Goal: Information Seeking & Learning: Learn about a topic

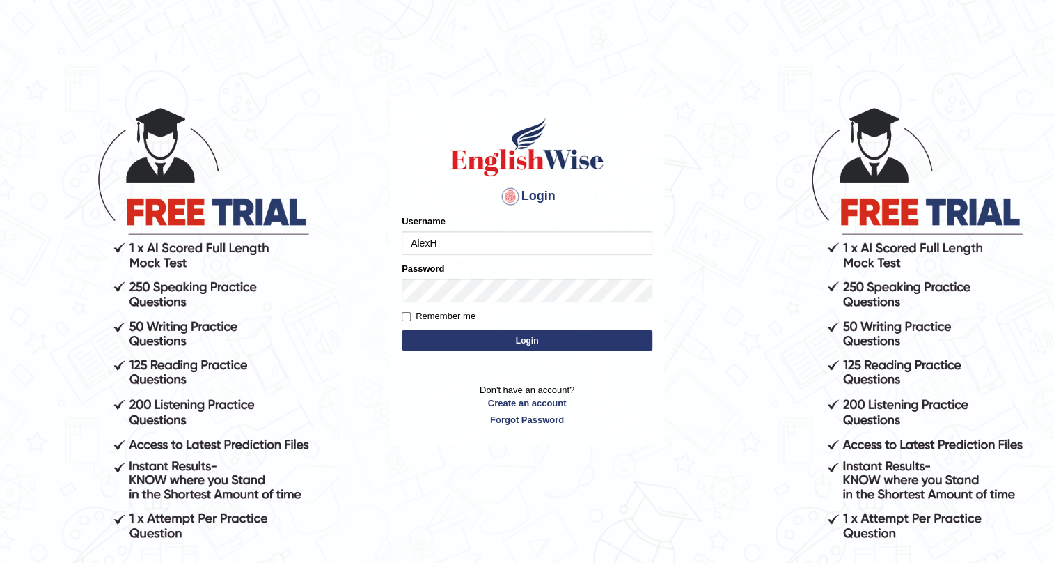
type input "AlexH"
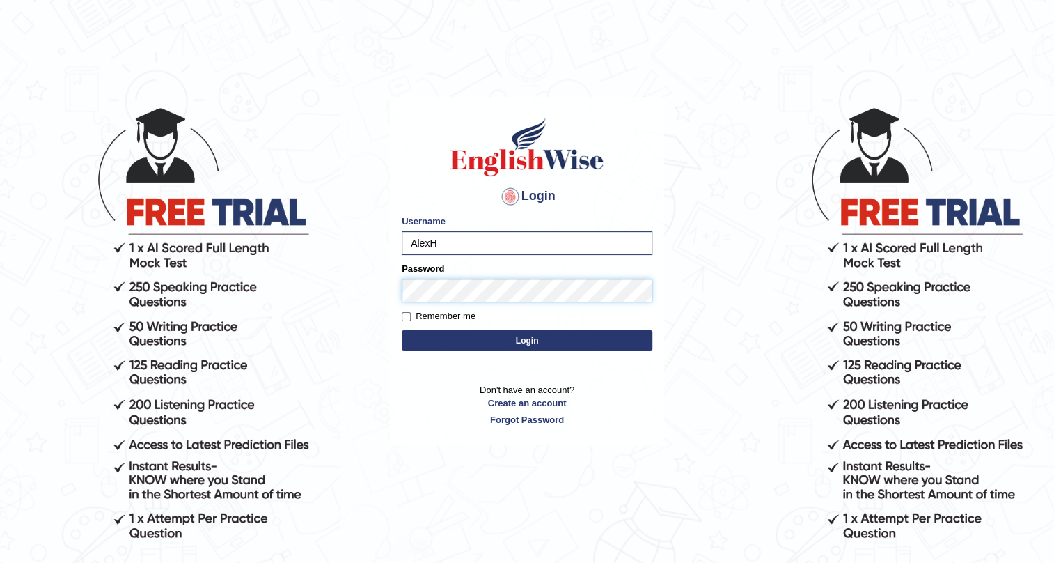
click at [402, 330] on button "Login" at bounding box center [527, 340] width 251 height 21
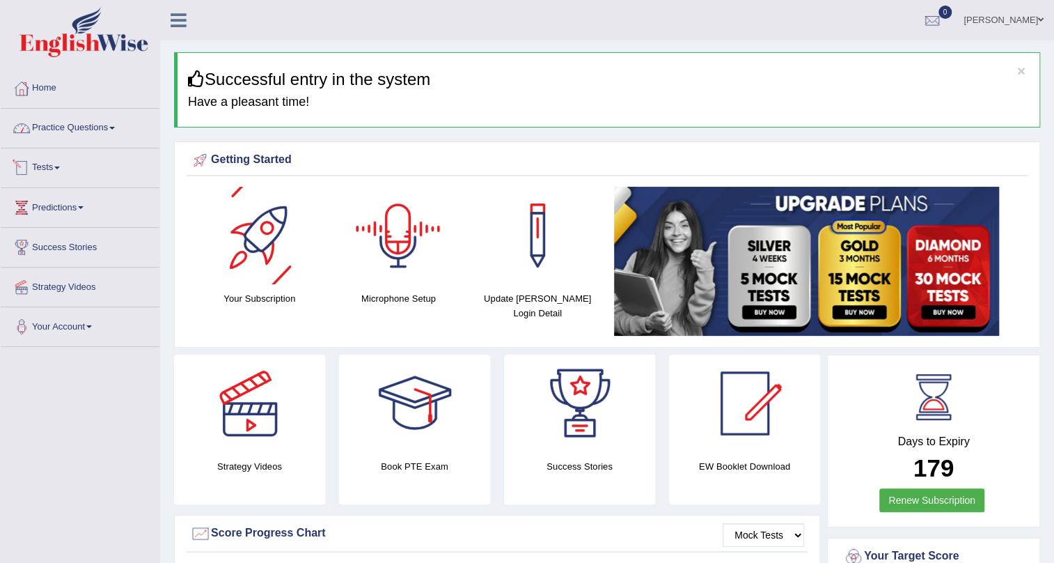
click at [70, 118] on link "Practice Questions" at bounding box center [80, 126] width 159 height 35
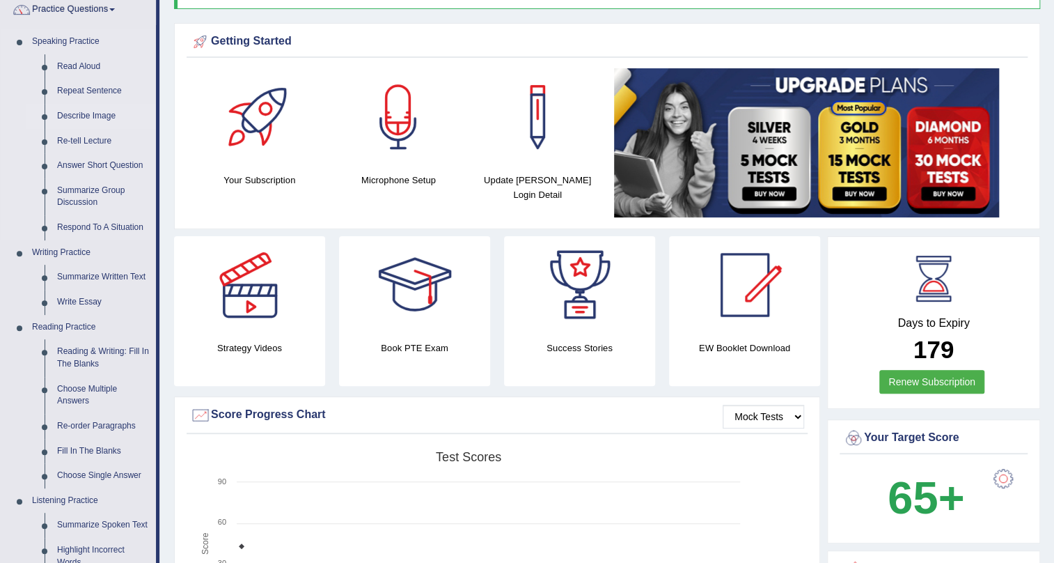
scroll to position [126, 0]
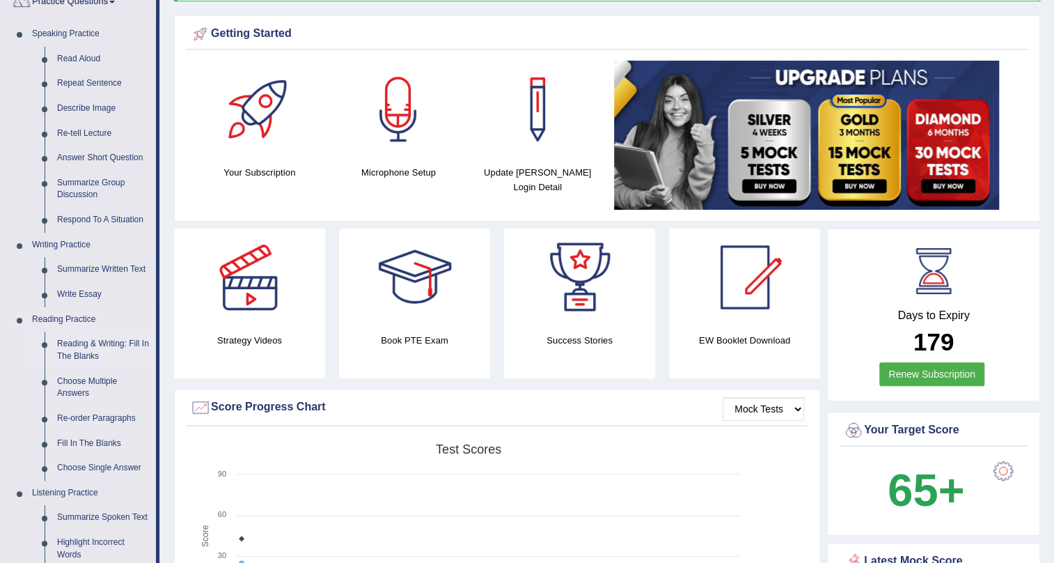
click at [77, 342] on link "Reading & Writing: Fill In The Blanks" at bounding box center [103, 349] width 105 height 37
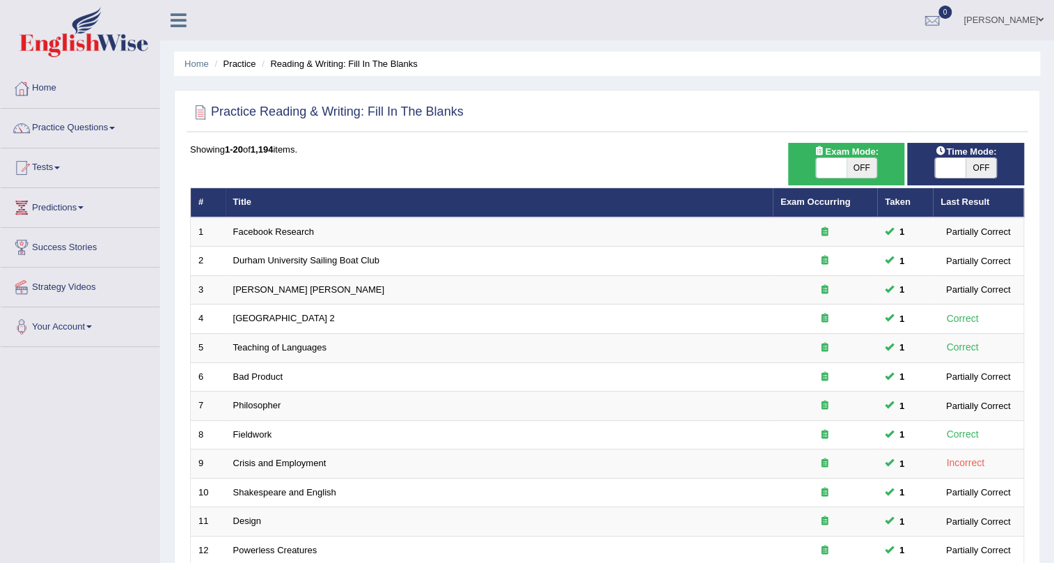
click at [861, 166] on span "OFF" at bounding box center [862, 167] width 31 height 19
checkbox input "true"
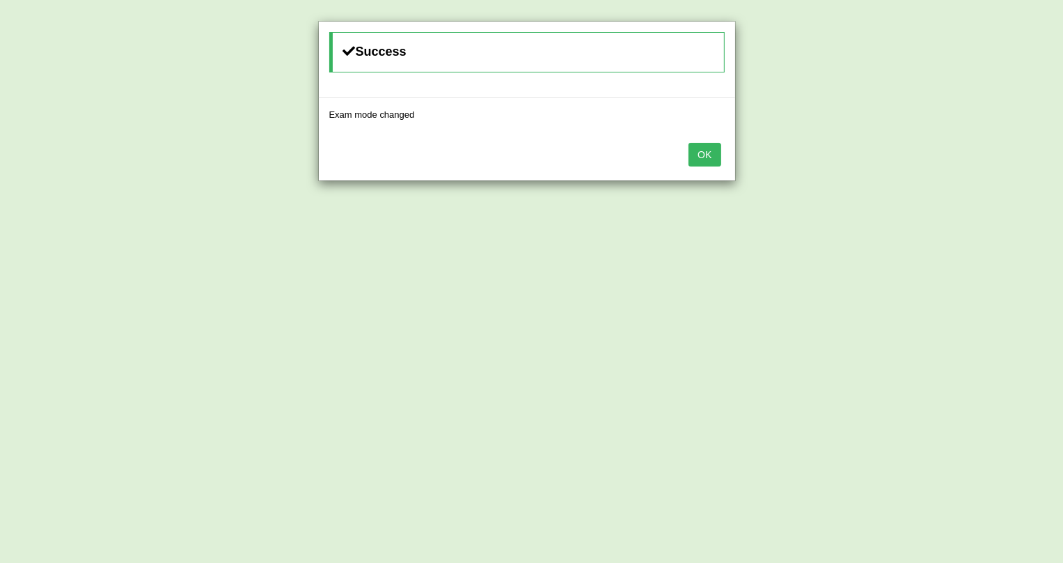
click at [708, 157] on button "OK" at bounding box center [705, 155] width 32 height 24
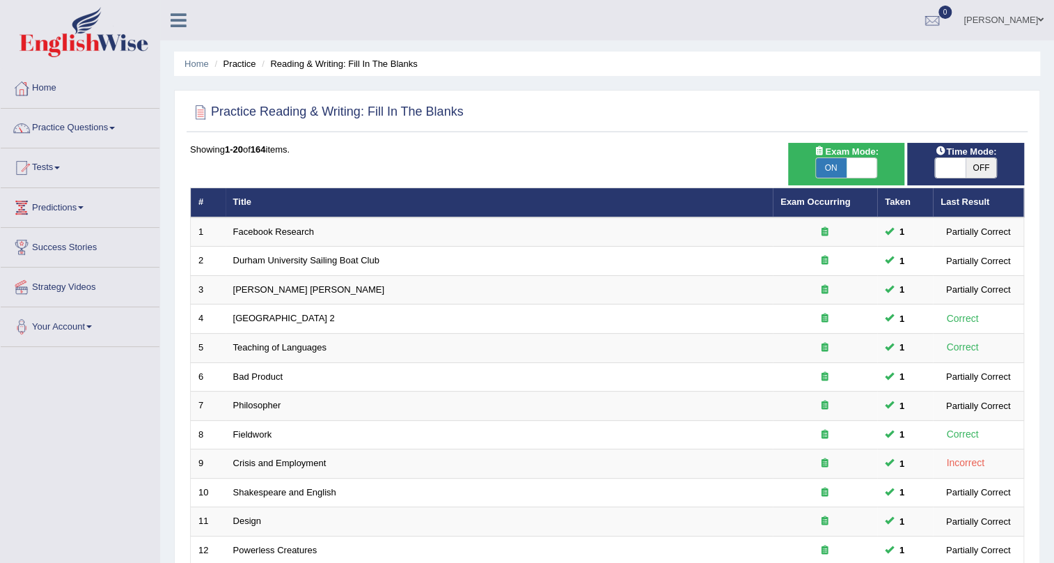
click at [988, 168] on span "OFF" at bounding box center [981, 167] width 31 height 19
checkbox input "true"
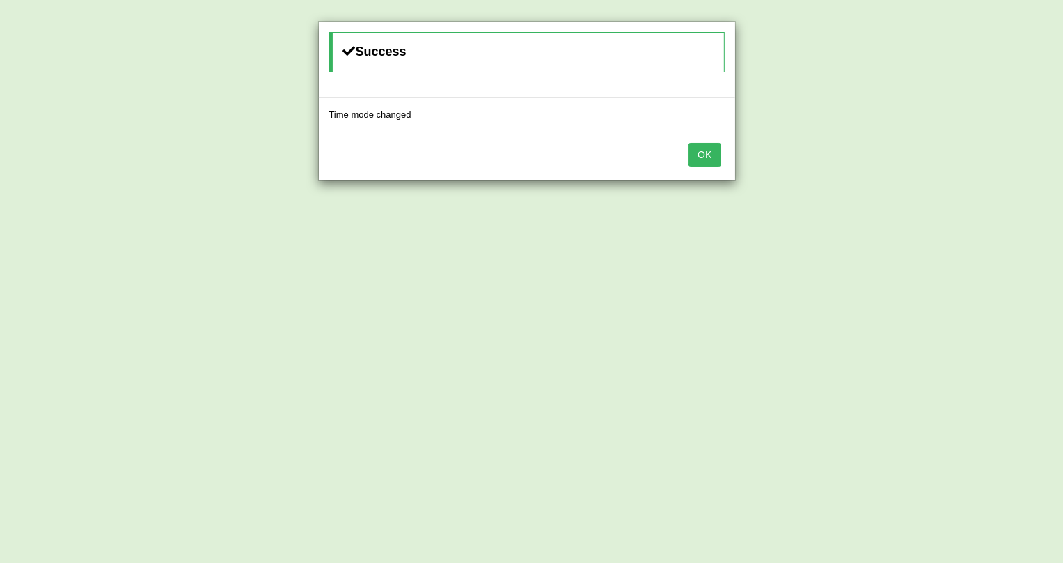
click at [710, 150] on button "OK" at bounding box center [705, 155] width 32 height 24
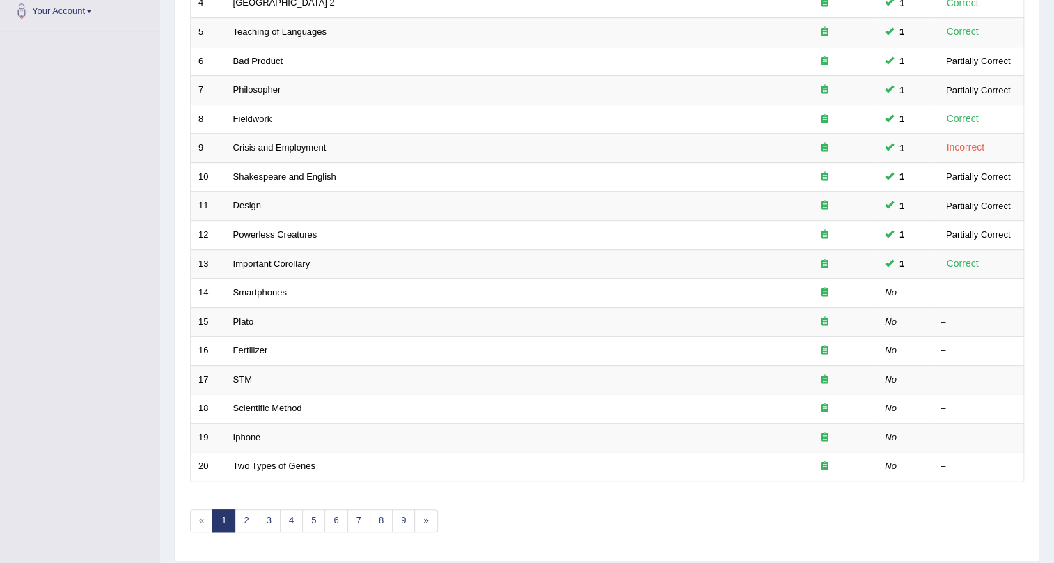
scroll to position [316, 0]
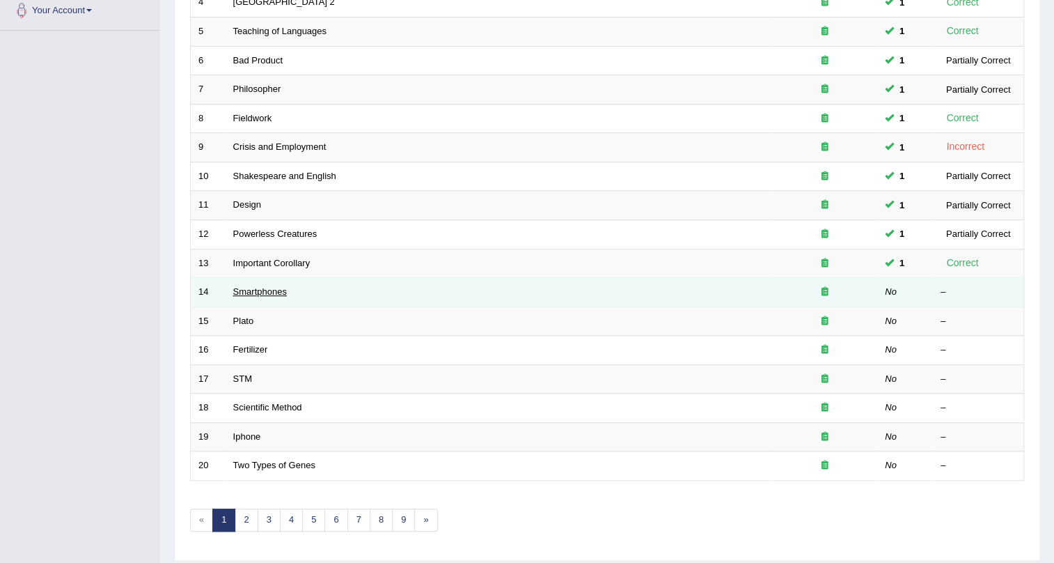
click at [267, 292] on link "Smartphones" at bounding box center [260, 291] width 54 height 10
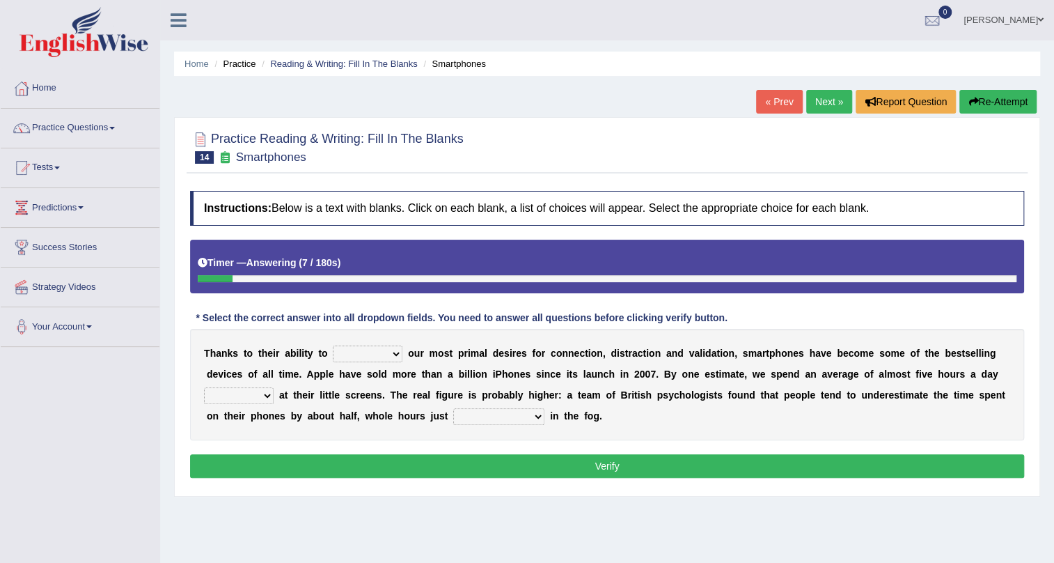
click at [360, 351] on select "hijack describe sharpen conserve" at bounding box center [368, 353] width 70 height 17
select select "conserve"
click at [333, 345] on select "hijack describe sharpen conserve" at bounding box center [368, 353] width 70 height 17
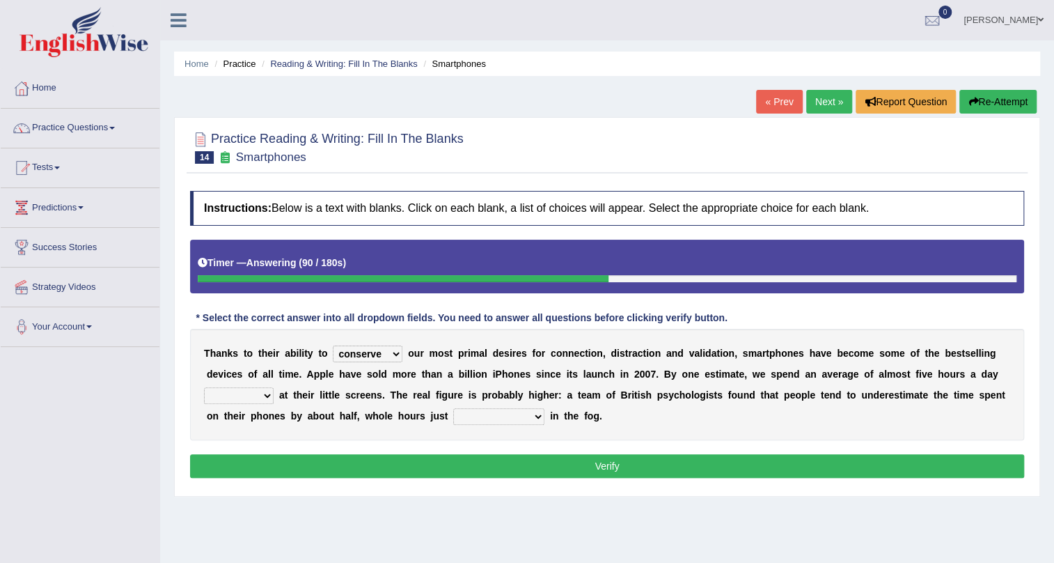
click at [265, 394] on select "watching waggling snoring staring" at bounding box center [239, 395] width 70 height 17
select select "watching"
click at [204, 387] on select "watching waggling snoring staring" at bounding box center [239, 395] width 70 height 17
click at [260, 397] on select "watching waggling snoring staring" at bounding box center [239, 395] width 70 height 17
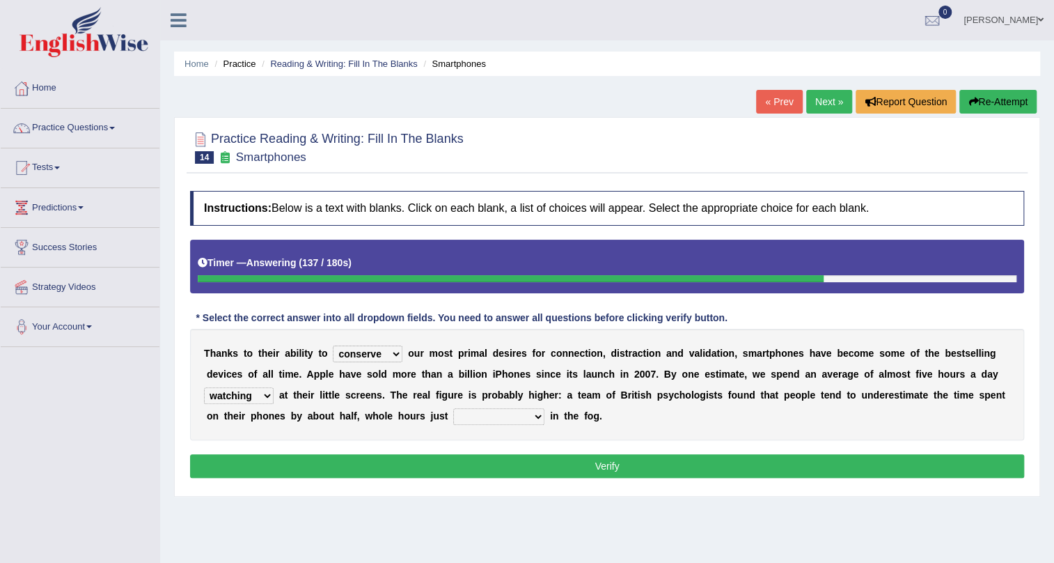
click at [506, 416] on select "has evaporated evaporating evaporate evaporates" at bounding box center [498, 416] width 91 height 17
select select "has evaporated"
click at [453, 408] on select "has evaporated evaporating evaporate evaporates" at bounding box center [498, 416] width 91 height 17
click at [526, 461] on button "Verify" at bounding box center [607, 466] width 834 height 24
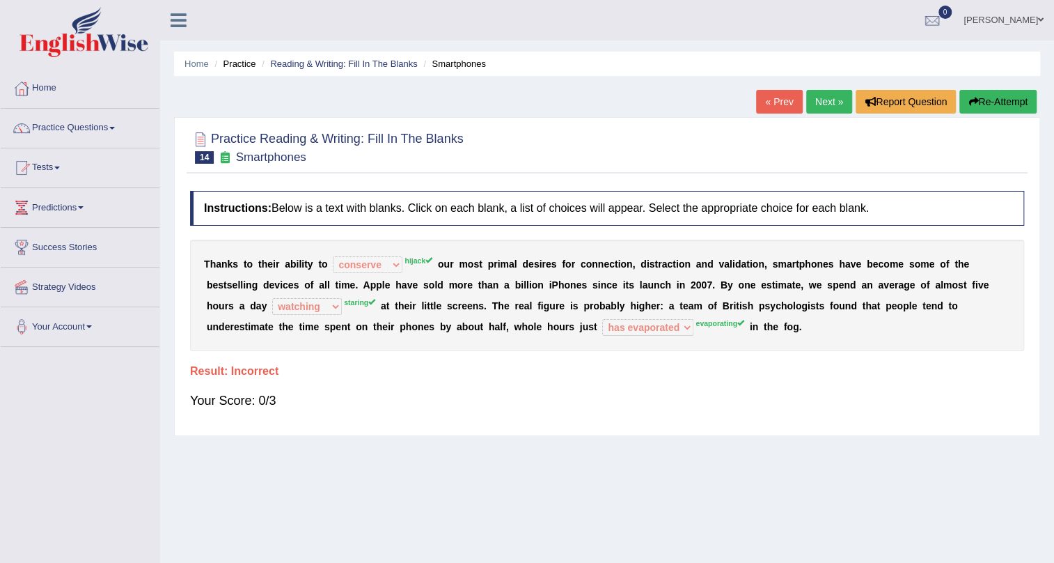
click at [574, 439] on div "Home Practice Reading & Writing: Fill In The Blanks Smartphones « Prev Next » R…" at bounding box center [607, 348] width 894 height 696
click at [1008, 95] on button "Re-Attempt" at bounding box center [998, 102] width 77 height 24
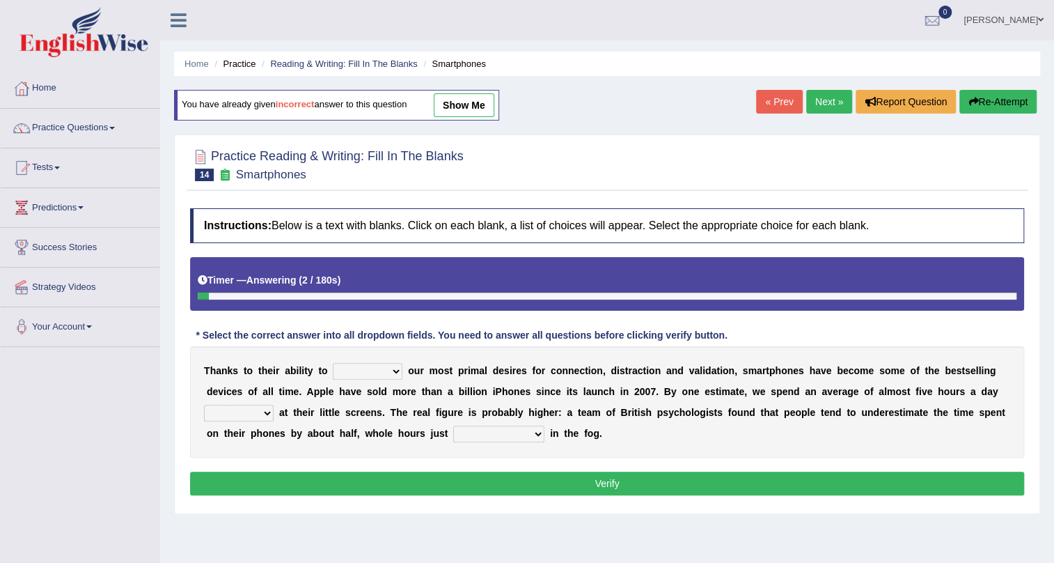
click at [377, 375] on select "hijack describe sharpen conserve" at bounding box center [368, 371] width 70 height 17
click at [384, 370] on select "hijack describe sharpen conserve" at bounding box center [368, 371] width 70 height 17
select select "hijack"
click at [333, 363] on select "hijack describe sharpen conserve" at bounding box center [368, 371] width 70 height 17
click at [244, 413] on select "watching waggling snoring staring" at bounding box center [239, 413] width 70 height 17
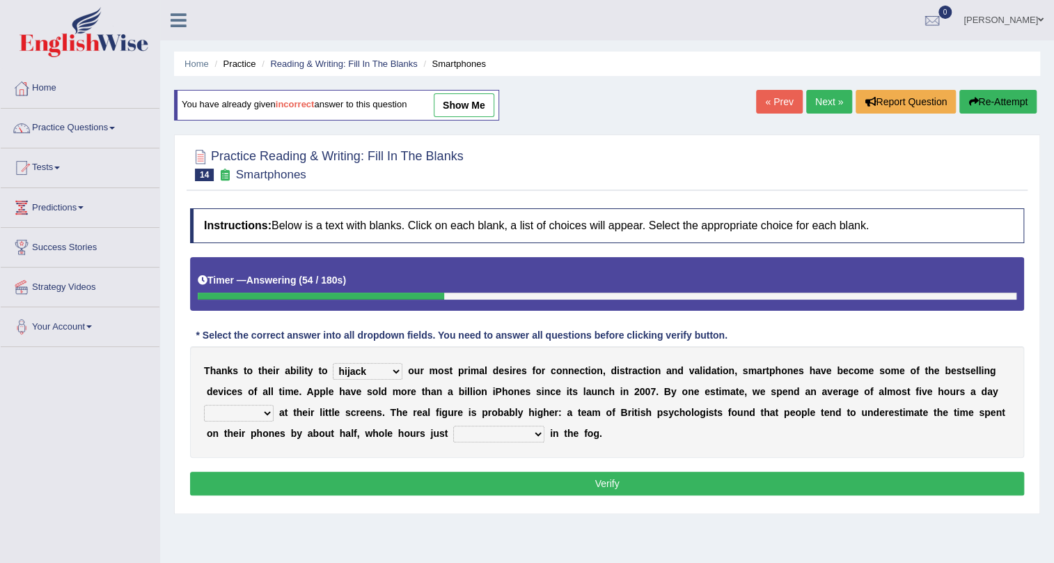
select select "staring"
click at [204, 405] on select "watching waggling snoring staring" at bounding box center [239, 413] width 70 height 17
click at [499, 430] on select "has evaporated evaporating evaporate evaporates" at bounding box center [498, 434] width 91 height 17
select select "evaporating"
click at [453, 426] on select "has evaporated evaporating evaporate evaporates" at bounding box center [498, 434] width 91 height 17
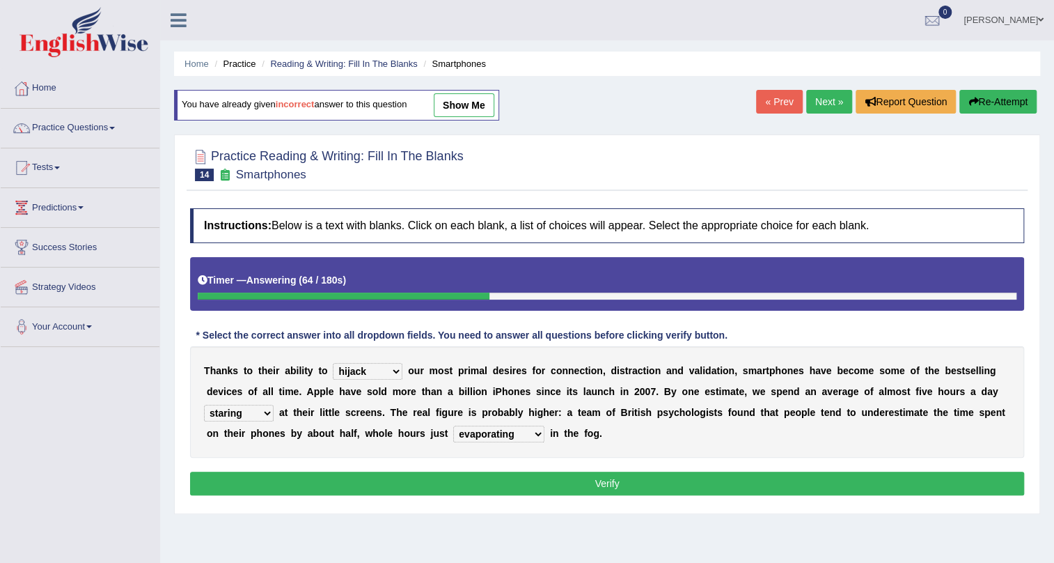
click at [508, 479] on button "Verify" at bounding box center [607, 483] width 834 height 24
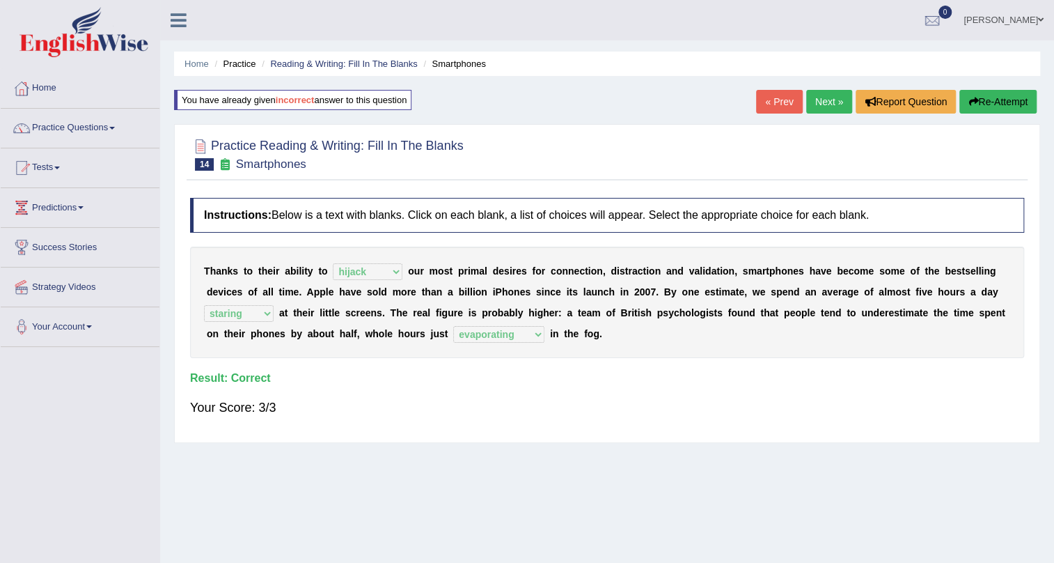
click at [822, 100] on link "Next »" at bounding box center [829, 102] width 46 height 24
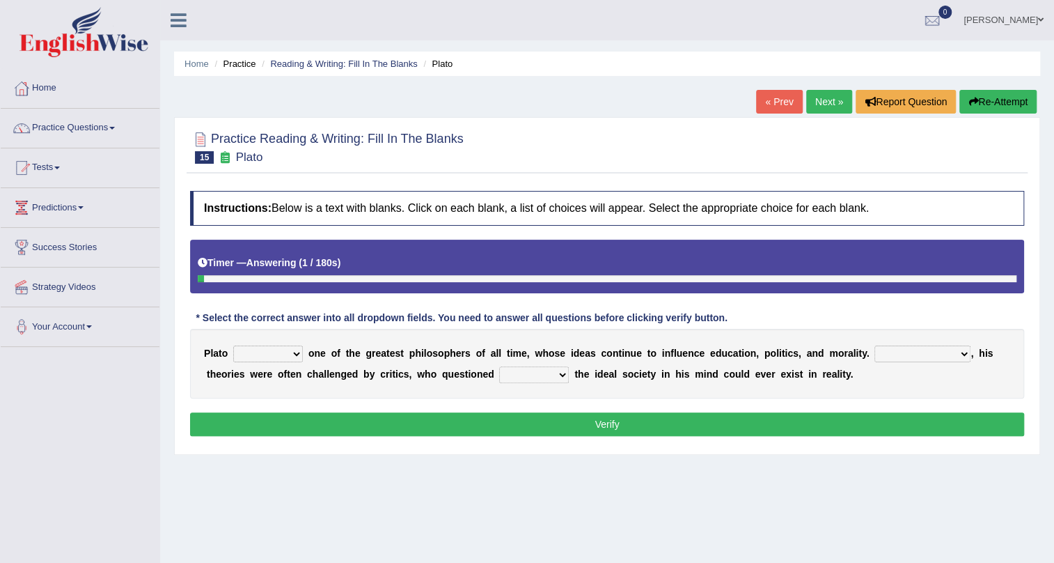
click at [256, 356] on select "keeps comes claims remains" at bounding box center [268, 353] width 70 height 17
select select "remains"
click at [233, 345] on select "keeps comes claims remains" at bounding box center [268, 353] width 70 height 17
click at [277, 359] on select "keeps comes claims remains" at bounding box center [268, 353] width 70 height 17
click at [233, 345] on select "keeps comes claims remains" at bounding box center [268, 353] width 70 height 17
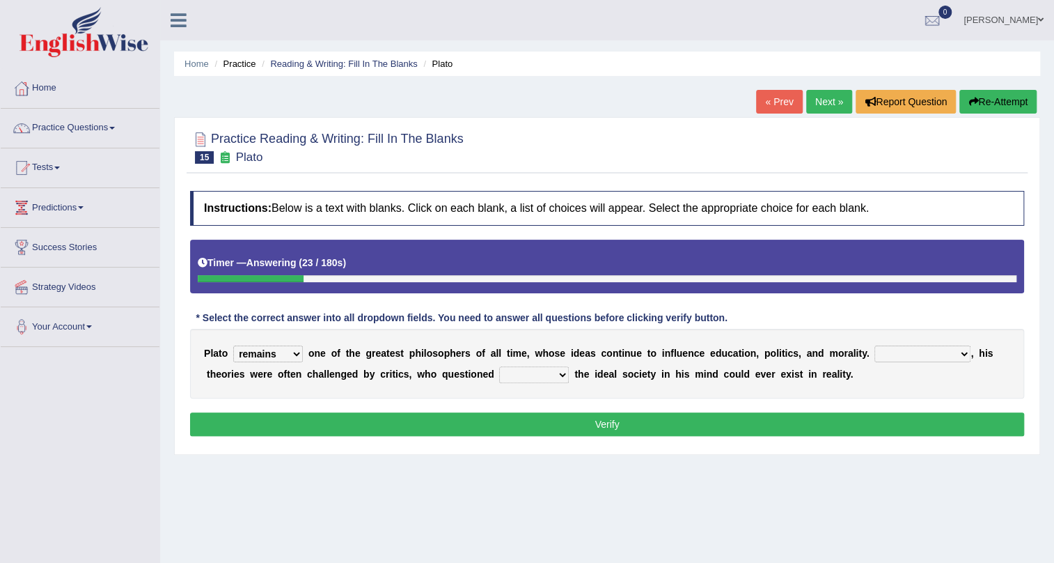
click at [940, 354] on select "Notwithstanding So However Whatever" at bounding box center [923, 353] width 96 height 17
select select "However"
click at [875, 345] on select "Notwithstanding So However Whatever" at bounding box center [923, 353] width 96 height 17
click at [526, 375] on select "which what that whether" at bounding box center [534, 374] width 70 height 17
click at [499, 366] on select "which what that whether" at bounding box center [534, 374] width 70 height 17
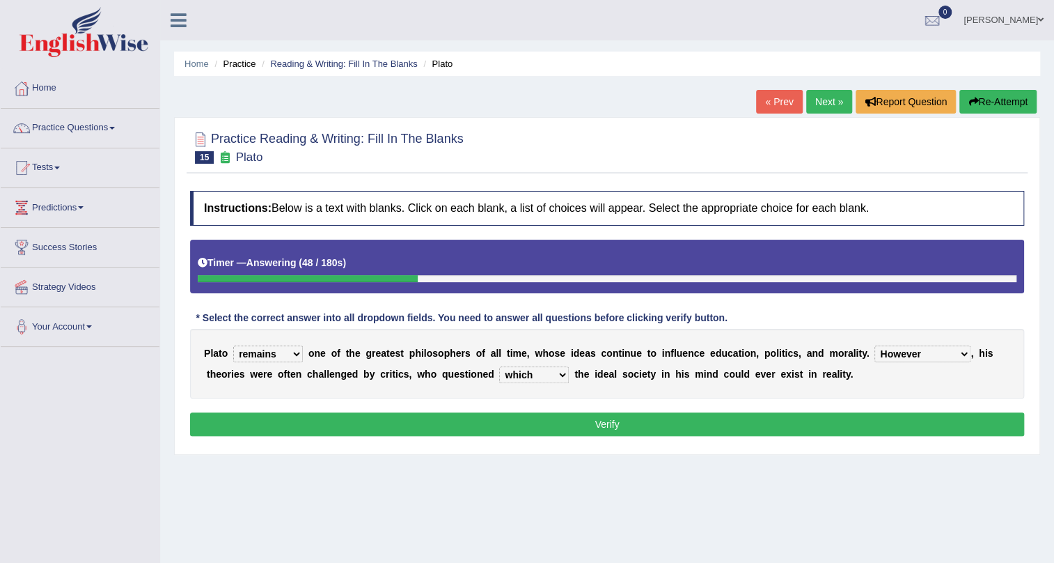
click at [532, 373] on select "which what that whether" at bounding box center [534, 374] width 70 height 17
select select "what"
click at [499, 366] on select "which what that whether" at bounding box center [534, 374] width 70 height 17
click at [530, 419] on button "Verify" at bounding box center [607, 424] width 834 height 24
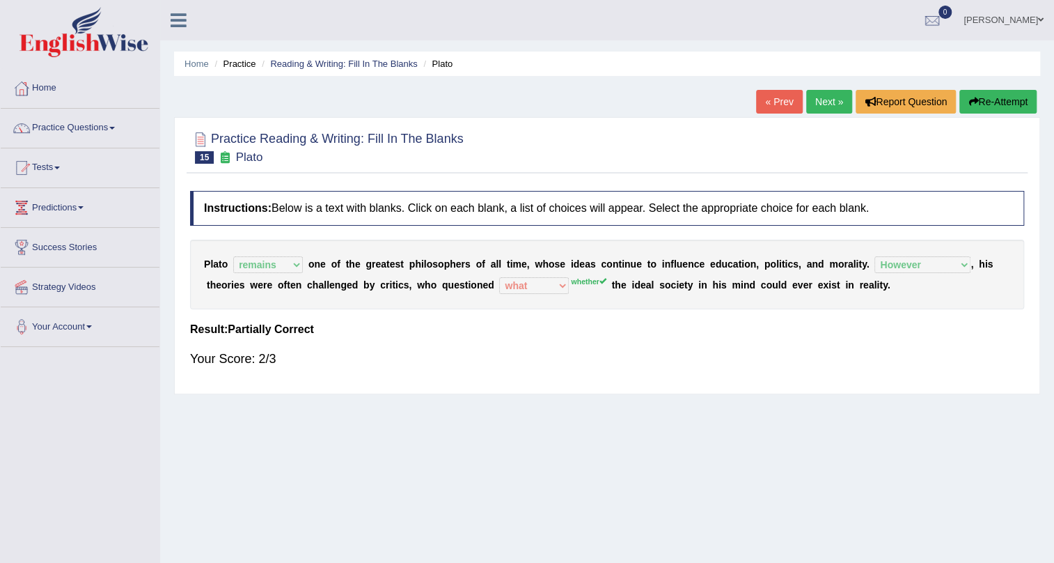
click at [813, 102] on link "Next »" at bounding box center [829, 102] width 46 height 24
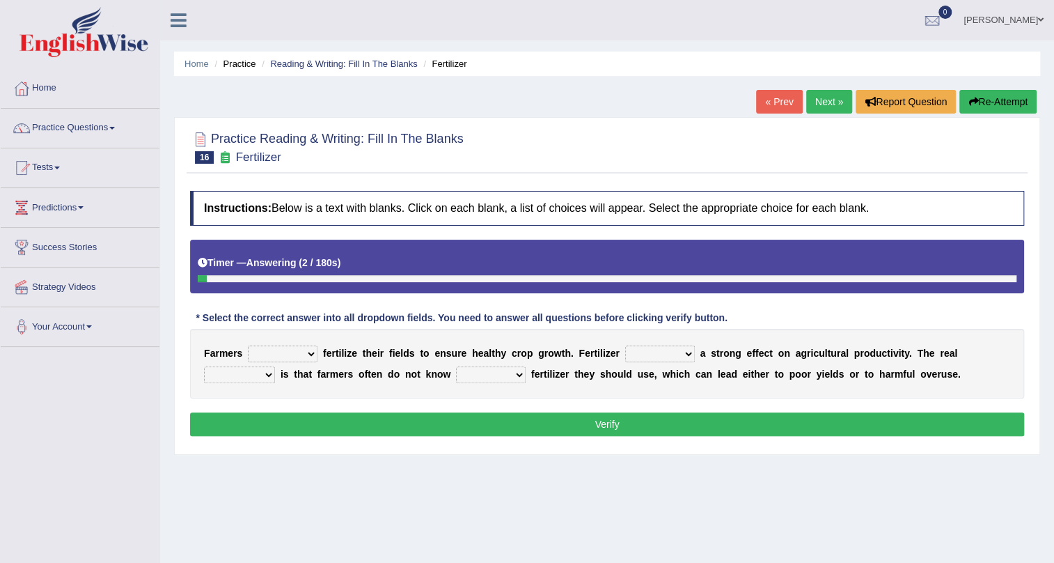
click at [303, 354] on select "must should need can" at bounding box center [283, 353] width 70 height 17
click at [418, 384] on div "F a r m e r s must should need can f e r t i l i z e t h e i r f i e l d s t o …" at bounding box center [607, 364] width 834 height 70
click at [268, 350] on select "must should need can" at bounding box center [283, 353] width 70 height 17
select select "should"
click at [248, 345] on select "must should need can" at bounding box center [283, 353] width 70 height 17
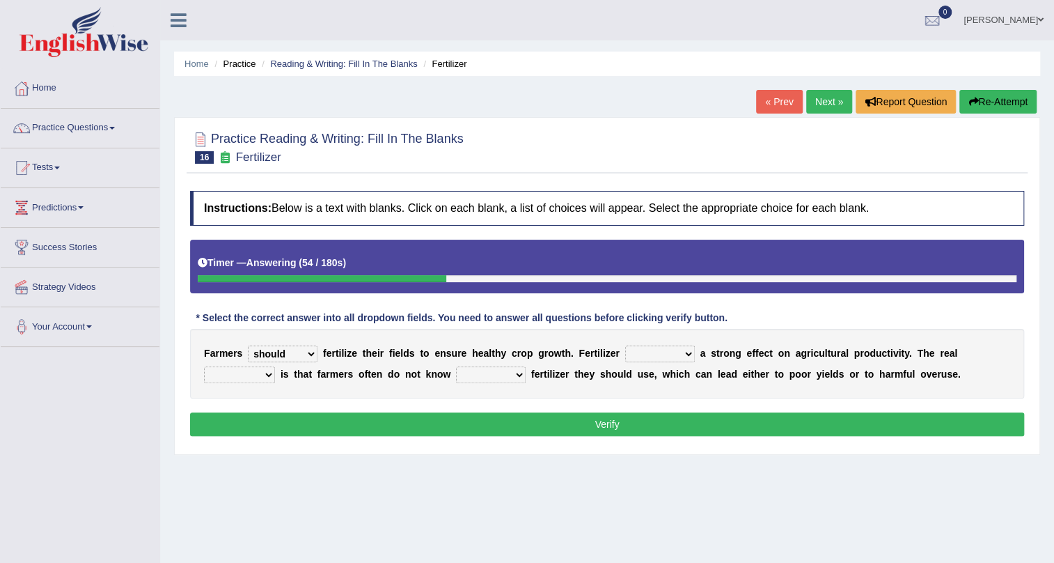
click at [668, 352] on select "has had have having" at bounding box center [660, 353] width 70 height 17
select select "has"
click at [625, 345] on select "has had have having" at bounding box center [660, 353] width 70 height 17
click at [645, 350] on select "has had have having" at bounding box center [660, 353] width 70 height 17
click at [625, 345] on select "has had have having" at bounding box center [660, 353] width 70 height 17
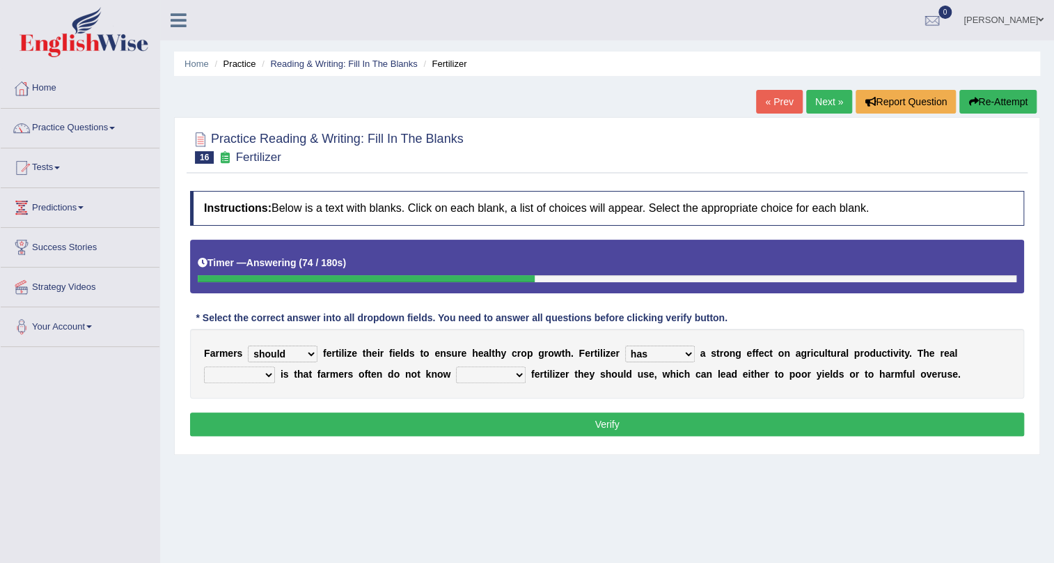
click at [235, 376] on select "problem question conclusion answer" at bounding box center [239, 374] width 71 height 17
select select "problem"
click at [204, 366] on select "problem question conclusion answer" at bounding box center [239, 374] width 71 height 17
click at [451, 373] on b at bounding box center [454, 373] width 6 height 11
click at [469, 375] on select "how much how many however so much" at bounding box center [491, 374] width 70 height 17
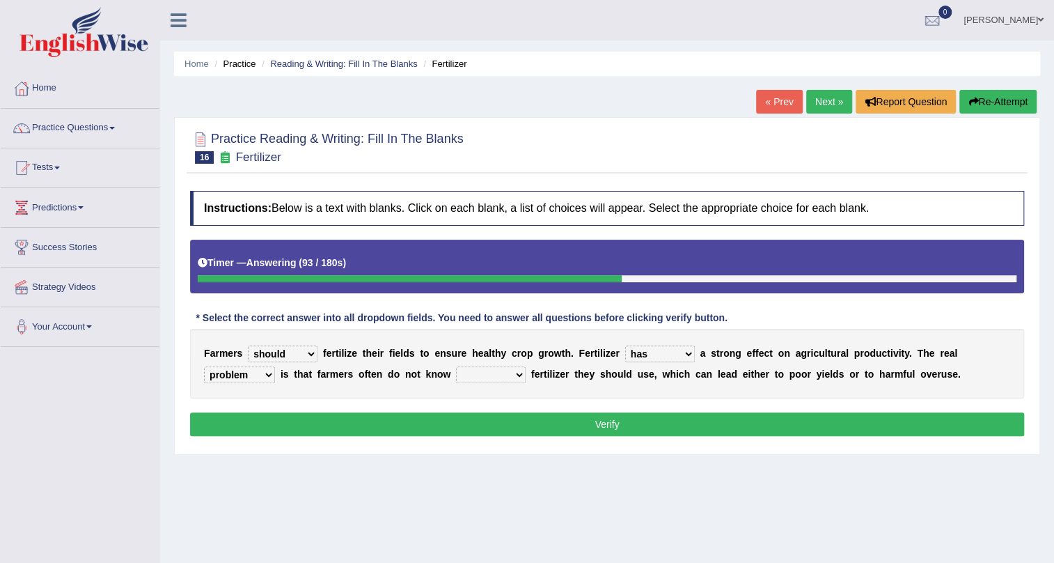
select select "how much"
click at [456, 366] on select "how much how many however so much" at bounding box center [491, 374] width 70 height 17
click at [682, 416] on button "Verify" at bounding box center [607, 424] width 834 height 24
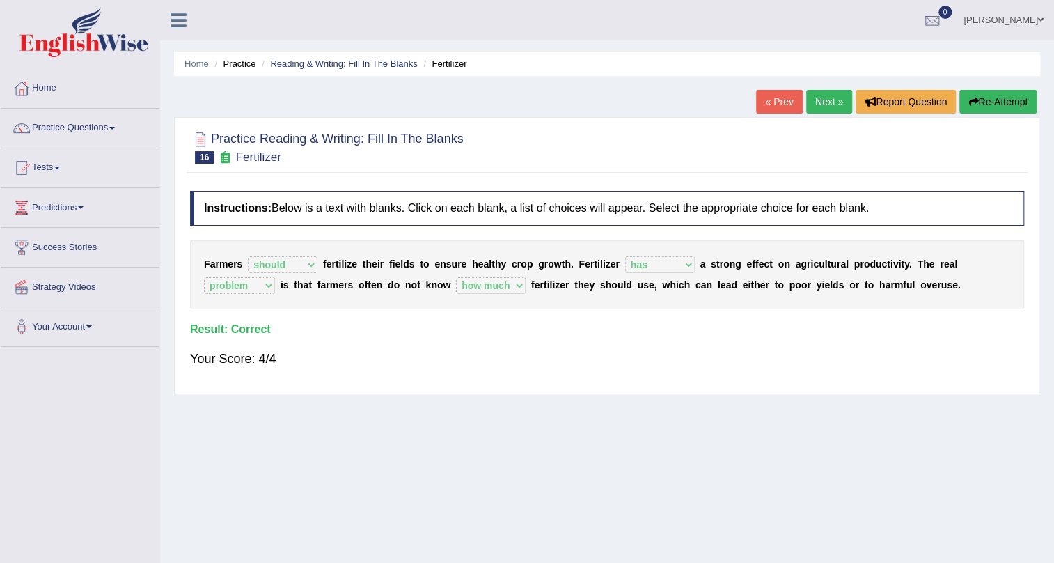
click at [827, 108] on link "Next »" at bounding box center [829, 102] width 46 height 24
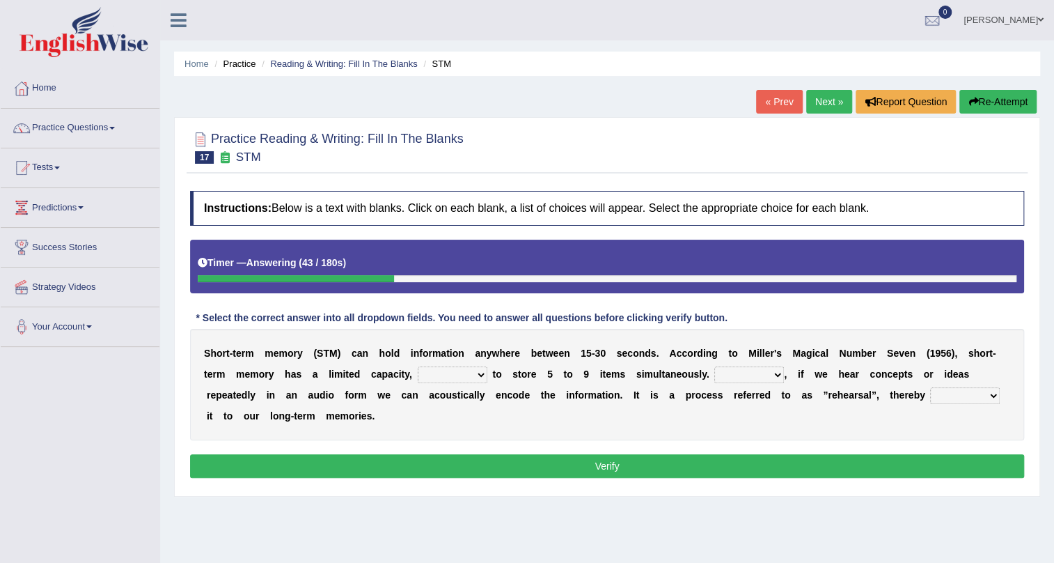
click at [439, 376] on select "being able is able be able unable" at bounding box center [453, 374] width 70 height 17
select select "unable"
click at [418, 366] on select "being able is able be able unable" at bounding box center [453, 374] width 70 height 17
click at [737, 377] on select "However So Moreover Therefore" at bounding box center [750, 374] width 70 height 17
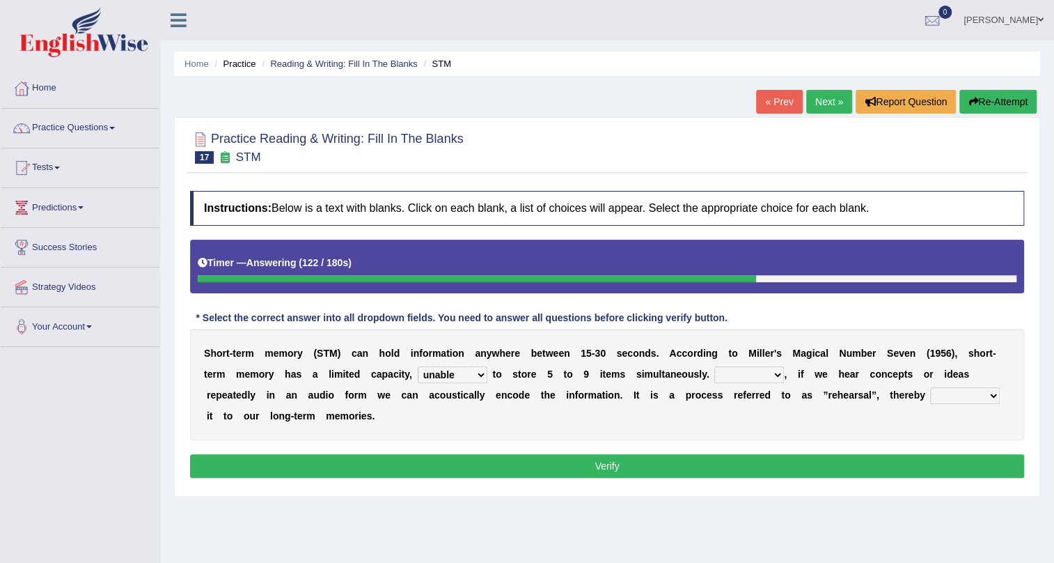
click at [715, 366] on select "However So Moreover Therefore" at bounding box center [750, 374] width 70 height 17
click at [774, 373] on select "However So Moreover Therefore" at bounding box center [750, 374] width 70 height 17
click at [715, 366] on select "However So Moreover Therefore" at bounding box center [750, 374] width 70 height 17
click at [944, 397] on select "commit commits commiting commited" at bounding box center [965, 395] width 70 height 17
click at [772, 372] on select "However So Moreover Therefore" at bounding box center [750, 374] width 70 height 17
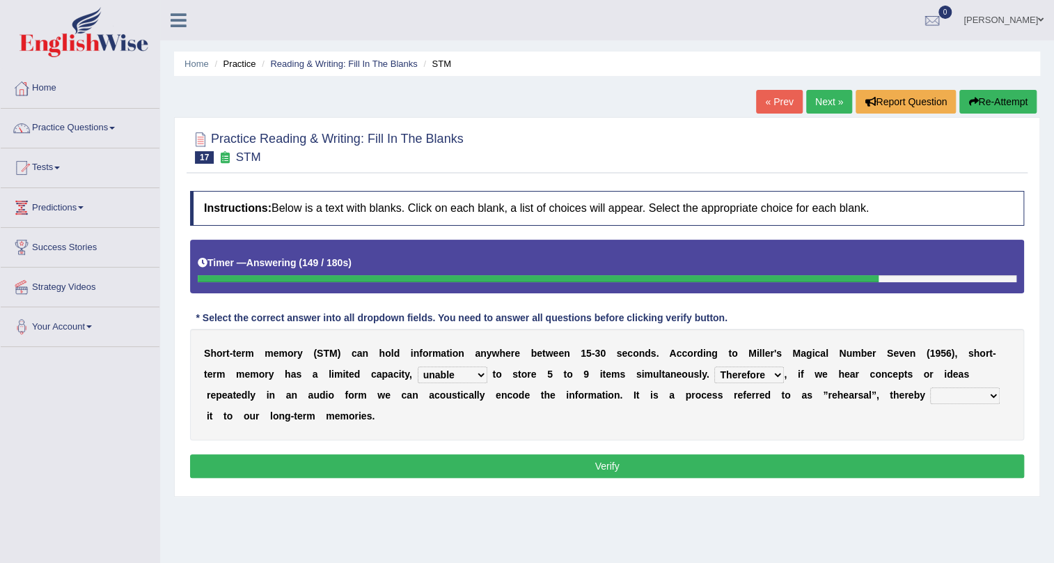
select select "Moreover"
click at [715, 366] on select "However So Moreover Therefore" at bounding box center [750, 374] width 70 height 17
click at [955, 398] on select "commit commits commiting commited" at bounding box center [965, 395] width 70 height 17
select select "commited"
click at [930, 387] on select "commit commits commiting commited" at bounding box center [965, 395] width 70 height 17
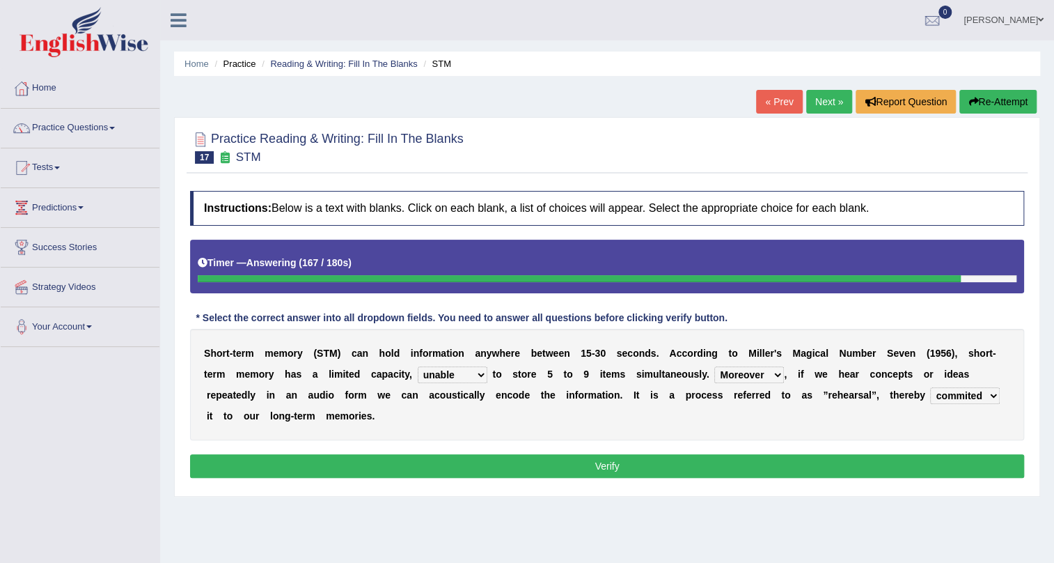
click at [954, 462] on button "Verify" at bounding box center [607, 466] width 834 height 24
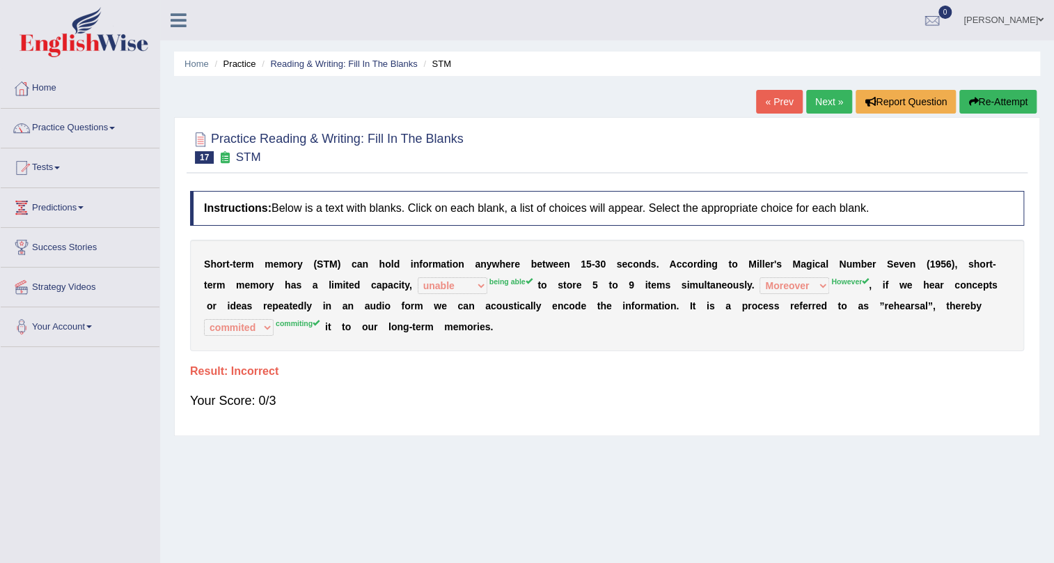
click at [712, 384] on div "Your Score: 0/3" at bounding box center [607, 400] width 834 height 33
click at [992, 101] on button "Re-Attempt" at bounding box center [998, 102] width 77 height 24
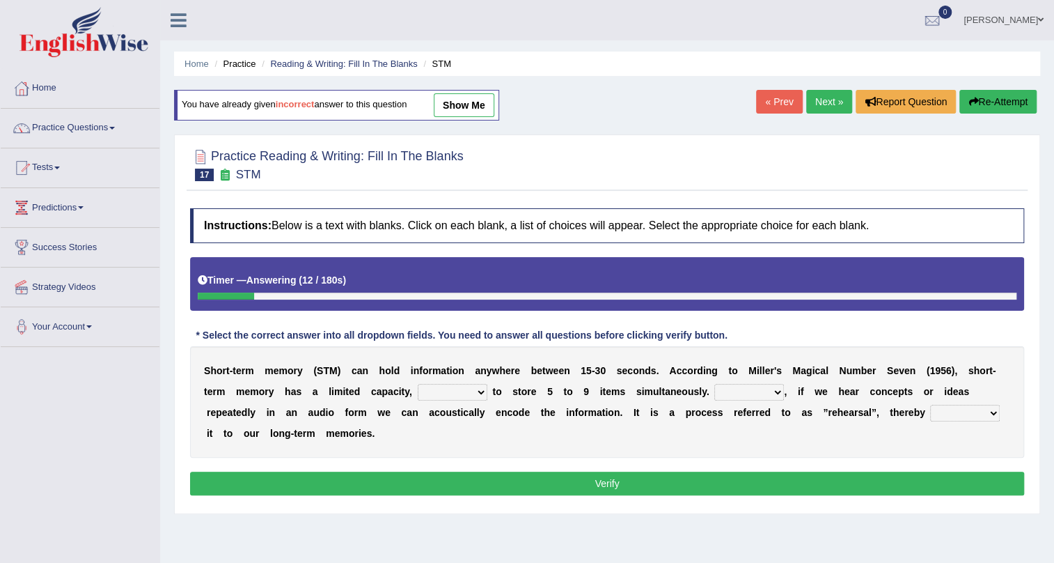
click at [437, 389] on select "being able is able be able unable" at bounding box center [453, 392] width 70 height 17
click at [462, 394] on select "being able is able be able unable" at bounding box center [453, 392] width 70 height 17
select select "being able"
click at [418, 384] on select "being able is able be able unable" at bounding box center [453, 392] width 70 height 17
click at [474, 387] on select "being able is able be able unable" at bounding box center [453, 392] width 70 height 17
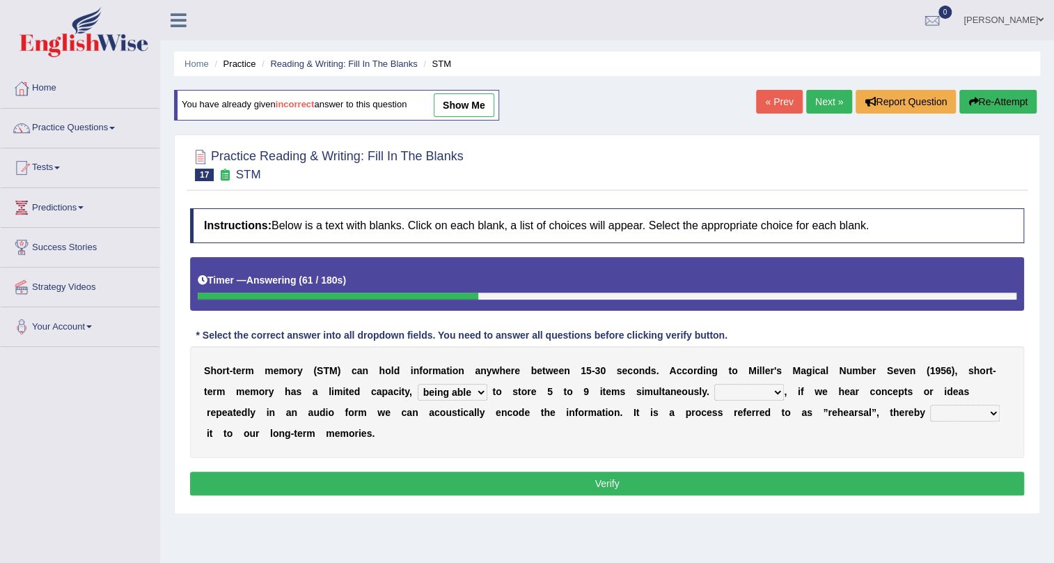
click at [418, 384] on select "being able is able be able unable" at bounding box center [453, 392] width 70 height 17
click at [764, 393] on select "However So Moreover Therefore" at bounding box center [750, 392] width 70 height 17
click at [627, 414] on div "S h o r t - t e r m m e m o r y ( S T M ) c a n h o l d i n f o r m a t i o n a…" at bounding box center [607, 401] width 834 height 111
click at [728, 393] on select "However So Moreover Therefore" at bounding box center [750, 392] width 70 height 17
select select "However"
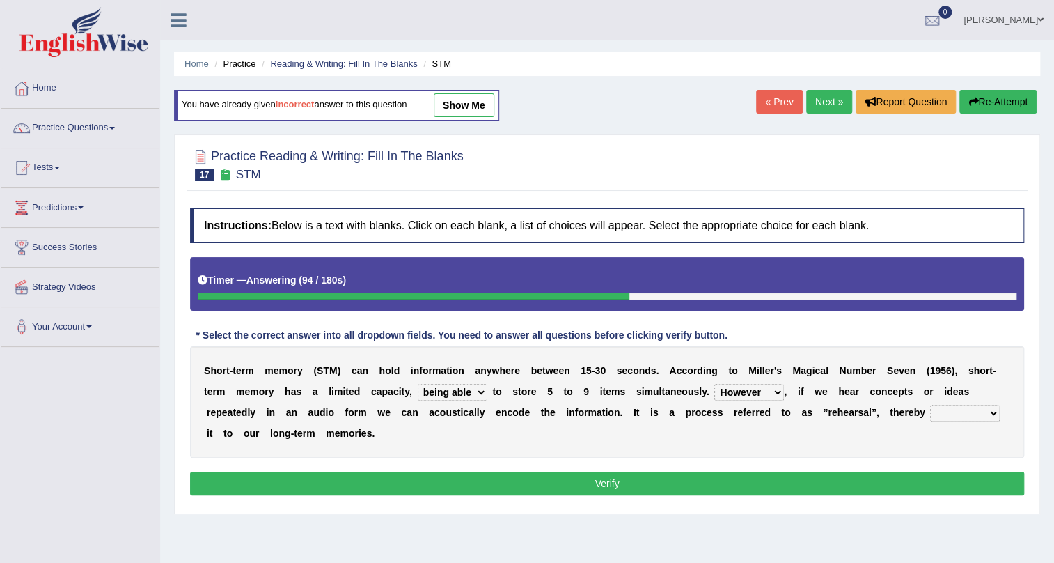
click at [715, 384] on select "However So Moreover Therefore" at bounding box center [750, 392] width 70 height 17
click at [966, 410] on select "commit commits commiting commited" at bounding box center [965, 413] width 70 height 17
select select "commiting"
click at [930, 405] on select "commit commits commiting commited" at bounding box center [965, 413] width 70 height 17
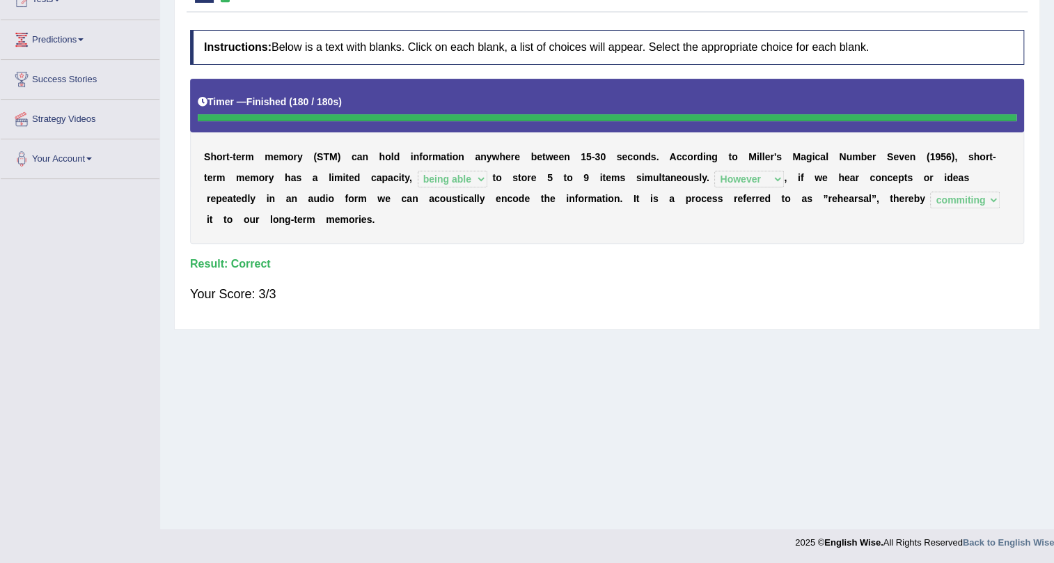
click at [504, 389] on div "Home Practice Reading & Writing: Fill In The Blanks STM You have already given …" at bounding box center [607, 180] width 894 height 696
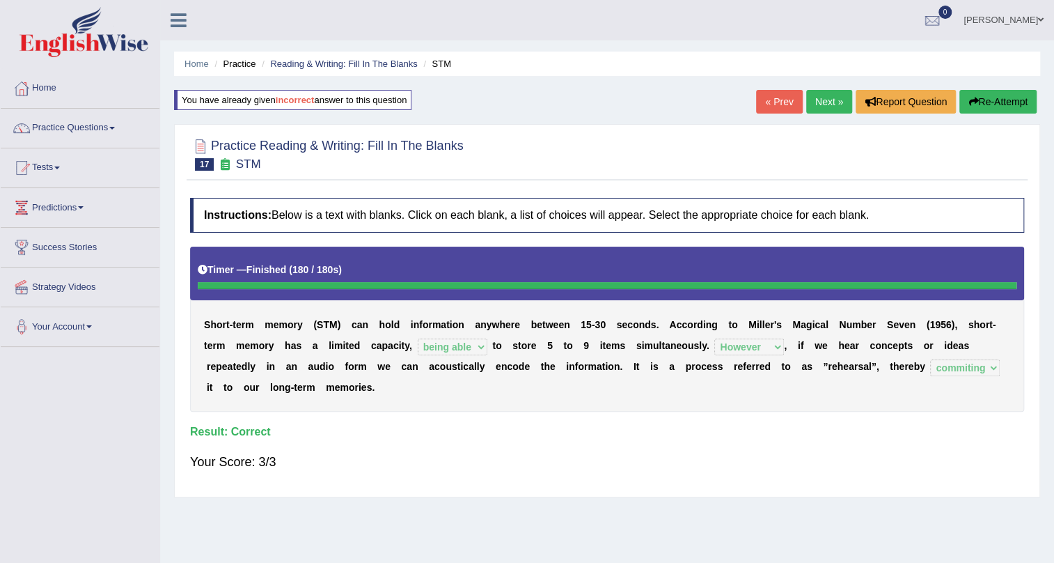
click at [828, 100] on link "Next »" at bounding box center [829, 102] width 46 height 24
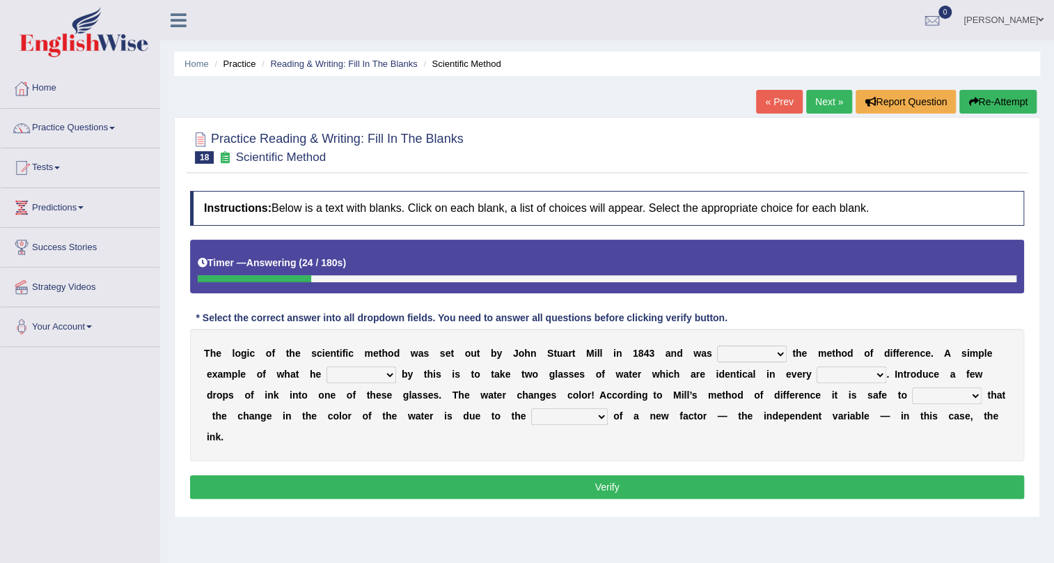
click at [738, 349] on select "pointed claimed demanded named" at bounding box center [752, 353] width 70 height 17
select select "named"
click at [717, 345] on select "pointed claimed demanded named" at bounding box center [752, 353] width 70 height 17
click at [352, 374] on select "capped charged found meant" at bounding box center [362, 374] width 70 height 17
select select "meant"
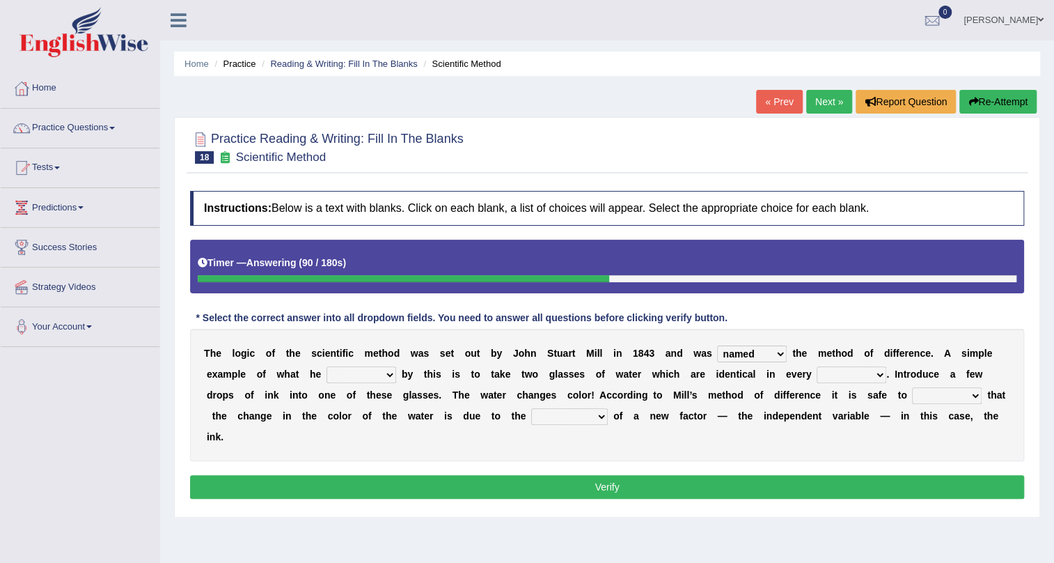
click at [327, 366] on select "capped charged found meant" at bounding box center [362, 374] width 70 height 17
click at [851, 376] on select "thought identity measure respect" at bounding box center [852, 374] width 70 height 17
select select "measure"
click at [817, 366] on select "thought identity measure respect" at bounding box center [852, 374] width 70 height 17
click at [926, 393] on select "assume discuss prefer acclaim" at bounding box center [947, 395] width 70 height 17
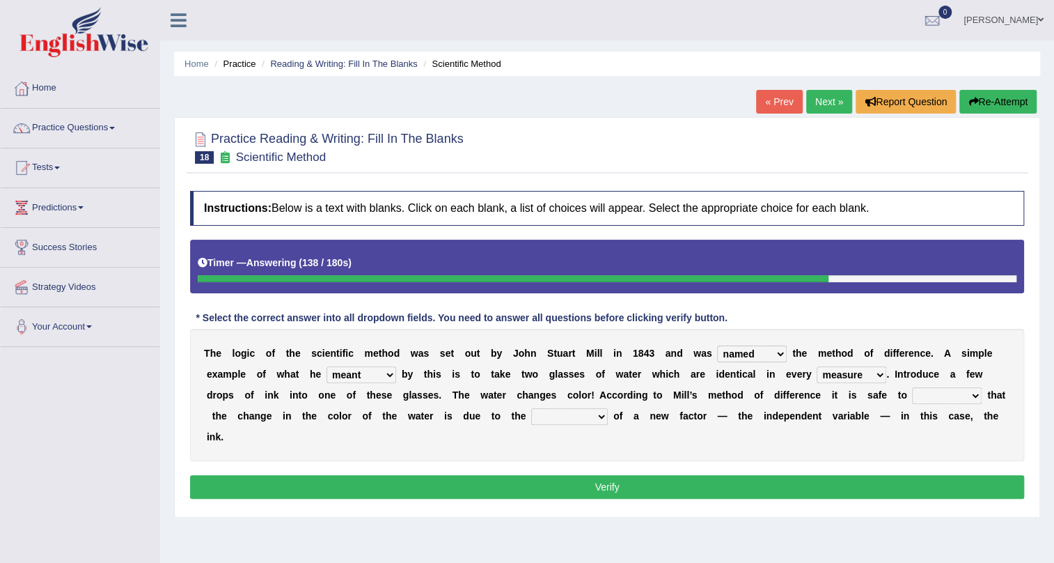
select select "assume"
click at [912, 387] on select "assume discuss prefer acclaim" at bounding box center [947, 395] width 70 height 17
click at [553, 414] on select "introduction magnitude preparation purification" at bounding box center [569, 416] width 77 height 17
select select "introduction"
click at [531, 408] on select "introduction magnitude preparation purification" at bounding box center [569, 416] width 77 height 17
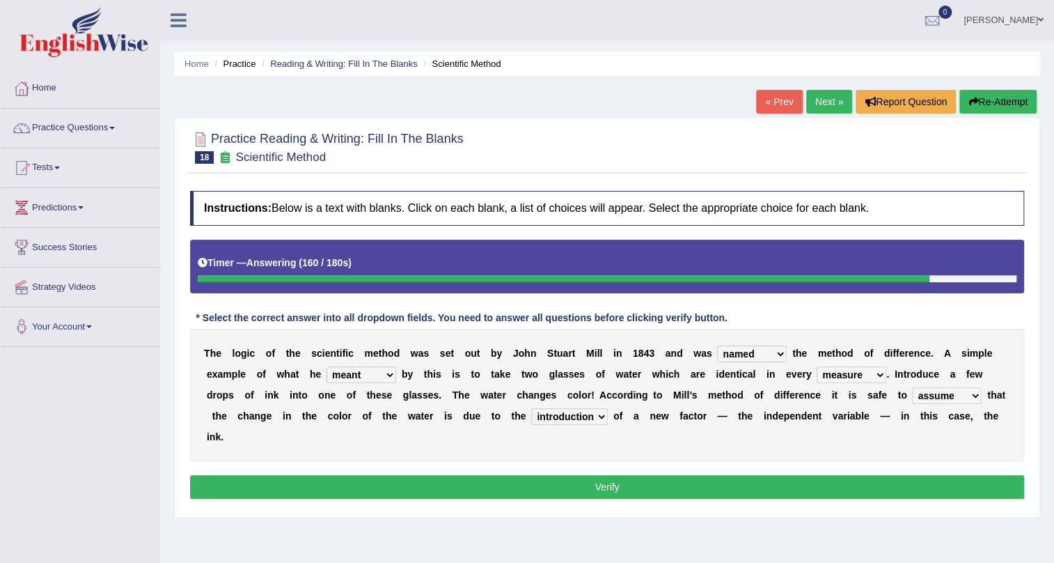
click at [526, 484] on button "Verify" at bounding box center [607, 487] width 834 height 24
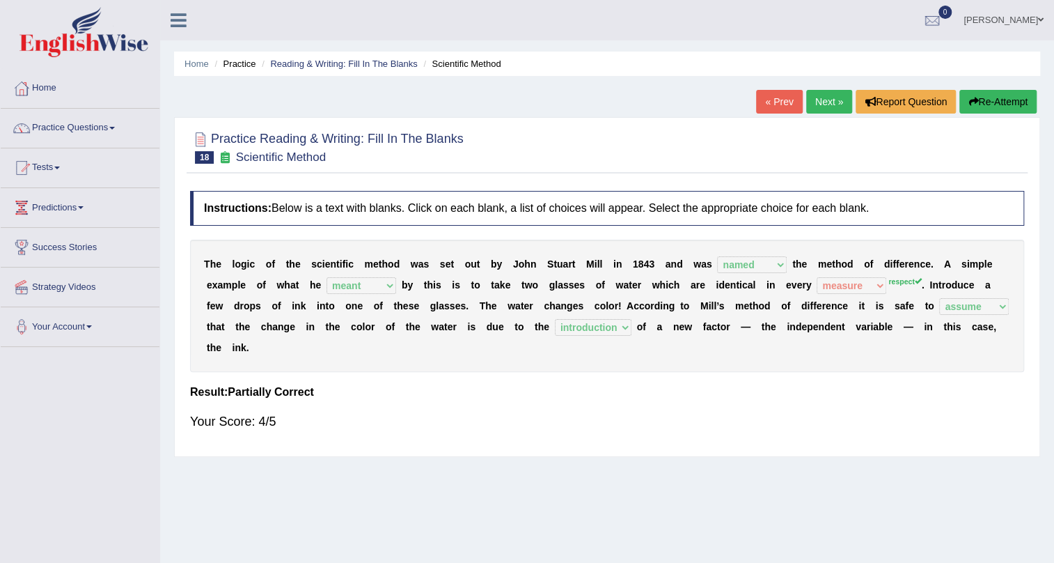
click at [812, 100] on link "Next »" at bounding box center [829, 102] width 46 height 24
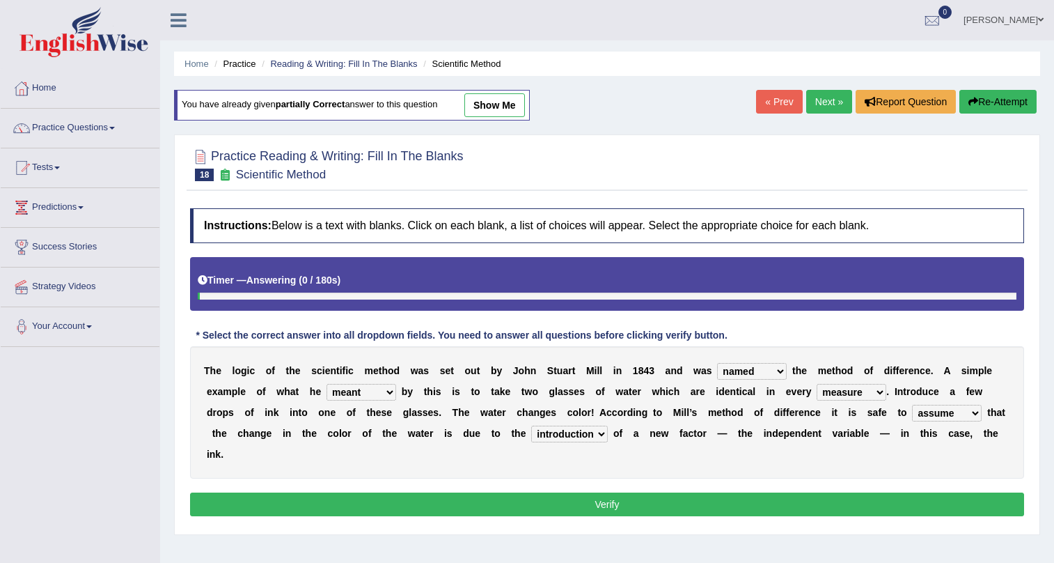
select select "named"
select select "meant"
select select "measure"
select select "assume"
select select "introduction"
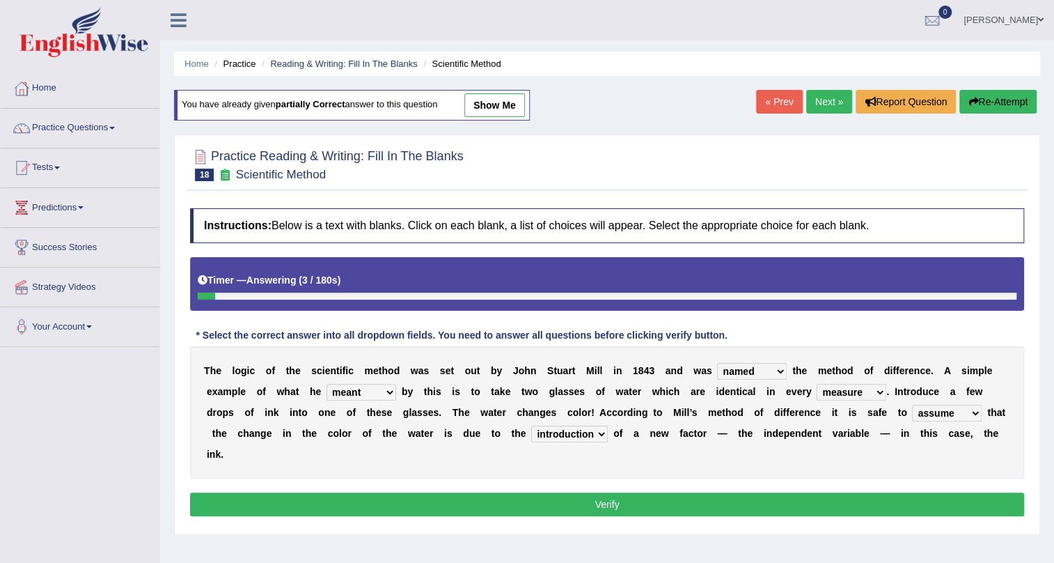
click at [748, 375] on select "pointed claimed demanded named" at bounding box center [752, 371] width 70 height 17
click at [768, 372] on select "pointed claimed demanded named" at bounding box center [752, 371] width 70 height 17
click at [852, 395] on select "thought identity measure respect" at bounding box center [852, 392] width 70 height 17
click at [817, 384] on select "thought identity measure respect" at bounding box center [852, 392] width 70 height 17
click at [843, 397] on select "thought identity measure respect" at bounding box center [852, 392] width 70 height 17
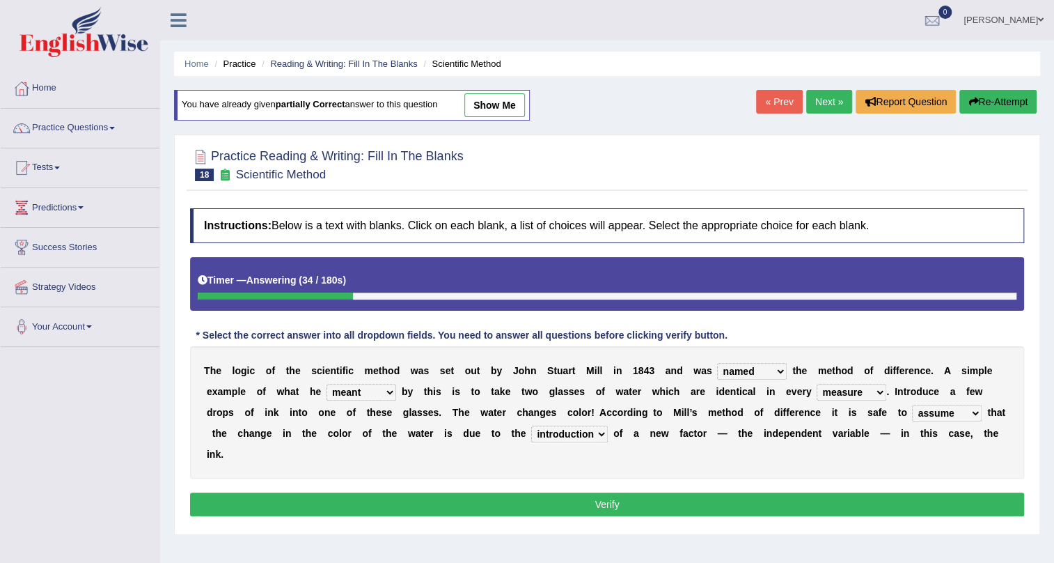
select select "respect"
click at [817, 384] on select "thought identity measure respect" at bounding box center [852, 392] width 70 height 17
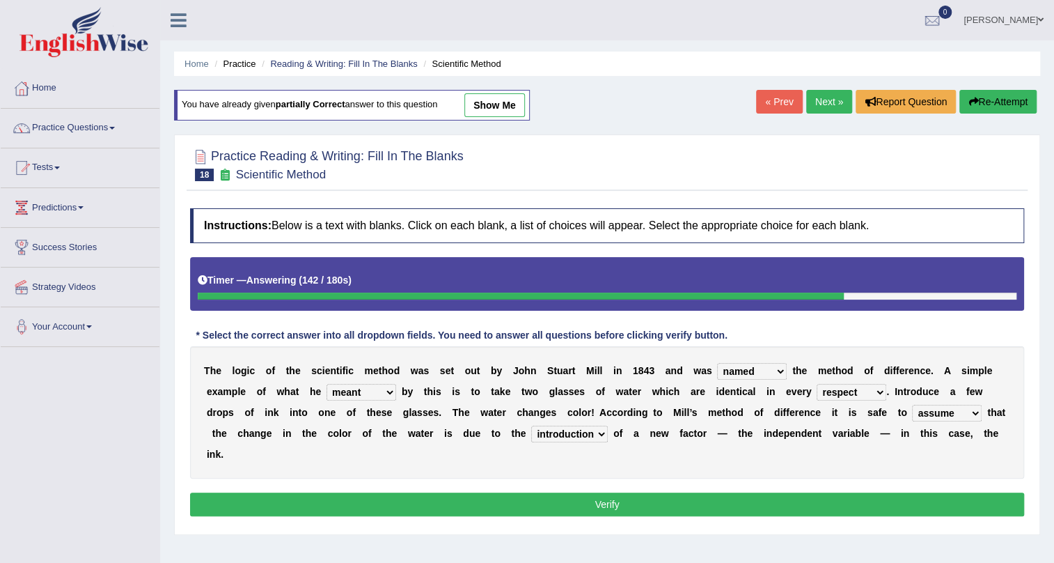
click at [766, 501] on button "Verify" at bounding box center [607, 504] width 834 height 24
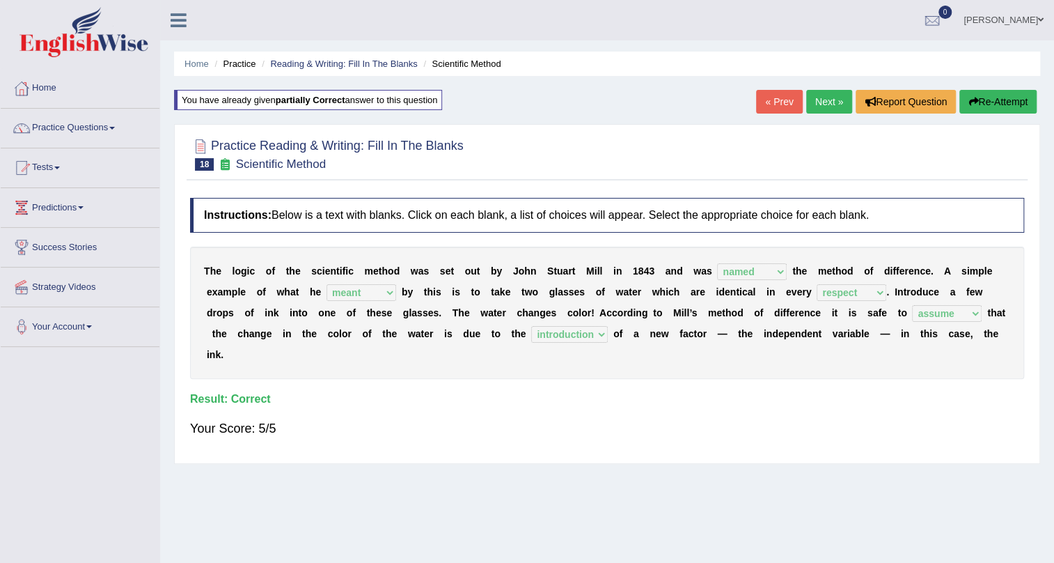
click at [829, 109] on link "Next »" at bounding box center [829, 102] width 46 height 24
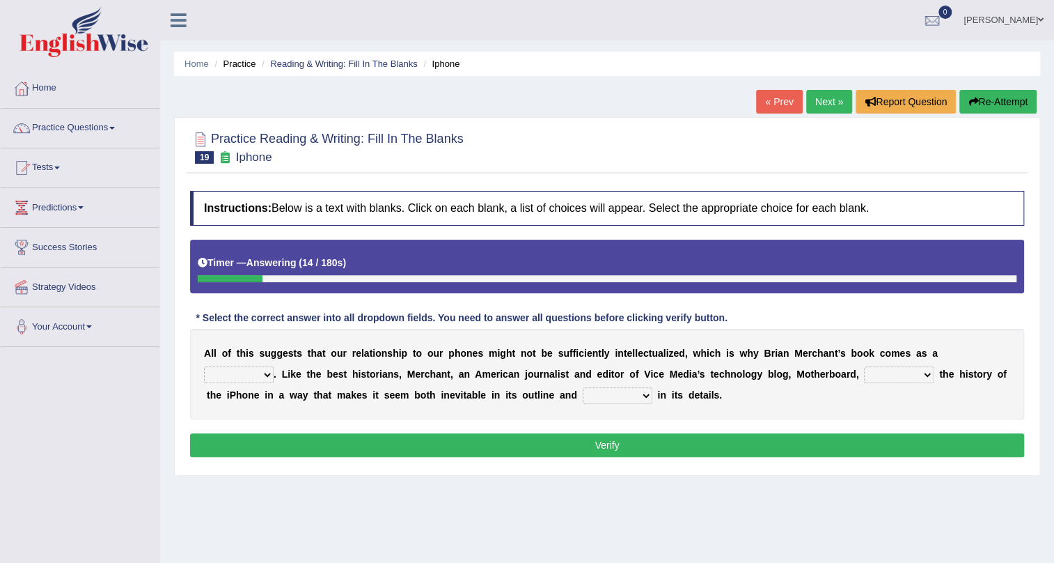
click at [418, 357] on b "o" at bounding box center [419, 353] width 6 height 11
click at [255, 375] on select "privilege relief demotion flash" at bounding box center [239, 374] width 70 height 17
select select "relief"
click at [204, 366] on select "privilege relief demotion flash" at bounding box center [239, 374] width 70 height 17
click at [888, 371] on select "enriches unpacks detours contorts" at bounding box center [899, 374] width 70 height 17
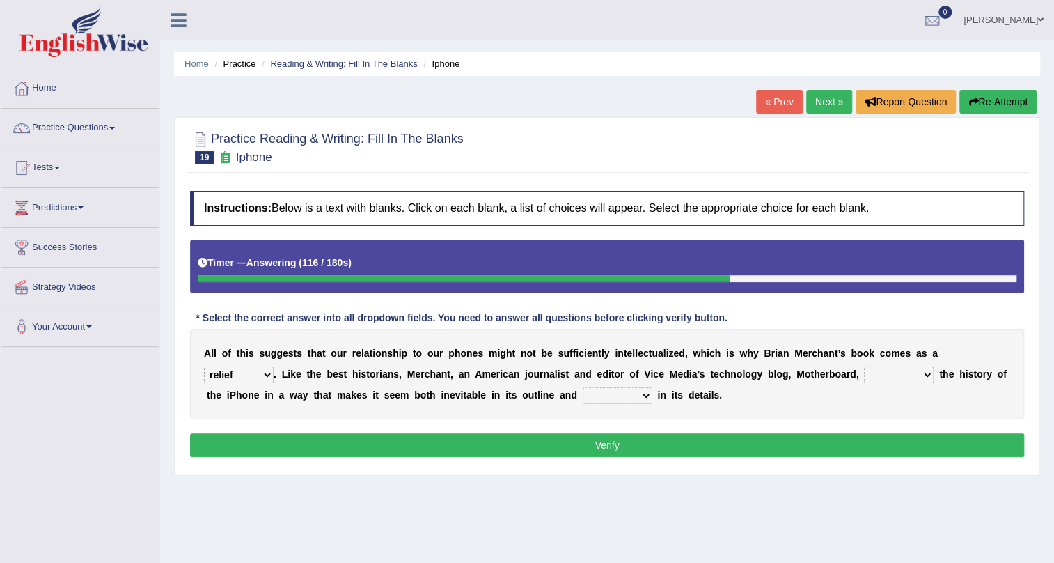
click at [615, 392] on select "surprises surprised surprising surprise" at bounding box center [618, 395] width 70 height 17
select select "surprise"
click at [583, 387] on select "surprises surprised surprising surprise" at bounding box center [618, 395] width 70 height 17
click at [878, 376] on select "enriches unpacks detours contorts" at bounding box center [899, 374] width 70 height 17
click at [864, 366] on select "enriches unpacks detours contorts" at bounding box center [899, 374] width 70 height 17
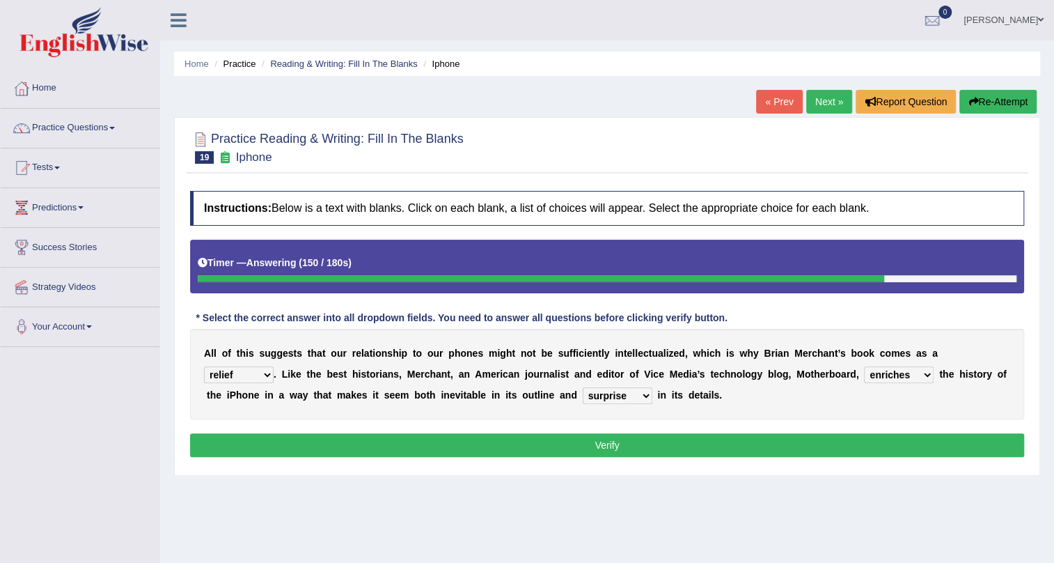
click at [882, 375] on select "enriches unpacks detours contorts" at bounding box center [899, 374] width 70 height 17
select select "unpacks"
click at [864, 366] on select "enriches unpacks detours contorts" at bounding box center [899, 374] width 70 height 17
click at [636, 399] on select "surprises surprised surprising surprise" at bounding box center [618, 395] width 70 height 17
click at [676, 411] on div "A l l o f t h i s s u g g e s t s t h a t o u r r e l a t i o n s h i p t o o u…" at bounding box center [607, 374] width 834 height 91
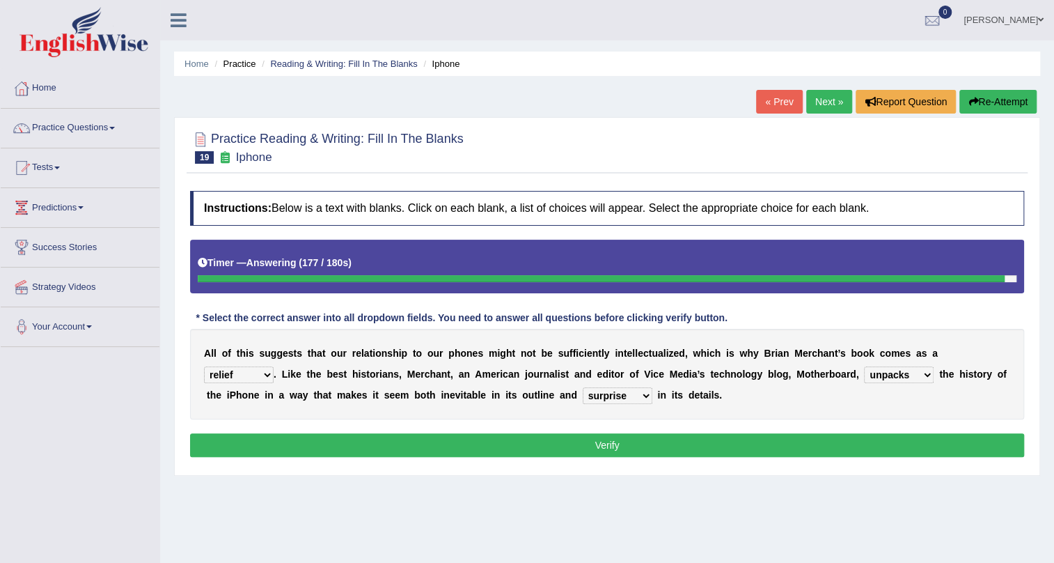
click at [676, 444] on button "Verify" at bounding box center [607, 445] width 834 height 24
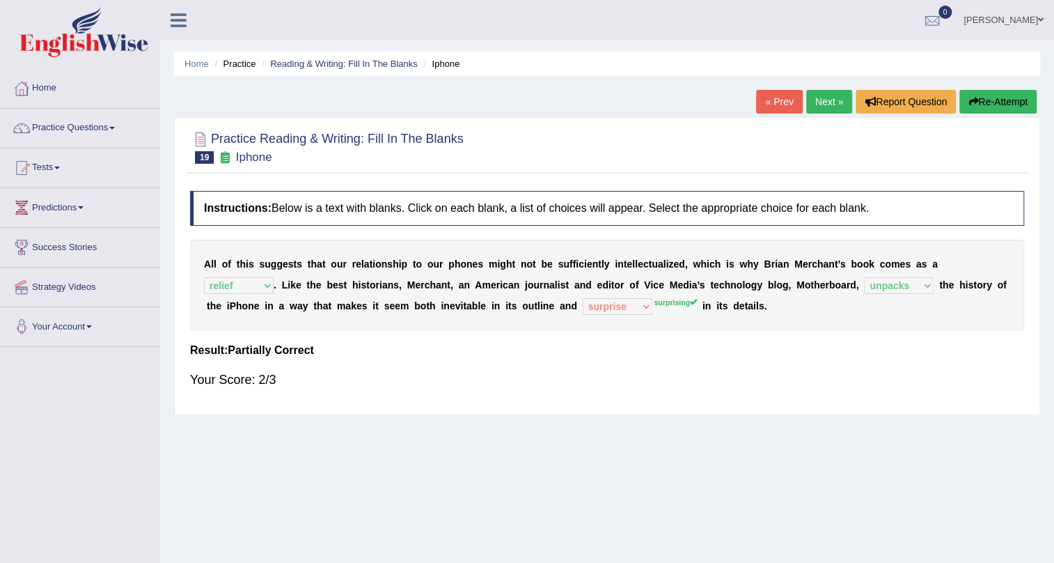
click at [538, 303] on b "l" at bounding box center [539, 305] width 3 height 11
click at [1004, 87] on div "Home Practice Reading & Writing: Fill In The Blanks Iphone « Prev Next » Report…" at bounding box center [607, 348] width 894 height 696
click at [1004, 93] on button "Re-Attempt" at bounding box center [998, 102] width 77 height 24
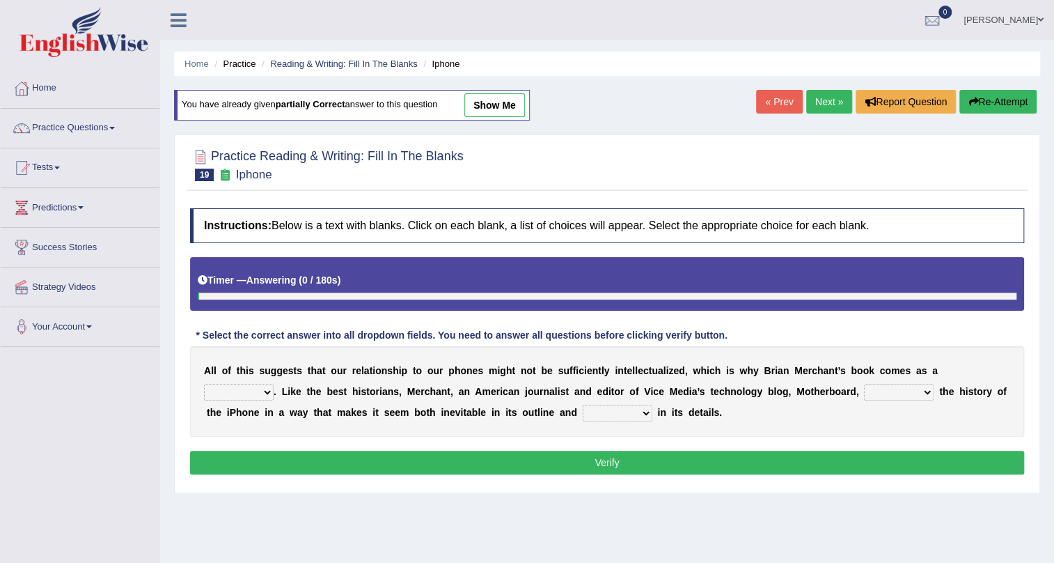
click at [623, 415] on select "surprises surprised surprising surprise" at bounding box center [618, 413] width 70 height 17
click at [623, 405] on select "surprises surprised surprising surprise" at bounding box center [618, 413] width 70 height 17
click at [208, 390] on select "privilege relief demotion flash" at bounding box center [239, 392] width 70 height 17
select select "relief"
click at [204, 384] on select "privilege relief demotion flash" at bounding box center [239, 392] width 70 height 17
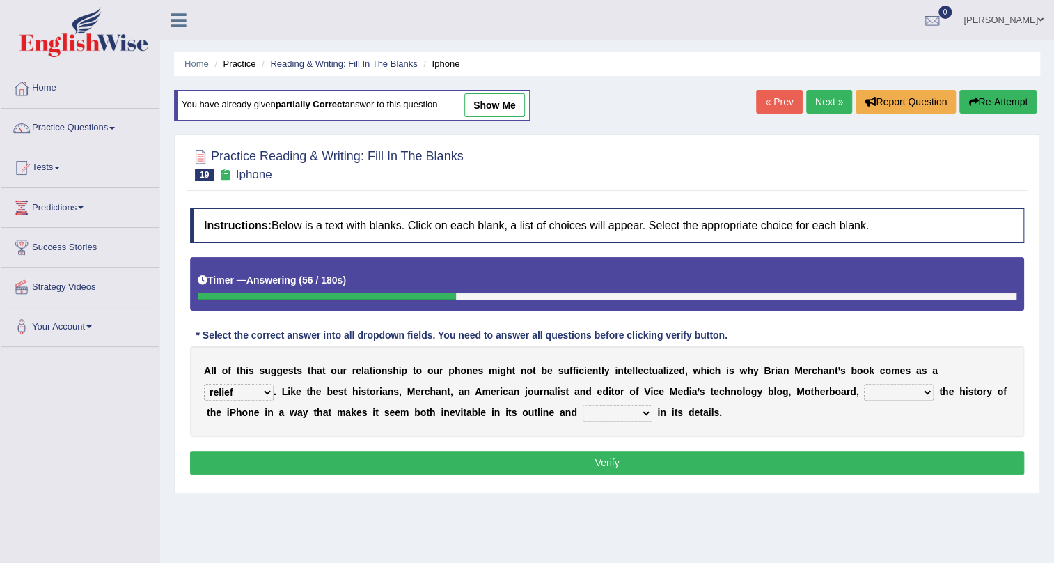
click at [886, 395] on select "enriches unpacks detours contorts" at bounding box center [899, 392] width 70 height 17
select select "unpacks"
click at [864, 384] on select "enriches unpacks detours contorts" at bounding box center [899, 392] width 70 height 17
click at [612, 412] on select "surprises surprised surprising surprise" at bounding box center [618, 413] width 70 height 17
select select "surprising"
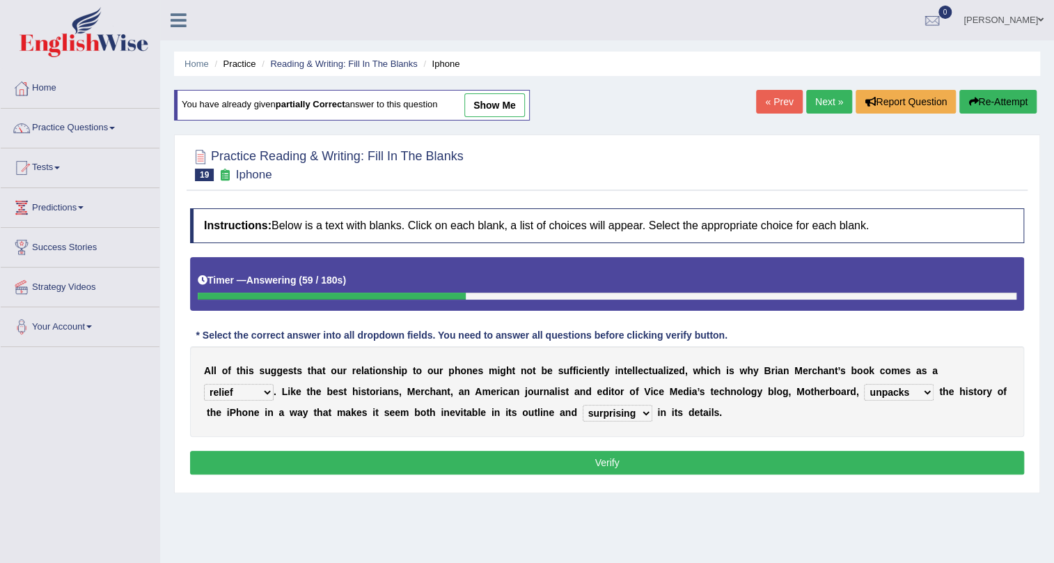
click at [583, 405] on select "surprises surprised surprising surprise" at bounding box center [618, 413] width 70 height 17
click at [654, 455] on button "Verify" at bounding box center [607, 463] width 834 height 24
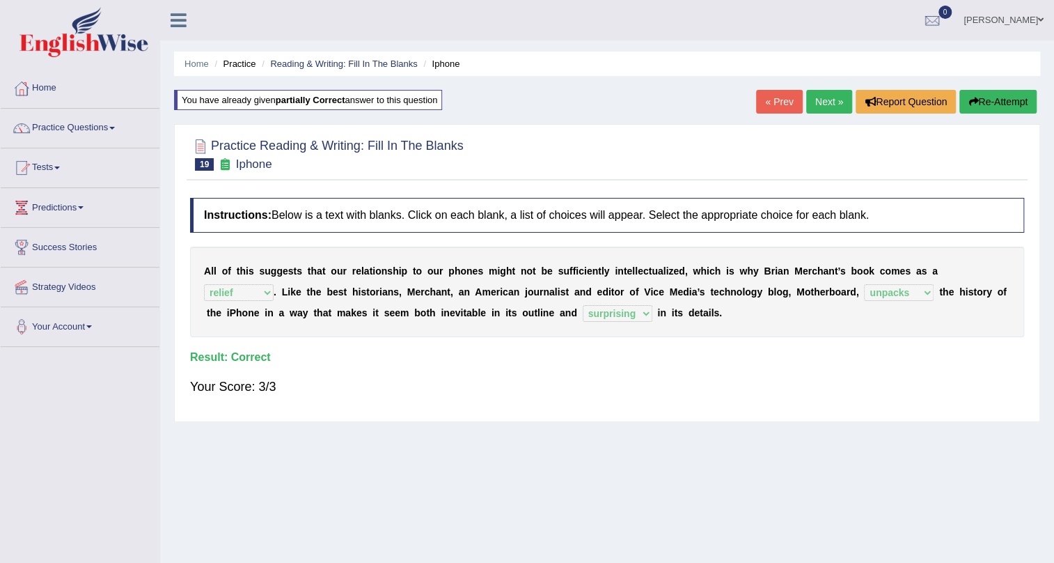
click at [838, 97] on link "Next »" at bounding box center [829, 102] width 46 height 24
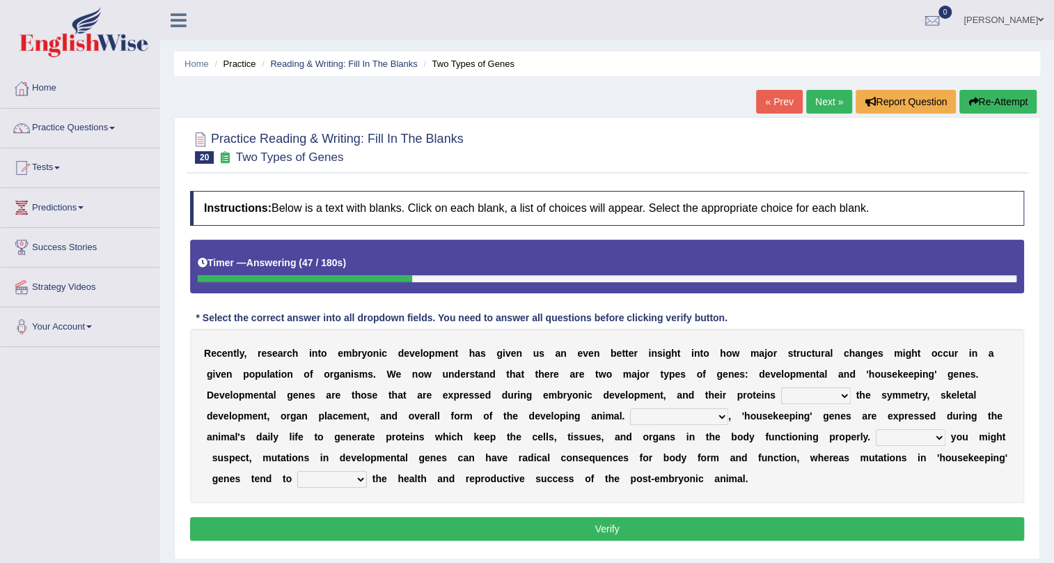
click at [822, 398] on select "push control hold elevate" at bounding box center [816, 395] width 70 height 17
select select "hold"
click at [781, 387] on select "push control hold elevate" at bounding box center [816, 395] width 70 height 17
click at [660, 418] on select "Correspondingly Inclusively Conversely In contrast" at bounding box center [679, 416] width 98 height 17
select select "In contrast"
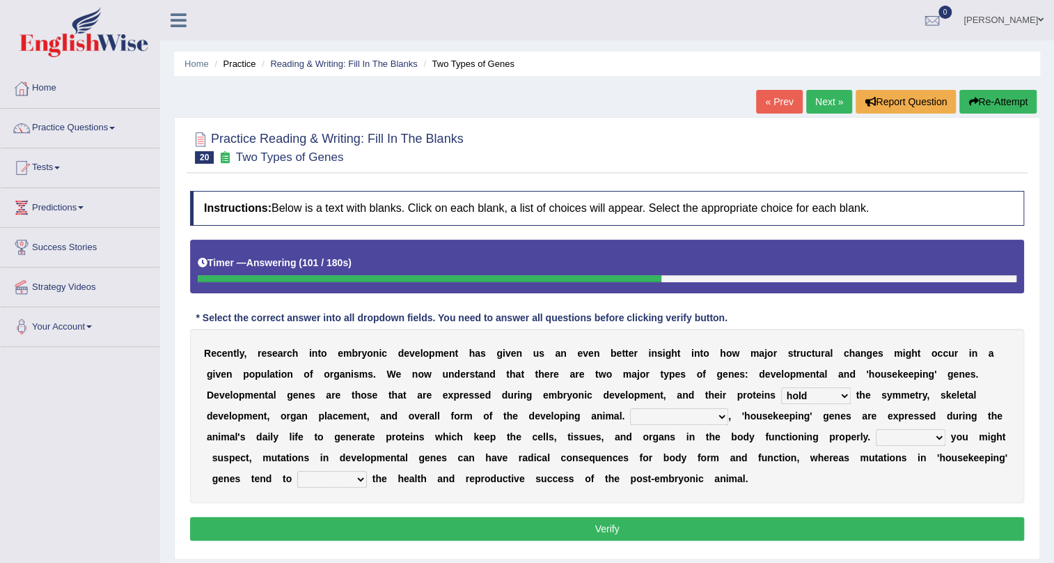
click at [630, 408] on select "Correspondingly Inclusively Conversely In contrast" at bounding box center [679, 416] width 98 height 17
click at [708, 416] on select "Correspondingly Inclusively Conversely In contrast" at bounding box center [679, 416] width 98 height 17
click at [630, 408] on select "Correspondingly Inclusively Conversely In contrast" at bounding box center [679, 416] width 98 height 17
click at [910, 439] on select "For As With Within" at bounding box center [911, 437] width 70 height 17
select select "As"
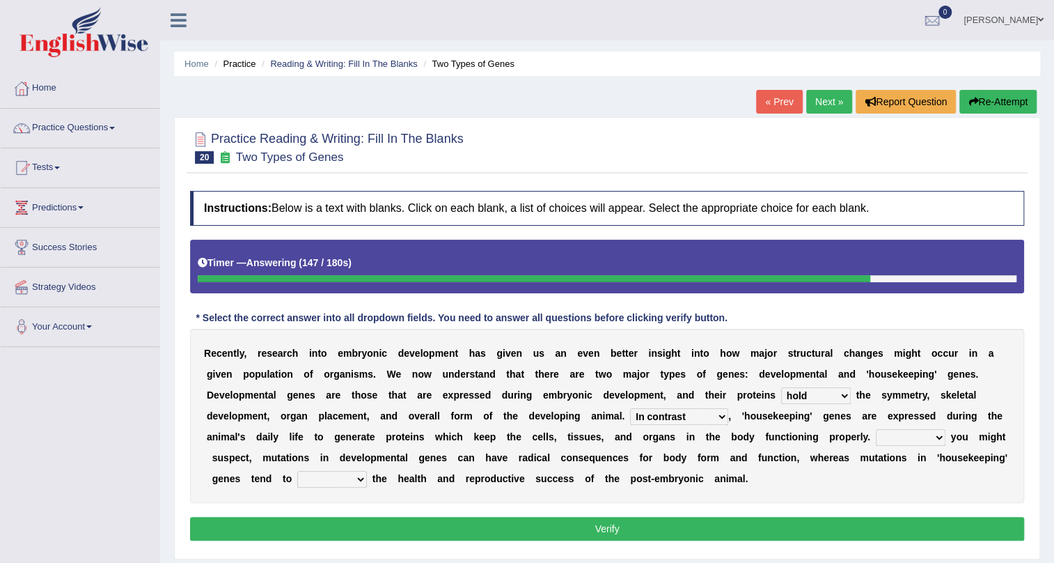
click at [876, 429] on select "For As With Within" at bounding box center [911, 437] width 70 height 17
click at [361, 483] on select "affect effect interrupt defect" at bounding box center [332, 479] width 70 height 17
select select "affect"
click at [297, 471] on select "affect effect interrupt defect" at bounding box center [332, 479] width 70 height 17
click at [345, 479] on select "affect effect interrupt defect" at bounding box center [332, 479] width 70 height 17
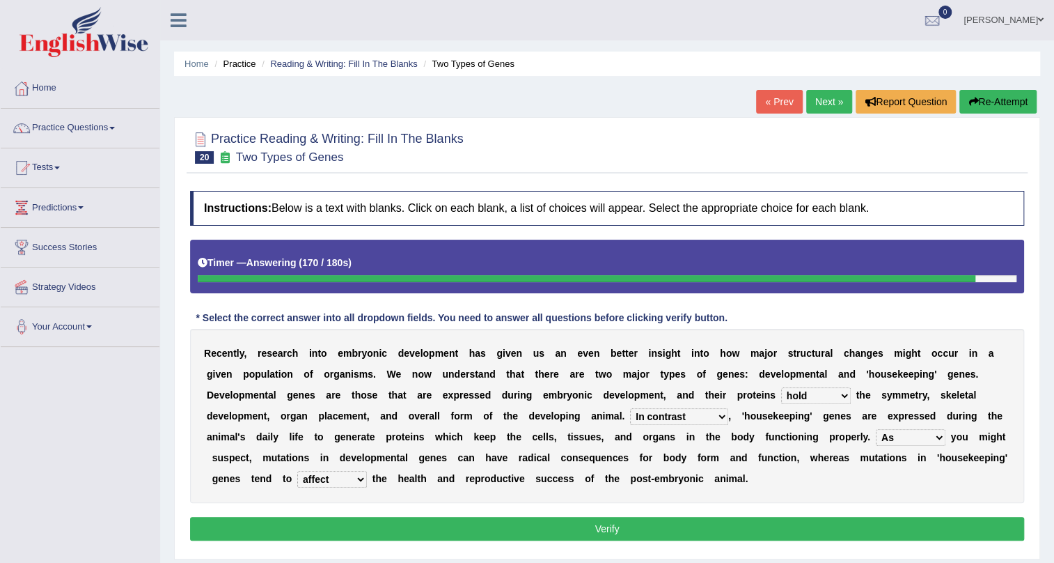
click at [297, 471] on select "affect effect interrupt defect" at bounding box center [332, 479] width 70 height 17
click at [437, 519] on button "Verify" at bounding box center [607, 529] width 834 height 24
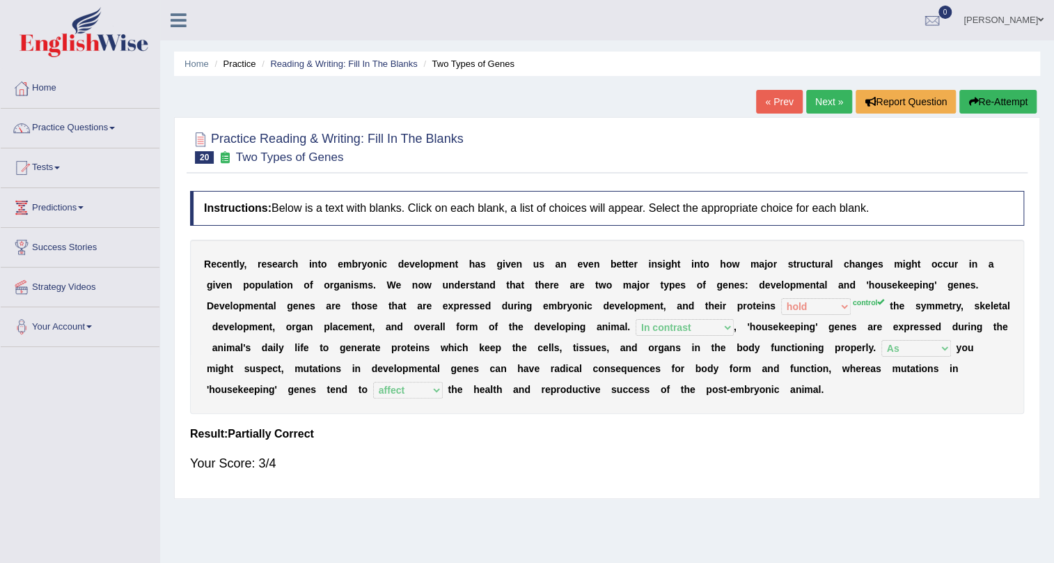
click at [827, 111] on link "Next »" at bounding box center [829, 102] width 46 height 24
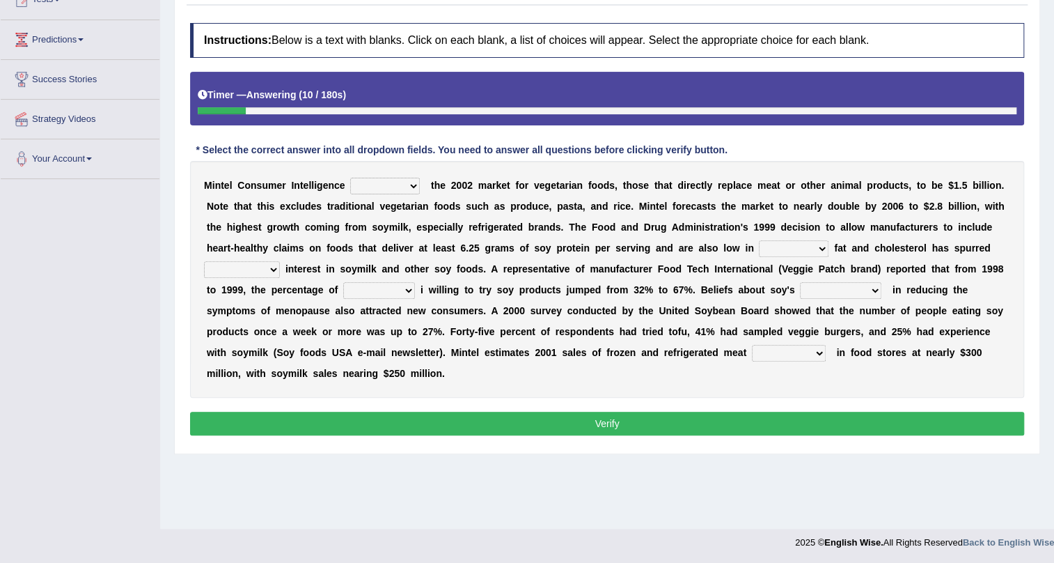
click at [361, 185] on select "deals fulfills creates estimates" at bounding box center [385, 186] width 70 height 17
select select "creates"
click at [350, 178] on select "deals fulfills creates estimates" at bounding box center [385, 186] width 70 height 17
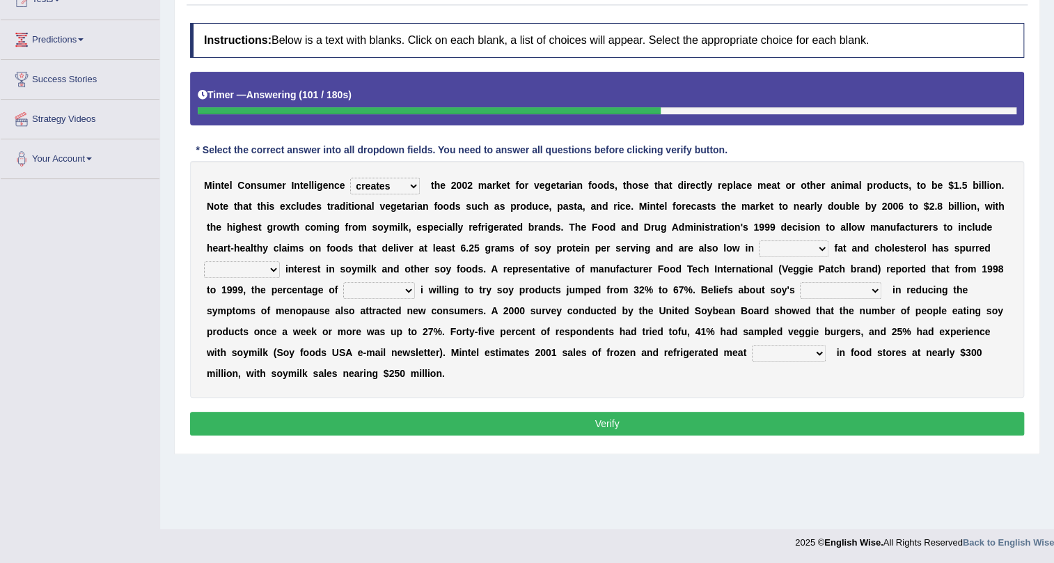
click at [487, 238] on div "M i n t e l C o n s u m e r I n t e l l i g e n c e deals fulfills creates esti…" at bounding box center [607, 279] width 834 height 237
click at [794, 250] on select "saturated solid acid liquid" at bounding box center [794, 248] width 70 height 17
select select "solid"
click at [759, 240] on select "saturated solid acid liquid" at bounding box center [794, 248] width 70 height 17
click at [273, 267] on select "good big tremendous extreme" at bounding box center [242, 269] width 76 height 17
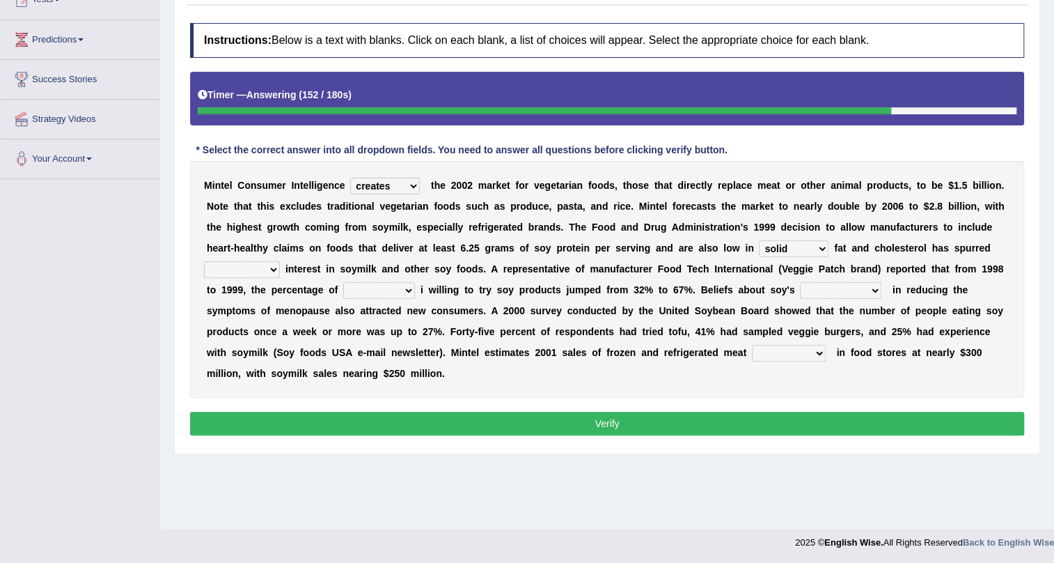
select select "tremendous"
click at [204, 261] on select "good big tremendous extreme" at bounding box center [242, 269] width 76 height 17
click at [391, 292] on select "guests consumers customers clients" at bounding box center [379, 290] width 72 height 17
select select "consumers"
click at [343, 282] on select "guests consumers customers clients" at bounding box center [379, 290] width 72 height 17
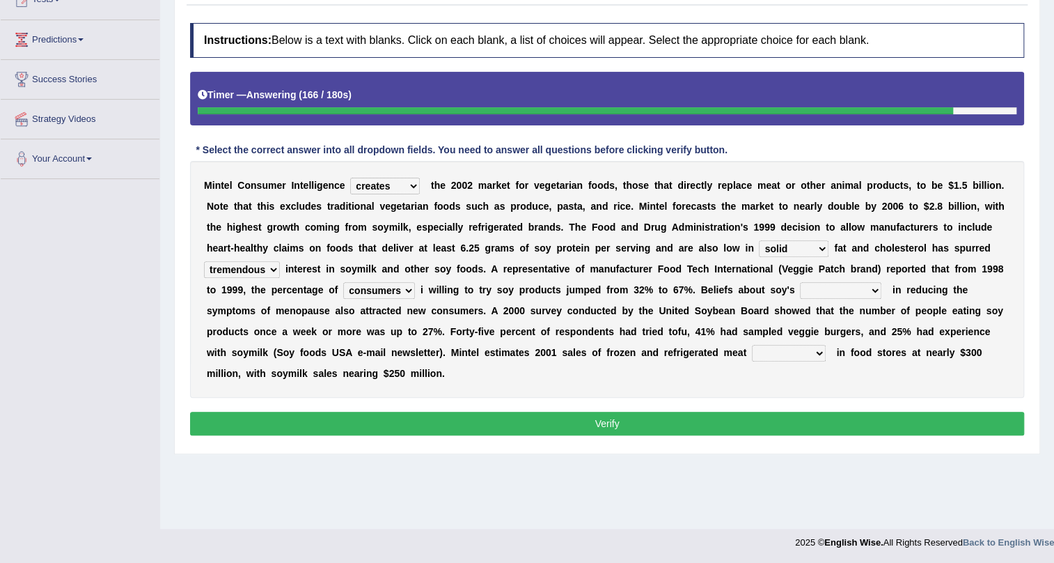
click at [822, 292] on select "effectiveness timeliness efficiency goodness" at bounding box center [840, 290] width 81 height 17
select select "effectiveness"
click at [800, 282] on select "effectiveness timeliness efficiency goodness" at bounding box center [840, 290] width 81 height 17
click at [803, 350] on select "foods choices staffs alternatives" at bounding box center [789, 353] width 74 height 17
select select "foods"
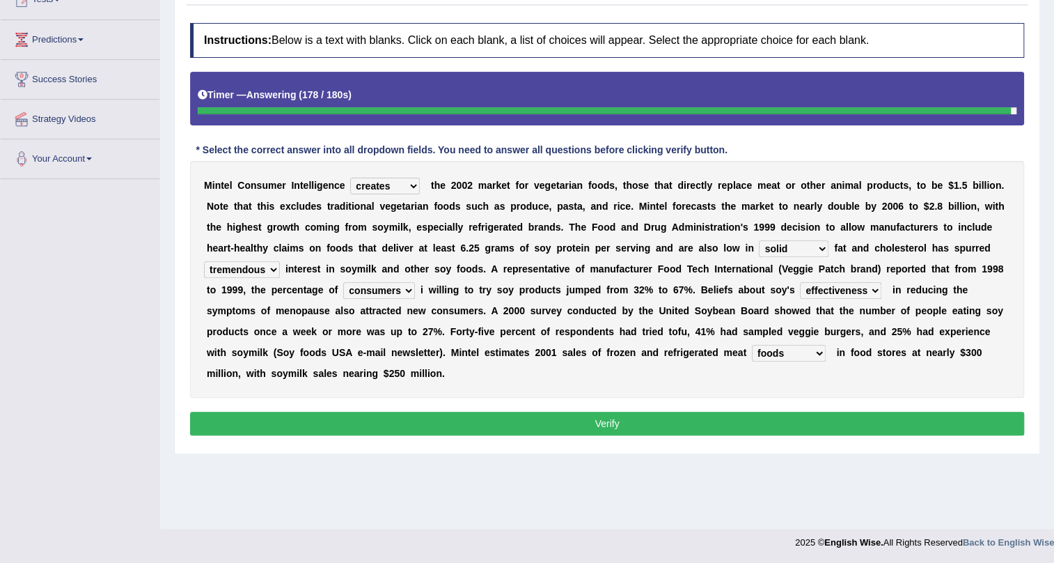
click at [752, 345] on select "foods choices staffs alternatives" at bounding box center [789, 353] width 74 height 17
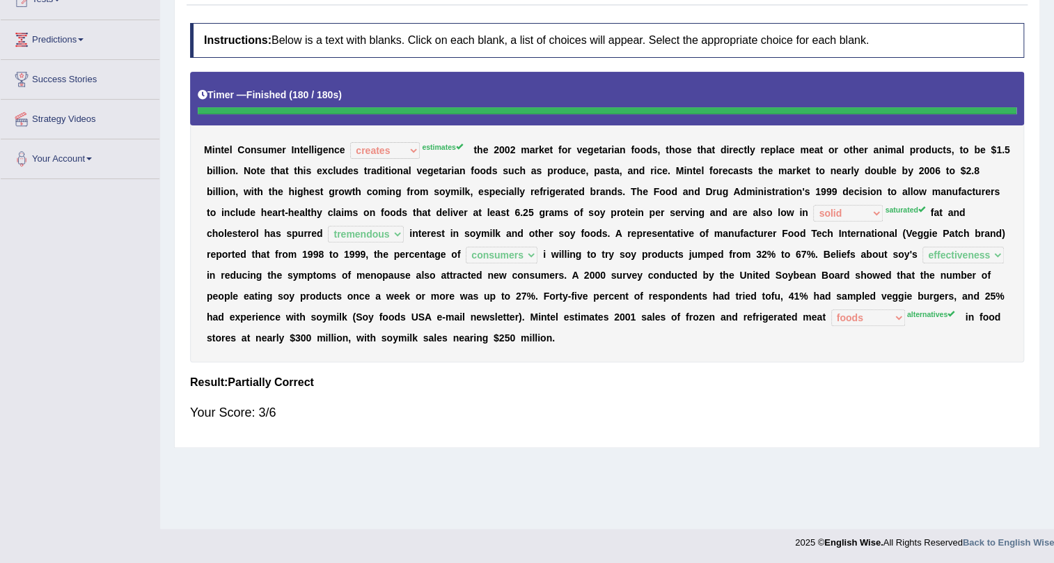
click at [857, 228] on b "r" at bounding box center [857, 233] width 3 height 11
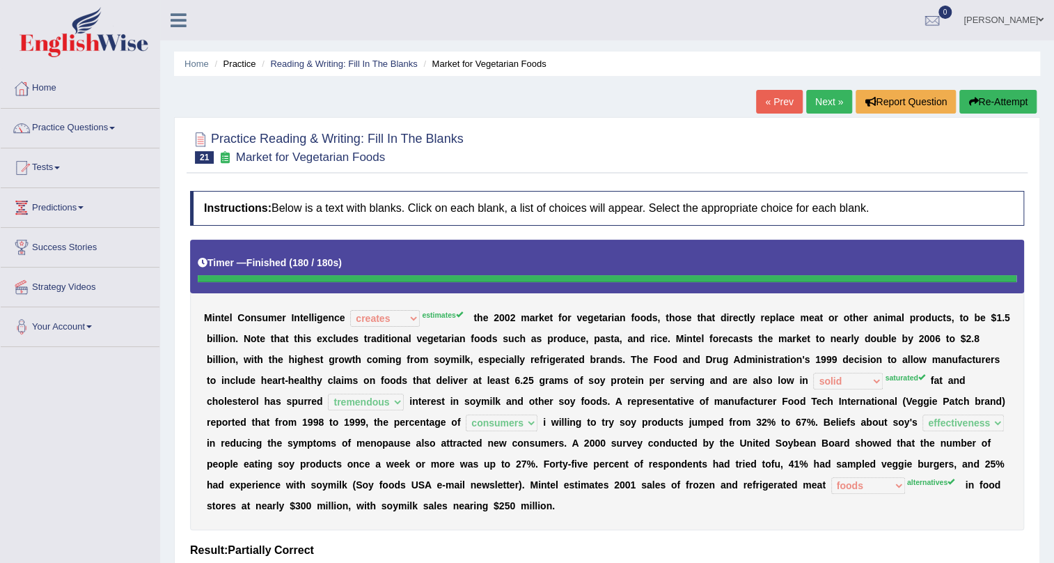
click at [988, 98] on button "Re-Attempt" at bounding box center [998, 102] width 77 height 24
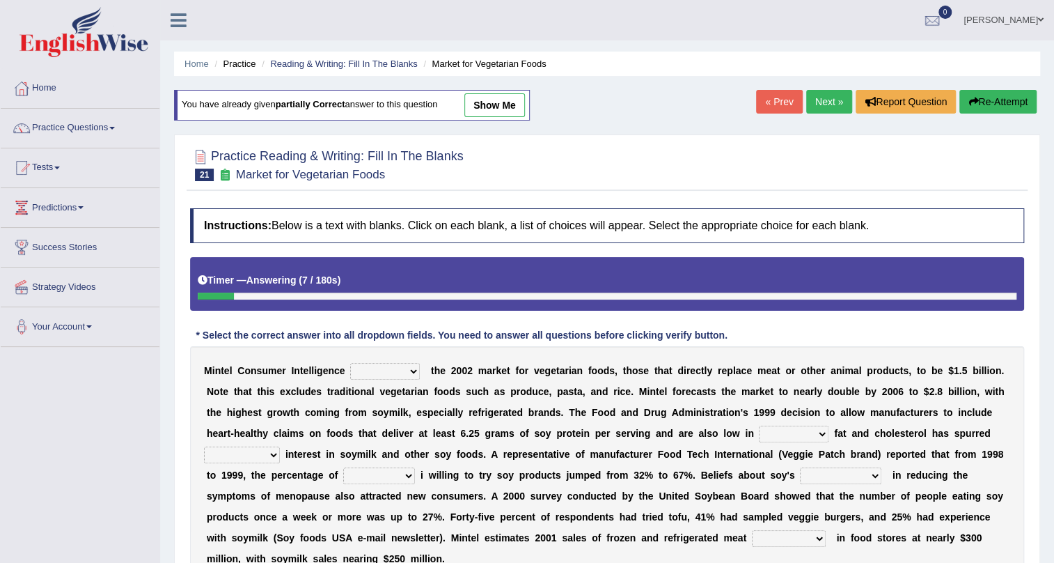
click at [398, 370] on select "deals fulfills creates estimates" at bounding box center [385, 371] width 70 height 17
select select "estimates"
click at [350, 363] on select "deals fulfills creates estimates" at bounding box center [385, 371] width 70 height 17
click at [375, 371] on select "deals fulfills creates estimates" at bounding box center [385, 371] width 70 height 17
click at [350, 363] on select "deals fulfills creates estimates" at bounding box center [385, 371] width 70 height 17
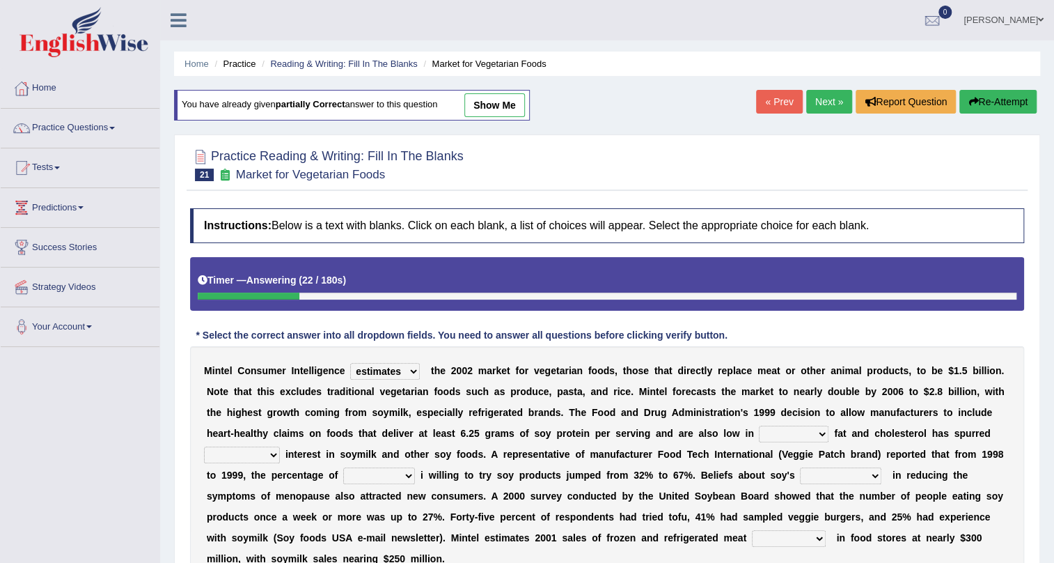
click at [595, 376] on div "M i n t e l C o n s u m e r I n t e l l i g e n c e deals fulfills creates esti…" at bounding box center [607, 464] width 834 height 237
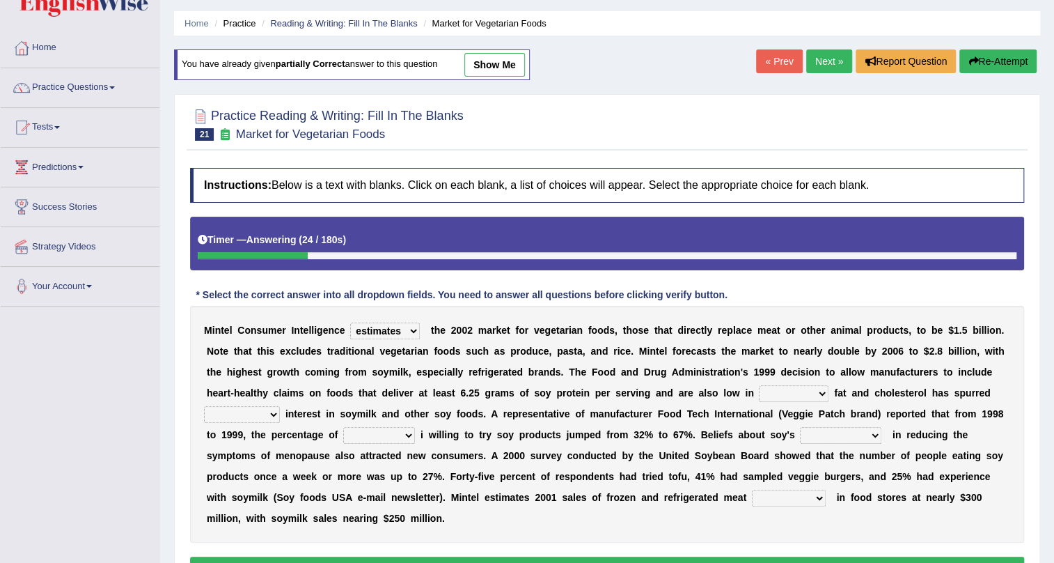
scroll to position [63, 0]
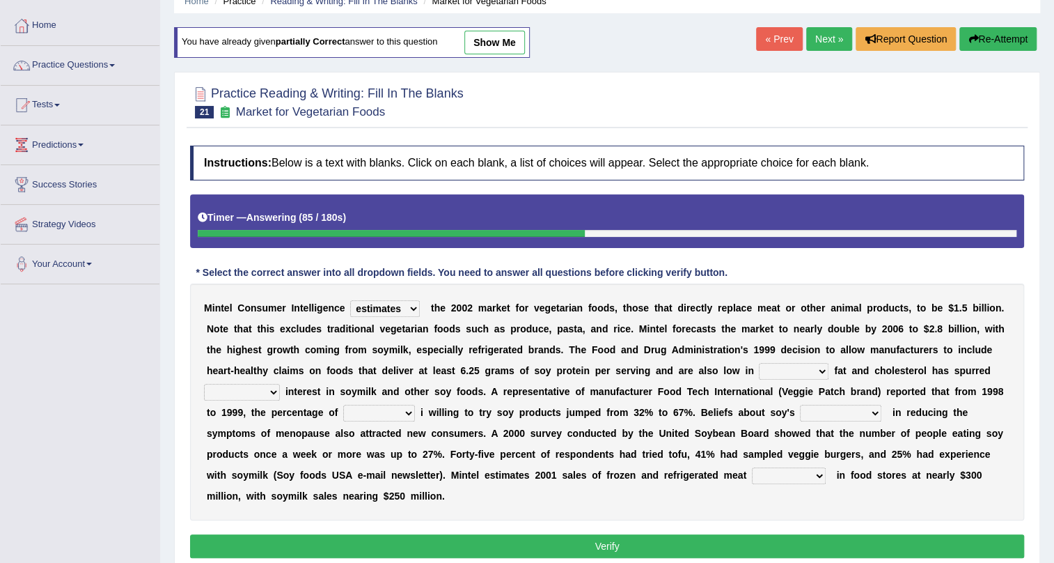
click at [794, 367] on select "saturated solid acid liquid" at bounding box center [794, 371] width 70 height 17
select select "saturated"
click at [759, 363] on select "saturated solid acid liquid" at bounding box center [794, 371] width 70 height 17
click at [840, 368] on b "a" at bounding box center [841, 370] width 6 height 11
click at [230, 392] on select "good big tremendous extreme" at bounding box center [242, 392] width 76 height 17
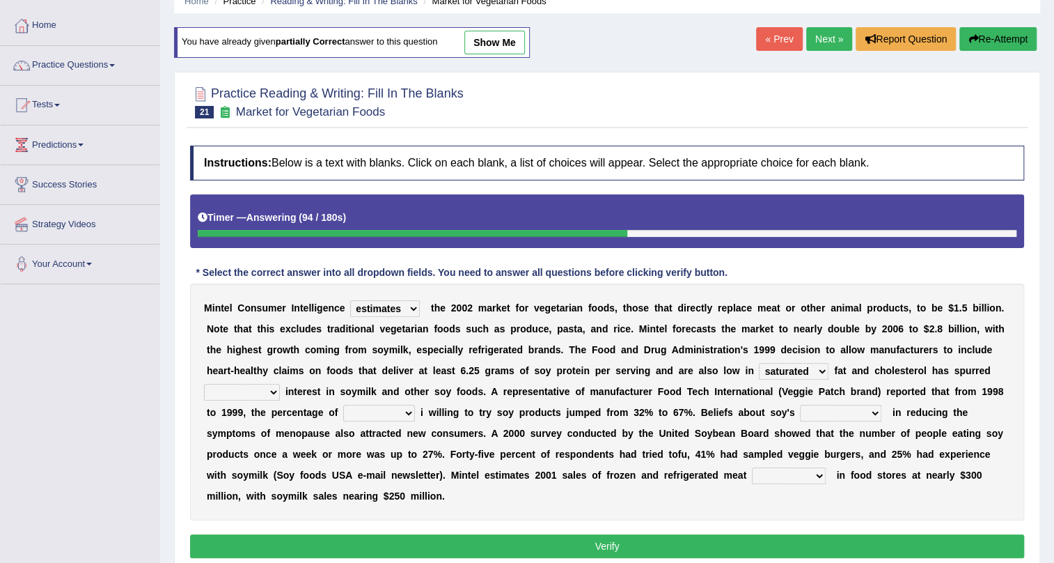
select select "tremendous"
click at [204, 384] on select "good big tremendous extreme" at bounding box center [242, 392] width 76 height 17
click at [300, 393] on b "e" at bounding box center [300, 391] width 6 height 11
click at [403, 409] on select "guests consumers customers clients" at bounding box center [379, 413] width 72 height 17
select select "consumers"
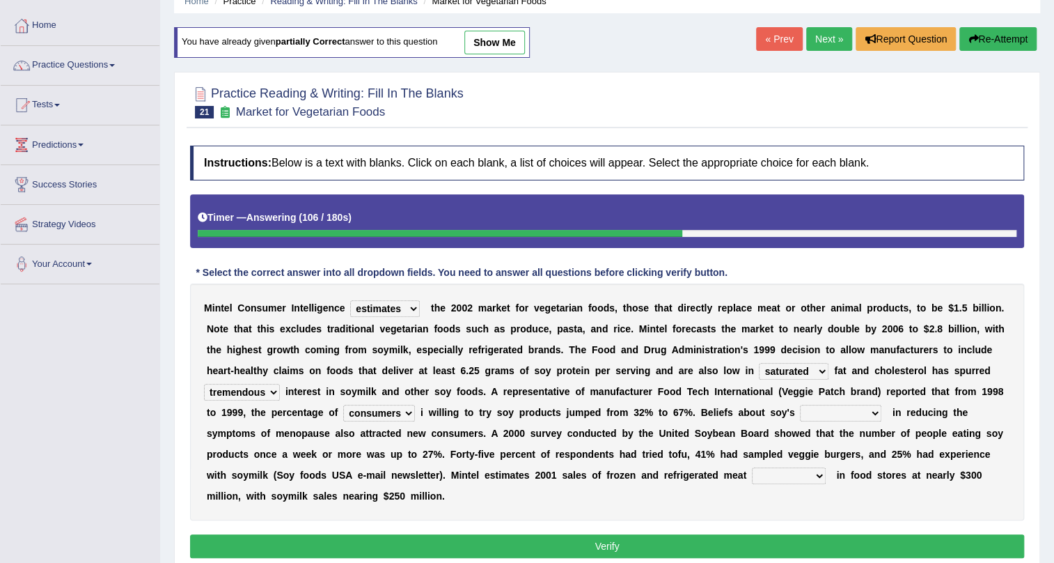
click at [343, 405] on select "guests consumers customers clients" at bounding box center [379, 413] width 72 height 17
click at [816, 413] on select "effectiveness timeliness efficiency goodness" at bounding box center [840, 413] width 81 height 17
select select "effectiveness"
click at [800, 405] on select "effectiveness timeliness efficiency goodness" at bounding box center [840, 413] width 81 height 17
click at [793, 474] on select "foods choices staffs alternatives" at bounding box center [789, 475] width 74 height 17
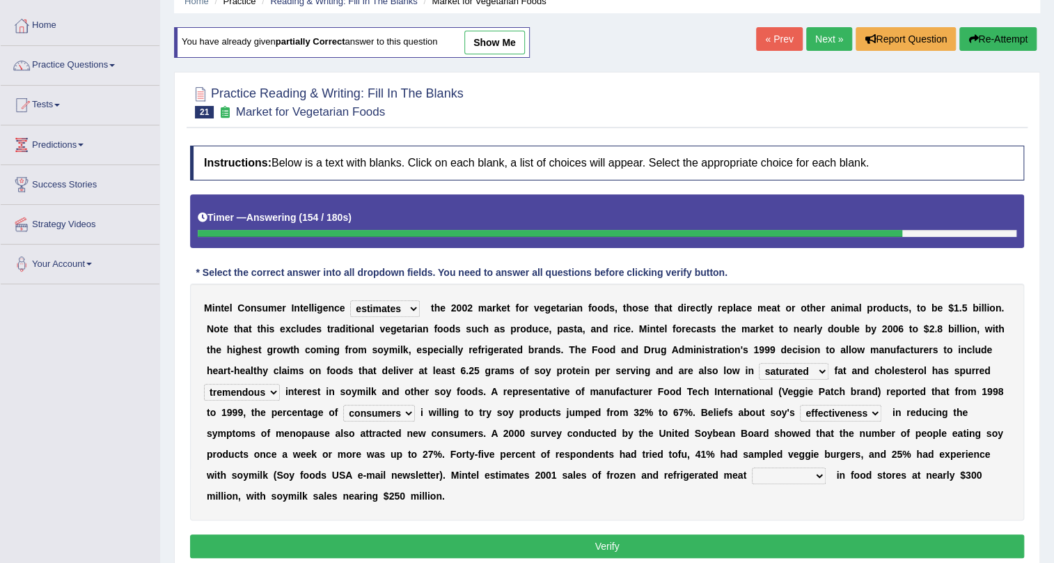
scroll to position [126, 0]
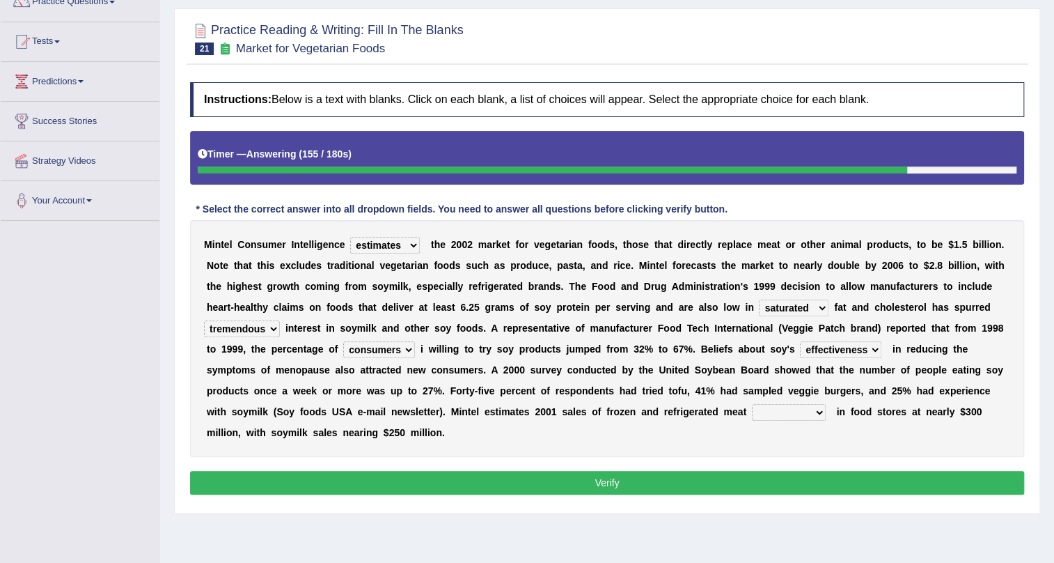
click at [758, 420] on div "M i n t e l C o n s u m e r I n t e l l i g e n c e deals fulfills creates esti…" at bounding box center [607, 338] width 834 height 237
click at [767, 411] on select "foods choices staffs alternatives" at bounding box center [789, 412] width 74 height 17
select select "alternatives"
click at [752, 404] on select "foods choices staffs alternatives" at bounding box center [789, 412] width 74 height 17
click at [779, 478] on button "Verify" at bounding box center [607, 483] width 834 height 24
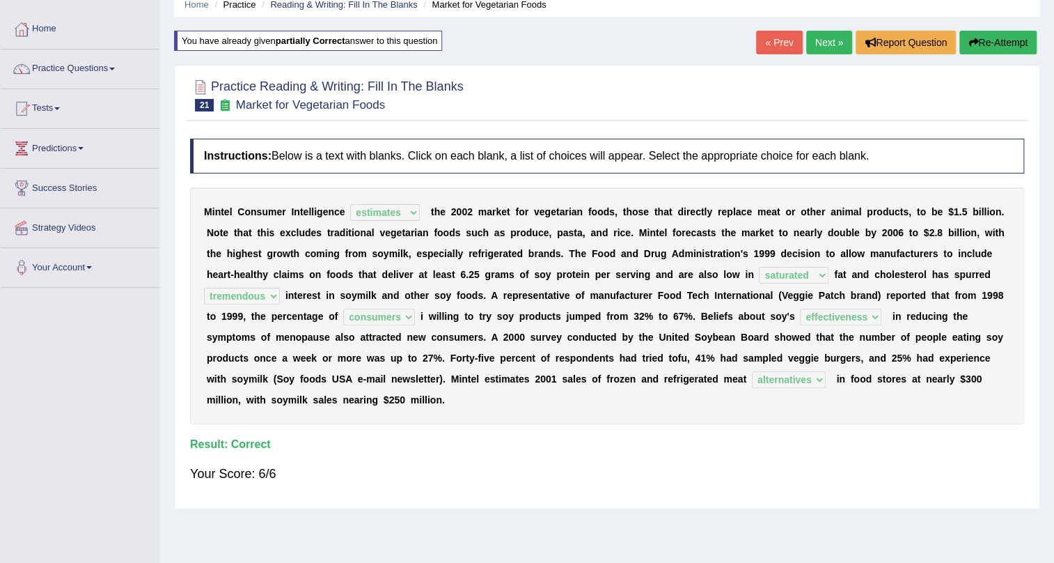
scroll to position [0, 0]
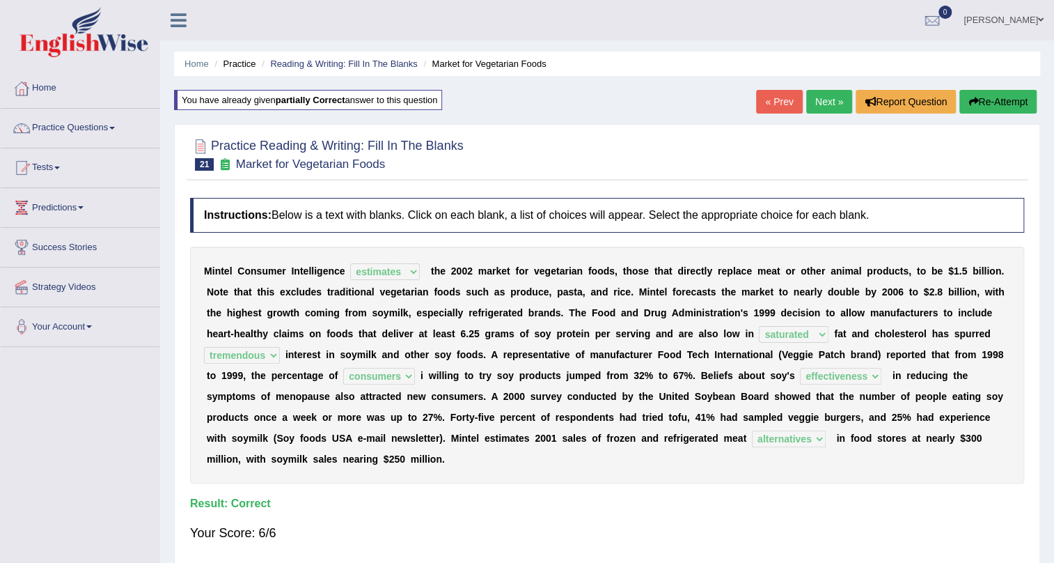
click at [831, 104] on link "Next »" at bounding box center [829, 102] width 46 height 24
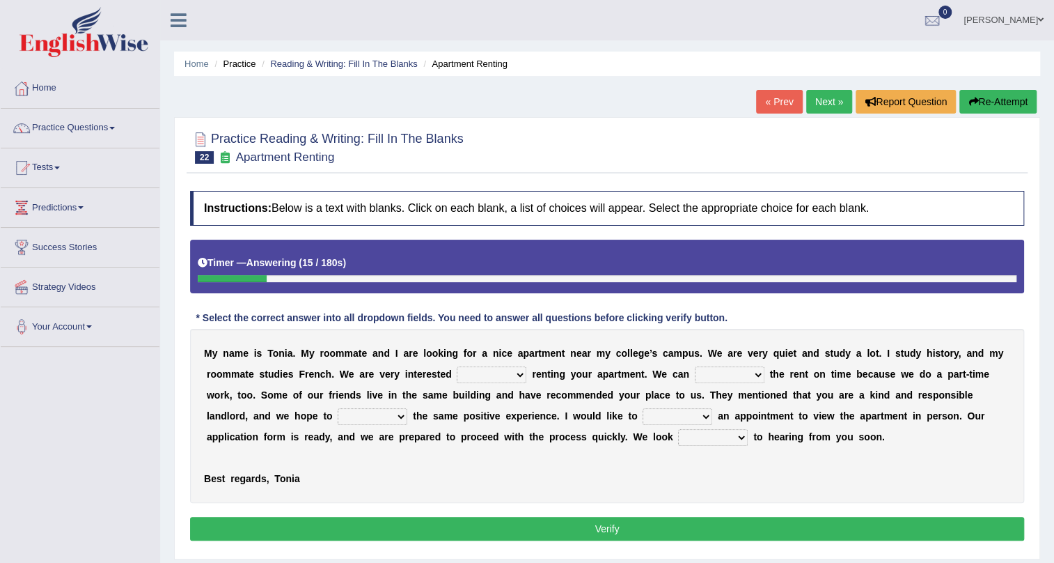
scroll to position [168, 0]
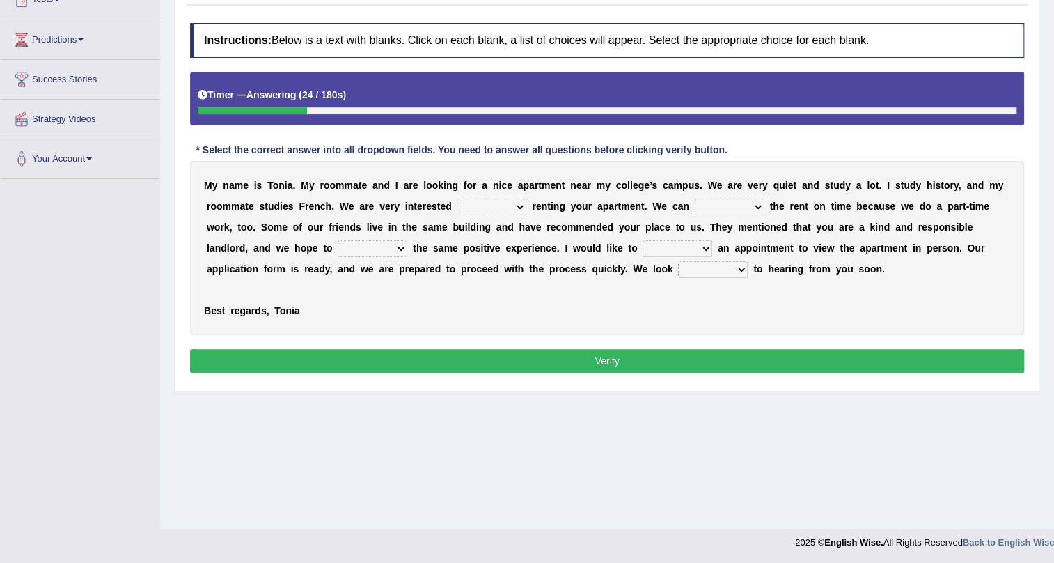
click at [467, 208] on select "for about at in" at bounding box center [492, 206] width 70 height 17
select select "in"
click at [457, 198] on select "for about at in" at bounding box center [492, 206] width 70 height 17
click at [481, 210] on select "for about at in" at bounding box center [492, 206] width 70 height 17
click at [457, 198] on select "for about at in" at bounding box center [492, 206] width 70 height 17
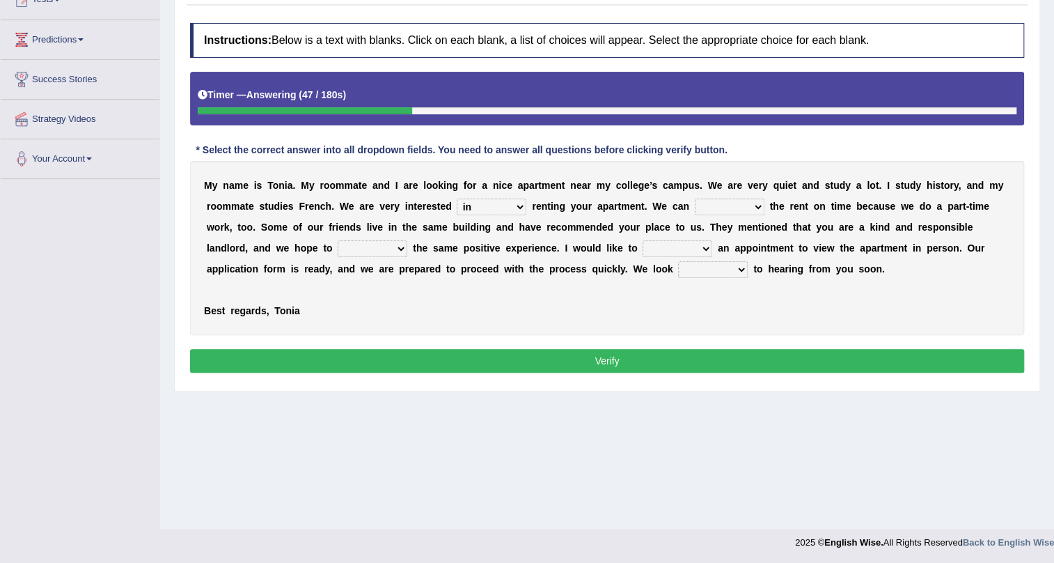
click at [717, 202] on select "afford get pay bring" at bounding box center [730, 206] width 70 height 17
select select "pay"
click at [695, 198] on select "afford get pay bring" at bounding box center [730, 206] width 70 height 17
click at [737, 210] on select "afford get pay bring" at bounding box center [730, 206] width 70 height 17
click at [695, 198] on select "afford get pay bring" at bounding box center [730, 206] width 70 height 17
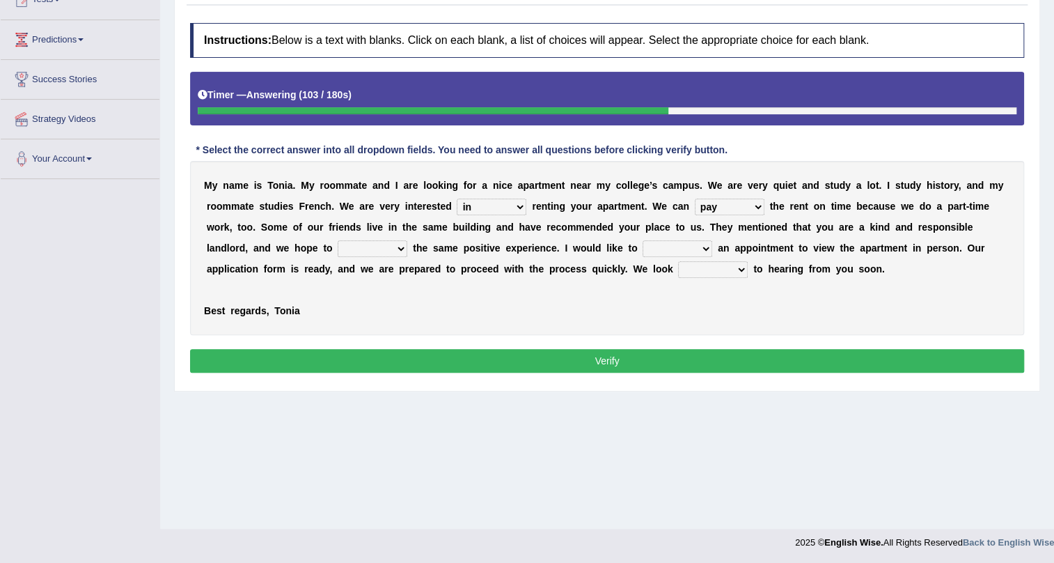
click at [383, 244] on select "form meet have decide" at bounding box center [373, 248] width 70 height 17
select select "have"
click at [338, 240] on select "form meet have decide" at bounding box center [373, 248] width 70 height 17
click at [377, 243] on select "form meet have decide" at bounding box center [373, 248] width 70 height 17
click at [338, 240] on select "form meet have decide" at bounding box center [373, 248] width 70 height 17
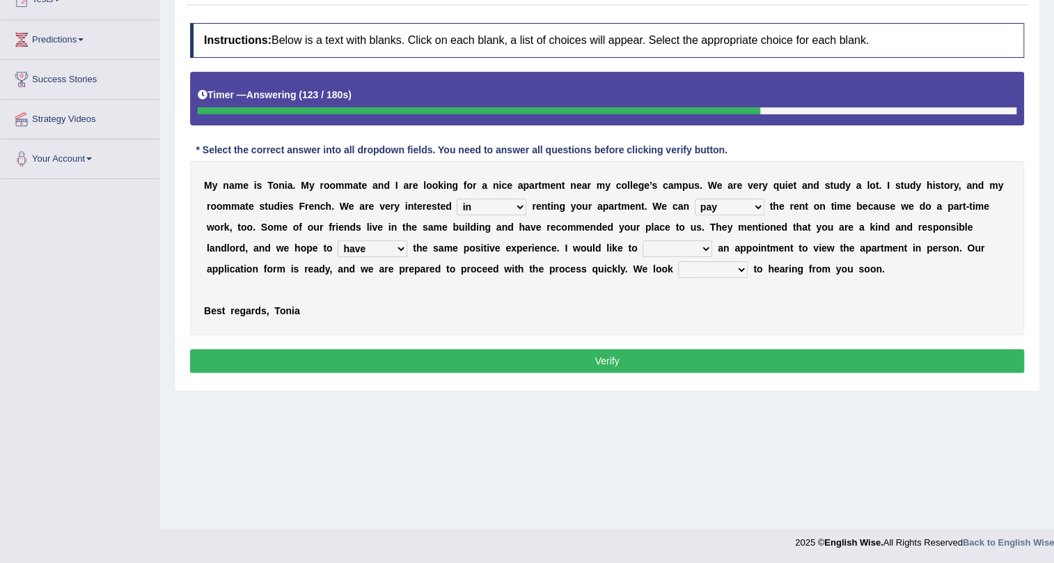
click at [701, 244] on select "own recall revise make" at bounding box center [678, 248] width 70 height 17
select select "make"
click at [643, 240] on select "own recall revise make" at bounding box center [678, 248] width 70 height 17
drag, startPoint x: 503, startPoint y: 267, endPoint x: 510, endPoint y: 265, distance: 7.9
click at [509, 265] on div "M y n a m e i s T o n i a . M y r o o m m a t e a n d I a r e l o o k i n g f o…" at bounding box center [607, 248] width 834 height 174
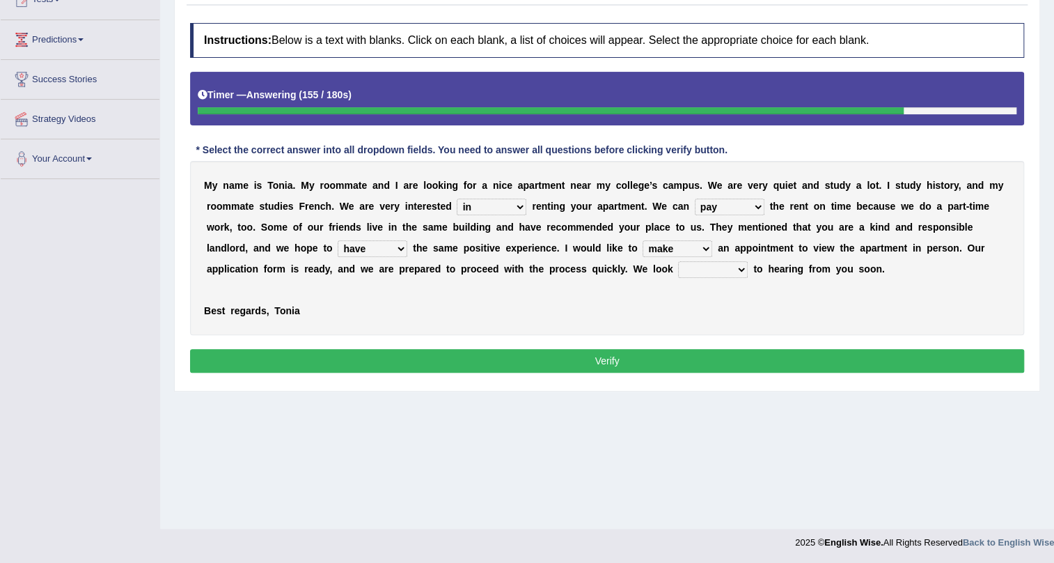
click at [515, 274] on div "M y n a m e i s T o n i a . M y r o o m m a t e a n d I a r e l o o k i n g f o…" at bounding box center [607, 248] width 834 height 174
click at [694, 270] on select "around out in forward" at bounding box center [713, 269] width 70 height 17
select select "forward"
click at [678, 261] on select "around out in forward" at bounding box center [713, 269] width 70 height 17
click at [724, 313] on div "M y n a m e i s T o n i a . M y r o o m m a t e a n d I a r e l o o k i n g f o…" at bounding box center [607, 248] width 834 height 174
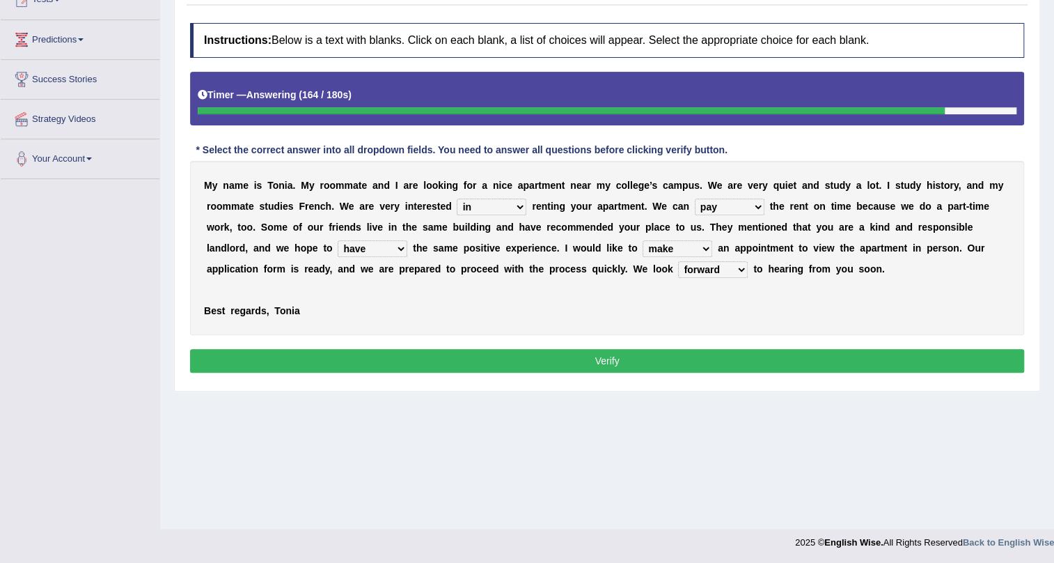
click at [390, 248] on select "form meet have decide" at bounding box center [373, 248] width 70 height 17
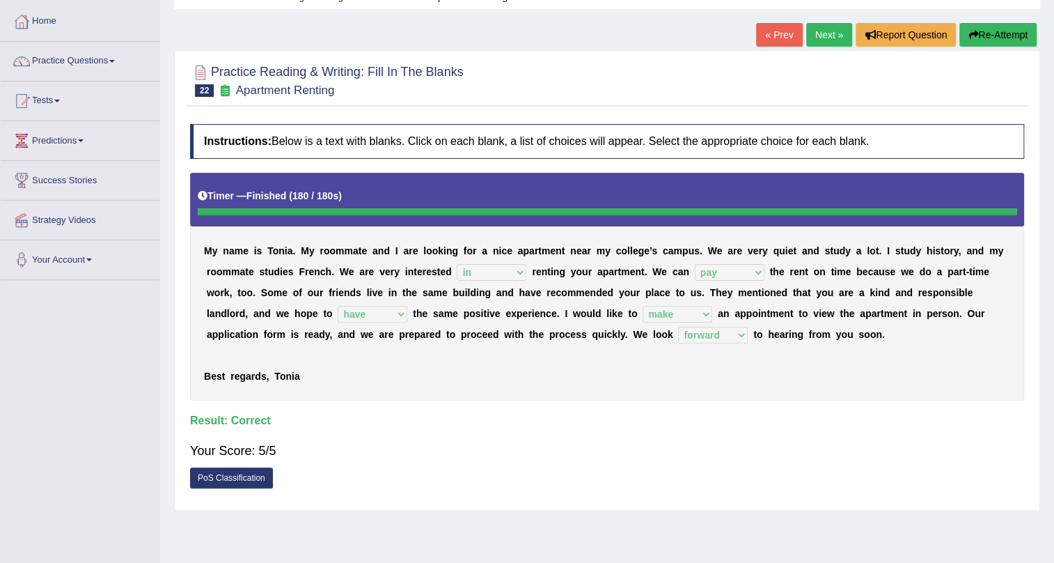
scroll to position [0, 0]
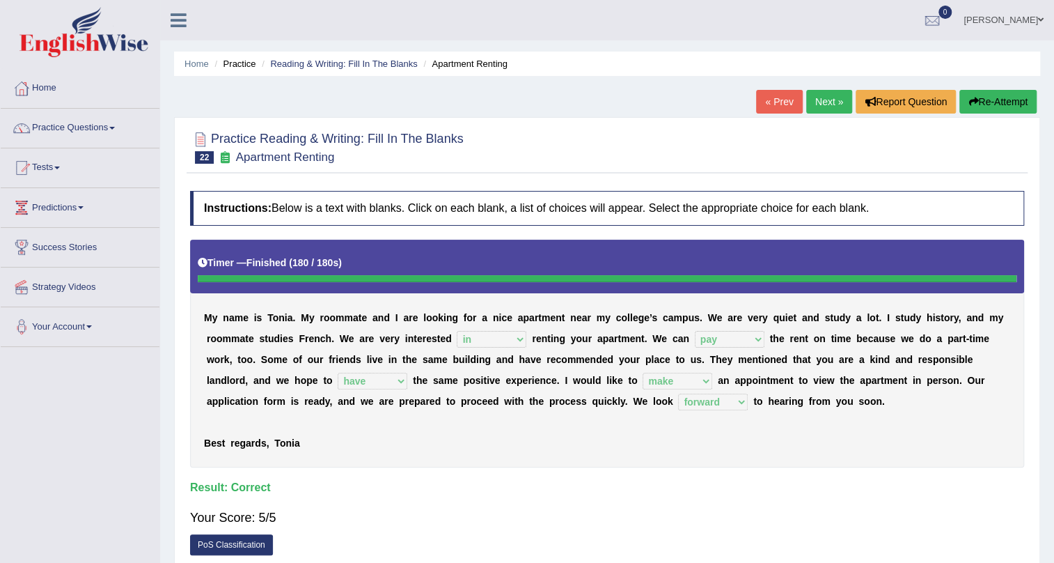
click at [829, 89] on div "Home Practice Reading & Writing: Fill In The Blanks Apartment Renting « Prev Ne…" at bounding box center [607, 348] width 894 height 696
click at [830, 97] on link "Next »" at bounding box center [829, 102] width 46 height 24
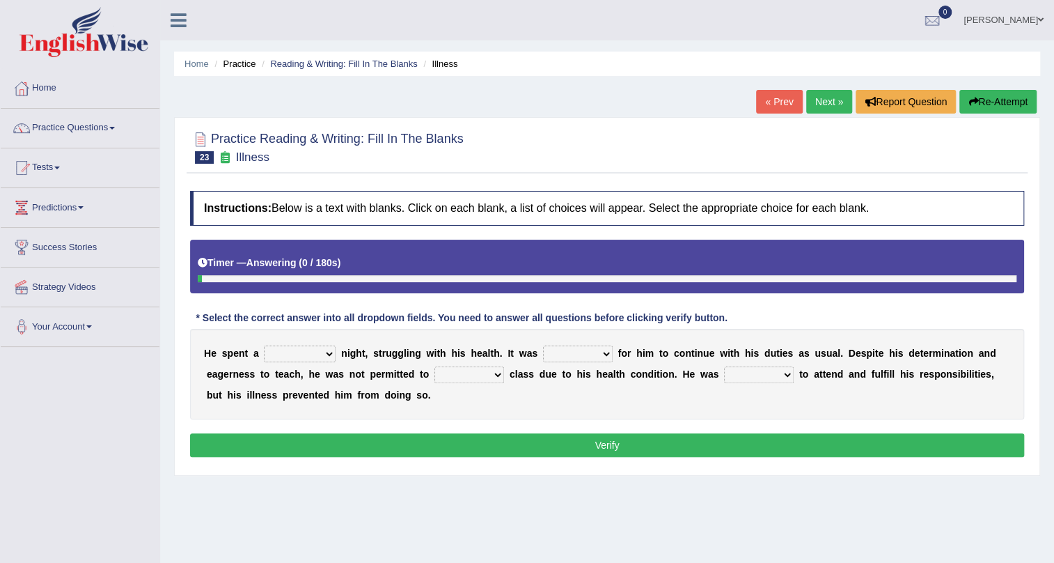
scroll to position [168, 0]
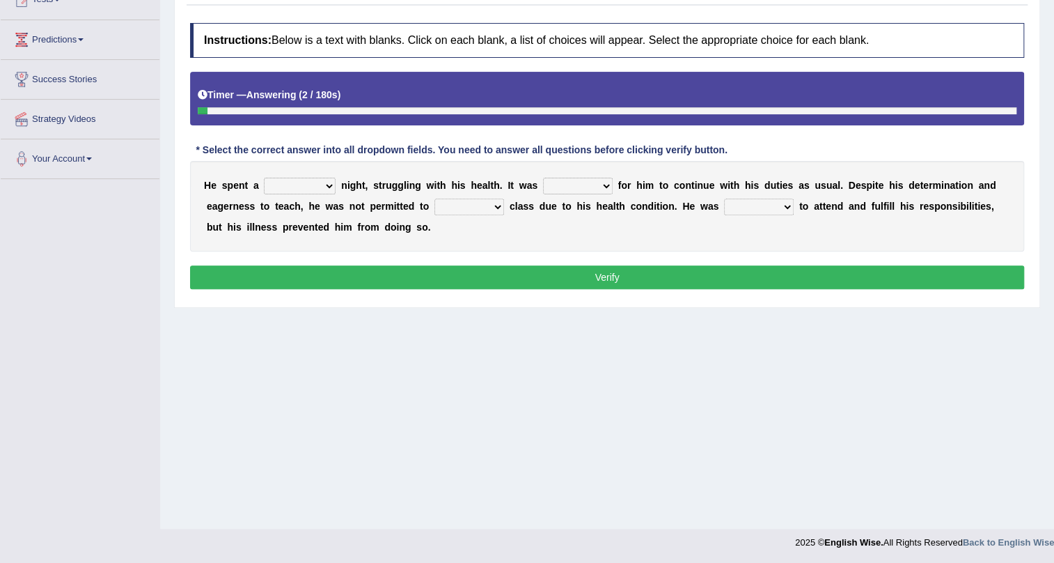
click at [284, 188] on select "cheerful restful meaningful painful" at bounding box center [300, 186] width 72 height 17
select select "painful"
click at [264, 178] on select "cheerful restful meaningful painful" at bounding box center [300, 186] width 72 height 17
click at [319, 186] on select "cheerful restful meaningful painful" at bounding box center [300, 186] width 72 height 17
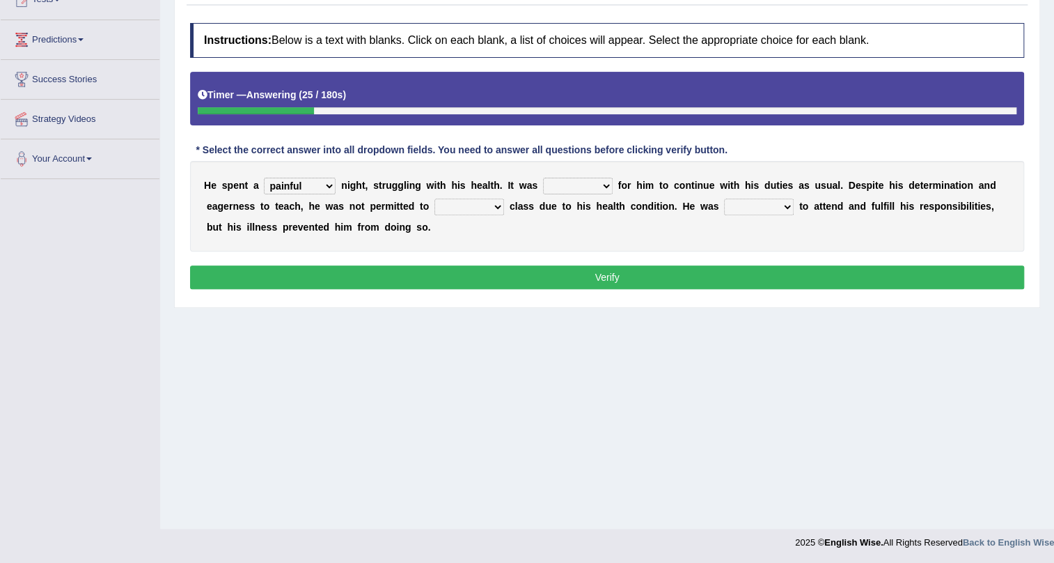
click at [574, 186] on select "enjoyable simple difficult natural" at bounding box center [578, 186] width 70 height 17
select select "difficult"
click at [543, 178] on select "enjoyable simple difficult natural" at bounding box center [578, 186] width 70 height 17
click at [595, 183] on select "enjoyable simple difficult natural" at bounding box center [578, 186] width 70 height 17
click at [543, 178] on select "enjoyable simple difficult natural" at bounding box center [578, 186] width 70 height 17
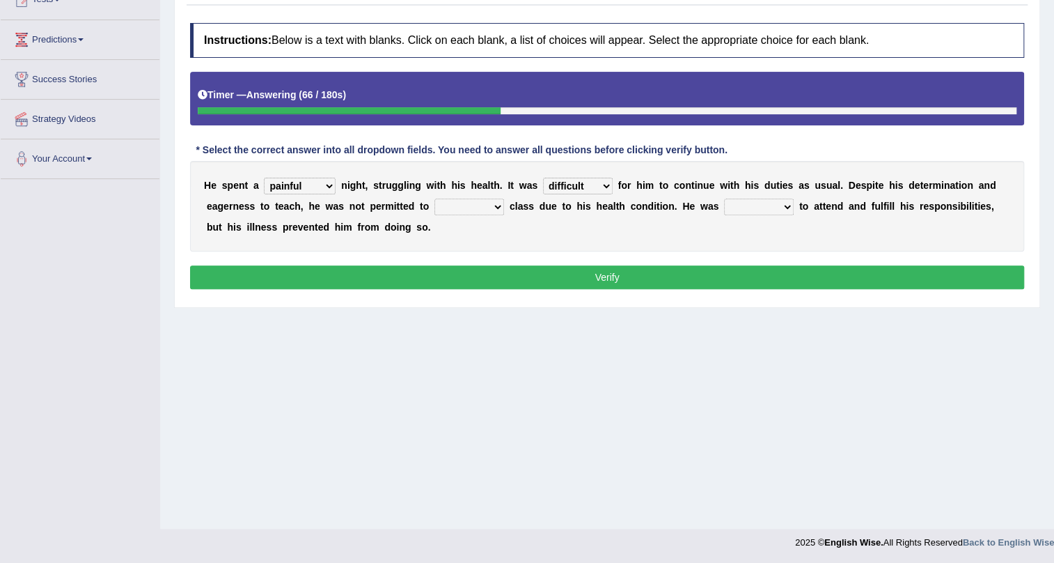
click at [487, 207] on select "teach leave cancel attend" at bounding box center [470, 206] width 70 height 17
select select "attend"
click at [435, 198] on select "teach leave cancel attend" at bounding box center [470, 206] width 70 height 17
click at [777, 208] on select "anxious forced lazy happy" at bounding box center [759, 206] width 70 height 17
select select "happy"
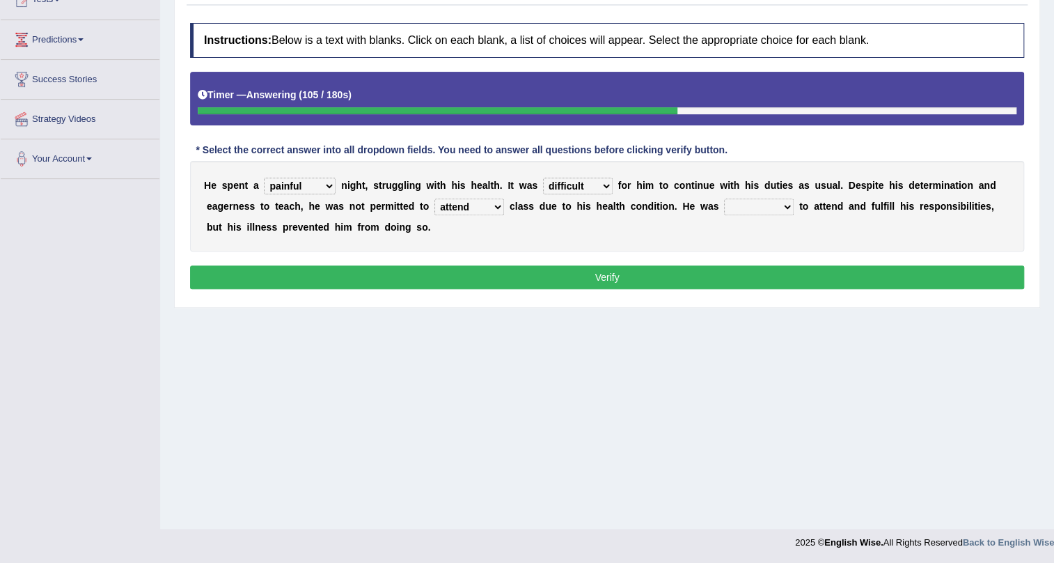
click at [724, 198] on select "anxious forced lazy happy" at bounding box center [759, 206] width 70 height 17
click at [773, 207] on select "anxious forced lazy happy" at bounding box center [759, 206] width 70 height 17
click at [754, 279] on button "Verify" at bounding box center [607, 277] width 834 height 24
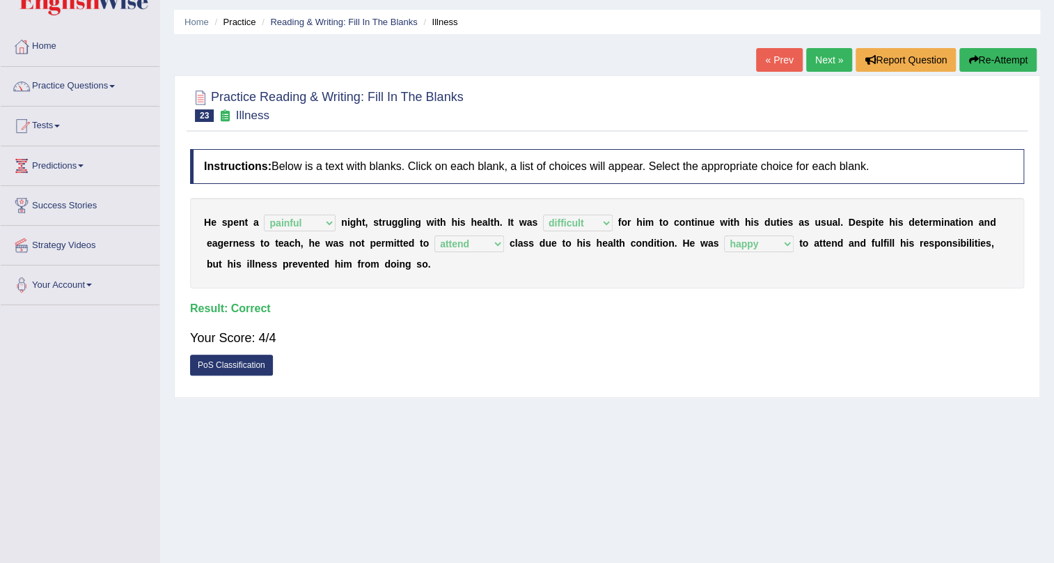
scroll to position [0, 0]
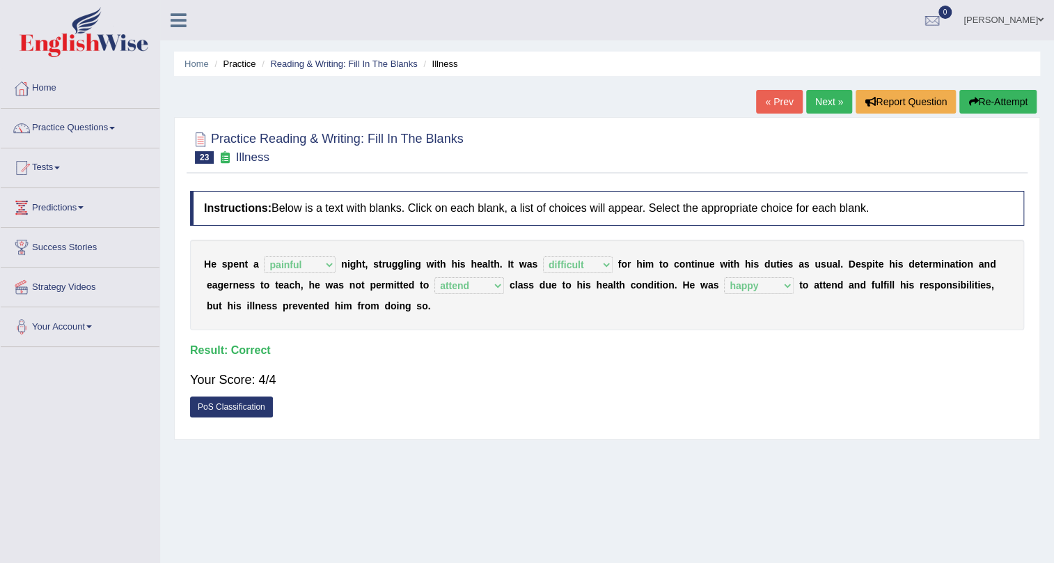
click at [843, 104] on link "Next »" at bounding box center [829, 102] width 46 height 24
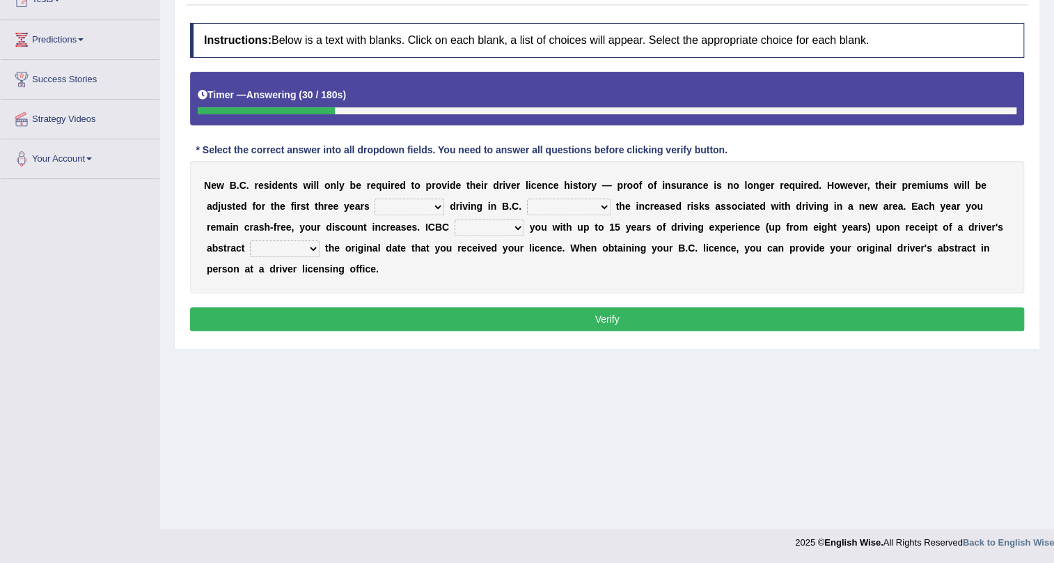
scroll to position [104, 0]
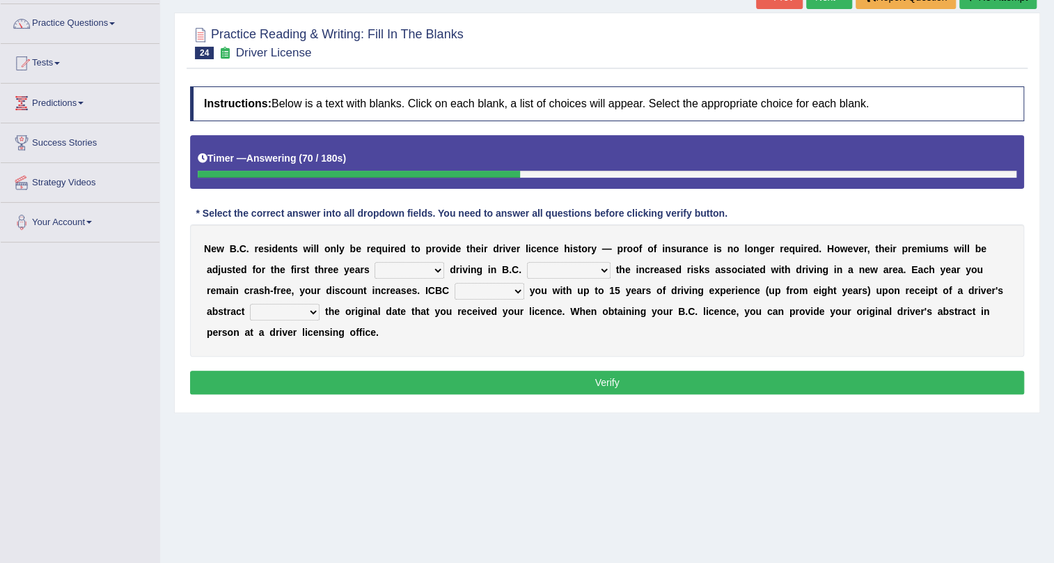
click at [425, 266] on select "within among against of" at bounding box center [410, 270] width 70 height 17
select select "of"
click at [375, 262] on select "within among against of" at bounding box center [410, 270] width 70 height 17
click at [545, 269] on select "depending on as for due to thanks to" at bounding box center [569, 270] width 84 height 17
select select "due to"
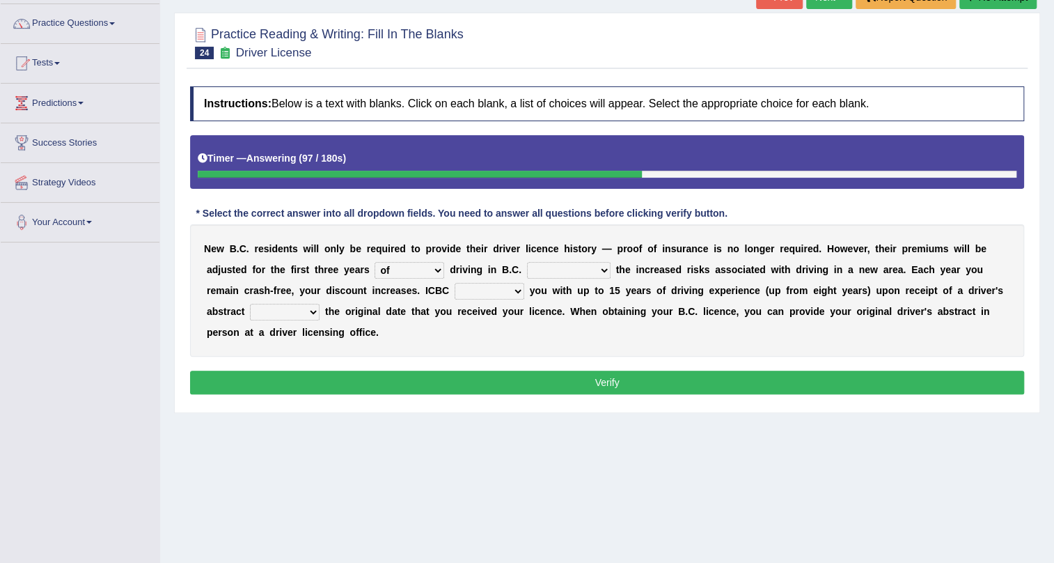
click at [527, 262] on select "depending on as for due to thanks to" at bounding box center [569, 270] width 84 height 17
click at [490, 292] on select "credited crediting credit will credit" at bounding box center [490, 291] width 70 height 17
select select "will credit"
click at [455, 283] on select "credited crediting credit will credit" at bounding box center [490, 291] width 70 height 17
click at [262, 310] on select "showing show shows shown" at bounding box center [285, 312] width 70 height 17
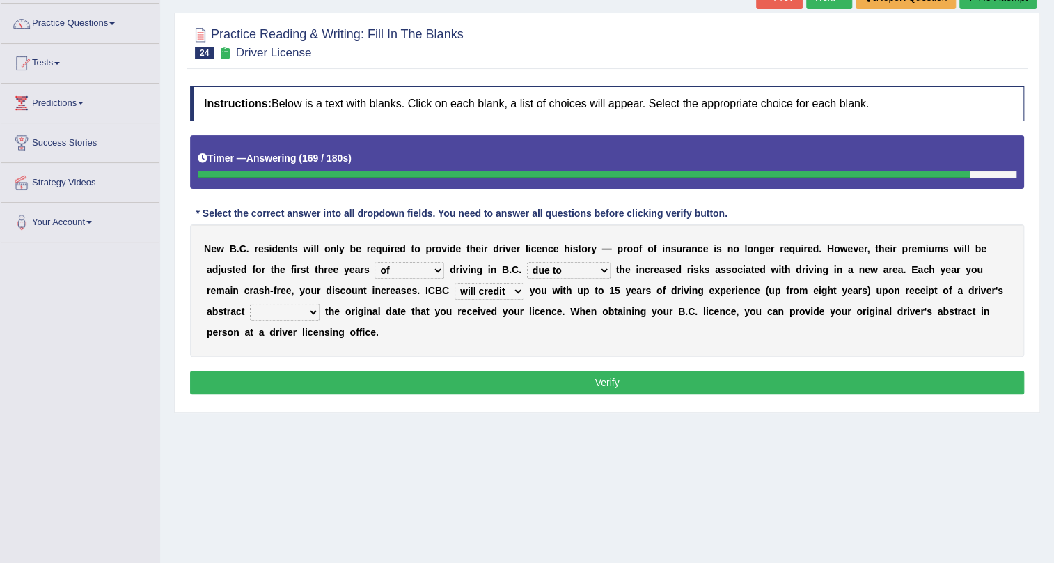
select select "showing"
click at [250, 304] on select "showing show shows shown" at bounding box center [285, 312] width 70 height 17
click at [333, 370] on button "Verify" at bounding box center [607, 382] width 834 height 24
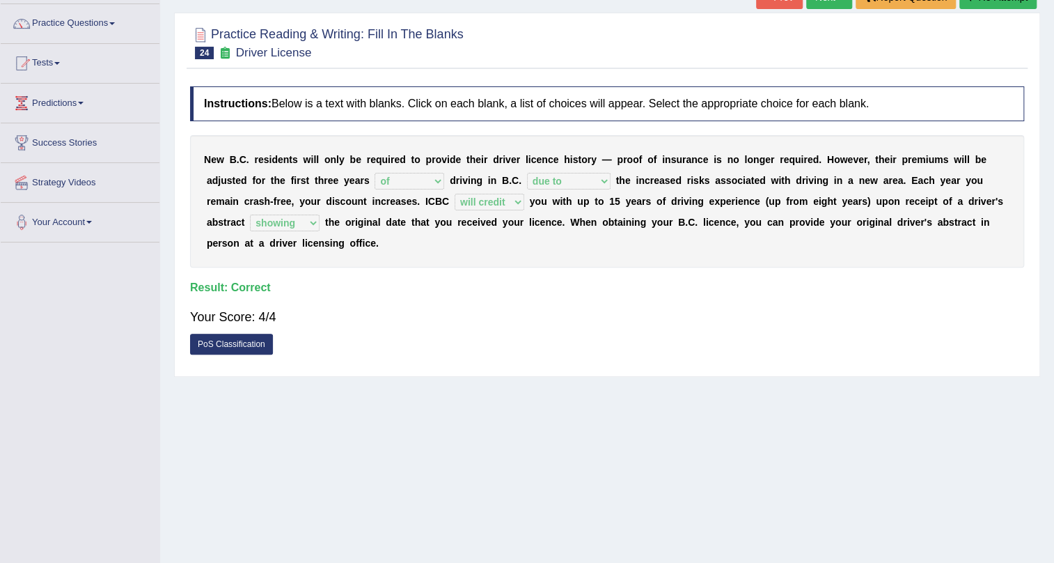
click at [526, 277] on div "Instructions: Below is a text with blanks. Click on each blank, a list of choic…" at bounding box center [607, 224] width 841 height 290
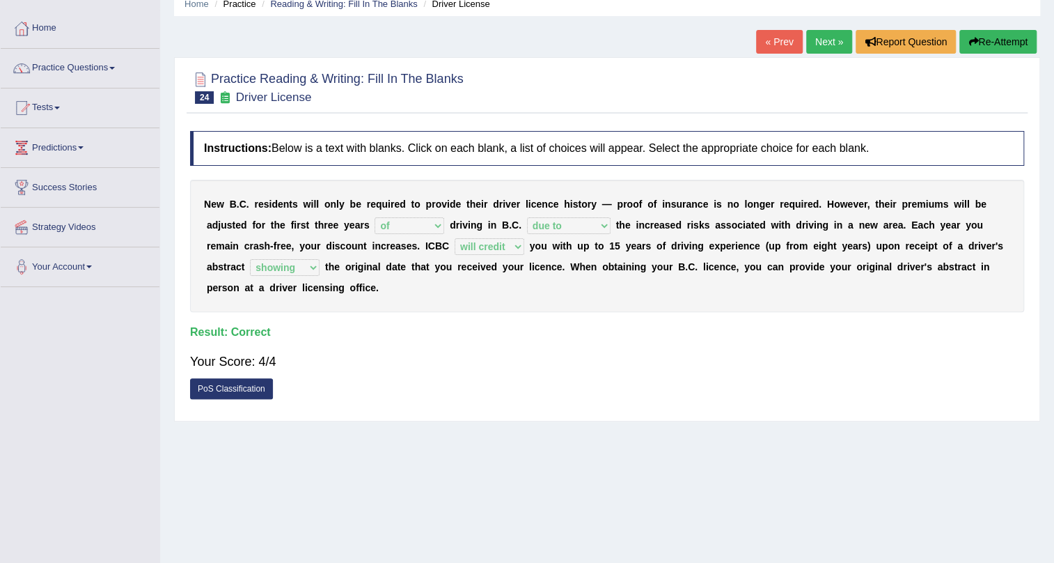
scroll to position [0, 0]
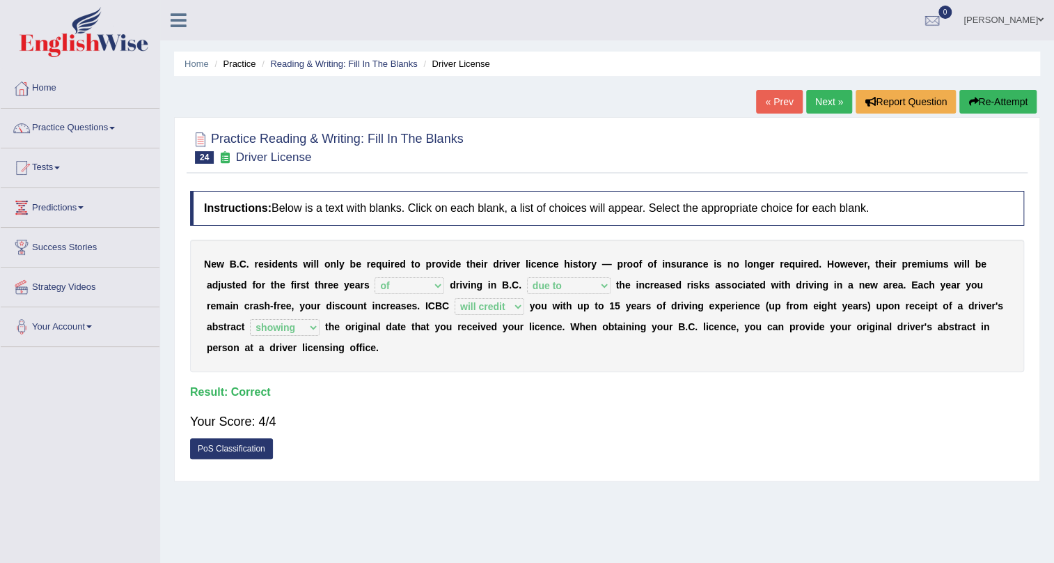
click at [828, 96] on link "Next »" at bounding box center [829, 102] width 46 height 24
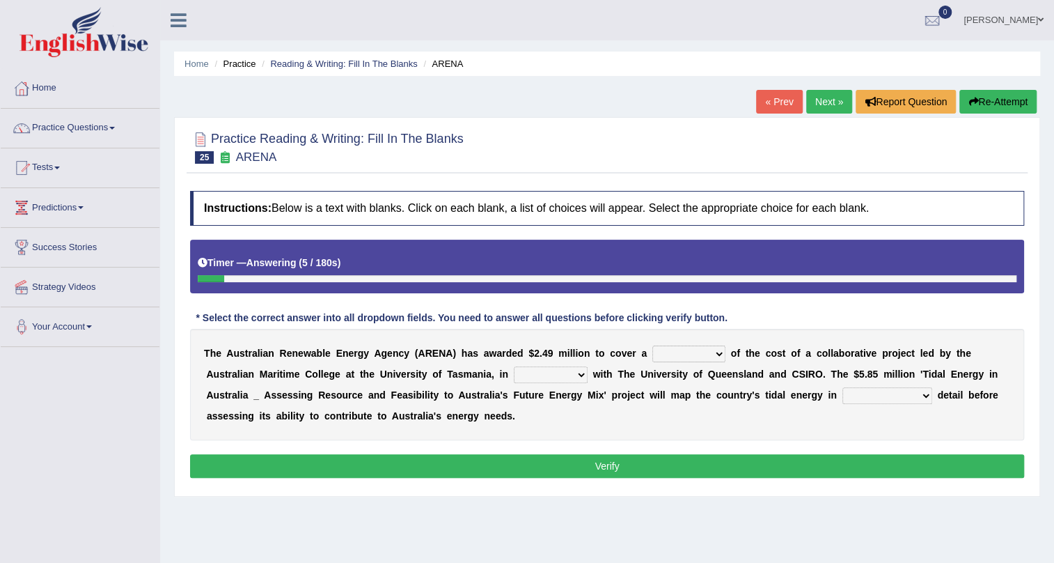
click at [673, 356] on select "wholesome total portion worth" at bounding box center [689, 353] width 73 height 17
click at [693, 351] on select "wholesome total portion worth" at bounding box center [689, 353] width 73 height 17
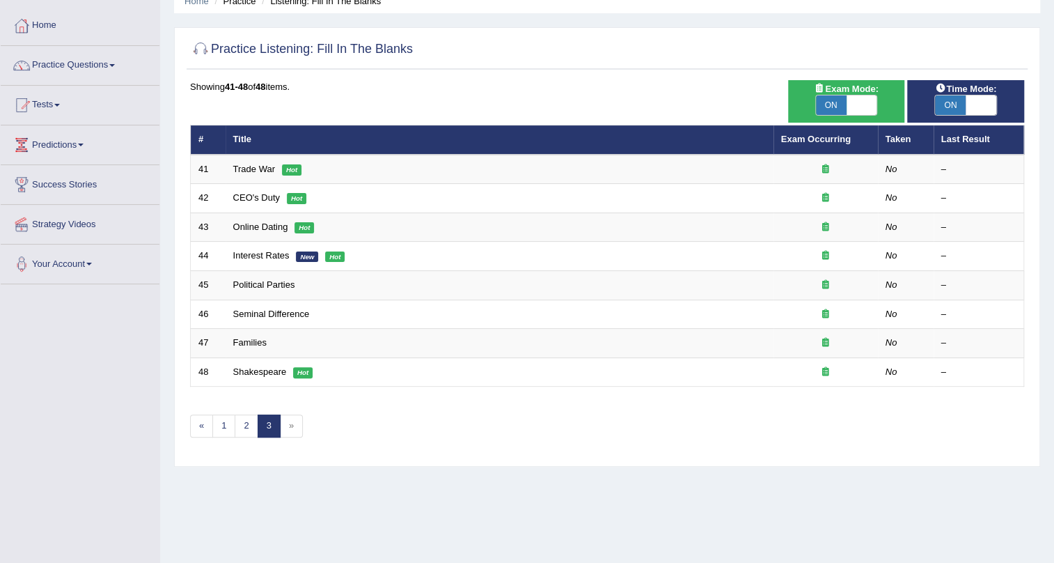
scroll to position [63, 0]
click at [237, 423] on link "2" at bounding box center [246, 425] width 23 height 23
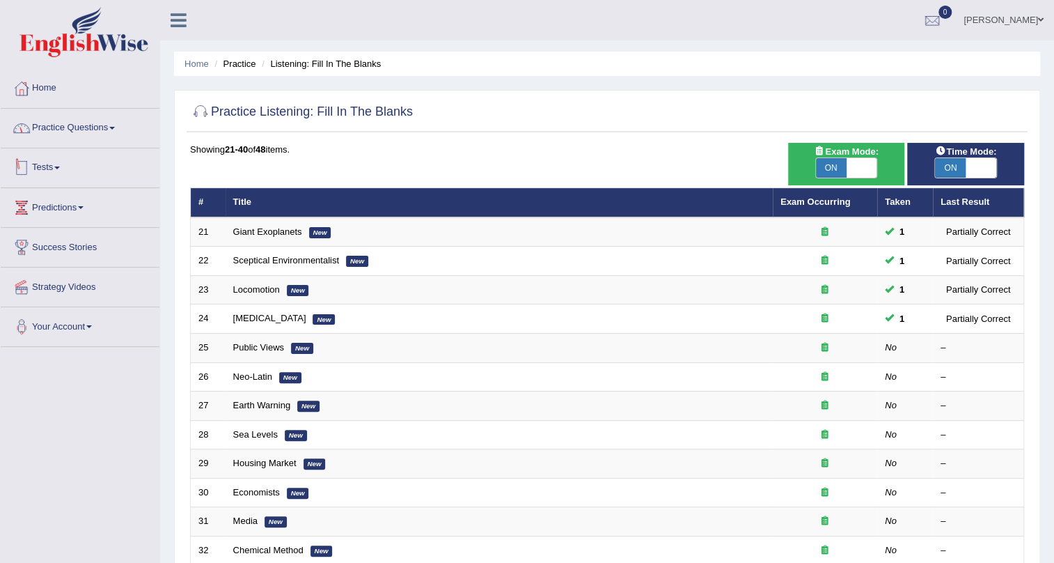
click at [75, 130] on link "Practice Questions" at bounding box center [80, 126] width 159 height 35
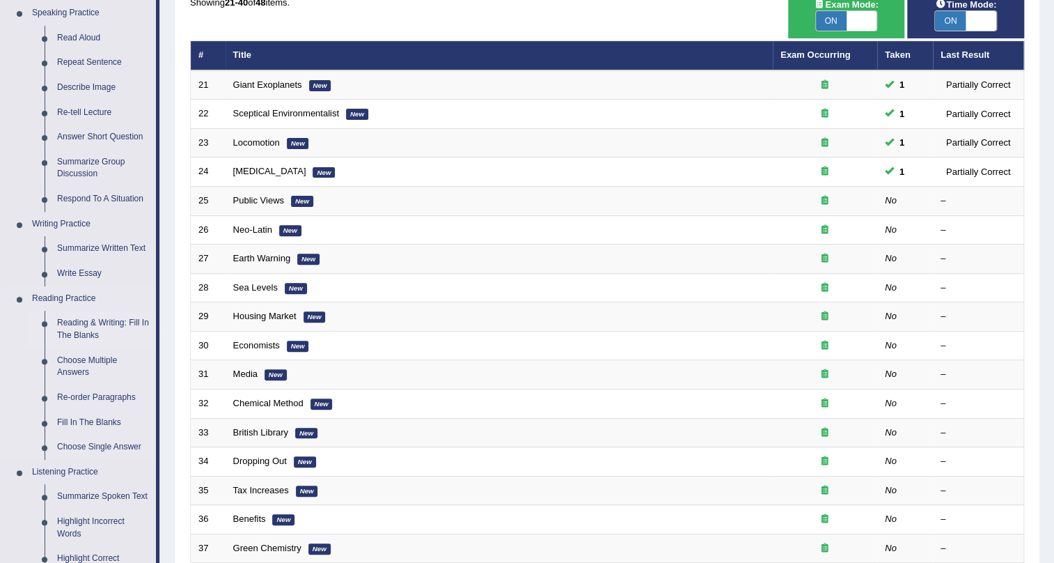
scroll to position [210, 0]
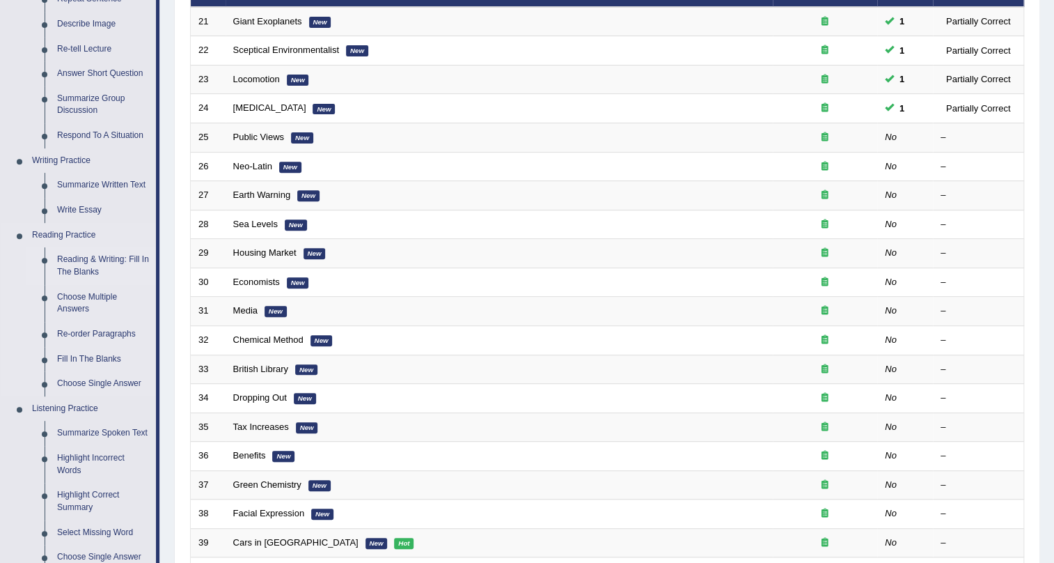
click at [91, 267] on link "Reading & Writing: Fill In The Blanks" at bounding box center [103, 265] width 105 height 37
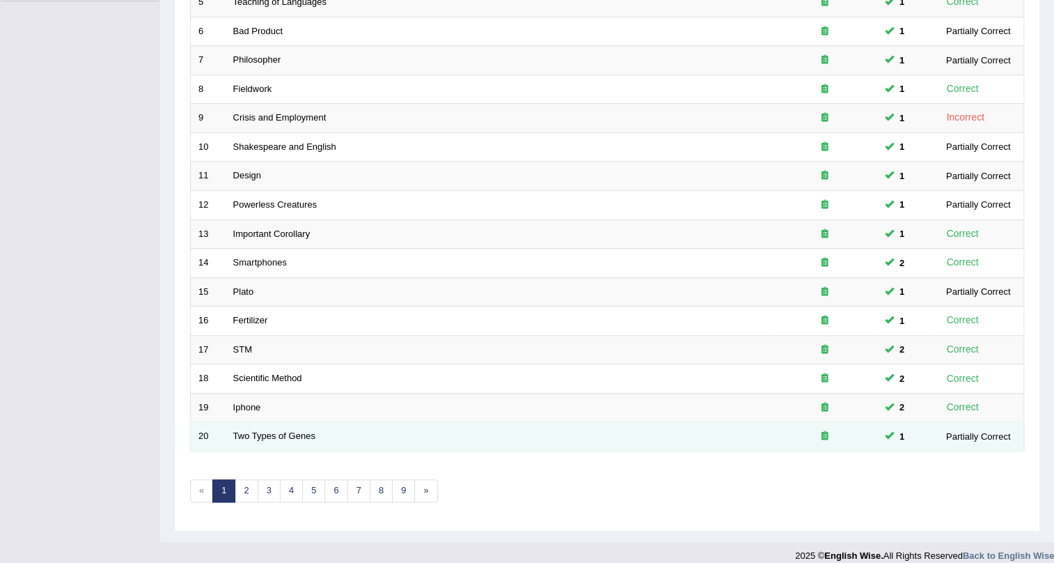
scroll to position [357, 0]
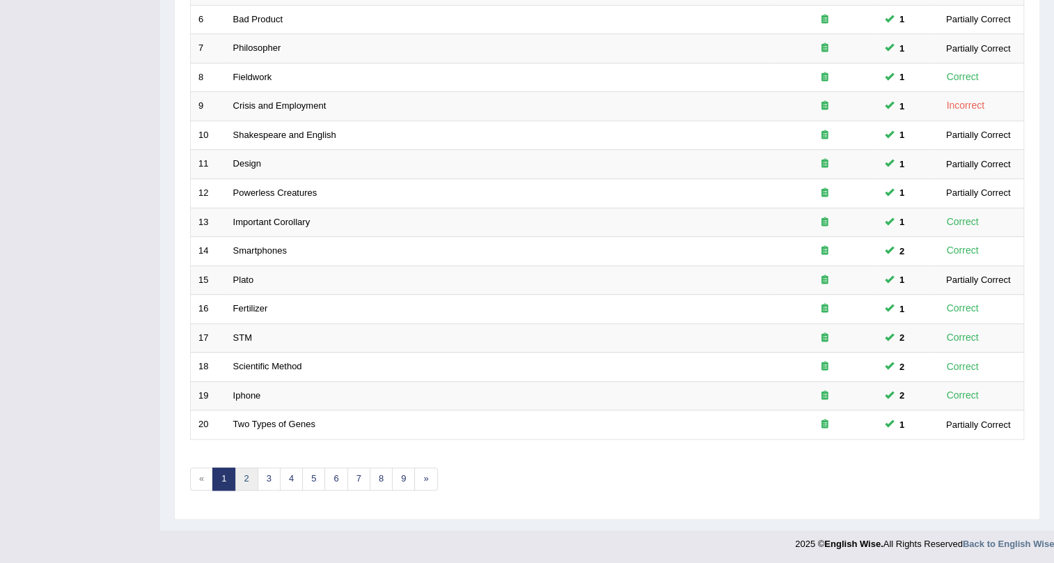
click at [253, 474] on link "2" at bounding box center [246, 478] width 23 height 23
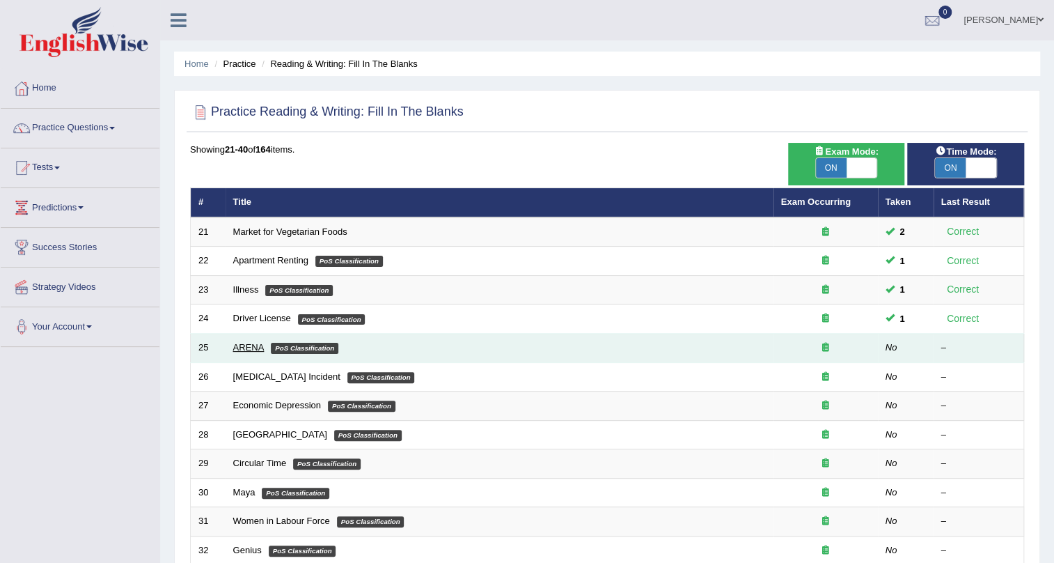
click at [251, 348] on link "ARENA" at bounding box center [248, 347] width 31 height 10
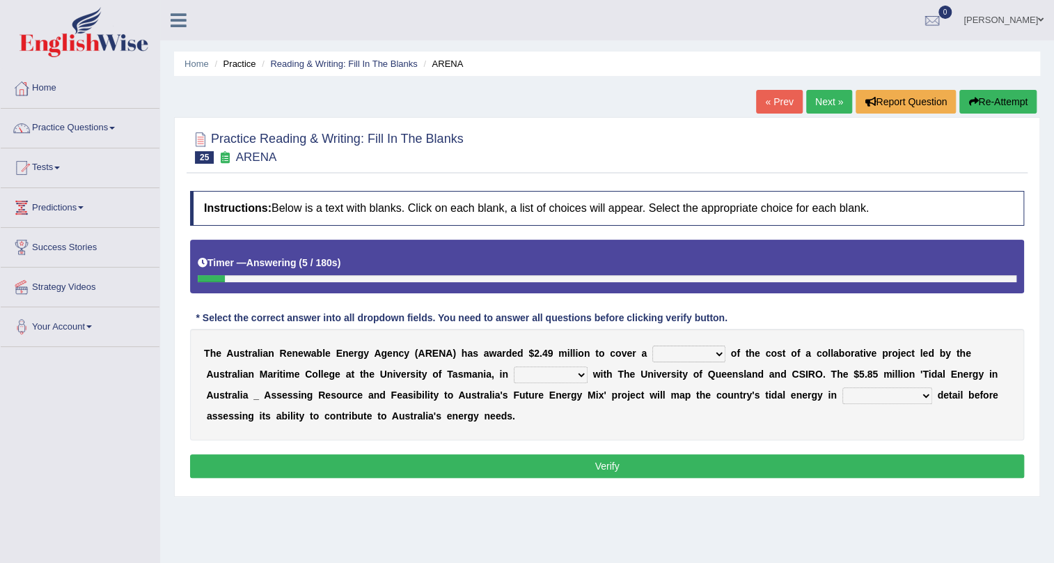
click at [694, 352] on select "wholesome total portion worth" at bounding box center [689, 353] width 73 height 17
select select "portion"
click at [653, 345] on select "wholesome total portion worth" at bounding box center [689, 353] width 73 height 17
click at [538, 377] on select "disguise contrast partnership revenge" at bounding box center [551, 374] width 74 height 17
select select "partnership"
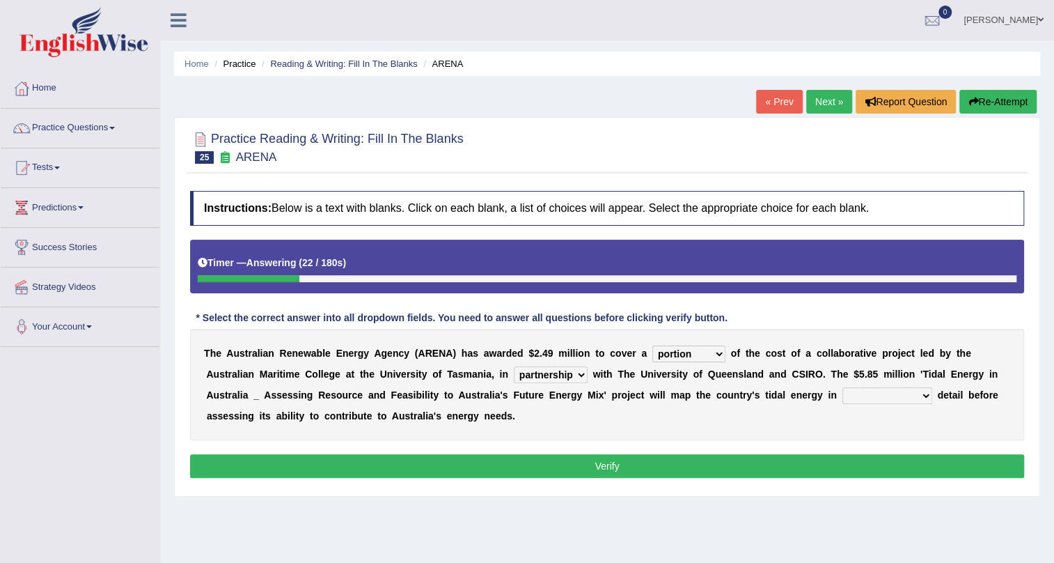
click at [514, 366] on select "disguise contrast partnership revenge" at bounding box center [551, 374] width 74 height 17
click at [650, 397] on b "w" at bounding box center [654, 394] width 8 height 11
click at [717, 397] on b "c" at bounding box center [720, 394] width 6 height 11
click at [766, 396] on div "T h e A u s t r a l i a n R e n e w a b l e E n e r g y A g e n c y ( A R E N A…" at bounding box center [607, 384] width 834 height 111
click at [782, 394] on div "T h e A u s t r a l i a n R e n e w a b l e E n e r g y A g e n c y ( A R E N A…" at bounding box center [607, 384] width 834 height 111
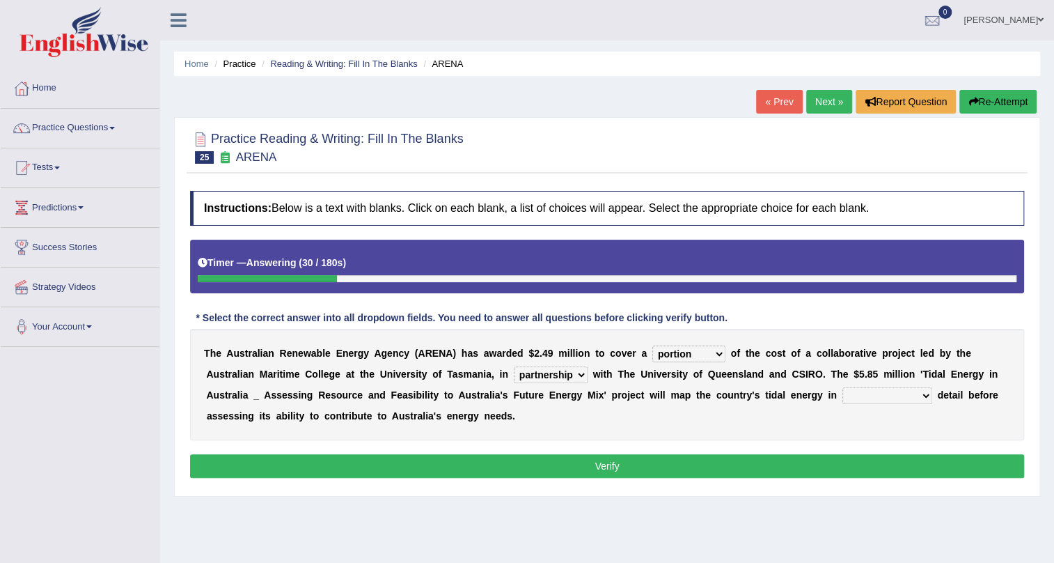
click at [785, 394] on div "T h e A u s t r a l i a n R e n e w a b l e E n e r g y A g e n c y ( A R E N A…" at bounding box center [607, 384] width 834 height 111
click at [898, 389] on select "unexpected unforgiven universal unprecedented" at bounding box center [888, 395] width 90 height 17
click at [744, 393] on b "r" at bounding box center [744, 394] width 3 height 11
click at [859, 397] on select "unexpected unforgiven universal unprecedented" at bounding box center [888, 395] width 90 height 17
select select "unprecedented"
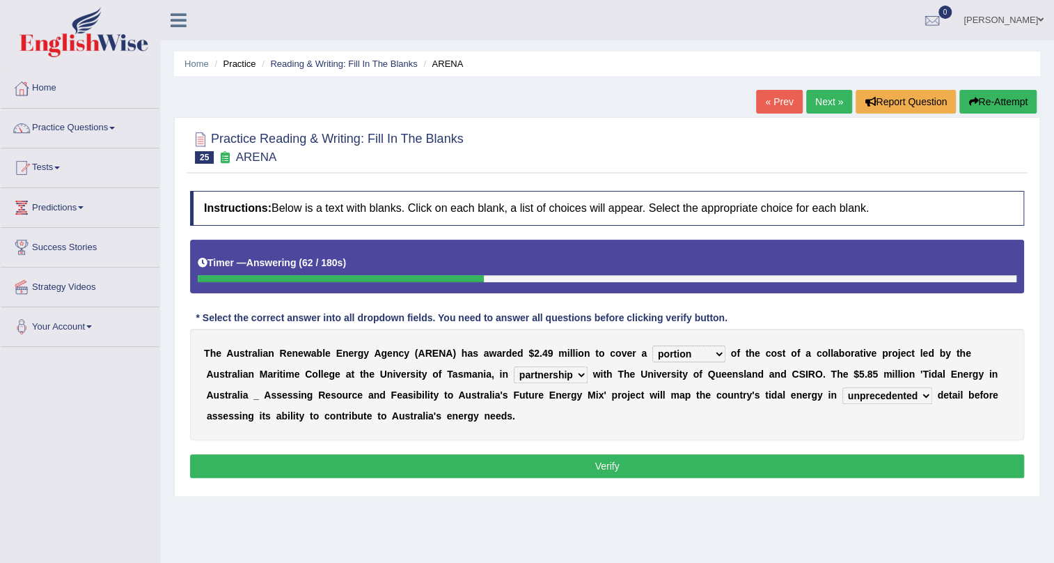
click at [843, 387] on select "unexpected unforgiven universal unprecedented" at bounding box center [888, 395] width 90 height 17
click at [905, 465] on button "Verify" at bounding box center [607, 466] width 834 height 24
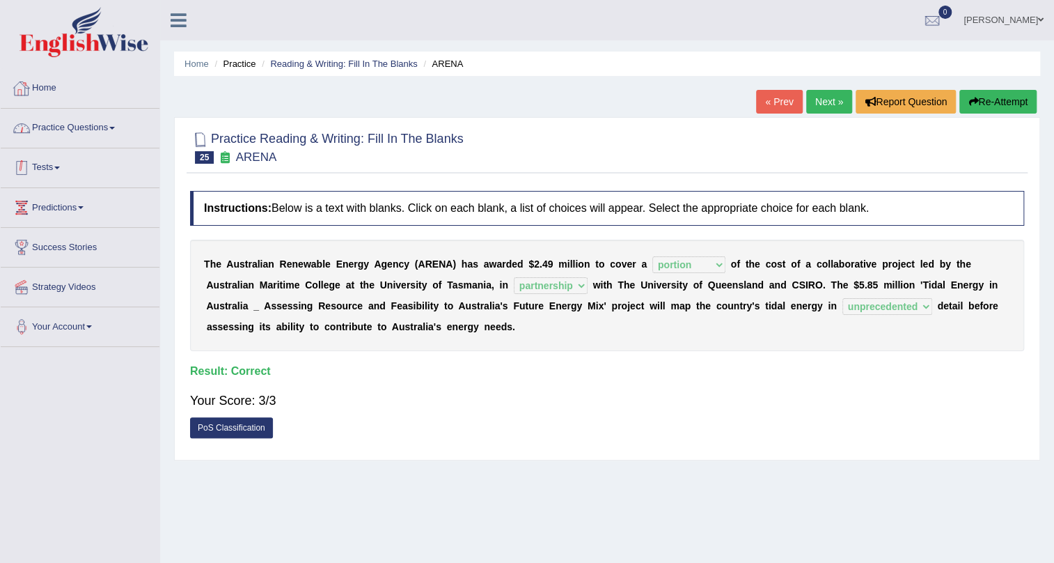
click at [89, 127] on link "Practice Questions" at bounding box center [80, 126] width 159 height 35
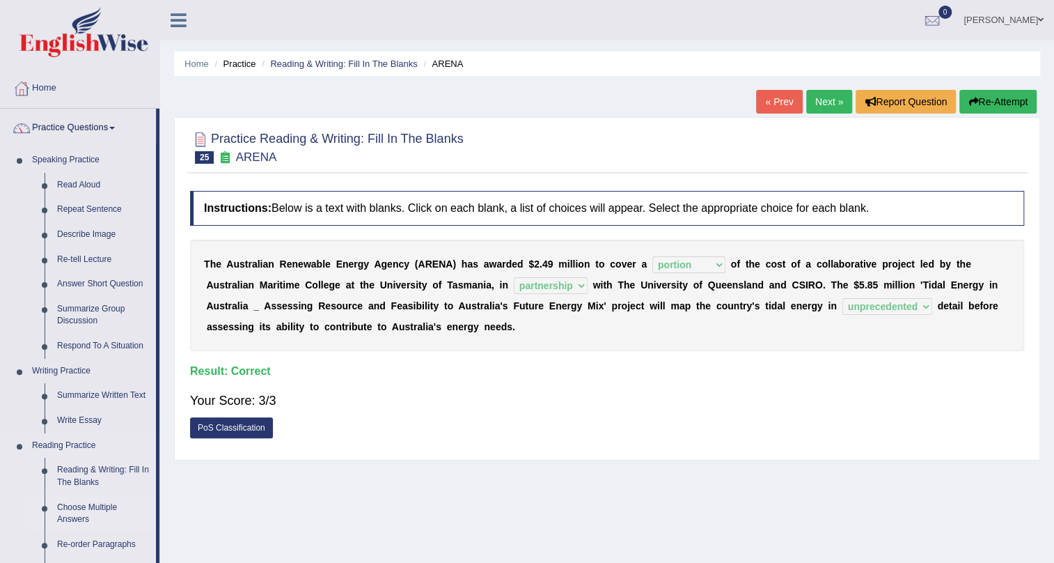
click at [84, 508] on link "Choose Multiple Answers" at bounding box center [103, 513] width 105 height 37
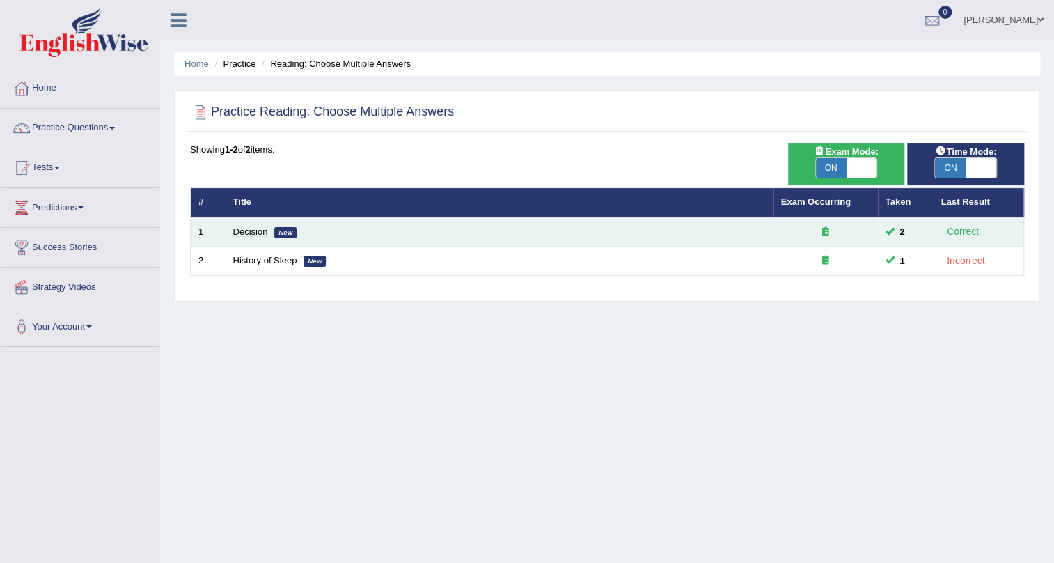
click at [240, 232] on link "Decision" at bounding box center [250, 231] width 35 height 10
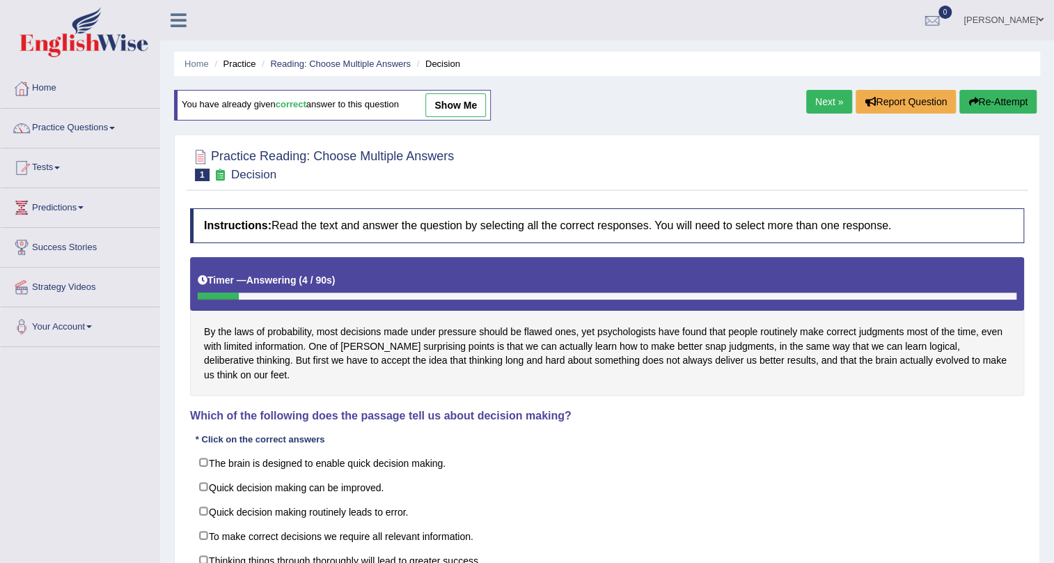
scroll to position [168, 0]
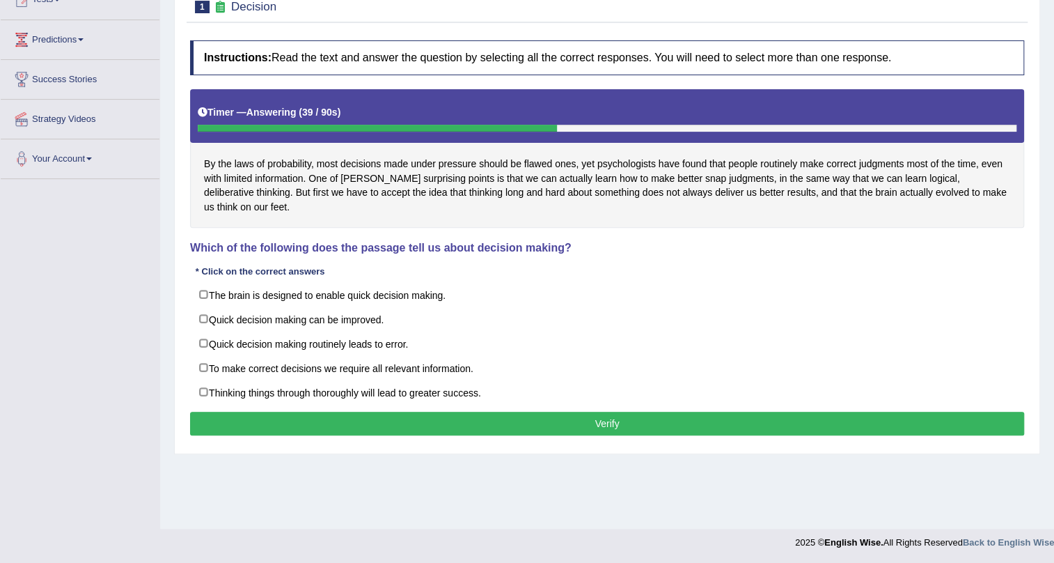
click at [877, 162] on div "By the laws of probability, most decisions made under pressure should be flawed…" at bounding box center [607, 158] width 834 height 139
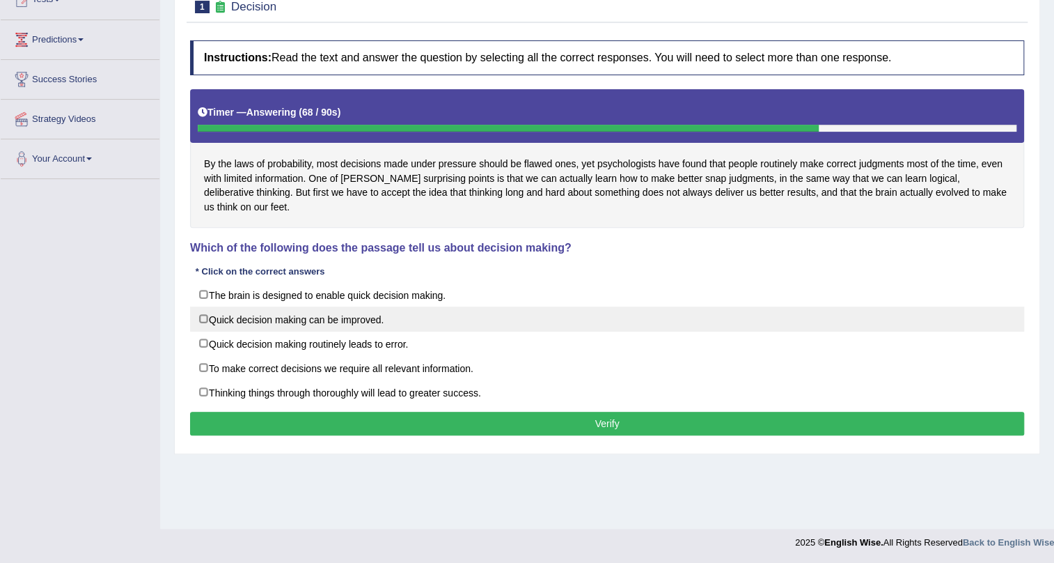
click at [320, 315] on label "Quick decision making can be improved." at bounding box center [607, 318] width 834 height 25
checkbox input "true"
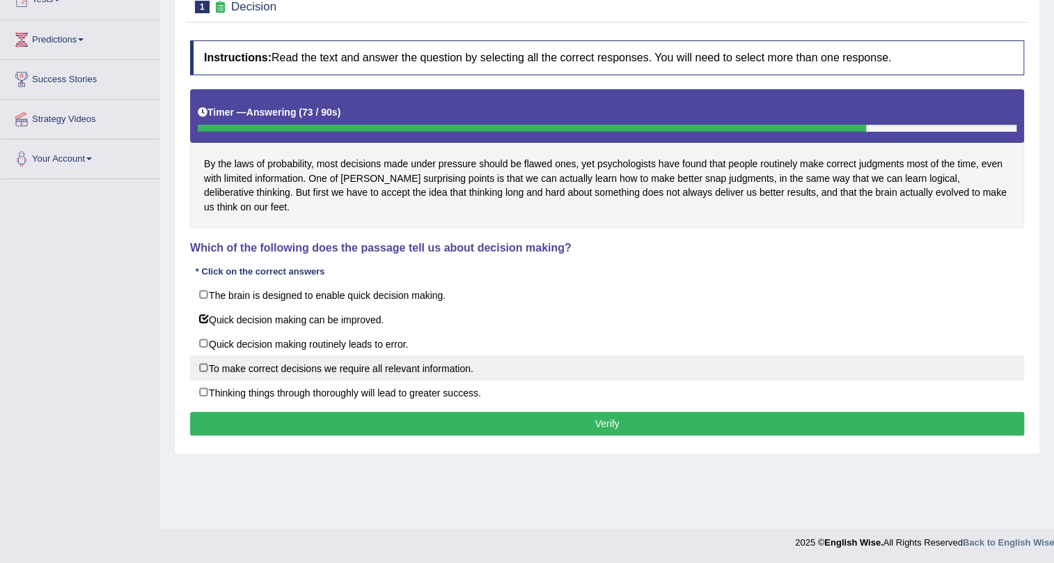
click at [292, 370] on label "To make correct decisions we require all relevant information." at bounding box center [607, 367] width 834 height 25
checkbox input "true"
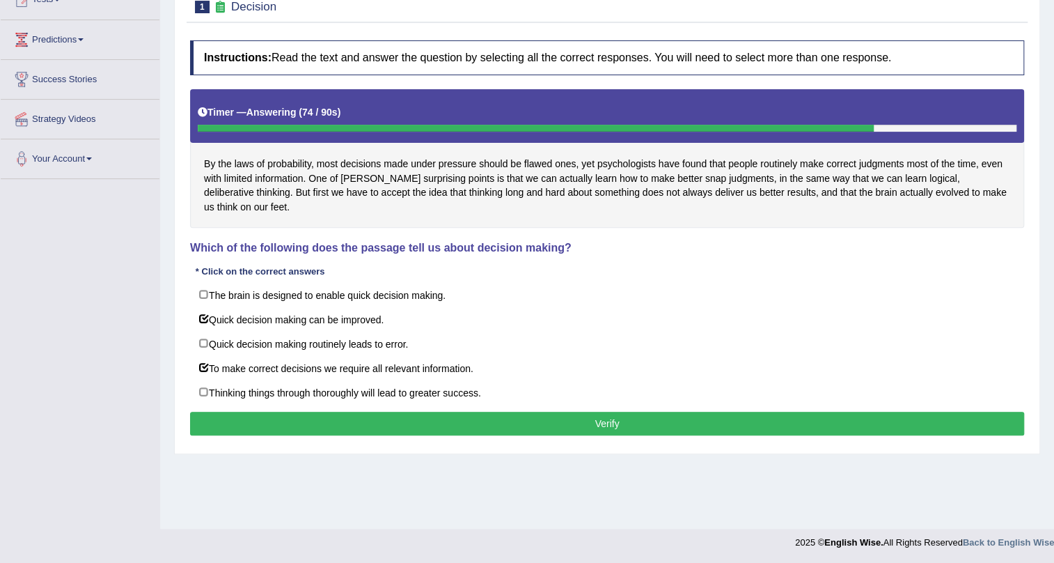
click at [305, 412] on button "Verify" at bounding box center [607, 424] width 834 height 24
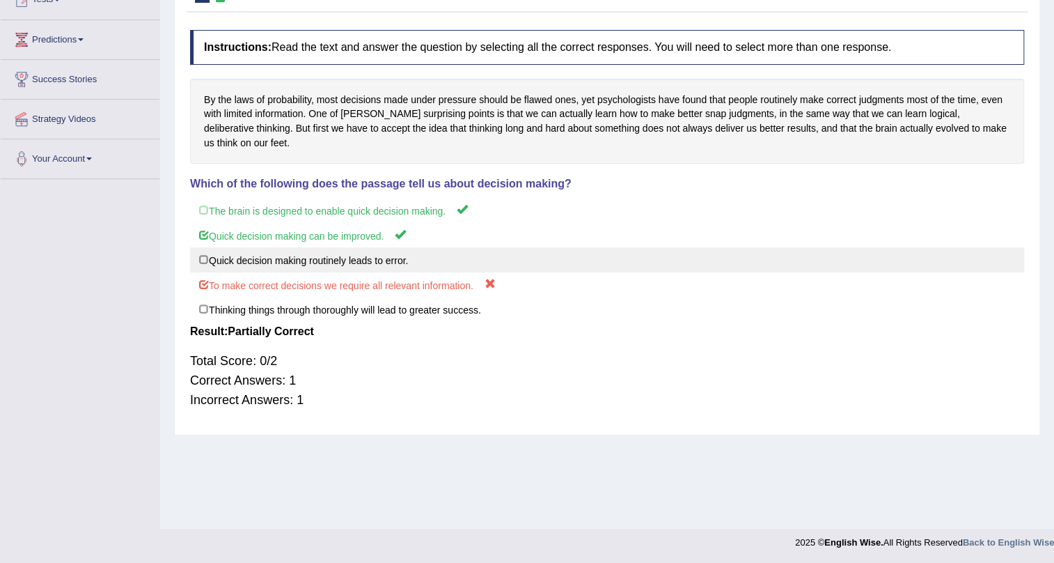
click at [467, 256] on label "Quick decision making routinely leads to error." at bounding box center [607, 259] width 834 height 25
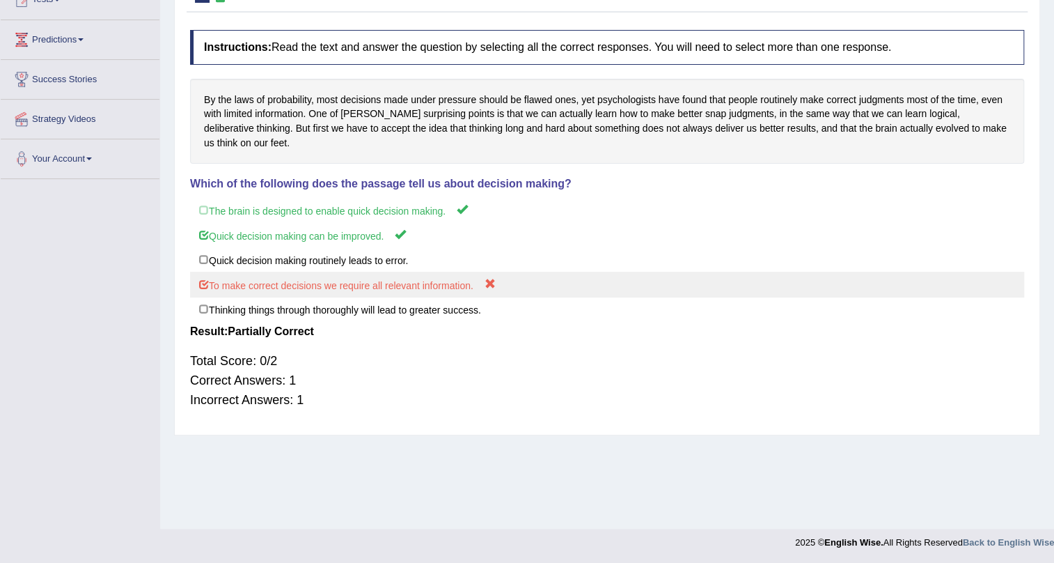
click at [660, 272] on label "To make correct decisions we require all relevant information." at bounding box center [607, 285] width 834 height 26
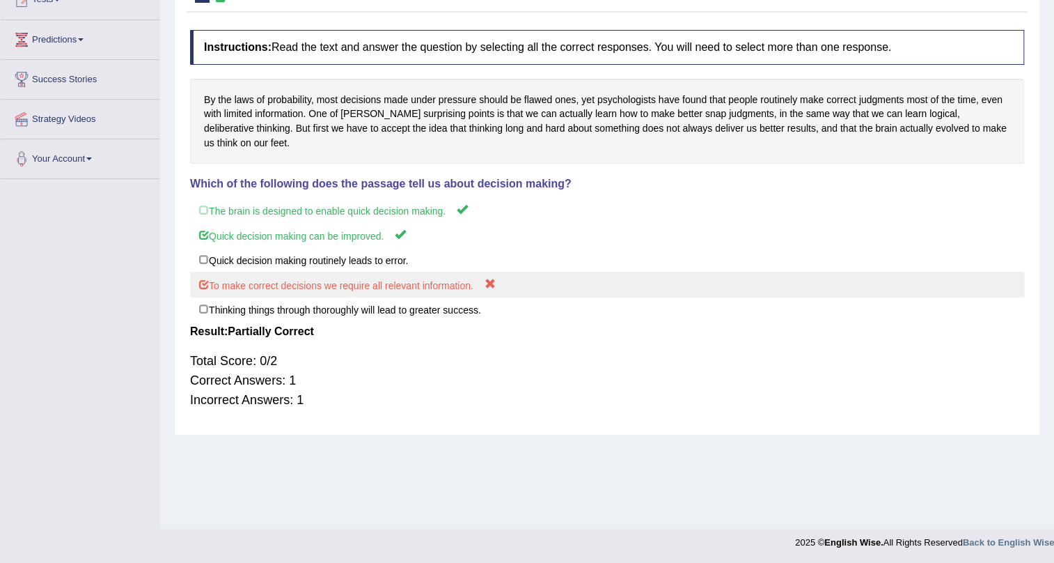
click at [660, 272] on label "To make correct decisions we require all relevant information." at bounding box center [607, 285] width 834 height 26
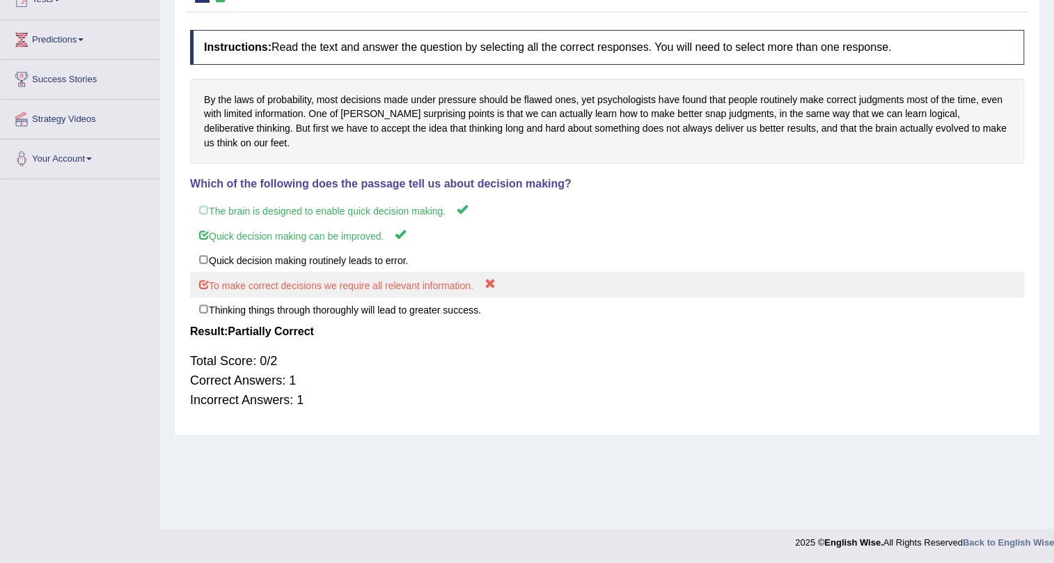
click at [660, 272] on label "To make correct decisions we require all relevant information." at bounding box center [607, 285] width 834 height 26
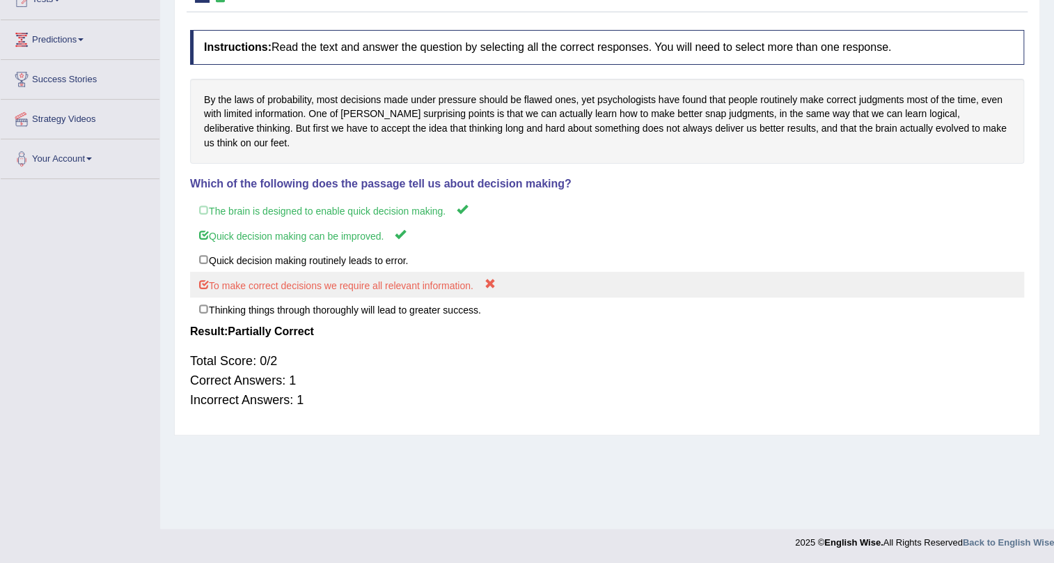
click at [660, 272] on label "To make correct decisions we require all relevant information." at bounding box center [607, 285] width 834 height 26
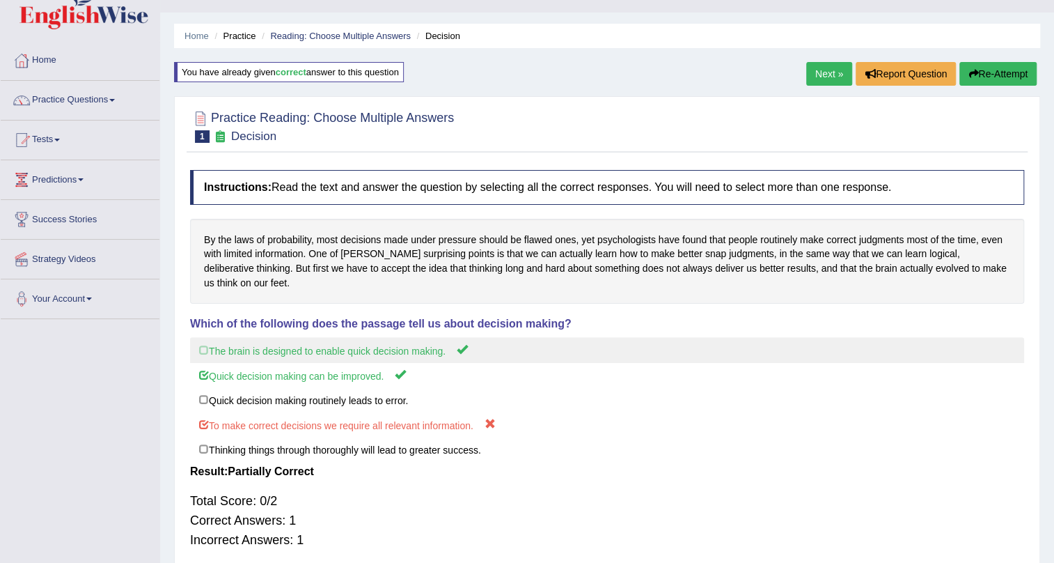
scroll to position [0, 0]
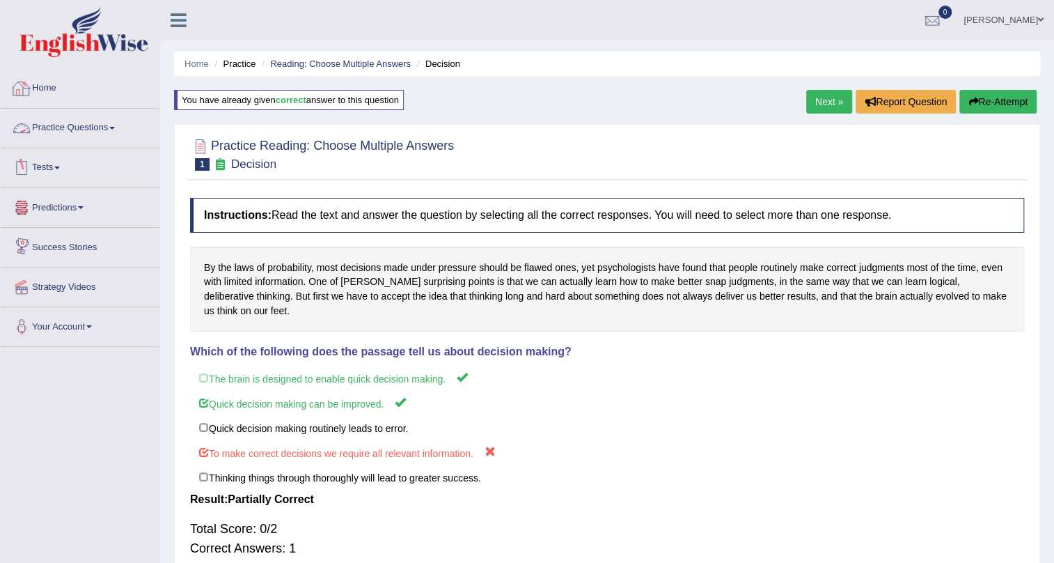
click at [71, 123] on link "Practice Questions" at bounding box center [80, 126] width 159 height 35
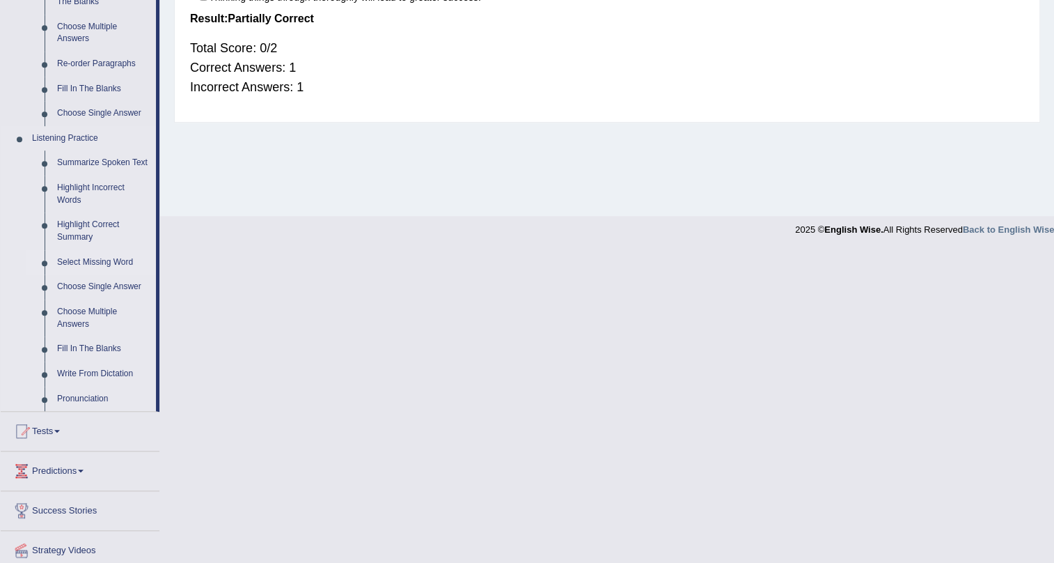
scroll to position [400, 0]
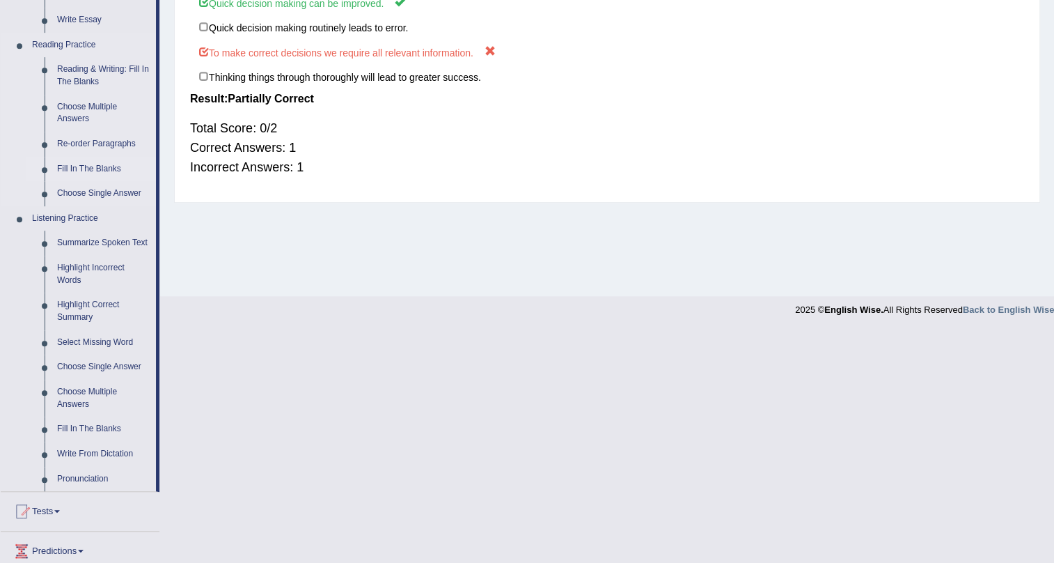
click at [30, 157] on li "Fill In The Blanks" at bounding box center [91, 169] width 130 height 25
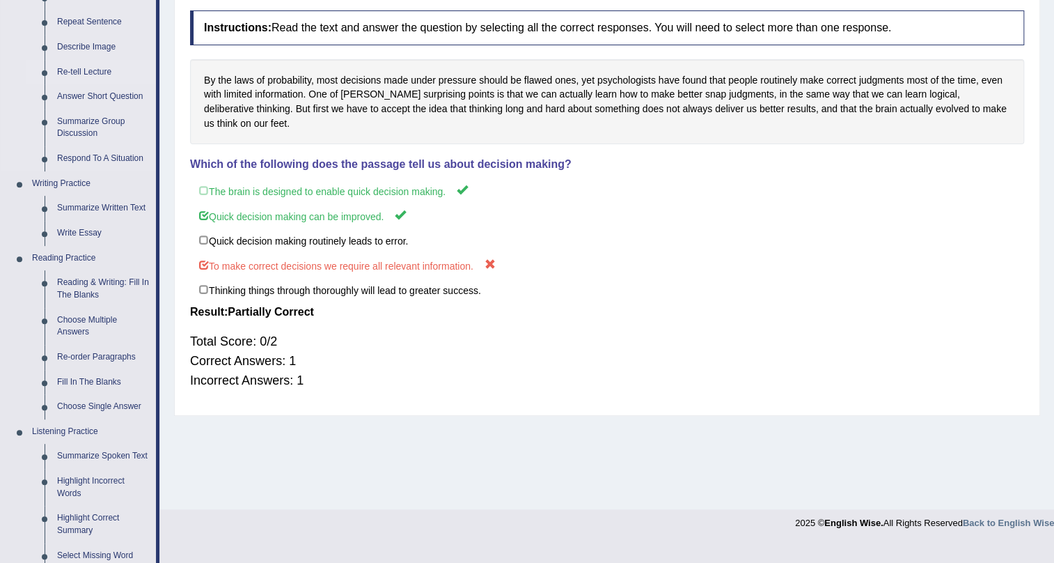
scroll to position [253, 0]
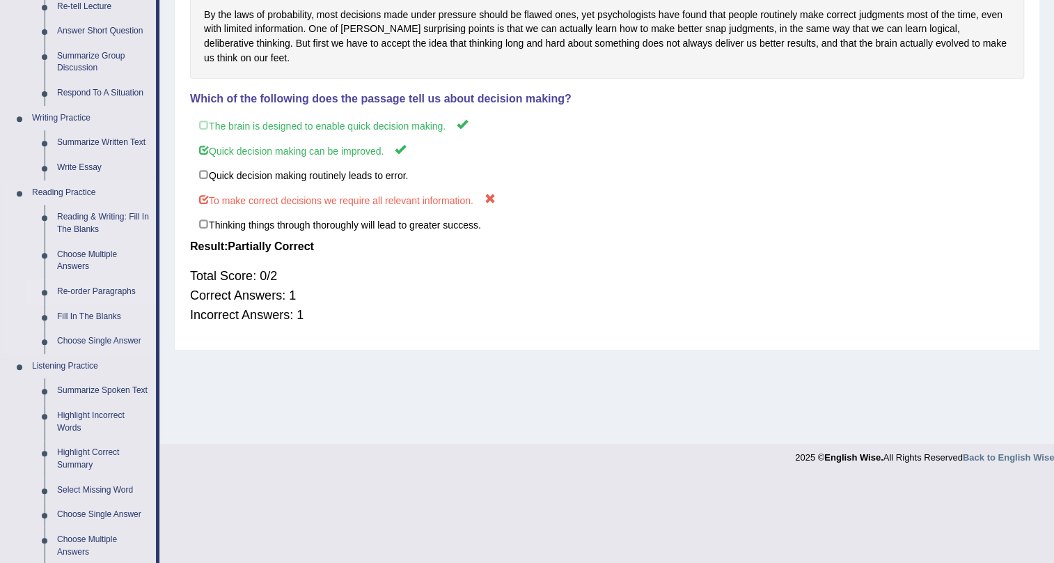
click at [104, 291] on link "Re-order Paragraphs" at bounding box center [103, 291] width 105 height 25
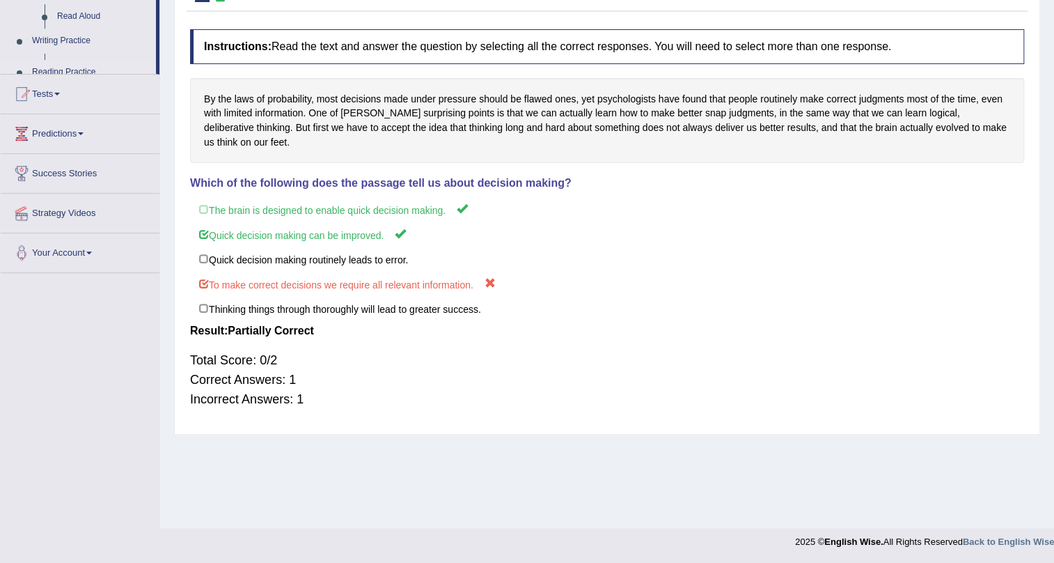
scroll to position [168, 0]
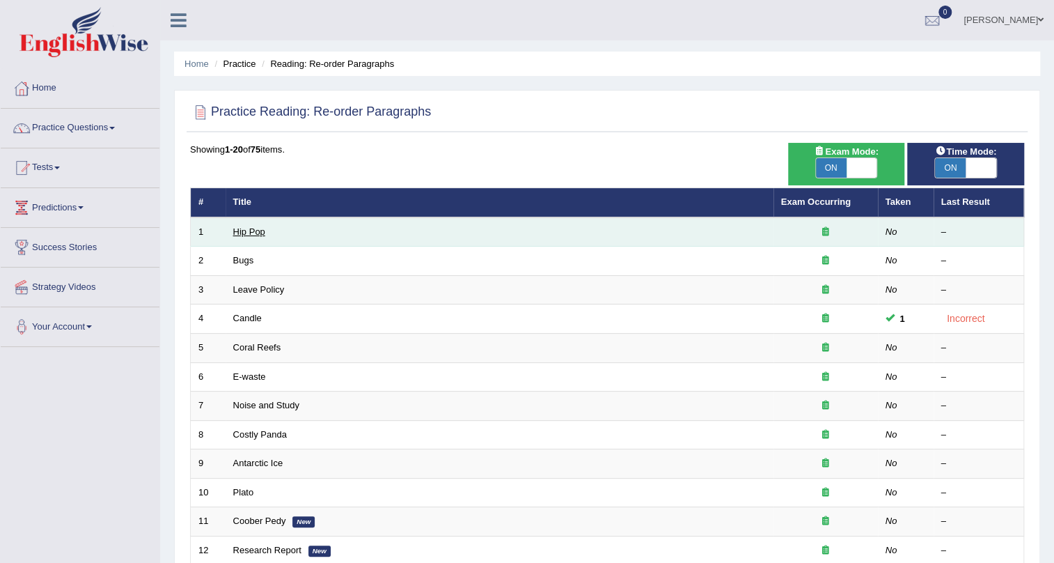
click at [248, 228] on link "Hip Pop" at bounding box center [249, 231] width 32 height 10
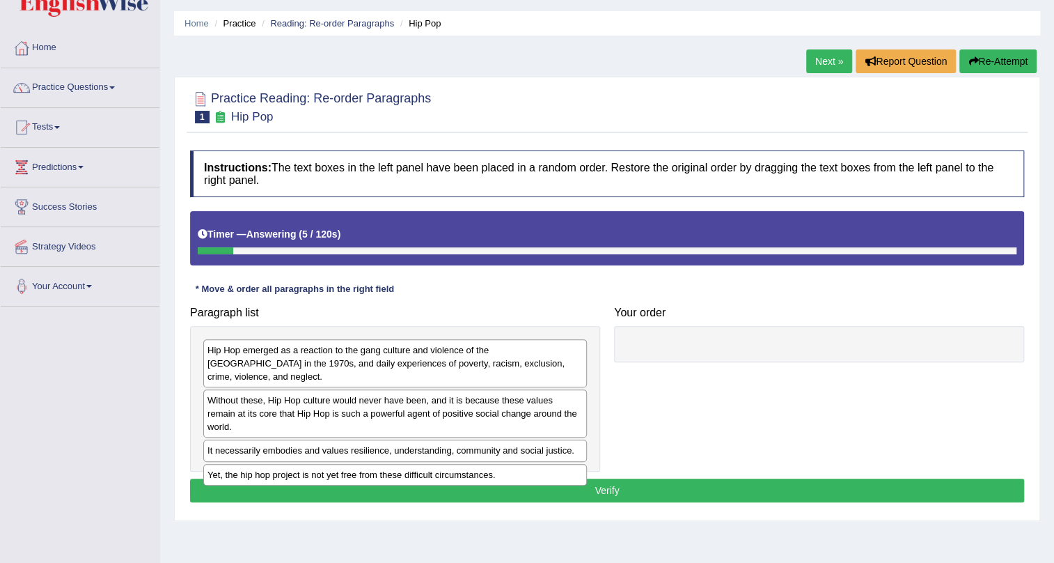
scroll to position [63, 0]
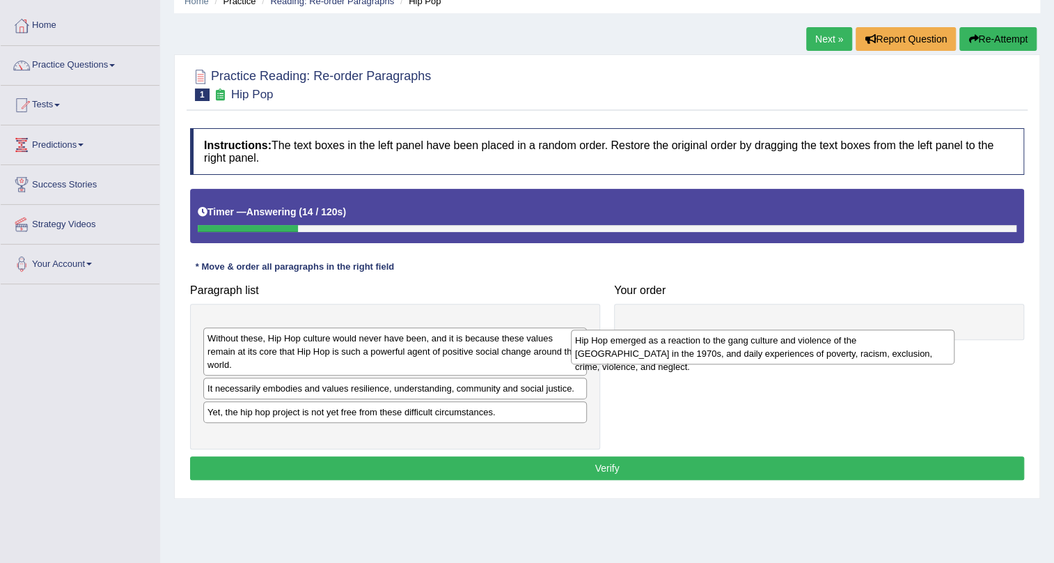
drag, startPoint x: 457, startPoint y: 338, endPoint x: 728, endPoint y: 319, distance: 271.6
click at [728, 329] on div "Hip Hop emerged as a reaction to the gang culture and violence of the [GEOGRAPH…" at bounding box center [763, 346] width 384 height 35
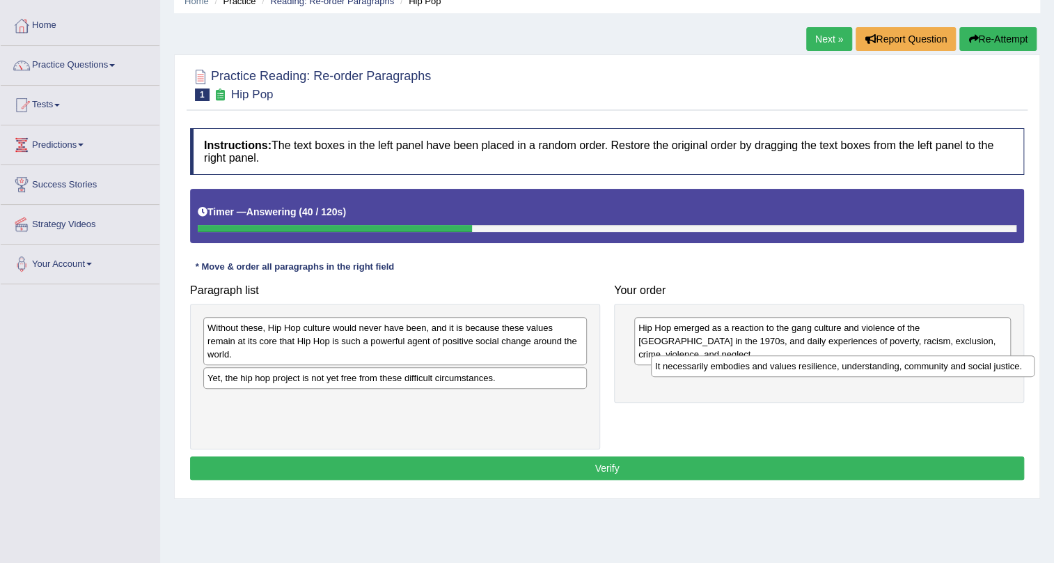
drag, startPoint x: 381, startPoint y: 366, endPoint x: 829, endPoint y: 367, distance: 447.8
click at [829, 367] on div "It necessarily embodies and values resilience, understanding, community and soc…" at bounding box center [843, 366] width 384 height 22
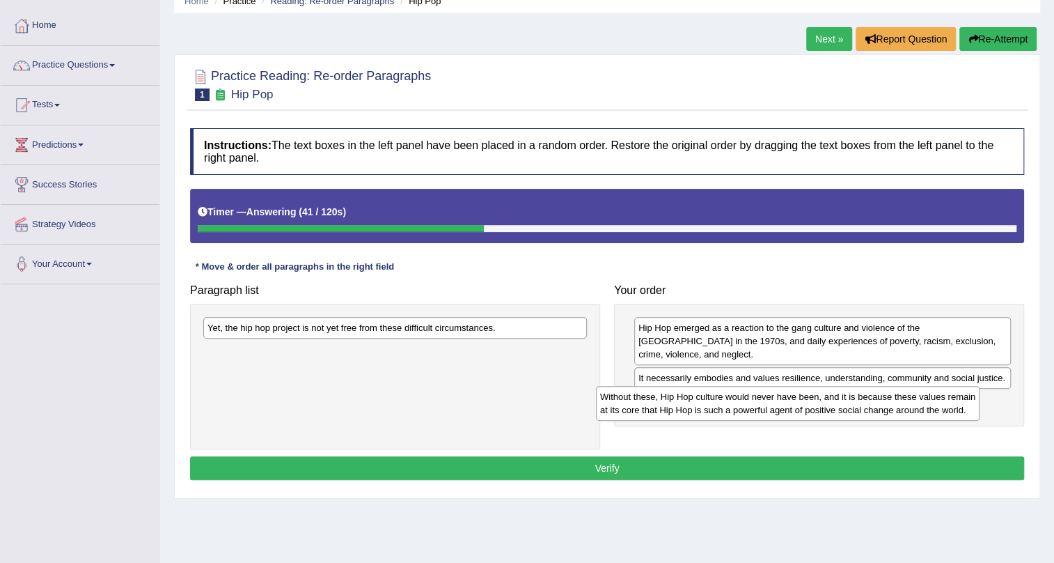
drag, startPoint x: 487, startPoint y: 337, endPoint x: 905, endPoint y: 409, distance: 424.1
click at [905, 409] on div "Without these, Hip Hop culture would never have been, and it is because these v…" at bounding box center [788, 403] width 384 height 35
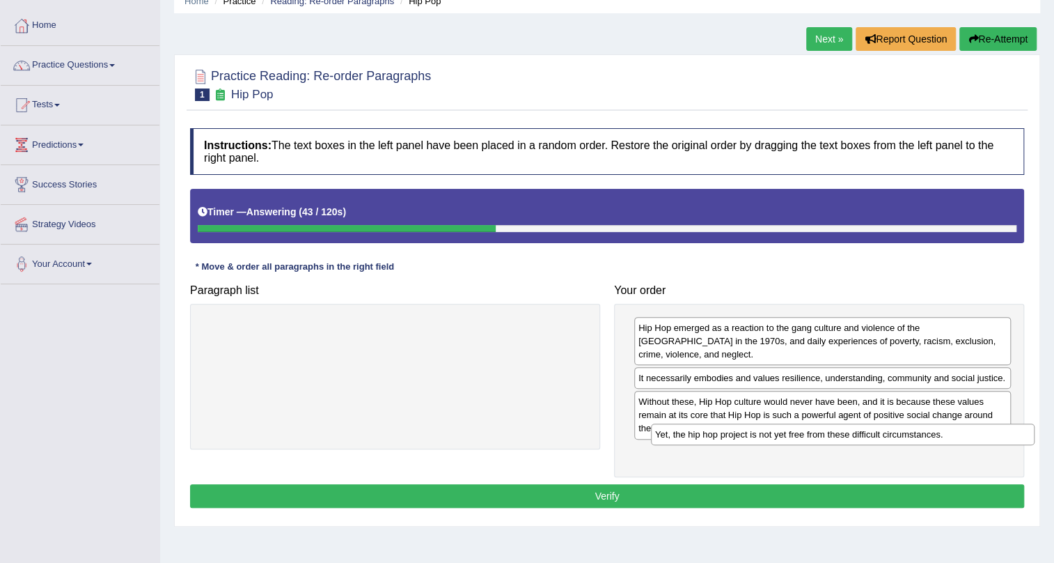
drag, startPoint x: 531, startPoint y: 328, endPoint x: 980, endPoint y: 435, distance: 461.0
click at [980, 435] on div "Yet, the hip hop project is not yet free from these difficult circumstances." at bounding box center [843, 434] width 384 height 22
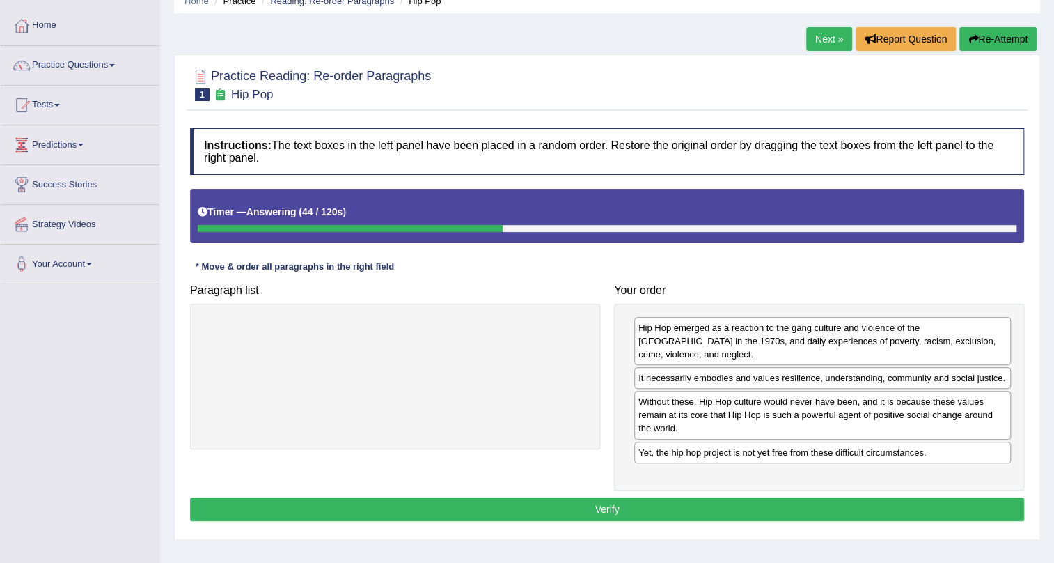
click at [851, 497] on button "Verify" at bounding box center [607, 509] width 834 height 24
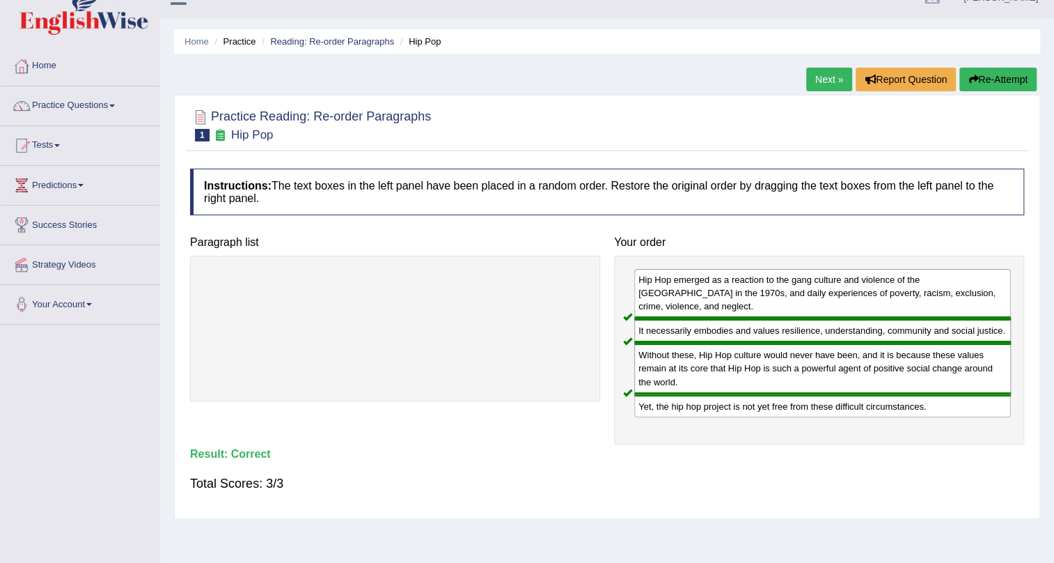
scroll to position [0, 0]
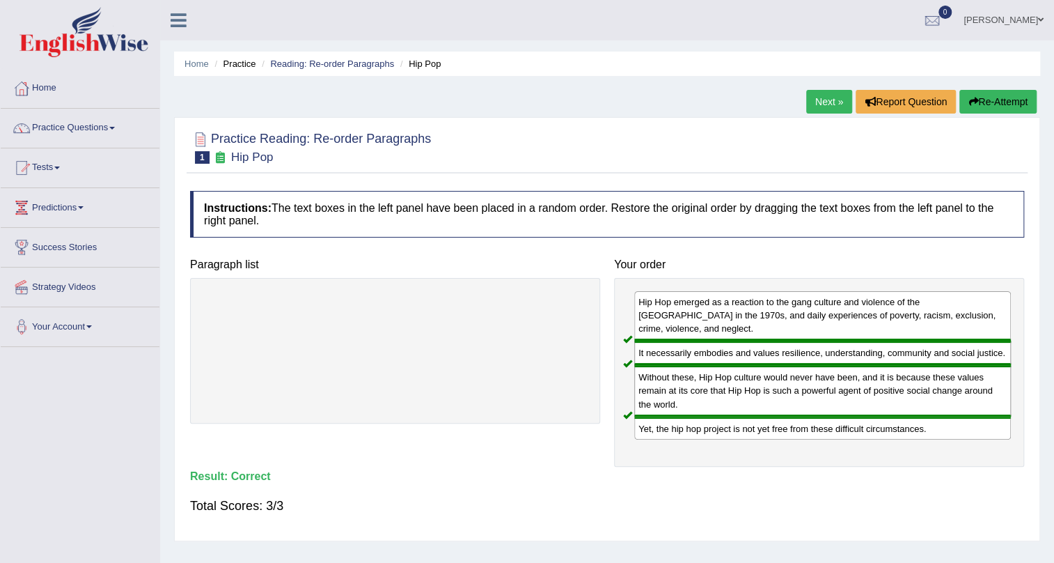
click at [822, 109] on link "Next »" at bounding box center [829, 102] width 46 height 24
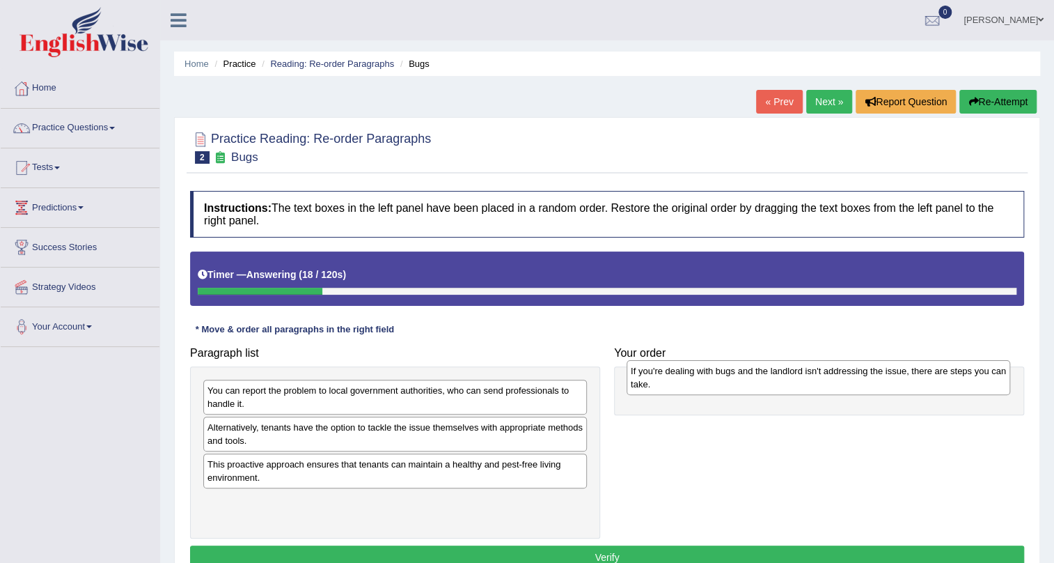
drag, startPoint x: 364, startPoint y: 439, endPoint x: 787, endPoint y: 382, distance: 427.2
click at [787, 382] on div "If you're dealing with bugs and the landlord isn't addressing the issue, there …" at bounding box center [819, 377] width 384 height 35
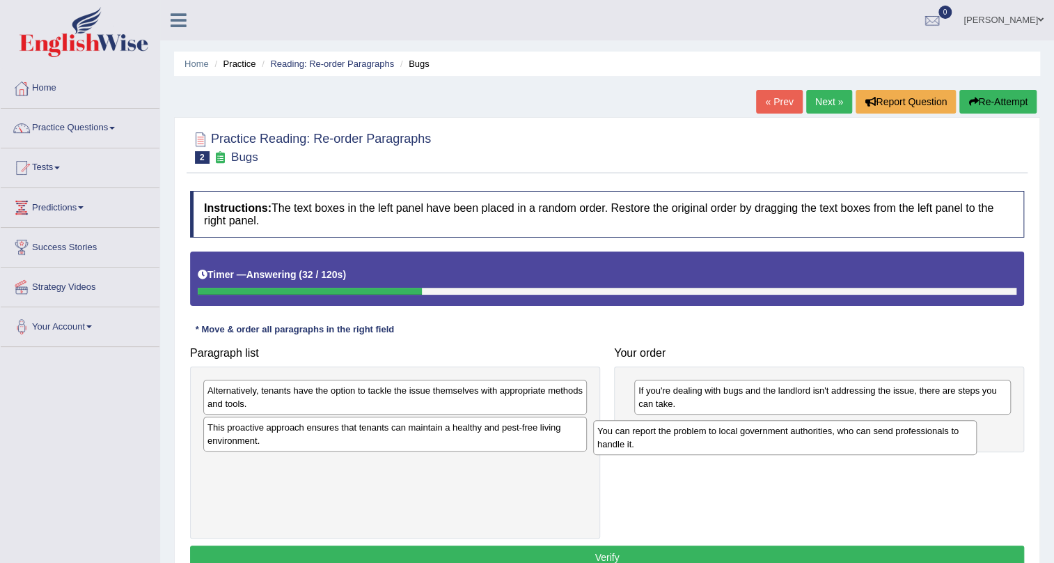
drag, startPoint x: 543, startPoint y: 393, endPoint x: 949, endPoint y: 432, distance: 407.9
click at [949, 432] on div "You can report the problem to local government authorities, who can send profes…" at bounding box center [785, 437] width 384 height 35
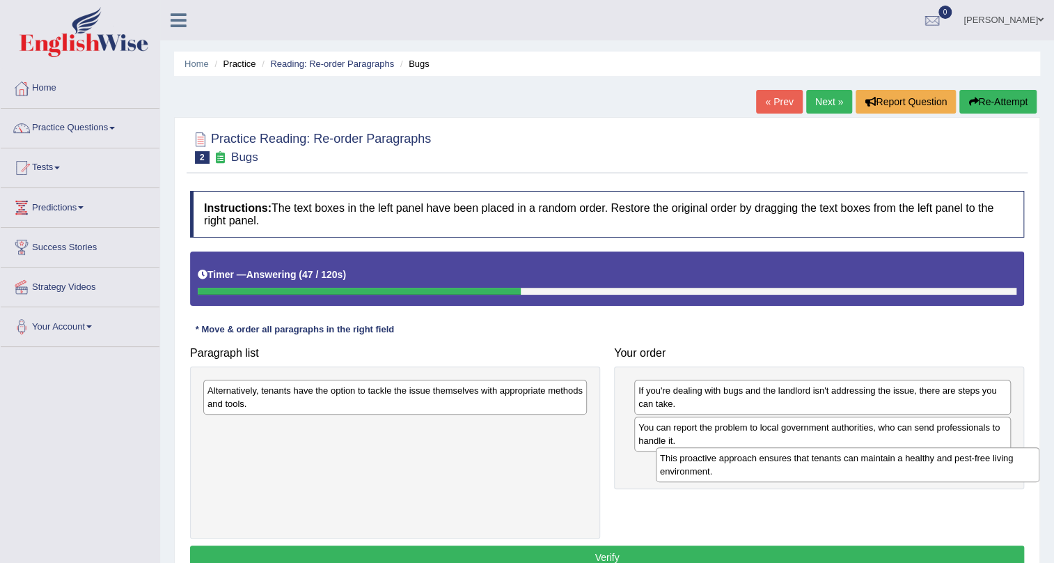
drag, startPoint x: 483, startPoint y: 431, endPoint x: 936, endPoint y: 462, distance: 453.7
click at [936, 462] on div "This proactive approach ensures that tenants can maintain a healthy and pest-fr…" at bounding box center [848, 464] width 384 height 35
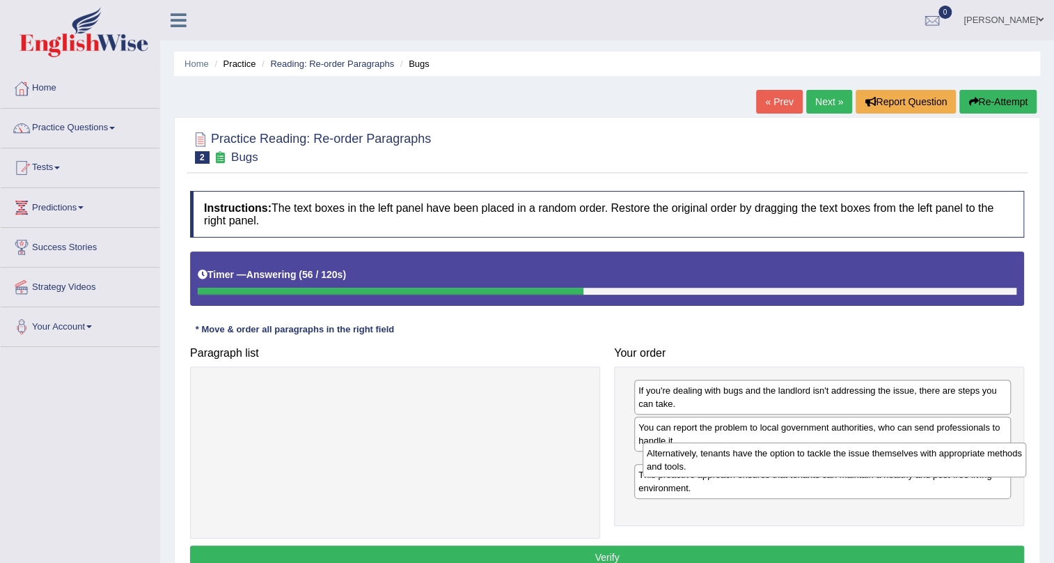
drag, startPoint x: 403, startPoint y: 397, endPoint x: 843, endPoint y: 460, distance: 443.9
click at [843, 460] on div "Alternatively, tenants have the option to tackle the issue themselves with appr…" at bounding box center [835, 459] width 384 height 35
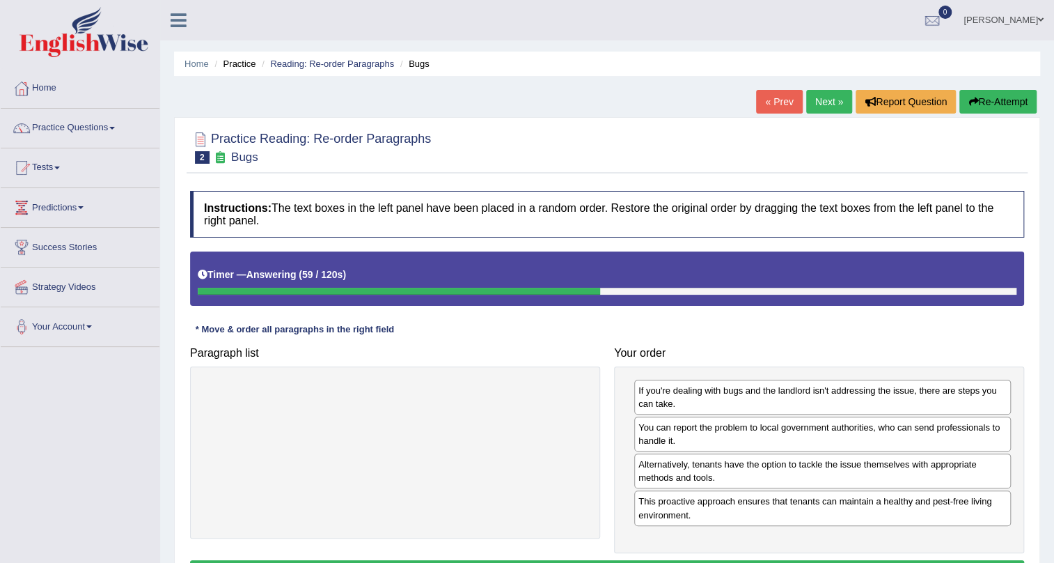
scroll to position [63, 0]
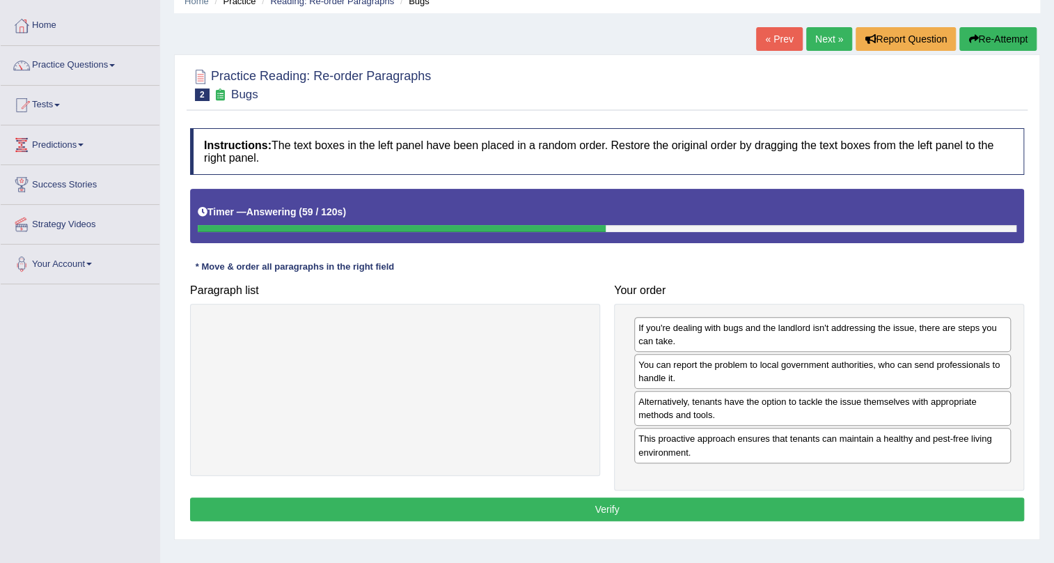
click at [784, 504] on button "Verify" at bounding box center [607, 509] width 834 height 24
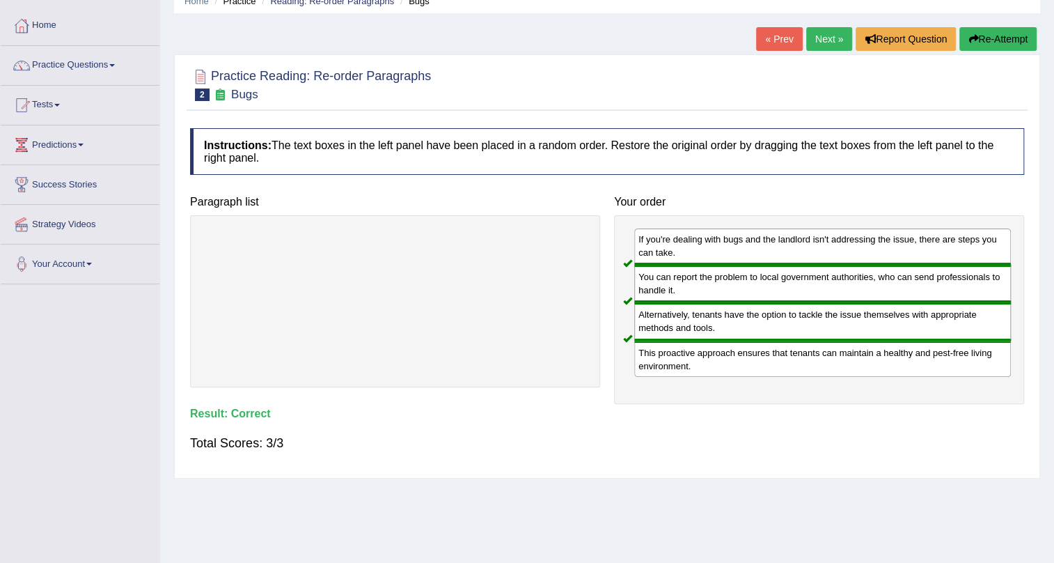
scroll to position [0, 0]
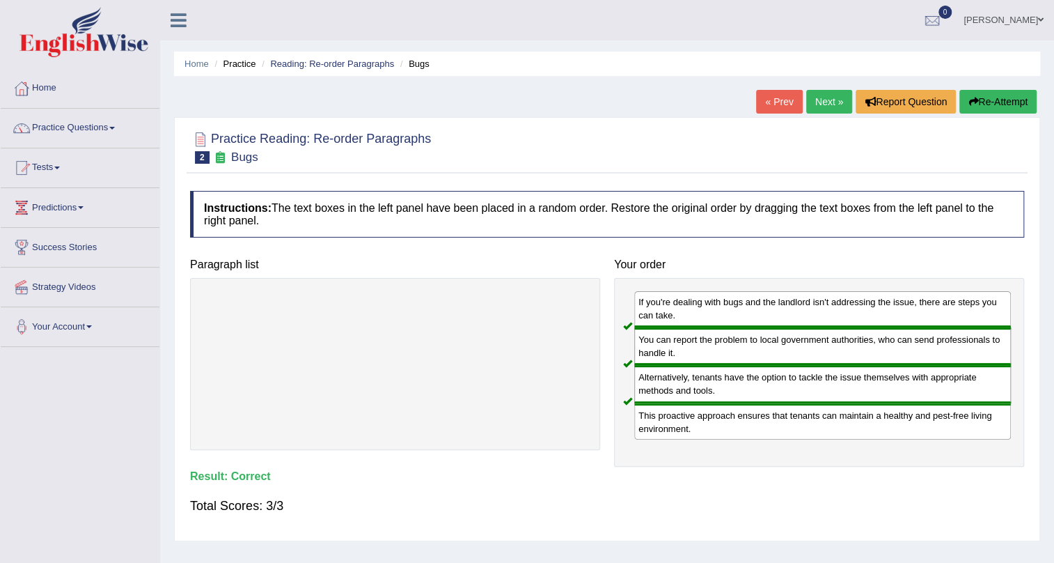
click at [825, 103] on link "Next »" at bounding box center [829, 102] width 46 height 24
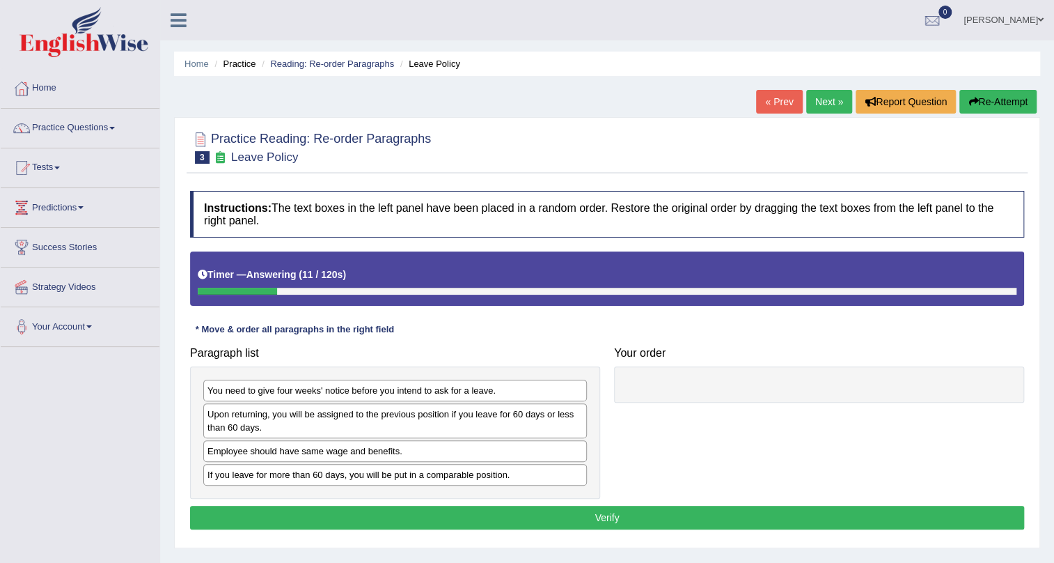
click at [843, 453] on div "Paragraph list You need to give four weeks' notice before you intend to ask for…" at bounding box center [607, 419] width 848 height 158
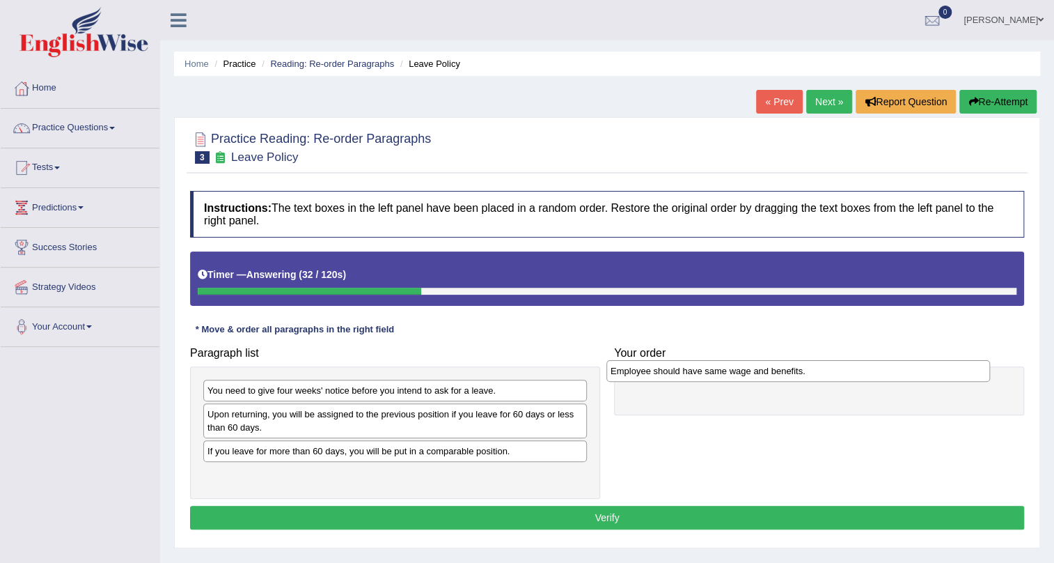
drag, startPoint x: 374, startPoint y: 454, endPoint x: 777, endPoint y: 374, distance: 411.1
click at [777, 374] on div "Employee should have same wage and benefits." at bounding box center [799, 371] width 384 height 22
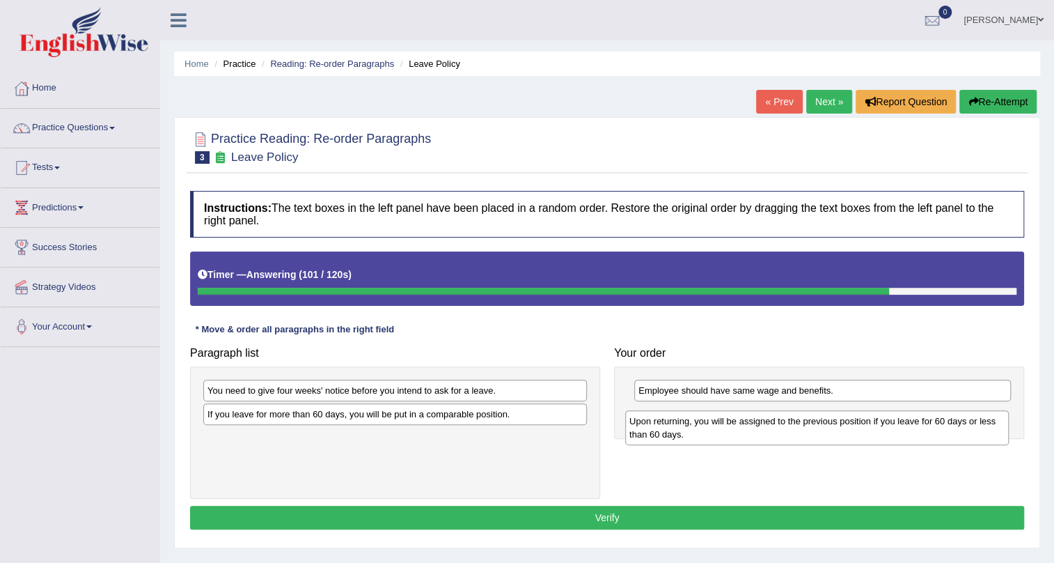
drag, startPoint x: 260, startPoint y: 419, endPoint x: 682, endPoint y: 426, distance: 422.1
click at [682, 426] on div "Upon returning, you will be assigned to the previous position if you leave for …" at bounding box center [817, 427] width 384 height 35
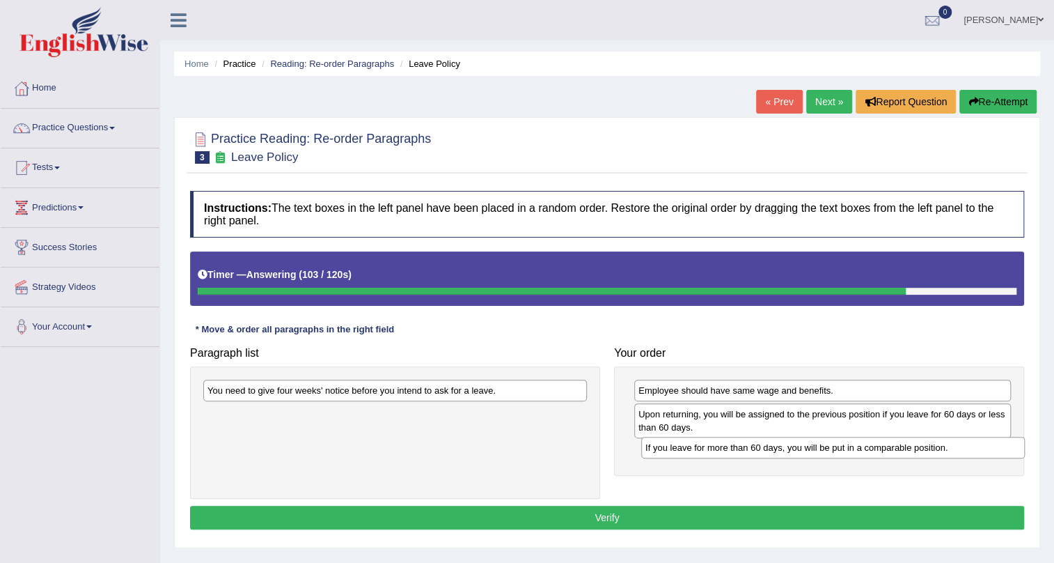
drag, startPoint x: 395, startPoint y: 414, endPoint x: 833, endPoint y: 447, distance: 439.3
click at [833, 447] on div "If you leave for more than 60 days, you will be put in a comparable position." at bounding box center [833, 448] width 384 height 22
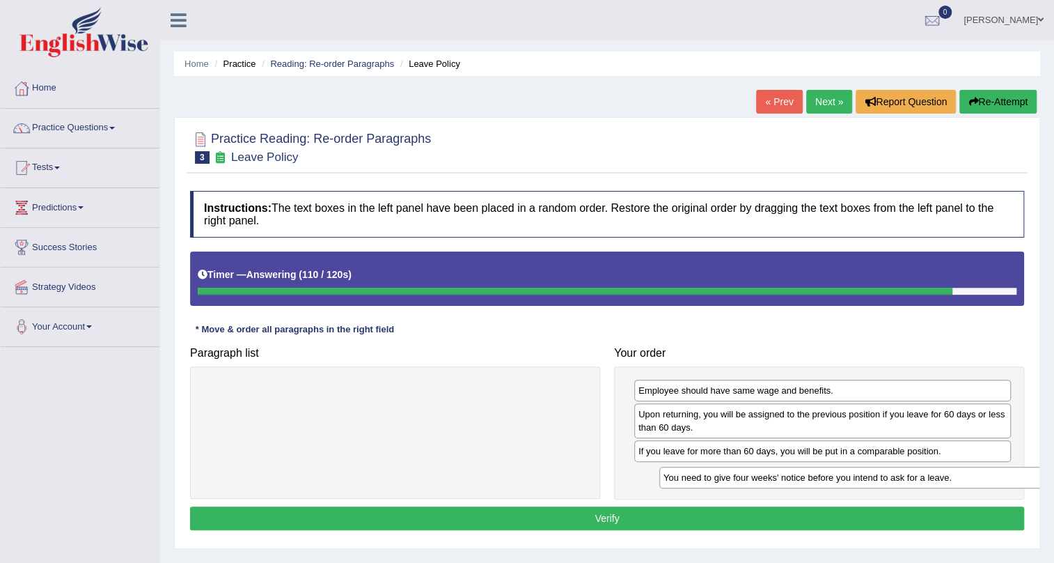
drag, startPoint x: 396, startPoint y: 397, endPoint x: 852, endPoint y: 484, distance: 464.4
click at [852, 484] on div "You need to give four weeks' notice before you intend to ask for a leave." at bounding box center [851, 478] width 384 height 22
drag, startPoint x: 722, startPoint y: 451, endPoint x: 726, endPoint y: 444, distance: 7.8
click at [726, 444] on div "If you leave for more than 60 days, you will be put in a comparable position." at bounding box center [826, 444] width 377 height 22
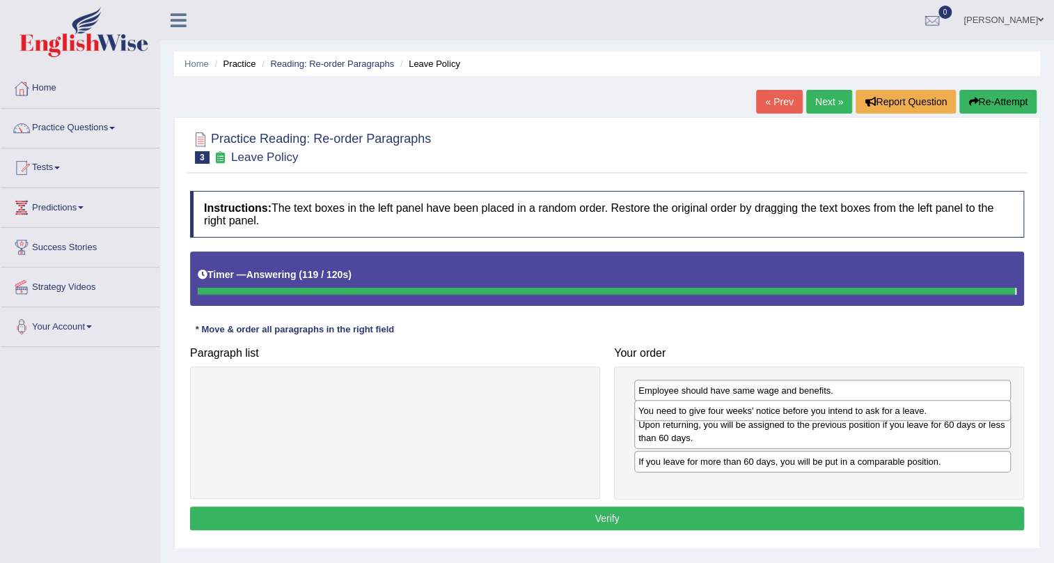
drag, startPoint x: 754, startPoint y: 475, endPoint x: 754, endPoint y: 411, distance: 64.1
click at [754, 411] on div "You need to give four weeks' notice before you intend to ask for a leave." at bounding box center [822, 411] width 377 height 22
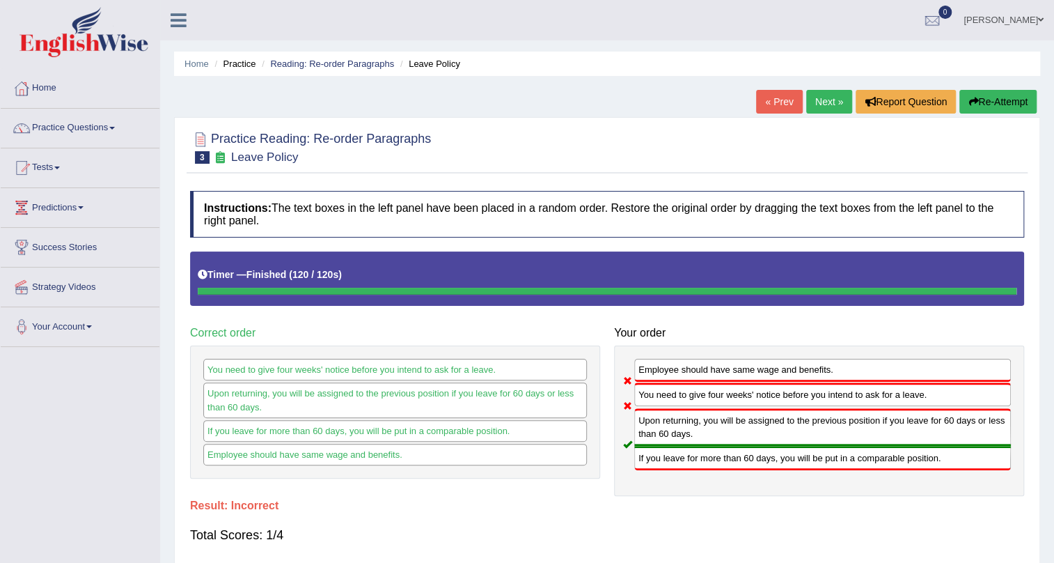
drag, startPoint x: 745, startPoint y: 432, endPoint x: 748, endPoint y: 397, distance: 35.6
click at [748, 397] on div "Employee should have same wage and benefits. You need to give four weeks' notic…" at bounding box center [819, 420] width 410 height 150
click at [747, 405] on div "Employee should have same wage and benefits. You need to give four weeks' notic…" at bounding box center [819, 420] width 410 height 150
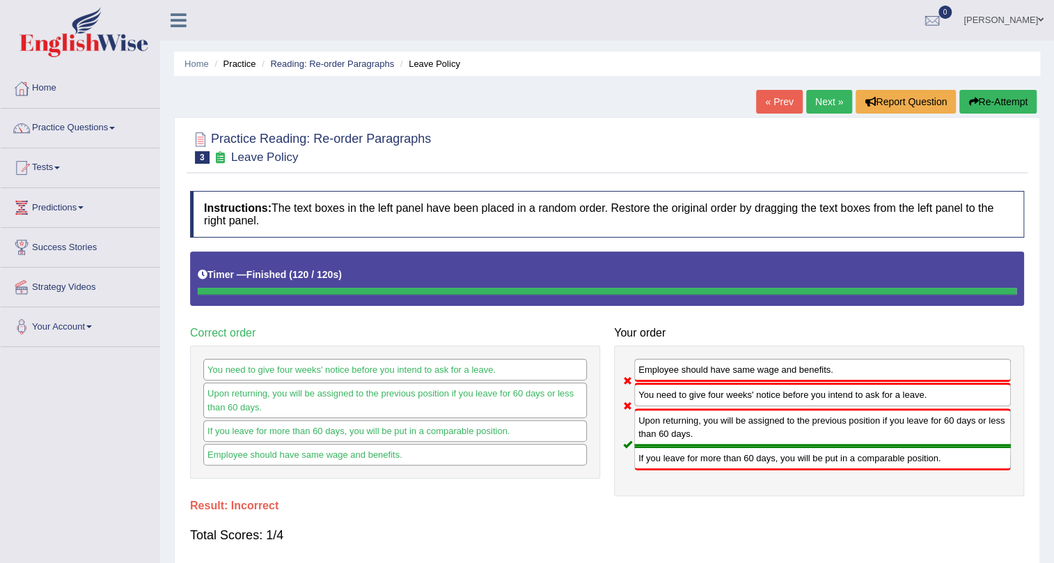
click at [1006, 97] on button "Re-Attempt" at bounding box center [998, 102] width 77 height 24
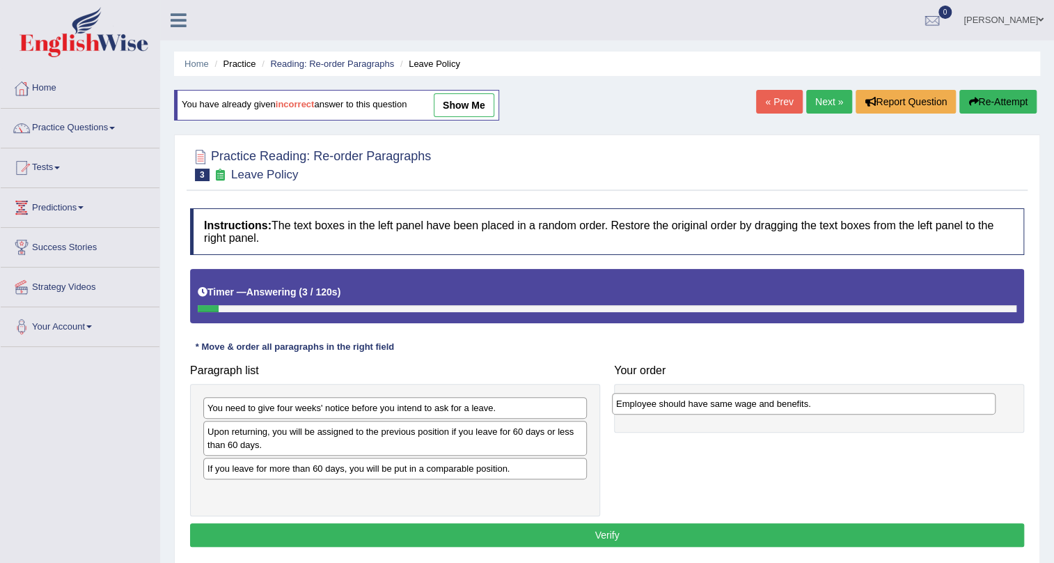
drag, startPoint x: 311, startPoint y: 468, endPoint x: 720, endPoint y: 403, distance: 413.9
click at [720, 403] on div "Employee should have same wage and benefits." at bounding box center [804, 404] width 384 height 22
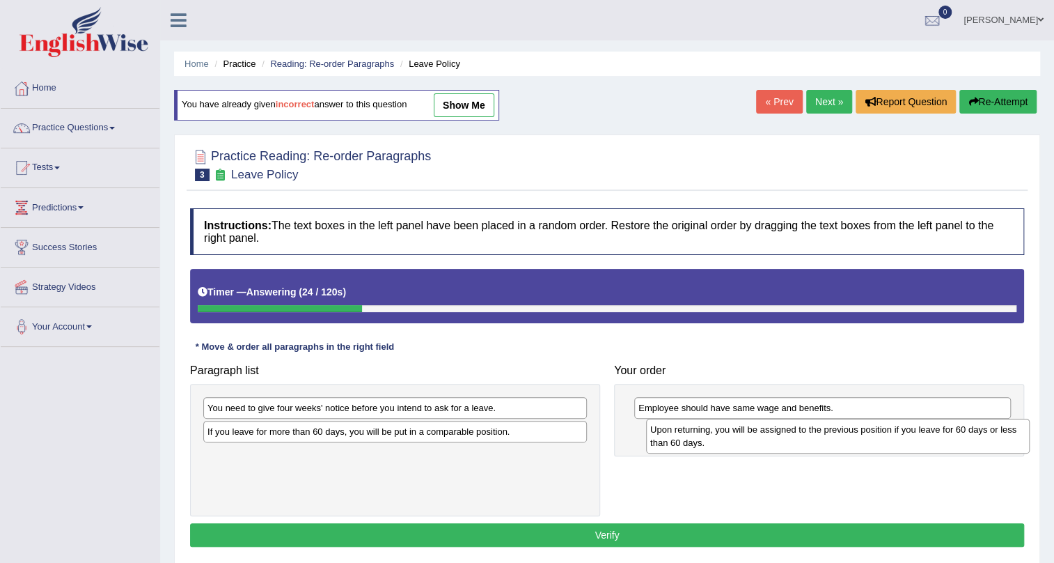
drag, startPoint x: 367, startPoint y: 439, endPoint x: 810, endPoint y: 437, distance: 442.9
click at [810, 437] on div "Upon returning, you will be assigned to the previous position if you leave for …" at bounding box center [838, 436] width 384 height 35
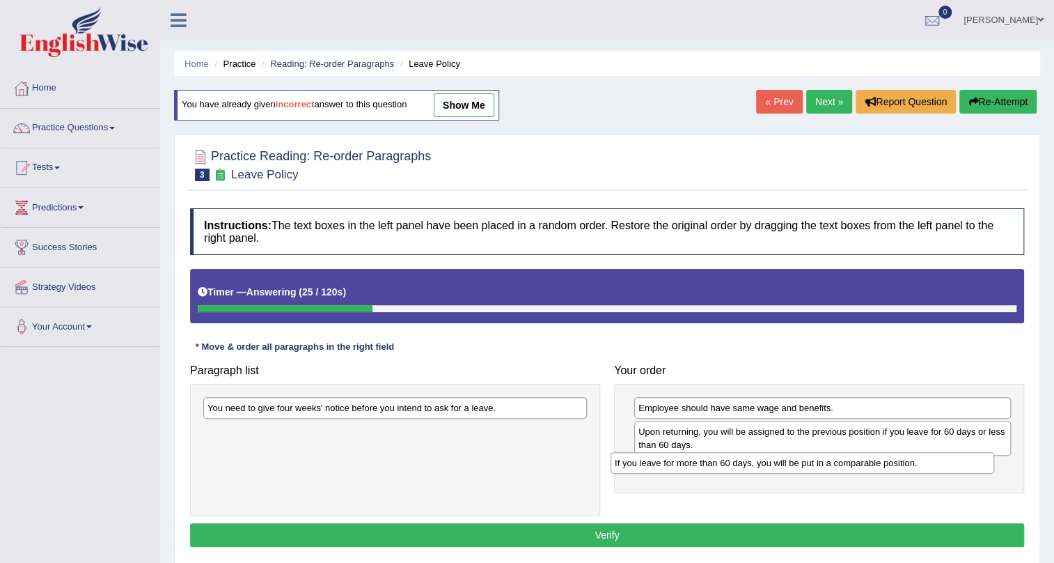
drag, startPoint x: 526, startPoint y: 435, endPoint x: 934, endPoint y: 466, distance: 408.6
click at [934, 466] on div "If you leave for more than 60 days, you will be put in a comparable position." at bounding box center [803, 463] width 384 height 22
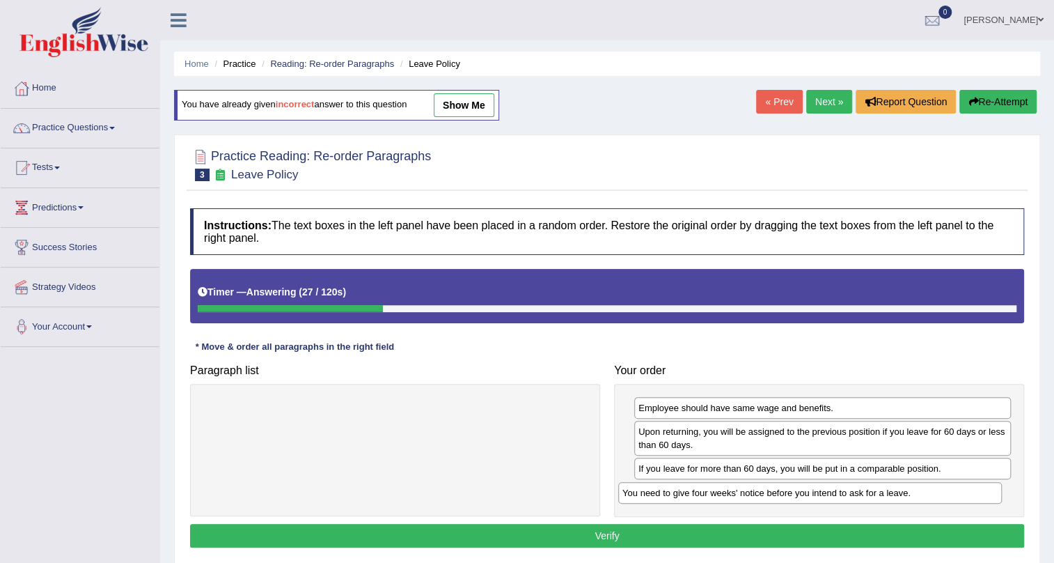
drag, startPoint x: 556, startPoint y: 407, endPoint x: 971, endPoint y: 492, distance: 423.7
click at [971, 492] on div "You need to give four weeks' notice before you intend to ask for a leave." at bounding box center [810, 493] width 384 height 22
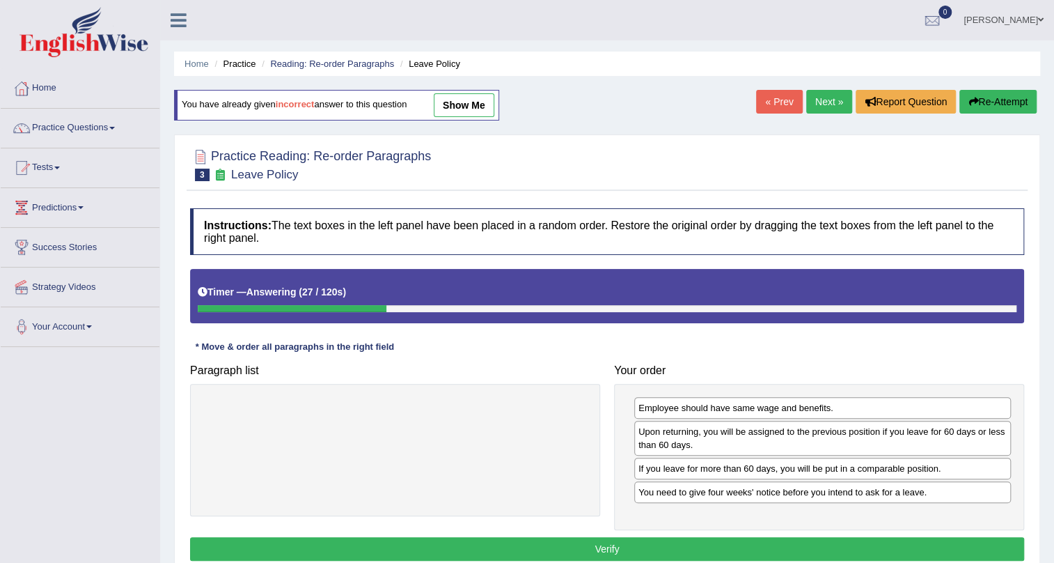
click at [947, 529] on div "Instructions: The text boxes in the left panel have been placed in a random ord…" at bounding box center [607, 386] width 841 height 370
click at [948, 546] on button "Verify" at bounding box center [607, 549] width 834 height 24
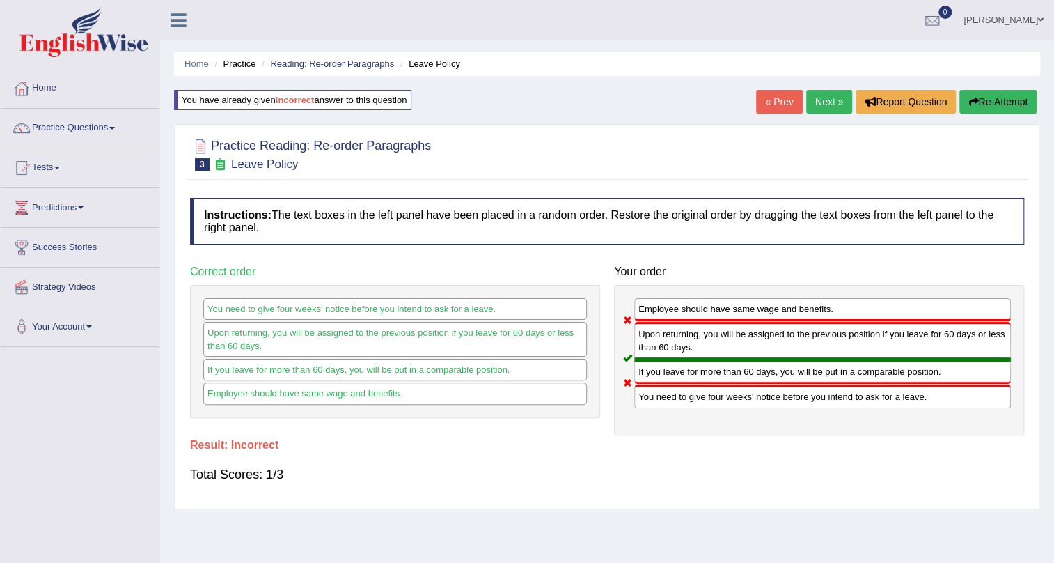
click at [1000, 100] on button "Re-Attempt" at bounding box center [998, 102] width 77 height 24
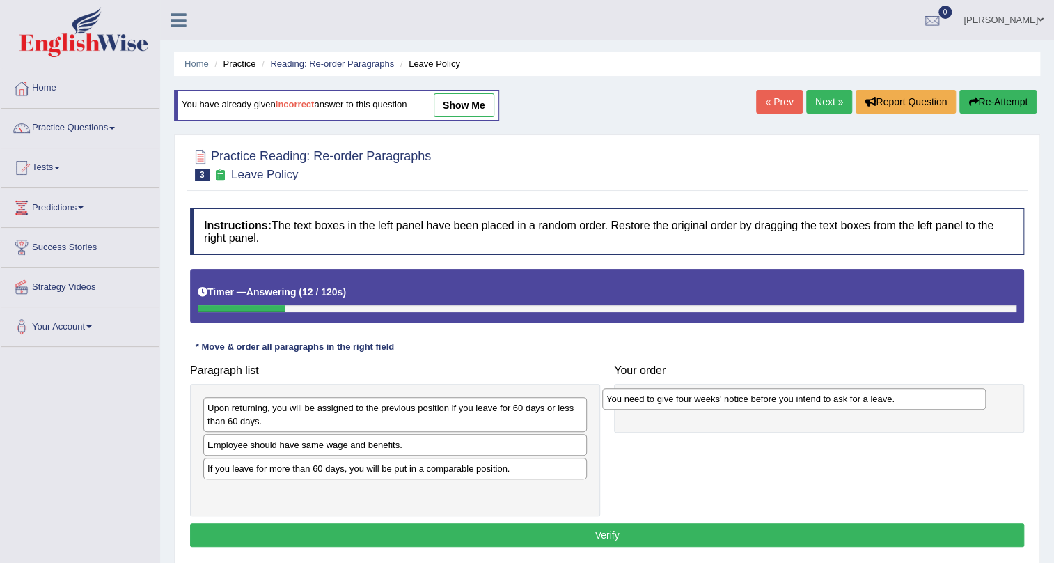
drag, startPoint x: 348, startPoint y: 407, endPoint x: 765, endPoint y: 398, distance: 416.5
click at [765, 398] on div "You need to give four weeks' notice before you intend to ask for a leave." at bounding box center [794, 399] width 384 height 22
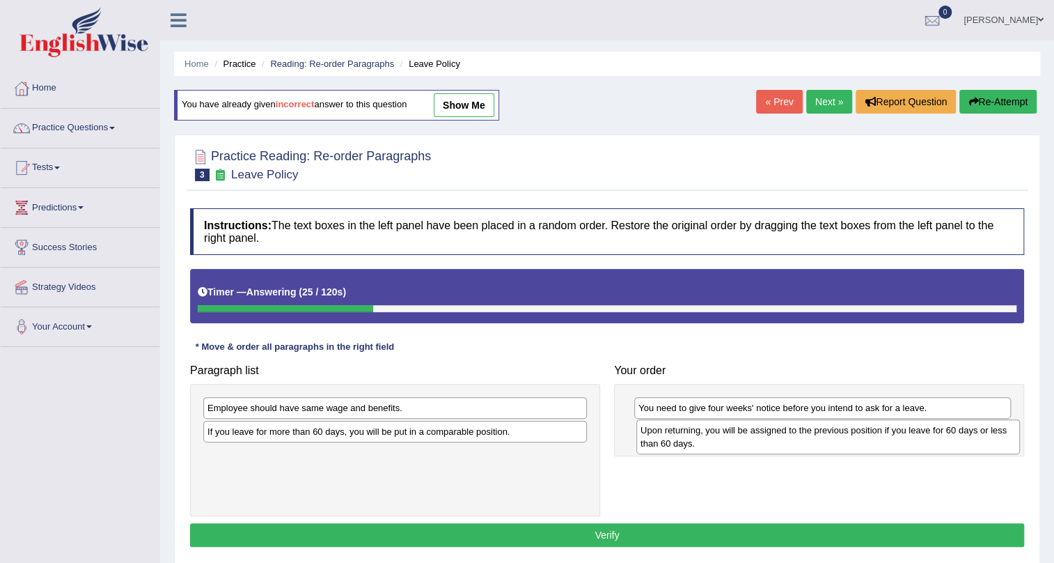
drag, startPoint x: 288, startPoint y: 418, endPoint x: 712, endPoint y: 439, distance: 425.4
click at [712, 439] on div "Upon returning, you will be assigned to the previous position if you leave for …" at bounding box center [829, 436] width 384 height 35
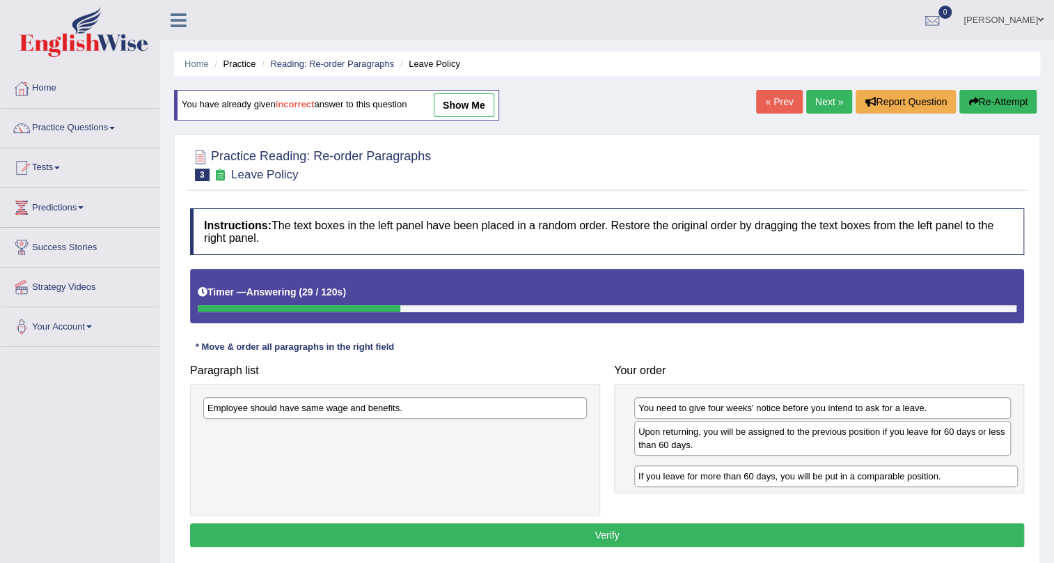
drag, startPoint x: 428, startPoint y: 435, endPoint x: 861, endPoint y: 475, distance: 434.3
click at [861, 475] on div "If you leave for more than 60 days, you will be put in a comparable position." at bounding box center [826, 476] width 384 height 22
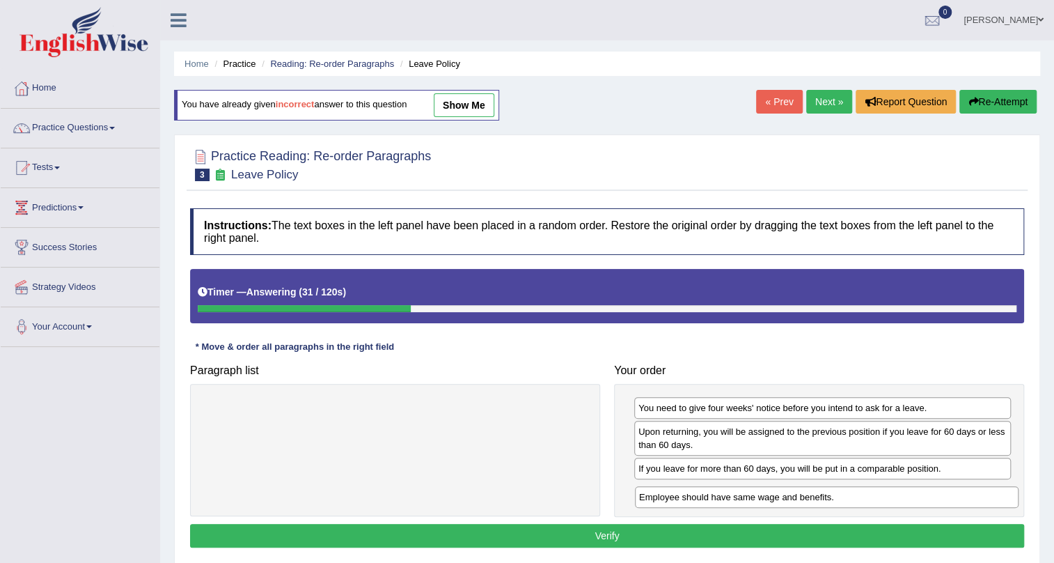
drag, startPoint x: 469, startPoint y: 411, endPoint x: 900, endPoint y: 500, distance: 440.9
click at [900, 500] on div "Employee should have same wage and benefits." at bounding box center [827, 497] width 384 height 22
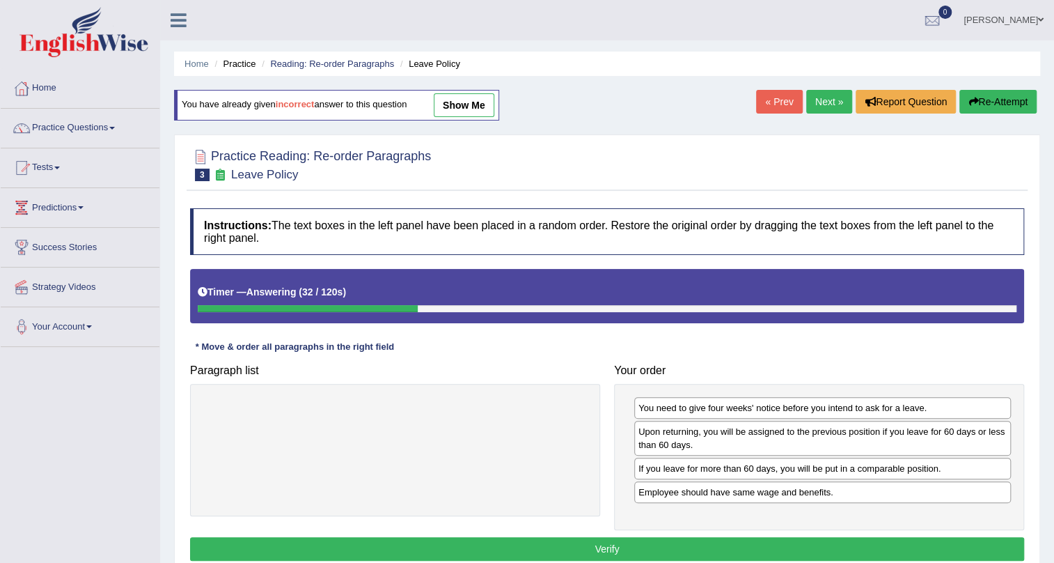
click at [872, 543] on button "Verify" at bounding box center [607, 549] width 834 height 24
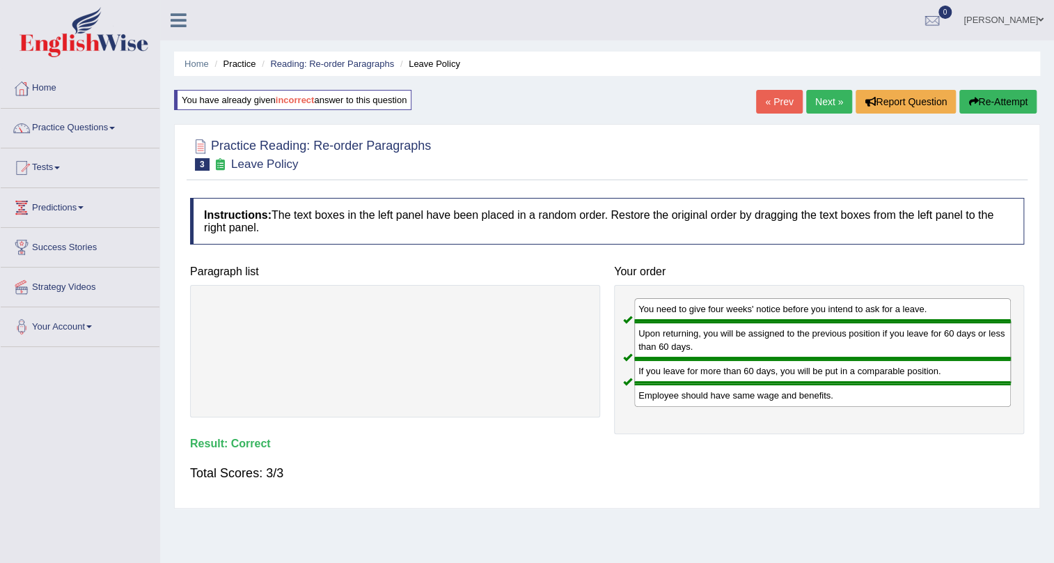
click at [819, 104] on link "Next »" at bounding box center [829, 102] width 46 height 24
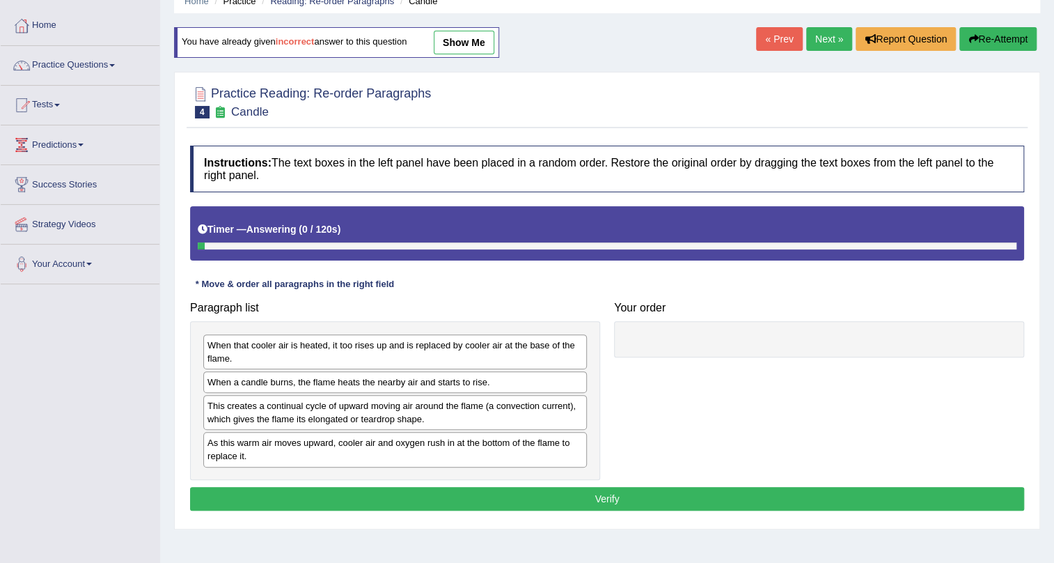
scroll to position [63, 0]
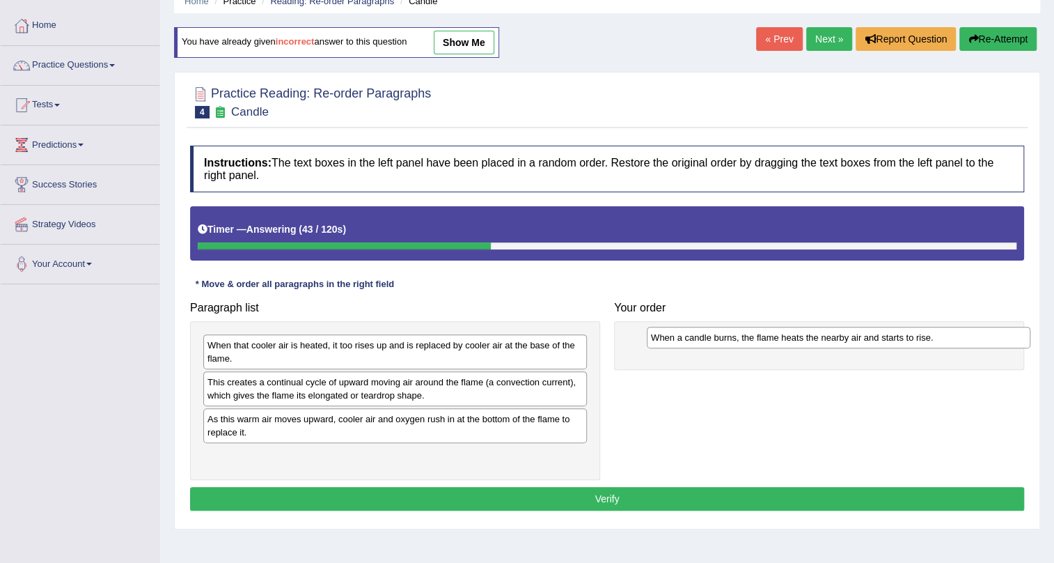
drag, startPoint x: 407, startPoint y: 384, endPoint x: 851, endPoint y: 339, distance: 445.8
click at [851, 339] on div "When a candle burns, the flame heats the nearby air and starts to rise." at bounding box center [839, 338] width 384 height 22
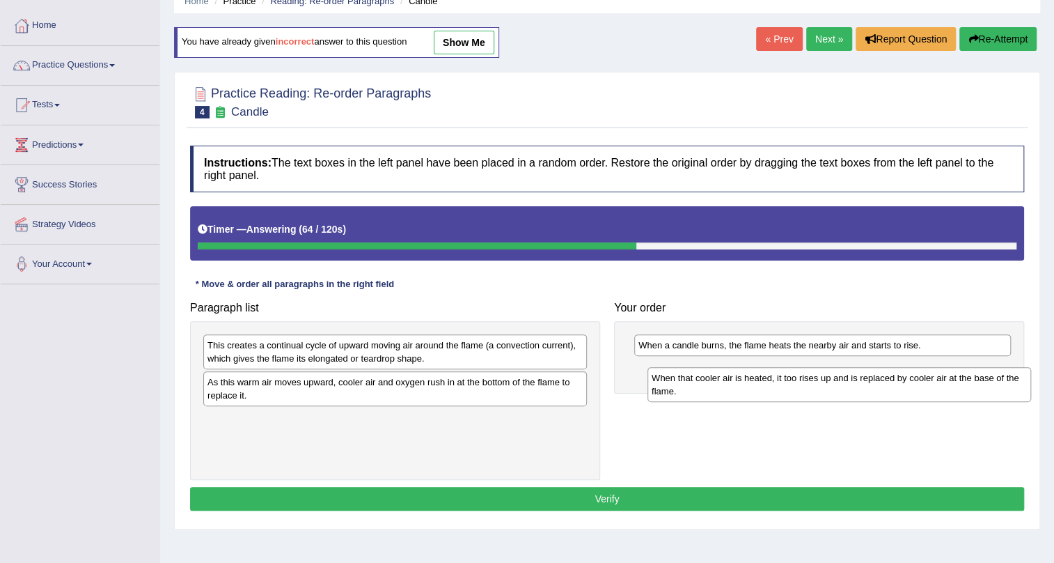
drag, startPoint x: 354, startPoint y: 361, endPoint x: 799, endPoint y: 393, distance: 445.5
click at [799, 393] on div "When that cooler air is heated, it too rises up and is replaced by cooler air a…" at bounding box center [840, 384] width 384 height 35
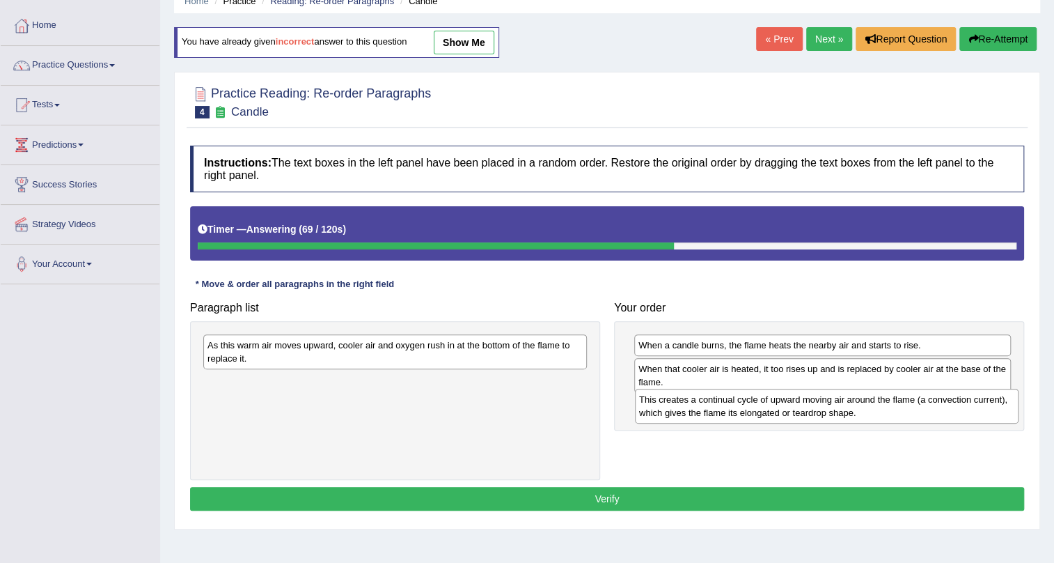
drag, startPoint x: 442, startPoint y: 350, endPoint x: 874, endPoint y: 405, distance: 435.2
click at [874, 405] on div "This creates a continual cycle of upward moving air around the flame (a convect…" at bounding box center [827, 406] width 384 height 35
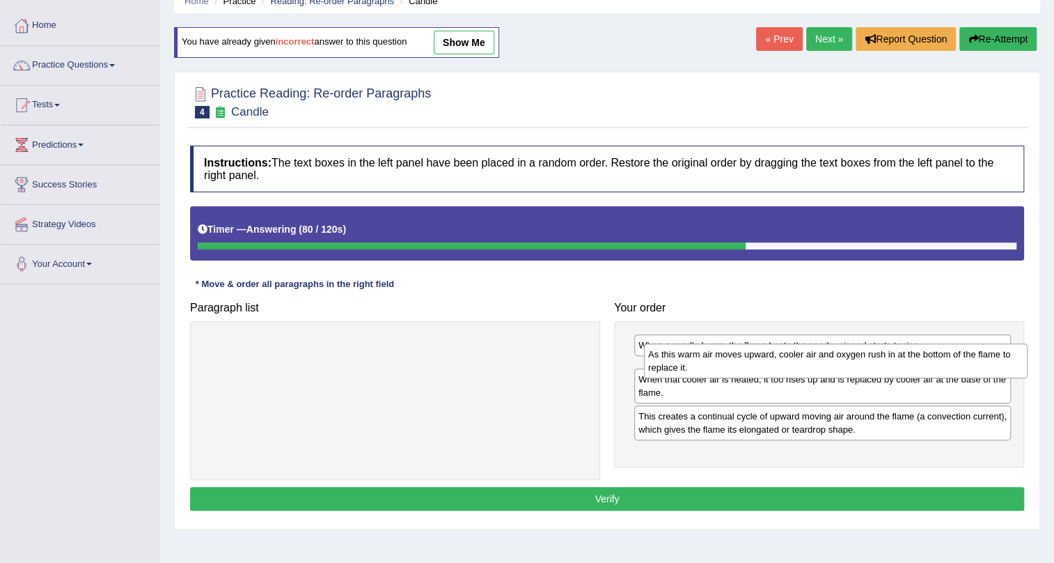
drag, startPoint x: 295, startPoint y: 356, endPoint x: 735, endPoint y: 365, distance: 440.9
click at [735, 365] on div "As this warm air moves upward, cooler air and oxygen rush in at the bottom of t…" at bounding box center [836, 360] width 384 height 35
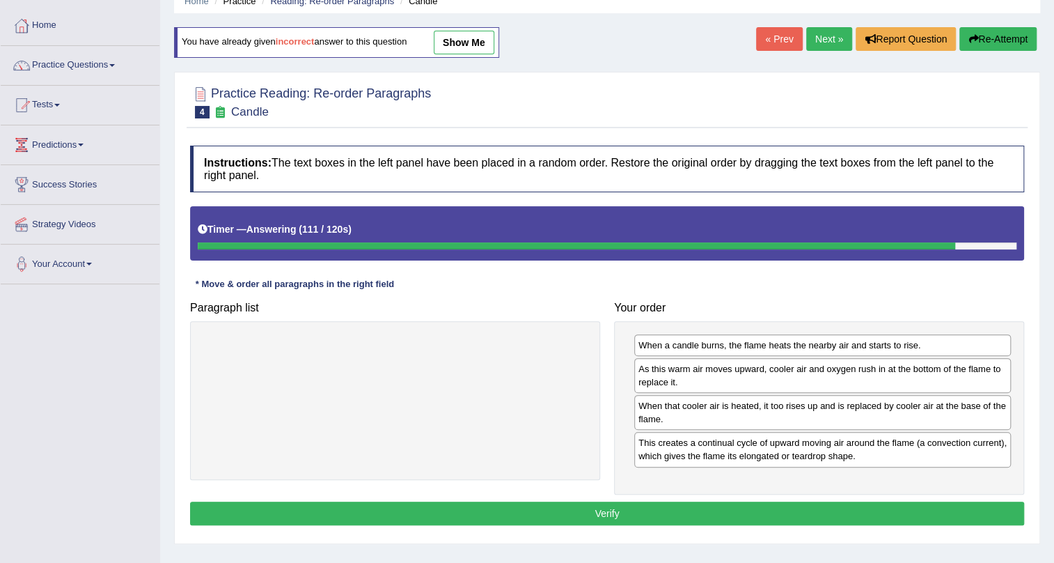
drag, startPoint x: 698, startPoint y: 494, endPoint x: 708, endPoint y: 508, distance: 17.2
click at [701, 495] on div "Instructions: The text boxes in the left panel have been placed in a random ord…" at bounding box center [607, 337] width 841 height 397
click at [710, 512] on button "Verify" at bounding box center [607, 513] width 834 height 24
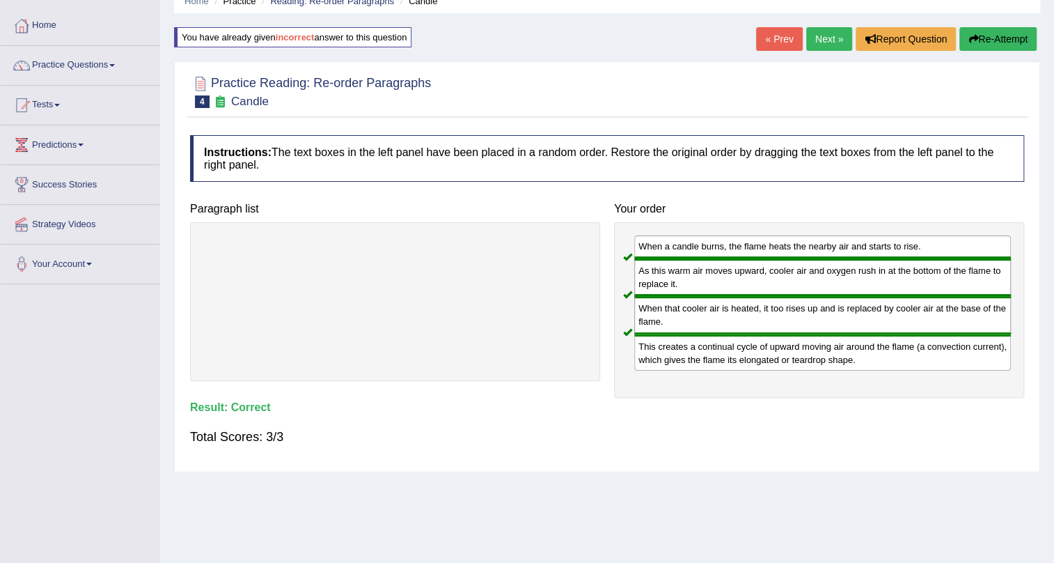
click at [811, 41] on link "Next »" at bounding box center [829, 39] width 46 height 24
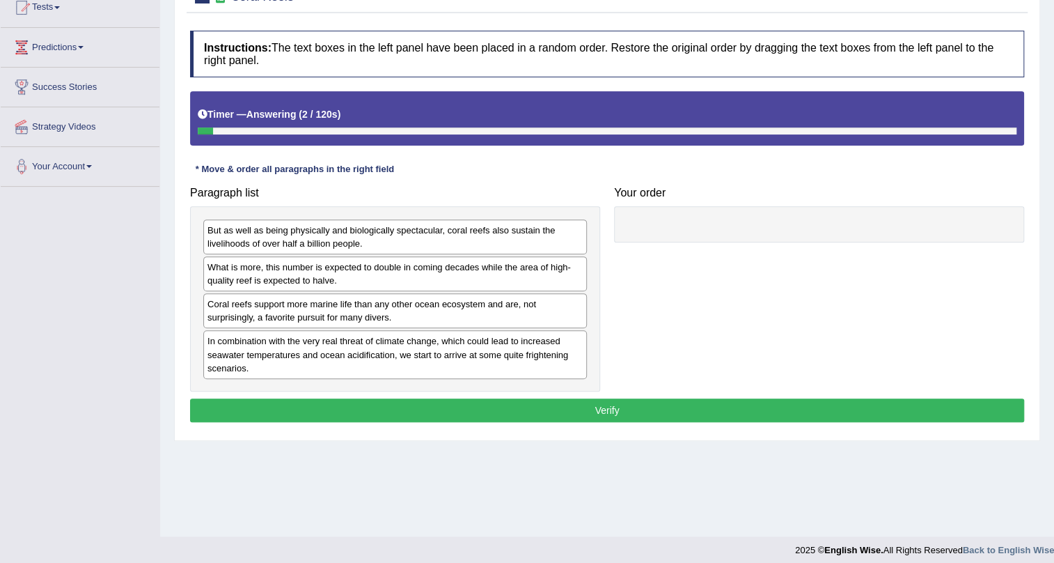
scroll to position [168, 0]
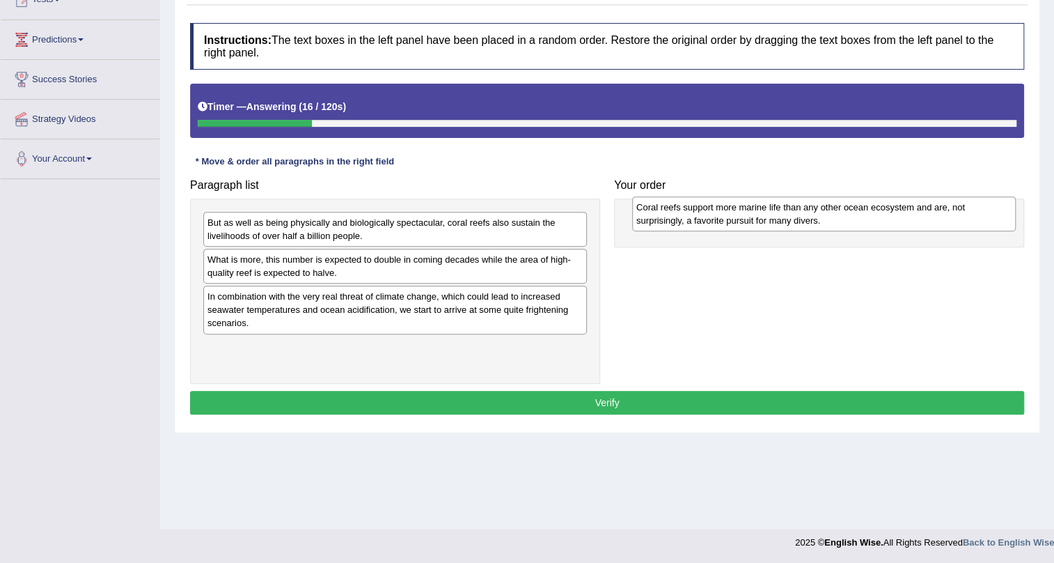
drag, startPoint x: 290, startPoint y: 304, endPoint x: 735, endPoint y: 208, distance: 454.7
click at [735, 208] on div "Coral reefs support more marine life than any other ocean ecosystem and are, no…" at bounding box center [824, 213] width 384 height 35
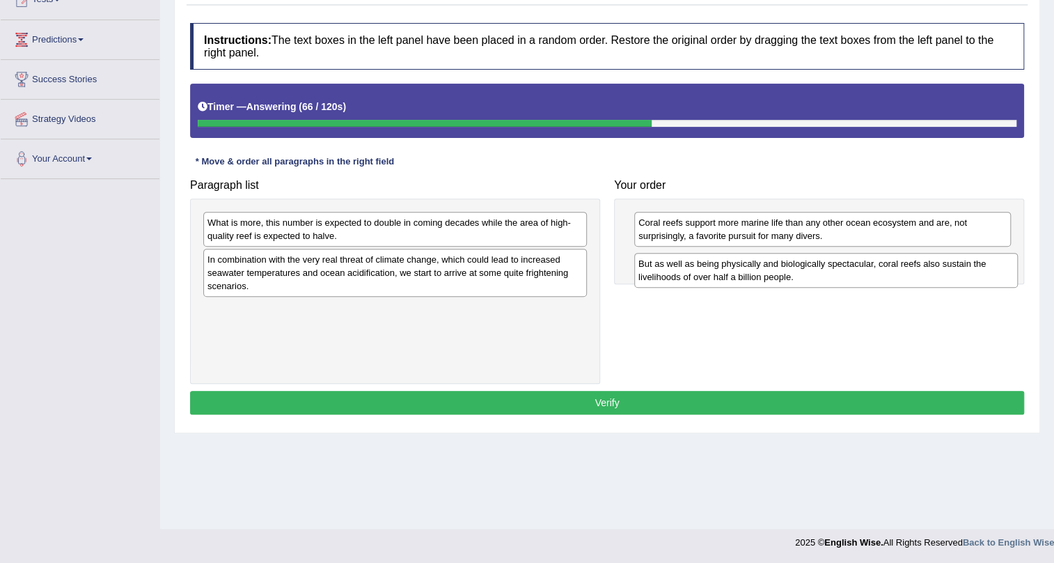
drag, startPoint x: 338, startPoint y: 233, endPoint x: 770, endPoint y: 274, distance: 433.0
click at [770, 274] on div "But as well as being physically and biologically spectacular, coral reefs also …" at bounding box center [826, 270] width 384 height 35
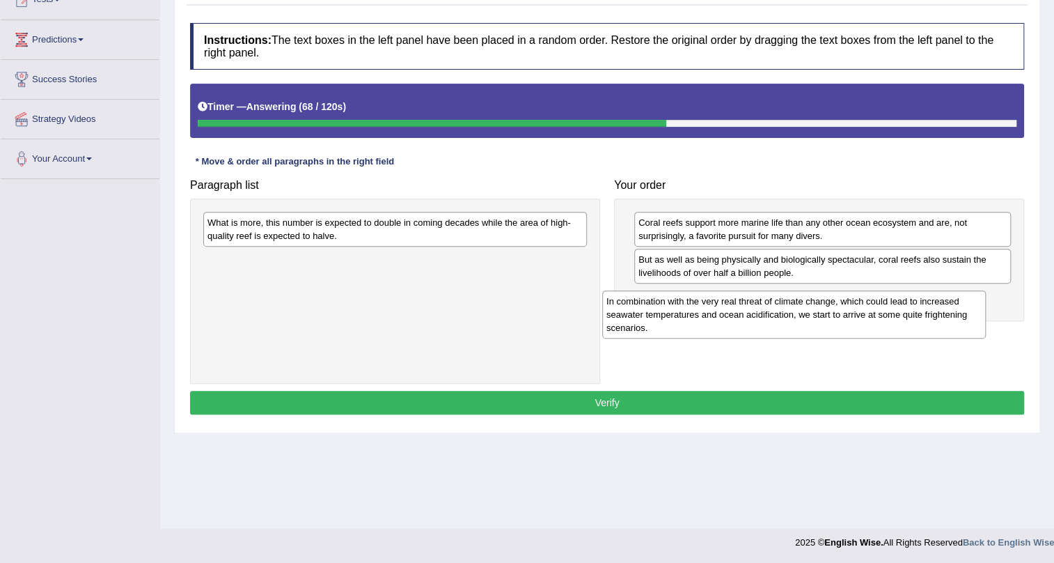
drag, startPoint x: 350, startPoint y: 263, endPoint x: 766, endPoint y: 304, distance: 418.5
click at [766, 304] on div "In combination with the very real threat of climate change, which could lead to…" at bounding box center [794, 314] width 384 height 48
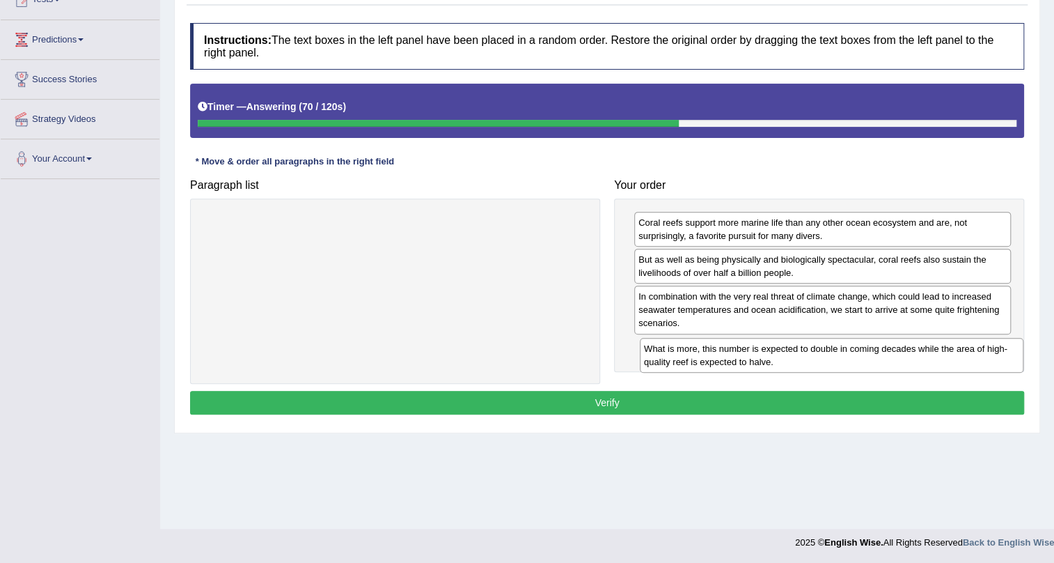
drag, startPoint x: 462, startPoint y: 229, endPoint x: 898, endPoint y: 354, distance: 454.3
click at [898, 354] on div "What is more, this number is expected to double in coming decades while the are…" at bounding box center [832, 355] width 384 height 35
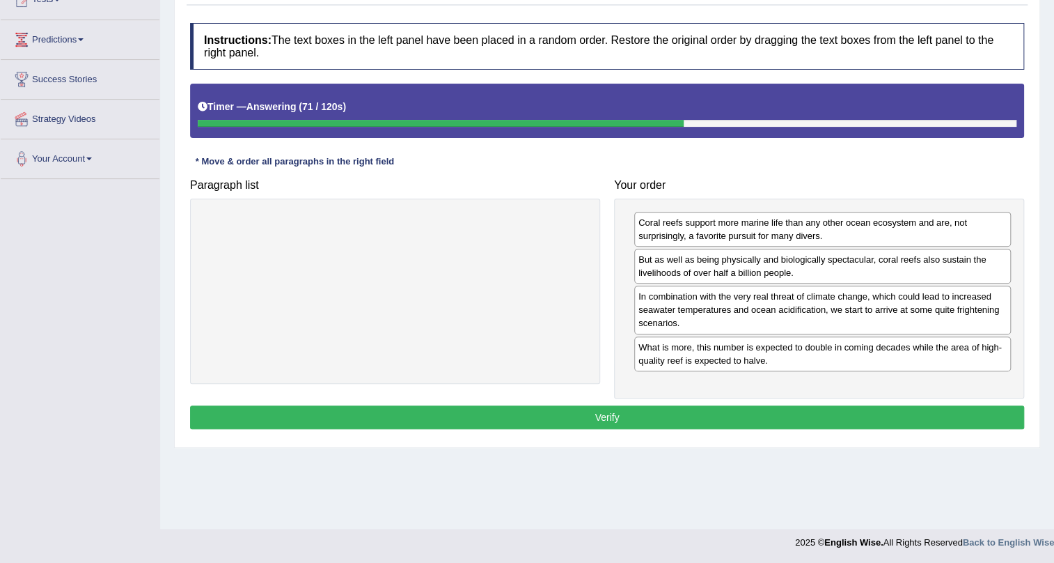
click at [874, 413] on button "Verify" at bounding box center [607, 417] width 834 height 24
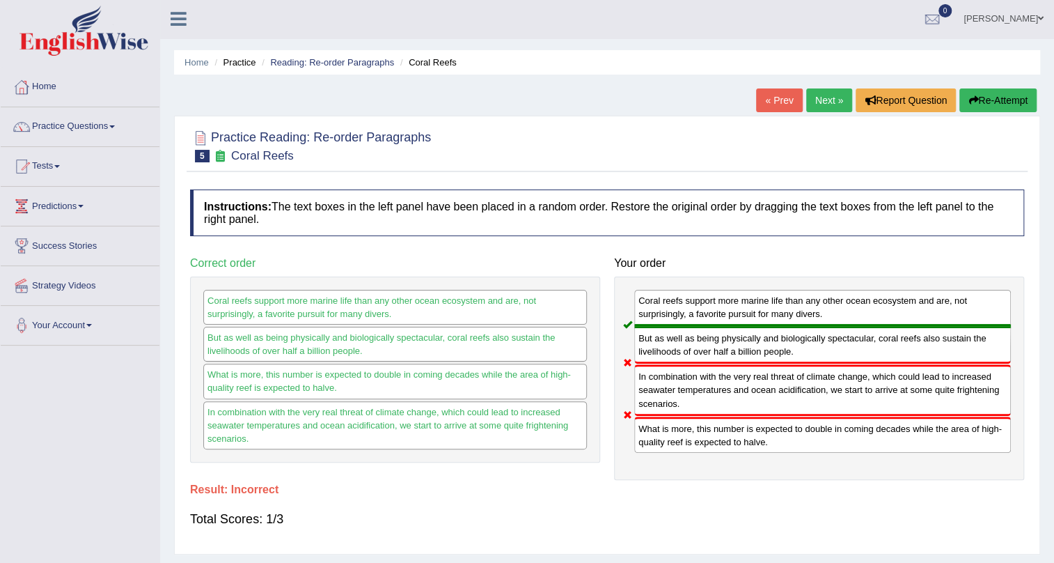
scroll to position [0, 0]
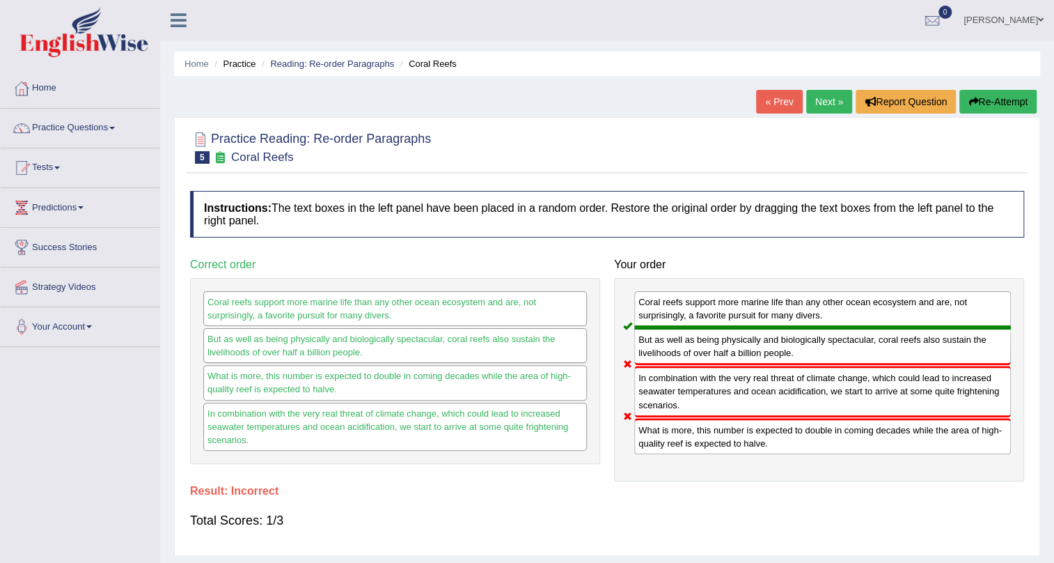
click at [996, 104] on button "Re-Attempt" at bounding box center [998, 102] width 77 height 24
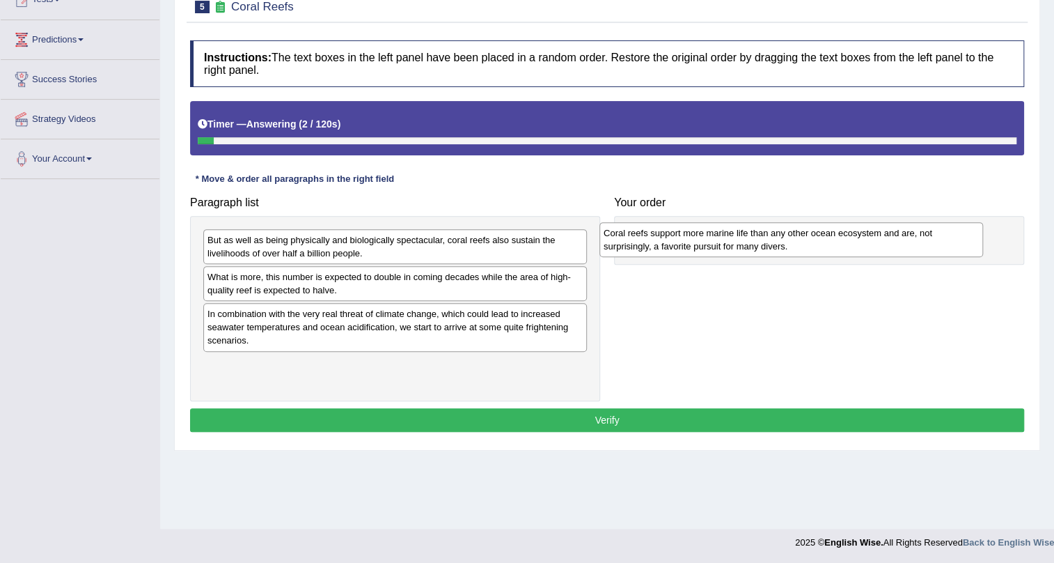
drag, startPoint x: 350, startPoint y: 315, endPoint x: 746, endPoint y: 234, distance: 404.4
click at [746, 234] on div "Coral reefs support more marine life than any other ocean ecosystem and are, no…" at bounding box center [792, 239] width 384 height 35
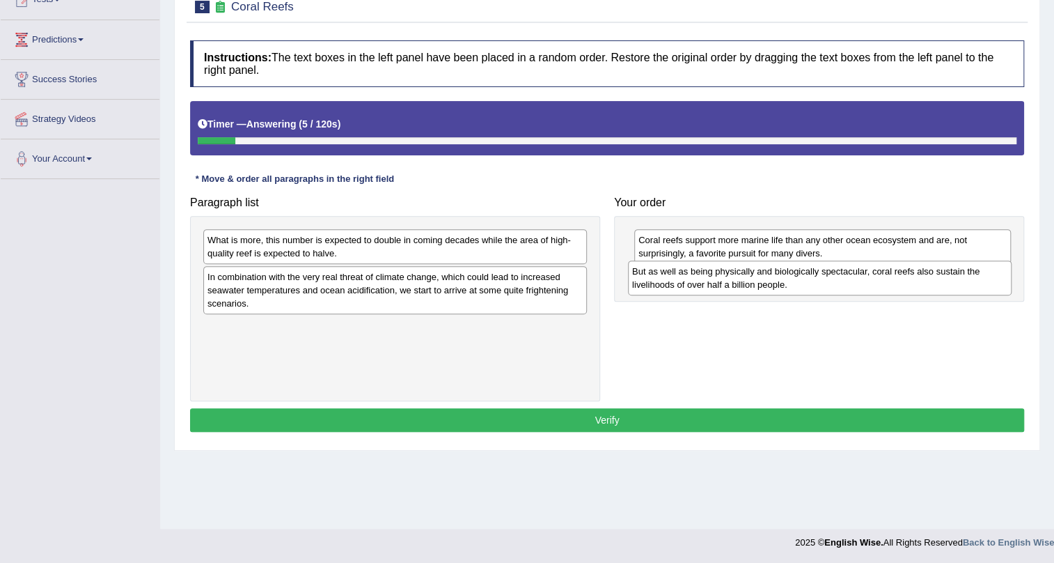
drag, startPoint x: 305, startPoint y: 253, endPoint x: 730, endPoint y: 285, distance: 426.0
click at [730, 285] on div "But as well as being physically and biologically spectacular, coral reefs also …" at bounding box center [820, 277] width 384 height 35
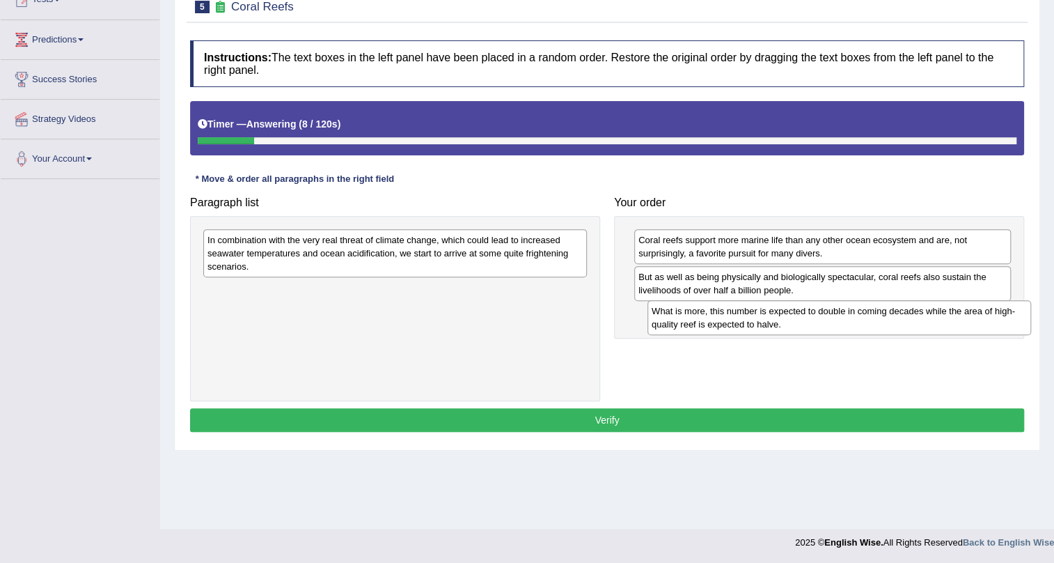
drag, startPoint x: 350, startPoint y: 247, endPoint x: 783, endPoint y: 316, distance: 438.6
click at [783, 316] on div "What is more, this number is expected to double in coming decades while the are…" at bounding box center [840, 317] width 384 height 35
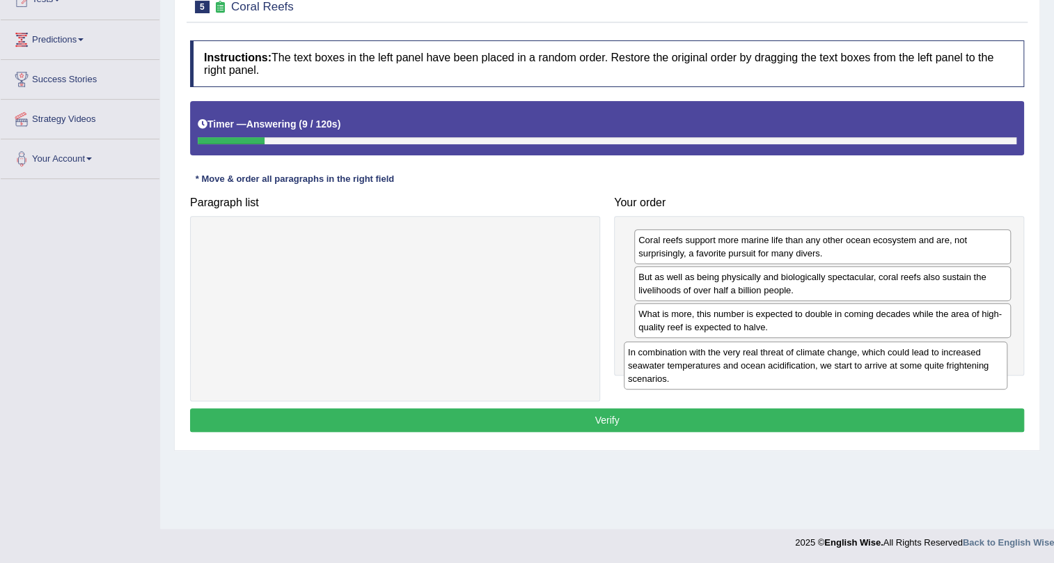
drag, startPoint x: 544, startPoint y: 256, endPoint x: 965, endPoint y: 368, distance: 436.2
click at [965, 368] on div "In combination with the very real threat of climate change, which could lead to…" at bounding box center [816, 365] width 384 height 48
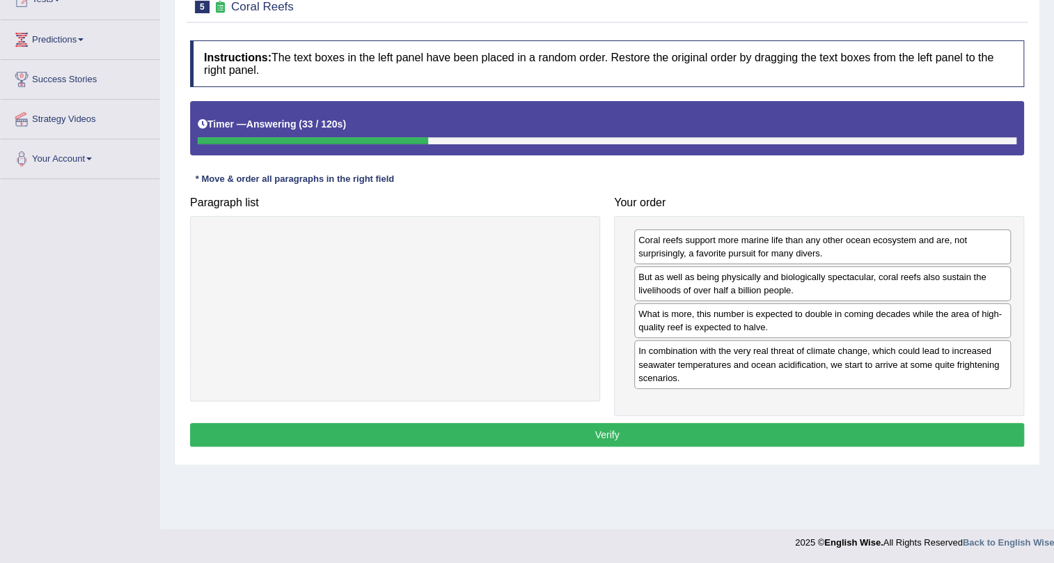
click at [994, 430] on button "Verify" at bounding box center [607, 435] width 834 height 24
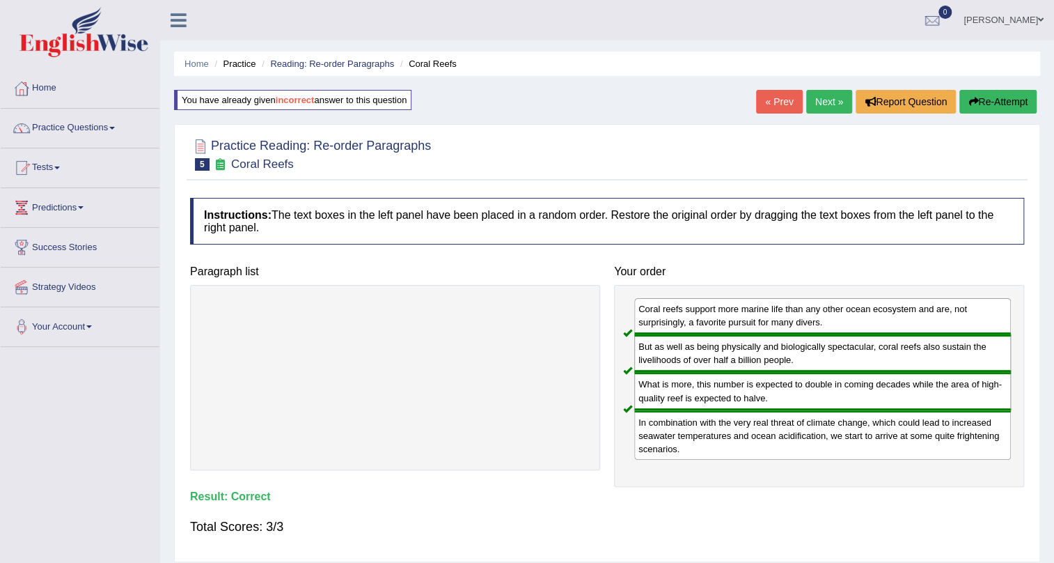
click at [788, 91] on link "« Prev" at bounding box center [779, 102] width 46 height 24
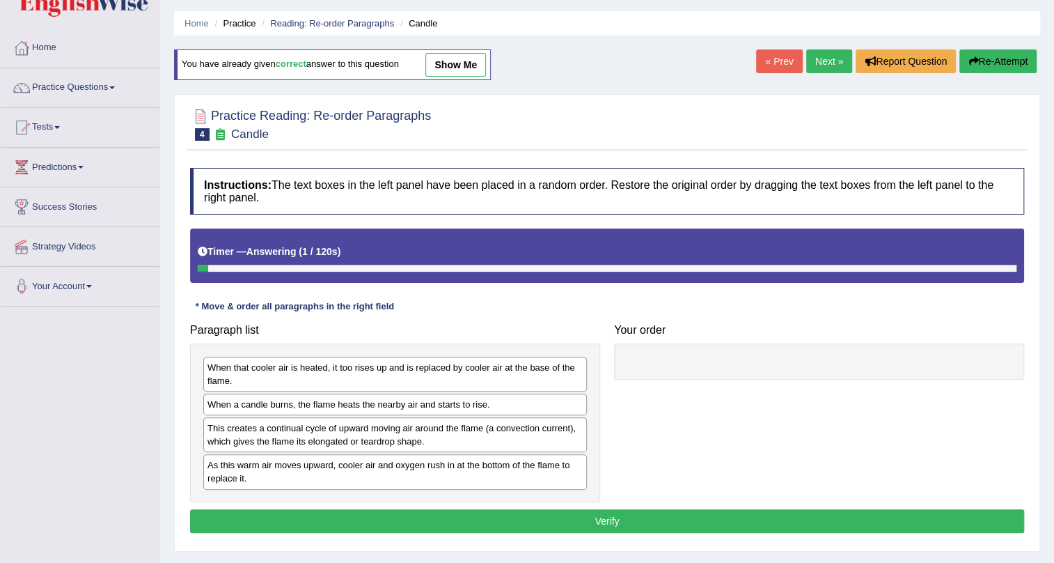
scroll to position [63, 0]
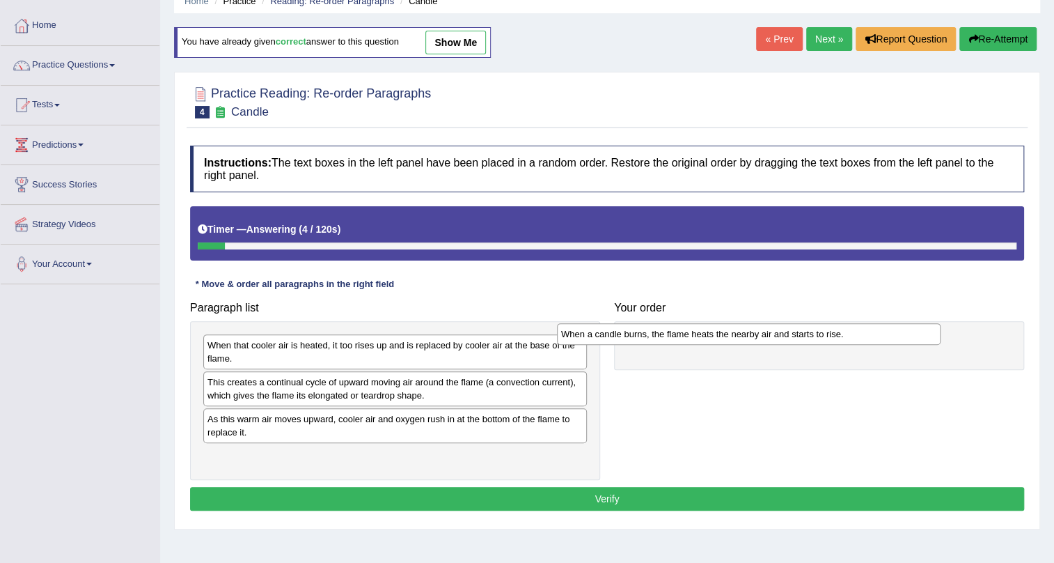
drag, startPoint x: 421, startPoint y: 379, endPoint x: 774, endPoint y: 331, distance: 357.0
click at [774, 331] on div "When a candle burns, the flame heats the nearby air and starts to rise." at bounding box center [749, 334] width 384 height 22
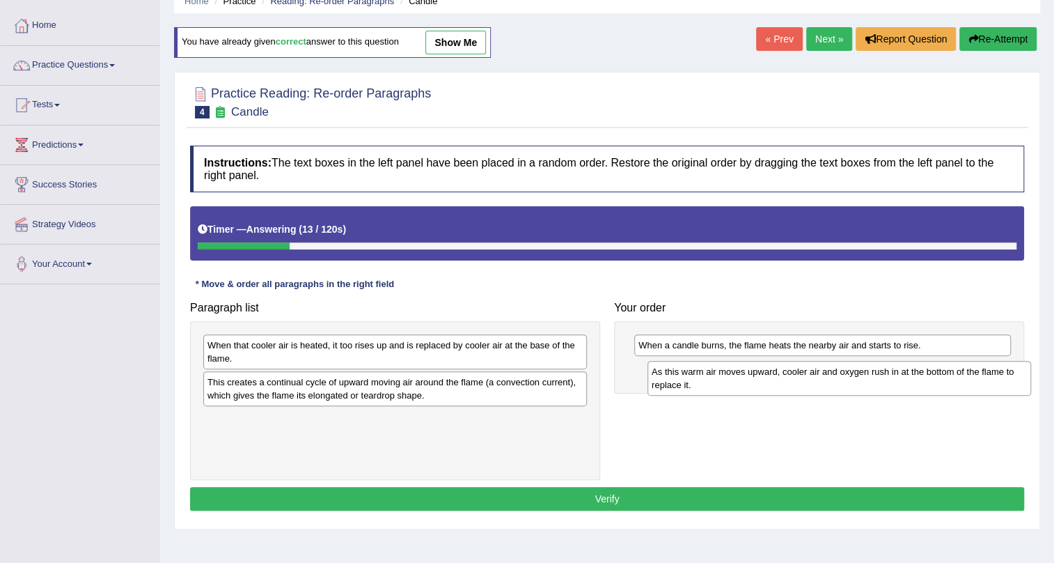
drag, startPoint x: 309, startPoint y: 422, endPoint x: 754, endPoint y: 375, distance: 446.8
click at [754, 375] on div "As this warm air moves upward, cooler air and oxygen rush in at the bottom of t…" at bounding box center [840, 378] width 384 height 35
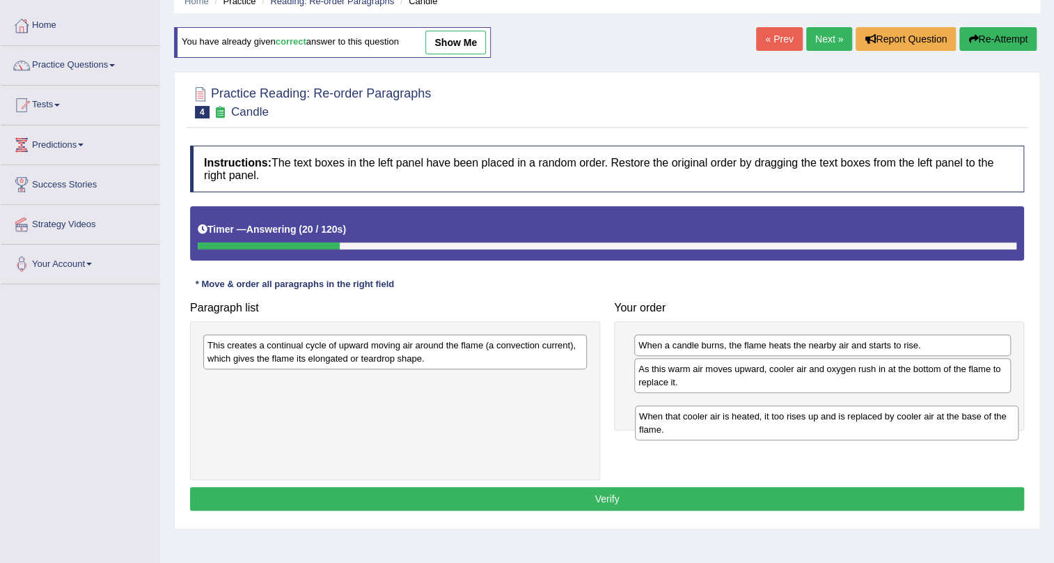
drag, startPoint x: 411, startPoint y: 345, endPoint x: 843, endPoint y: 412, distance: 437.0
click at [843, 412] on div "When that cooler air is heated, it too rises up and is replaced by cooler air a…" at bounding box center [827, 422] width 384 height 35
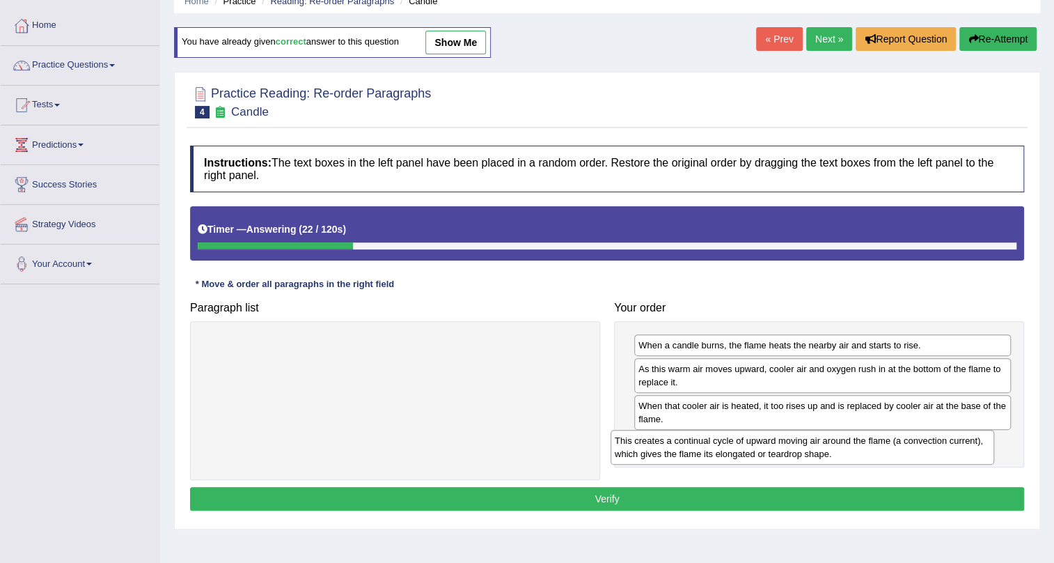
drag, startPoint x: 483, startPoint y: 355, endPoint x: 912, endPoint y: 451, distance: 440.1
click at [912, 451] on div "This creates a continual cycle of upward moving air around the flame (a convect…" at bounding box center [803, 447] width 384 height 35
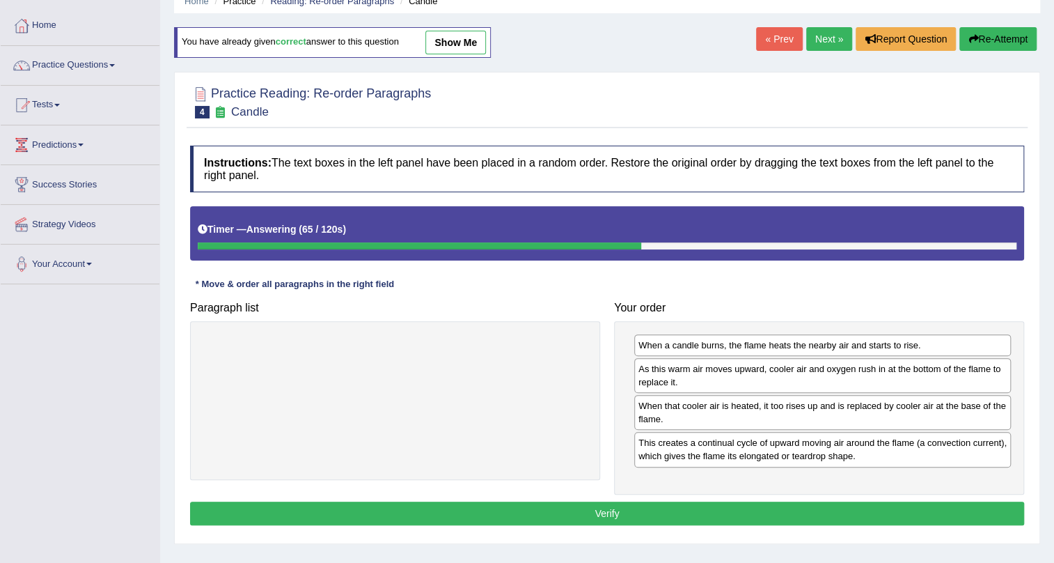
click at [752, 511] on button "Verify" at bounding box center [607, 513] width 834 height 24
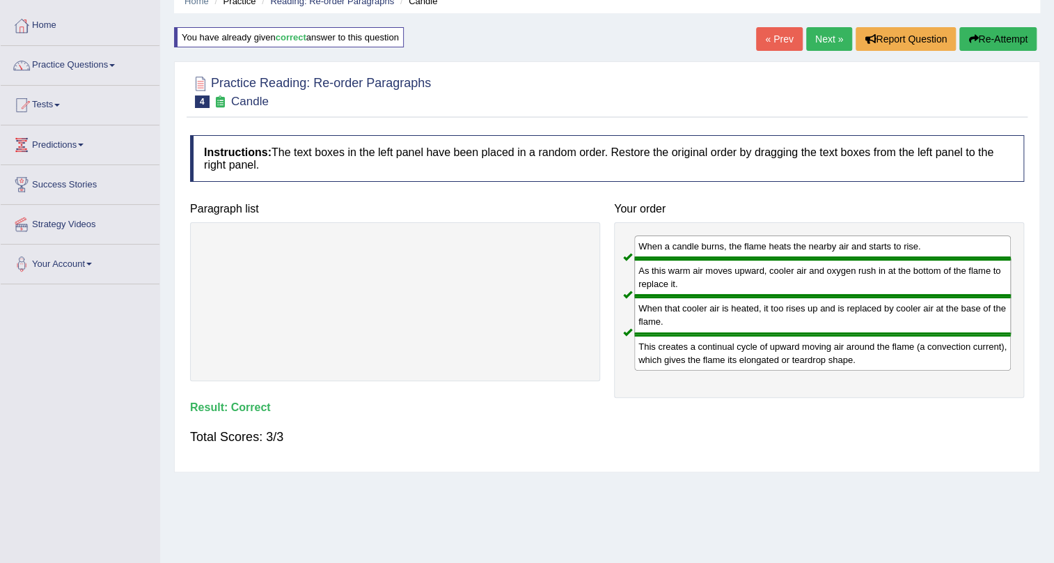
click at [809, 39] on link "Next »" at bounding box center [829, 39] width 46 height 24
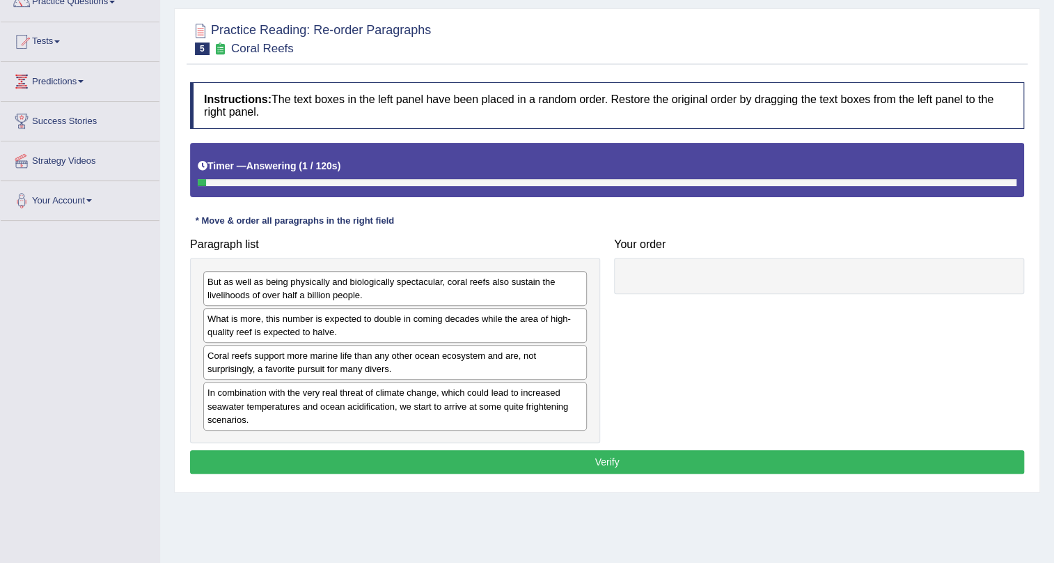
scroll to position [126, 0]
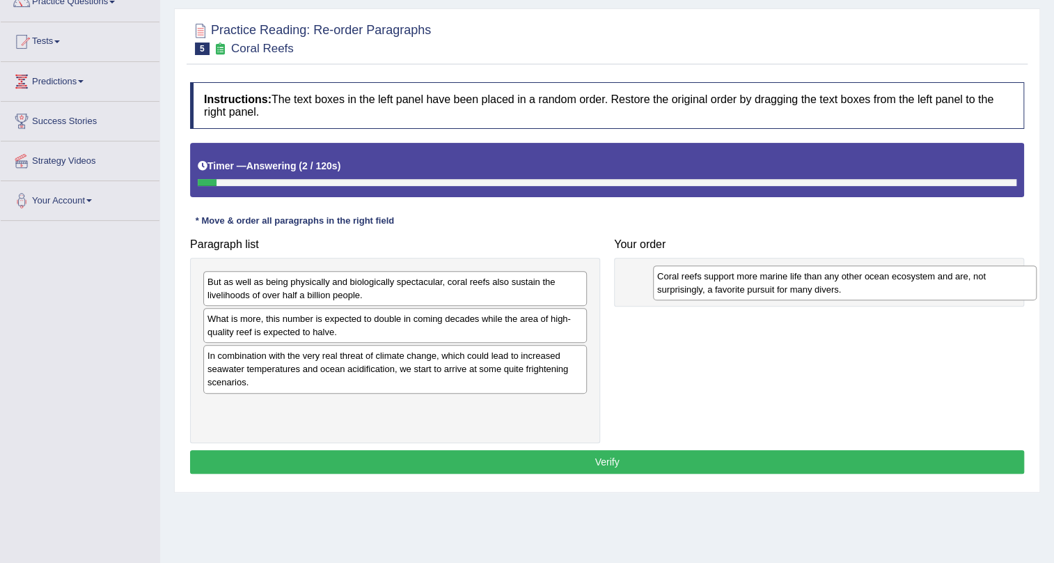
drag, startPoint x: 254, startPoint y: 363, endPoint x: 704, endPoint y: 284, distance: 456.7
click at [704, 284] on div "Coral reefs support more marine life than any other ocean ecosystem and are, no…" at bounding box center [845, 282] width 384 height 35
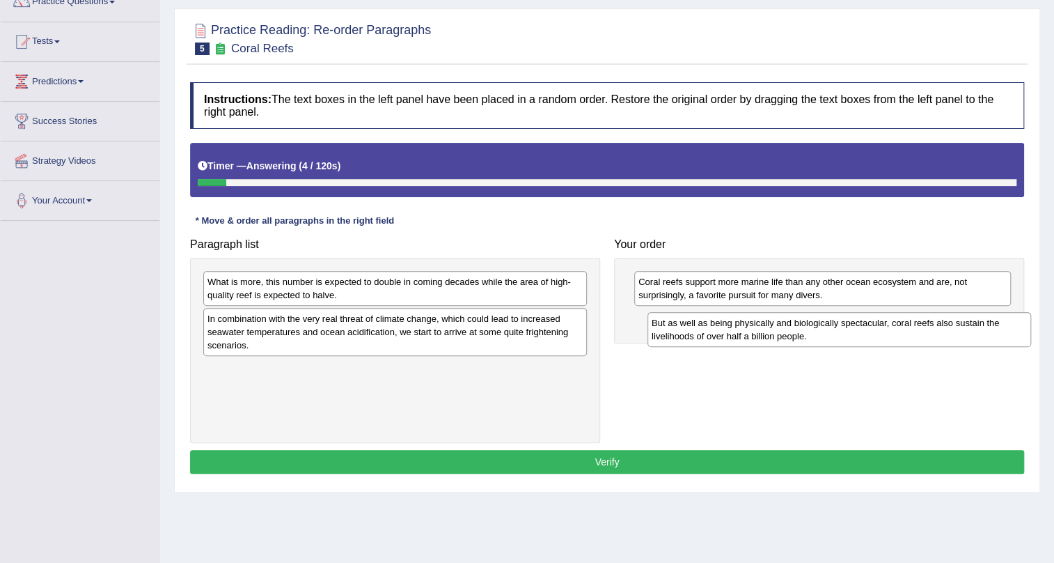
drag, startPoint x: 364, startPoint y: 283, endPoint x: 813, endPoint y: 325, distance: 450.4
click at [813, 325] on div "But as well as being physically and biologically spectacular, coral reefs also …" at bounding box center [840, 329] width 384 height 35
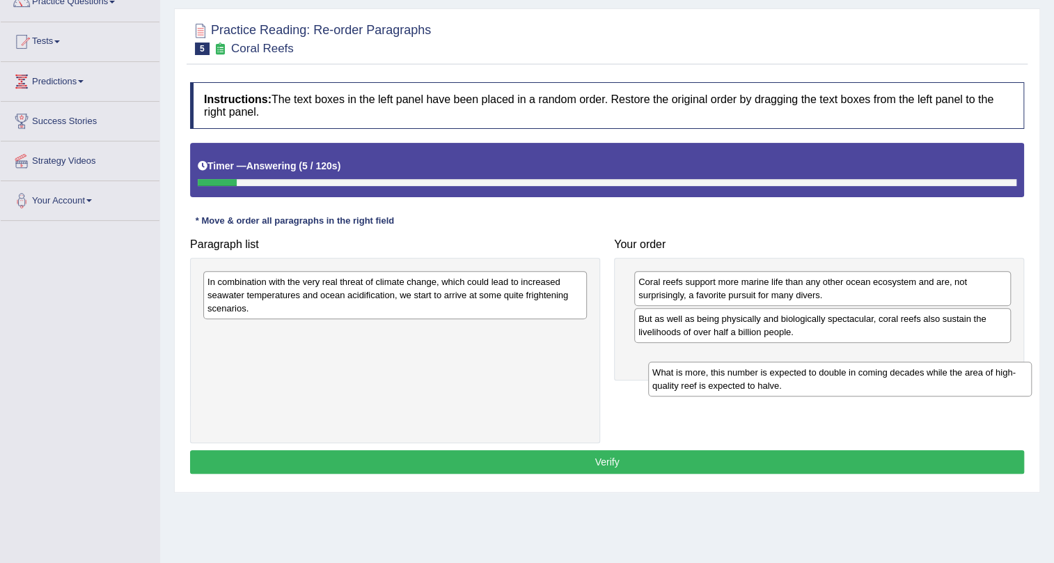
drag, startPoint x: 442, startPoint y: 292, endPoint x: 892, endPoint y: 376, distance: 458.3
click at [892, 376] on div "What is more, this number is expected to double in coming decades while the are…" at bounding box center [840, 378] width 384 height 35
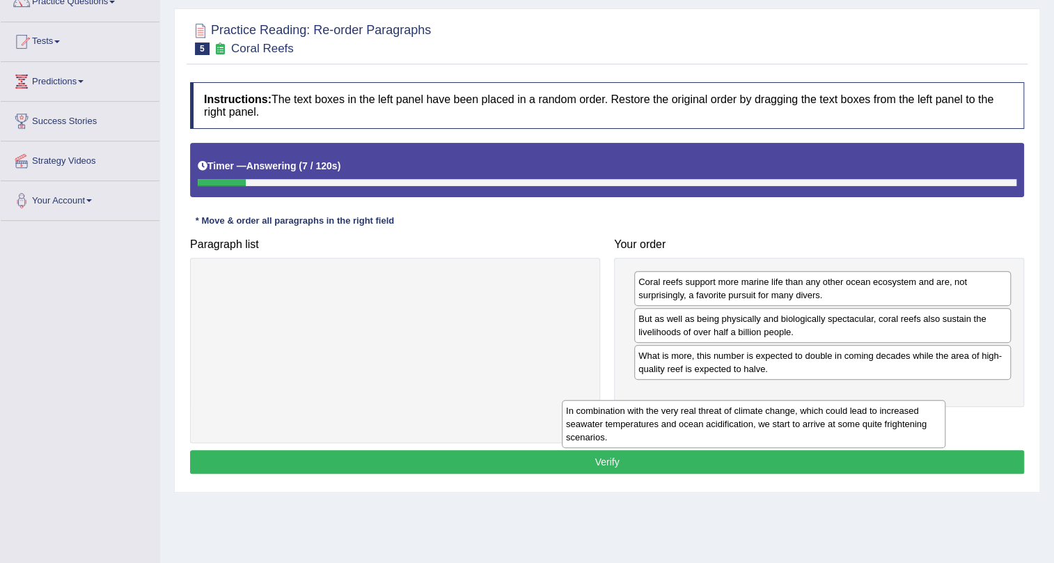
drag, startPoint x: 501, startPoint y: 294, endPoint x: 911, endPoint y: 414, distance: 426.6
click at [911, 414] on div "In combination with the very real threat of climate change, which could lead to…" at bounding box center [754, 424] width 384 height 48
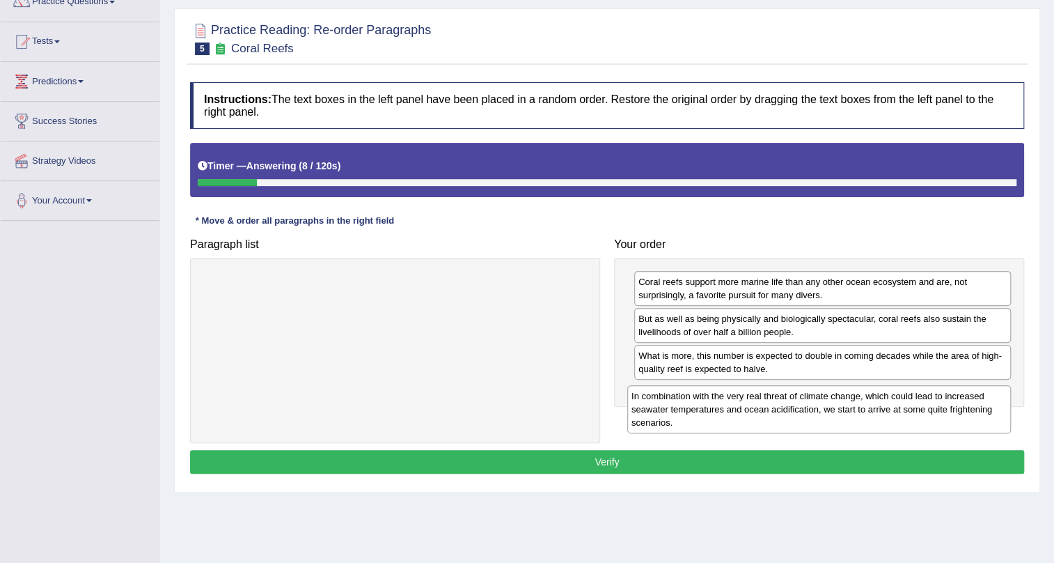
drag, startPoint x: 558, startPoint y: 307, endPoint x: 982, endPoint y: 421, distance: 439.2
click at [982, 421] on div "In combination with the very real threat of climate change, which could lead to…" at bounding box center [819, 409] width 384 height 48
drag, startPoint x: 335, startPoint y: 289, endPoint x: 797, endPoint y: 403, distance: 475.5
click at [797, 403] on div "In combination with the very real threat of climate change, which could lead to…" at bounding box center [862, 408] width 384 height 48
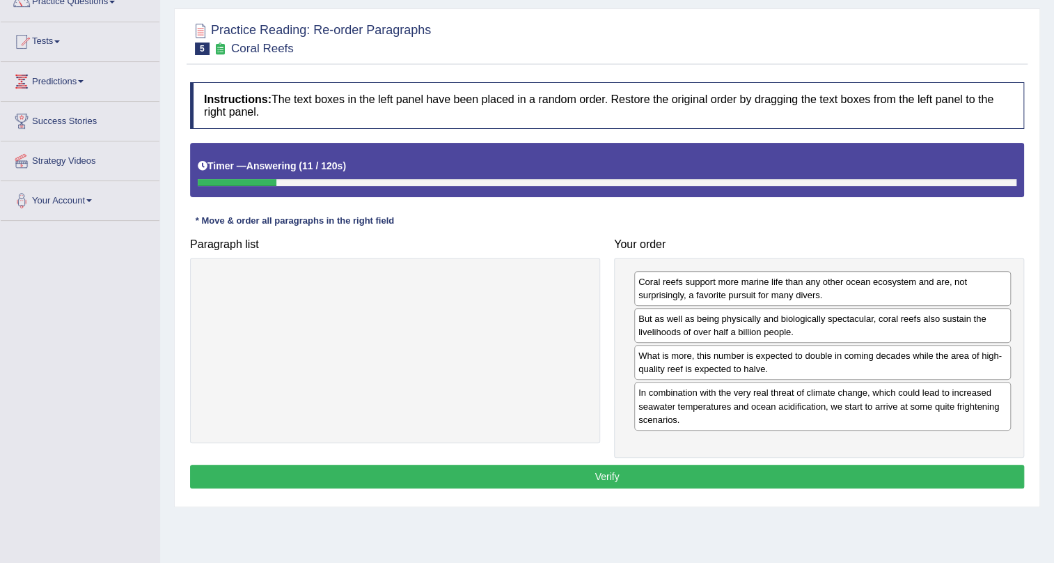
click at [717, 474] on button "Verify" at bounding box center [607, 477] width 834 height 24
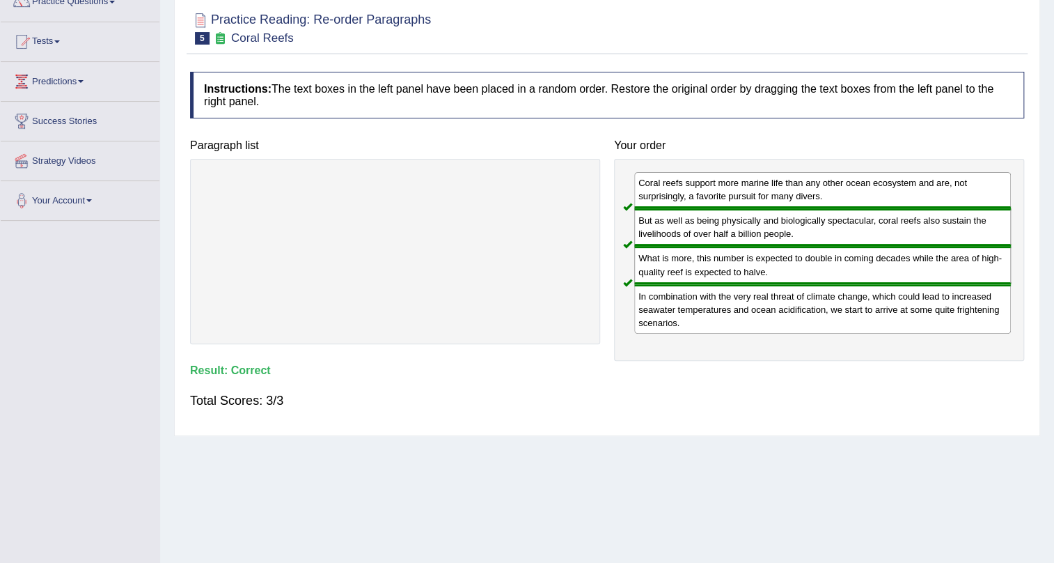
scroll to position [0, 0]
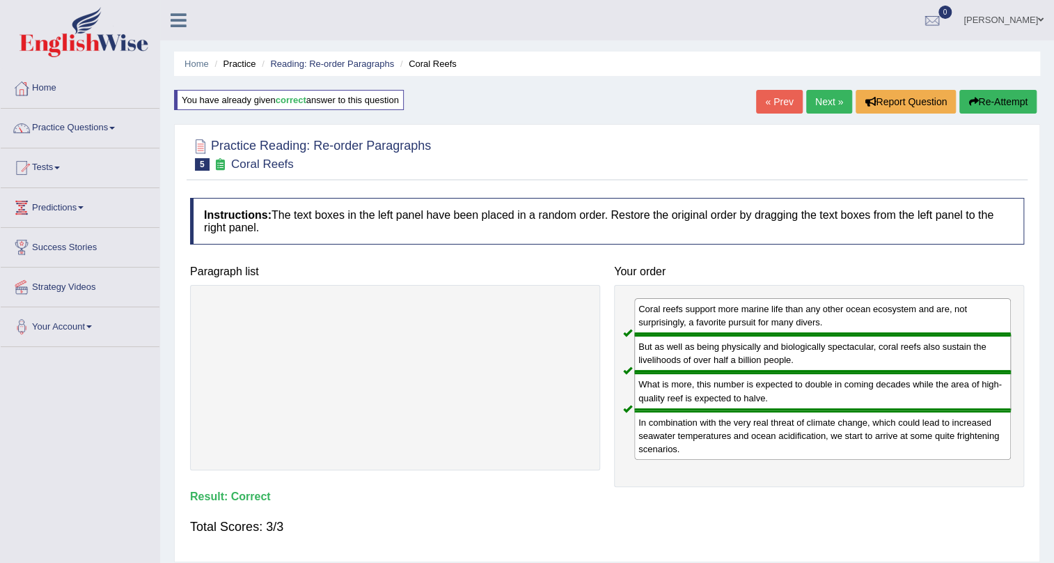
click at [841, 100] on link "Next »" at bounding box center [829, 102] width 46 height 24
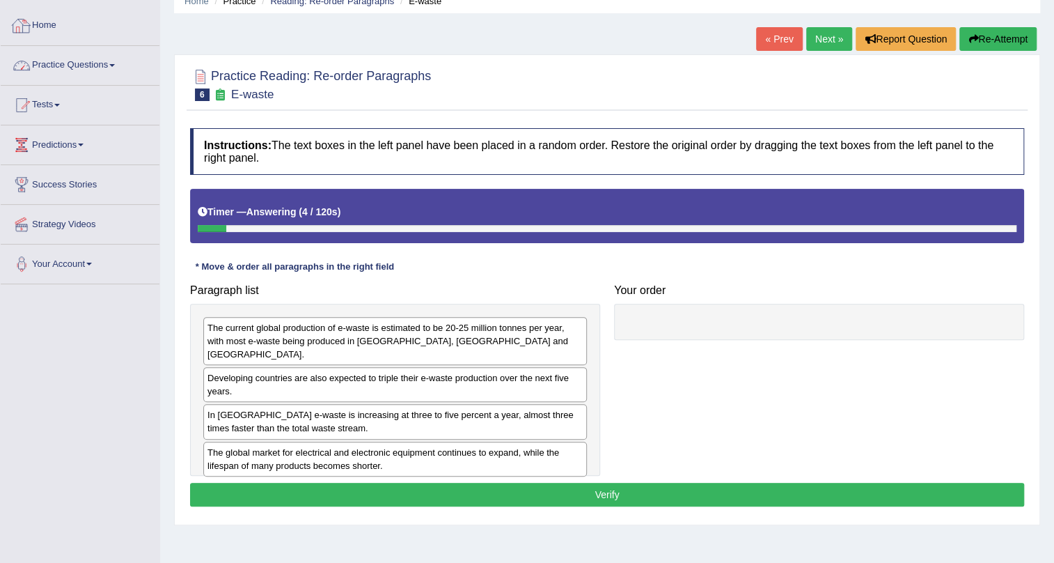
click at [68, 62] on link "Practice Questions" at bounding box center [80, 63] width 159 height 35
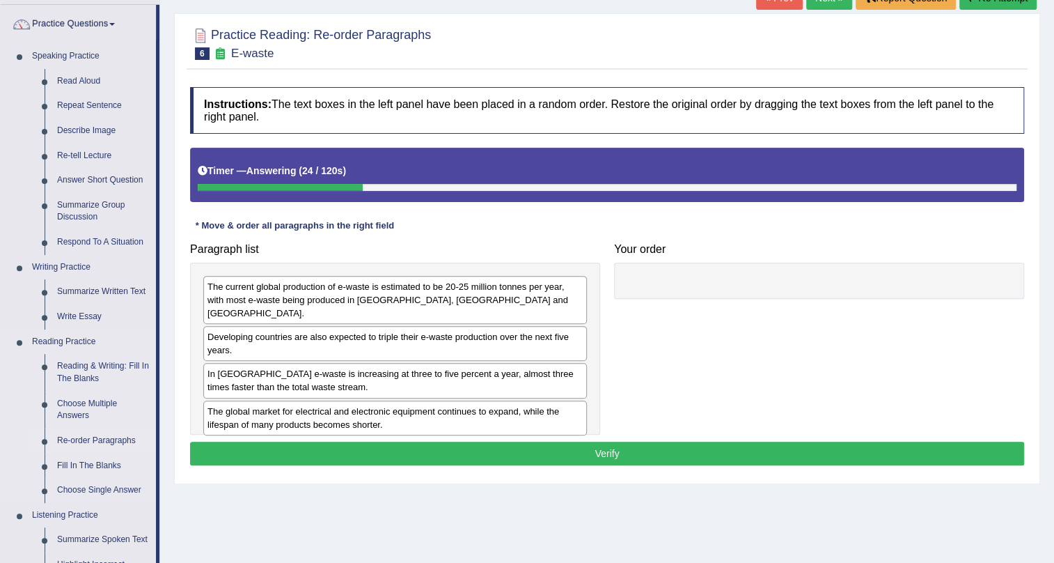
scroll to position [126, 0]
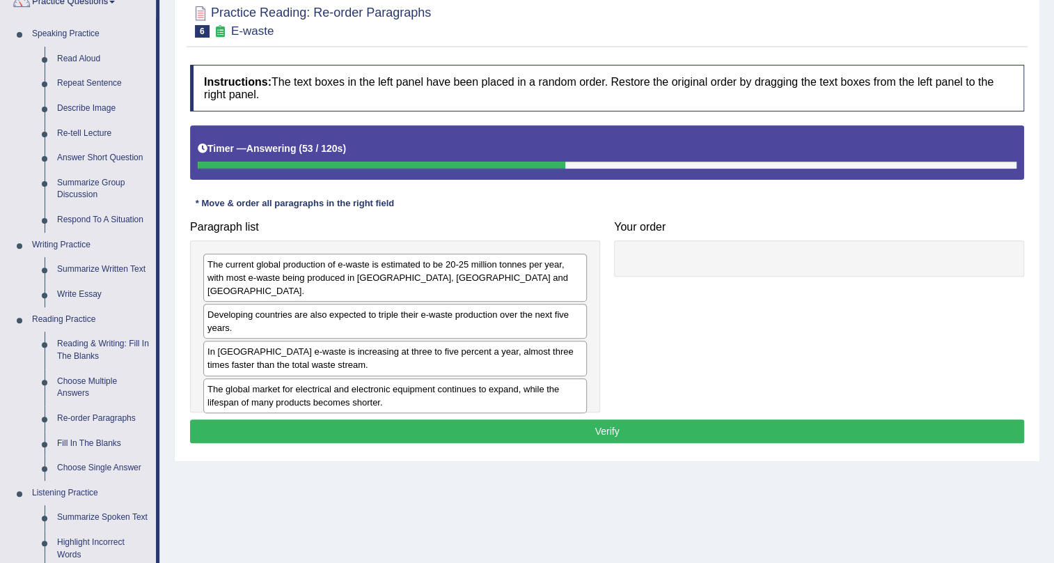
click at [727, 341] on div "Paragraph list The current global production of e-waste is estimated to be 20-2…" at bounding box center [607, 313] width 848 height 198
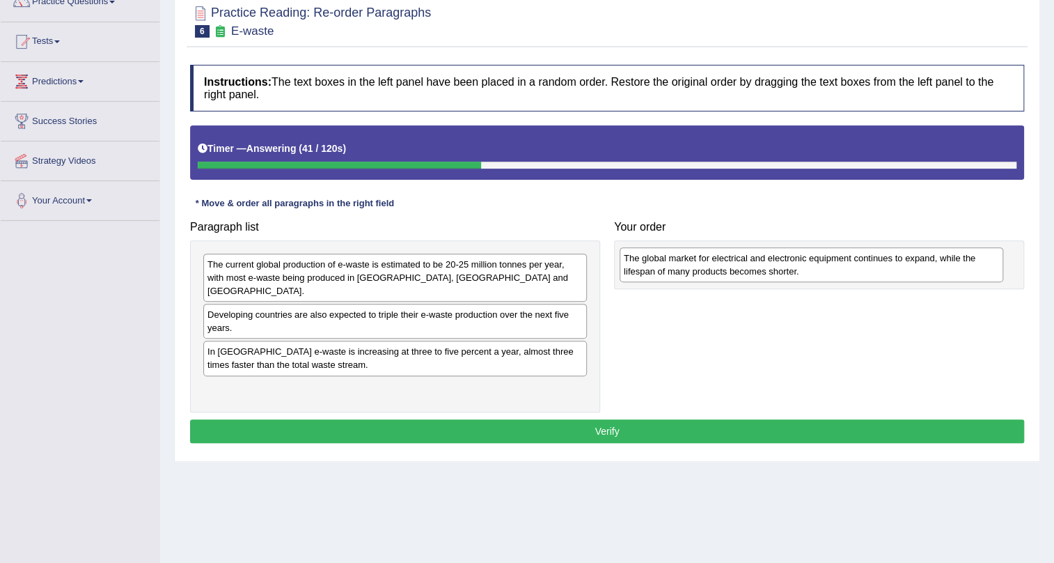
drag, startPoint x: 508, startPoint y: 389, endPoint x: 935, endPoint y: 267, distance: 444.8
click at [935, 267] on div "The global market for electrical and electronic equipment continues to expand, …" at bounding box center [812, 264] width 384 height 35
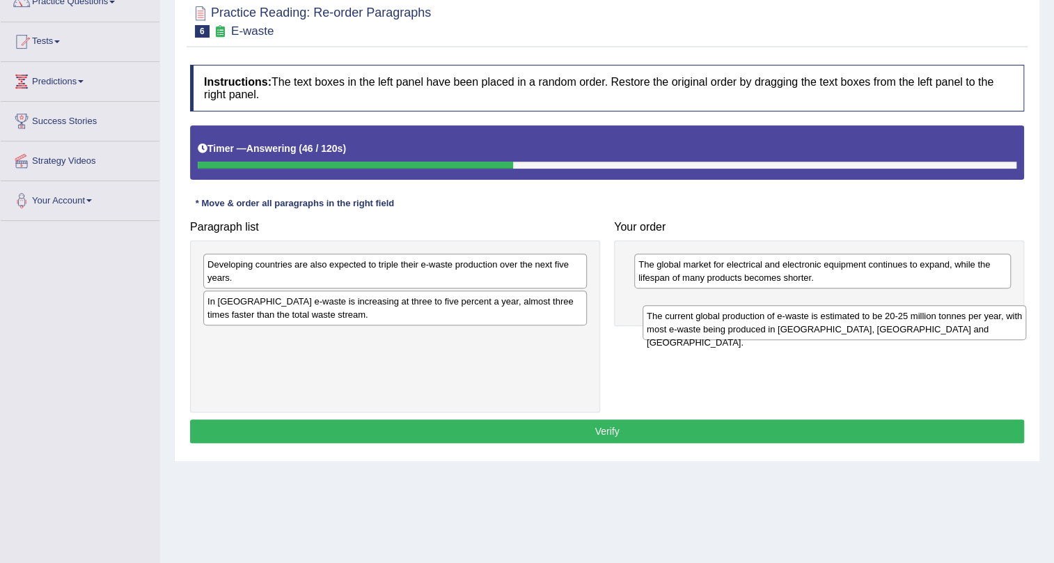
drag, startPoint x: 445, startPoint y: 273, endPoint x: 884, endPoint y: 325, distance: 442.4
click at [884, 325] on div "The current global production of e-waste is estimated to be 20-25 million tonne…" at bounding box center [835, 322] width 384 height 35
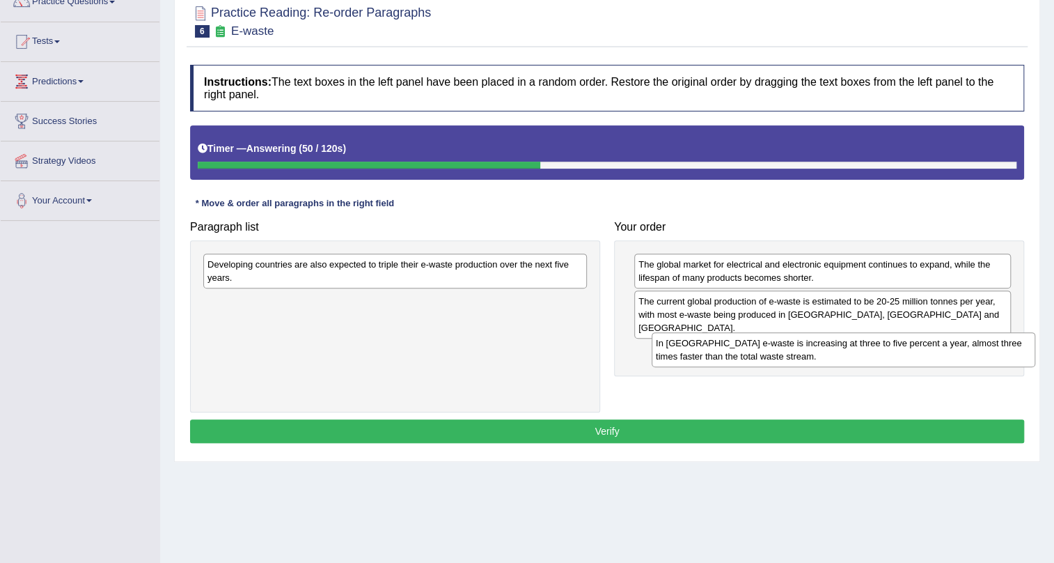
drag, startPoint x: 365, startPoint y: 311, endPoint x: 812, endPoint y: 353, distance: 449.0
click at [812, 353] on div "In [GEOGRAPHIC_DATA] e-waste is increasing at three to five percent a year, alm…" at bounding box center [844, 349] width 384 height 35
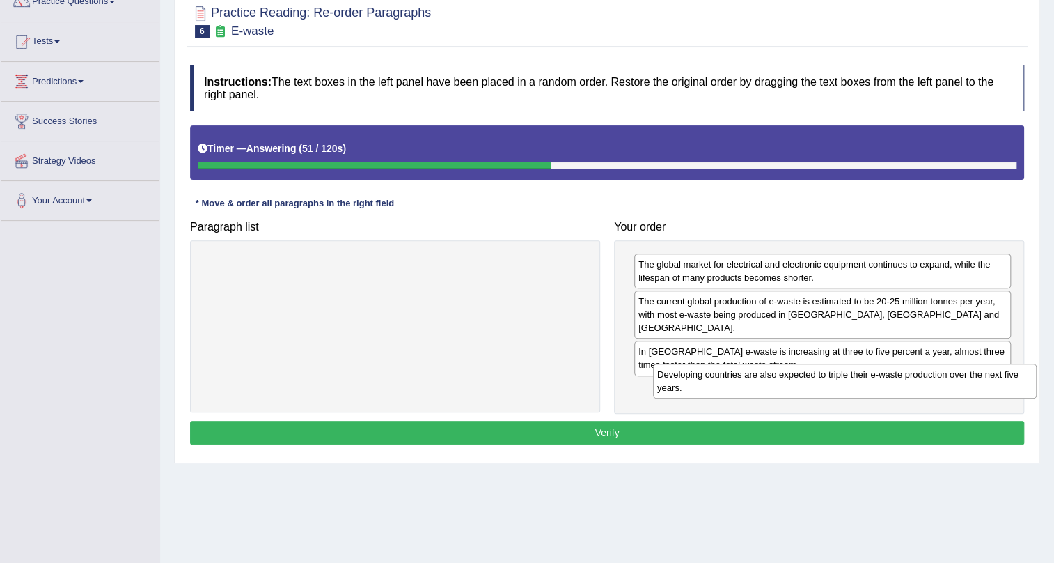
drag, startPoint x: 407, startPoint y: 268, endPoint x: 857, endPoint y: 377, distance: 462.8
click at [857, 377] on div "Developing countries are also expected to triple their e-waste production over …" at bounding box center [845, 381] width 384 height 35
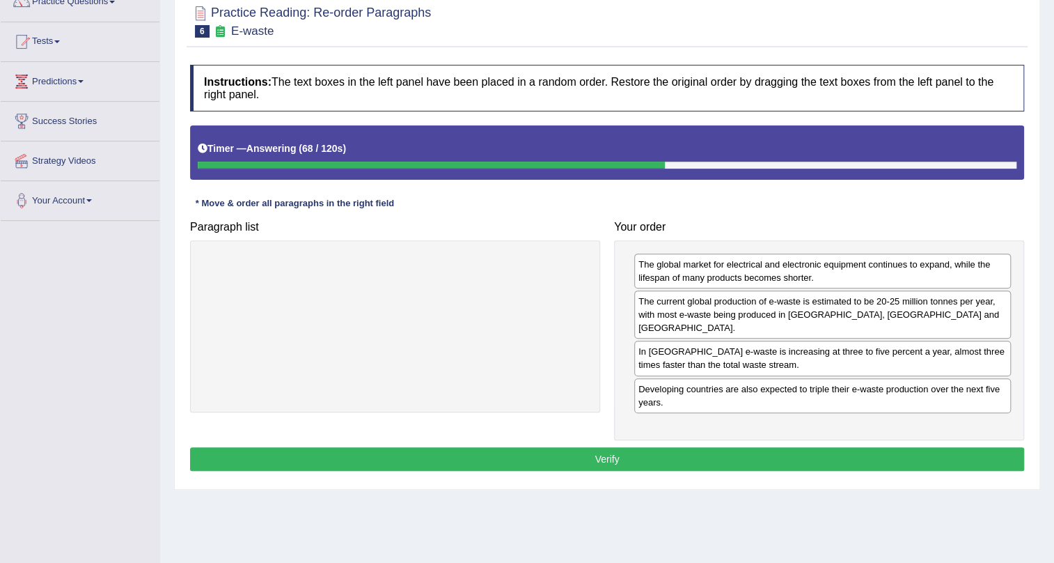
click at [914, 447] on button "Verify" at bounding box center [607, 459] width 834 height 24
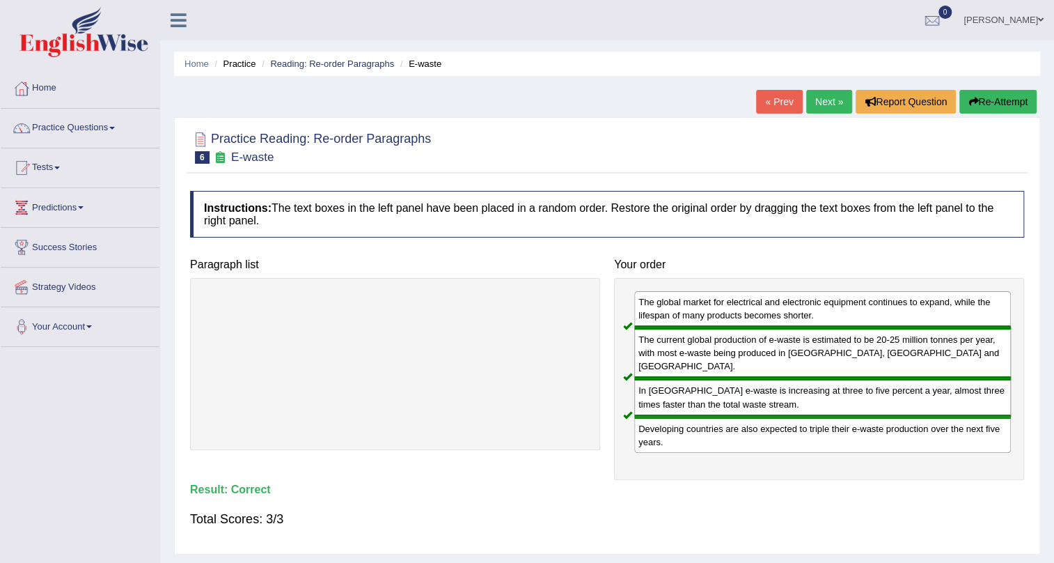
click at [838, 107] on link "Next »" at bounding box center [829, 102] width 46 height 24
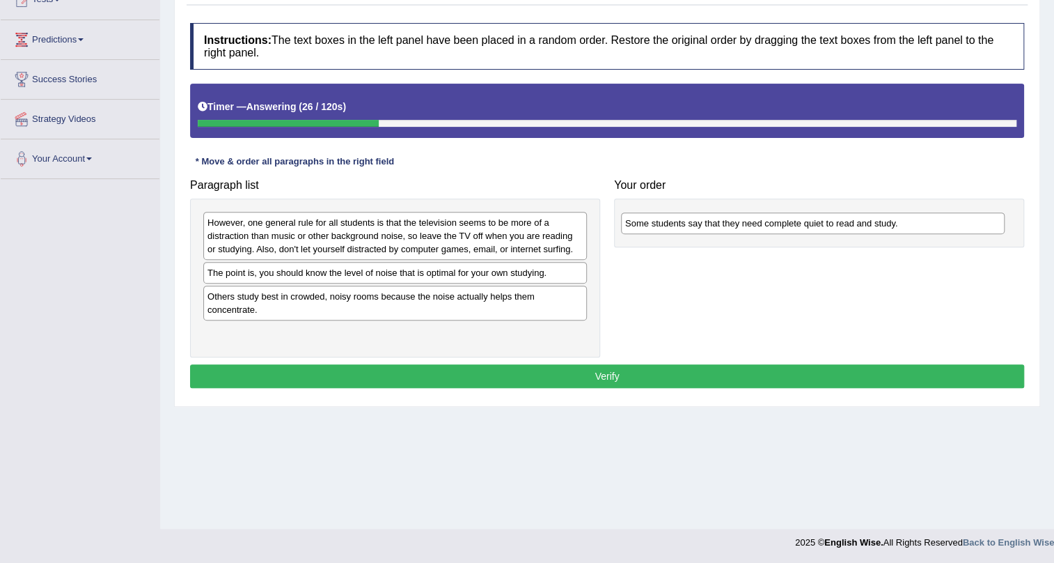
drag, startPoint x: 279, startPoint y: 272, endPoint x: 697, endPoint y: 223, distance: 420.7
click at [697, 223] on div "Some students say that they need complete quiet to read and study." at bounding box center [813, 223] width 384 height 22
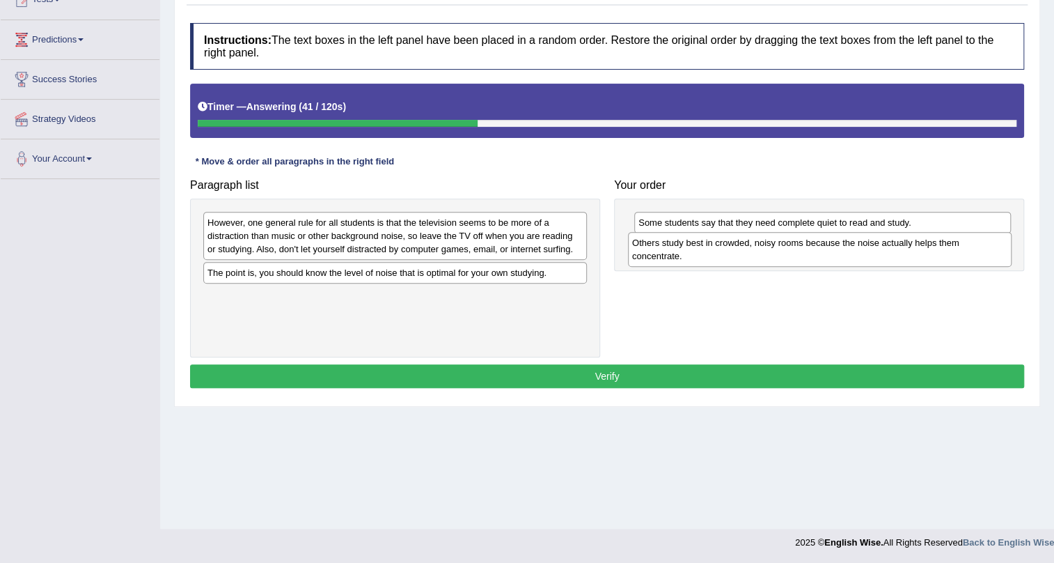
drag, startPoint x: 339, startPoint y: 306, endPoint x: 764, endPoint y: 253, distance: 428.2
click at [764, 253] on div "Others study best in crowded, noisy rooms because the noise actually helps them…" at bounding box center [820, 249] width 384 height 35
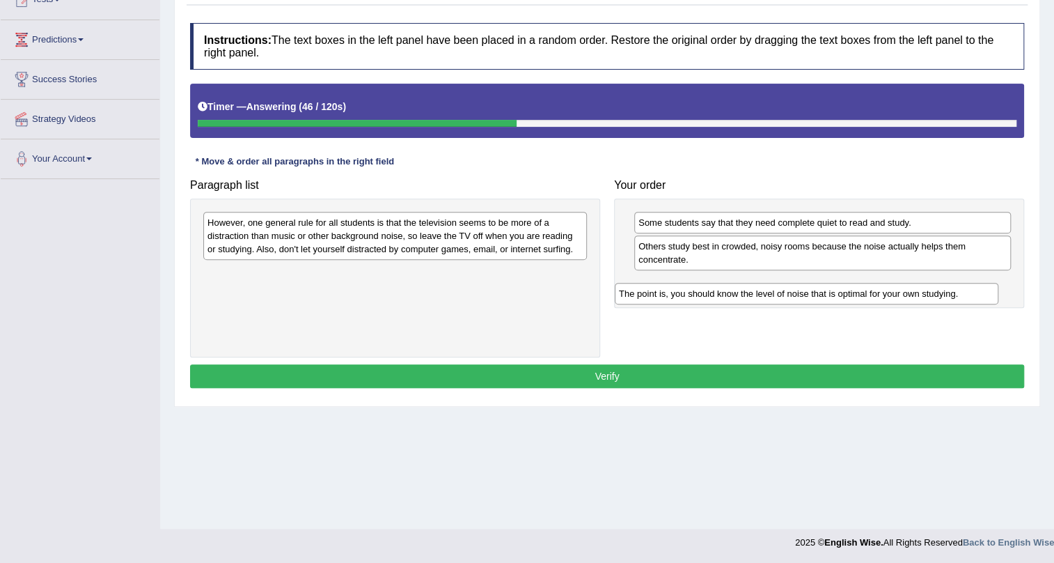
drag, startPoint x: 428, startPoint y: 277, endPoint x: 843, endPoint y: 295, distance: 414.8
click at [843, 295] on div "The point is, you should know the level of noise that is optimal for your own s…" at bounding box center [807, 294] width 384 height 22
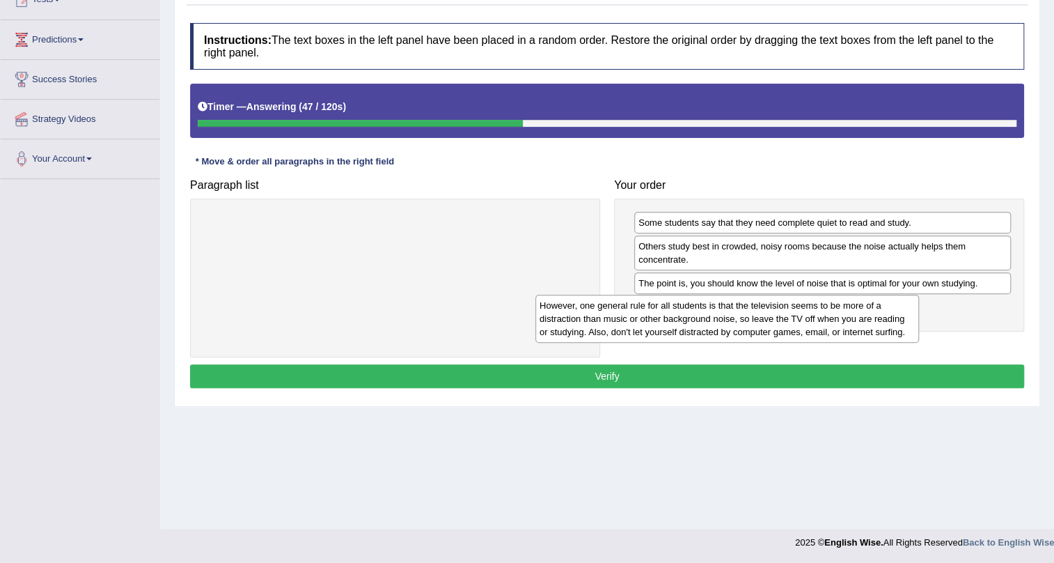
drag, startPoint x: 560, startPoint y: 247, endPoint x: 931, endPoint y: 331, distance: 380.5
click at [919, 331] on div "However, one general rule for all students is that the television seems to be m…" at bounding box center [728, 319] width 384 height 48
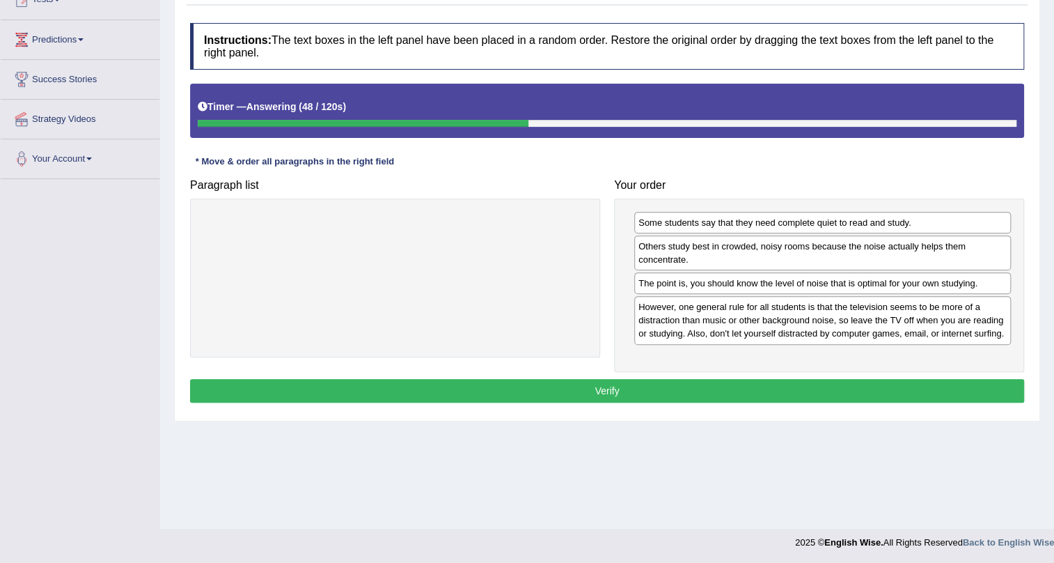
click at [925, 392] on button "Verify" at bounding box center [607, 391] width 834 height 24
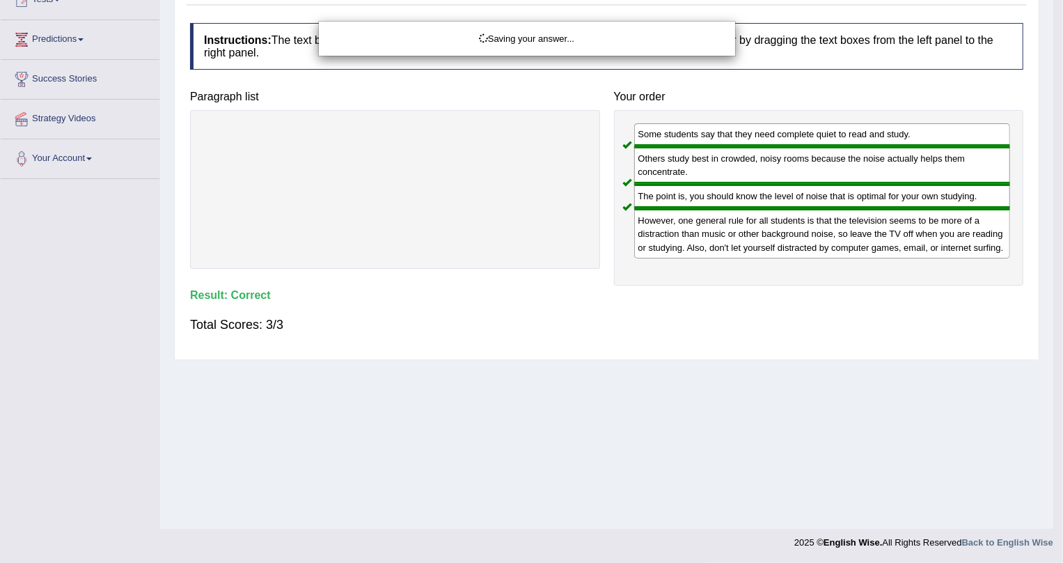
click at [723, 373] on div "Saving your answer..." at bounding box center [531, 281] width 1063 height 563
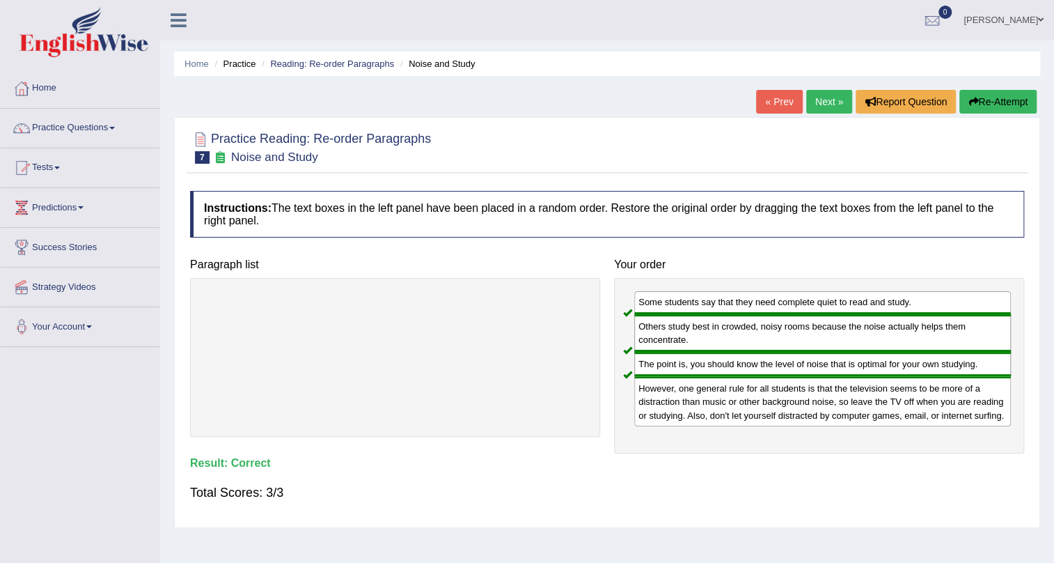
click at [841, 103] on link "Next »" at bounding box center [829, 102] width 46 height 24
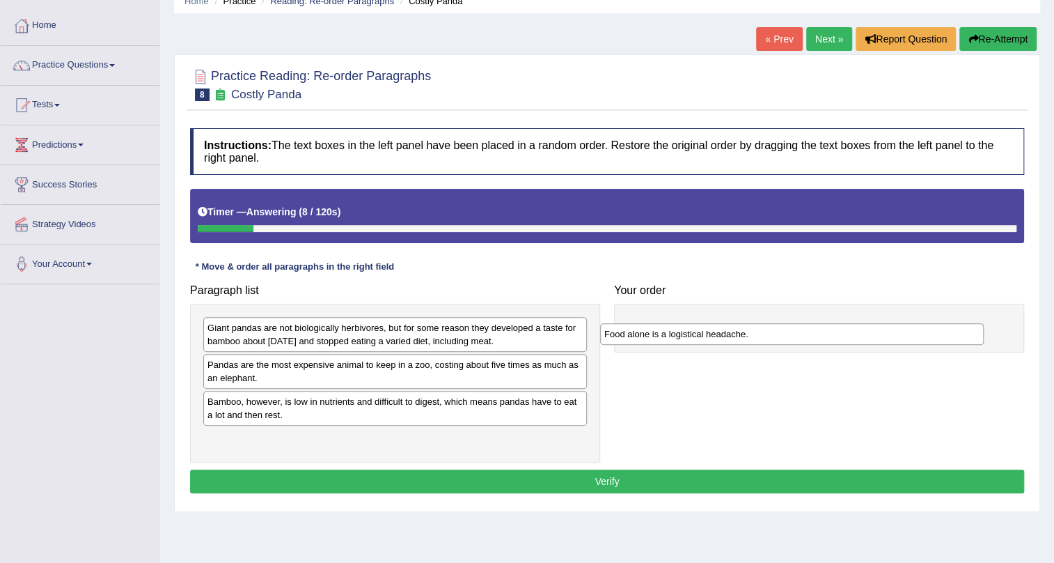
drag, startPoint x: 329, startPoint y: 403, endPoint x: 726, endPoint y: 335, distance: 402.8
click at [726, 335] on div "Food alone is a logistical headache." at bounding box center [792, 334] width 384 height 22
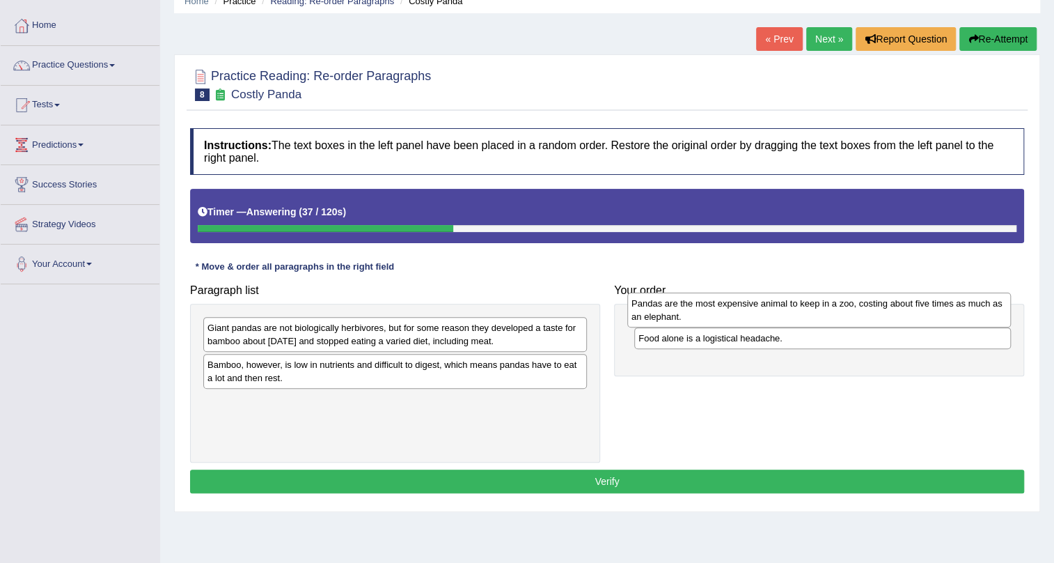
drag, startPoint x: 460, startPoint y: 374, endPoint x: 884, endPoint y: 313, distance: 428.5
click at [884, 313] on div "Pandas are the most expensive animal to keep in a zoo, costing about five times…" at bounding box center [819, 309] width 384 height 35
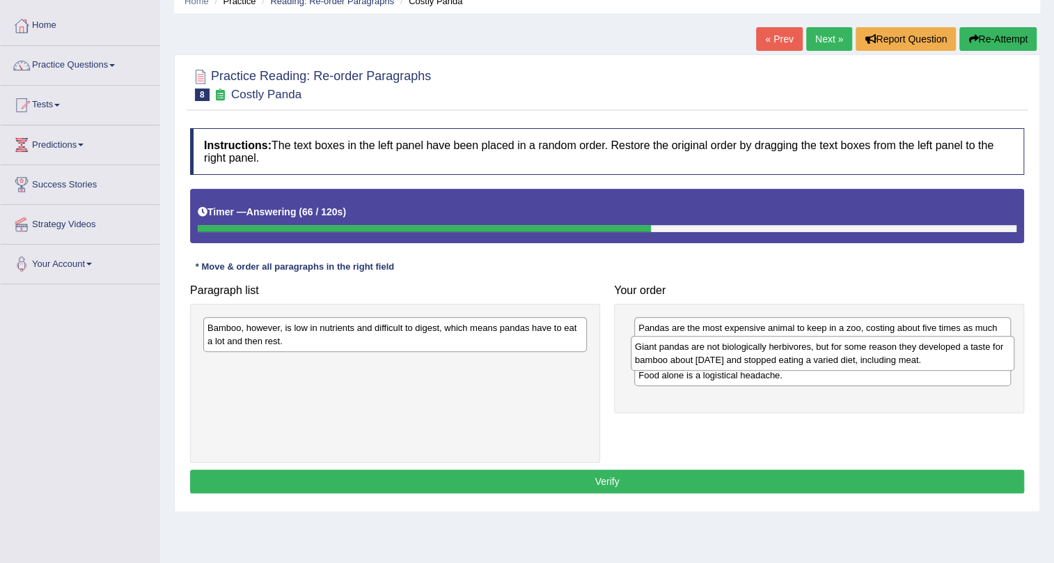
drag, startPoint x: 379, startPoint y: 336, endPoint x: 806, endPoint y: 354, distance: 428.0
click at [806, 354] on div "Giant pandas are not biologically herbivores, but for some reason they develope…" at bounding box center [823, 353] width 384 height 35
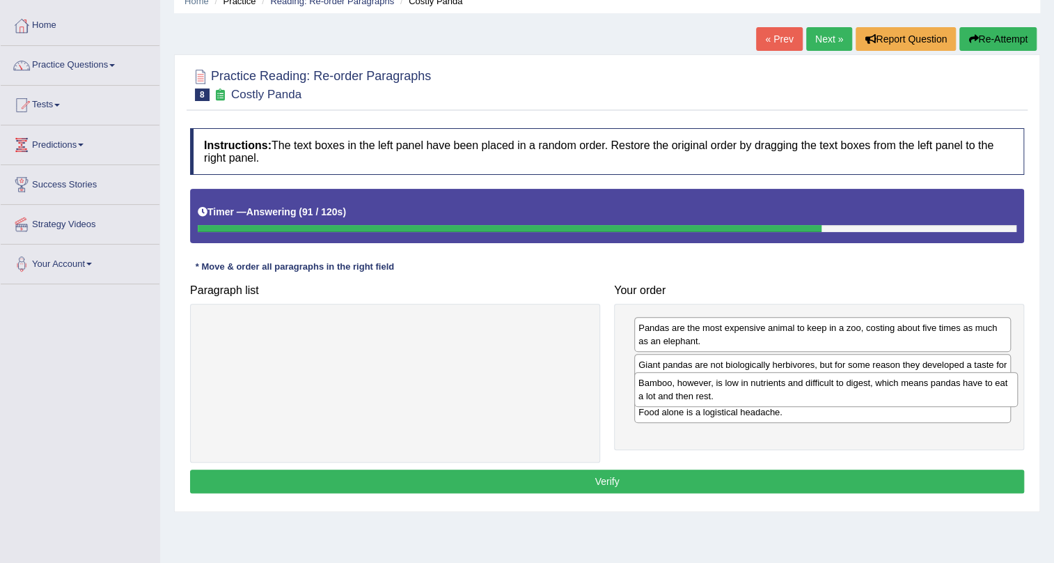
drag, startPoint x: 305, startPoint y: 341, endPoint x: 736, endPoint y: 396, distance: 434.7
click at [736, 396] on div "Bamboo, however, is low in nutrients and difficult to digest, which means panda…" at bounding box center [826, 389] width 384 height 35
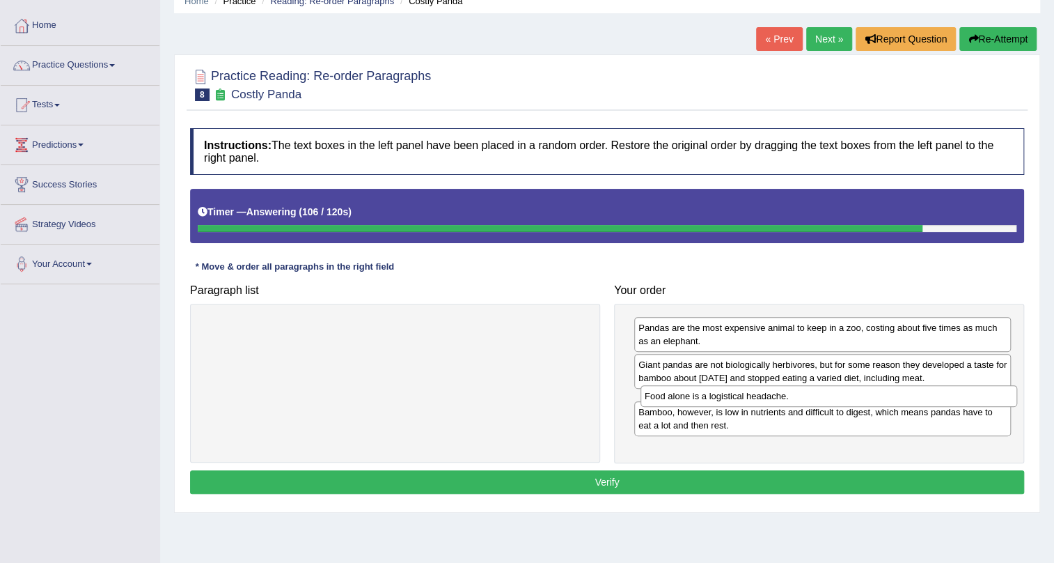
drag, startPoint x: 724, startPoint y: 440, endPoint x: 731, endPoint y: 398, distance: 42.9
click at [731, 398] on div "Food alone is a logistical headache." at bounding box center [829, 396] width 377 height 22
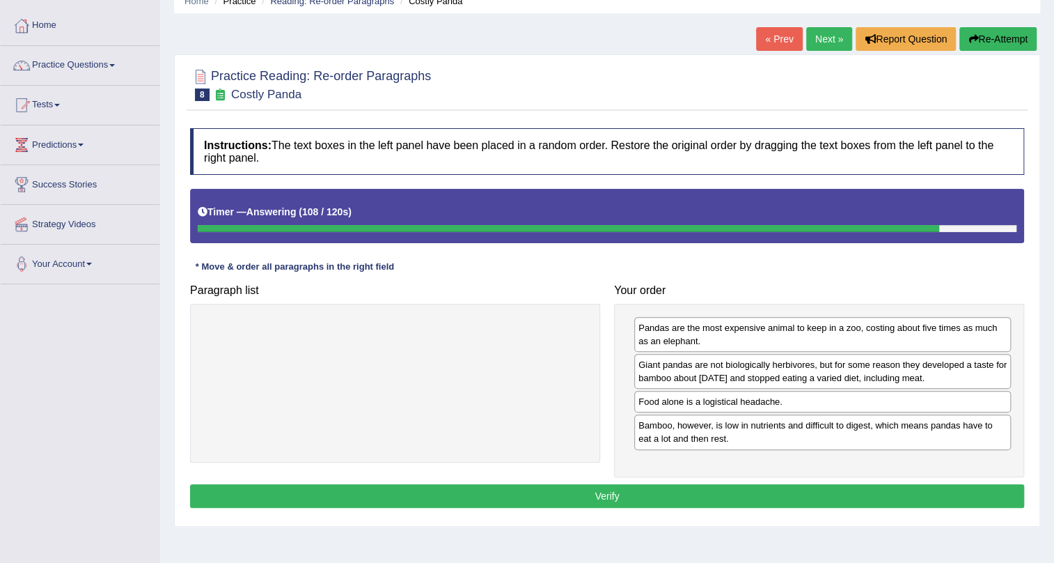
click at [661, 496] on button "Verify" at bounding box center [607, 496] width 834 height 24
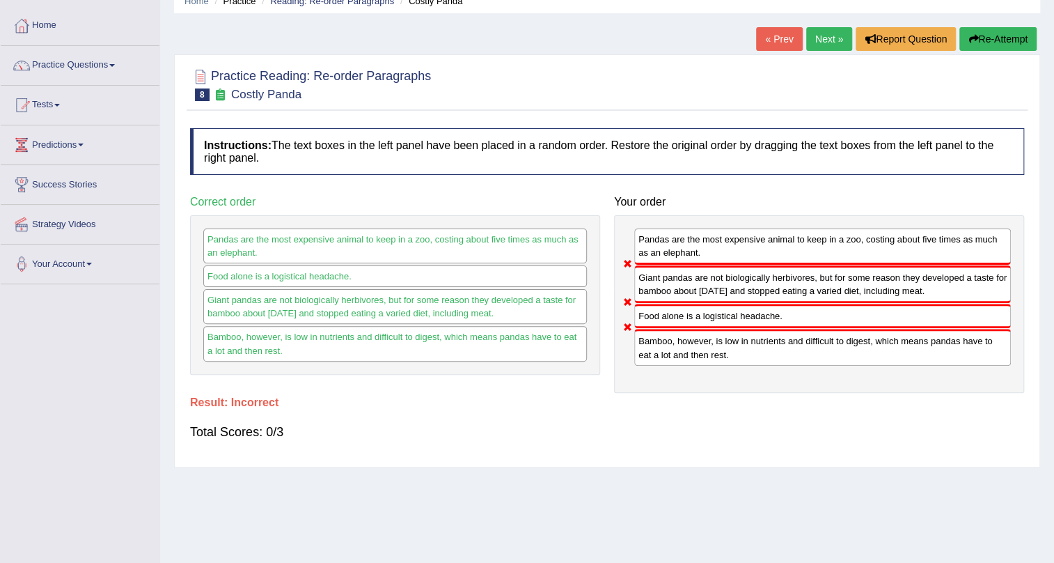
click at [696, 437] on div "Total Scores: 0/3" at bounding box center [607, 431] width 834 height 33
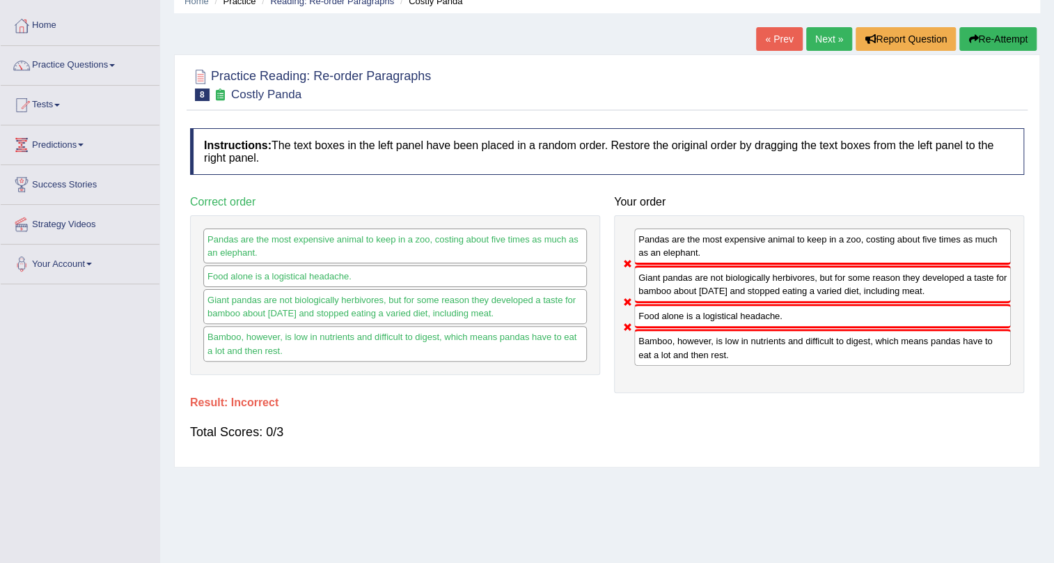
click at [696, 437] on div "Total Scores: 0/3" at bounding box center [607, 431] width 834 height 33
click at [985, 40] on button "Re-Attempt" at bounding box center [998, 39] width 77 height 24
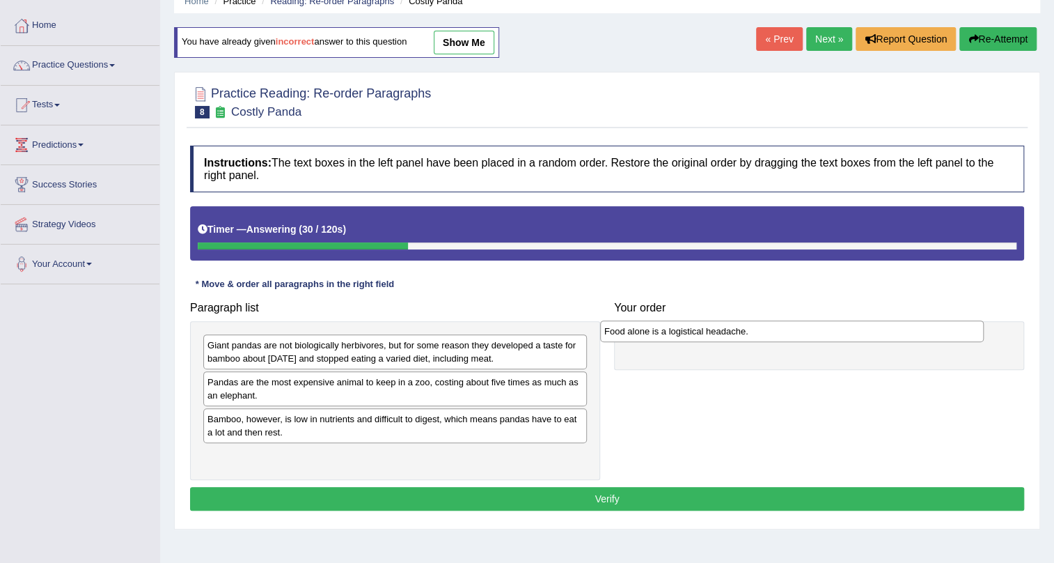
drag, startPoint x: 355, startPoint y: 421, endPoint x: 759, endPoint y: 333, distance: 413.3
click at [759, 333] on div "Food alone is a logistical headache." at bounding box center [792, 331] width 384 height 22
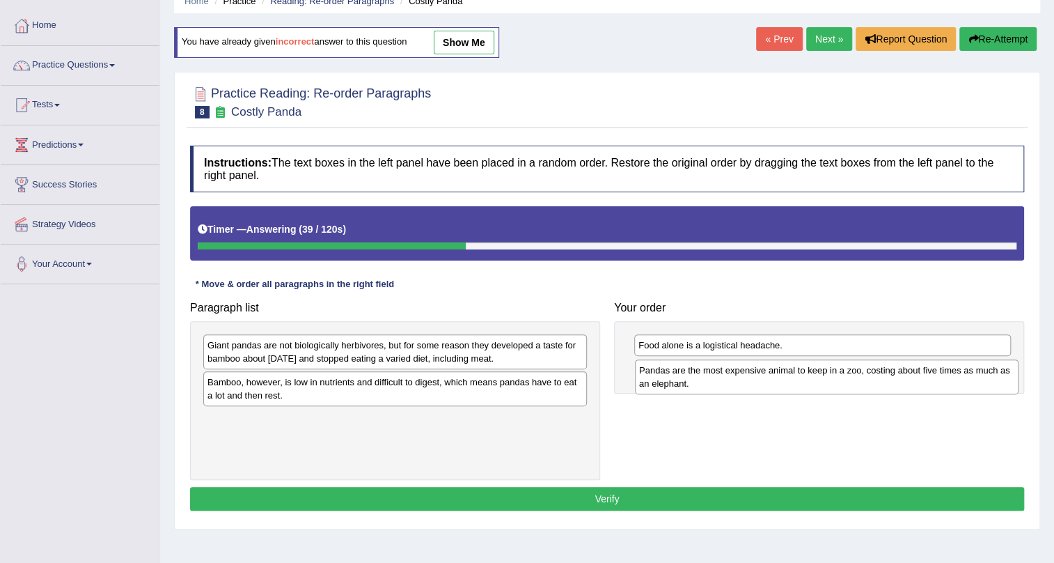
drag, startPoint x: 494, startPoint y: 386, endPoint x: 926, endPoint y: 374, distance: 431.9
click at [926, 374] on div "Pandas are the most expensive animal to keep in a zoo, costing about five times…" at bounding box center [827, 376] width 384 height 35
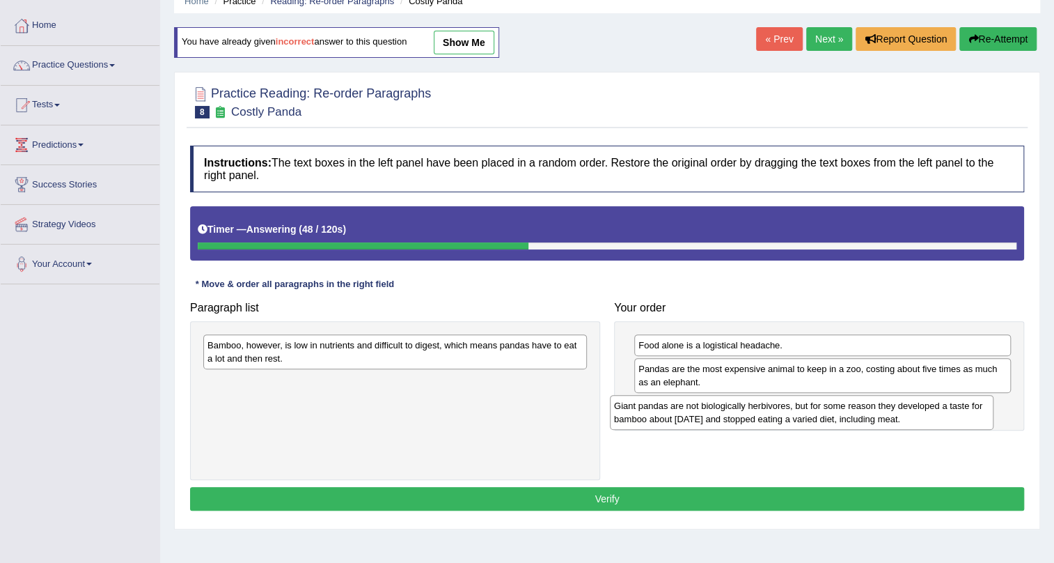
drag, startPoint x: 554, startPoint y: 352, endPoint x: 961, endPoint y: 413, distance: 411.2
click at [961, 413] on div "Giant pandas are not biologically herbivores, but for some reason they develope…" at bounding box center [802, 412] width 384 height 35
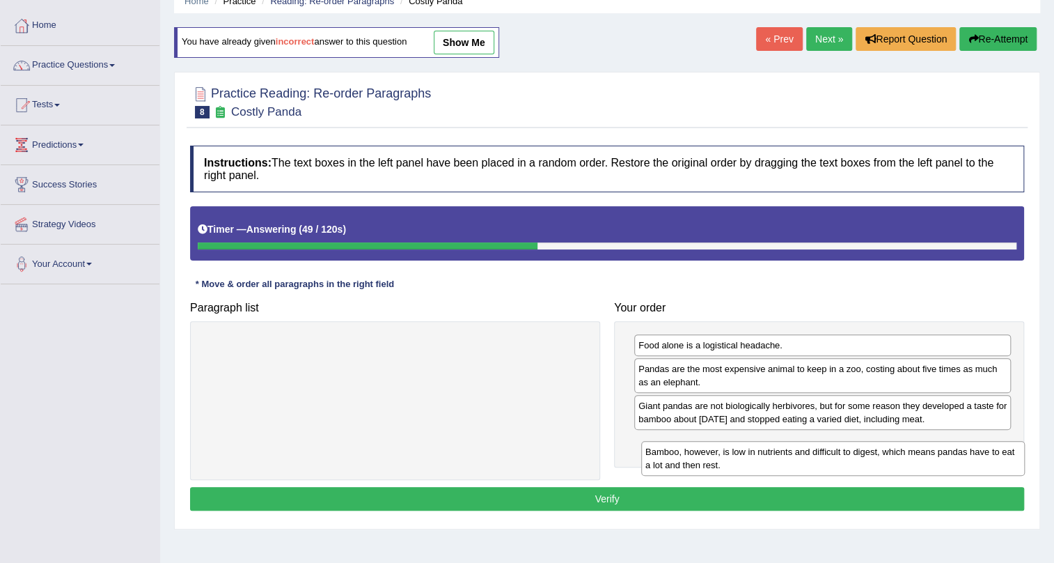
drag, startPoint x: 521, startPoint y: 354, endPoint x: 980, endPoint y: 458, distance: 470.5
click at [980, 458] on div "Bamboo, however, is low in nutrients and difficult to digest, which means panda…" at bounding box center [833, 458] width 384 height 35
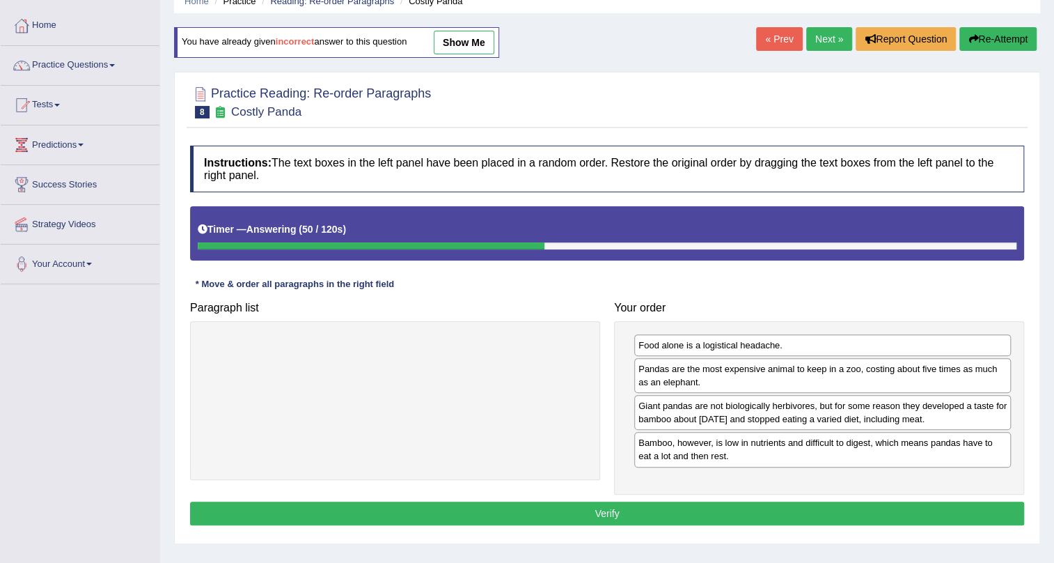
click at [850, 527] on div "Instructions: The text boxes in the left panel have been placed in a random ord…" at bounding box center [607, 337] width 841 height 397
click at [852, 514] on button "Verify" at bounding box center [607, 513] width 834 height 24
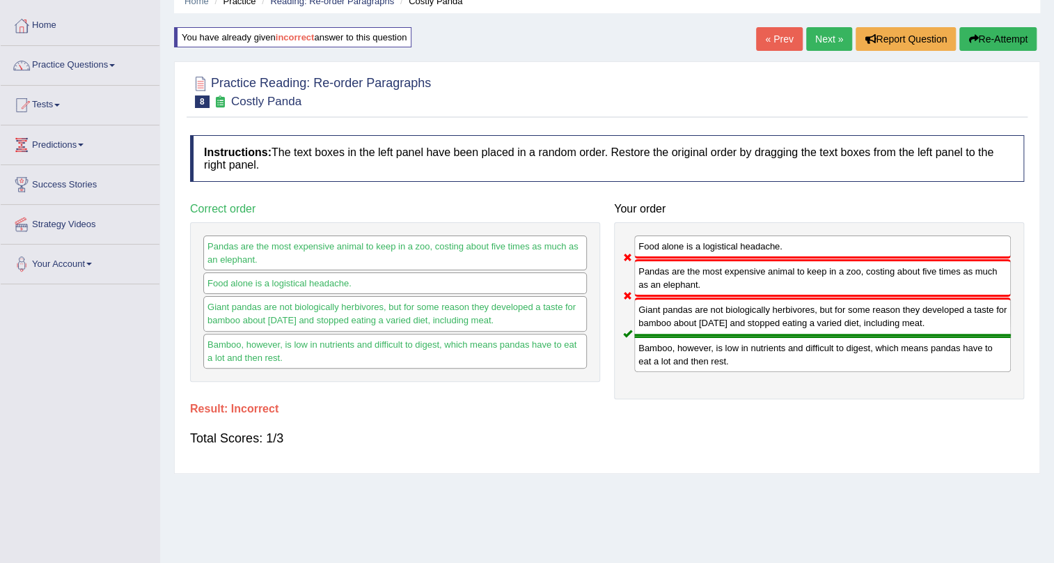
click at [996, 36] on button "Re-Attempt" at bounding box center [998, 39] width 77 height 24
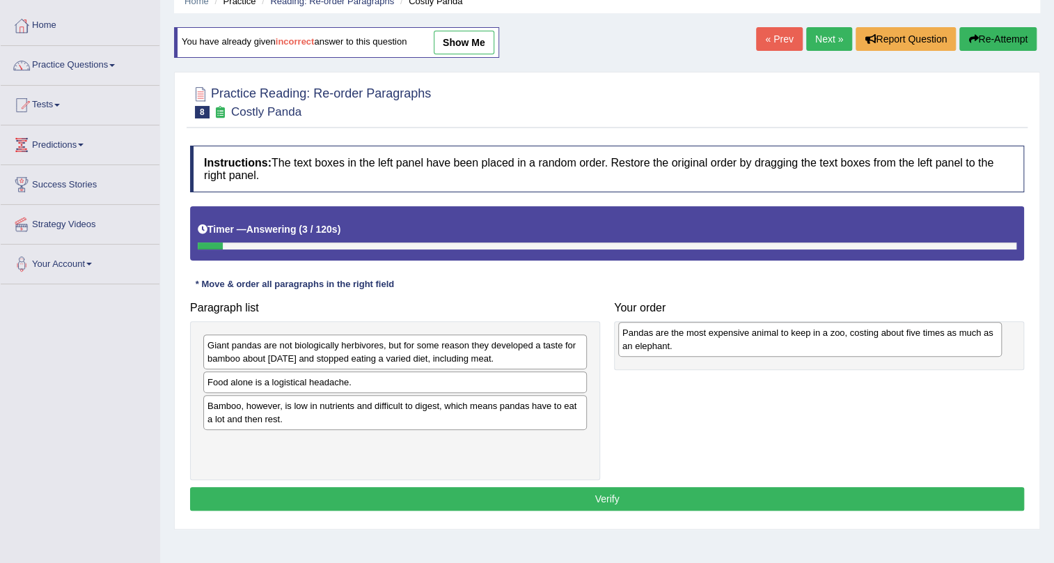
drag, startPoint x: 280, startPoint y: 395, endPoint x: 695, endPoint y: 345, distance: 418.0
click at [695, 345] on div "Pandas are the most expensive animal to keep in a zoo, costing about five times…" at bounding box center [810, 339] width 384 height 35
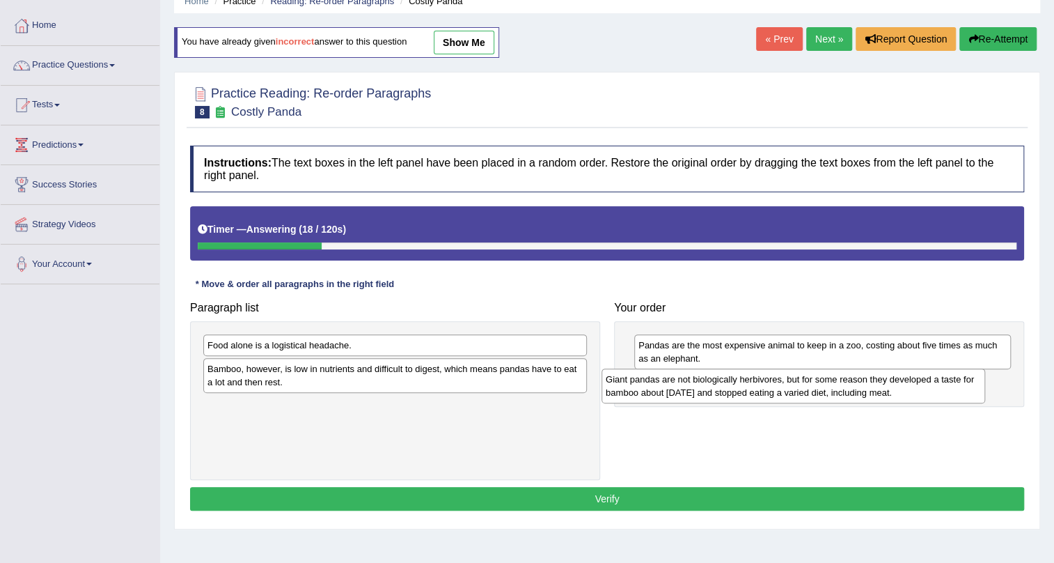
drag, startPoint x: 505, startPoint y: 347, endPoint x: 903, endPoint y: 381, distance: 399.8
click at [903, 381] on div "Giant pandas are not biologically herbivores, but for some reason they develope…" at bounding box center [794, 385] width 384 height 35
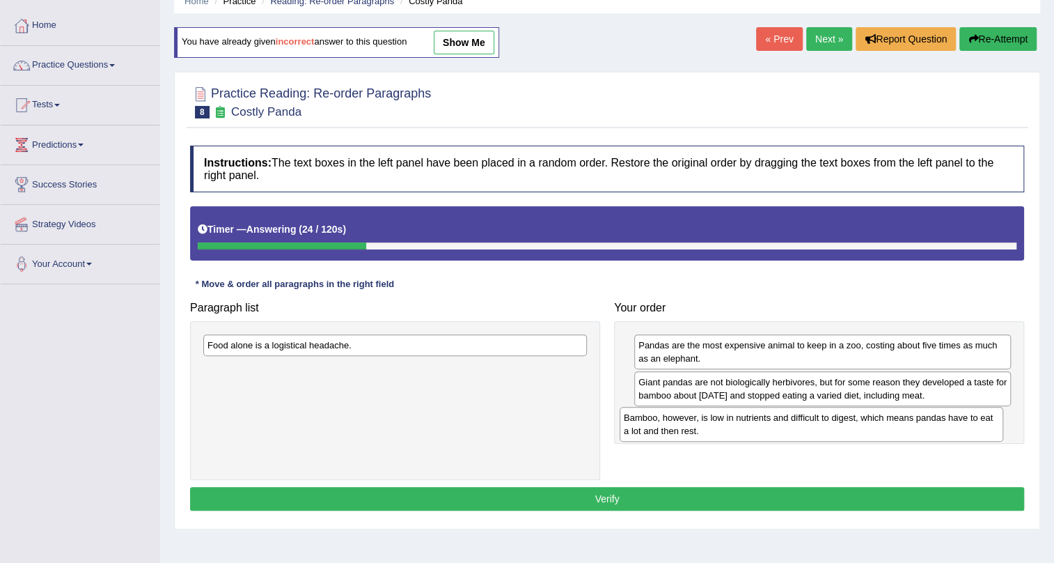
drag, startPoint x: 506, startPoint y: 376, endPoint x: 924, endPoint y: 424, distance: 420.6
click at [924, 424] on div "Bamboo, however, is low in nutrients and difficult to digest, which means panda…" at bounding box center [812, 424] width 384 height 35
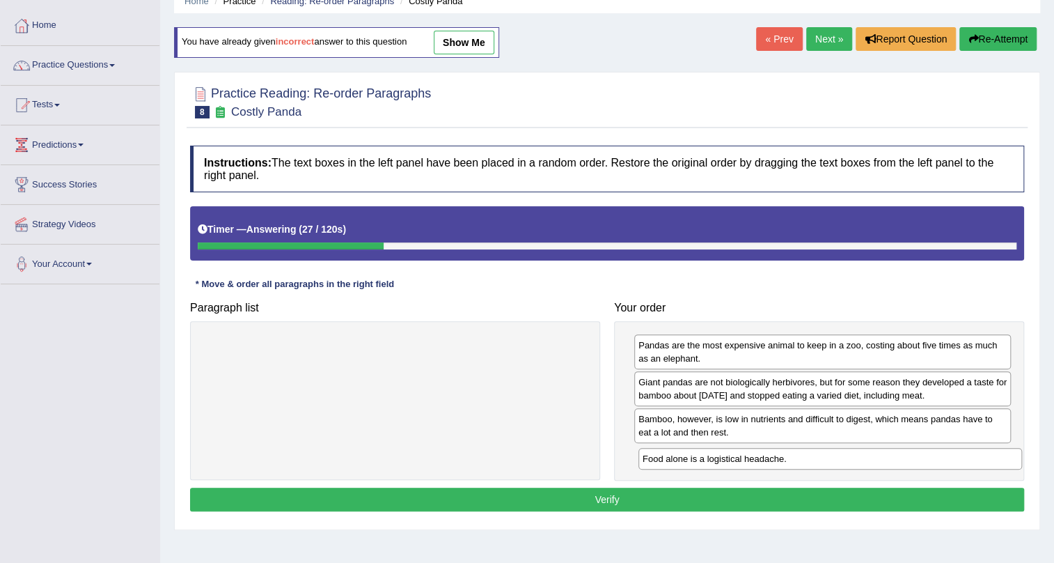
drag, startPoint x: 439, startPoint y: 348, endPoint x: 875, endPoint y: 462, distance: 449.8
click at [875, 462] on div "Food alone is a logistical headache." at bounding box center [831, 459] width 384 height 22
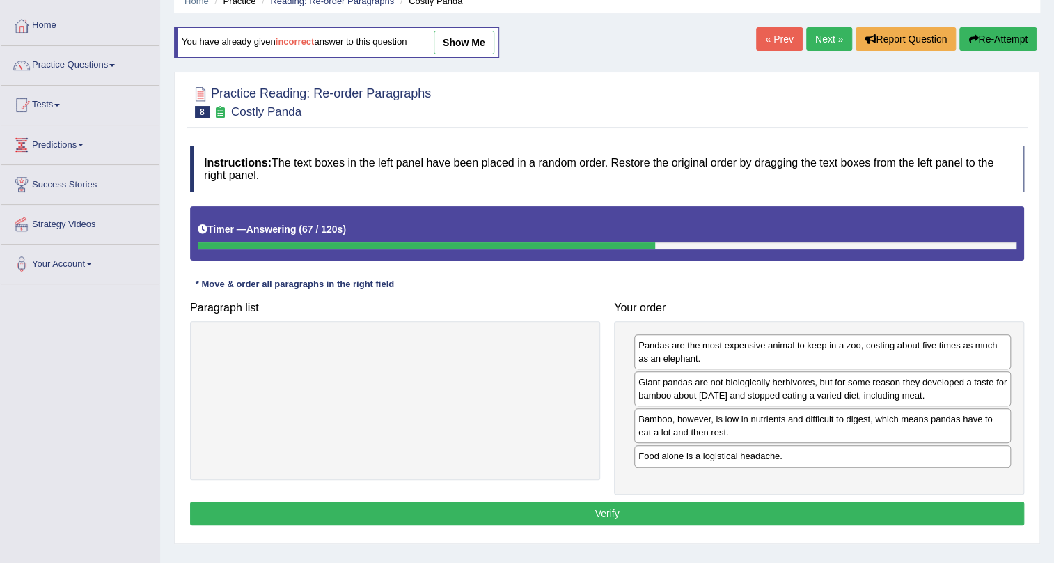
click at [928, 507] on button "Verify" at bounding box center [607, 513] width 834 height 24
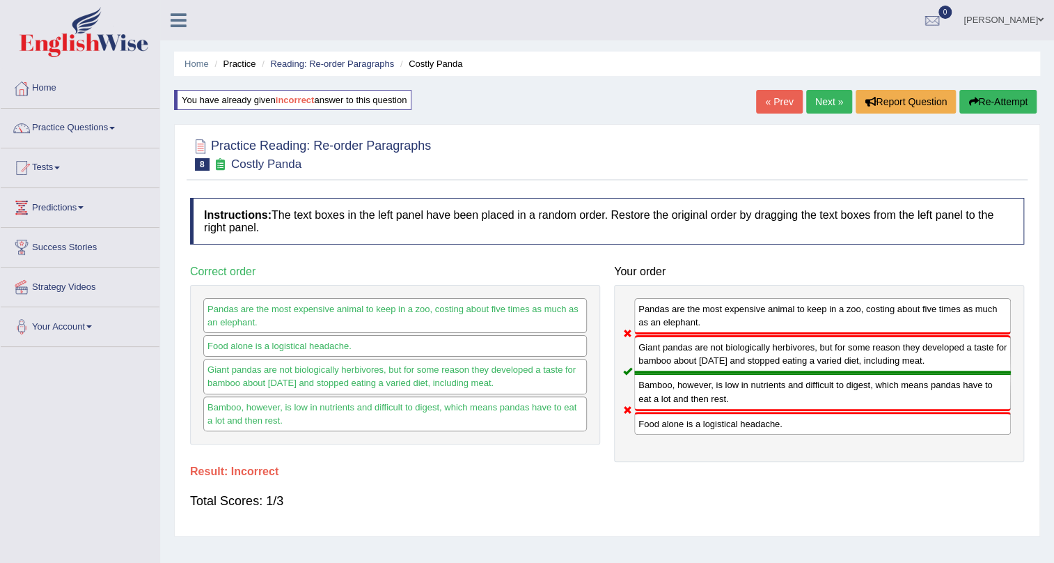
click at [990, 97] on button "Re-Attempt" at bounding box center [998, 102] width 77 height 24
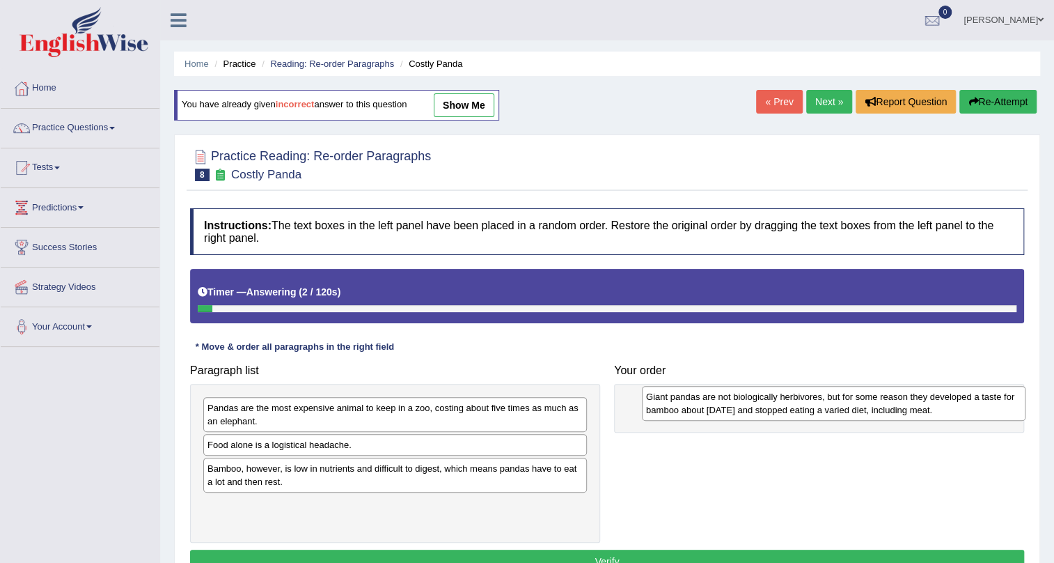
drag, startPoint x: 319, startPoint y: 421, endPoint x: 758, endPoint y: 410, distance: 438.9
click at [758, 410] on div "Giant pandas are not biologically herbivores, but for some reason they develope…" at bounding box center [834, 403] width 384 height 35
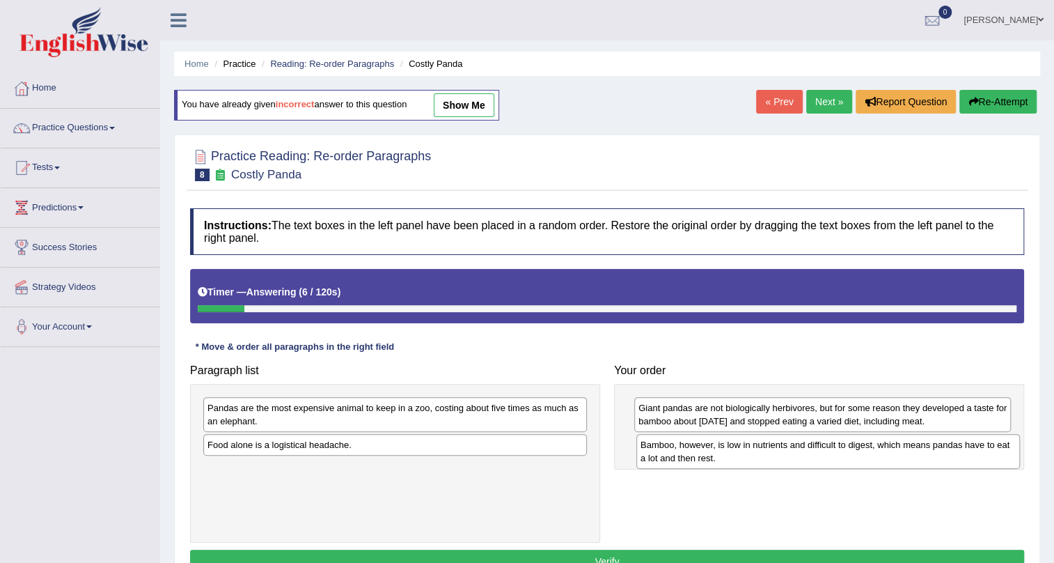
drag, startPoint x: 391, startPoint y: 471, endPoint x: 825, endPoint y: 448, distance: 433.8
click at [825, 448] on div "Bamboo, however, is low in nutrients and difficult to digest, which means panda…" at bounding box center [829, 451] width 384 height 35
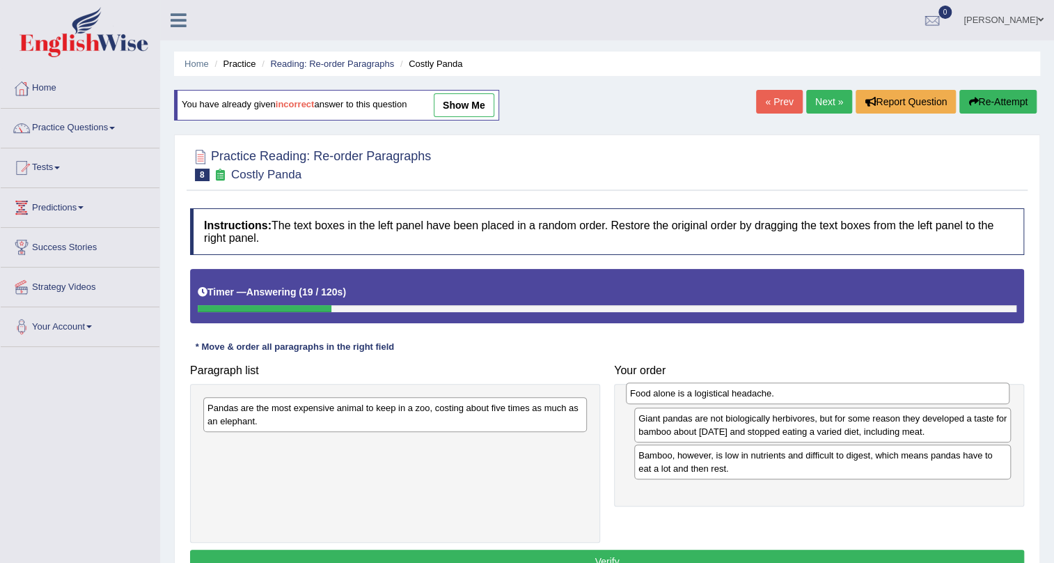
drag, startPoint x: 497, startPoint y: 446, endPoint x: 919, endPoint y: 394, distance: 425.8
click at [919, 394] on div "Food alone is a logistical headache." at bounding box center [818, 393] width 384 height 22
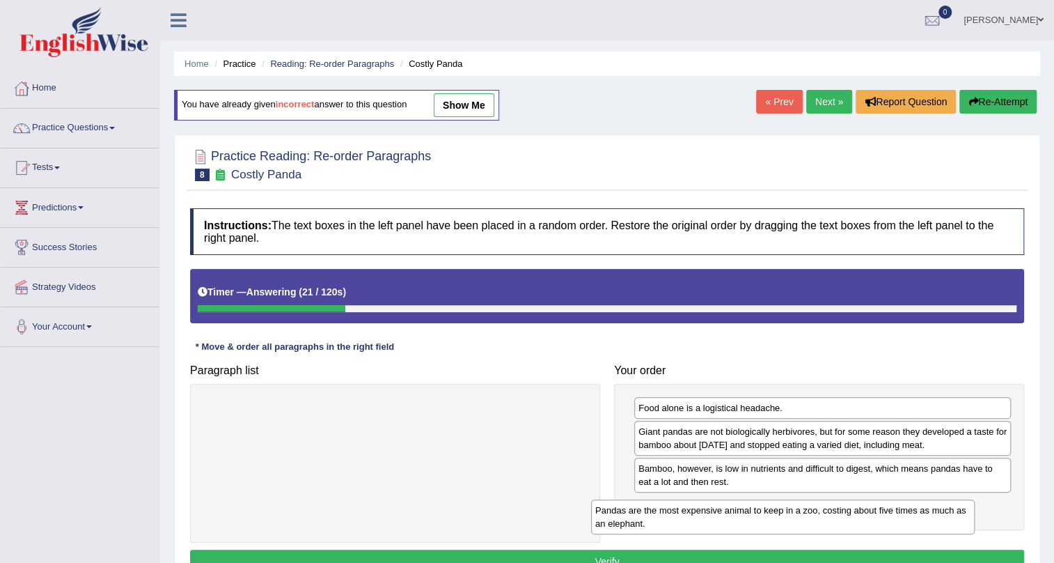
drag, startPoint x: 567, startPoint y: 416, endPoint x: 955, endPoint y: 518, distance: 401.2
click at [955, 518] on div "Pandas are the most expensive animal to keep in a zoo, costing about five times…" at bounding box center [783, 516] width 384 height 35
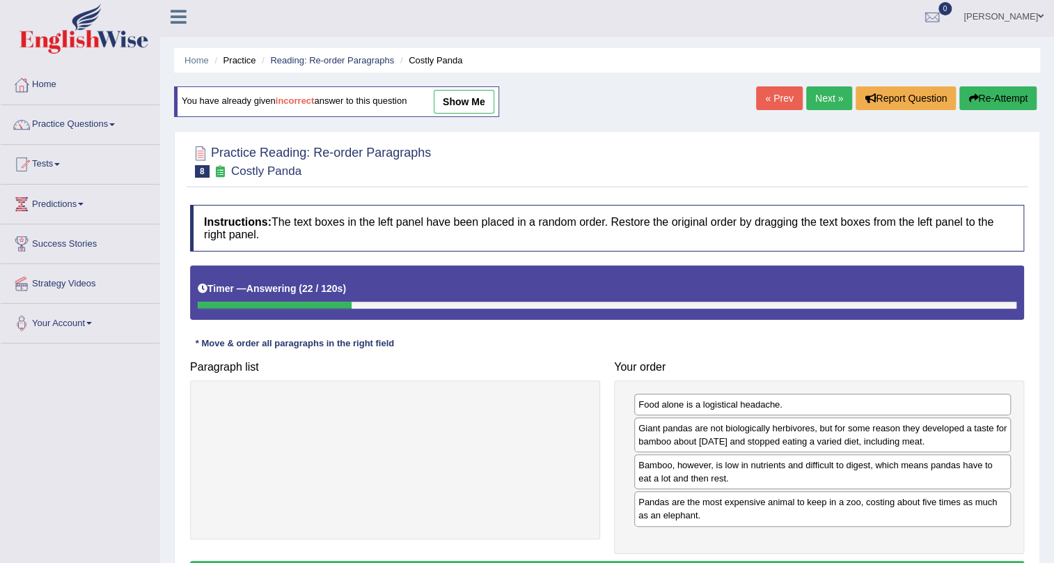
scroll to position [126, 0]
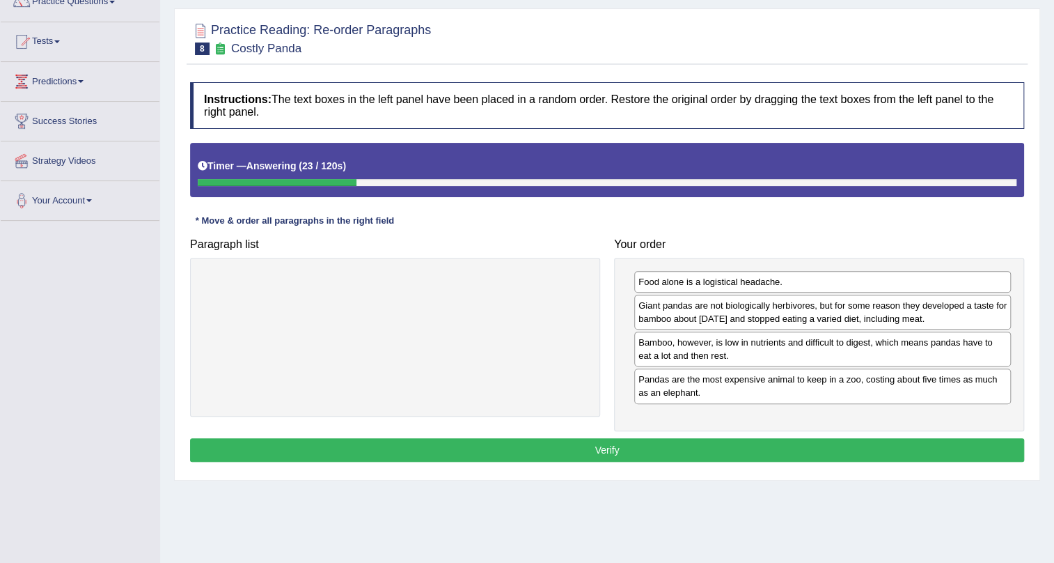
click at [916, 453] on button "Verify" at bounding box center [607, 450] width 834 height 24
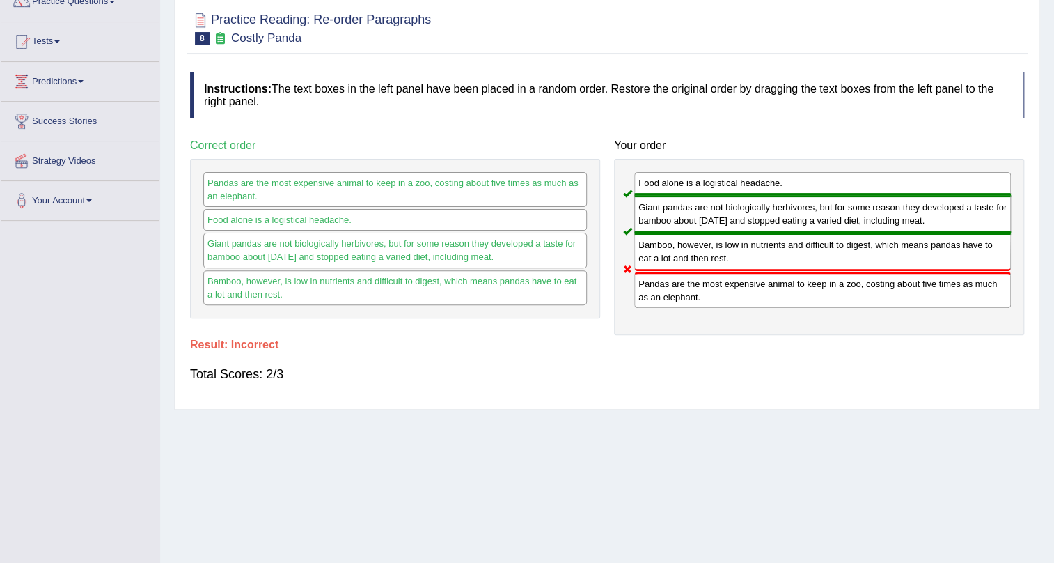
scroll to position [0, 0]
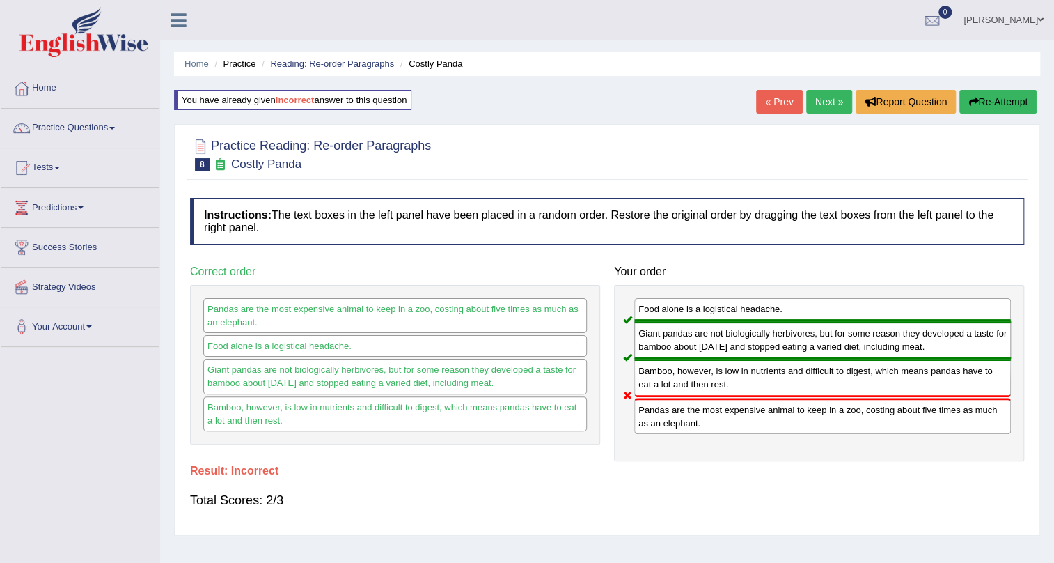
click at [990, 93] on button "Re-Attempt" at bounding box center [998, 102] width 77 height 24
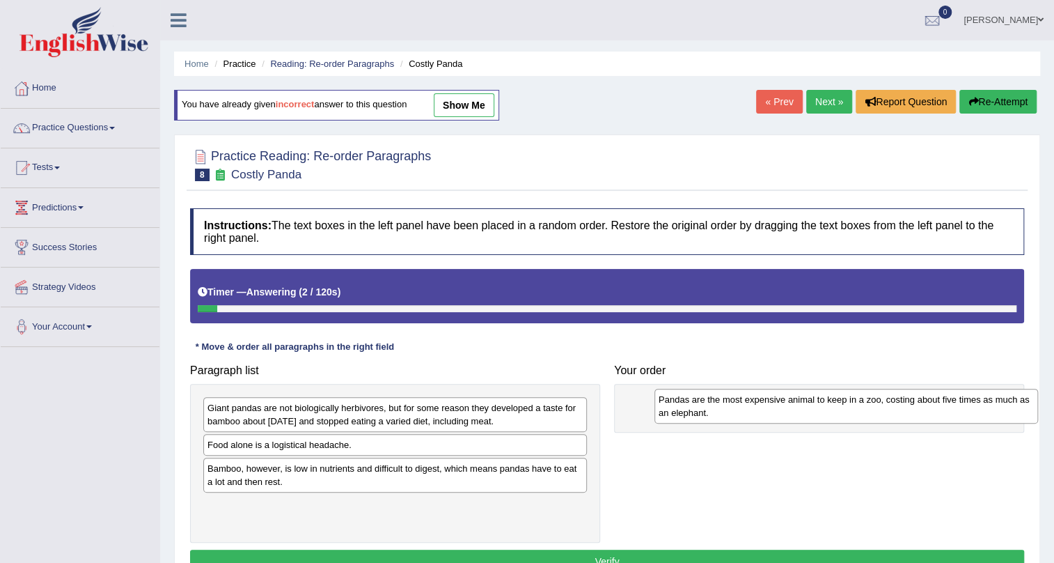
drag, startPoint x: 247, startPoint y: 453, endPoint x: 698, endPoint y: 407, distance: 453.5
click at [698, 407] on div "Pandas are the most expensive animal to keep in a zoo, costing about five times…" at bounding box center [847, 406] width 384 height 35
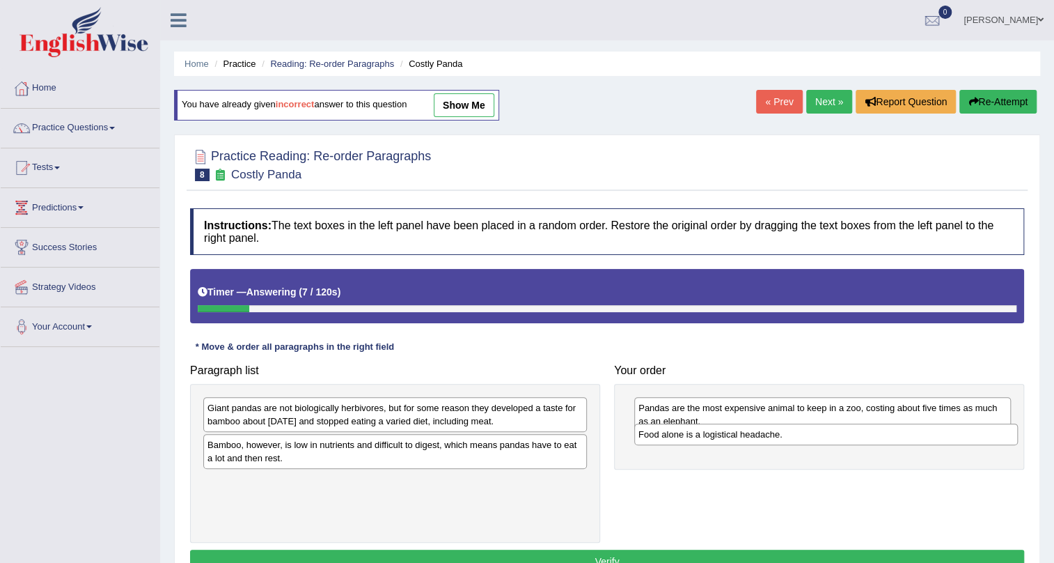
drag, startPoint x: 265, startPoint y: 450, endPoint x: 696, endPoint y: 439, distance: 431.2
click at [696, 439] on div "Food alone is a logistical headache." at bounding box center [826, 434] width 384 height 22
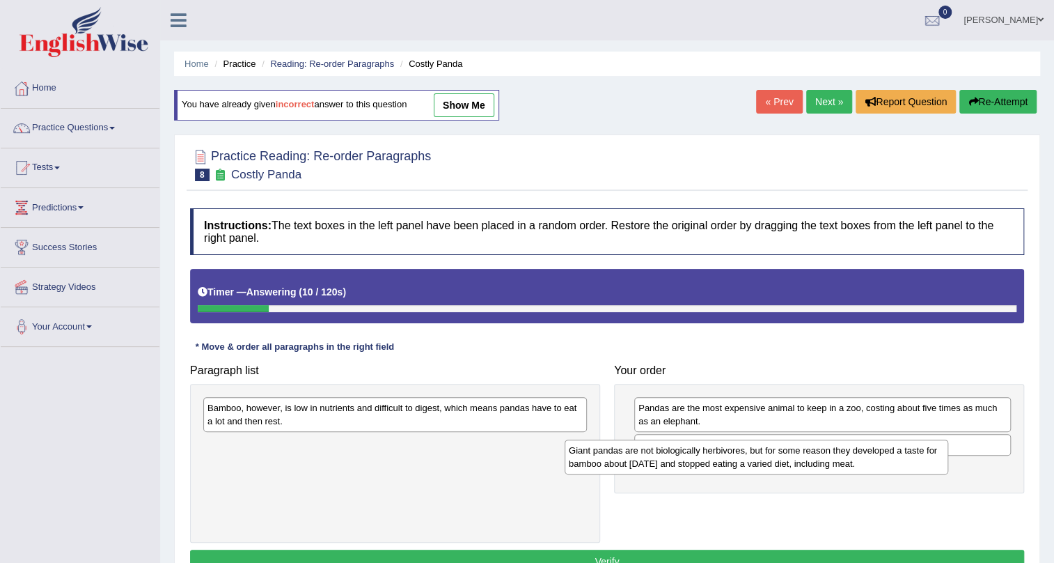
drag, startPoint x: 382, startPoint y: 415, endPoint x: 749, endPoint y: 455, distance: 369.1
click at [749, 455] on div "Giant pandas are not biologically herbivores, but for some reason they develope…" at bounding box center [757, 456] width 384 height 35
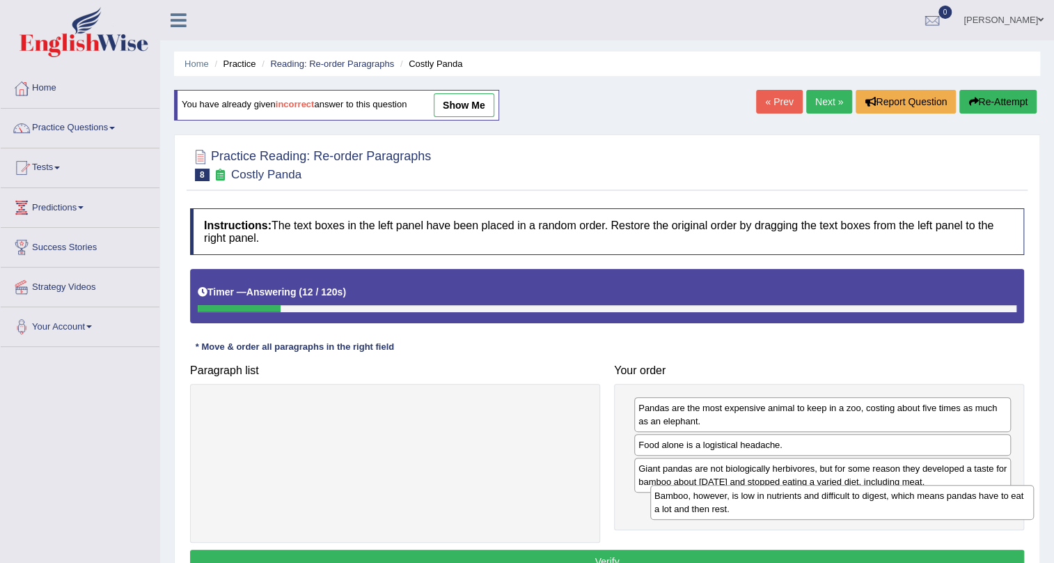
drag, startPoint x: 519, startPoint y: 421, endPoint x: 966, endPoint y: 509, distance: 455.6
click at [966, 509] on div "Bamboo, however, is low in nutrients and difficult to digest, which means panda…" at bounding box center [842, 502] width 384 height 35
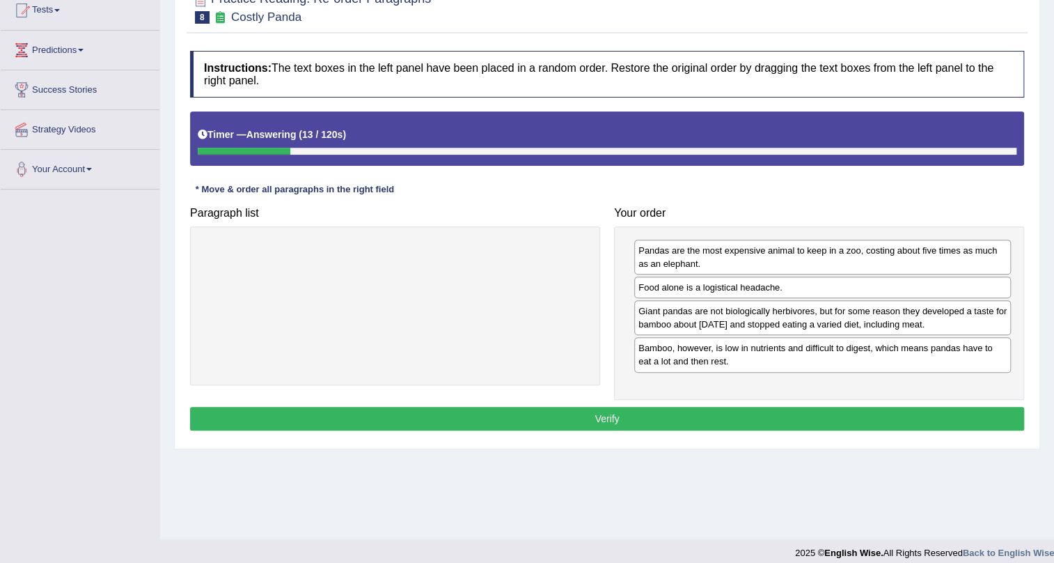
scroll to position [168, 0]
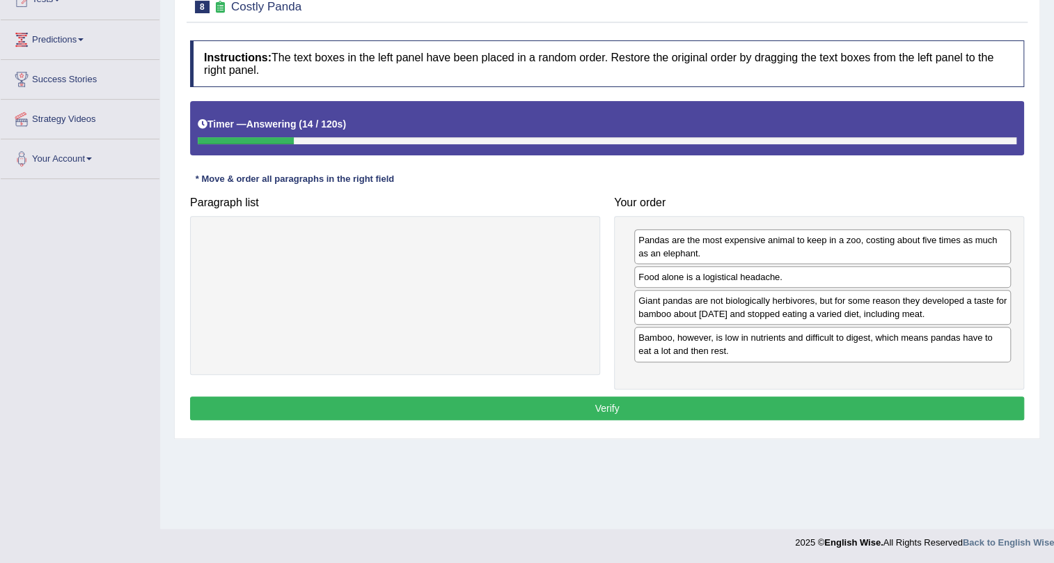
click at [864, 412] on button "Verify" at bounding box center [607, 408] width 834 height 24
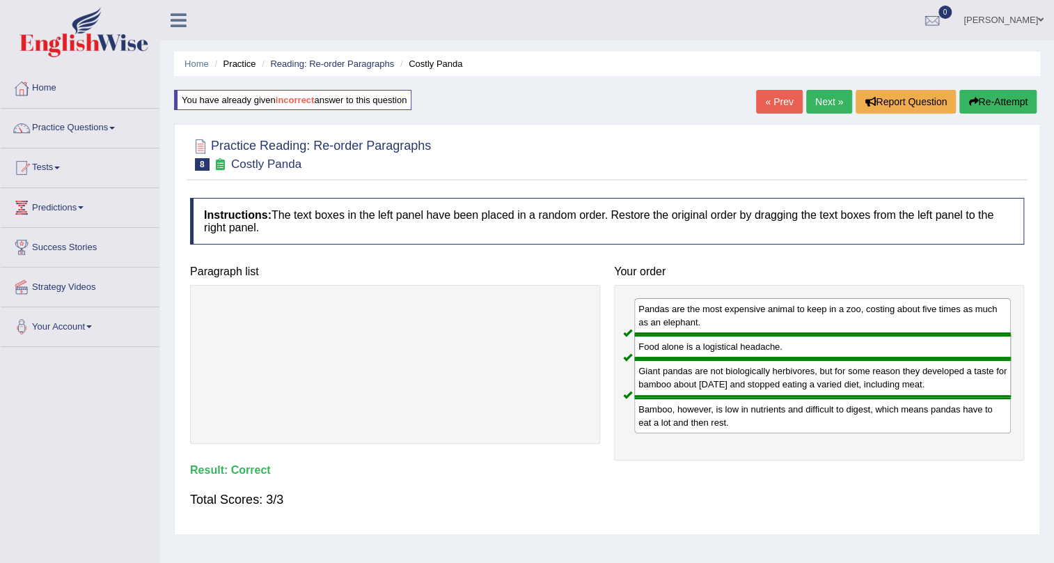
scroll to position [0, 0]
click at [696, 361] on div "Giant pandas are not biologically herbivores, but for some reason they develope…" at bounding box center [822, 378] width 377 height 38
click at [830, 97] on link "Next »" at bounding box center [829, 102] width 46 height 24
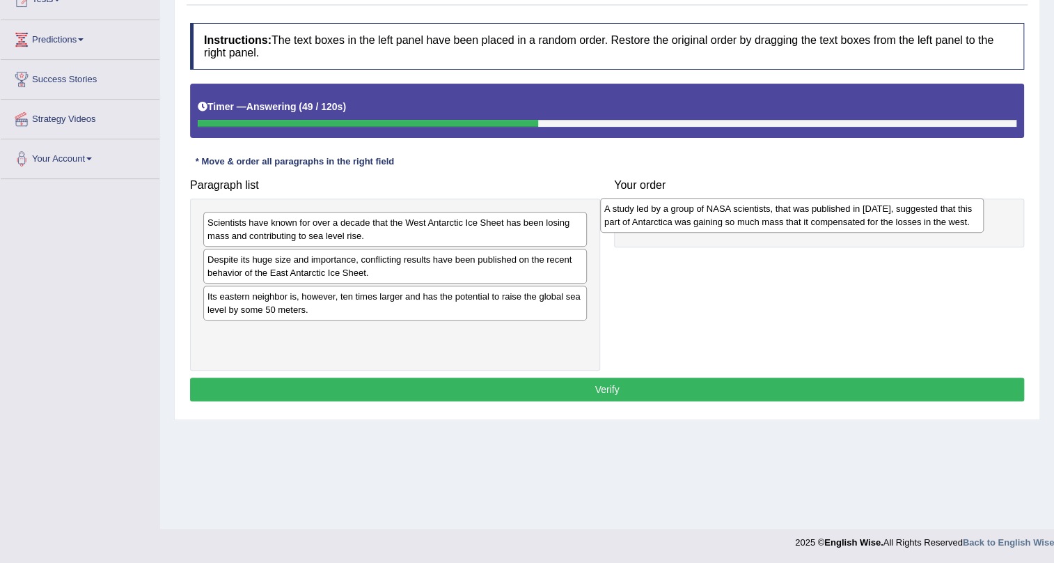
drag, startPoint x: 346, startPoint y: 308, endPoint x: 743, endPoint y: 220, distance: 406.5
click at [743, 220] on div "A study led by a group of NASA scientists, that was published in [DATE], sugges…" at bounding box center [792, 215] width 384 height 35
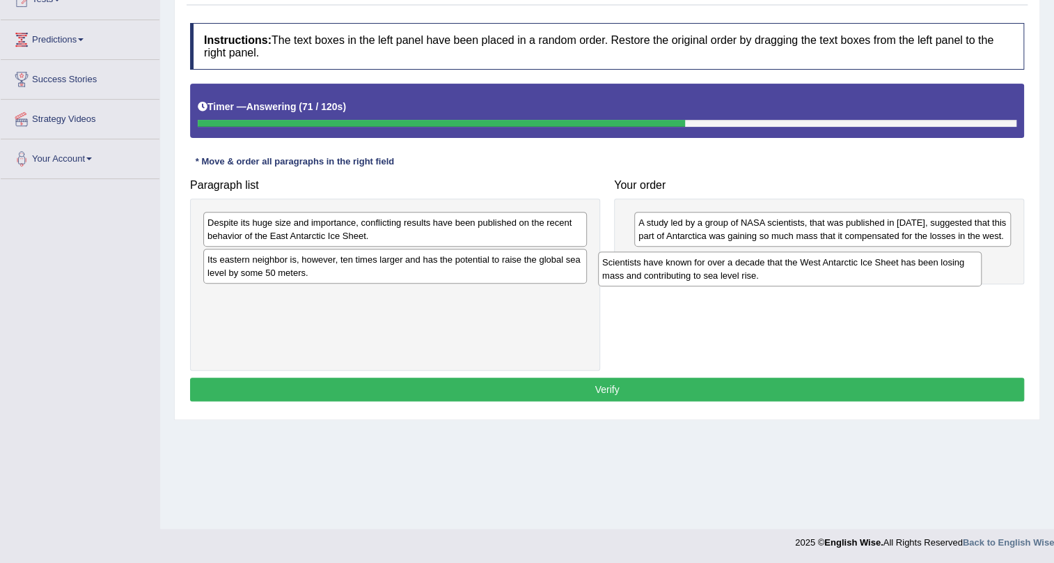
drag, startPoint x: 423, startPoint y: 227, endPoint x: 832, endPoint y: 262, distance: 410.3
click at [832, 262] on div "Scientists have known for over a decade that the West Antarctic Ice Sheet has b…" at bounding box center [790, 268] width 384 height 35
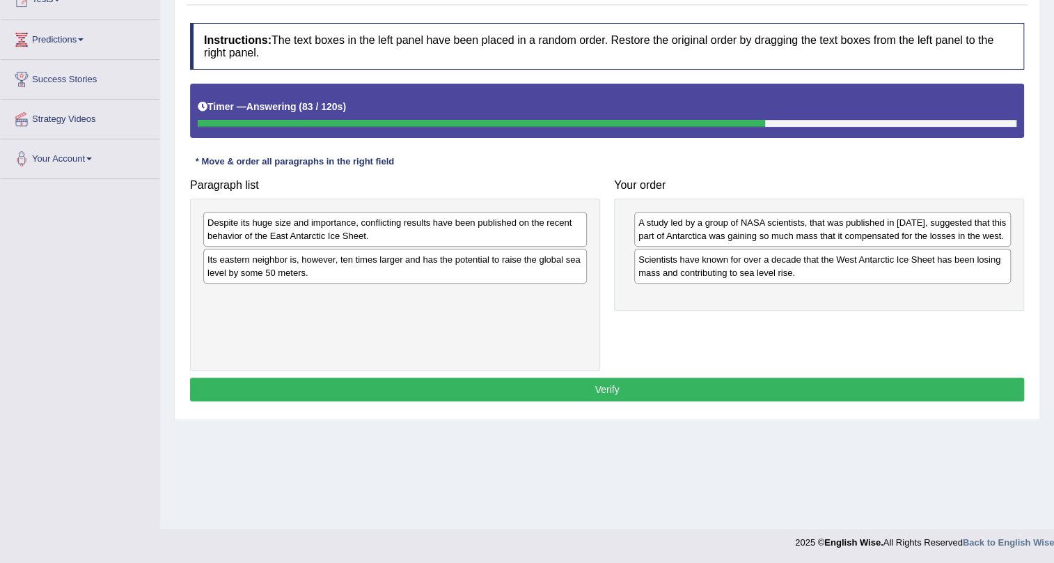
click at [442, 266] on div "Its eastern neighbor is, however, ten times larger and has the potential to rai…" at bounding box center [395, 266] width 384 height 35
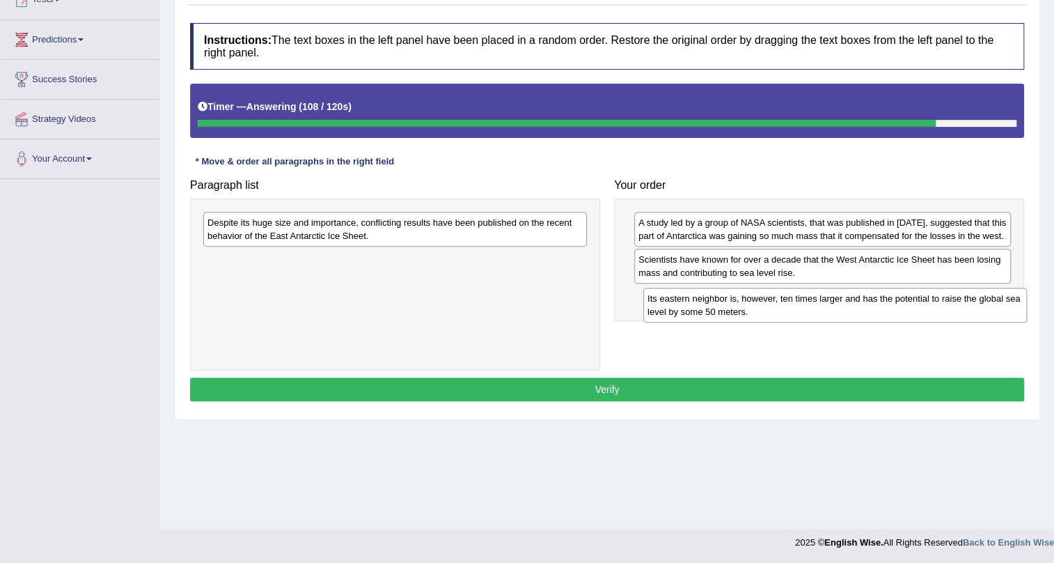
drag, startPoint x: 436, startPoint y: 258, endPoint x: 880, endPoint y: 296, distance: 445.2
click at [880, 296] on div "Its eastern neighbor is, however, ten times larger and has the potential to rai…" at bounding box center [835, 305] width 384 height 35
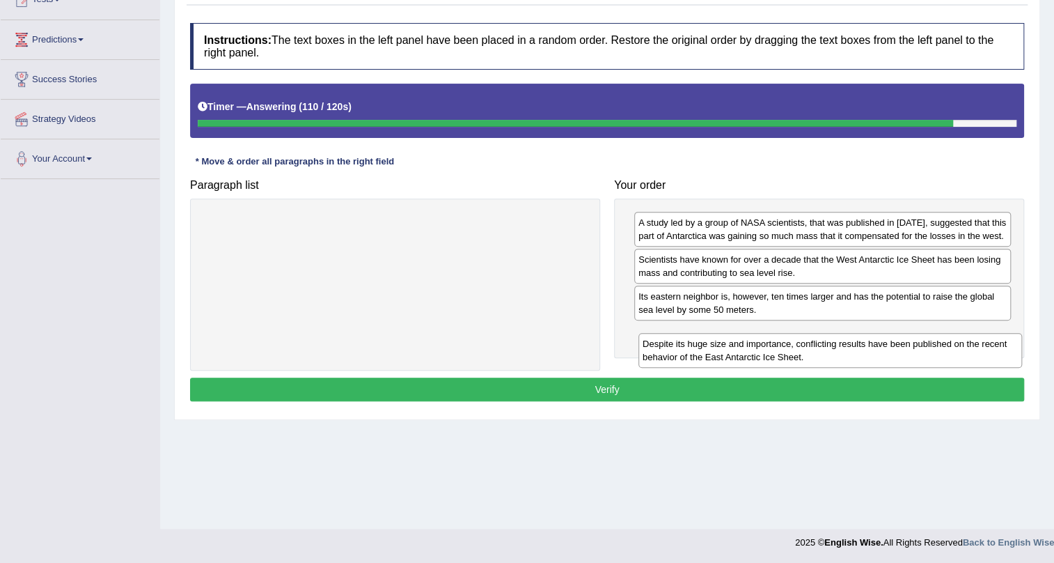
drag, startPoint x: 499, startPoint y: 237, endPoint x: 934, endPoint y: 359, distance: 451.8
click at [934, 359] on div "Despite its huge size and importance, conflicting results have been published o…" at bounding box center [831, 350] width 384 height 35
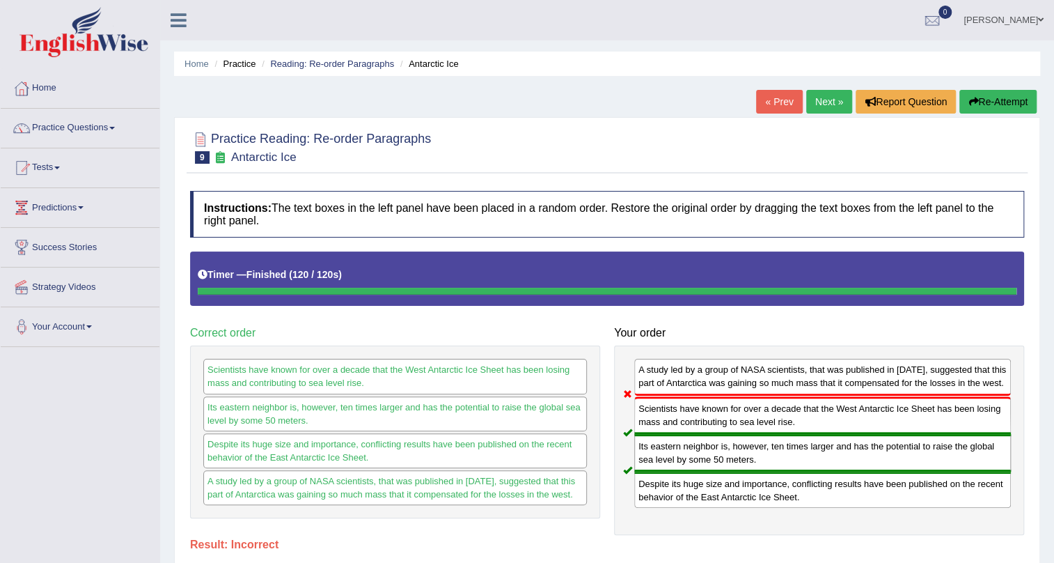
click at [1008, 104] on button "Re-Attempt" at bounding box center [998, 102] width 77 height 24
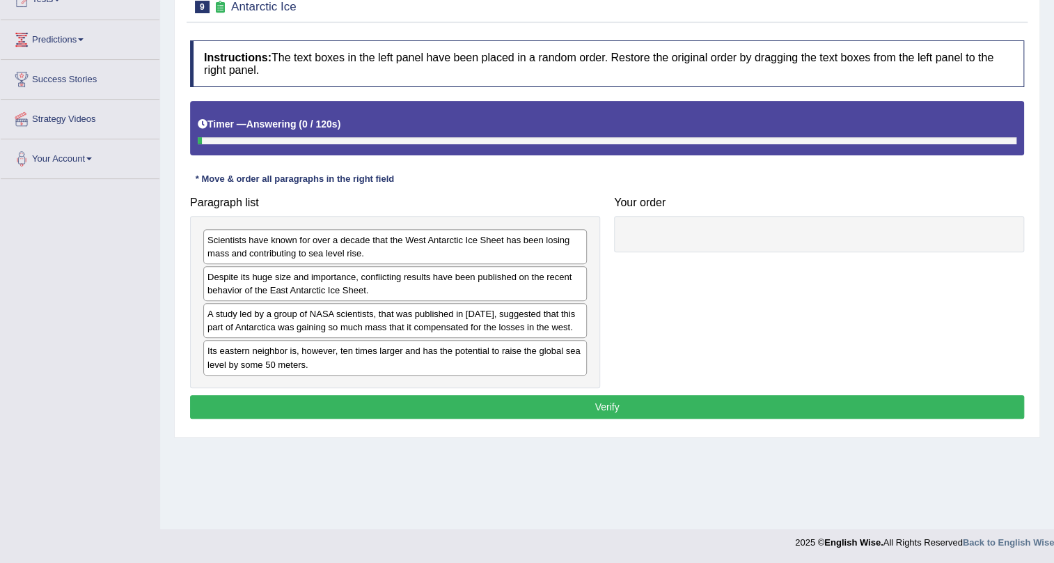
scroll to position [168, 0]
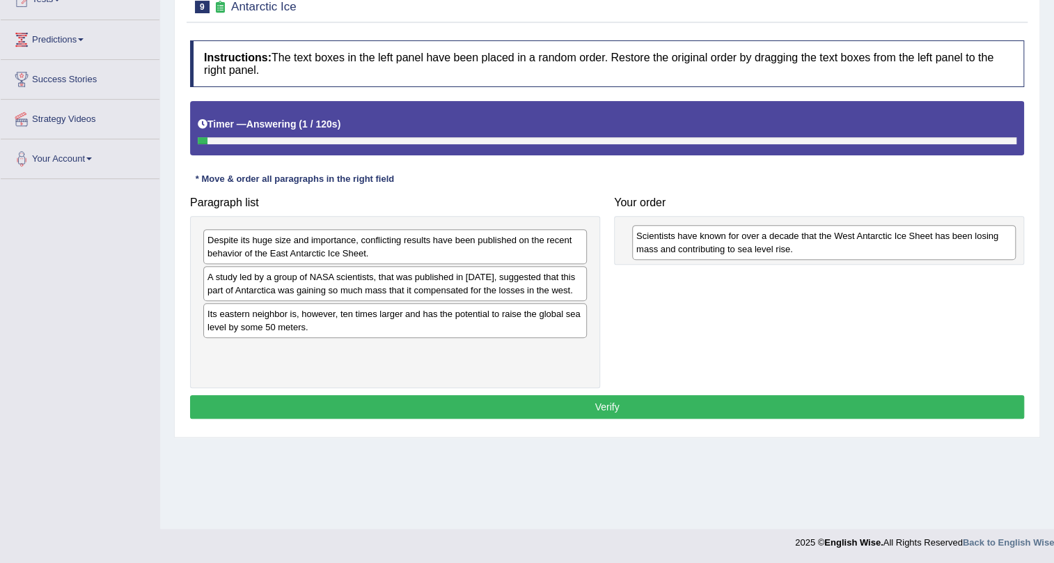
drag, startPoint x: 393, startPoint y: 242, endPoint x: 841, endPoint y: 240, distance: 447.8
click at [841, 240] on div "Scientists have known for over a decade that the West Antarctic Ice Sheet has b…" at bounding box center [824, 242] width 384 height 35
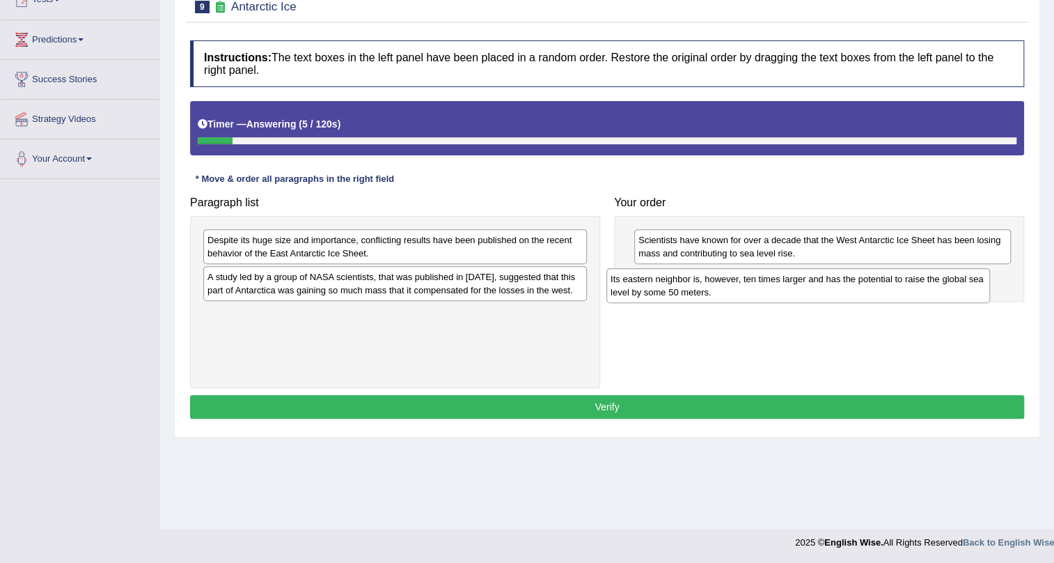
drag, startPoint x: 393, startPoint y: 320, endPoint x: 796, endPoint y: 286, distance: 404.7
click at [796, 286] on div "Its eastern neighbor is, however, ten times larger and has the potential to rai…" at bounding box center [799, 285] width 384 height 35
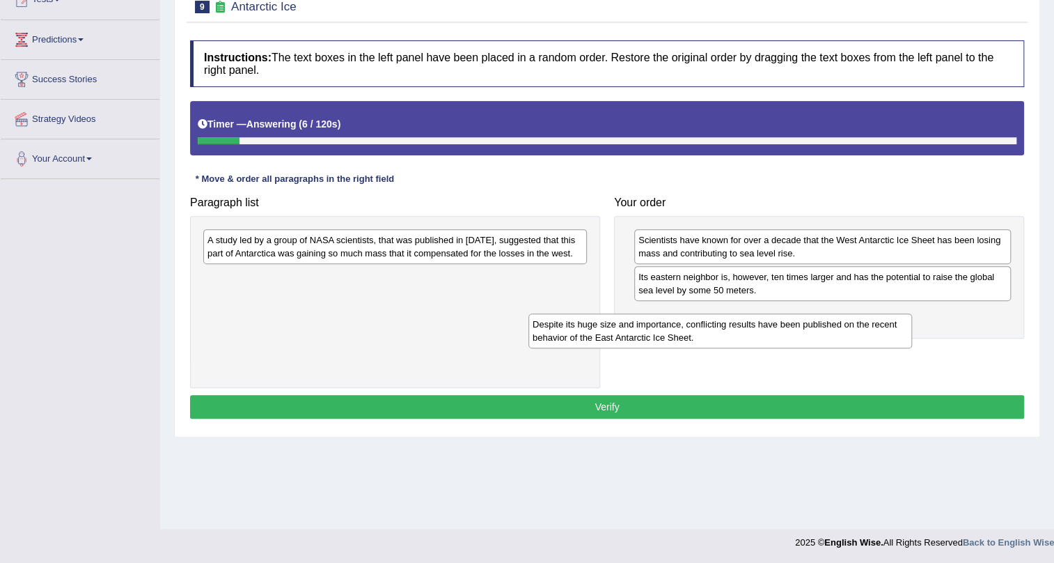
drag, startPoint x: 446, startPoint y: 247, endPoint x: 822, endPoint y: 334, distance: 386.0
click at [822, 334] on div "Despite its huge size and importance, conflicting results have been published o…" at bounding box center [721, 330] width 384 height 35
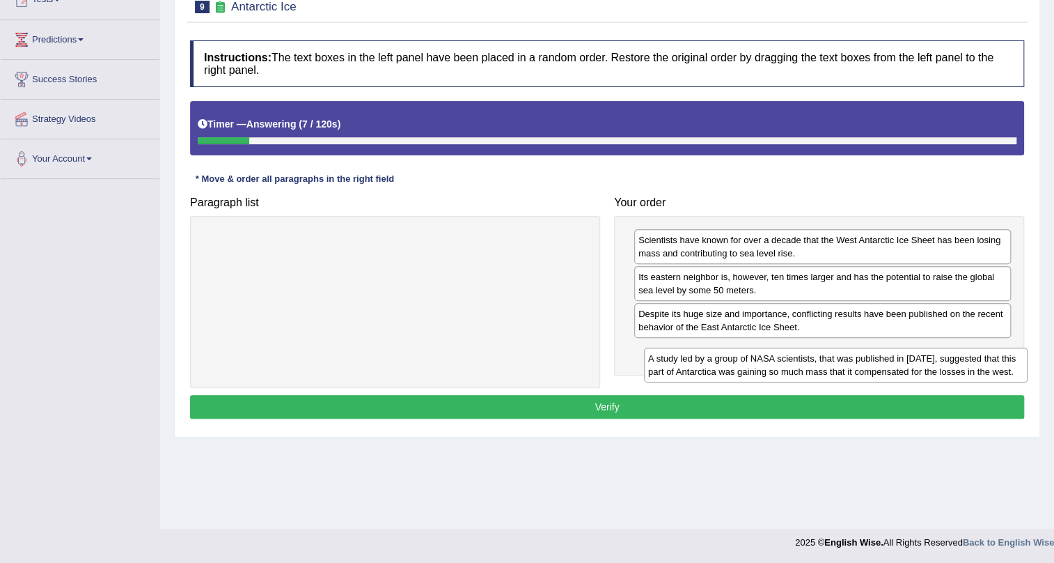
drag, startPoint x: 523, startPoint y: 236, endPoint x: 964, endPoint y: 354, distance: 456.3
click at [964, 354] on div "A study led by a group of NASA scientists, that was published in [DATE], sugges…" at bounding box center [836, 365] width 384 height 35
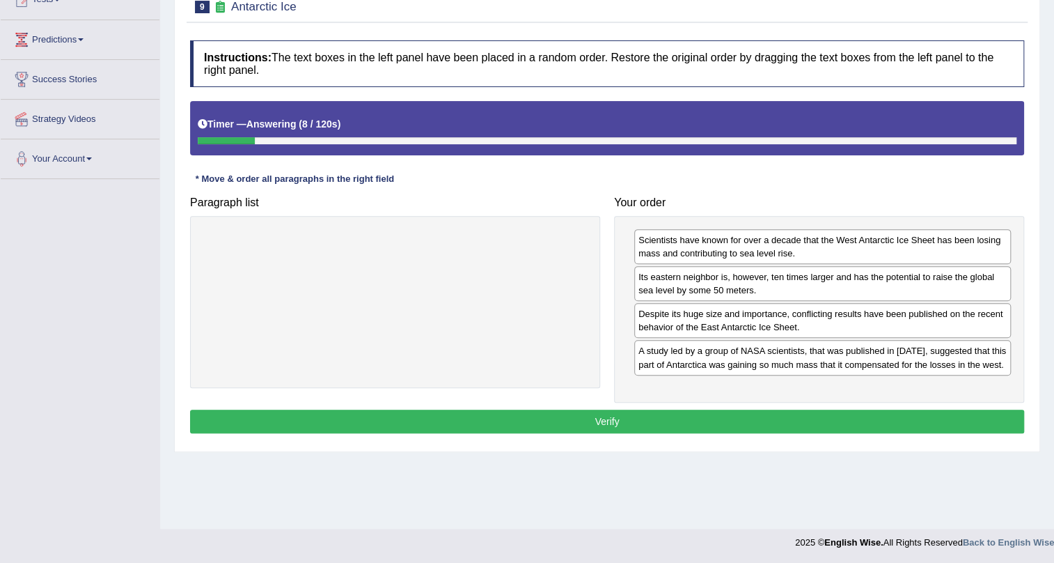
click at [929, 414] on button "Verify" at bounding box center [607, 421] width 834 height 24
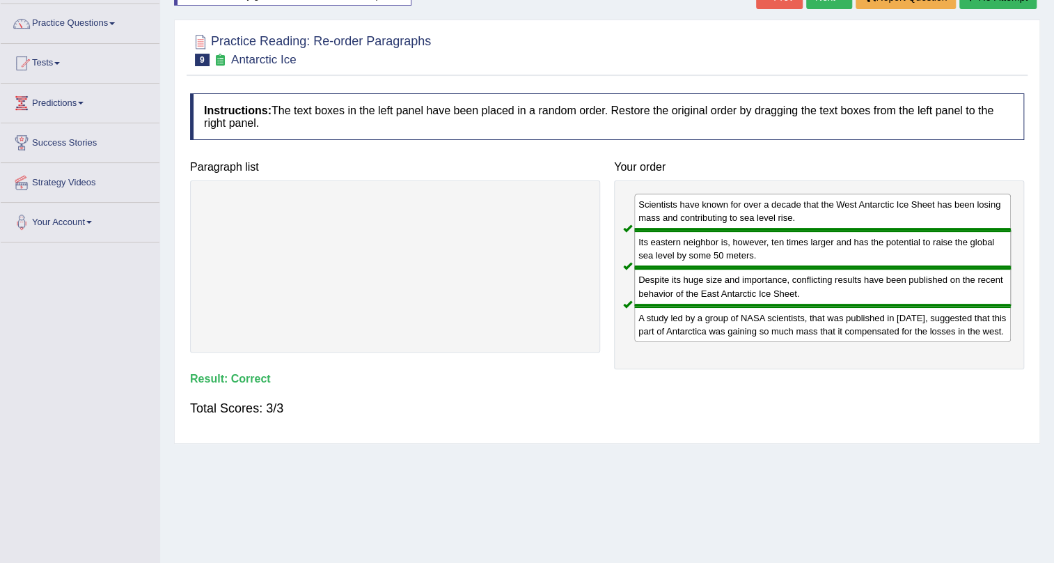
scroll to position [0, 0]
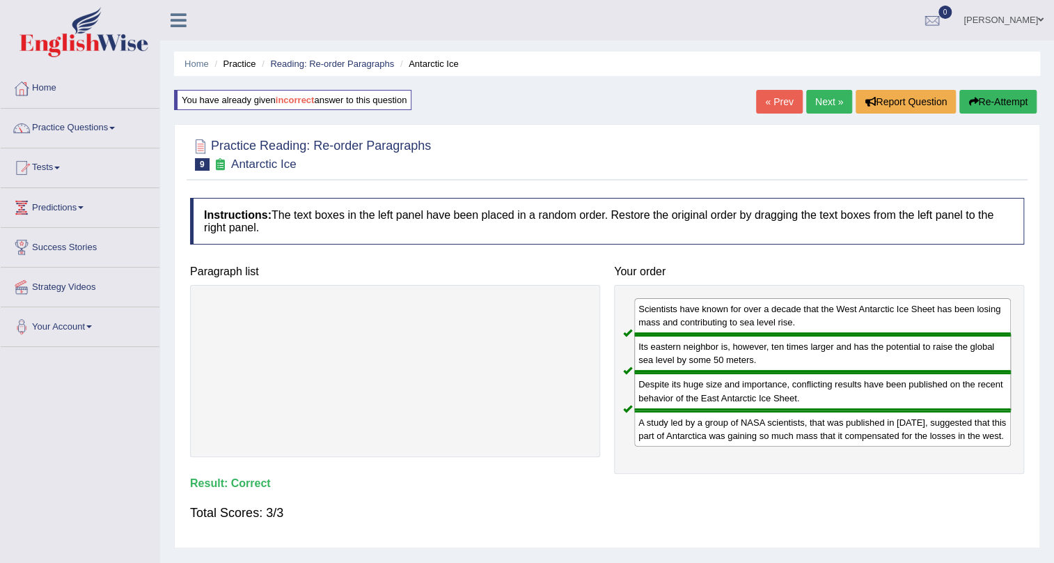
click at [818, 97] on link "Next »" at bounding box center [829, 102] width 46 height 24
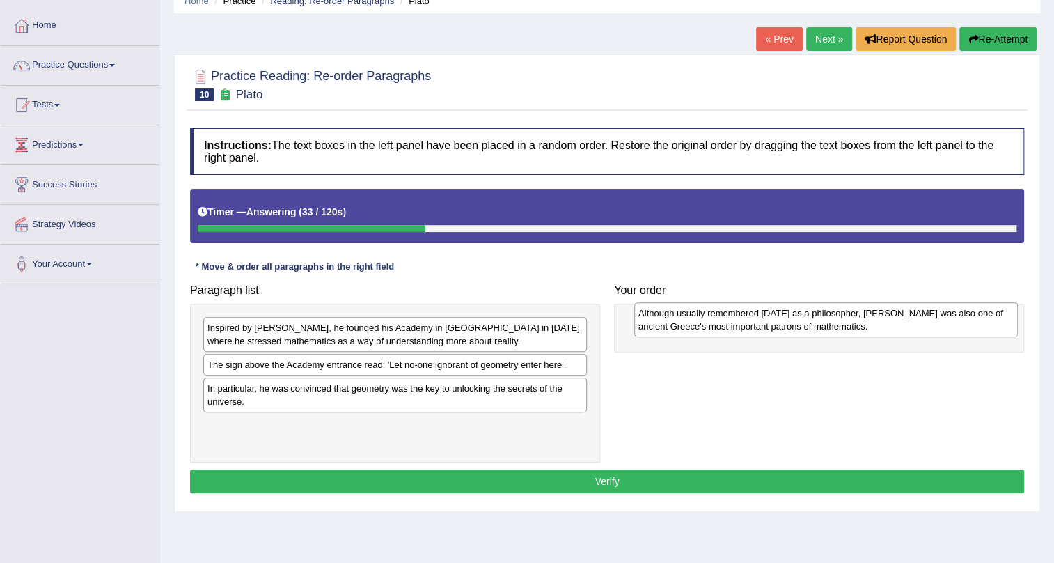
drag, startPoint x: 472, startPoint y: 426, endPoint x: 903, endPoint y: 314, distance: 445.4
click at [903, 314] on div "Although usually remembered today as a philosopher, Plato was also one of ancie…" at bounding box center [826, 319] width 384 height 35
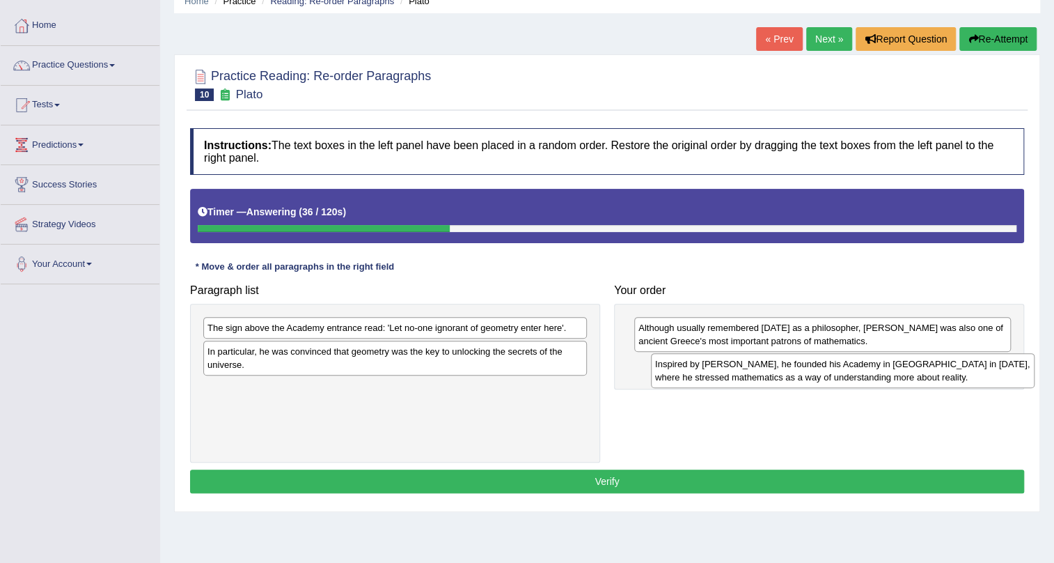
drag, startPoint x: 532, startPoint y: 323, endPoint x: 979, endPoint y: 359, distance: 448.6
click at [979, 359] on div "Inspired by Pythagoras, he founded his Academy in Athens in 387 BC, where he st…" at bounding box center [843, 370] width 384 height 35
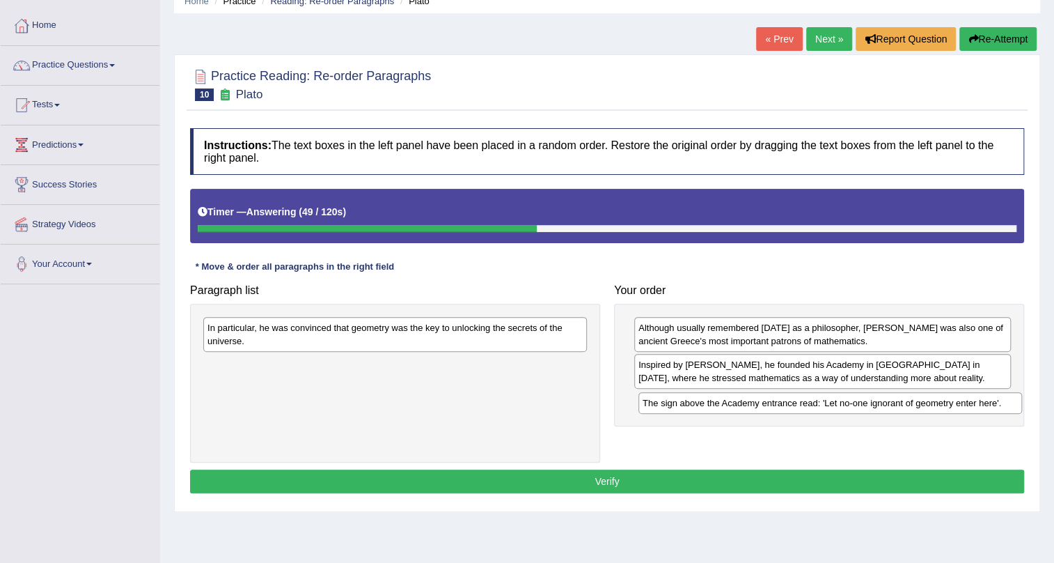
drag, startPoint x: 549, startPoint y: 327, endPoint x: 985, endPoint y: 403, distance: 441.7
click at [985, 403] on div "The sign above the Academy entrance read: 'Let no-one ignorant of geometry ente…" at bounding box center [831, 403] width 384 height 22
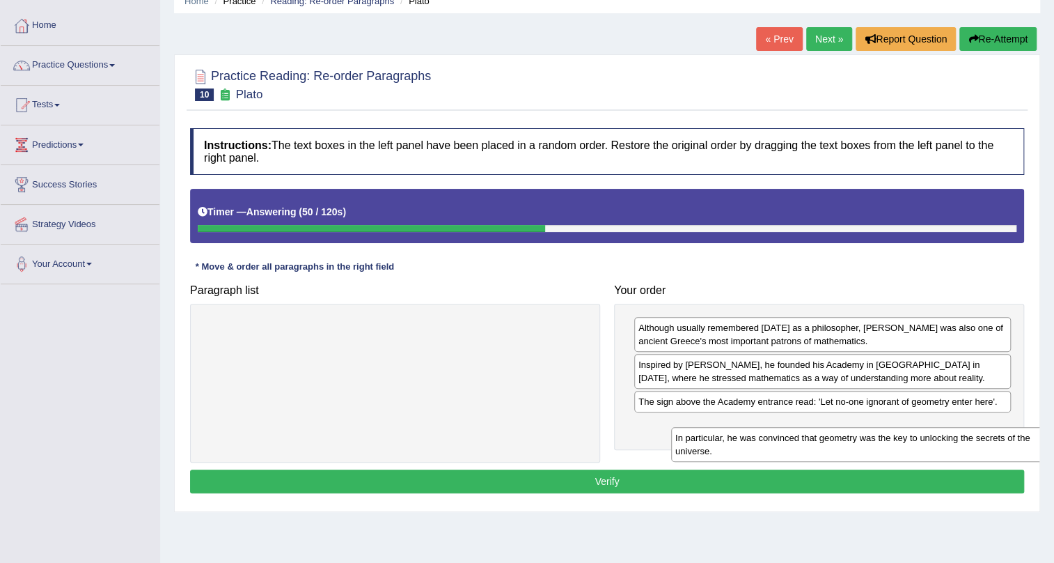
drag, startPoint x: 533, startPoint y: 338, endPoint x: 1008, endPoint y: 441, distance: 485.9
click at [1008, 441] on div "In particular, he was convinced that geometry was the key to unlocking the secr…" at bounding box center [863, 444] width 384 height 35
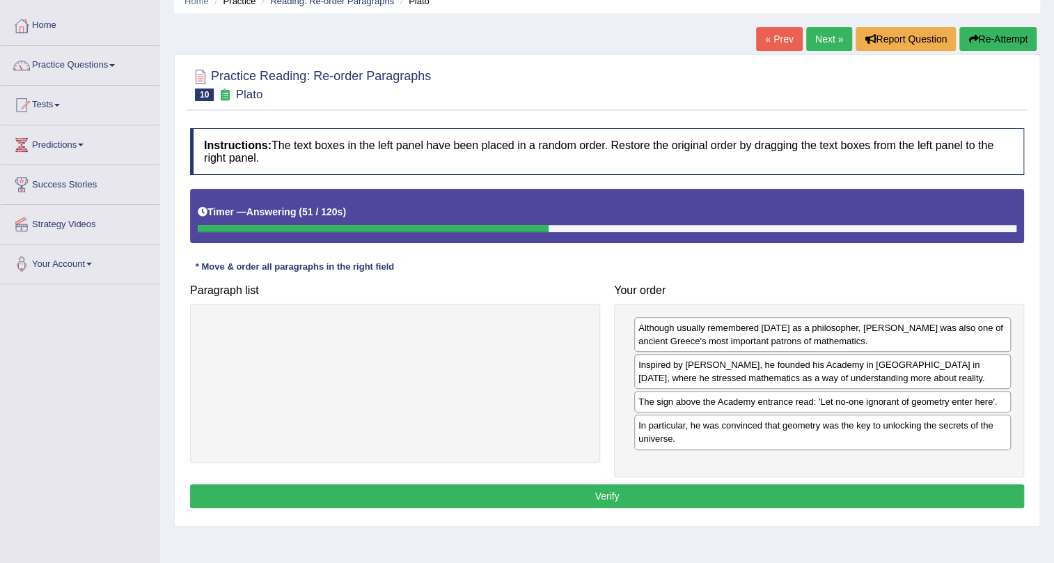
click at [961, 471] on div "Although usually remembered today as a philosopher, Plato was also one of ancie…" at bounding box center [819, 390] width 410 height 173
click at [961, 487] on button "Verify" at bounding box center [607, 496] width 834 height 24
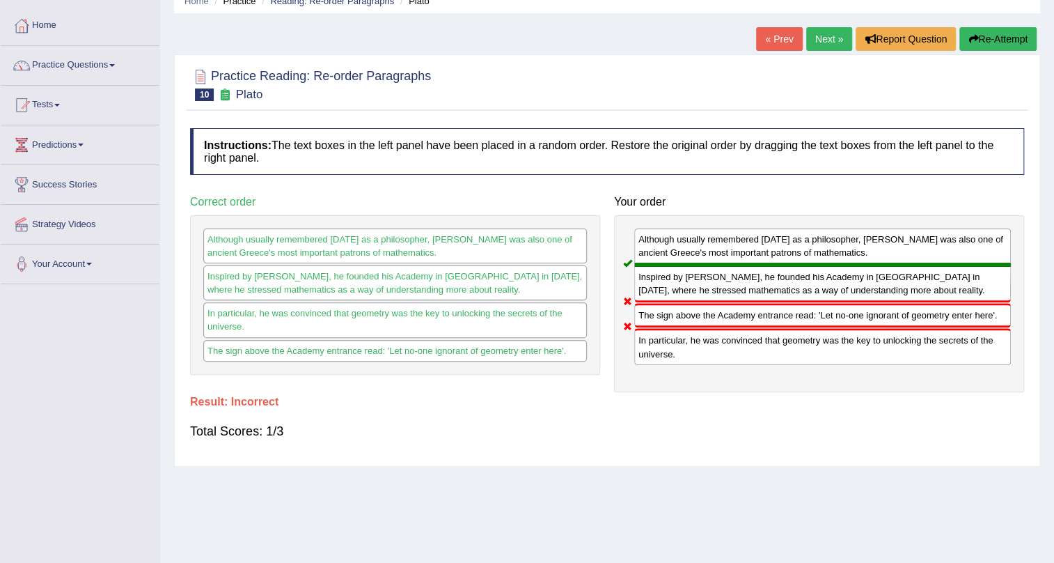
click at [961, 487] on div "Home Practice Reading: Re-order Paragraphs Plato « Prev Next » Report Question …" at bounding box center [607, 285] width 894 height 696
click at [1020, 42] on button "Re-Attempt" at bounding box center [998, 39] width 77 height 24
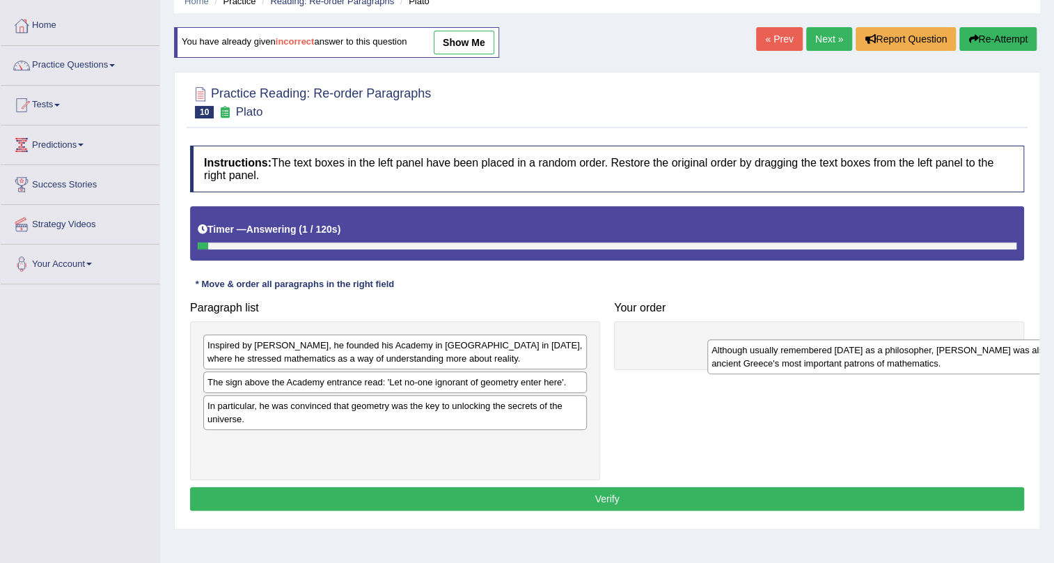
drag, startPoint x: 334, startPoint y: 453, endPoint x: 788, endPoint y: 343, distance: 467.7
click at [788, 343] on div "Although usually remembered [DATE] as a philosopher, [PERSON_NAME] was also one…" at bounding box center [900, 356] width 384 height 35
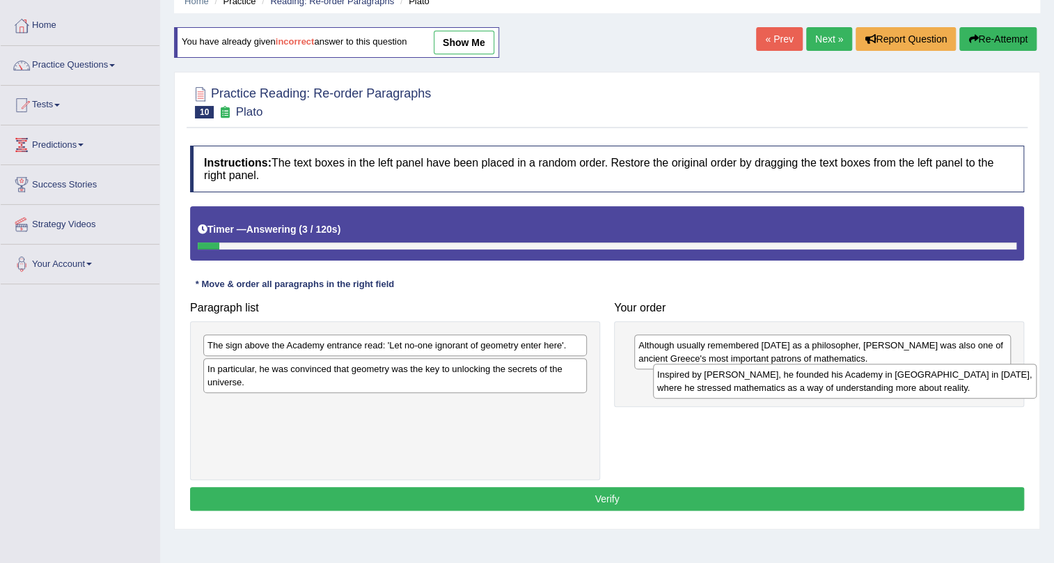
drag, startPoint x: 409, startPoint y: 353, endPoint x: 843, endPoint y: 380, distance: 435.4
click at [843, 380] on div "Inspired by [PERSON_NAME], he founded his Academy in [GEOGRAPHIC_DATA] in [DATE…" at bounding box center [845, 381] width 384 height 35
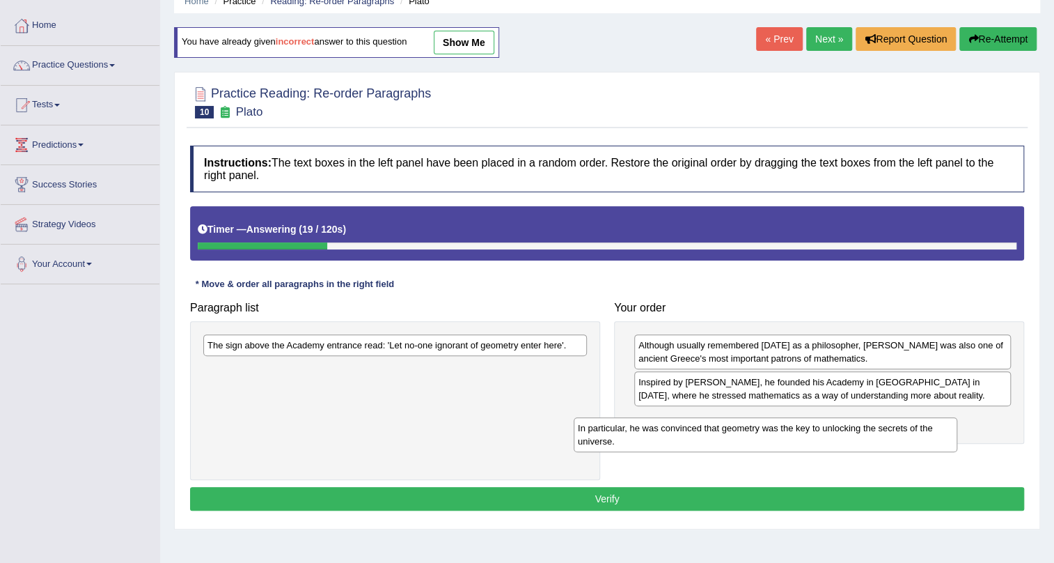
drag, startPoint x: 531, startPoint y: 387, endPoint x: 902, endPoint y: 446, distance: 375.2
click at [902, 446] on div "In particular, he was convinced that geometry was the key to unlocking the secr…" at bounding box center [766, 434] width 384 height 35
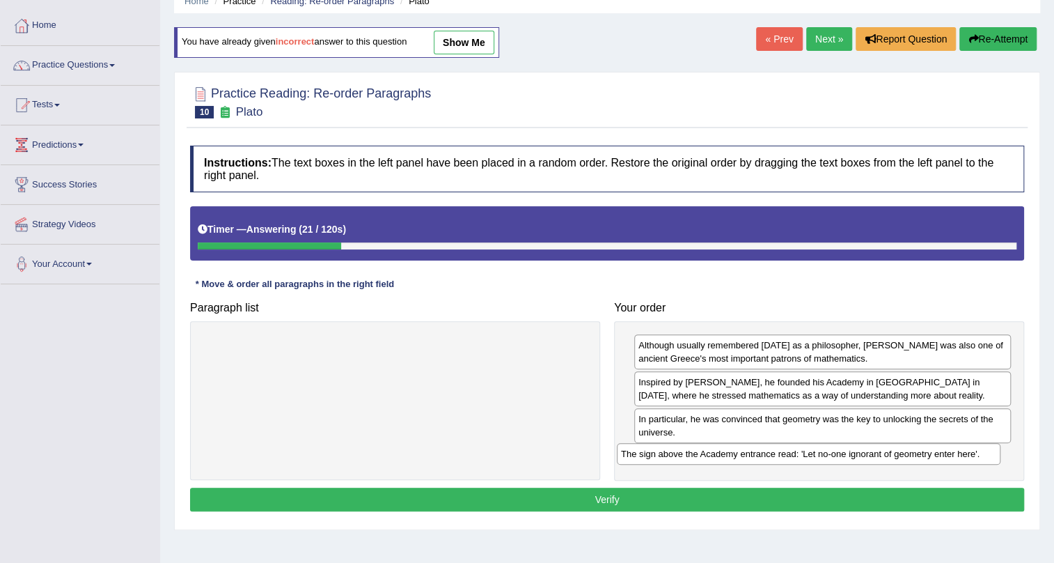
drag, startPoint x: 550, startPoint y: 345, endPoint x: 964, endPoint y: 453, distance: 427.7
click at [964, 453] on div "The sign above the Academy entrance read: 'Let no-one ignorant of geometry ente…" at bounding box center [809, 454] width 384 height 22
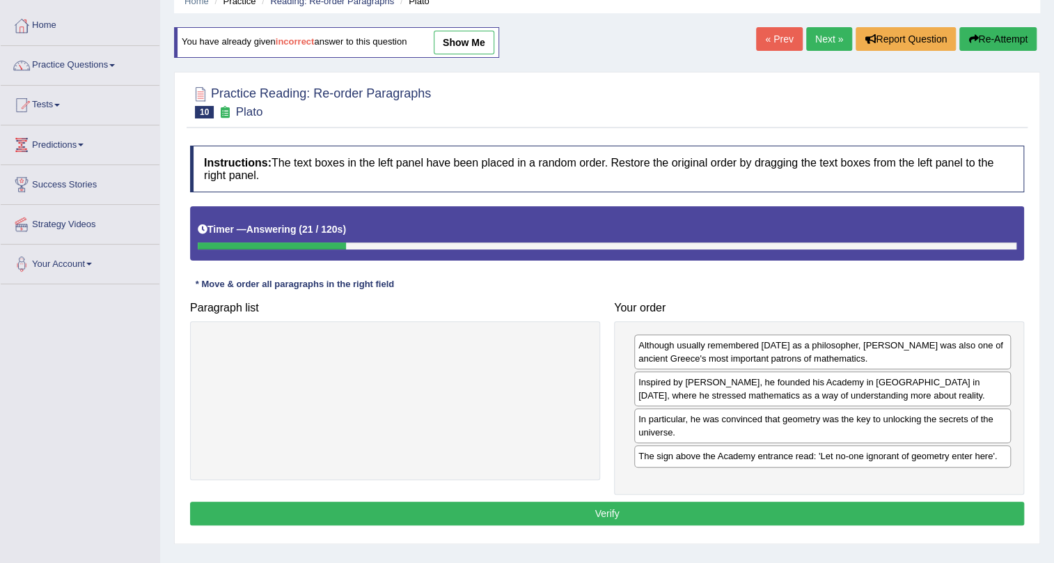
click at [949, 487] on div "Although usually remembered today as a philosopher, Plato was also one of ancie…" at bounding box center [819, 407] width 410 height 173
click at [947, 501] on button "Verify" at bounding box center [607, 513] width 834 height 24
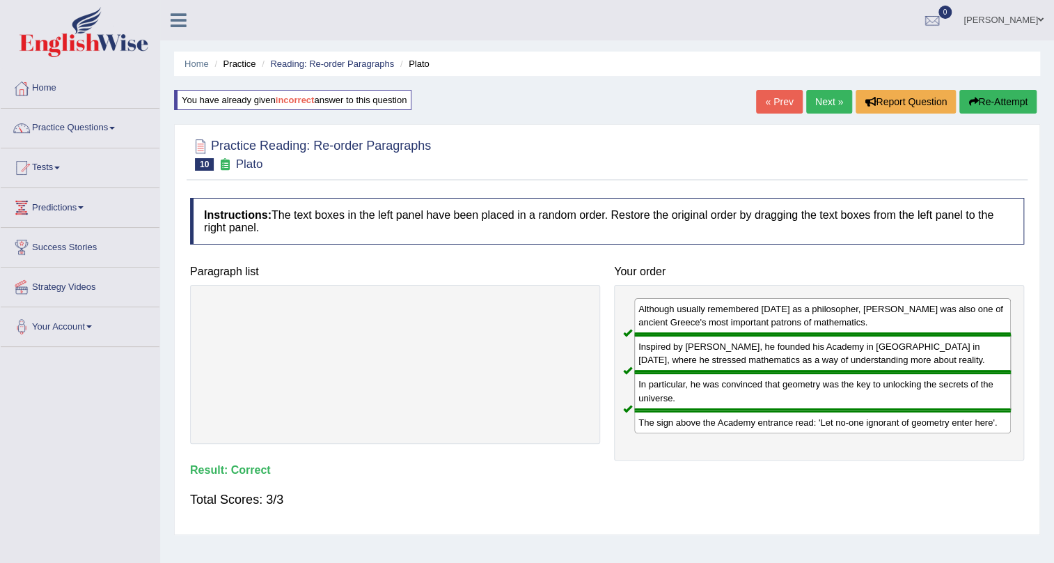
click at [813, 101] on link "Next »" at bounding box center [829, 102] width 46 height 24
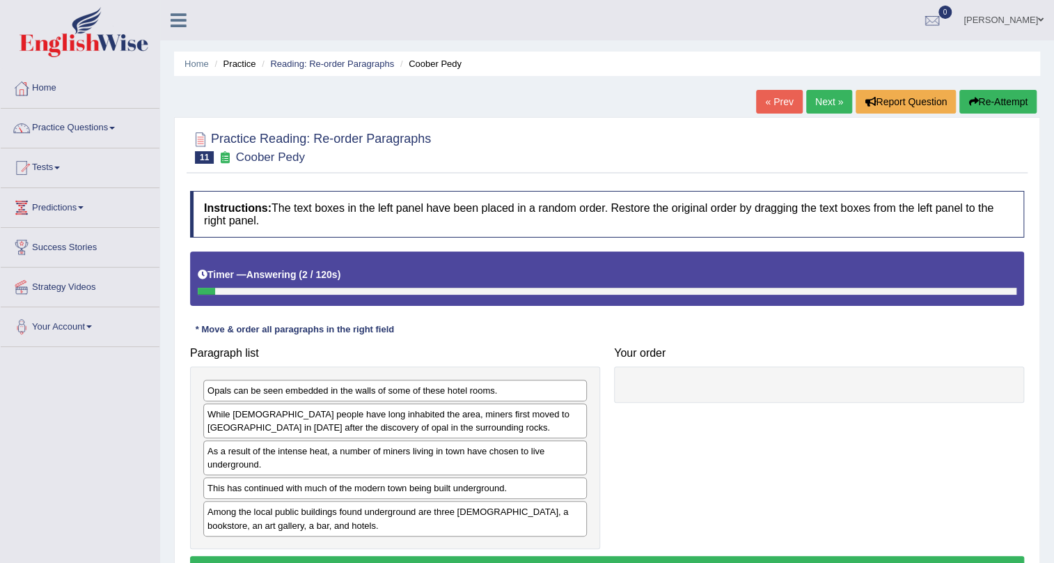
scroll to position [63, 0]
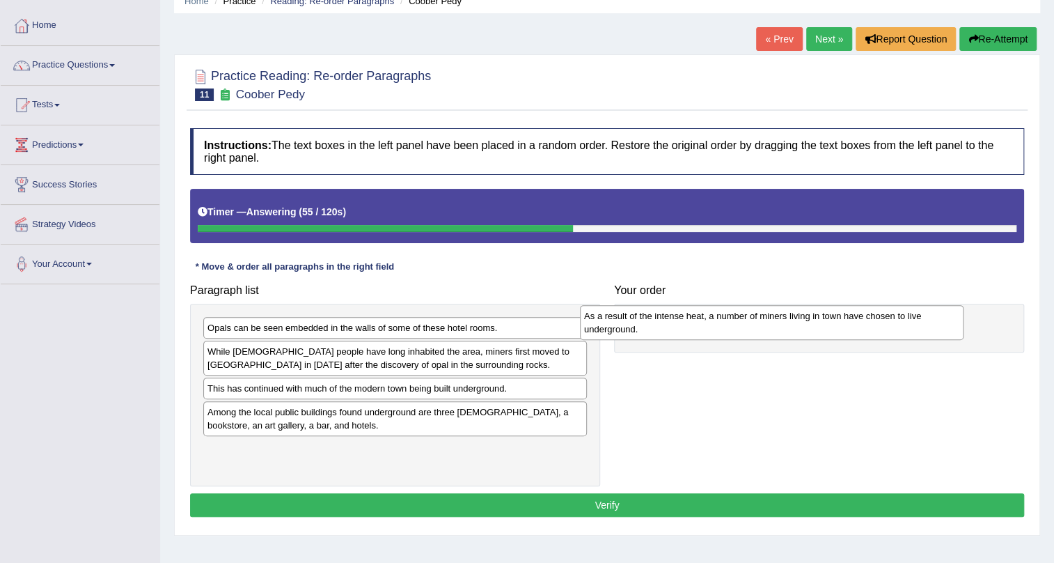
drag, startPoint x: 428, startPoint y: 397, endPoint x: 806, endPoint y: 325, distance: 384.9
click at [806, 325] on div "As a result of the intense heat, a number of miners living in town have chosen …" at bounding box center [772, 322] width 384 height 35
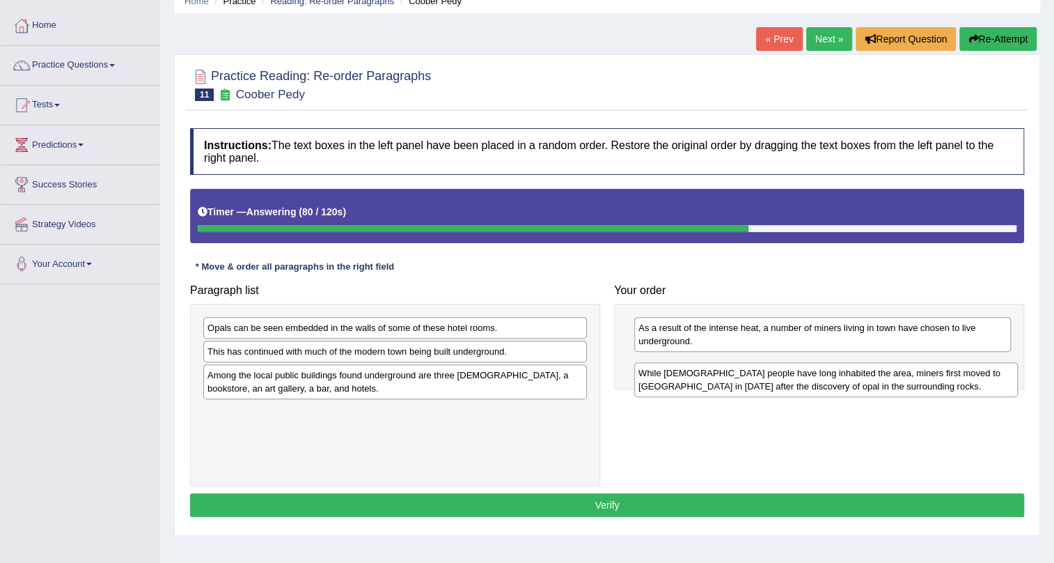
drag, startPoint x: 372, startPoint y: 351, endPoint x: 773, endPoint y: 361, distance: 401.3
click at [815, 366] on div "While [DEMOGRAPHIC_DATA] people have long inhabited the area, miners first move…" at bounding box center [826, 379] width 384 height 35
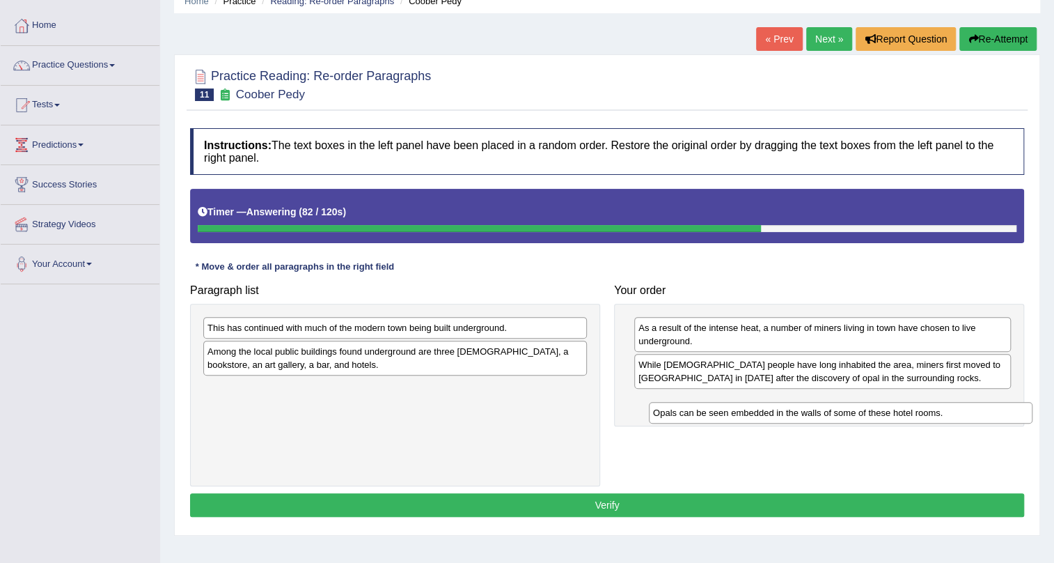
drag, startPoint x: 329, startPoint y: 327, endPoint x: 775, endPoint y: 412, distance: 453.7
click at [775, 412] on div "Opals can be seen embedded in the walls of some of these hotel rooms." at bounding box center [841, 413] width 384 height 22
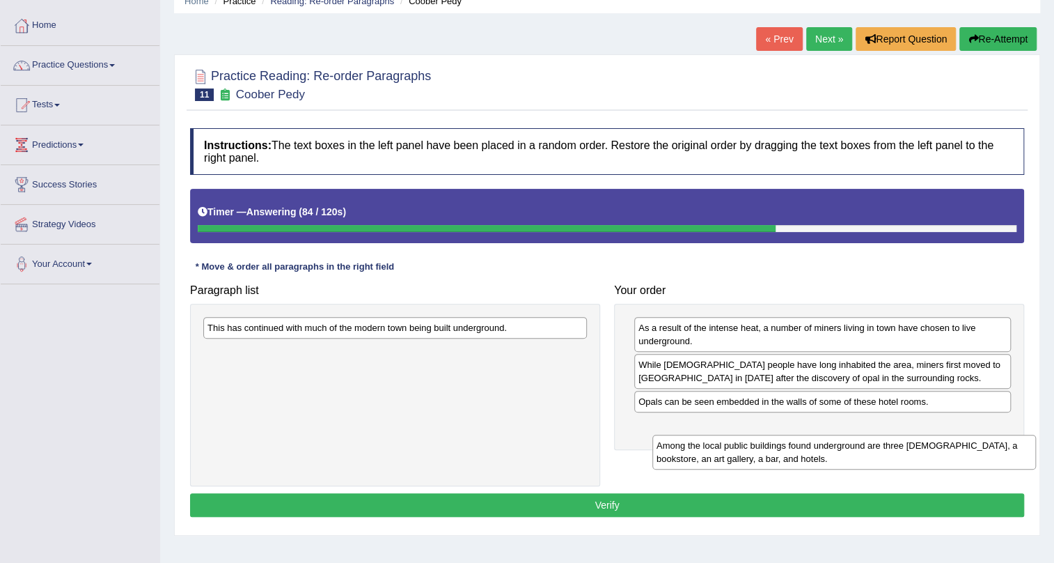
drag, startPoint x: 334, startPoint y: 355, endPoint x: 772, endPoint y: 449, distance: 448.7
click at [772, 449] on div "Among the local public buildings found underground are three [DEMOGRAPHIC_DATA]…" at bounding box center [845, 452] width 384 height 35
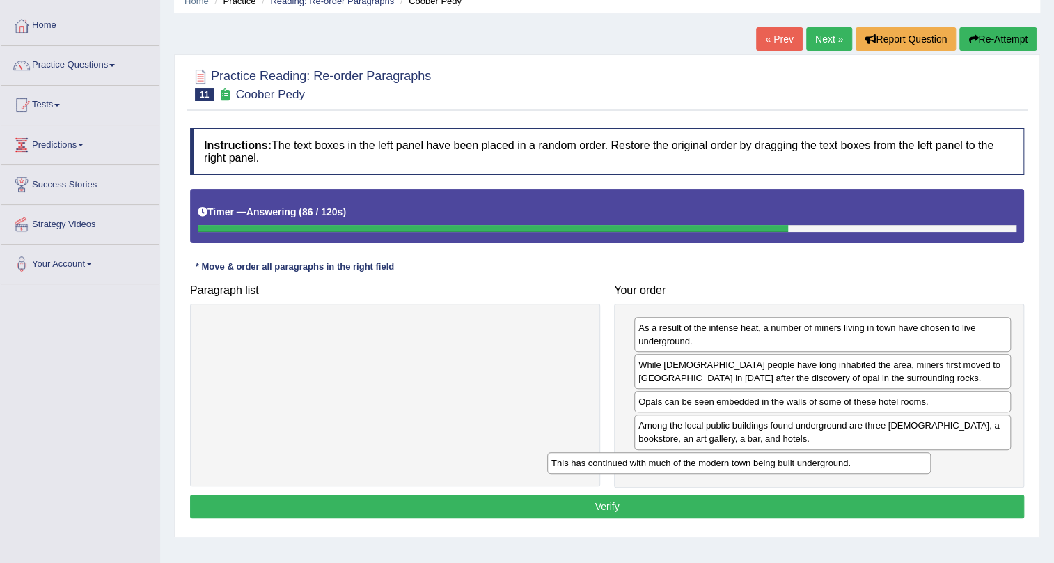
drag, startPoint x: 575, startPoint y: 331, endPoint x: 919, endPoint y: 467, distance: 369.9
click at [919, 467] on div "This has continued with much of the modern town being built underground." at bounding box center [739, 463] width 384 height 22
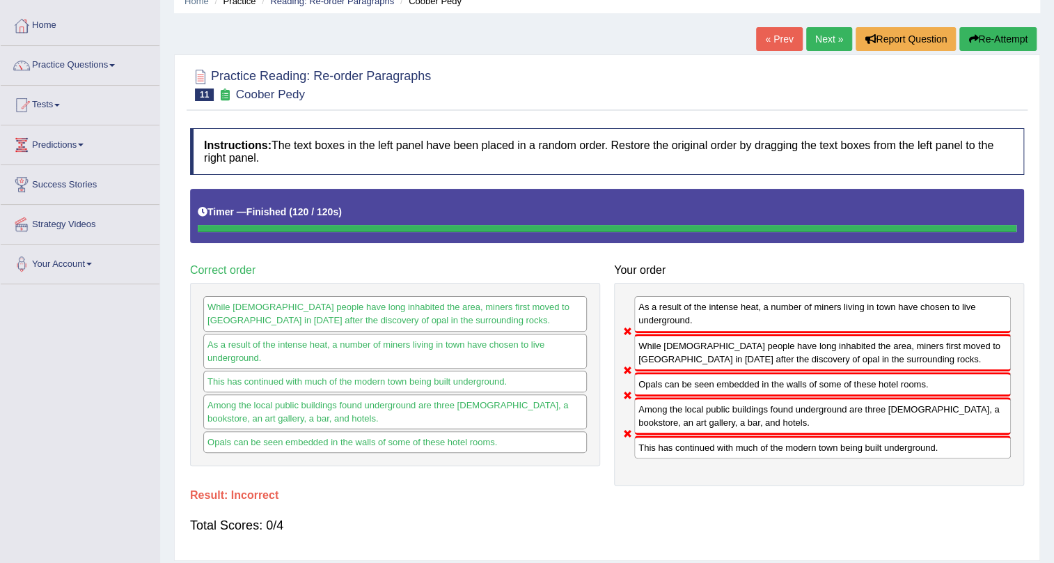
click at [971, 30] on button "Re-Attempt" at bounding box center [998, 39] width 77 height 24
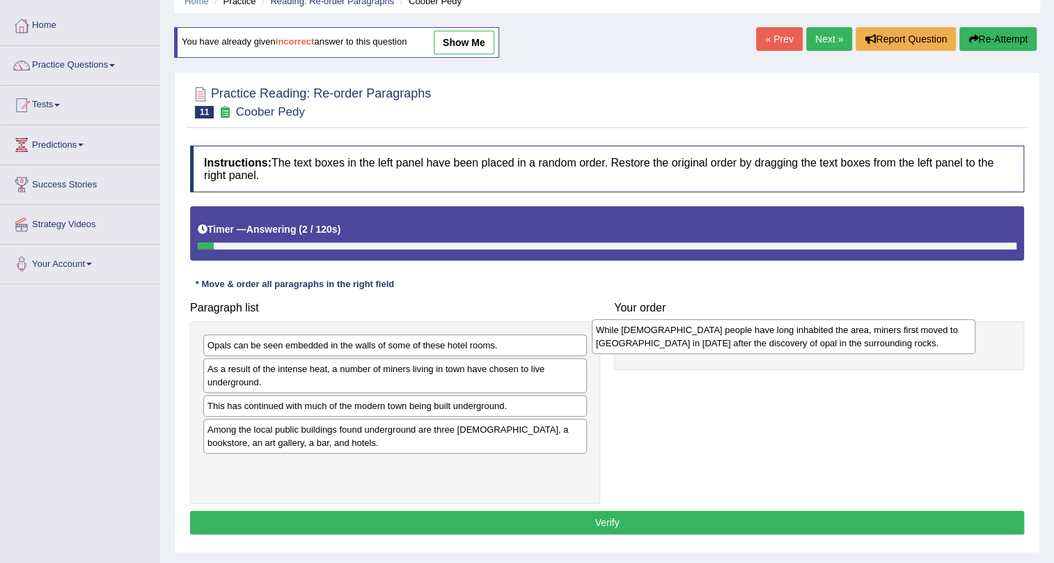
drag, startPoint x: 341, startPoint y: 379, endPoint x: 730, endPoint y: 341, distance: 390.5
click at [730, 341] on div "While Aboriginal people have long inhabited the area, miners first moved to Coo…" at bounding box center [784, 336] width 384 height 35
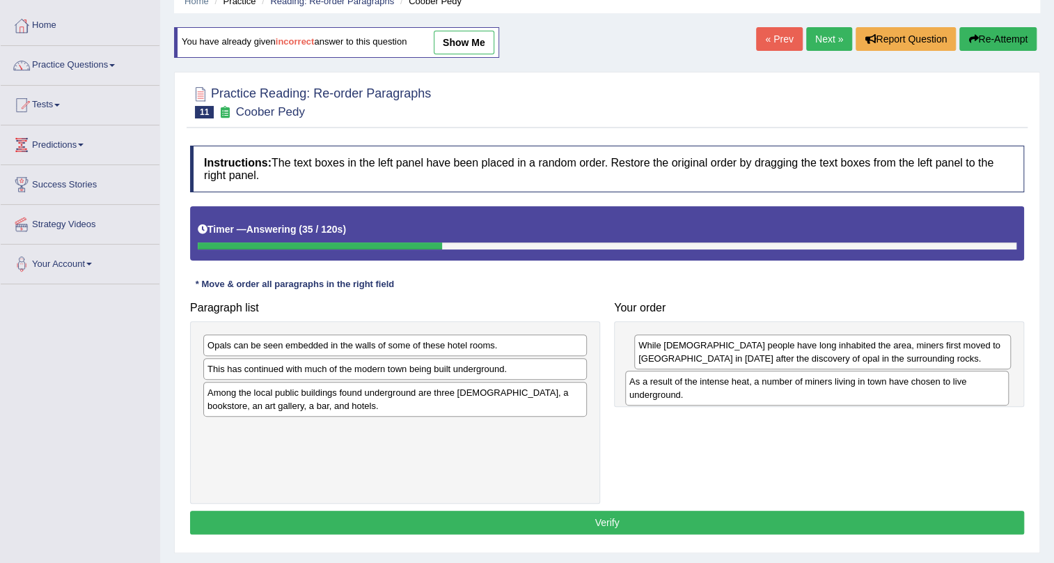
drag, startPoint x: 448, startPoint y: 369, endPoint x: 871, endPoint y: 381, distance: 422.2
click at [871, 381] on div "As a result of the intense heat, a number of miners living in town have chosen …" at bounding box center [817, 387] width 384 height 35
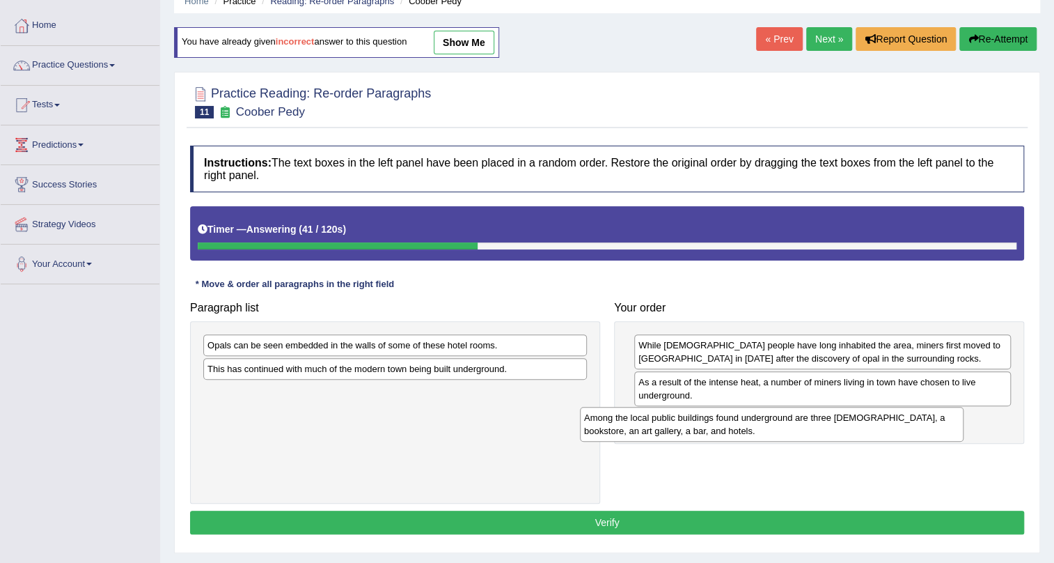
drag, startPoint x: 399, startPoint y: 400, endPoint x: 776, endPoint y: 426, distance: 377.6
click at [776, 426] on div "Among the local public buildings found underground are three churches, a bookst…" at bounding box center [772, 424] width 384 height 35
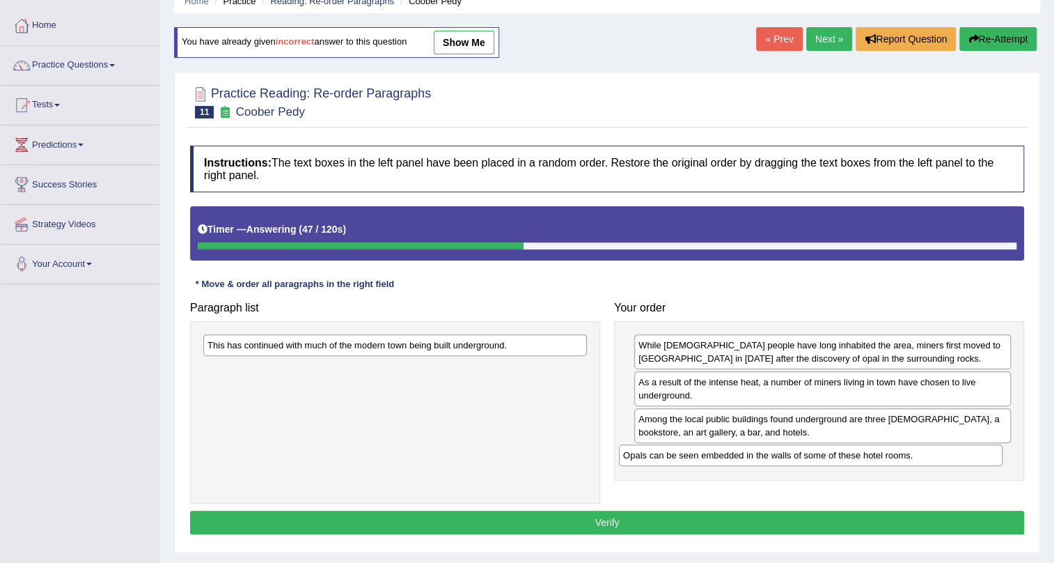
drag, startPoint x: 381, startPoint y: 351, endPoint x: 797, endPoint y: 461, distance: 430.1
click at [797, 461] on div "Opals can be seen embedded in the walls of some of these hotel rooms." at bounding box center [811, 455] width 384 height 22
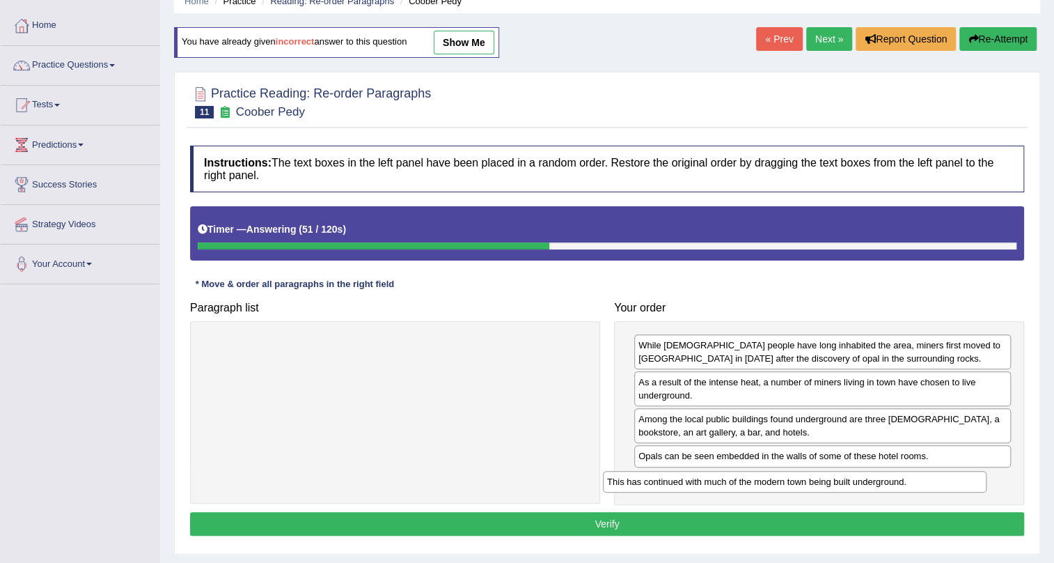
drag, startPoint x: 387, startPoint y: 349, endPoint x: 787, endPoint y: 485, distance: 422.4
click at [787, 485] on div "This has continued with much of the modern town being built underground." at bounding box center [795, 482] width 384 height 22
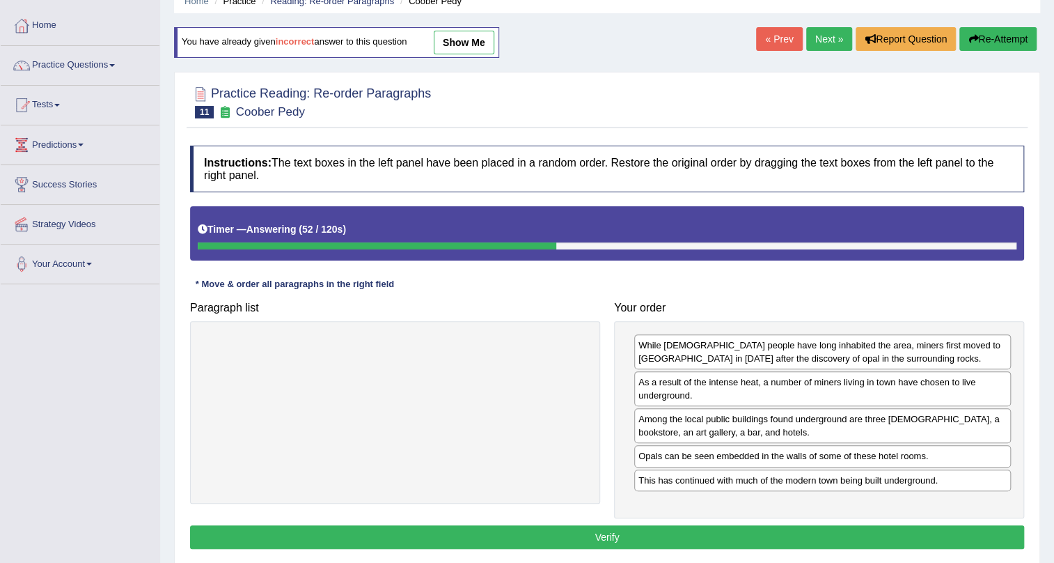
click at [786, 526] on button "Verify" at bounding box center [607, 537] width 834 height 24
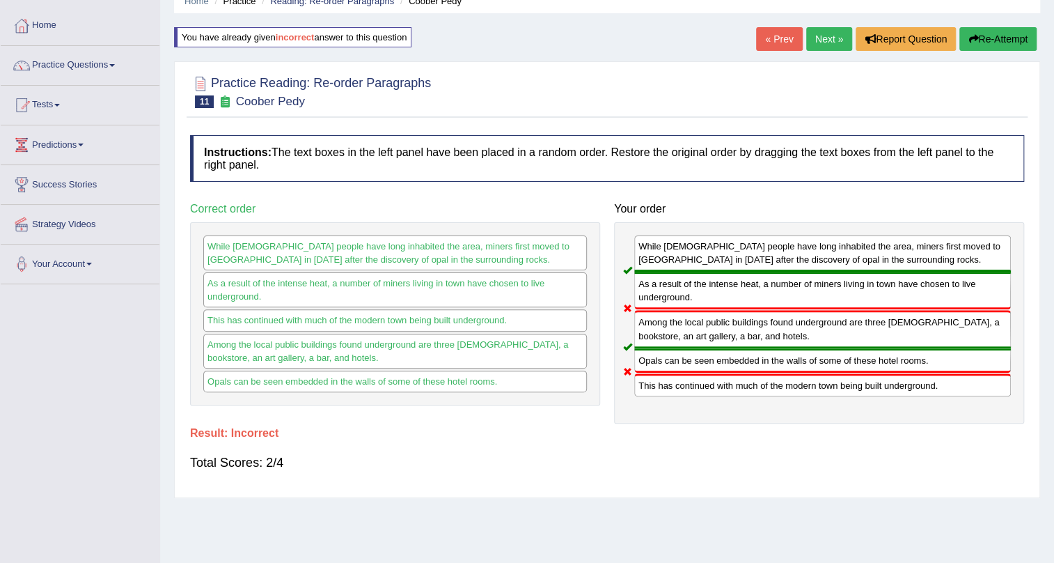
click at [1022, 40] on button "Re-Attempt" at bounding box center [998, 39] width 77 height 24
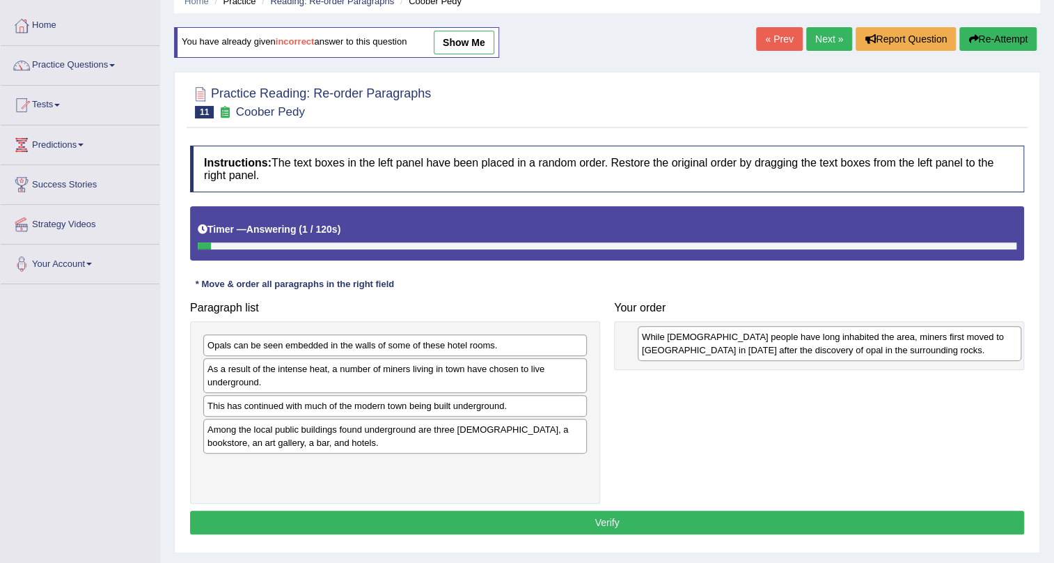
drag, startPoint x: 275, startPoint y: 380, endPoint x: 710, endPoint y: 348, distance: 435.7
click at [710, 348] on div "While [DEMOGRAPHIC_DATA] people have long inhabited the area, miners first move…" at bounding box center [830, 343] width 384 height 35
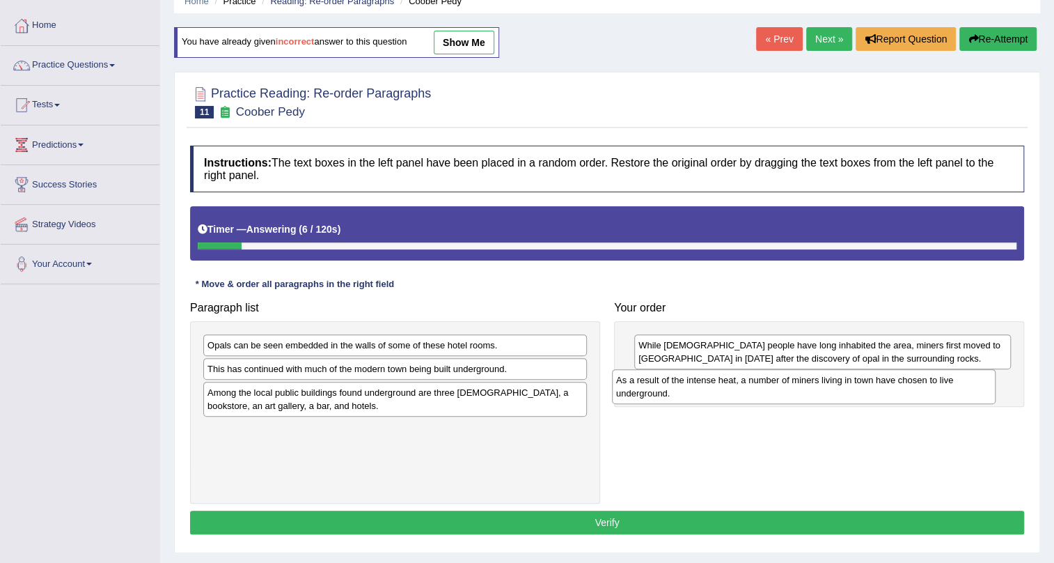
drag, startPoint x: 362, startPoint y: 370, endPoint x: 771, endPoint y: 381, distance: 408.9
click at [771, 381] on div "As a result of the intense heat, a number of miners living in town have chosen …" at bounding box center [804, 386] width 384 height 35
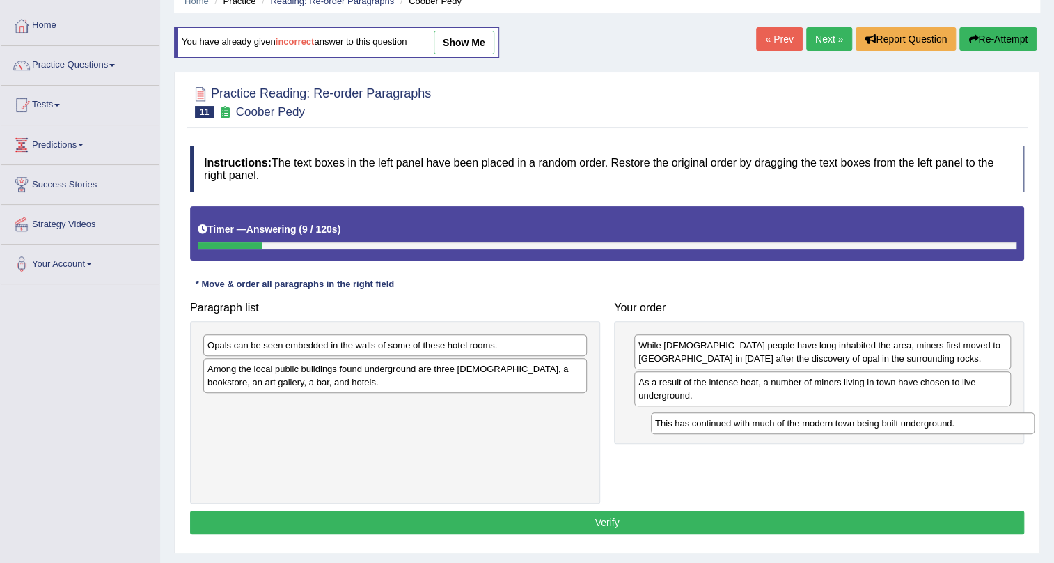
drag, startPoint x: 287, startPoint y: 368, endPoint x: 735, endPoint y: 422, distance: 451.0
click at [735, 422] on div "This has continued with much of the modern town being built underground." at bounding box center [843, 423] width 384 height 22
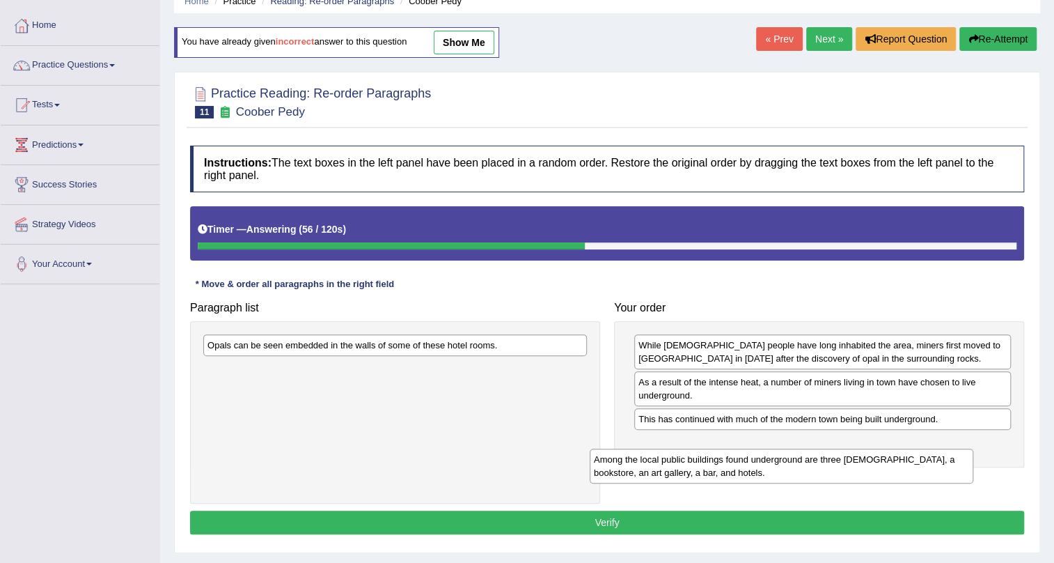
drag, startPoint x: 419, startPoint y: 376, endPoint x: 806, endPoint y: 467, distance: 397.0
click at [806, 467] on div "Among the local public buildings found underground are three churches, a bookst…" at bounding box center [782, 465] width 384 height 35
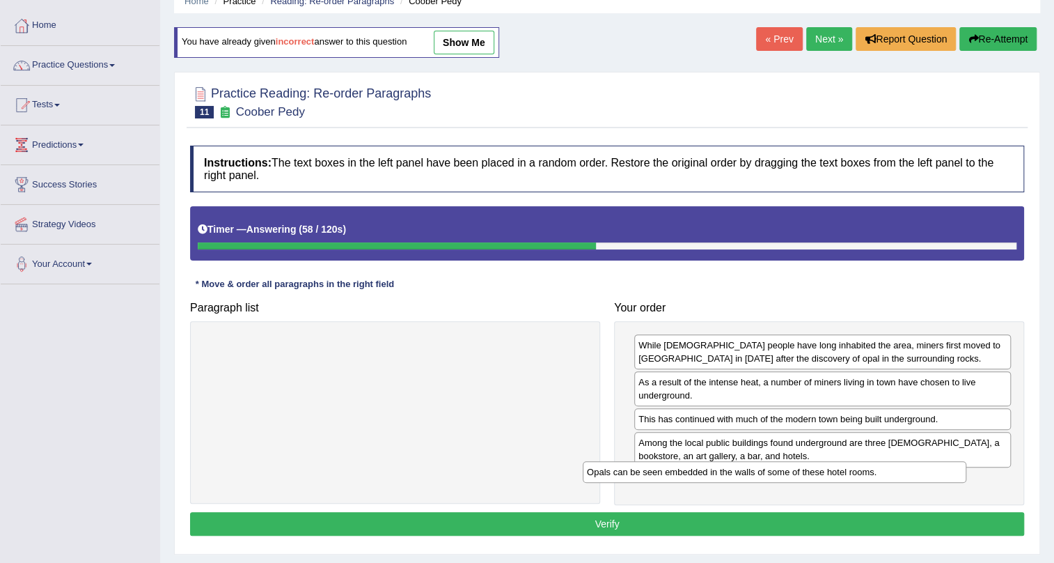
drag, startPoint x: 576, startPoint y: 348, endPoint x: 955, endPoint y: 474, distance: 400.1
click at [955, 474] on div "Opals can be seen embedded in the walls of some of these hotel rooms." at bounding box center [775, 472] width 384 height 22
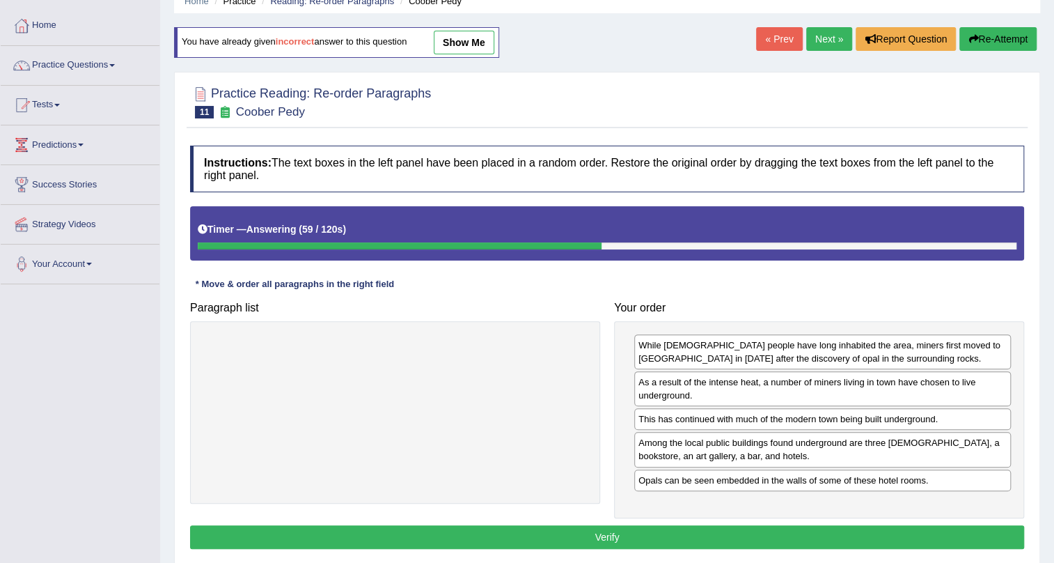
click at [969, 522] on div "Instructions: The text boxes in the left panel have been placed in a random ord…" at bounding box center [607, 349] width 841 height 421
click at [967, 529] on button "Verify" at bounding box center [607, 537] width 834 height 24
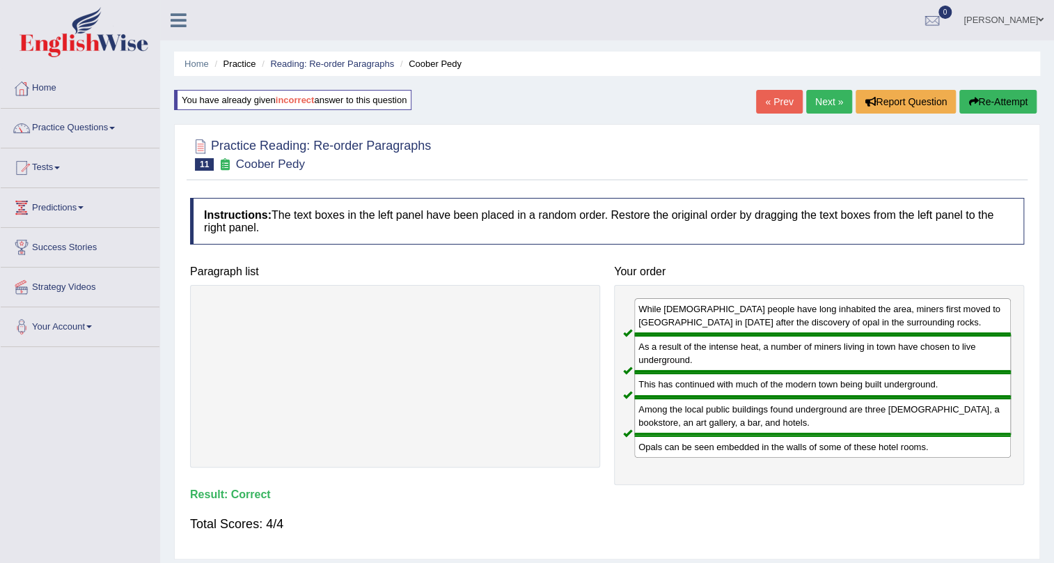
click at [819, 100] on link "Next »" at bounding box center [829, 102] width 46 height 24
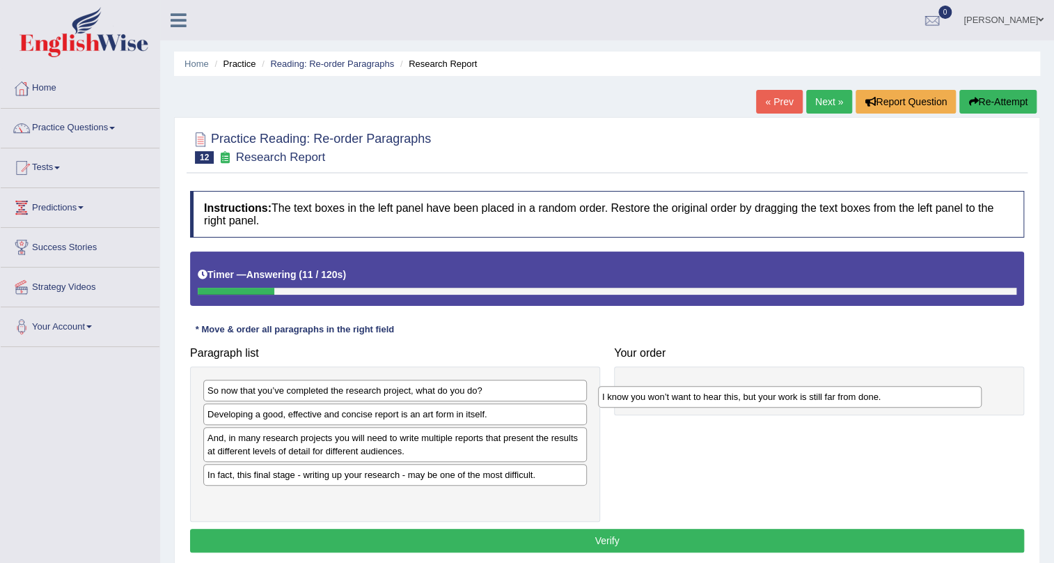
drag, startPoint x: 381, startPoint y: 392, endPoint x: 776, endPoint y: 398, distance: 394.9
click at [776, 398] on div "I know you won’t want to hear this, but your work is still far from done." at bounding box center [790, 397] width 384 height 22
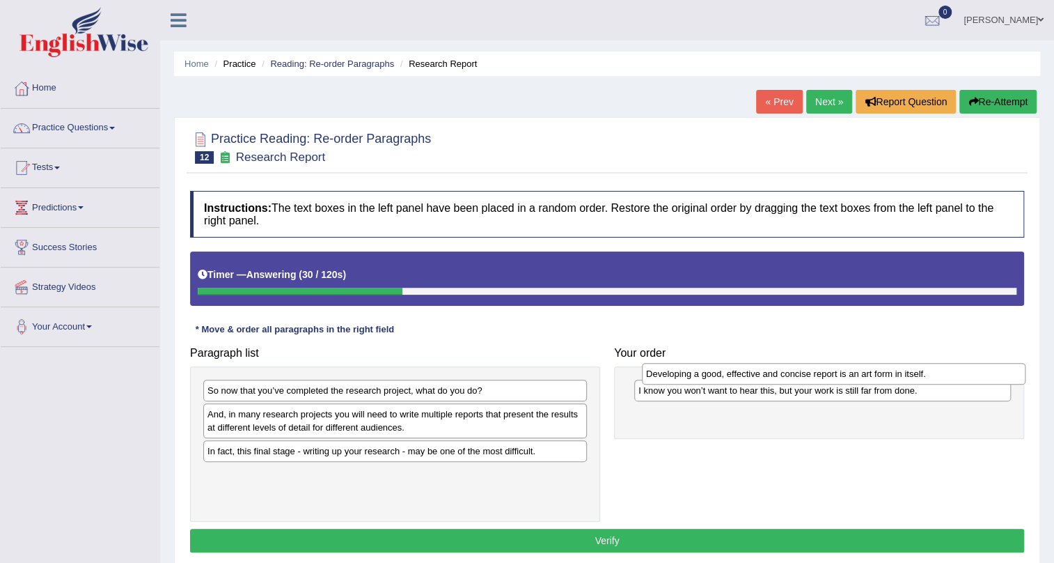
drag, startPoint x: 233, startPoint y: 417, endPoint x: 672, endPoint y: 377, distance: 440.6
click at [672, 377] on div "Developing a good, effective and concise report is an art form in itself." at bounding box center [834, 374] width 384 height 22
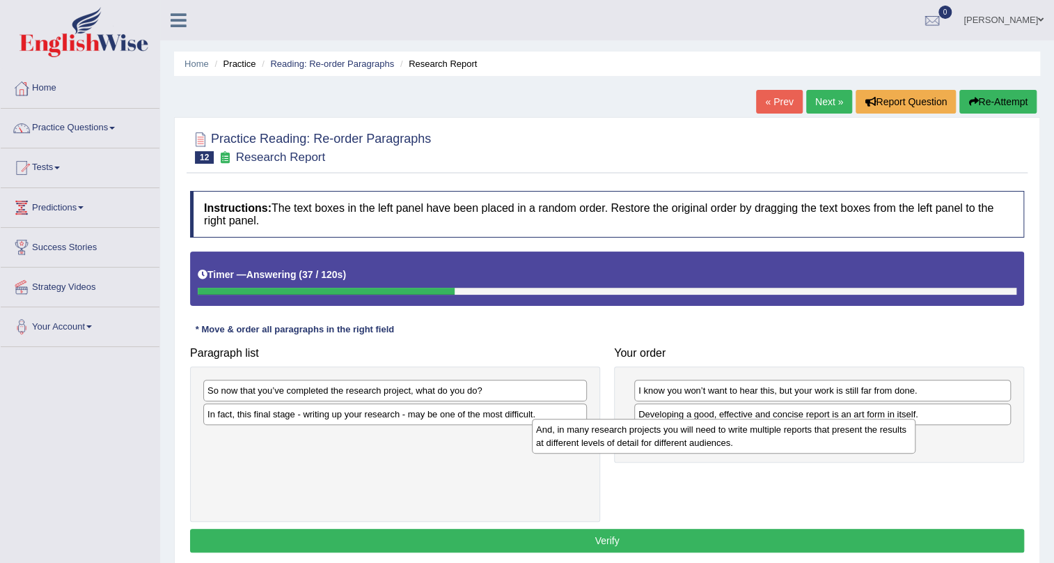
drag, startPoint x: 524, startPoint y: 427, endPoint x: 892, endPoint y: 446, distance: 368.2
click at [892, 446] on div "And, in many research projects you will need to write multiple reports that pre…" at bounding box center [724, 436] width 384 height 35
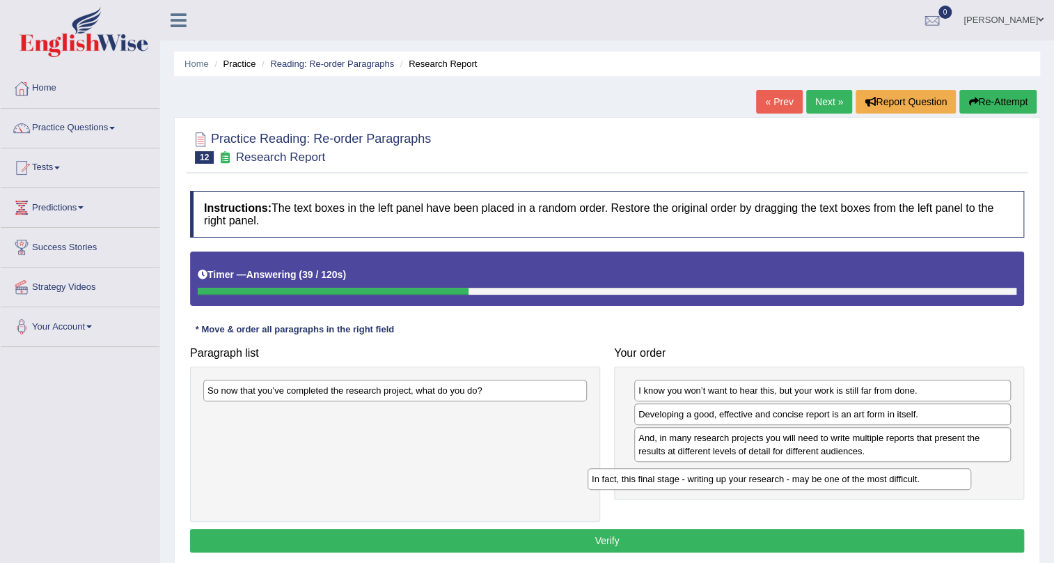
drag, startPoint x: 549, startPoint y: 421, endPoint x: 922, endPoint y: 480, distance: 377.1
click at [922, 480] on div "In fact, this final stage - writing up your research - may be one of the most d…" at bounding box center [780, 479] width 384 height 22
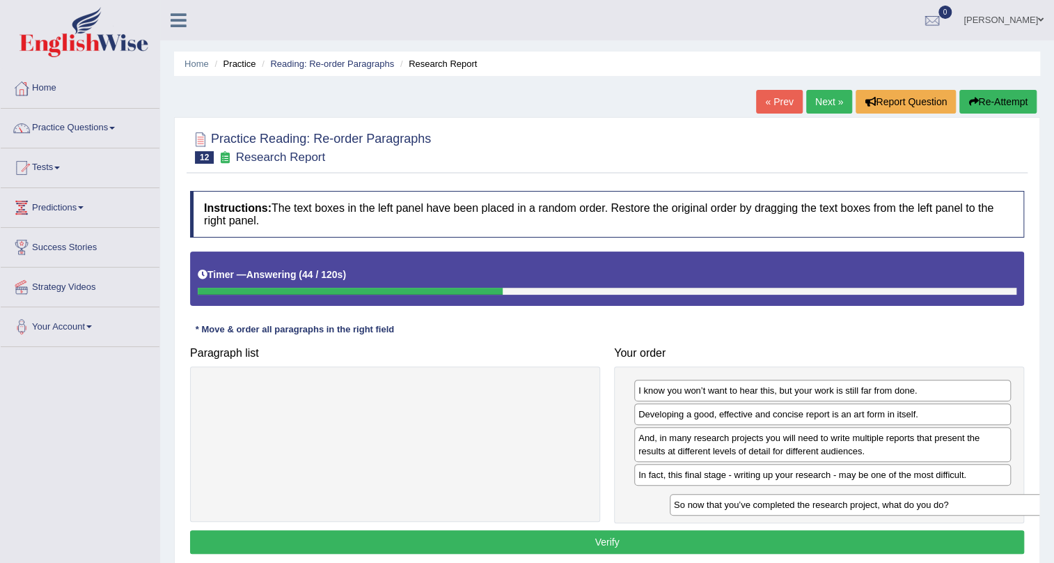
drag, startPoint x: 481, startPoint y: 392, endPoint x: 940, endPoint y: 499, distance: 472.0
click at [940, 499] on div "So now that you’ve completed the research project, what do you do?" at bounding box center [862, 505] width 384 height 22
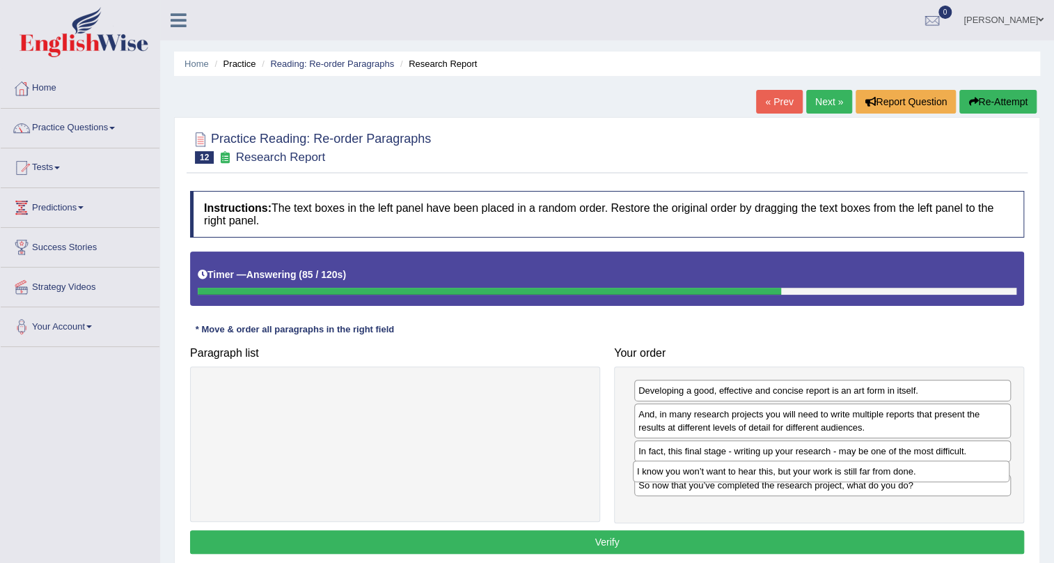
drag, startPoint x: 840, startPoint y: 393, endPoint x: 838, endPoint y: 474, distance: 80.8
click at [838, 474] on div "I know you won’t want to hear this, but your work is still far from done." at bounding box center [821, 471] width 377 height 22
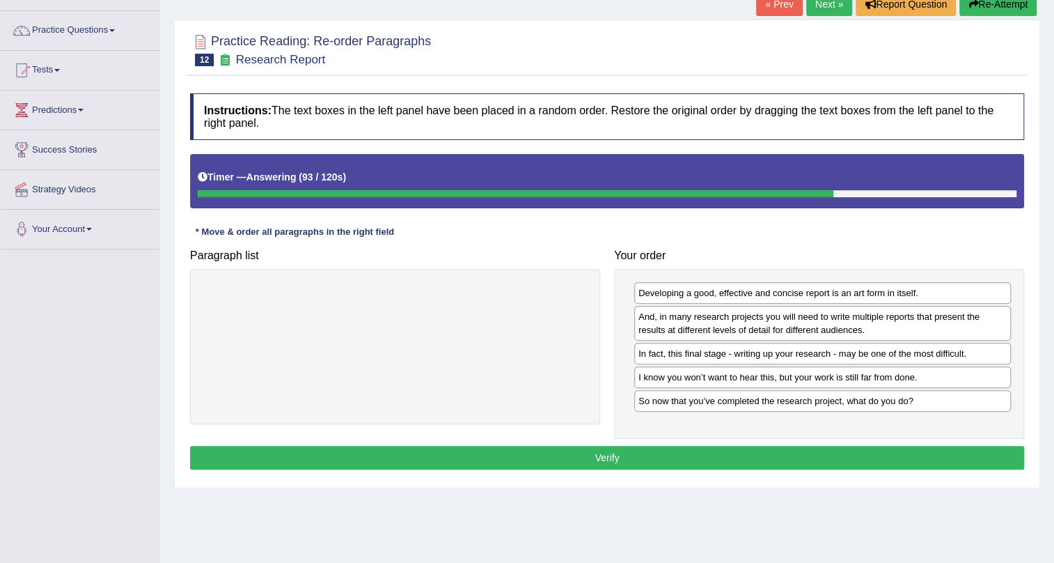
scroll to position [126, 0]
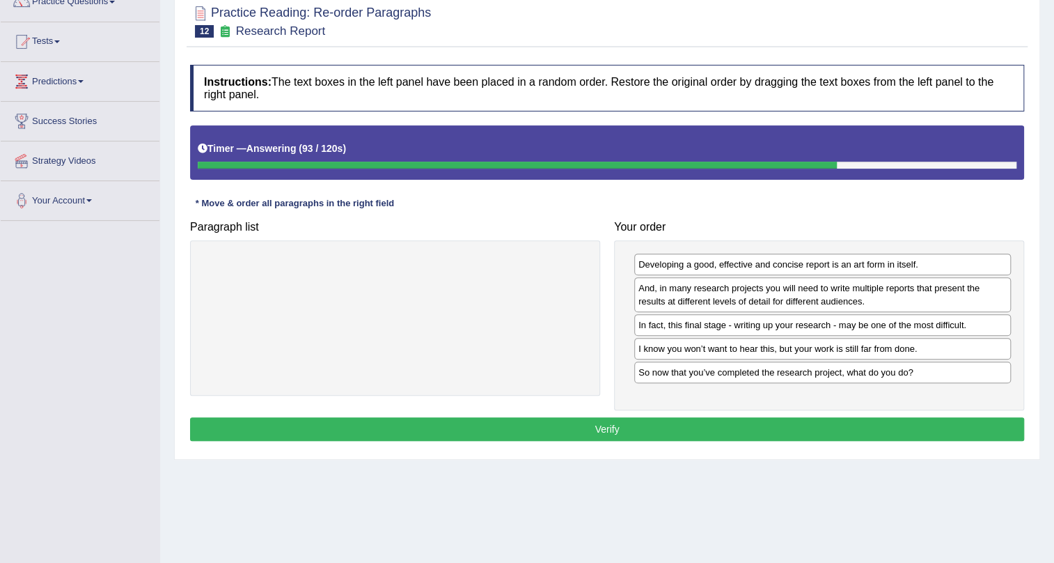
click at [836, 432] on button "Verify" at bounding box center [607, 429] width 834 height 24
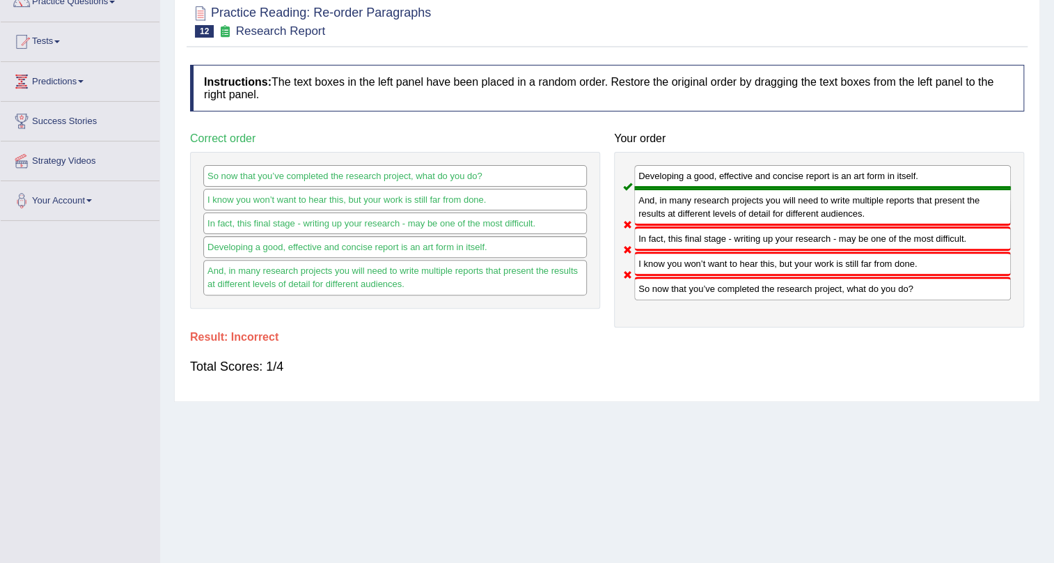
scroll to position [0, 0]
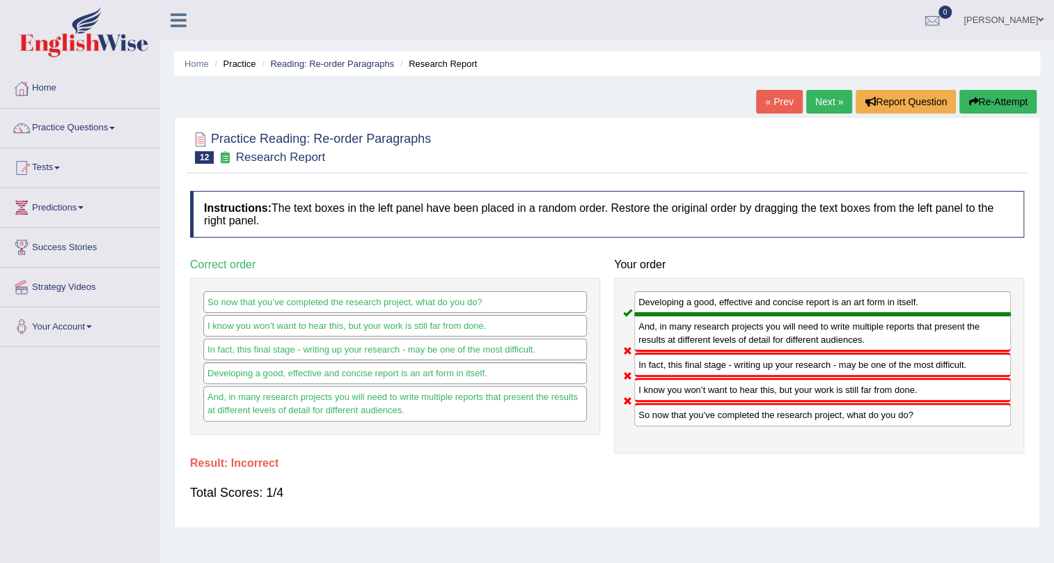
click at [1005, 97] on button "Re-Attempt" at bounding box center [998, 102] width 77 height 24
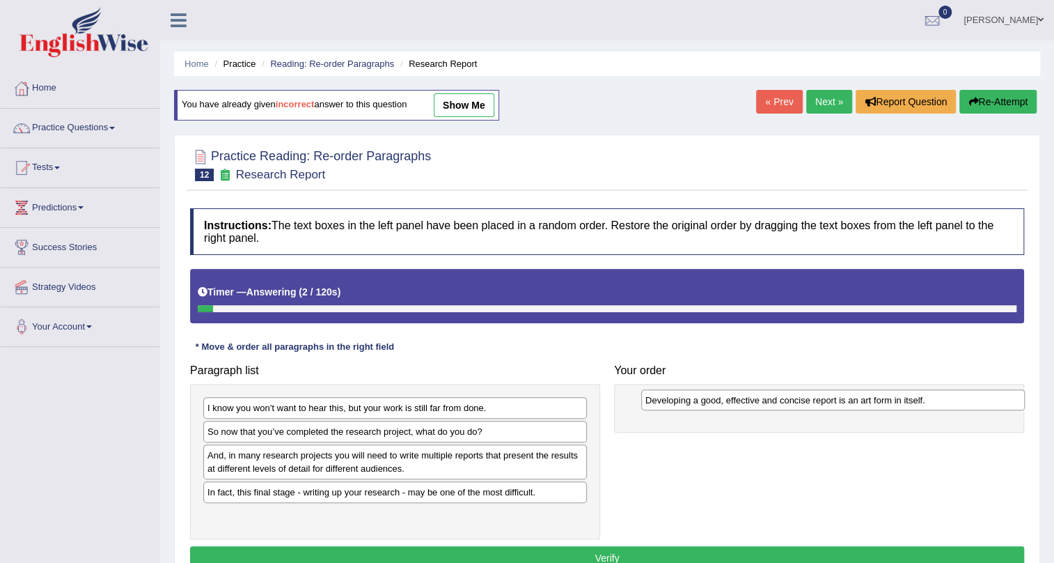
drag, startPoint x: 312, startPoint y: 460, endPoint x: 750, endPoint y: 405, distance: 441.5
click at [750, 405] on div "Developing a good, effective and concise report is an art form in itself." at bounding box center [833, 400] width 384 height 22
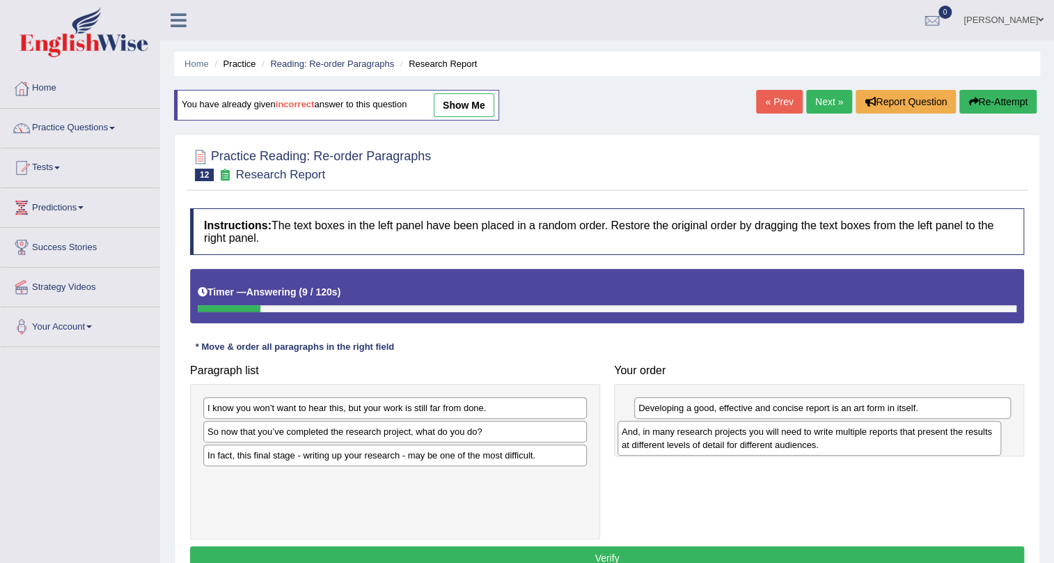
drag, startPoint x: 297, startPoint y: 462, endPoint x: 731, endPoint y: 437, distance: 434.6
click at [731, 437] on div "And, in many research projects you will need to write multiple reports that pre…" at bounding box center [810, 438] width 384 height 35
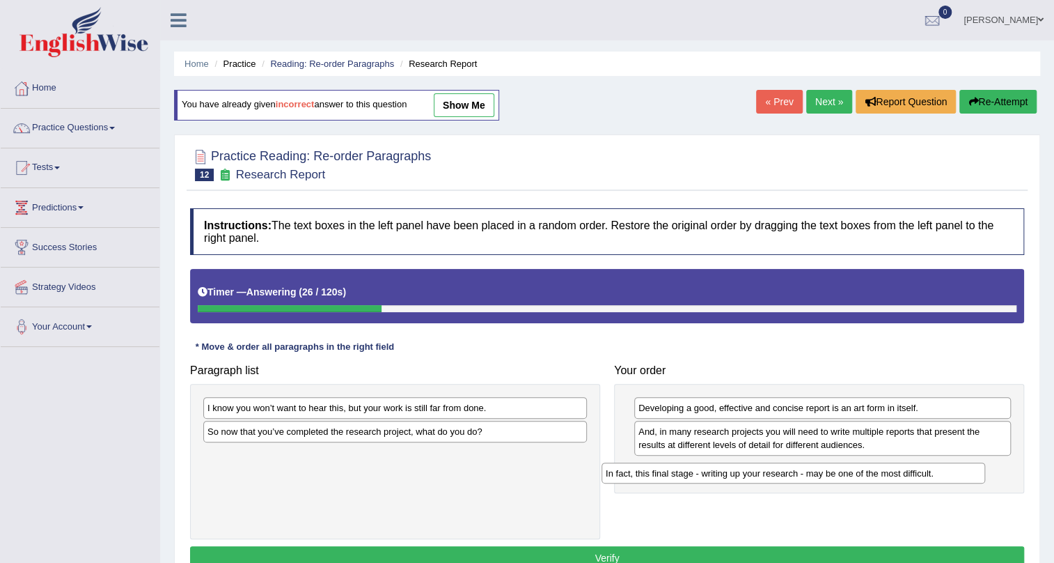
drag, startPoint x: 362, startPoint y: 458, endPoint x: 778, endPoint y: 472, distance: 416.0
click at [778, 472] on div "In fact, this final stage - writing up your research - may be one of the most d…" at bounding box center [794, 473] width 384 height 22
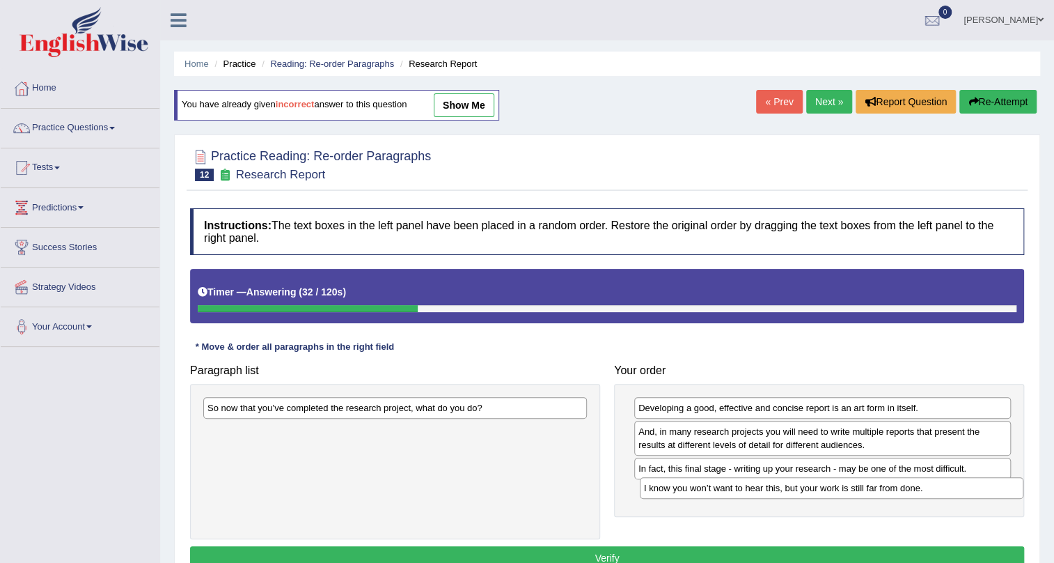
drag, startPoint x: 416, startPoint y: 407, endPoint x: 853, endPoint y: 487, distance: 443.9
click at [853, 487] on div "I know you won’t want to hear this, but your work is still far from done." at bounding box center [832, 488] width 384 height 22
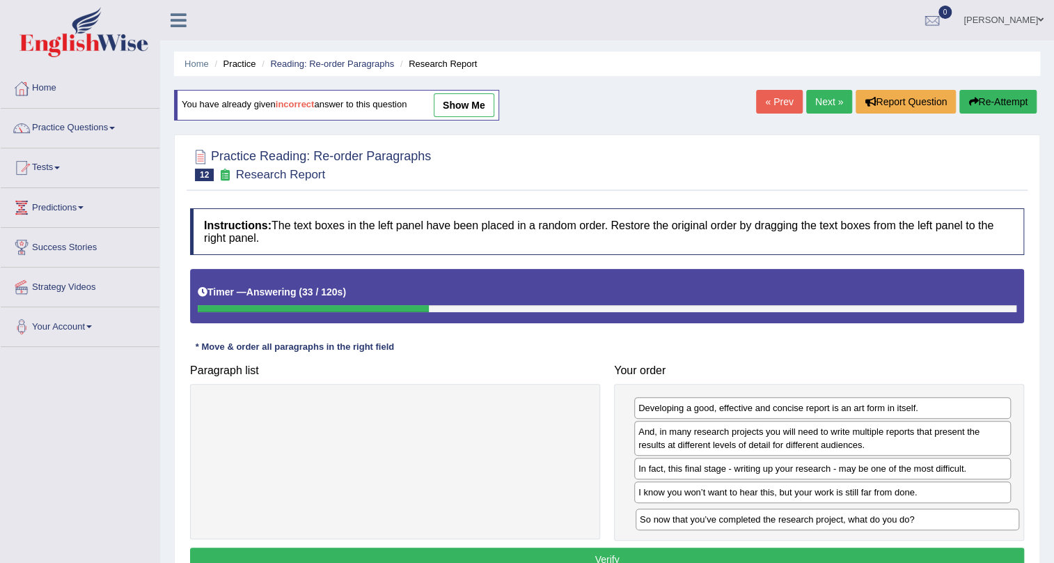
drag, startPoint x: 531, startPoint y: 411, endPoint x: 963, endPoint y: 522, distance: 446.6
click at [963, 522] on div "So now that you’ve completed the research project, what do you do?" at bounding box center [828, 519] width 384 height 22
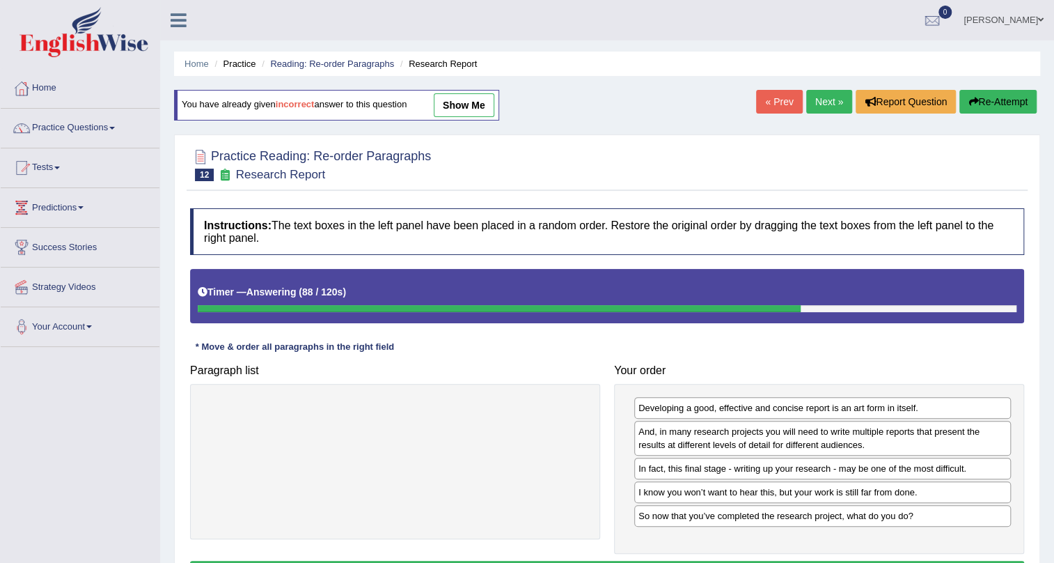
scroll to position [168, 0]
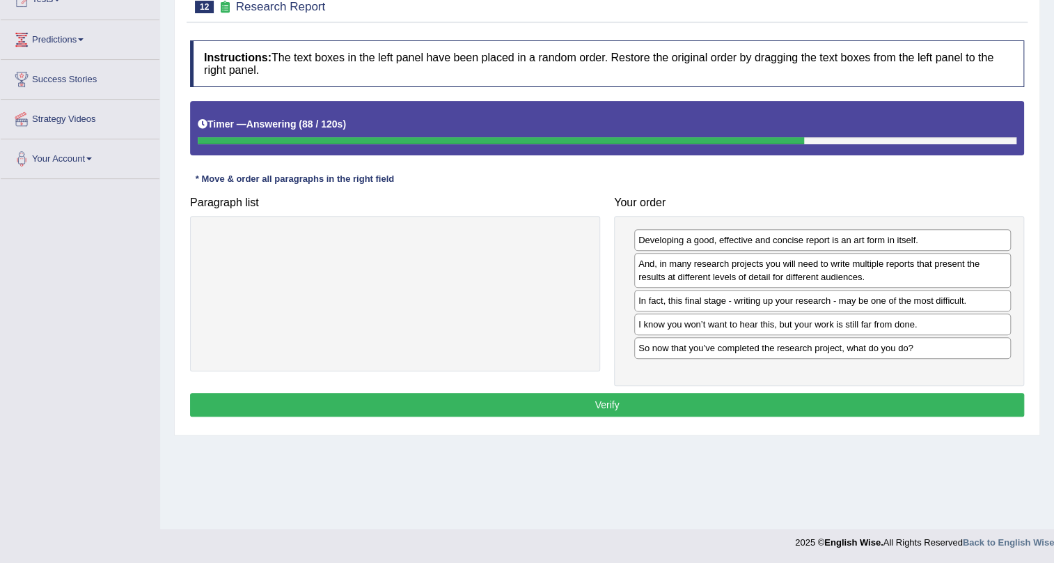
click at [557, 397] on button "Verify" at bounding box center [607, 405] width 834 height 24
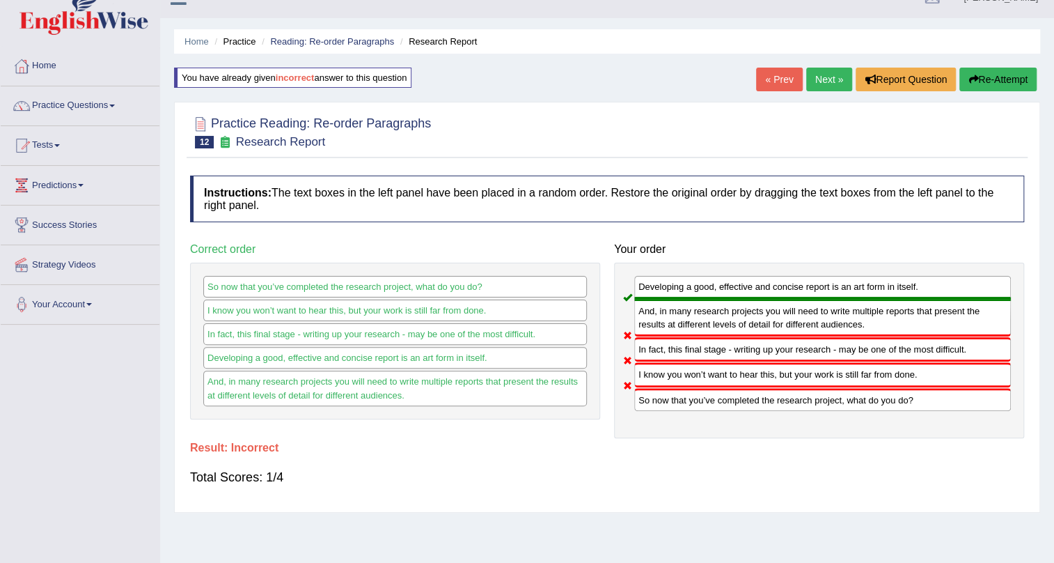
scroll to position [0, 0]
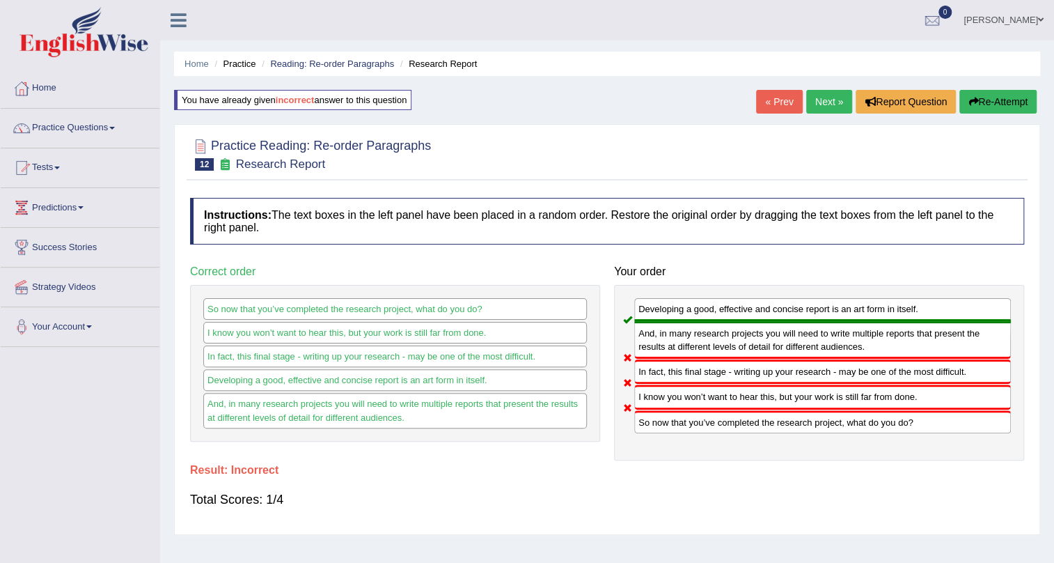
click at [1001, 97] on button "Re-Attempt" at bounding box center [998, 102] width 77 height 24
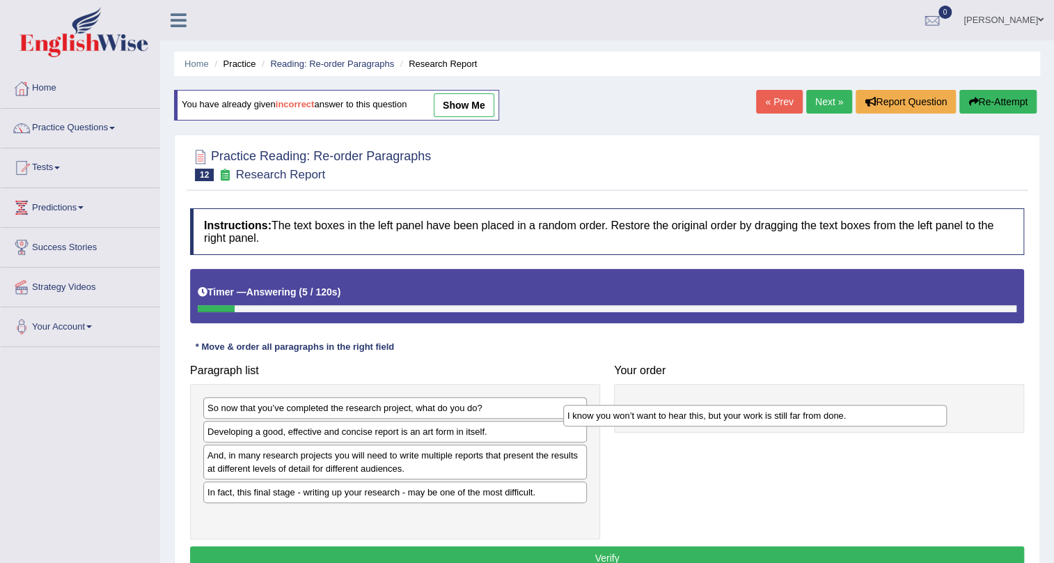
drag, startPoint x: 489, startPoint y: 413, endPoint x: 849, endPoint y: 421, distance: 360.1
click at [849, 421] on div "I know you won’t want to hear this, but your work is still far from done." at bounding box center [755, 416] width 384 height 22
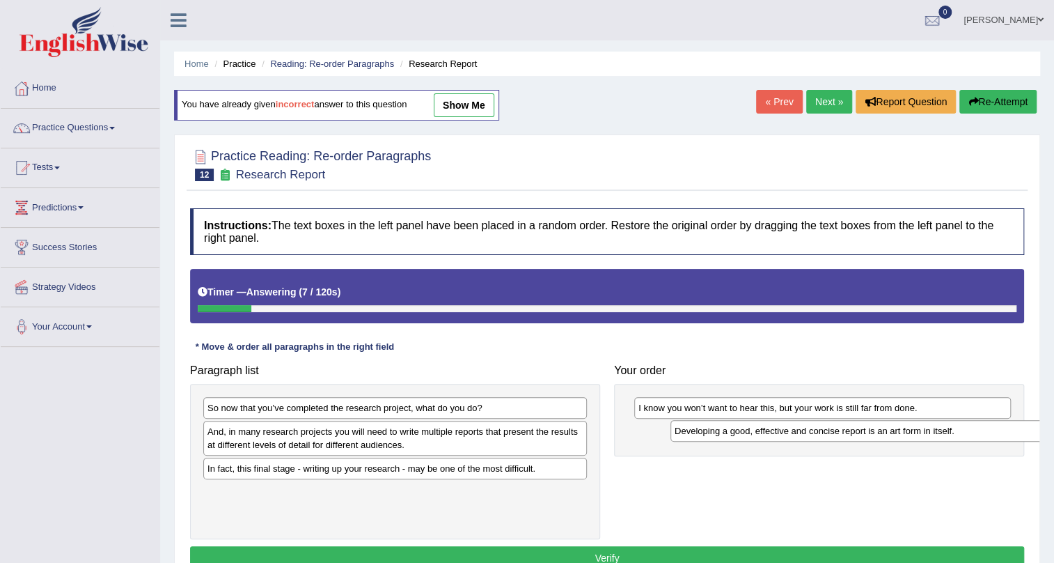
drag, startPoint x: 336, startPoint y: 434, endPoint x: 794, endPoint y: 435, distance: 457.5
click at [795, 435] on div "Developing a good, effective and concise report is an art form in itself." at bounding box center [863, 431] width 384 height 22
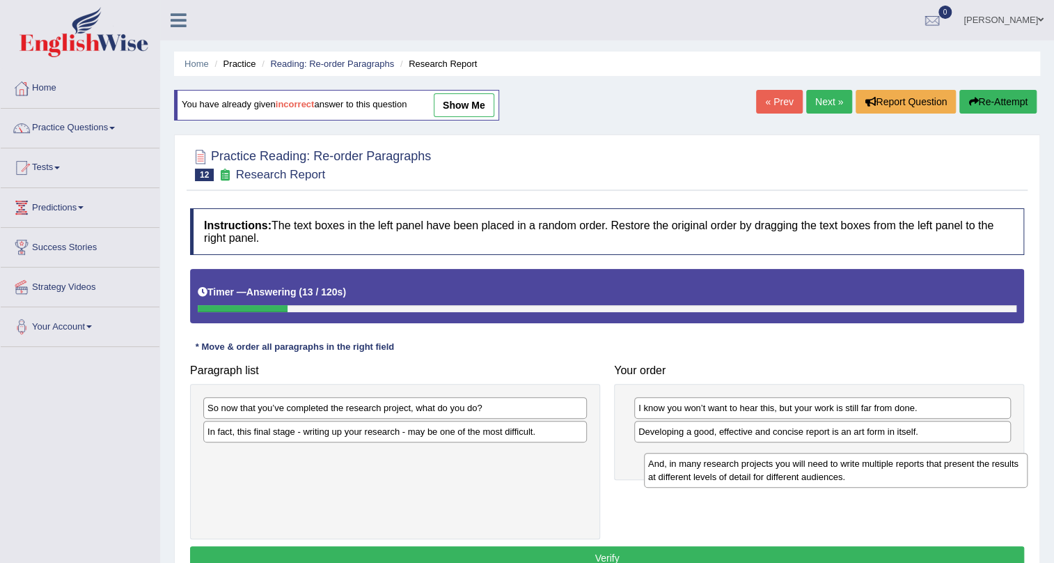
drag, startPoint x: 252, startPoint y: 439, endPoint x: 693, endPoint y: 471, distance: 442.0
click at [693, 471] on div "And, in many research projects you will need to write multiple reports that pre…" at bounding box center [836, 470] width 384 height 35
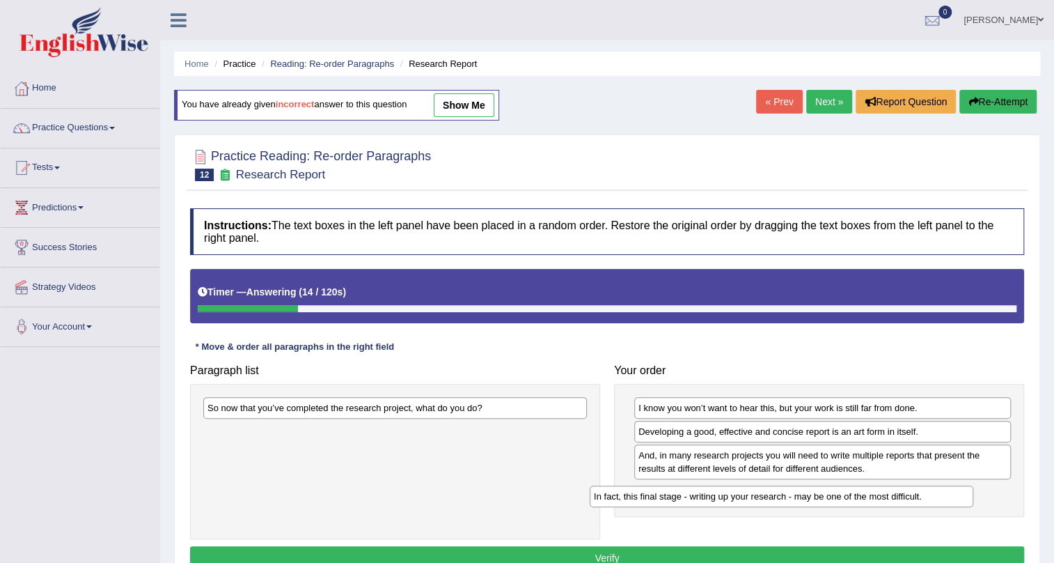
drag, startPoint x: 436, startPoint y: 433, endPoint x: 838, endPoint y: 498, distance: 407.7
click at [830, 498] on div "In fact, this final stage - writing up your research - may be one of the most d…" at bounding box center [782, 496] width 384 height 22
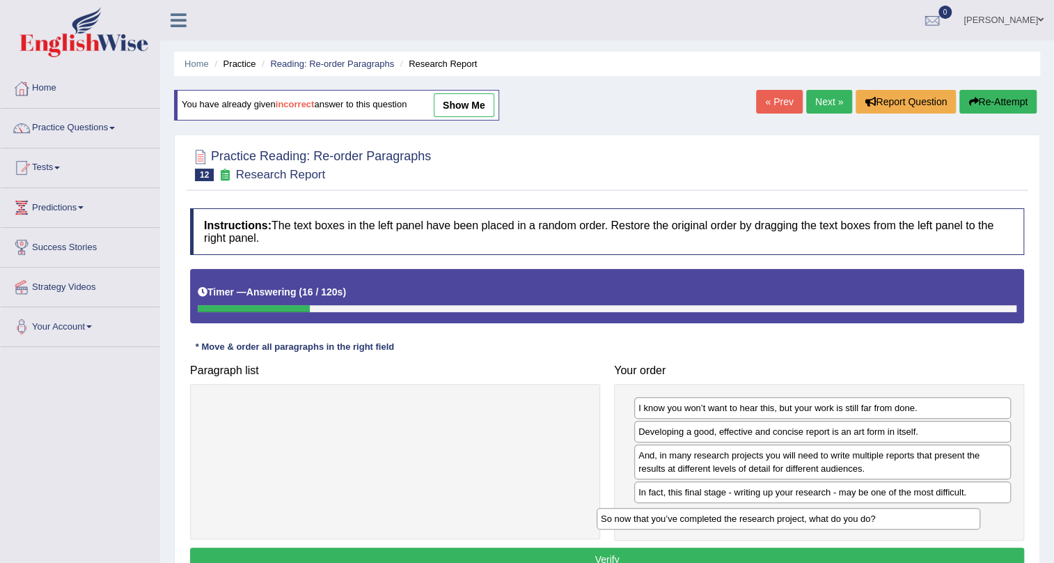
drag, startPoint x: 562, startPoint y: 412, endPoint x: 988, endPoint y: 518, distance: 438.6
click at [981, 518] on div "So now that you’ve completed the research project, what do you do?" at bounding box center [789, 519] width 384 height 22
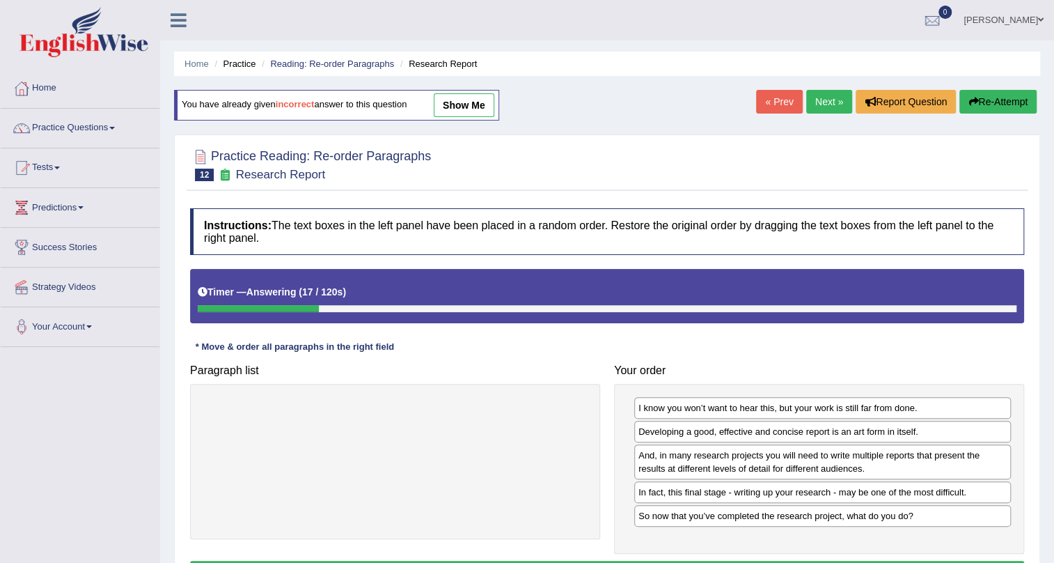
scroll to position [63, 0]
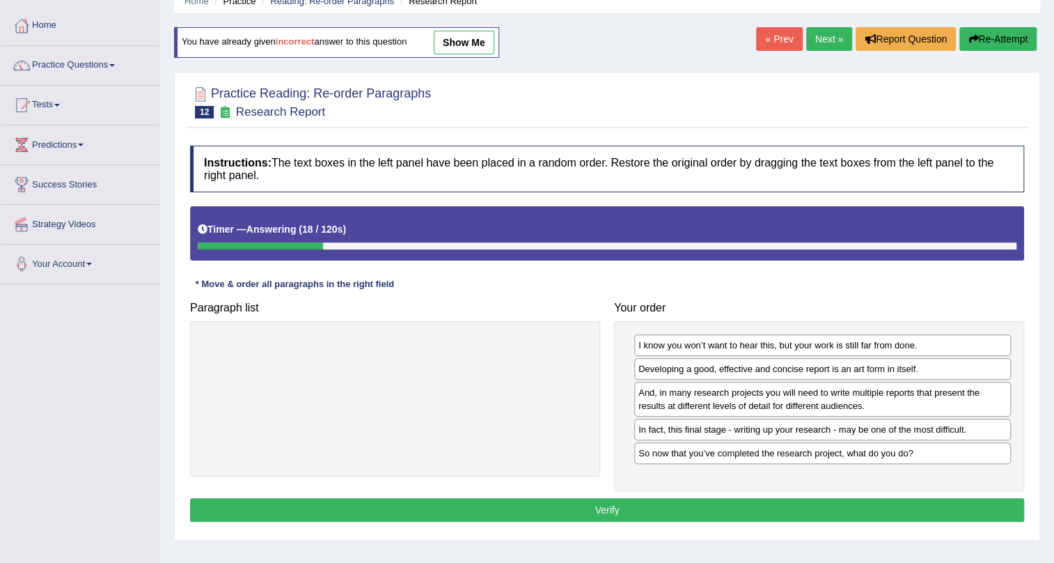
click at [699, 508] on button "Verify" at bounding box center [607, 510] width 834 height 24
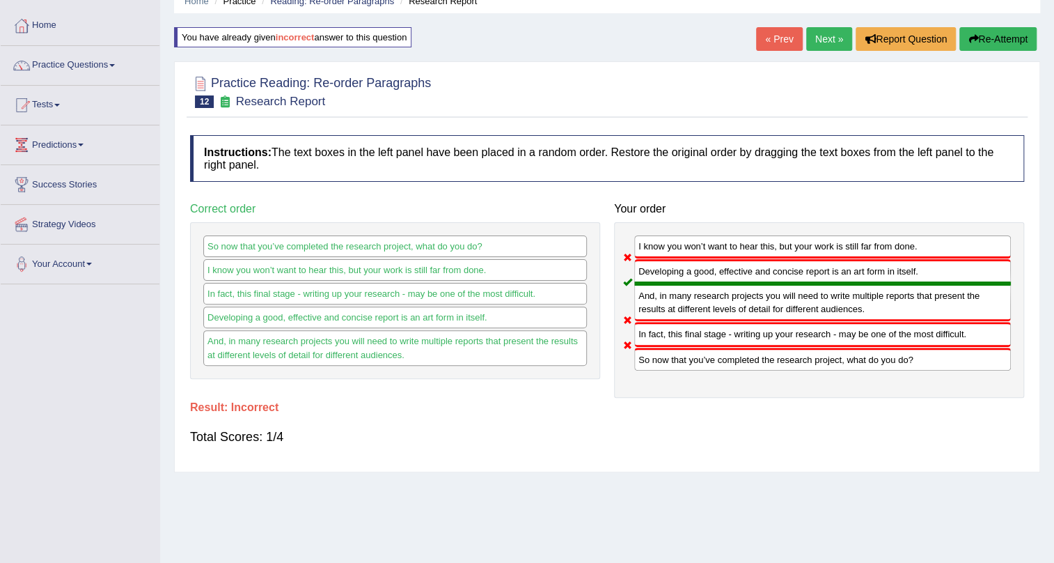
click at [990, 35] on button "Re-Attempt" at bounding box center [998, 39] width 77 height 24
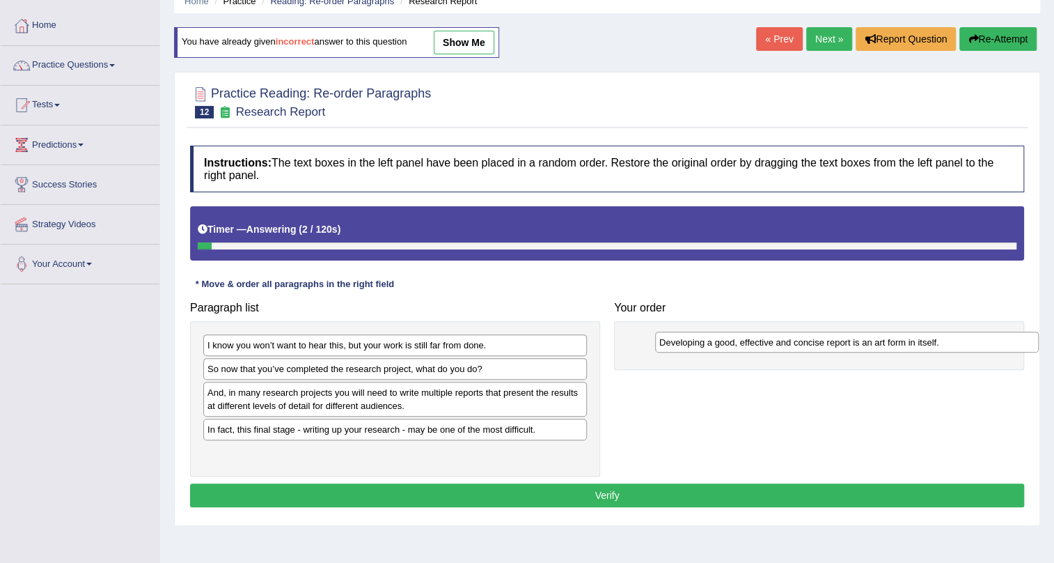
drag, startPoint x: 326, startPoint y: 395, endPoint x: 762, endPoint y: 334, distance: 440.2
click at [762, 334] on div "Developing a good, effective and concise report is an art form in itself." at bounding box center [847, 342] width 384 height 22
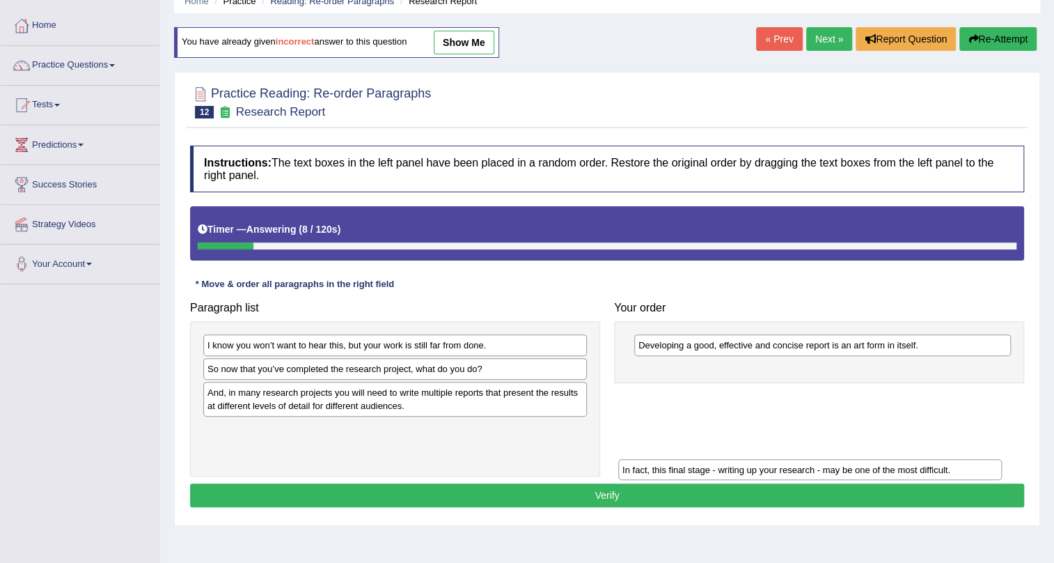
drag, startPoint x: 442, startPoint y: 430, endPoint x: 857, endPoint y: 458, distance: 415.9
click at [857, 459] on div "In fact, this final stage - writing up your research - may be one of the most d…" at bounding box center [810, 470] width 384 height 22
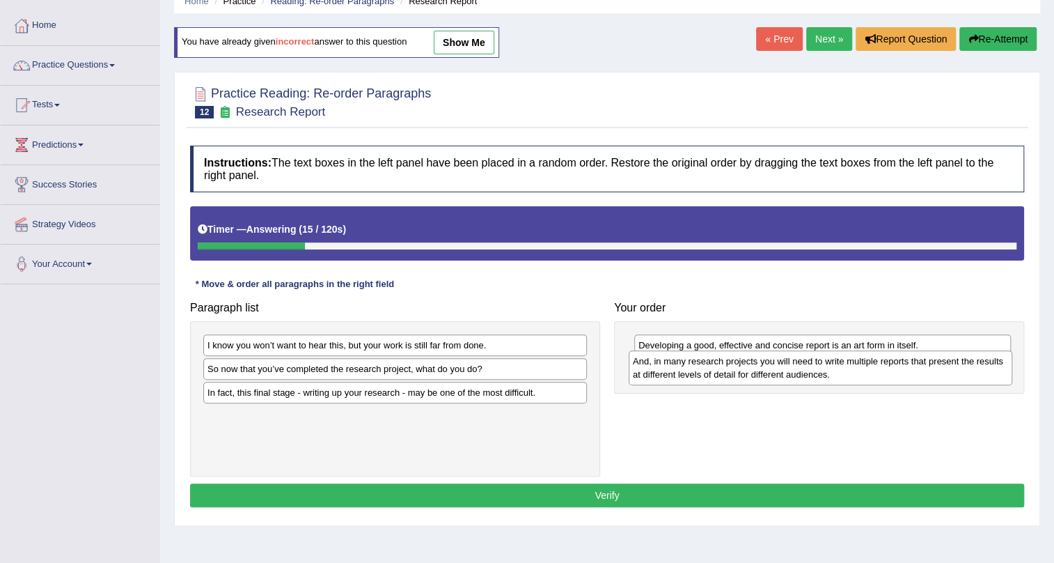
drag, startPoint x: 290, startPoint y: 392, endPoint x: 716, endPoint y: 361, distance: 426.7
click at [716, 361] on div "And, in many research projects you will need to write multiple reports that pre…" at bounding box center [821, 367] width 384 height 35
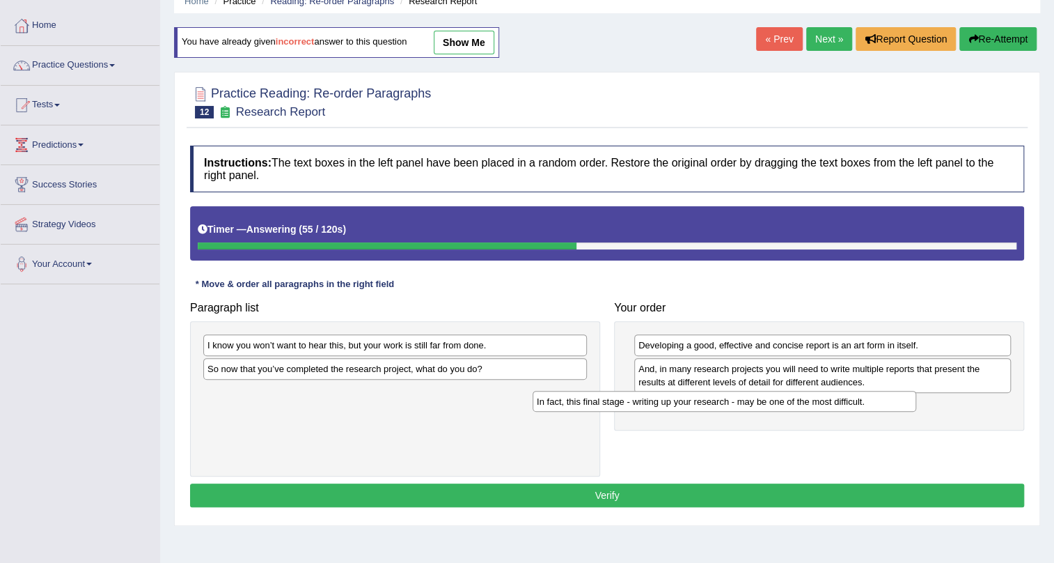
drag, startPoint x: 563, startPoint y: 389, endPoint x: 893, endPoint y: 398, distance: 329.5
click at [893, 398] on div "In fact, this final stage - writing up your research - may be one of the most d…" at bounding box center [725, 402] width 384 height 22
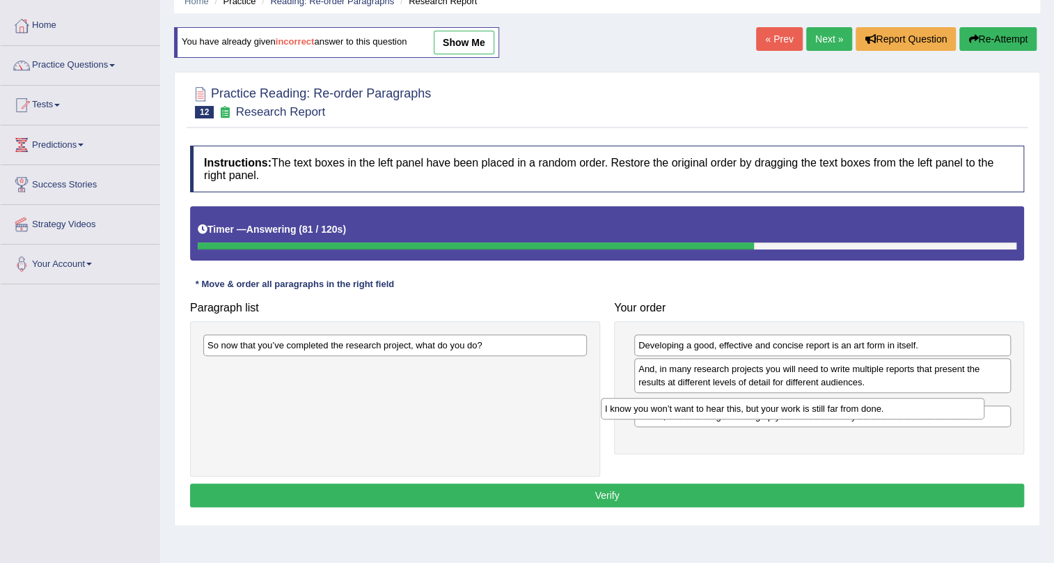
drag, startPoint x: 453, startPoint y: 347, endPoint x: 855, endPoint y: 407, distance: 407.1
click at [855, 407] on div "I know you won’t want to hear this, but your work is still far from done." at bounding box center [793, 409] width 384 height 22
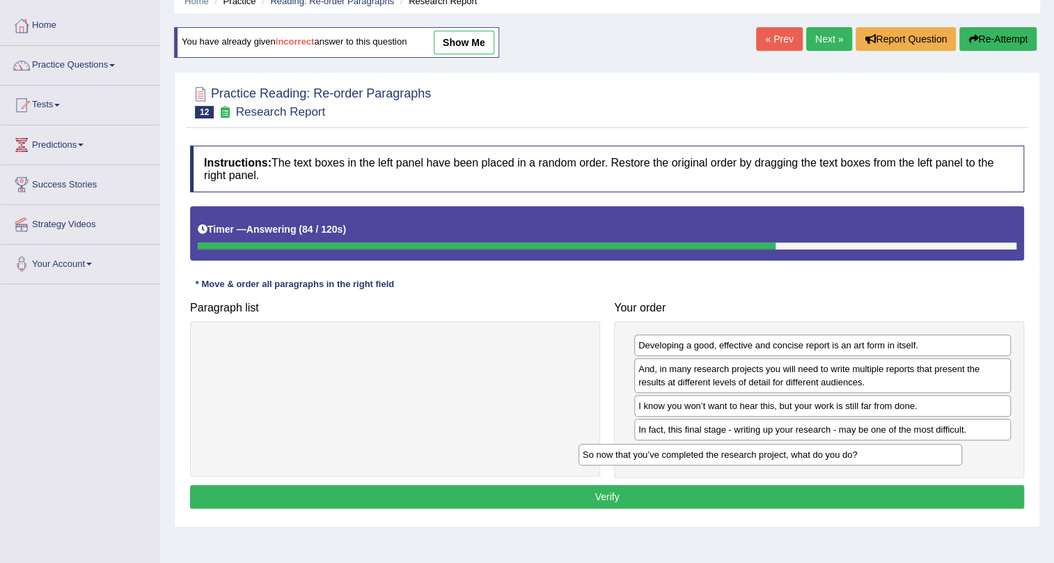
drag, startPoint x: 512, startPoint y: 348, endPoint x: 944, endPoint y: 457, distance: 446.1
click at [944, 457] on div "So now that you’ve completed the research project, what do you do?" at bounding box center [771, 455] width 384 height 22
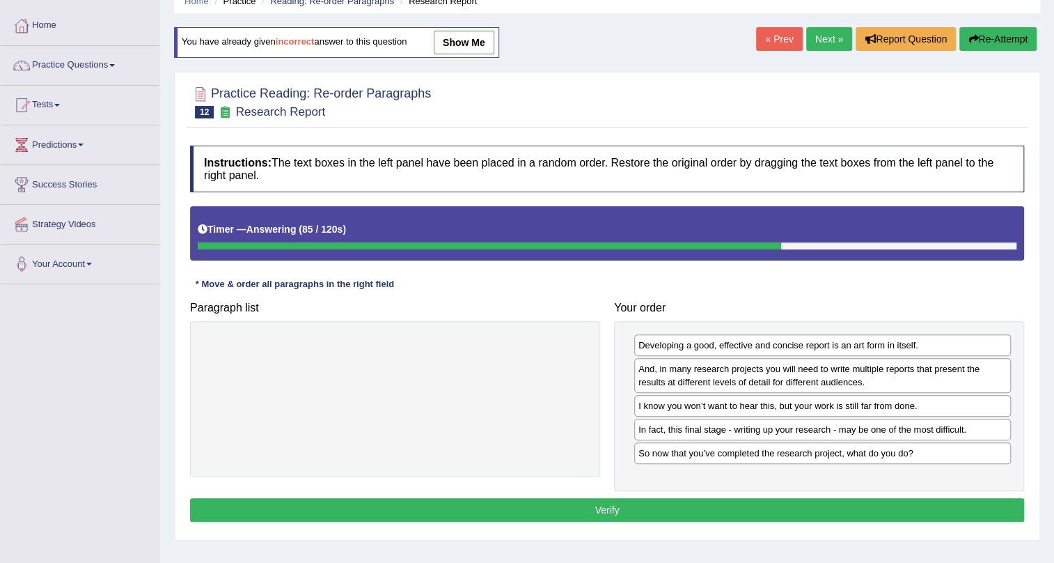
click at [932, 487] on div "Developing a good, effective and concise report is an art form in itself. And, …" at bounding box center [819, 406] width 410 height 171
click at [932, 498] on button "Verify" at bounding box center [607, 510] width 834 height 24
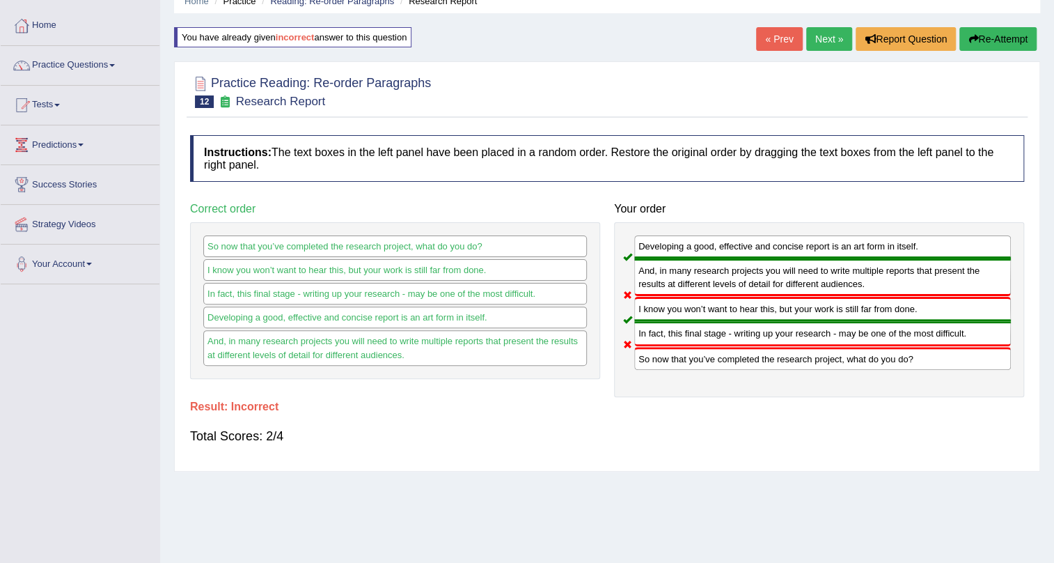
click at [1008, 34] on button "Re-Attempt" at bounding box center [998, 39] width 77 height 24
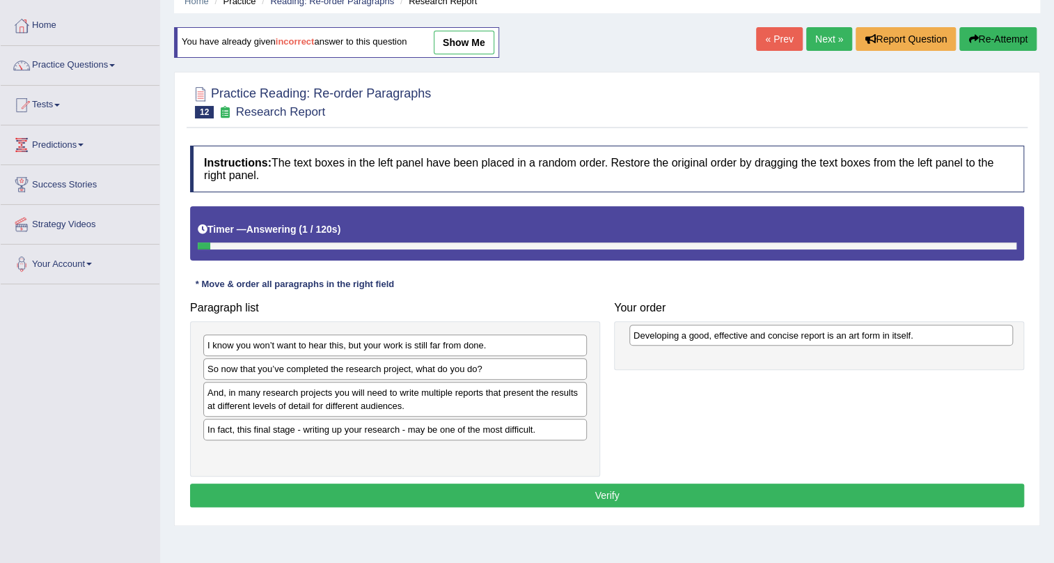
drag, startPoint x: 309, startPoint y: 394, endPoint x: 735, endPoint y: 337, distance: 430.0
click at [735, 337] on div "Developing a good, effective and concise report is an art form in itself." at bounding box center [822, 336] width 384 height 22
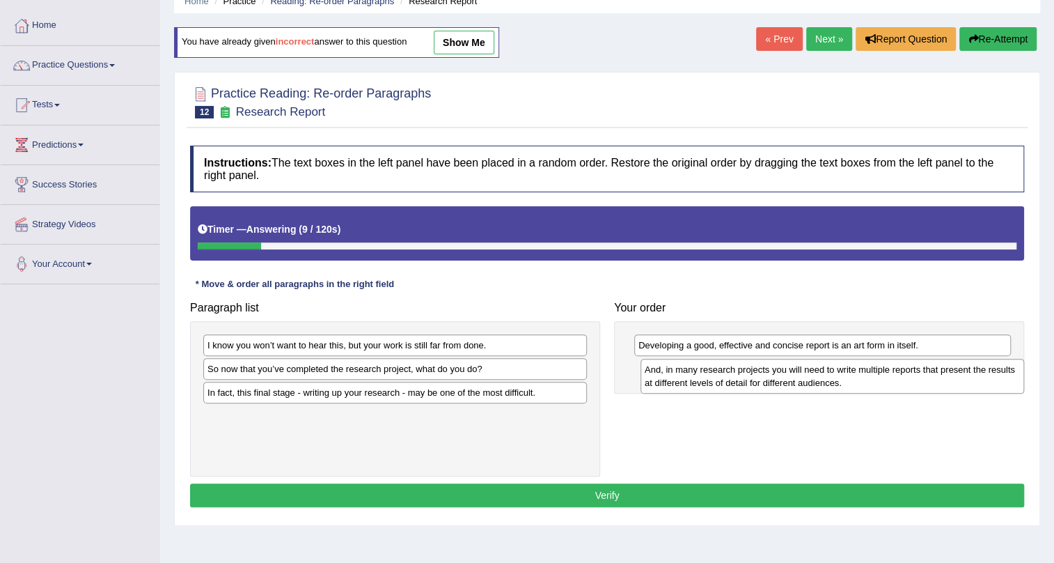
drag, startPoint x: 256, startPoint y: 400, endPoint x: 694, endPoint y: 377, distance: 437.9
click at [694, 377] on div "And, in many research projects you will need to write multiple reports that pre…" at bounding box center [833, 376] width 384 height 35
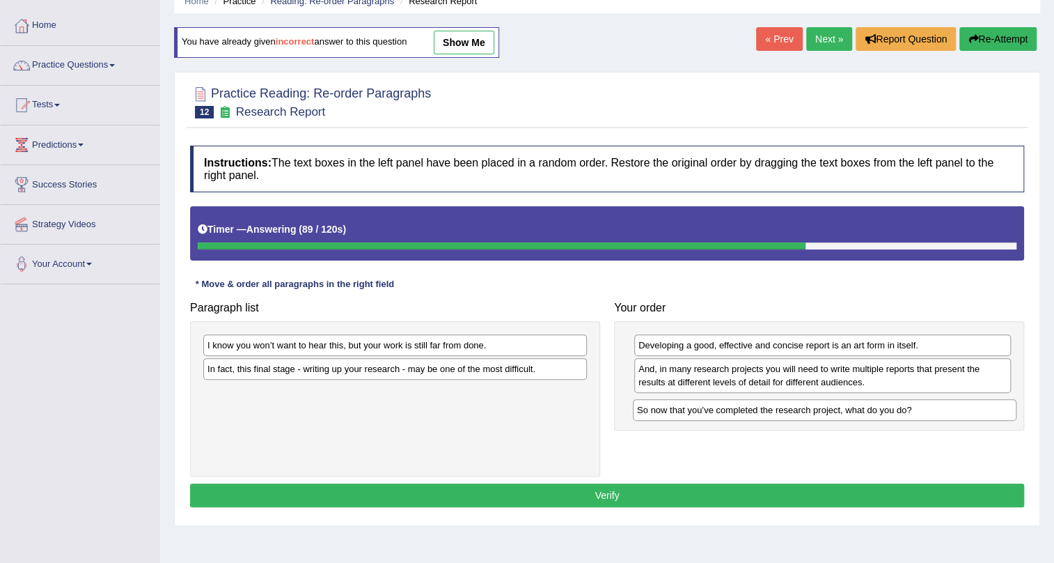
drag, startPoint x: 323, startPoint y: 370, endPoint x: 754, endPoint y: 411, distance: 433.0
click at [754, 411] on div "So now that you’ve completed the research project, what do you do?" at bounding box center [825, 410] width 384 height 22
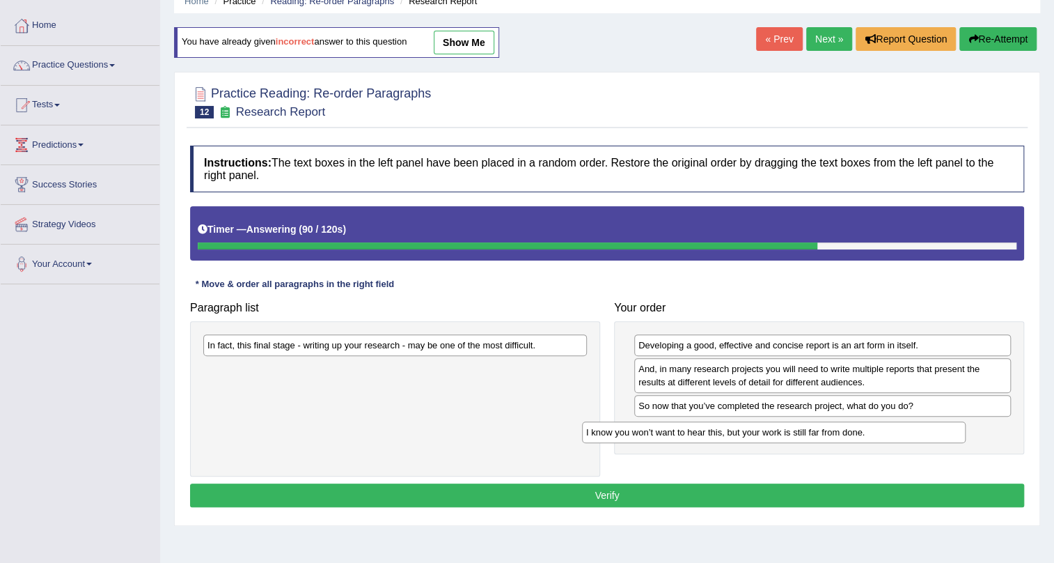
drag, startPoint x: 403, startPoint y: 341, endPoint x: 782, endPoint y: 428, distance: 388.7
click at [782, 428] on div "I know you won’t want to hear this, but your work is still far from done." at bounding box center [774, 432] width 384 height 22
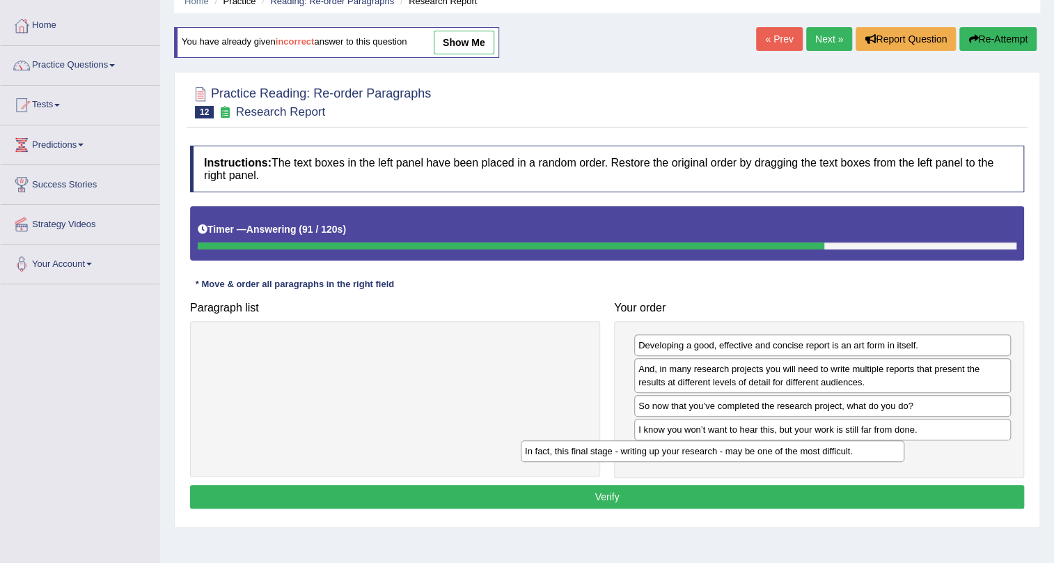
drag, startPoint x: 542, startPoint y: 347, endPoint x: 960, endPoint y: 453, distance: 431.7
click at [905, 453] on div "In fact, this final stage - writing up your research - may be one of the most d…" at bounding box center [713, 451] width 384 height 22
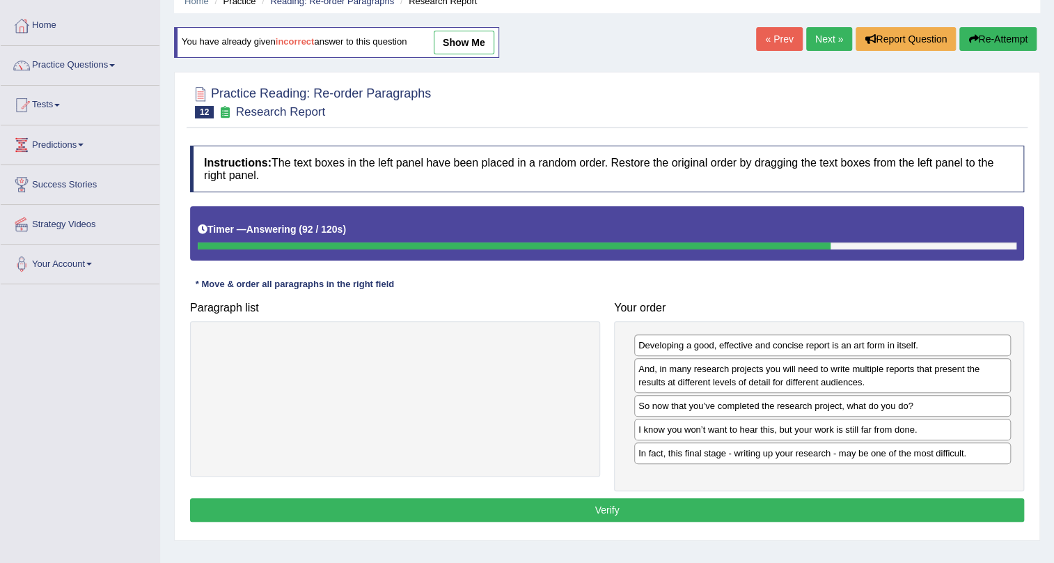
click at [960, 501] on button "Verify" at bounding box center [607, 510] width 834 height 24
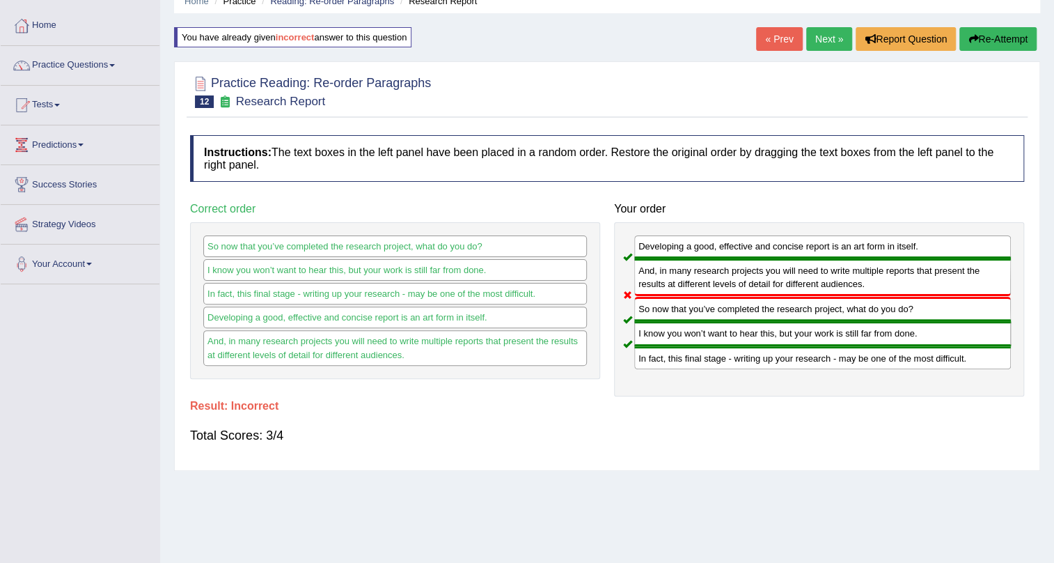
drag, startPoint x: 749, startPoint y: 302, endPoint x: 755, endPoint y: 292, distance: 11.0
click at [753, 280] on div "Developing a good, effective and concise report is an art form in itself. And, …" at bounding box center [819, 309] width 410 height 174
drag, startPoint x: 755, startPoint y: 296, endPoint x: 777, endPoint y: 297, distance: 22.3
click at [777, 297] on div "So now that you’ve completed the research project, what do you do?" at bounding box center [822, 309] width 377 height 24
click at [770, 290] on div "And, in many research projects you will need to write multiple reports that pre…" at bounding box center [822, 277] width 377 height 38
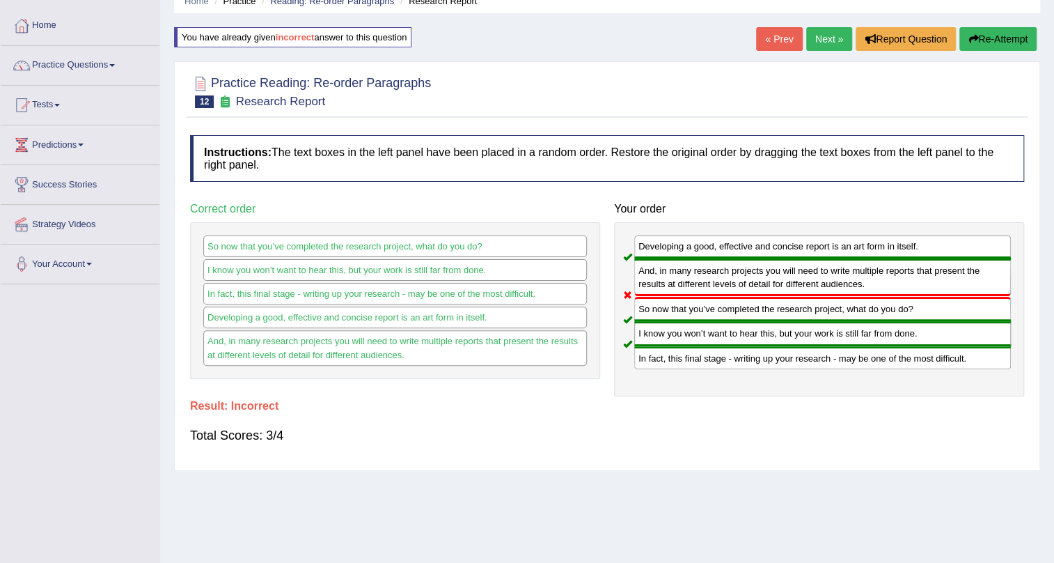
click at [770, 290] on div "And, in many research projects you will need to write multiple reports that pre…" at bounding box center [822, 277] width 377 height 38
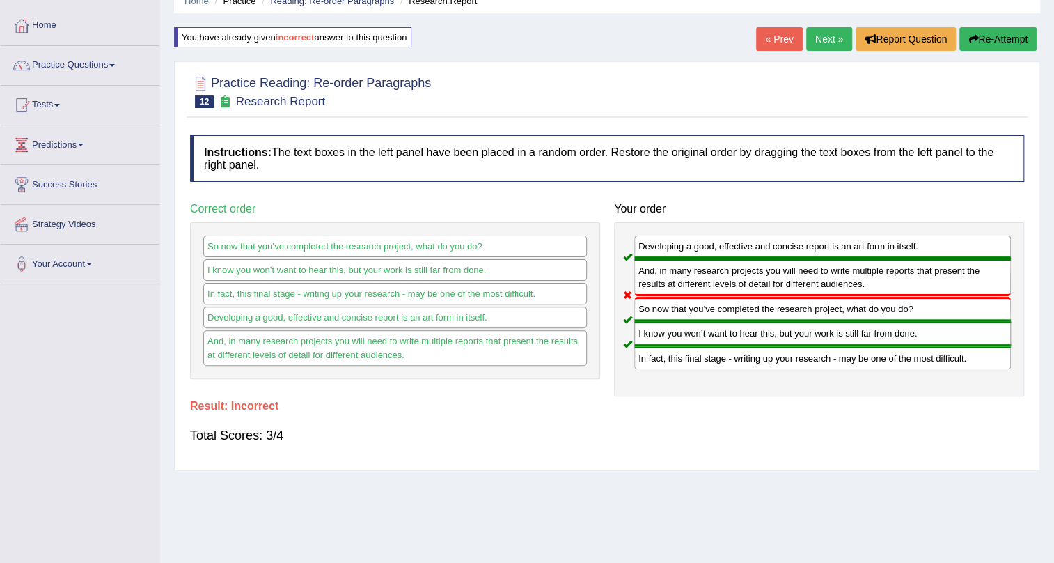
click at [770, 290] on div "And, in many research projects you will need to write multiple reports that pre…" at bounding box center [822, 277] width 377 height 38
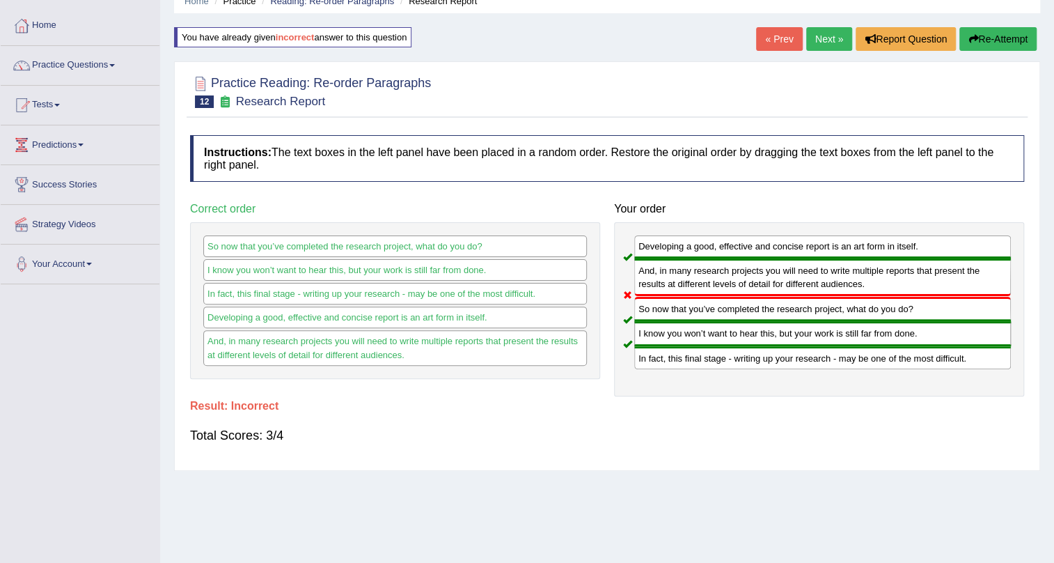
click at [770, 290] on div "And, in many research projects you will need to write multiple reports that pre…" at bounding box center [822, 277] width 377 height 38
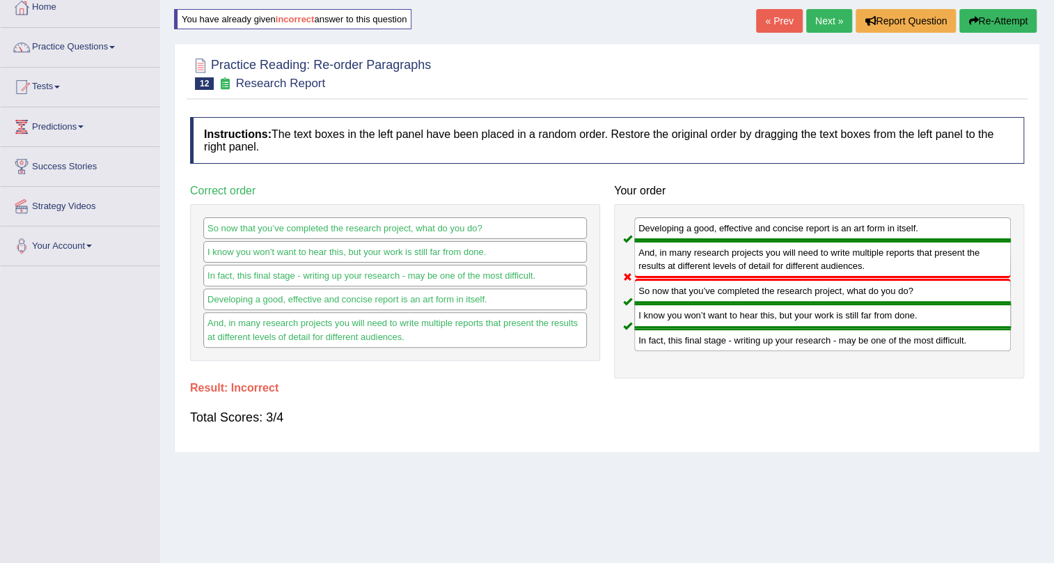
scroll to position [63, 0]
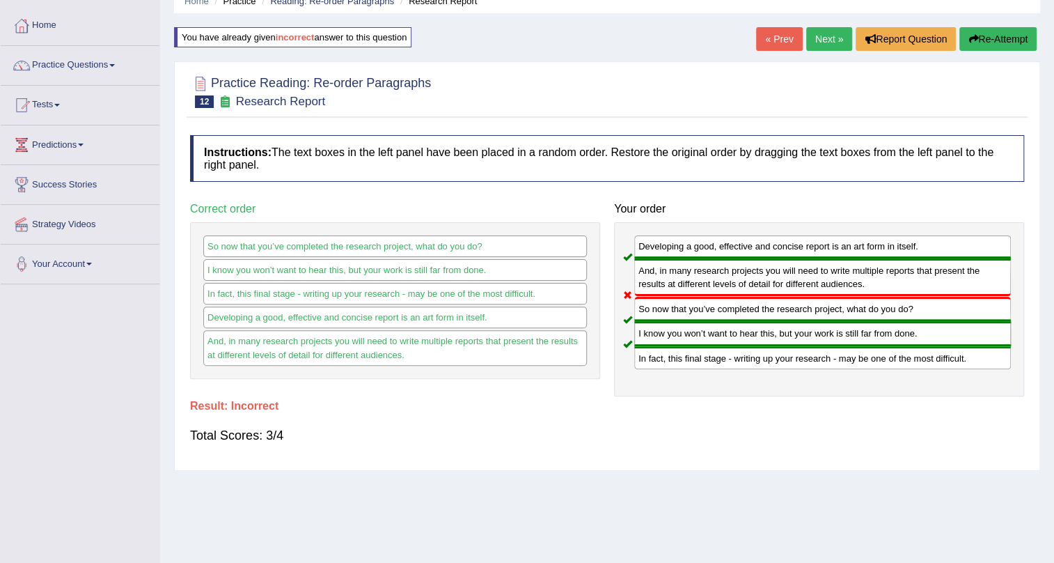
click at [981, 35] on button "Re-Attempt" at bounding box center [998, 39] width 77 height 24
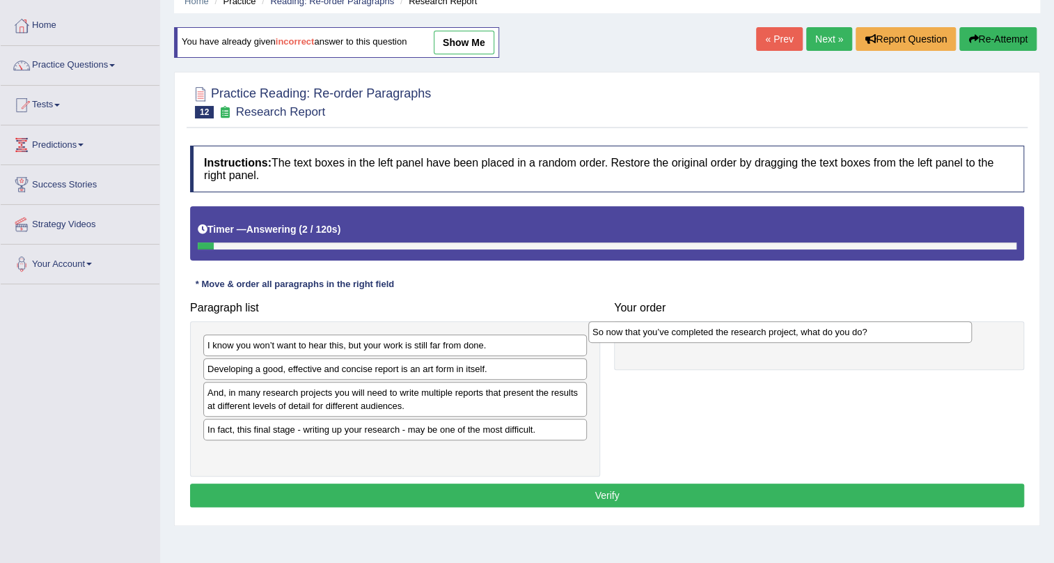
drag, startPoint x: 382, startPoint y: 372, endPoint x: 767, endPoint y: 335, distance: 386.9
click at [767, 335] on div "So now that you’ve completed the research project, what do you do?" at bounding box center [780, 332] width 384 height 22
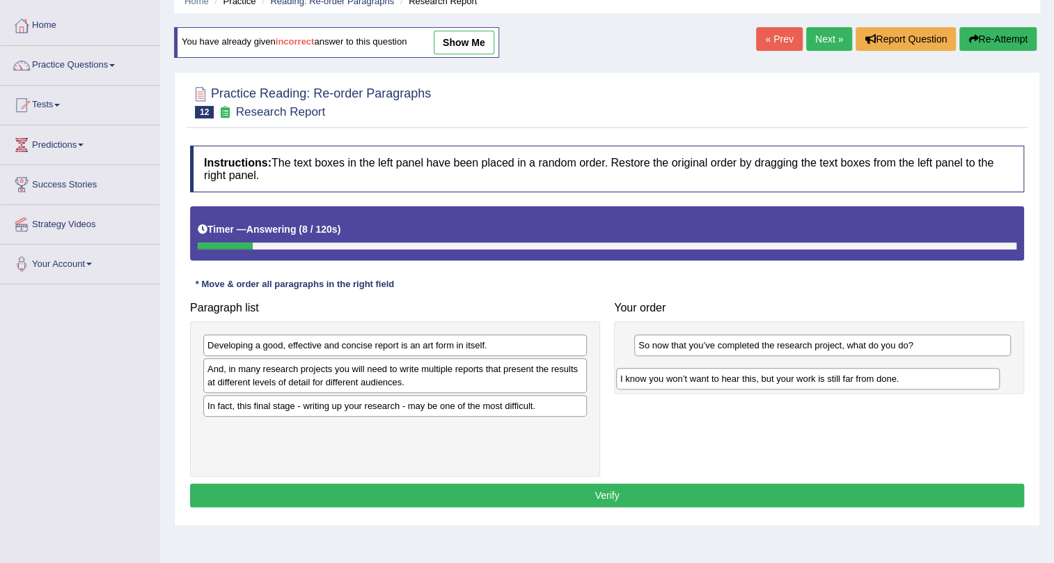
drag, startPoint x: 451, startPoint y: 344, endPoint x: 864, endPoint y: 377, distance: 414.3
click at [864, 377] on div "I know you won’t want to hear this, but your work is still far from done." at bounding box center [808, 379] width 384 height 22
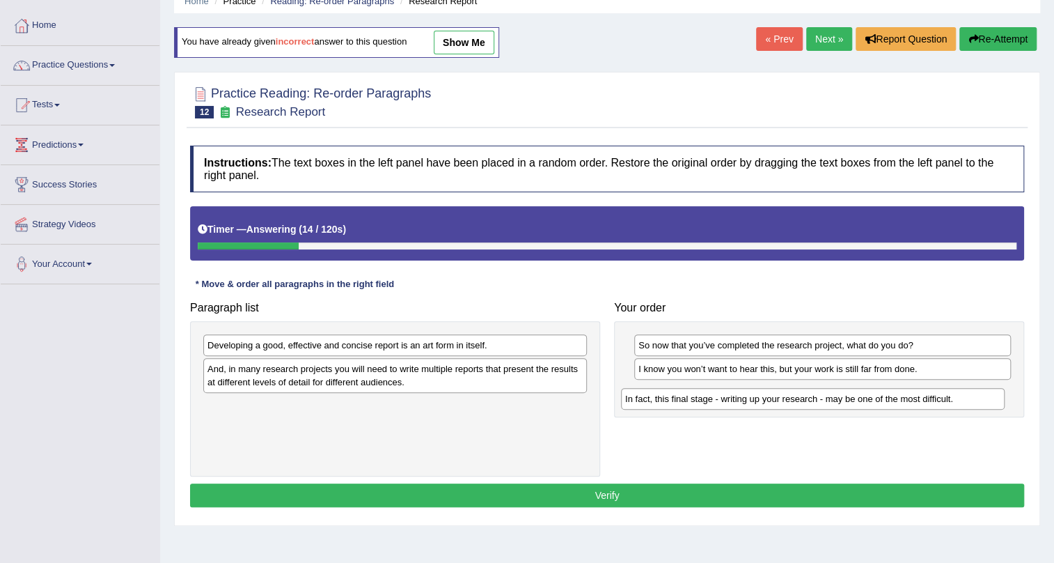
drag, startPoint x: 304, startPoint y: 407, endPoint x: 721, endPoint y: 400, distance: 417.9
click at [721, 400] on div "In fact, this final stage - writing up your research - may be one of the most d…" at bounding box center [813, 399] width 384 height 22
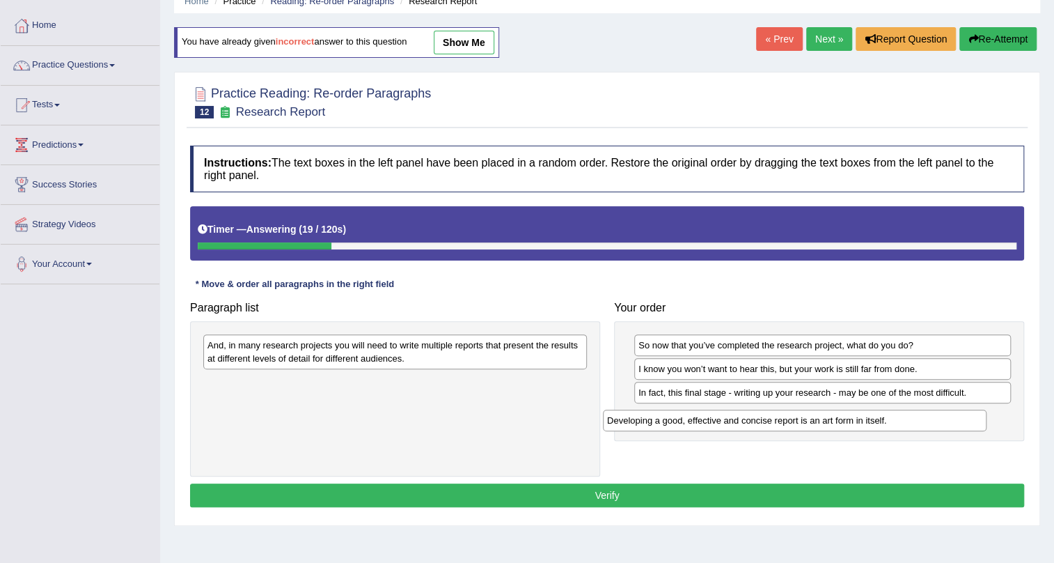
drag, startPoint x: 485, startPoint y: 340, endPoint x: 885, endPoint y: 415, distance: 406.8
click at [885, 415] on div "Developing a good, effective and concise report is an art form in itself." at bounding box center [795, 420] width 384 height 22
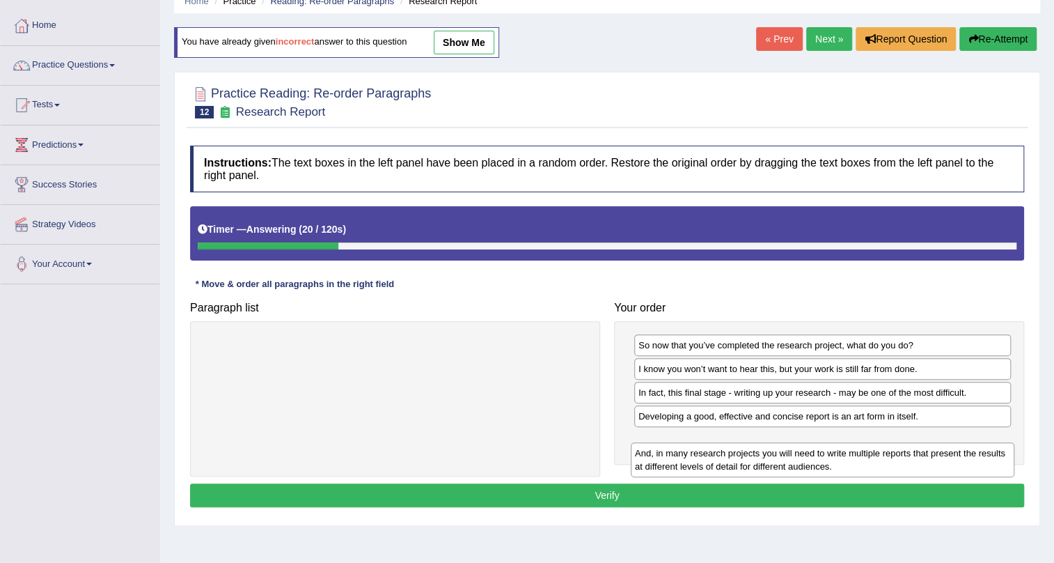
drag, startPoint x: 539, startPoint y: 350, endPoint x: 979, endPoint y: 449, distance: 451.1
click at [979, 449] on div "And, in many research projects you will need to write multiple reports that pre…" at bounding box center [823, 459] width 384 height 35
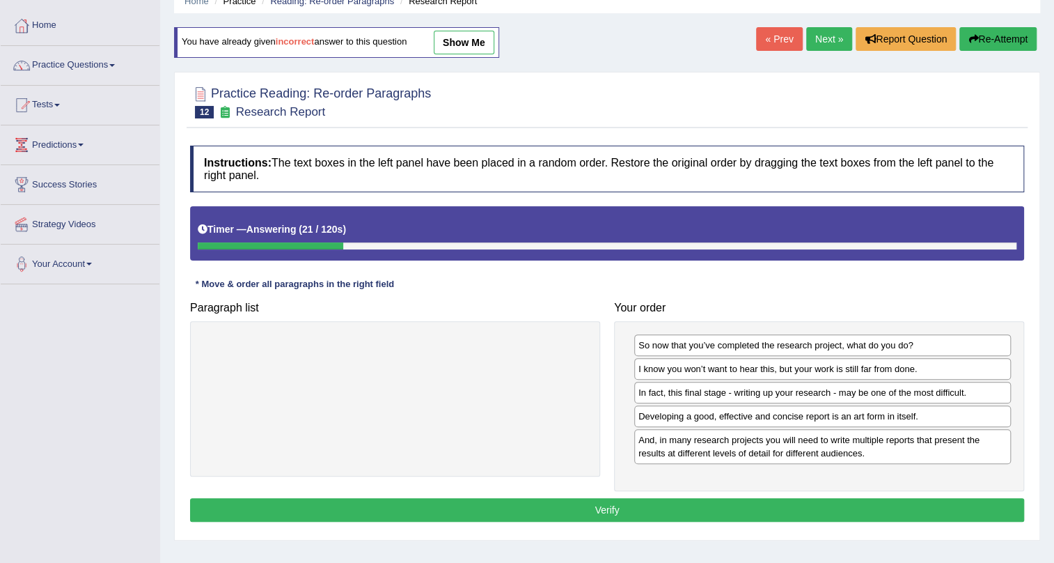
click at [958, 507] on button "Verify" at bounding box center [607, 510] width 834 height 24
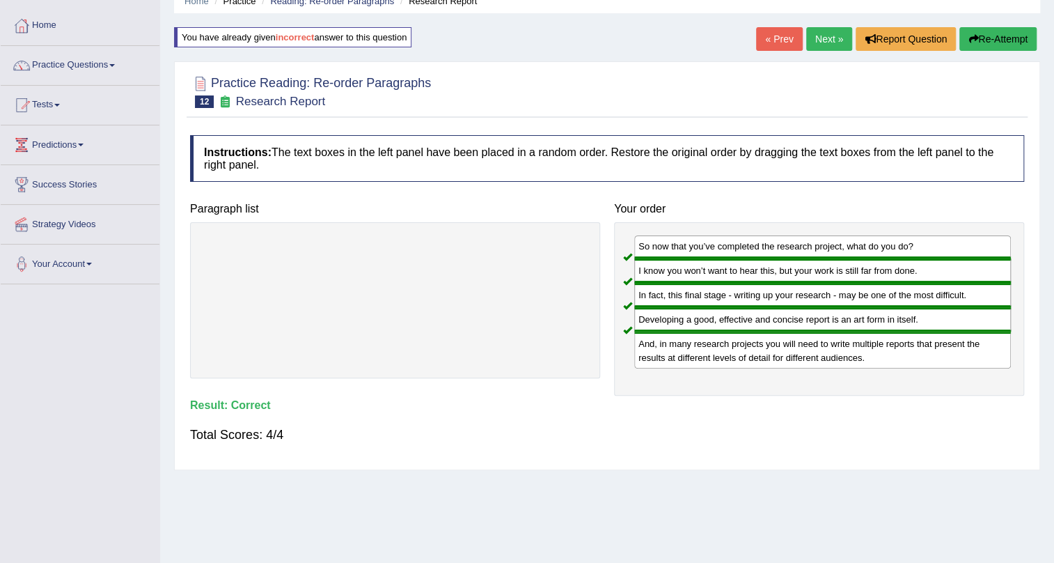
click at [983, 37] on button "Re-Attempt" at bounding box center [998, 39] width 77 height 24
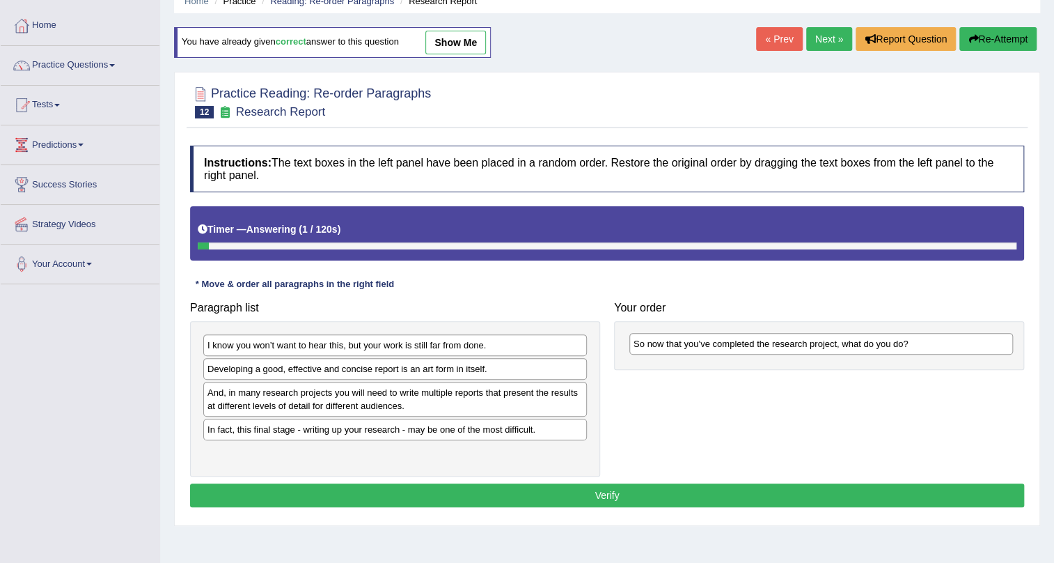
drag, startPoint x: 383, startPoint y: 368, endPoint x: 822, endPoint y: 345, distance: 439.4
click at [822, 345] on div "So now that you’ve completed the research project, what do you do?" at bounding box center [822, 344] width 384 height 22
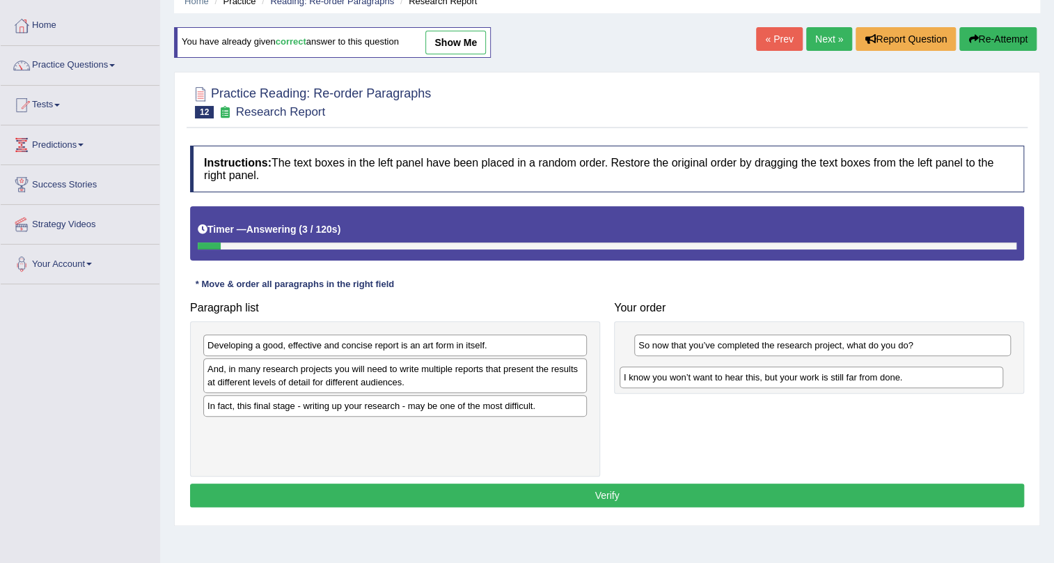
drag, startPoint x: 515, startPoint y: 344, endPoint x: 932, endPoint y: 373, distance: 418.8
click at [932, 373] on div "I know you won’t want to hear this, but your work is still far from done." at bounding box center [812, 377] width 384 height 22
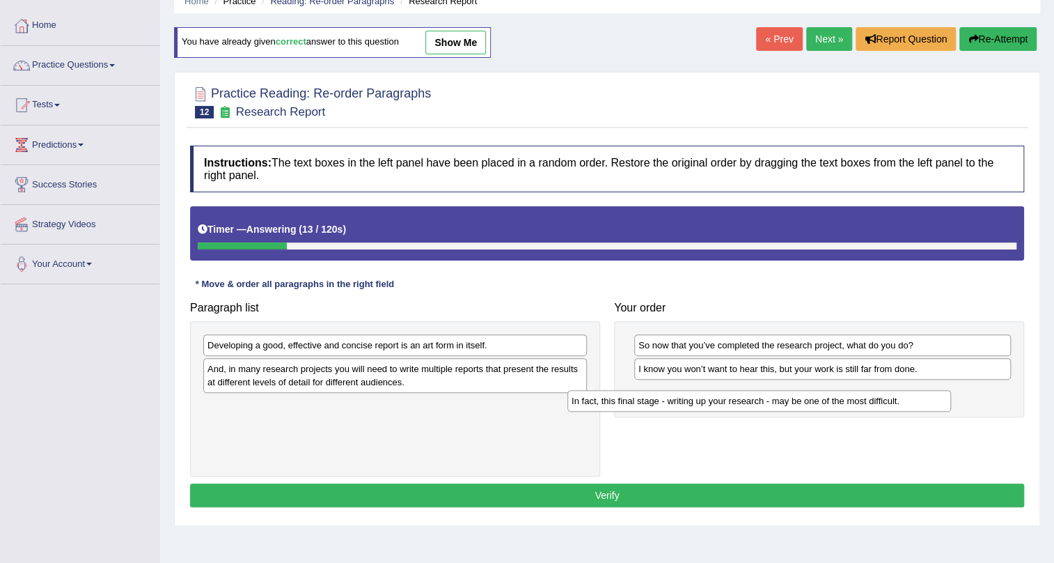
drag, startPoint x: 477, startPoint y: 407, endPoint x: 850, endPoint y: 398, distance: 372.7
click at [850, 398] on div "In fact, this final stage - writing up your research - may be one of the most d…" at bounding box center [760, 401] width 384 height 22
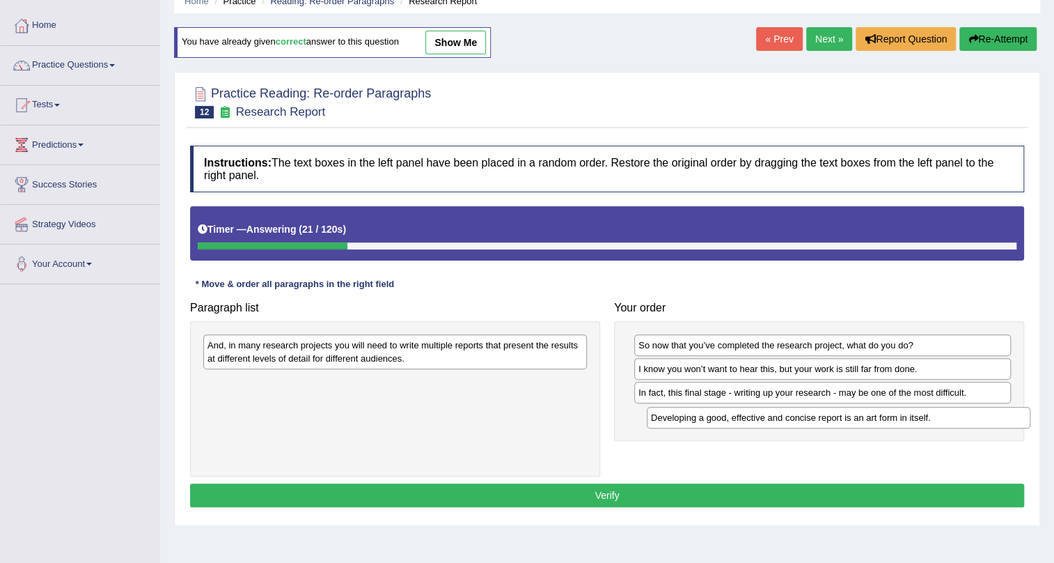
drag, startPoint x: 522, startPoint y: 346, endPoint x: 965, endPoint y: 419, distance: 449.5
click at [965, 419] on div "Developing a good, effective and concise report is an art form in itself." at bounding box center [839, 418] width 384 height 22
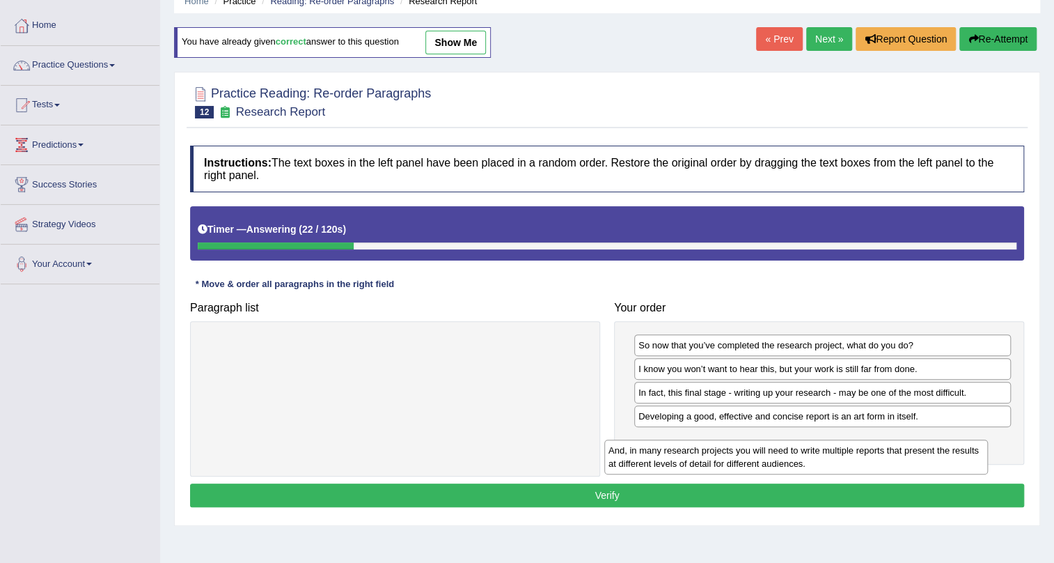
drag, startPoint x: 548, startPoint y: 353, endPoint x: 951, endPoint y: 458, distance: 416.0
click at [951, 458] on div "And, in many research projects you will need to write multiple reports that pre…" at bounding box center [796, 456] width 384 height 35
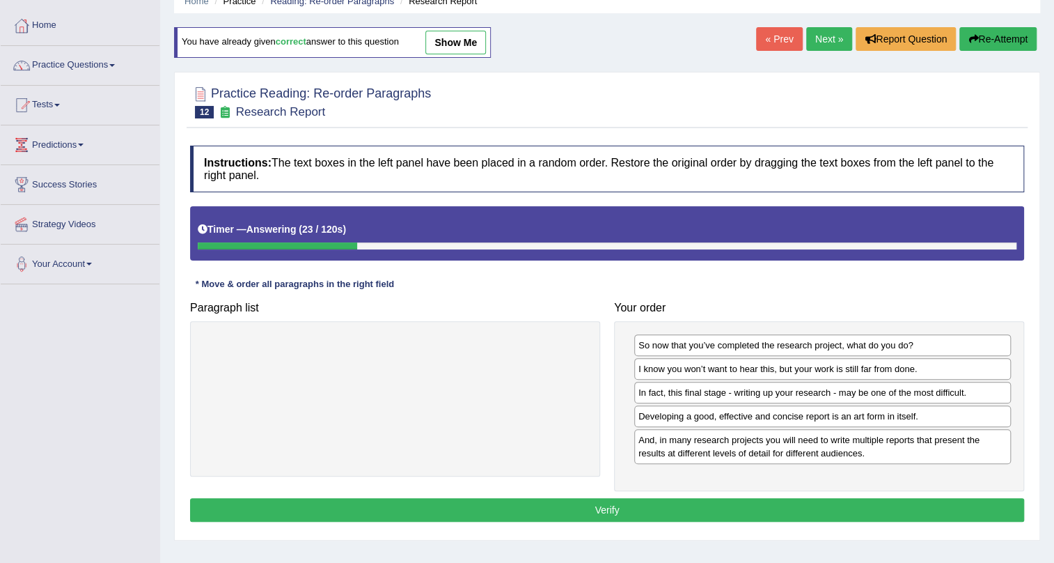
click at [872, 507] on button "Verify" at bounding box center [607, 510] width 834 height 24
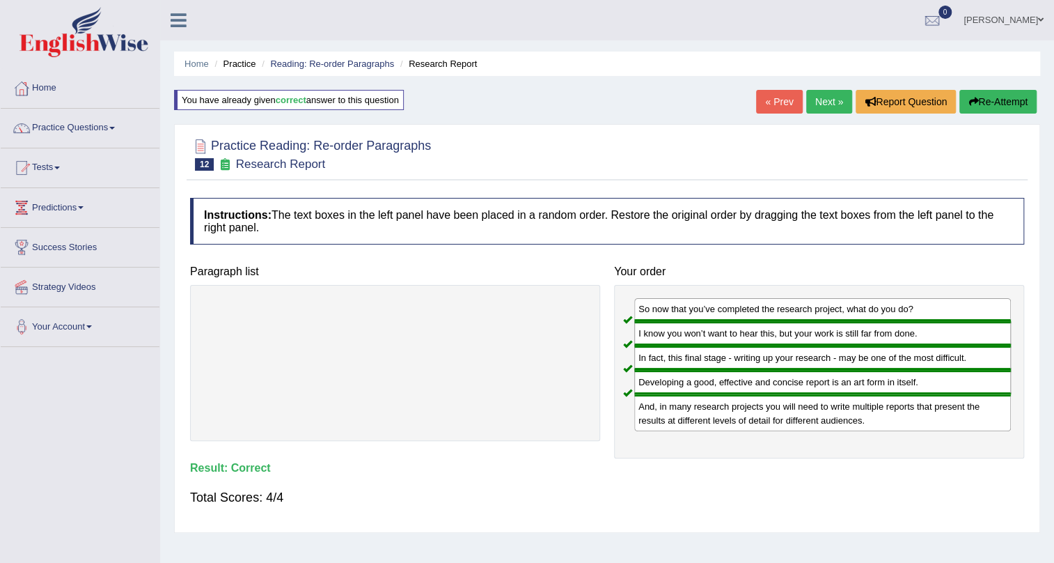
click at [834, 109] on link "Next »" at bounding box center [829, 102] width 46 height 24
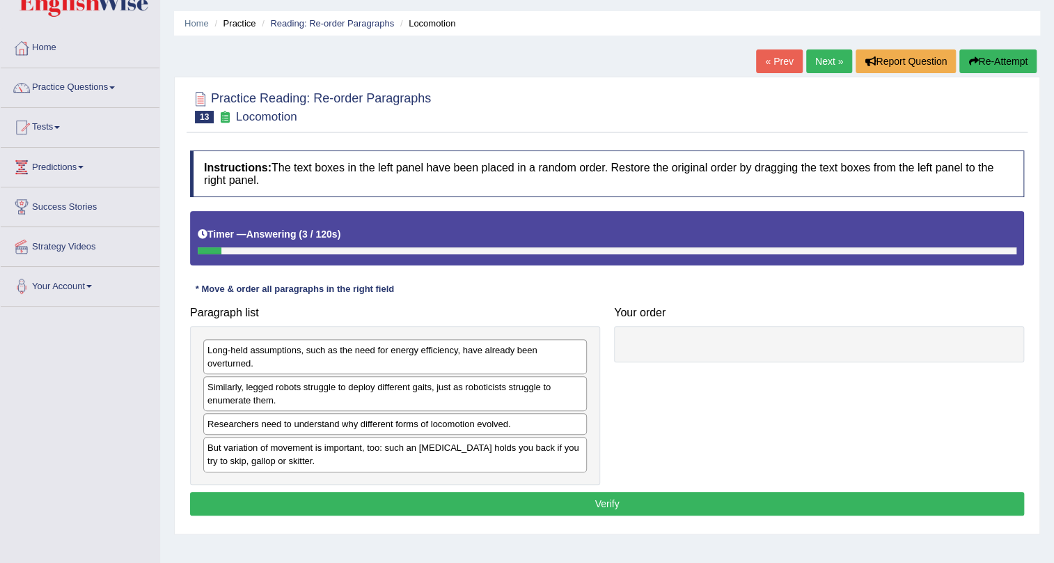
scroll to position [63, 0]
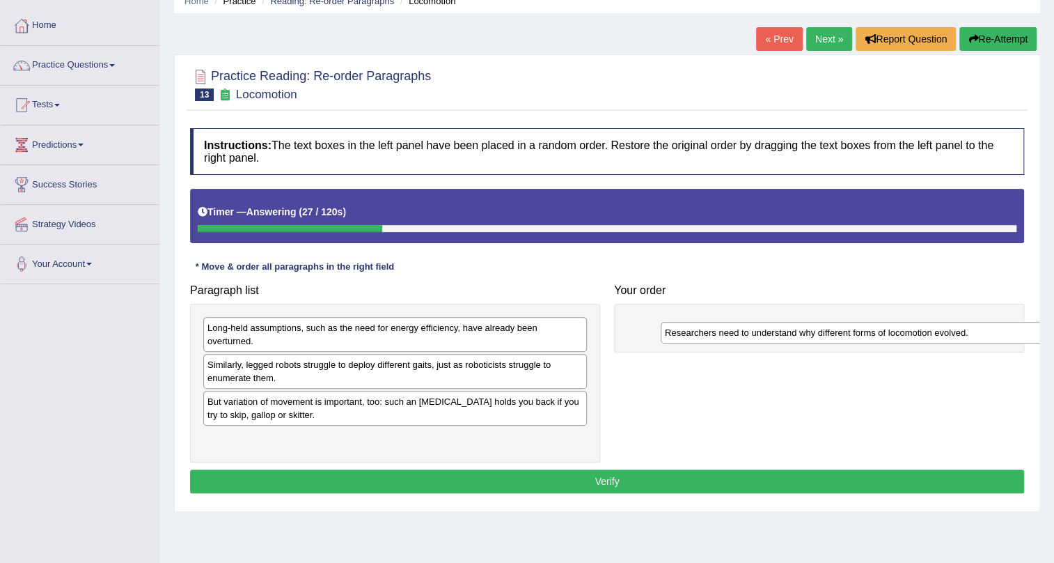
drag, startPoint x: 387, startPoint y: 401, endPoint x: 849, endPoint y: 325, distance: 467.9
click at [849, 325] on div "Researchers need to understand why different forms of locomotion evolved." at bounding box center [853, 333] width 384 height 22
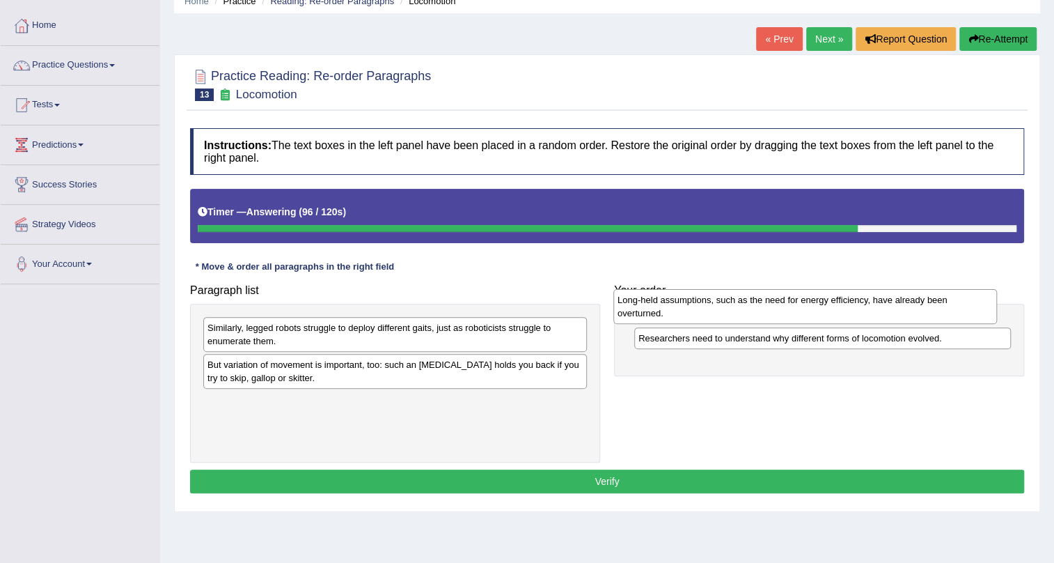
drag, startPoint x: 555, startPoint y: 341, endPoint x: 965, endPoint y: 313, distance: 411.1
click at [965, 313] on div "Long-held assumptions, such as the need for energy efficiency, have already bee…" at bounding box center [806, 306] width 384 height 35
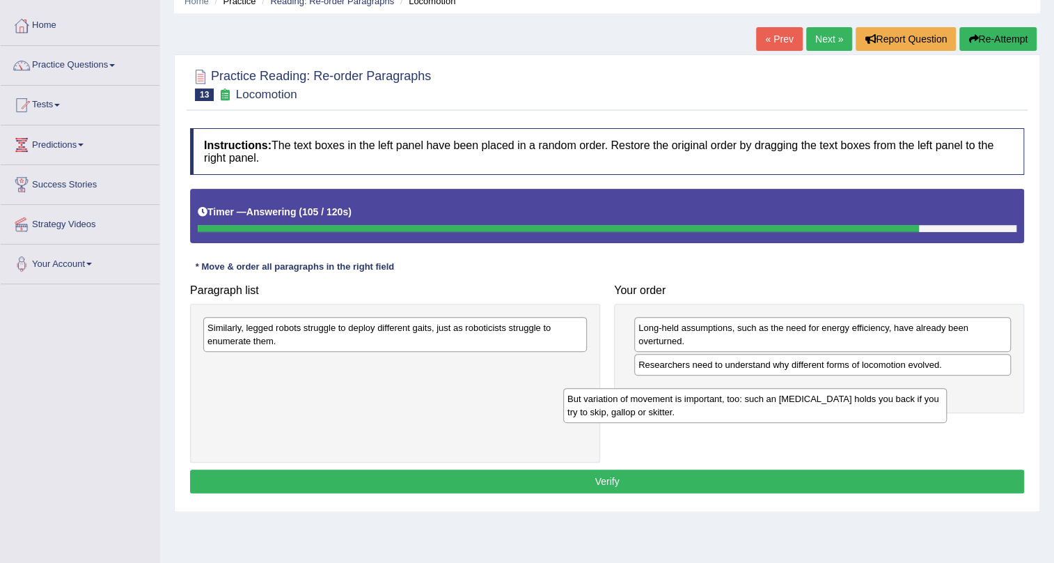
drag, startPoint x: 476, startPoint y: 367, endPoint x: 849, endPoint y: 399, distance: 374.6
click at [847, 399] on div "But variation of movement is important, too: such an ankle brace holds you back…" at bounding box center [755, 405] width 384 height 35
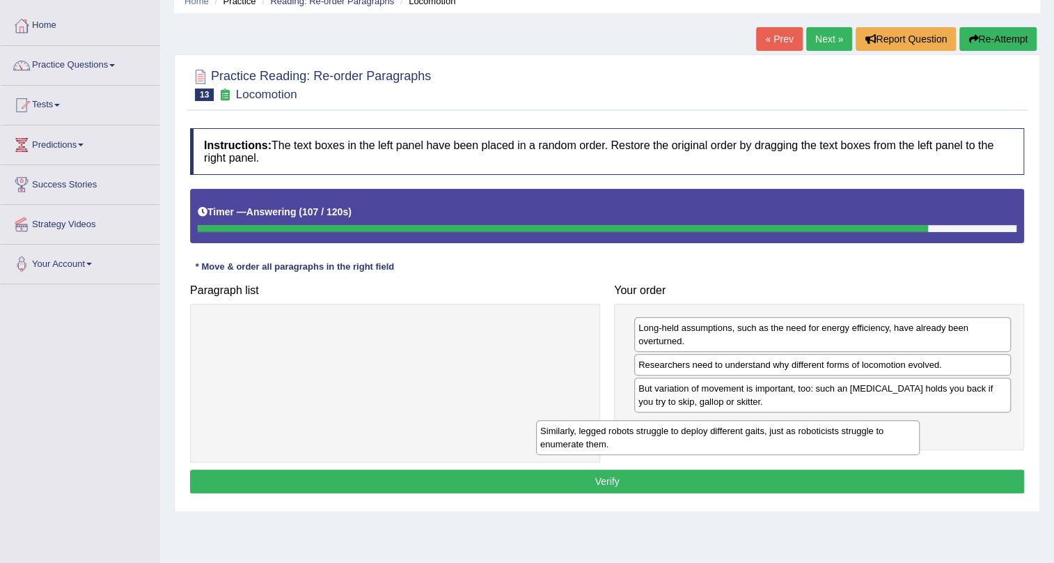
drag, startPoint x: 561, startPoint y: 336, endPoint x: 931, endPoint y: 439, distance: 383.7
click at [920, 439] on div "Similarly, legged robots struggle to deploy different gaits, just as roboticist…" at bounding box center [728, 437] width 384 height 35
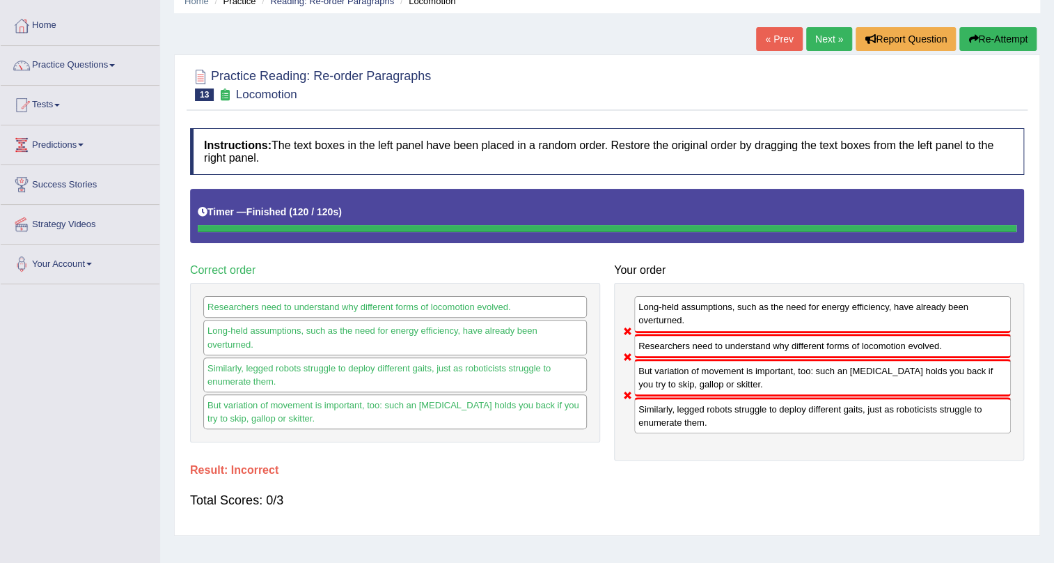
click at [990, 23] on div "Home Practice Reading: Re-order Paragraphs Locomotion « Prev Next » Report Ques…" at bounding box center [607, 285] width 894 height 696
click at [994, 43] on button "Re-Attempt" at bounding box center [998, 39] width 77 height 24
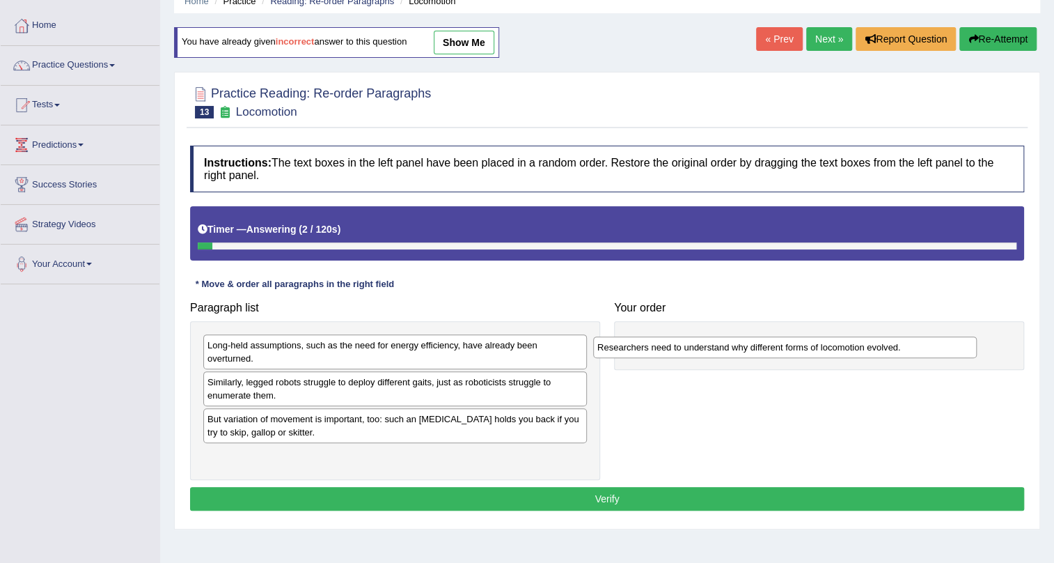
drag, startPoint x: 336, startPoint y: 416, endPoint x: 726, endPoint y: 345, distance: 396.5
click at [726, 345] on div "Researchers need to understand why different forms of locomotion evolved." at bounding box center [785, 347] width 384 height 22
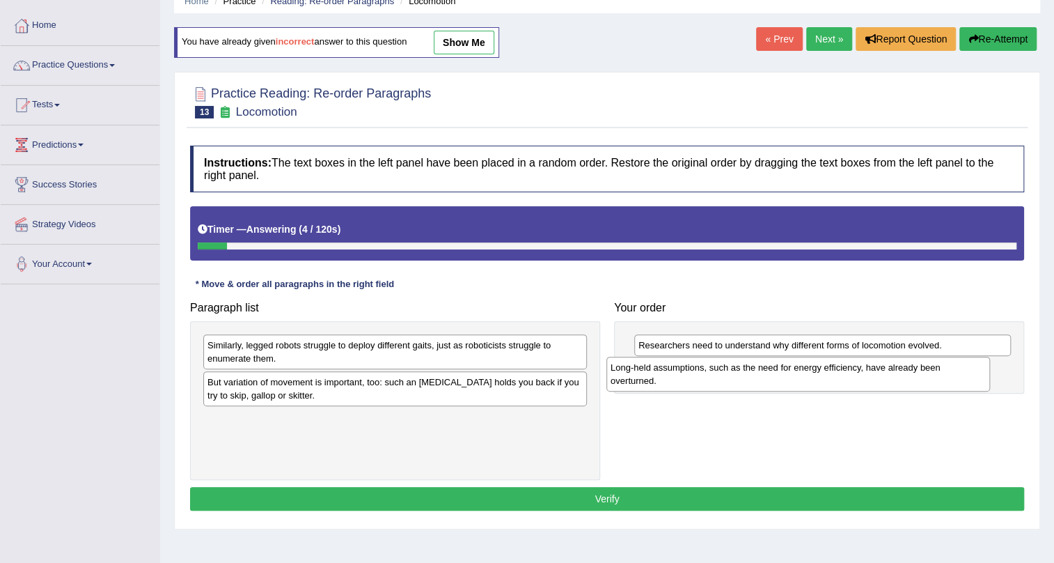
drag, startPoint x: 306, startPoint y: 360, endPoint x: 719, endPoint y: 383, distance: 413.6
click at [719, 383] on div "Long-held assumptions, such as the need for energy efficiency, have already bee…" at bounding box center [799, 374] width 384 height 35
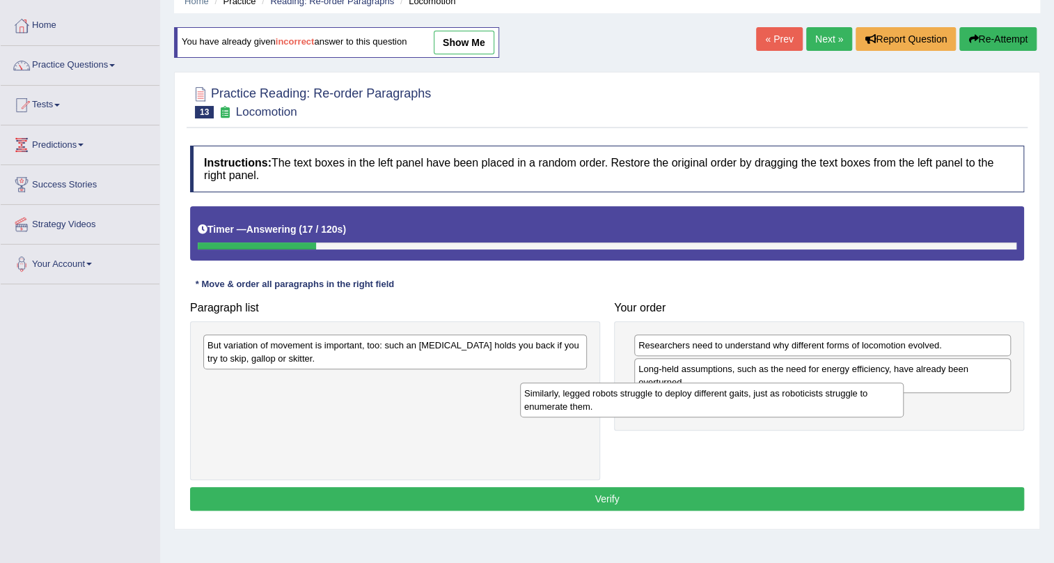
drag, startPoint x: 517, startPoint y: 345, endPoint x: 855, endPoint y: 393, distance: 341.8
click at [855, 393] on div "Similarly, legged robots struggle to deploy different gaits, just as roboticist…" at bounding box center [712, 399] width 384 height 35
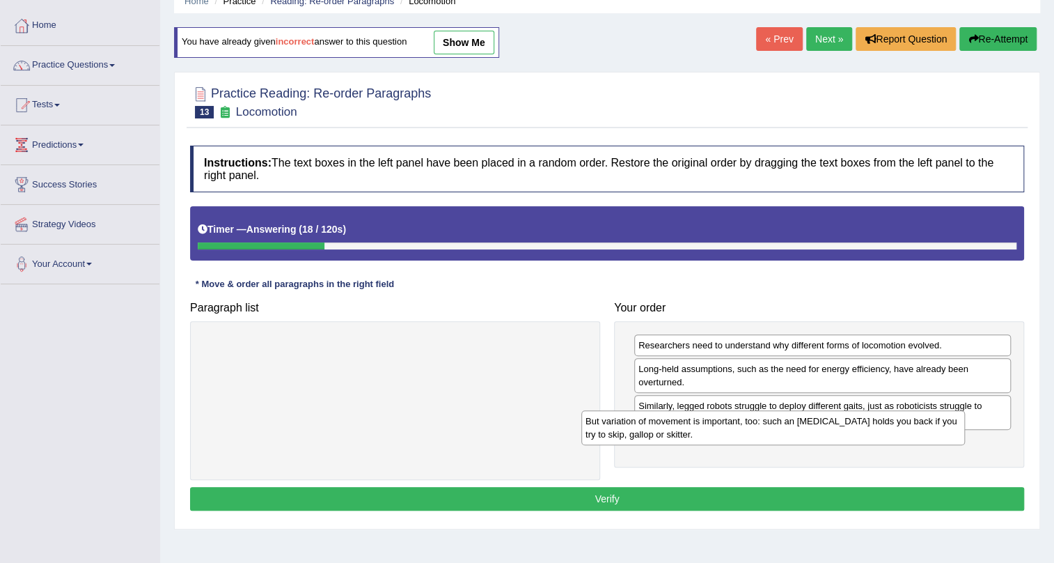
drag, startPoint x: 575, startPoint y: 354, endPoint x: 955, endPoint y: 430, distance: 387.2
click at [955, 430] on div "But variation of movement is important, too: such an ankle brace holds you back…" at bounding box center [773, 427] width 384 height 35
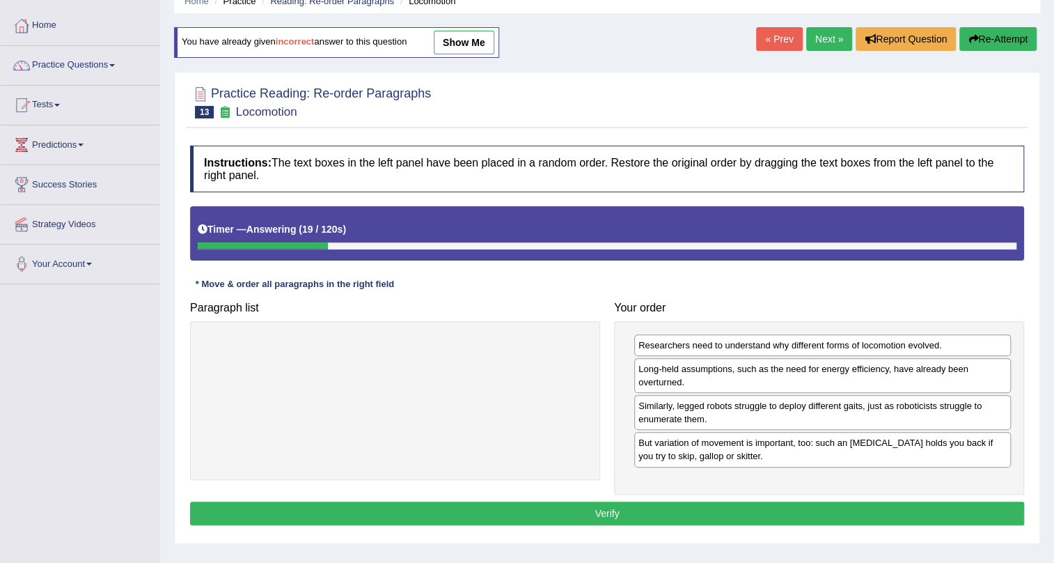
click at [960, 497] on div "Instructions: The text boxes in the left panel have been placed in a random ord…" at bounding box center [607, 337] width 841 height 397
click at [958, 508] on button "Verify" at bounding box center [607, 513] width 834 height 24
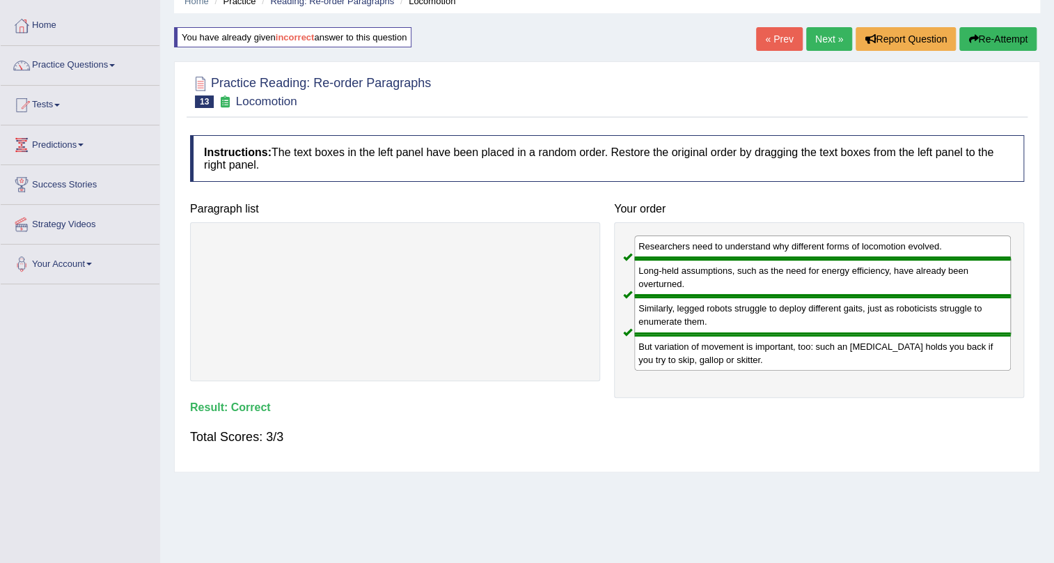
click at [820, 49] on link "Next »" at bounding box center [829, 39] width 46 height 24
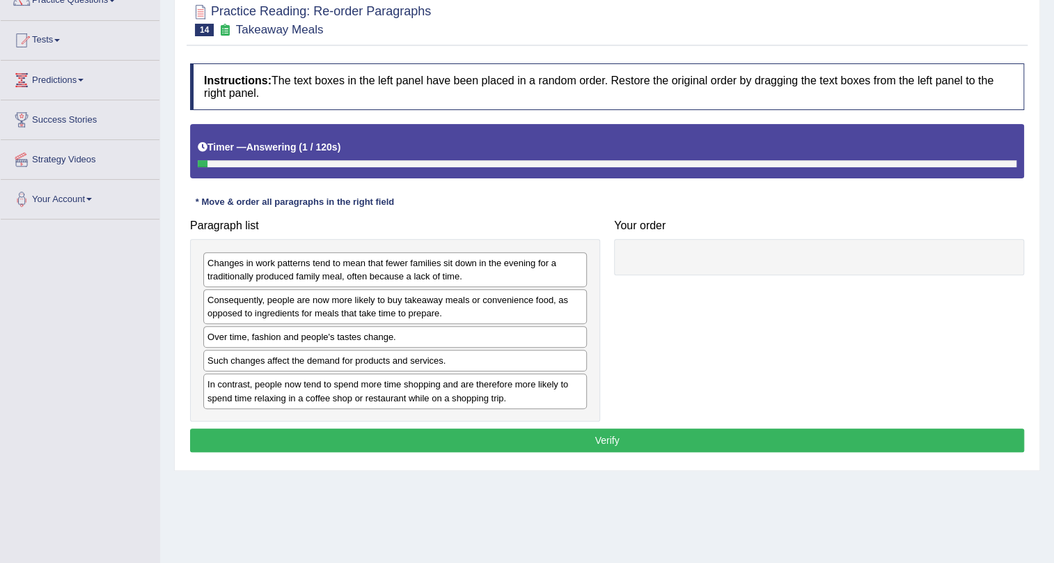
scroll to position [104, 0]
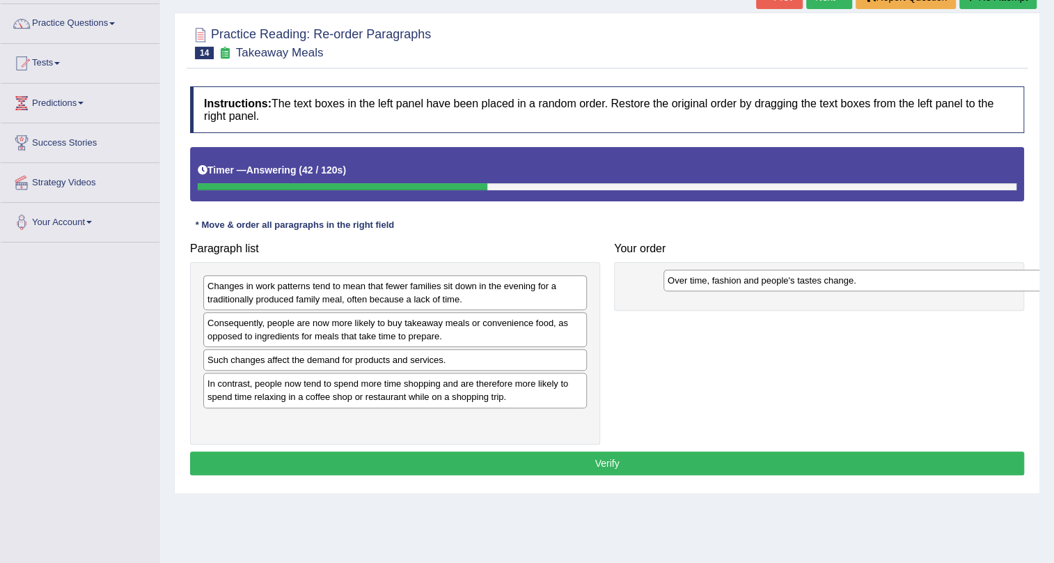
drag, startPoint x: 331, startPoint y: 359, endPoint x: 791, endPoint y: 280, distance: 467.0
click at [791, 280] on div "Over time, fashion and people's tastes change." at bounding box center [856, 281] width 384 height 22
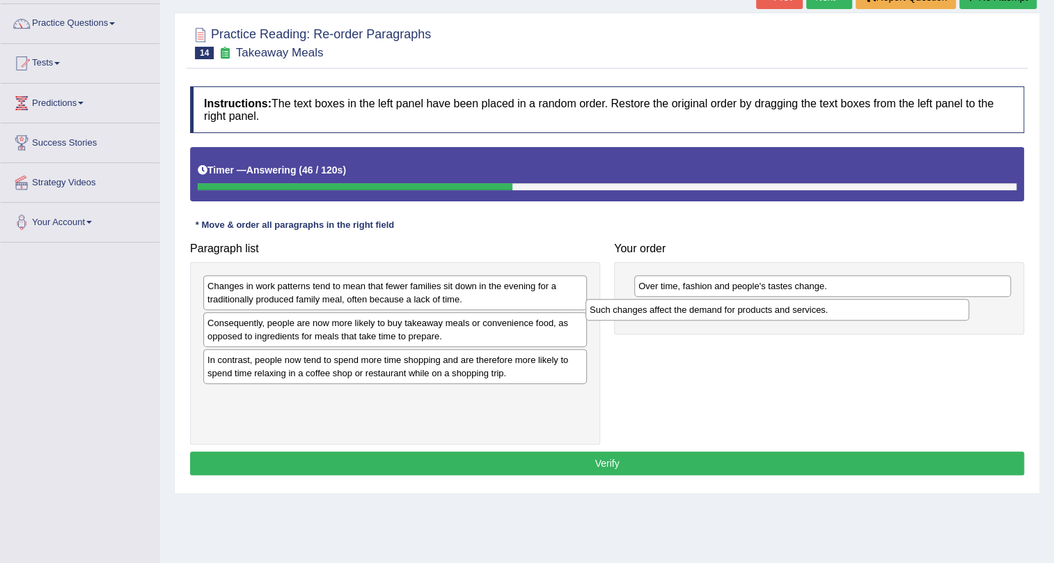
drag, startPoint x: 331, startPoint y: 364, endPoint x: 760, endPoint y: 313, distance: 432.0
click at [760, 313] on div "Such changes affect the demand for products and services." at bounding box center [778, 310] width 384 height 22
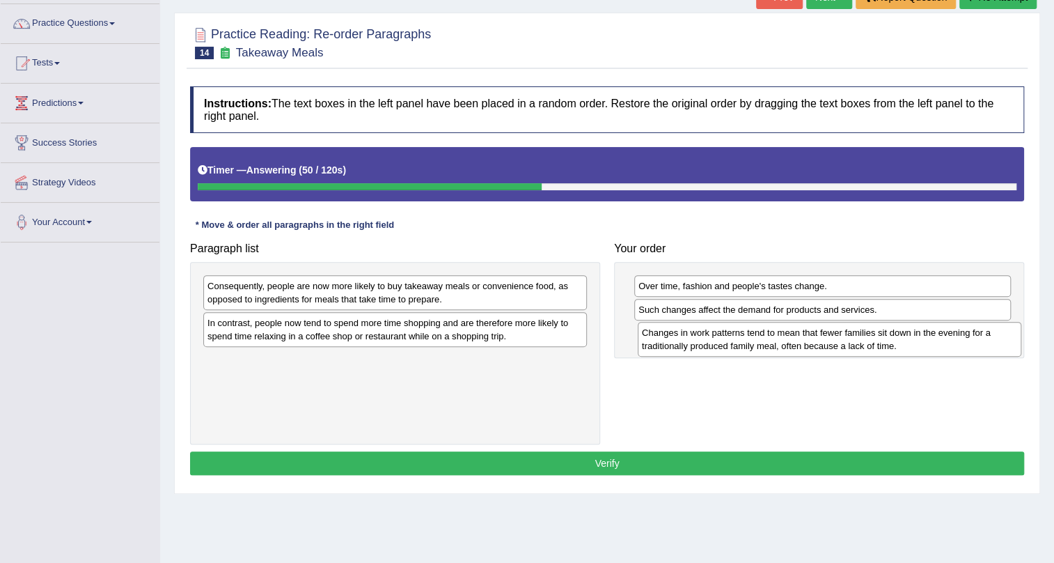
drag, startPoint x: 299, startPoint y: 296, endPoint x: 734, endPoint y: 343, distance: 437.1
click at [734, 343] on div "Changes in work patterns tend to mean that fewer families sit down in the eveni…" at bounding box center [830, 339] width 384 height 35
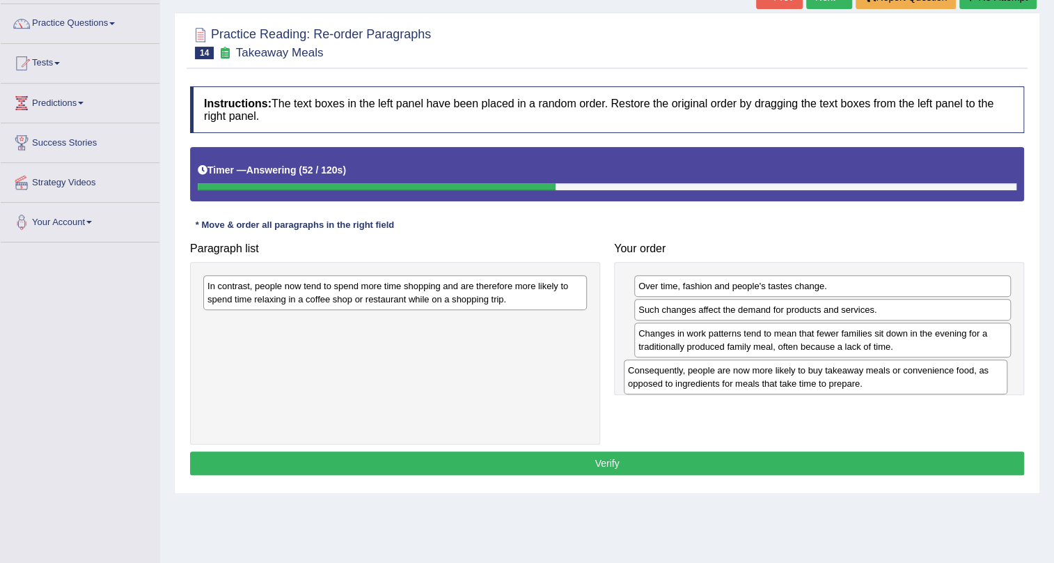
drag, startPoint x: 365, startPoint y: 300, endPoint x: 786, endPoint y: 384, distance: 429.0
click at [786, 384] on div "Consequently, people are now more likely to buy takeaway meals or convenience f…" at bounding box center [816, 376] width 384 height 35
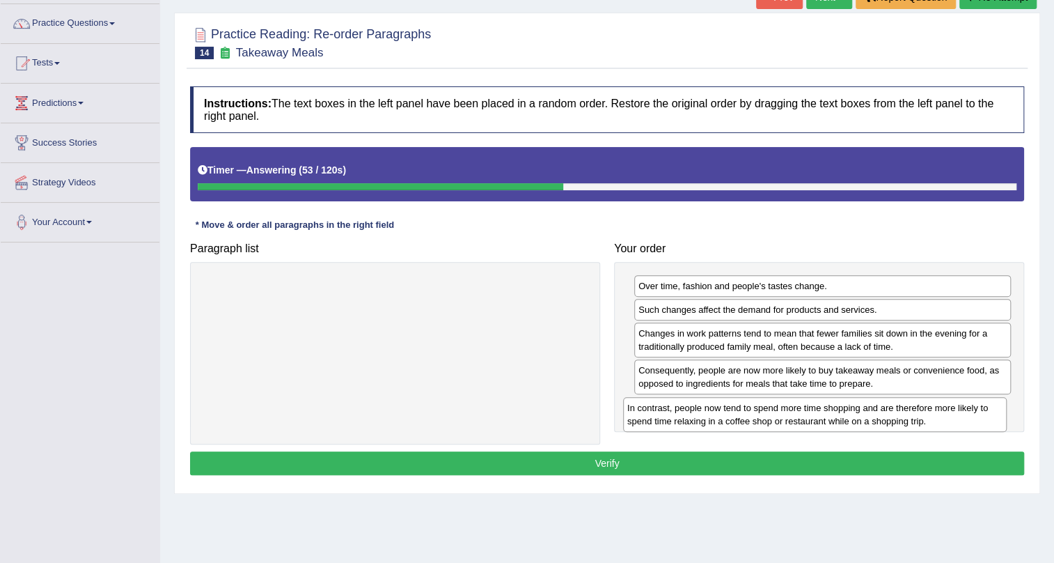
drag, startPoint x: 471, startPoint y: 298, endPoint x: 892, endPoint y: 420, distance: 437.9
click at [892, 420] on div "In contrast, people now tend to spend more time shopping and are therefore more…" at bounding box center [815, 414] width 384 height 35
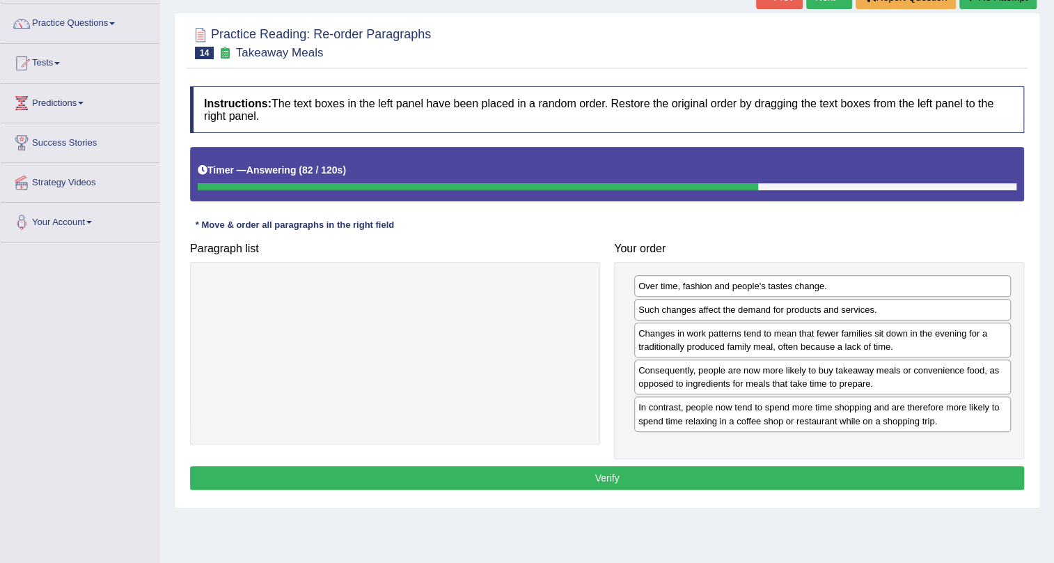
click at [861, 471] on button "Verify" at bounding box center [607, 478] width 834 height 24
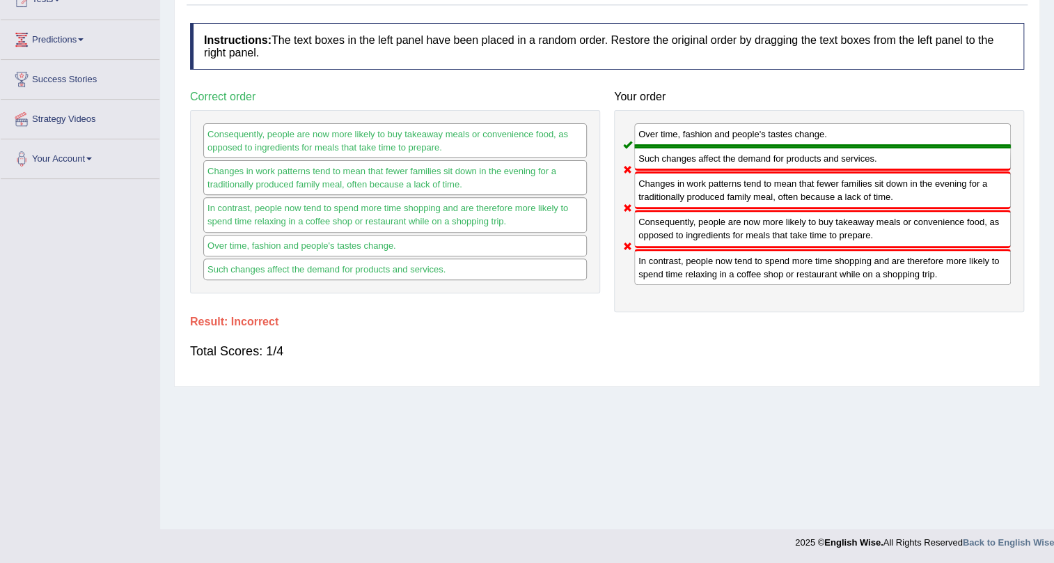
scroll to position [0, 0]
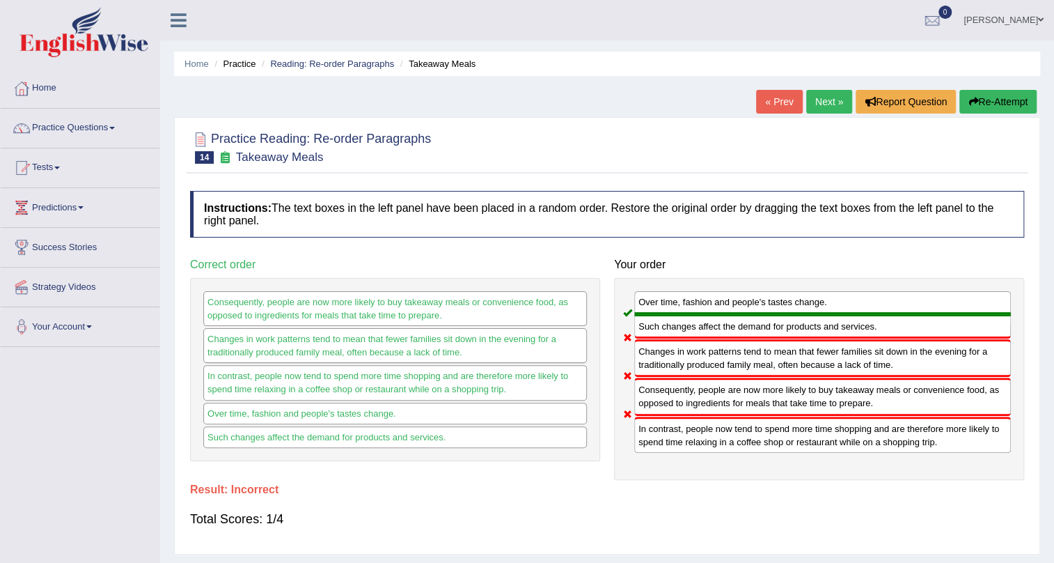
click at [1016, 102] on button "Re-Attempt" at bounding box center [998, 102] width 77 height 24
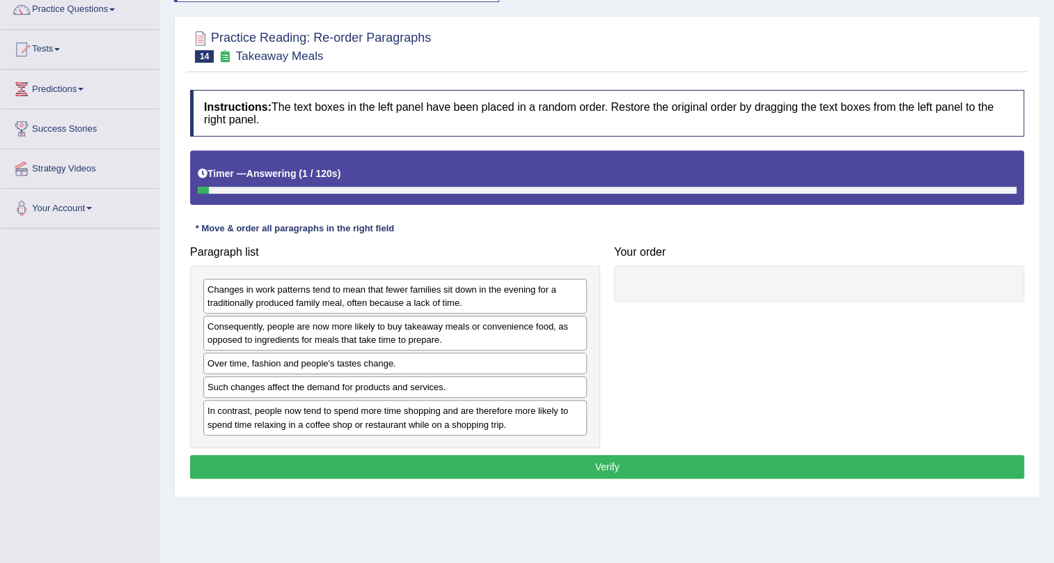
scroll to position [126, 0]
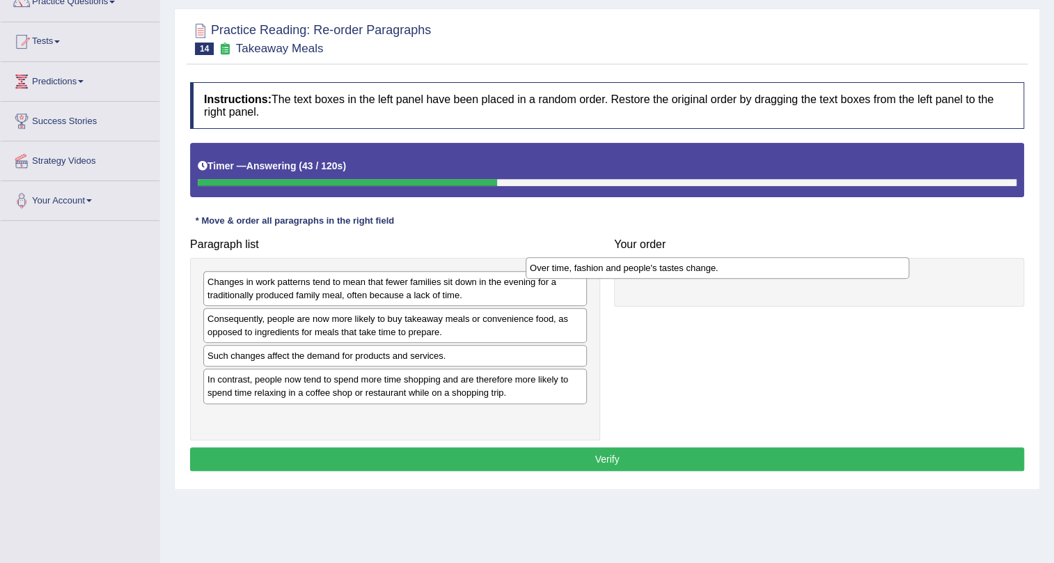
drag, startPoint x: 481, startPoint y: 354, endPoint x: 803, endPoint y: 266, distance: 334.3
click at [803, 266] on div "Over time, fashion and people's tastes change." at bounding box center [718, 268] width 384 height 22
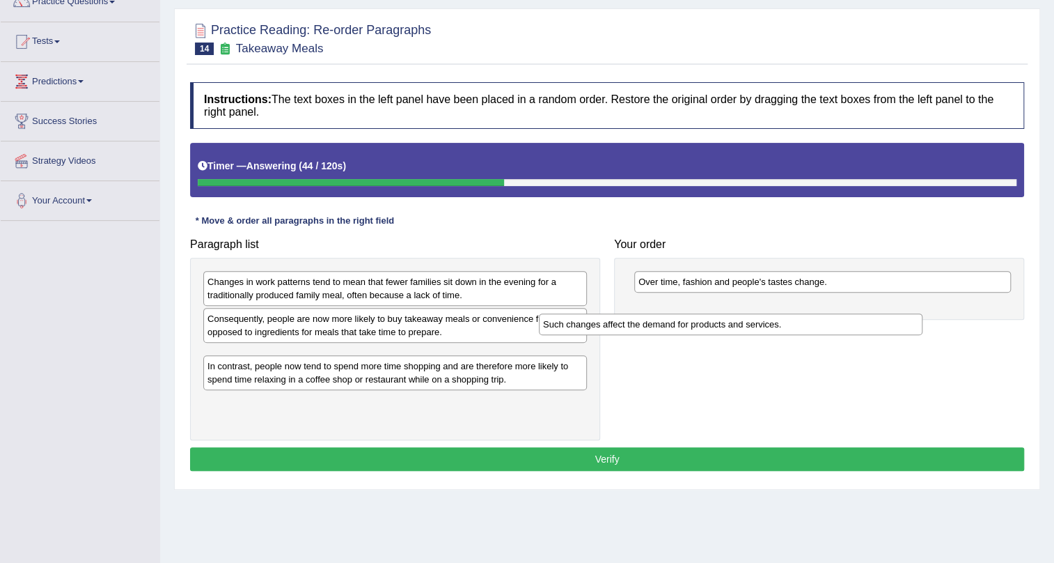
drag, startPoint x: 487, startPoint y: 357, endPoint x: 870, endPoint y: 313, distance: 384.8
click at [869, 313] on div "Such changes affect the demand for products and services." at bounding box center [731, 324] width 384 height 22
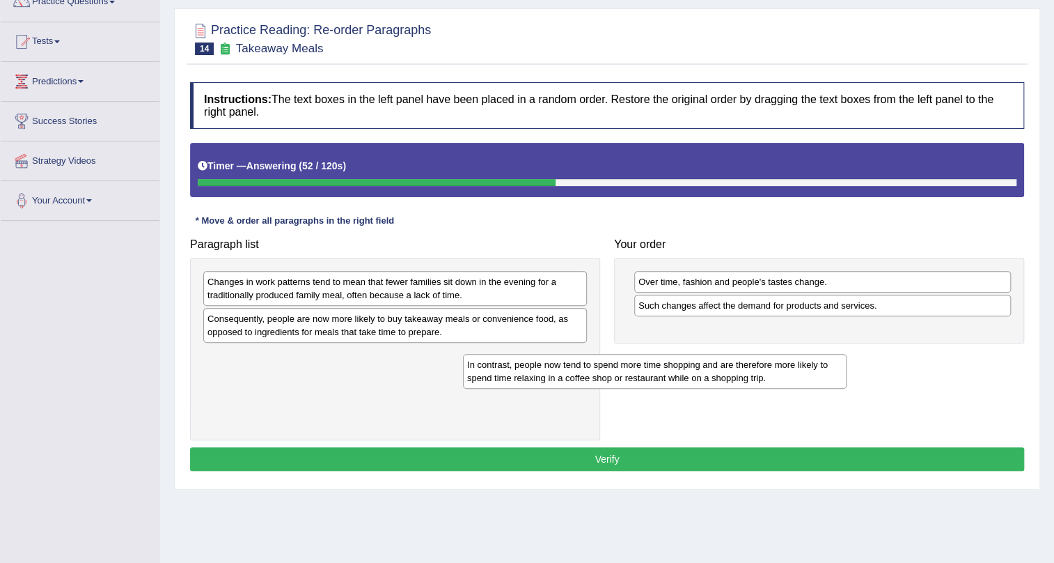
drag, startPoint x: 368, startPoint y: 374, endPoint x: 861, endPoint y: 397, distance: 492.9
click at [847, 389] on div "In contrast, people now tend to spend more time shopping and are therefore more…" at bounding box center [655, 371] width 384 height 35
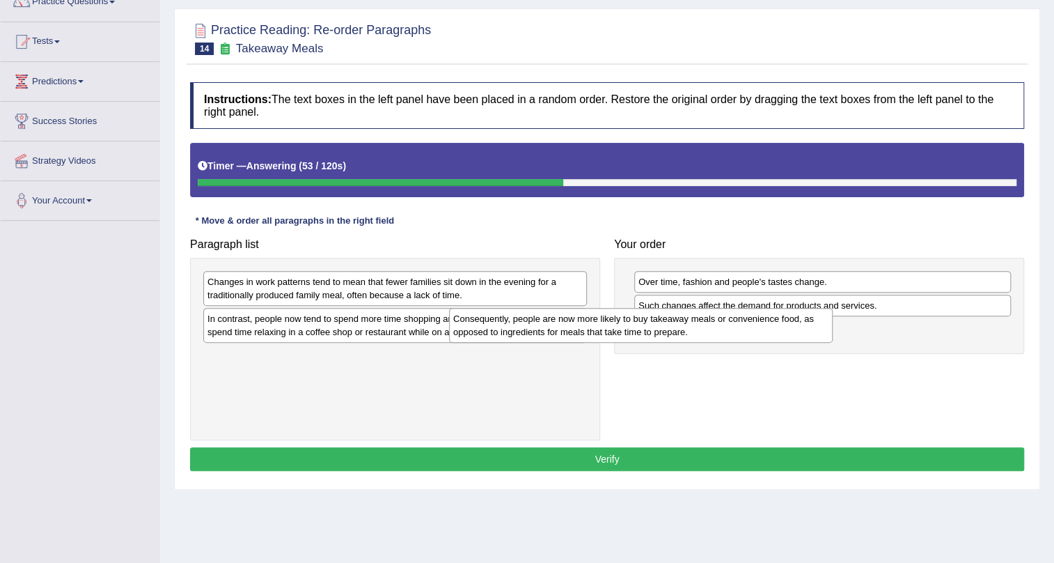
drag, startPoint x: 563, startPoint y: 326, endPoint x: 809, endPoint y: 326, distance: 245.8
click at [809, 326] on div "Consequently, people are now more likely to buy takeaway meals or convenience f…" at bounding box center [641, 325] width 384 height 35
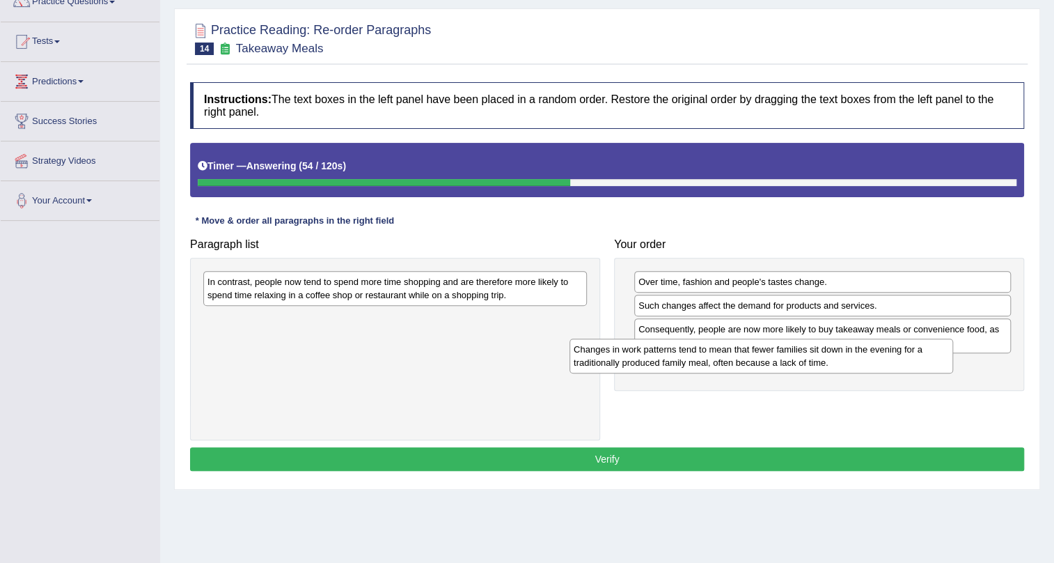
drag, startPoint x: 547, startPoint y: 286, endPoint x: 914, endPoint y: 360, distance: 374.5
click at [914, 359] on div "Changes in work patterns tend to mean that fewer families sit down in the eveni…" at bounding box center [762, 355] width 384 height 35
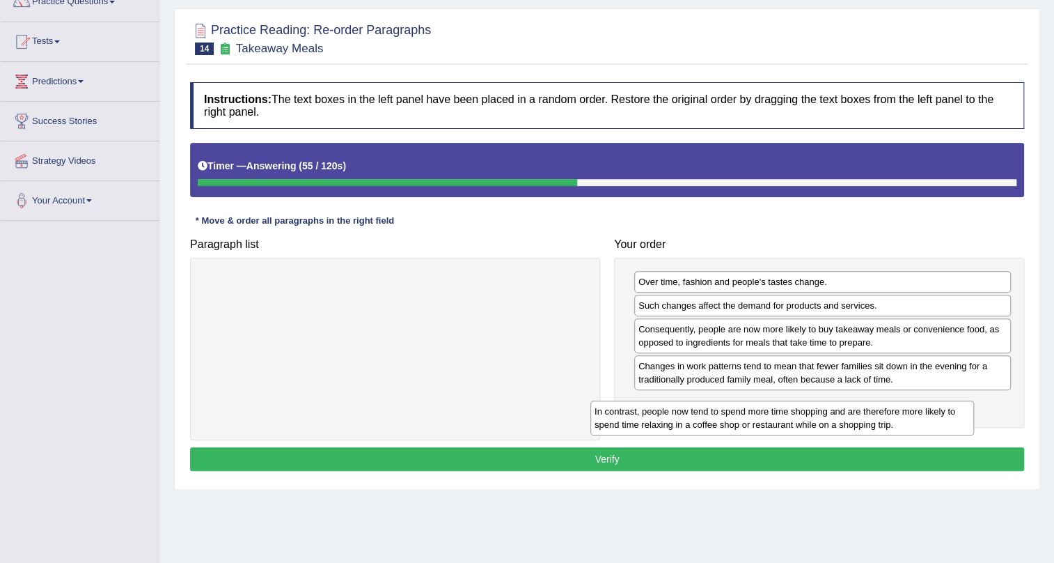
drag, startPoint x: 553, startPoint y: 288, endPoint x: 964, endPoint y: 419, distance: 431.0
click at [964, 419] on div "In contrast, people now tend to spend more time shopping and are therefore more…" at bounding box center [783, 417] width 384 height 35
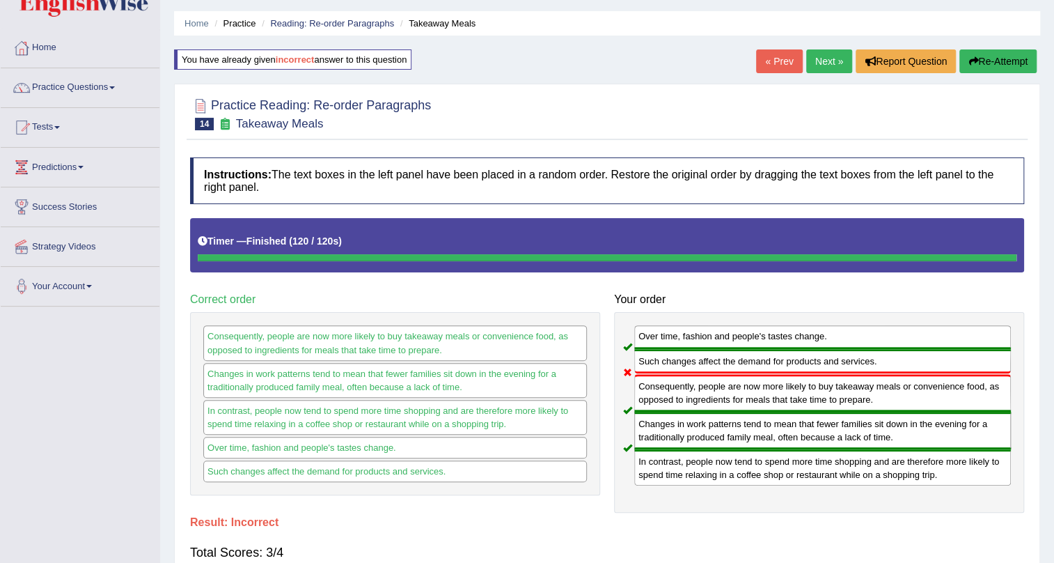
scroll to position [63, 0]
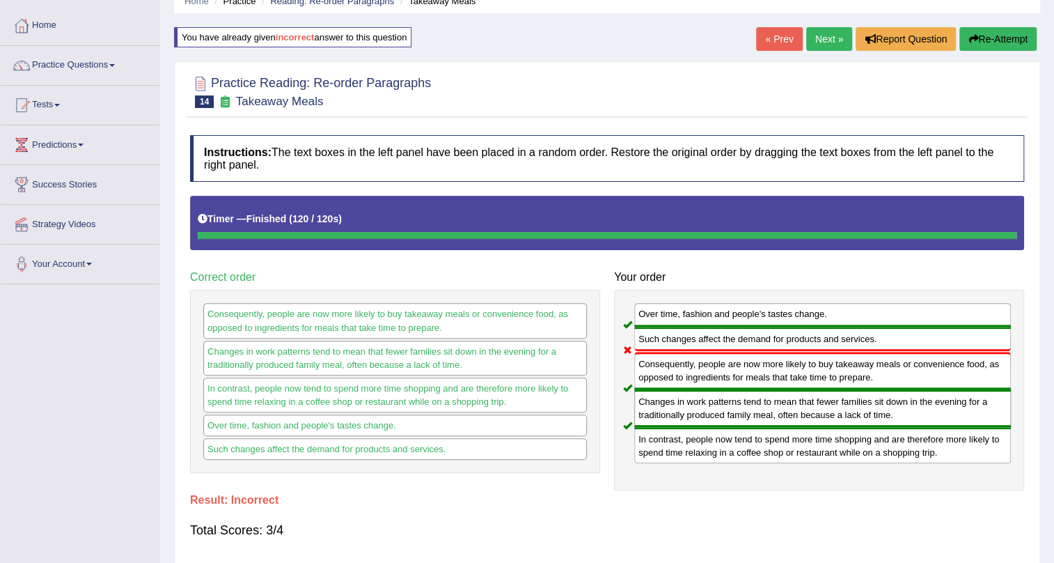
click at [1003, 40] on button "Re-Attempt" at bounding box center [998, 39] width 77 height 24
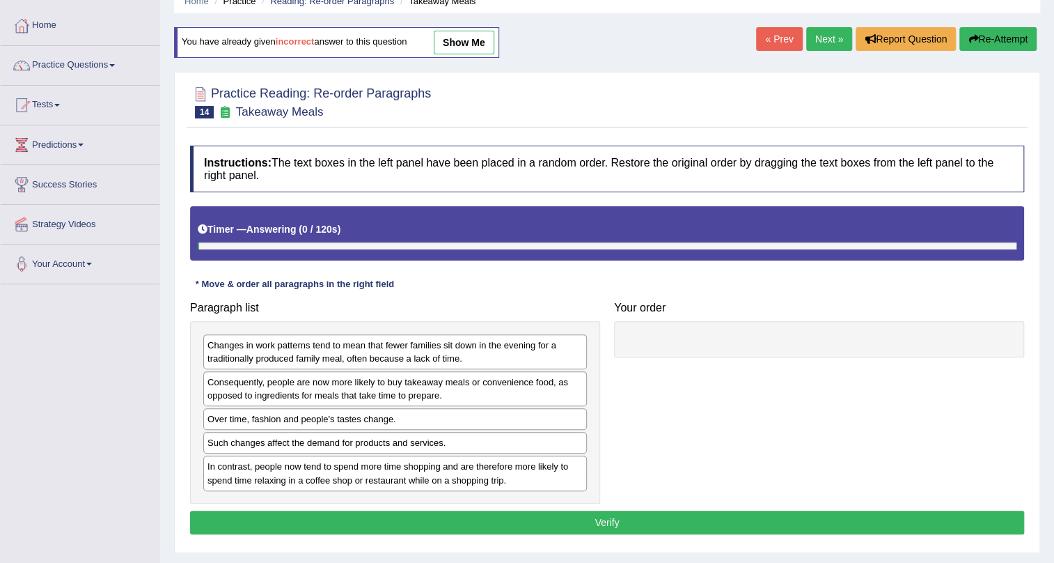
scroll to position [63, 0]
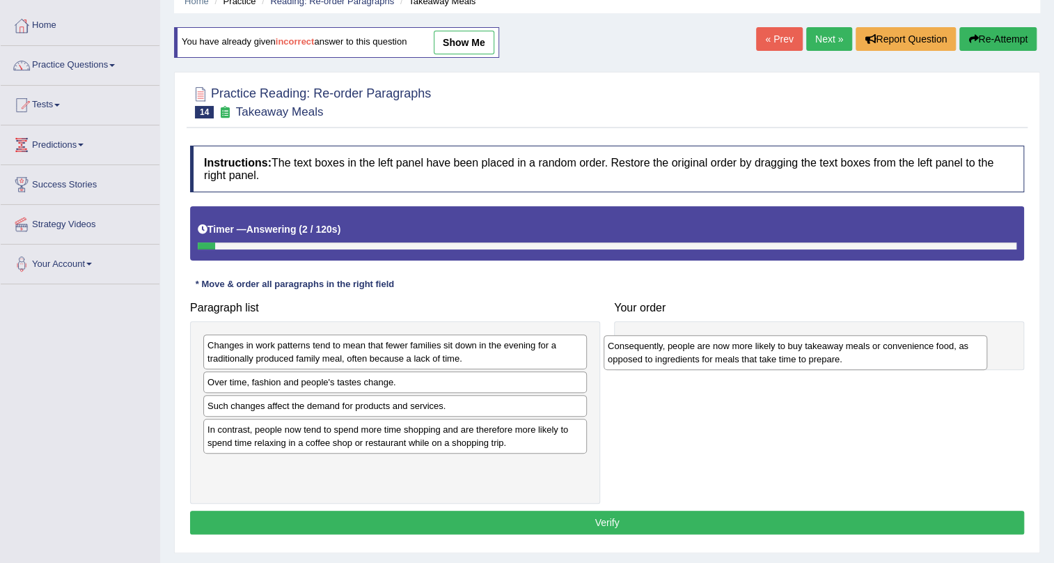
drag, startPoint x: 406, startPoint y: 390, endPoint x: 806, endPoint y: 353, distance: 402.1
click at [806, 353] on div "Consequently, people are now more likely to buy takeaway meals or convenience f…" at bounding box center [796, 352] width 384 height 35
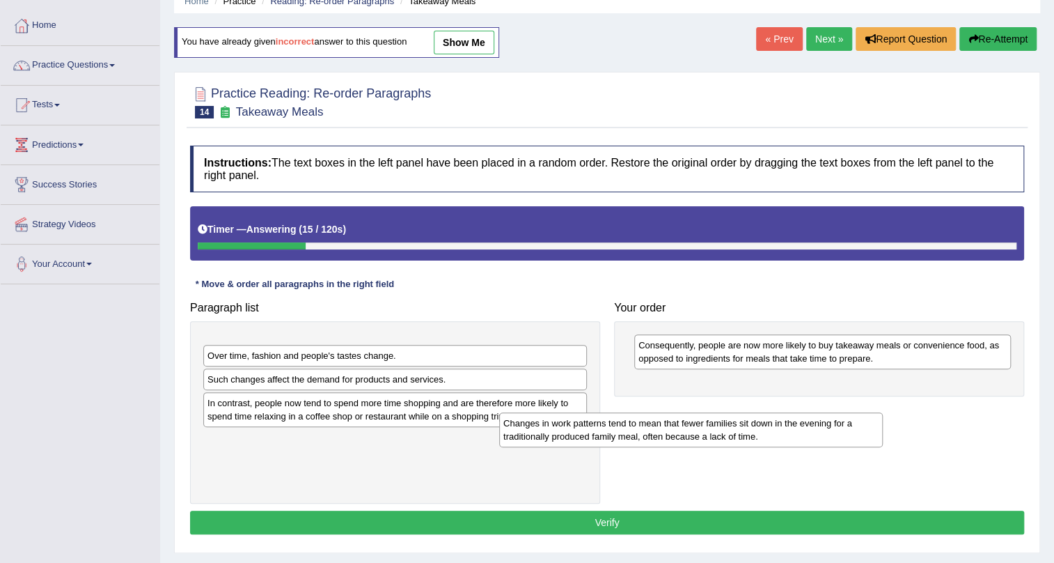
drag, startPoint x: 533, startPoint y: 343, endPoint x: 834, endPoint y: 395, distance: 305.9
click at [830, 412] on div "Changes in work patterns tend to mean that fewer families sit down in the eveni…" at bounding box center [691, 429] width 384 height 35
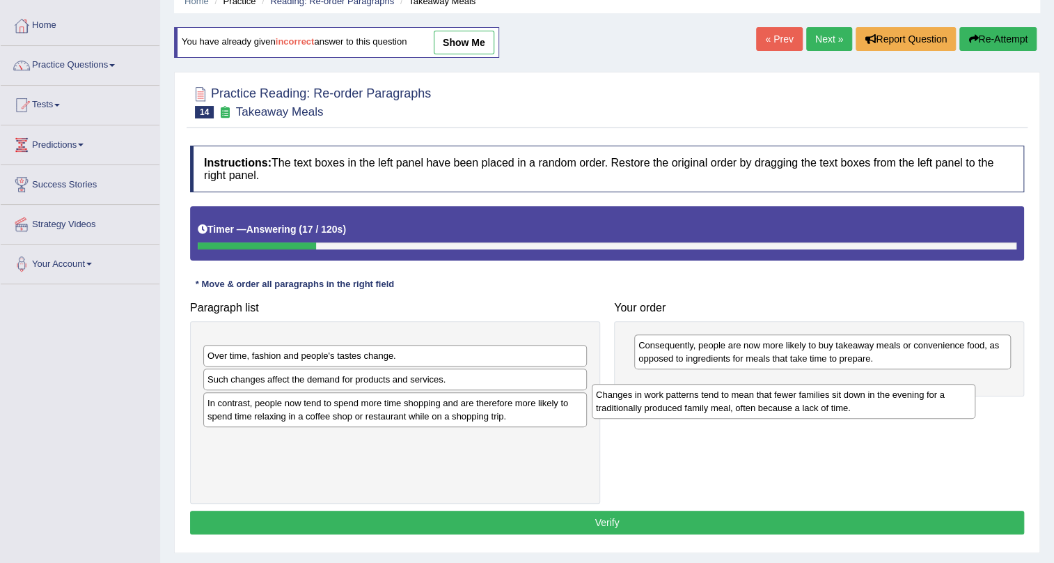
drag, startPoint x: 561, startPoint y: 350, endPoint x: 953, endPoint y: 399, distance: 395.1
click at [953, 399] on div "Changes in work patterns tend to mean that fewer families sit down in the eveni…" at bounding box center [784, 401] width 384 height 35
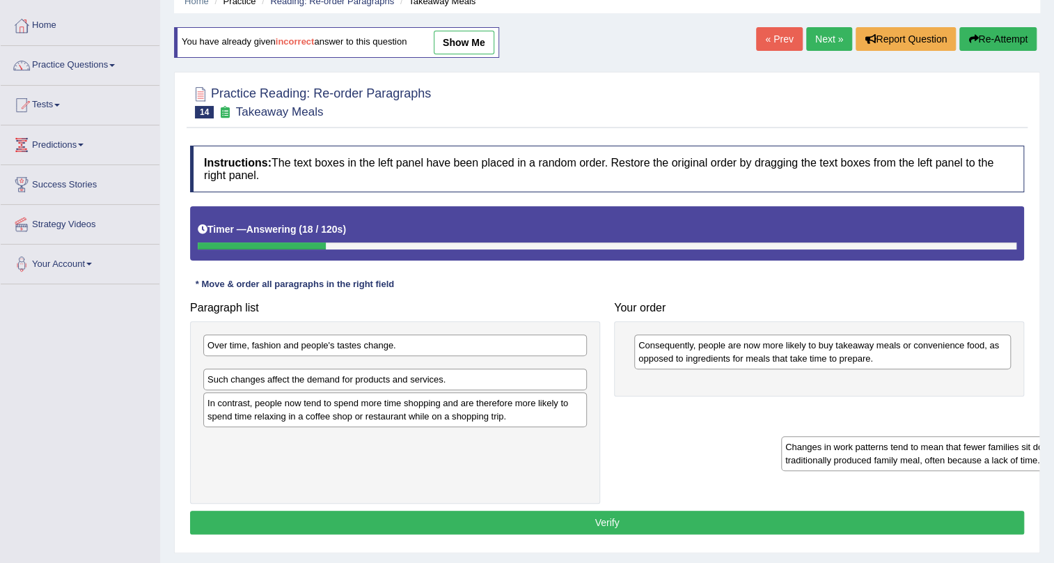
drag, startPoint x: 396, startPoint y: 348, endPoint x: 866, endPoint y: 393, distance: 472.3
click at [988, 436] on div "Changes in work patterns tend to mean that fewer families sit down in the eveni…" at bounding box center [973, 453] width 384 height 35
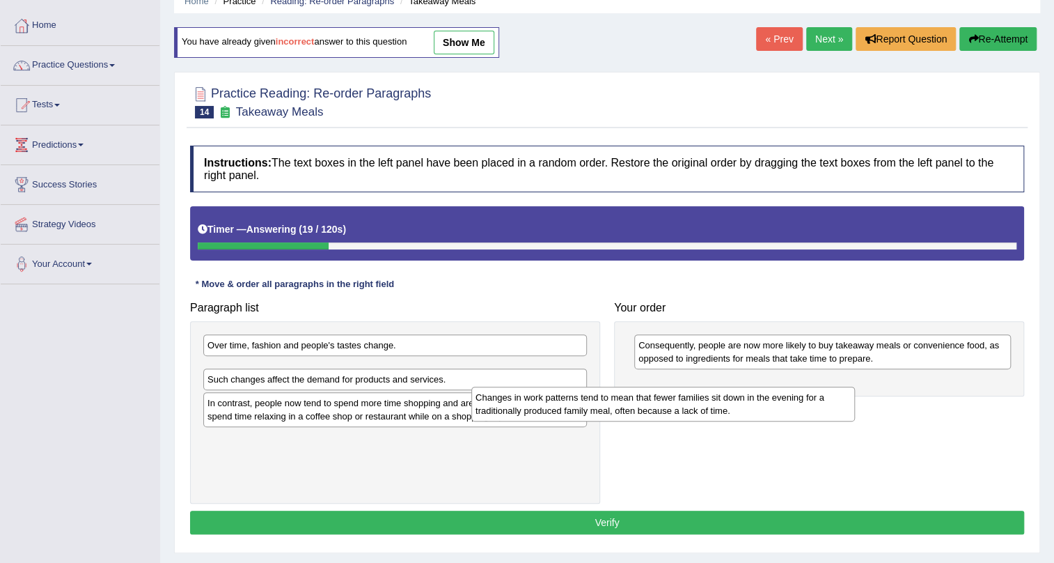
click at [865, 393] on div "Paragraph list Changes in work patterns tend to mean that fewer families sit do…" at bounding box center [607, 399] width 848 height 209
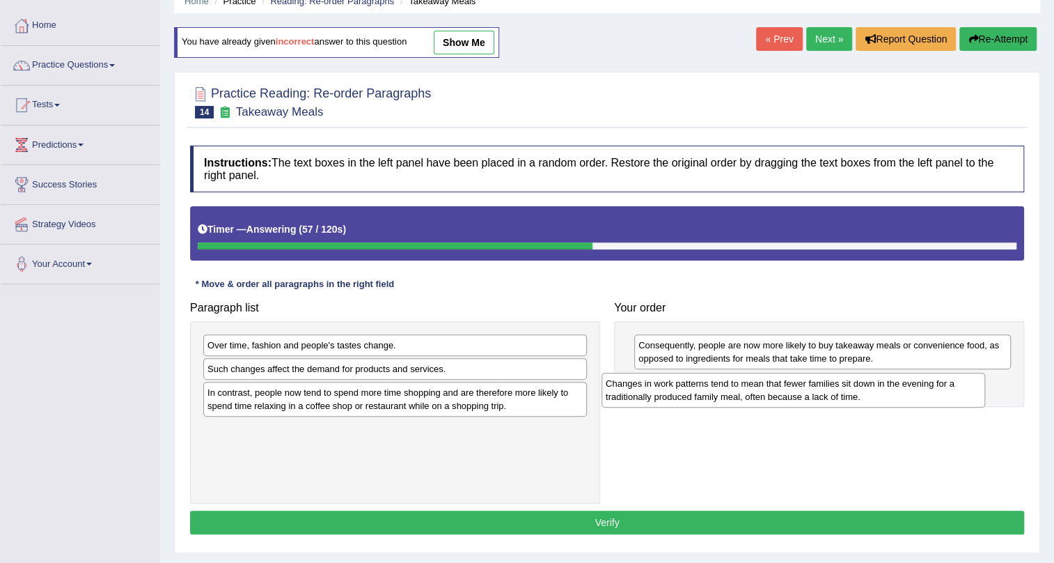
drag, startPoint x: 448, startPoint y: 378, endPoint x: 846, endPoint y: 393, distance: 398.6
click at [846, 393] on div "Changes in work patterns tend to mean that fewer families sit down in the eveni…" at bounding box center [794, 390] width 384 height 35
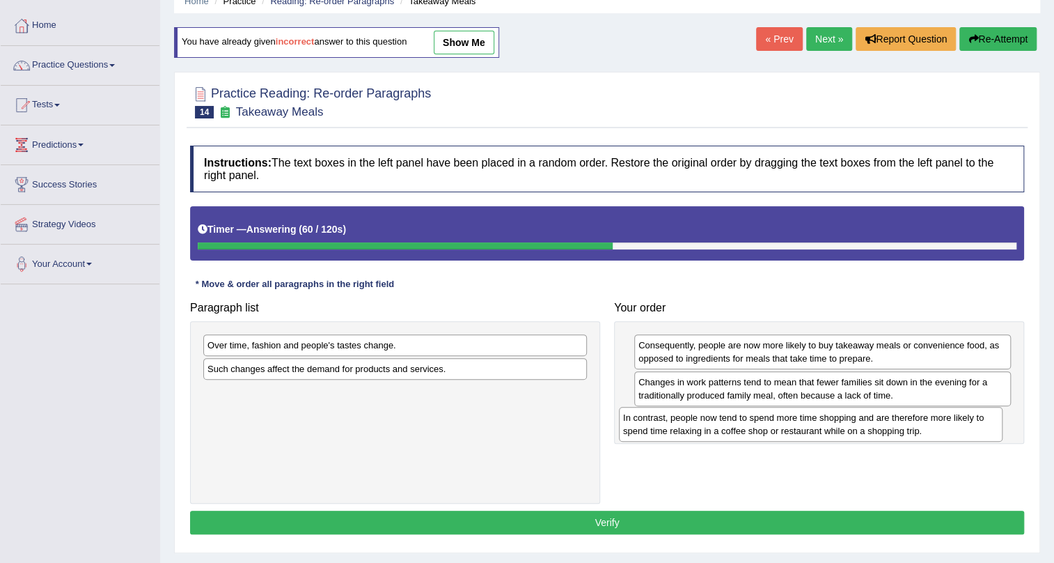
drag, startPoint x: 279, startPoint y: 407, endPoint x: 701, endPoint y: 432, distance: 422.7
click at [701, 432] on div "In contrast, people now tend to spend more time shopping and are therefore more…" at bounding box center [811, 424] width 384 height 35
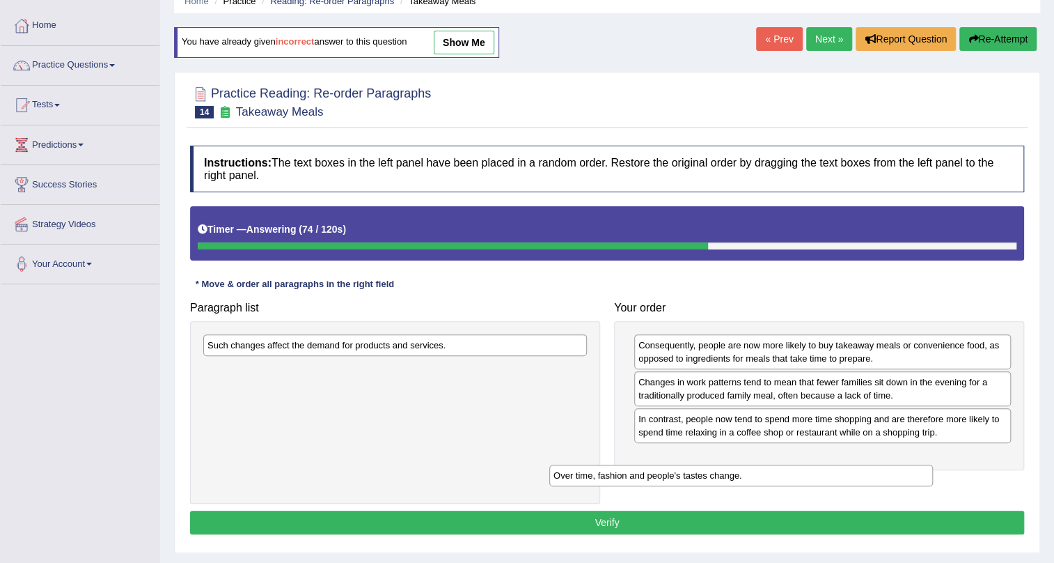
drag, startPoint x: 403, startPoint y: 345, endPoint x: 777, endPoint y: 463, distance: 392.9
click at [777, 465] on div "Over time, fashion and people's tastes change." at bounding box center [741, 476] width 384 height 22
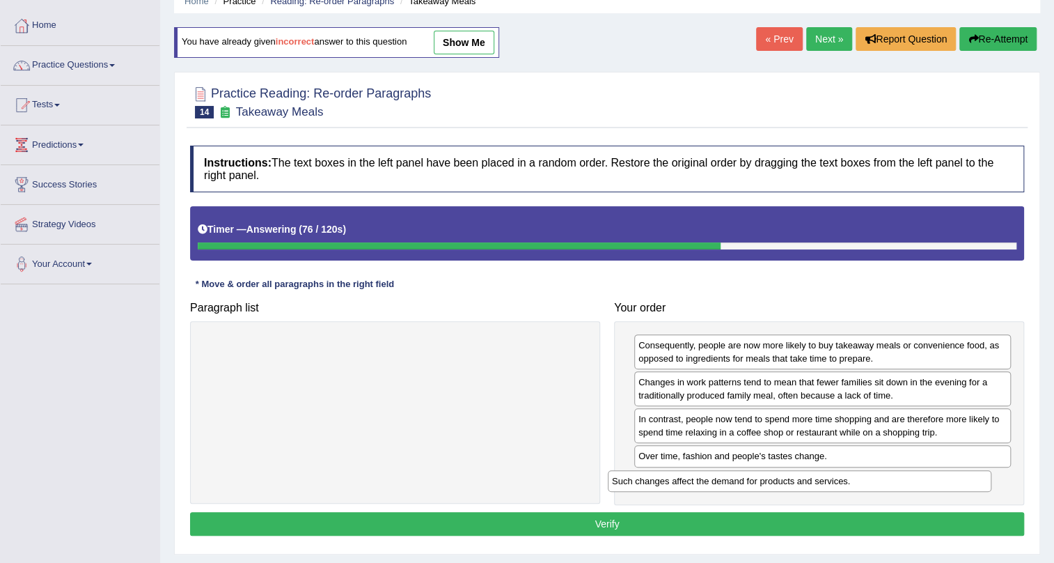
drag, startPoint x: 469, startPoint y: 342, endPoint x: 877, endPoint y: 481, distance: 431.0
click at [877, 481] on div "Such changes affect the demand for products and services." at bounding box center [800, 481] width 384 height 22
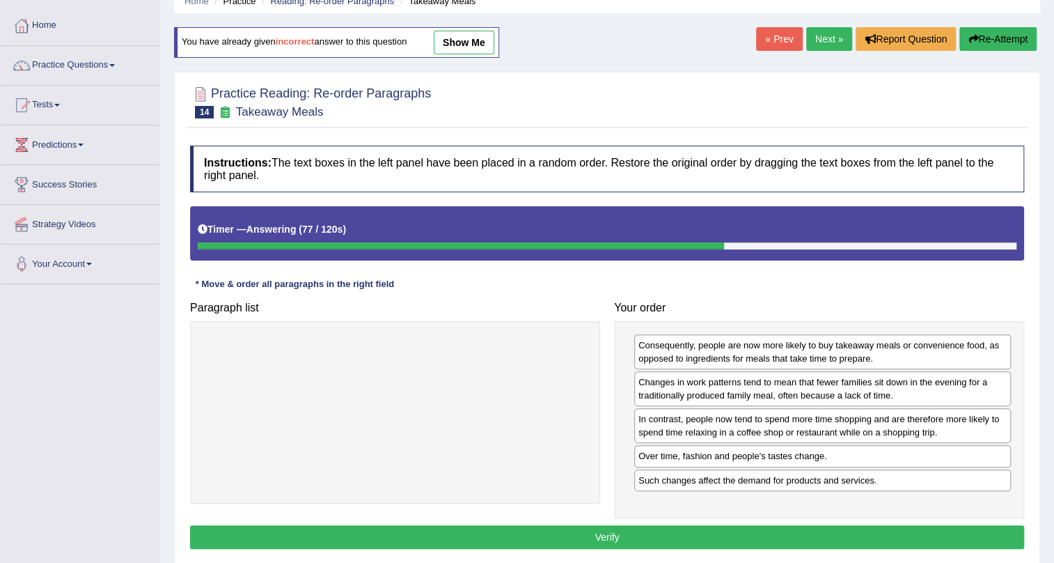
click at [884, 518] on div "Instructions: The text boxes in the left panel have been placed in a random ord…" at bounding box center [607, 349] width 841 height 421
click at [887, 529] on button "Verify" at bounding box center [607, 537] width 834 height 24
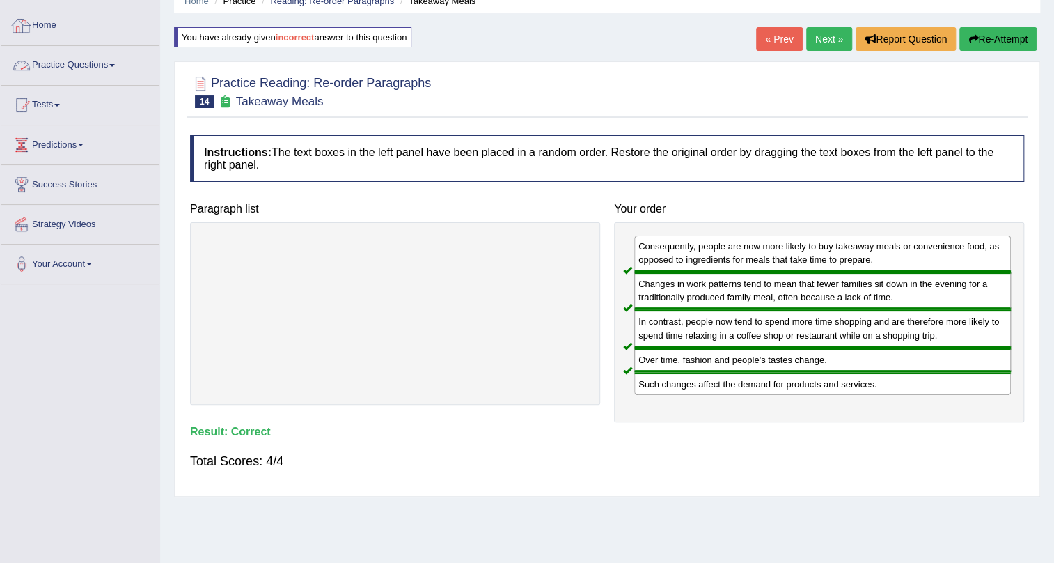
click at [59, 61] on link "Practice Questions" at bounding box center [80, 63] width 159 height 35
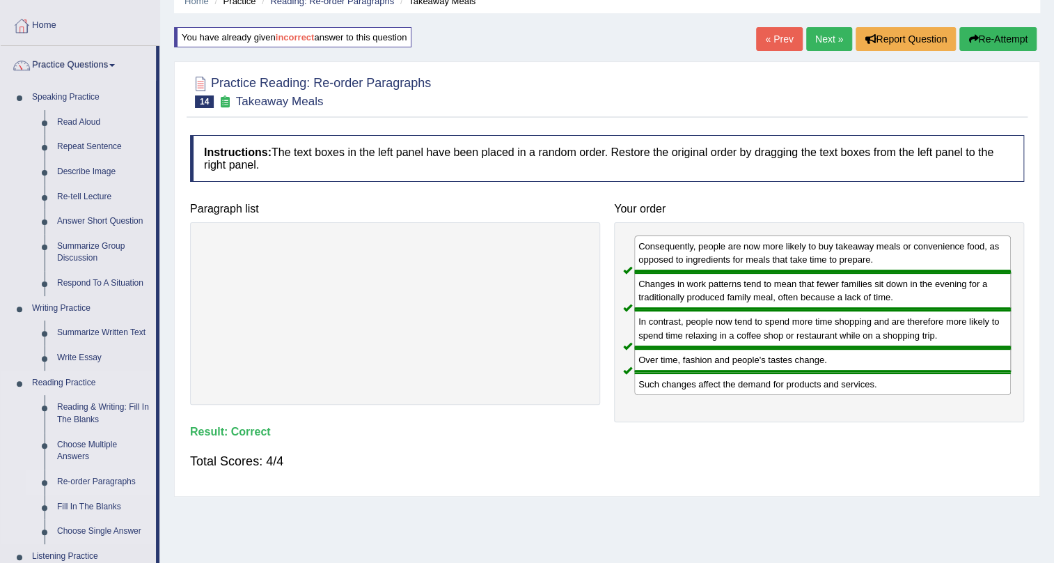
click at [96, 481] on link "Re-order Paragraphs" at bounding box center [103, 481] width 105 height 25
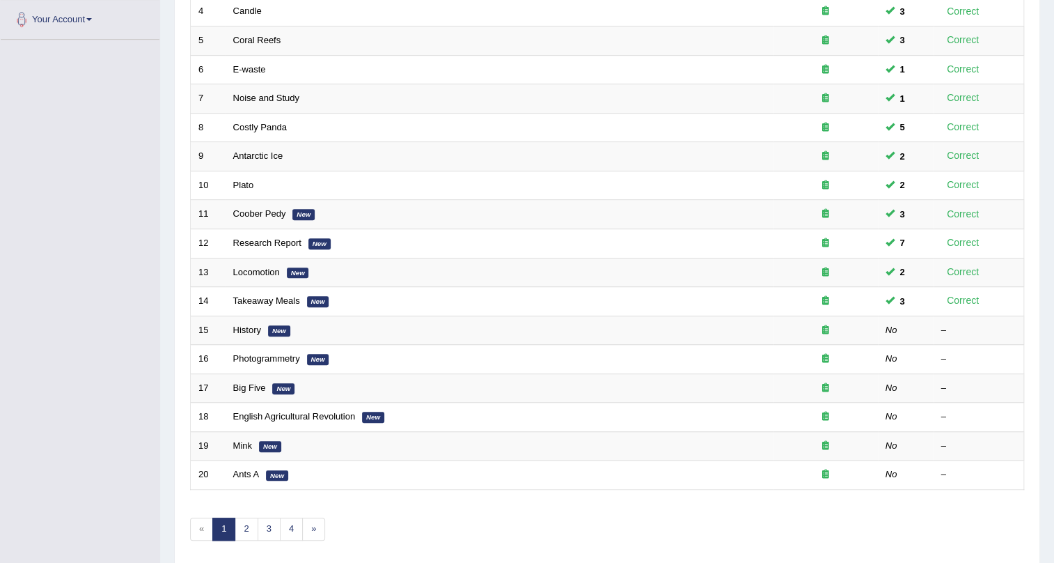
scroll to position [357, 0]
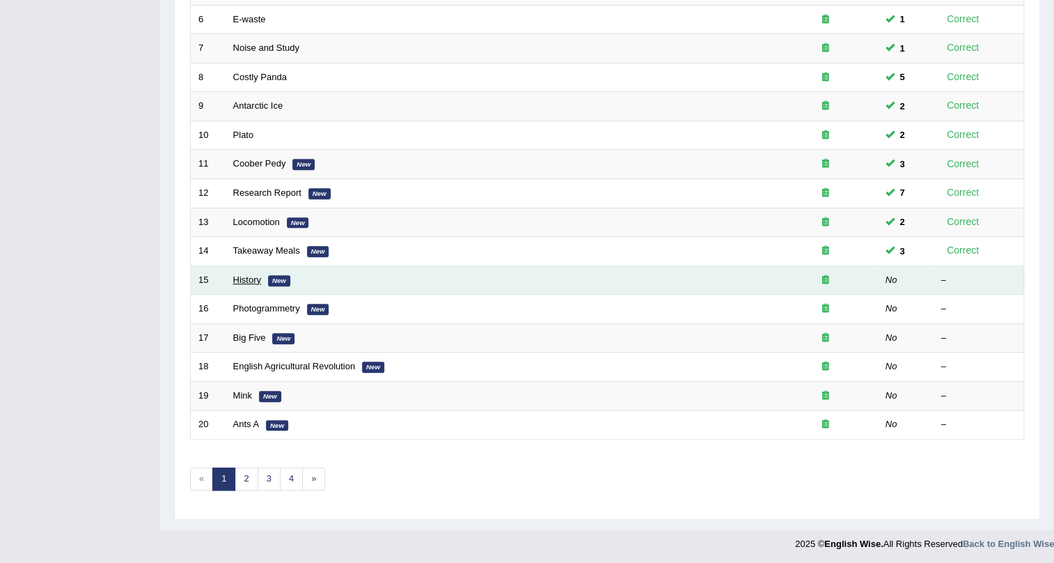
click at [249, 279] on link "History" at bounding box center [247, 279] width 28 height 10
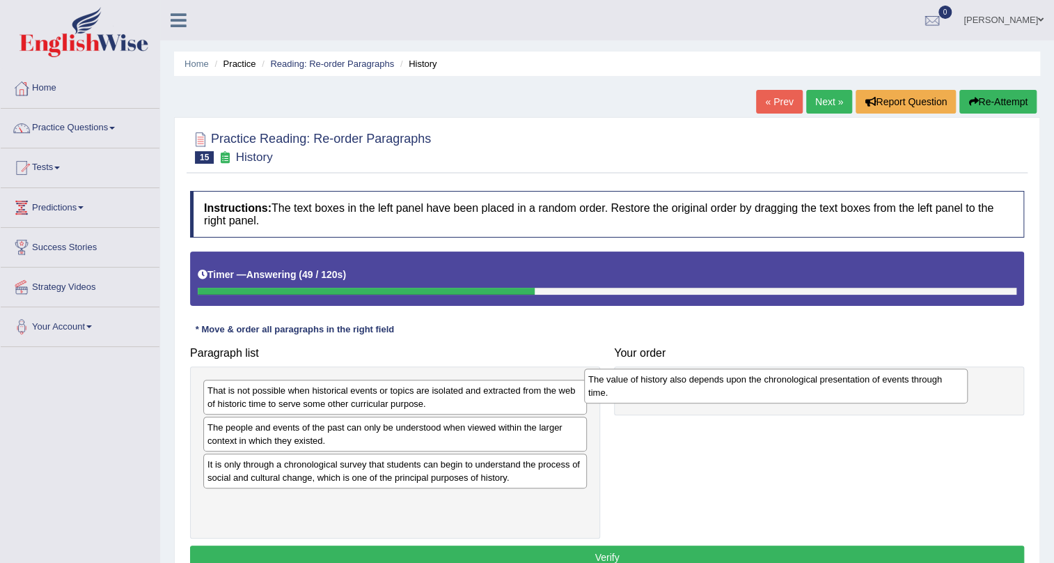
drag, startPoint x: 506, startPoint y: 505, endPoint x: 887, endPoint y: 383, distance: 400.0
click at [887, 383] on div "The value of history also depends upon the chronological presentation of events…" at bounding box center [776, 385] width 384 height 35
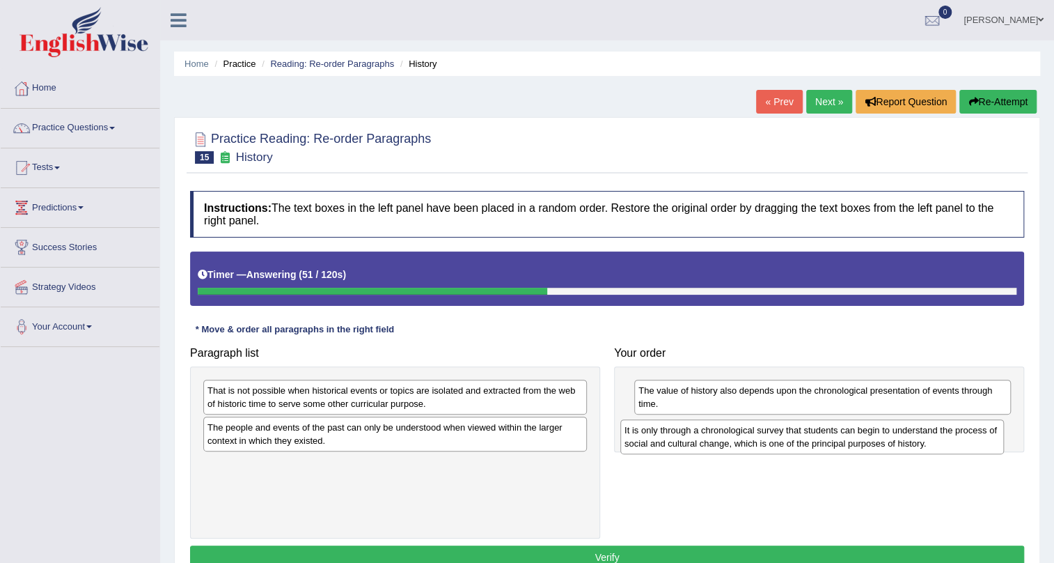
drag, startPoint x: 328, startPoint y: 466, endPoint x: 744, endPoint y: 425, distance: 418.5
click at [744, 425] on div "It is only through a chronological survey that students can begin to understand…" at bounding box center [812, 436] width 384 height 35
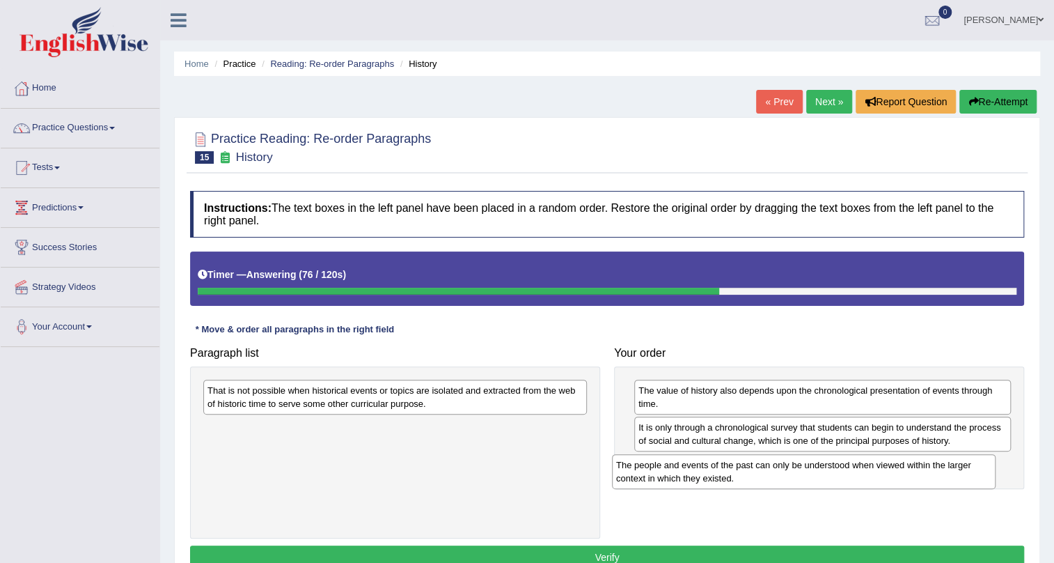
drag, startPoint x: 467, startPoint y: 439, endPoint x: 877, endPoint y: 476, distance: 411.1
click at [877, 476] on div "The people and events of the past can only be understood when viewed within the…" at bounding box center [804, 471] width 384 height 35
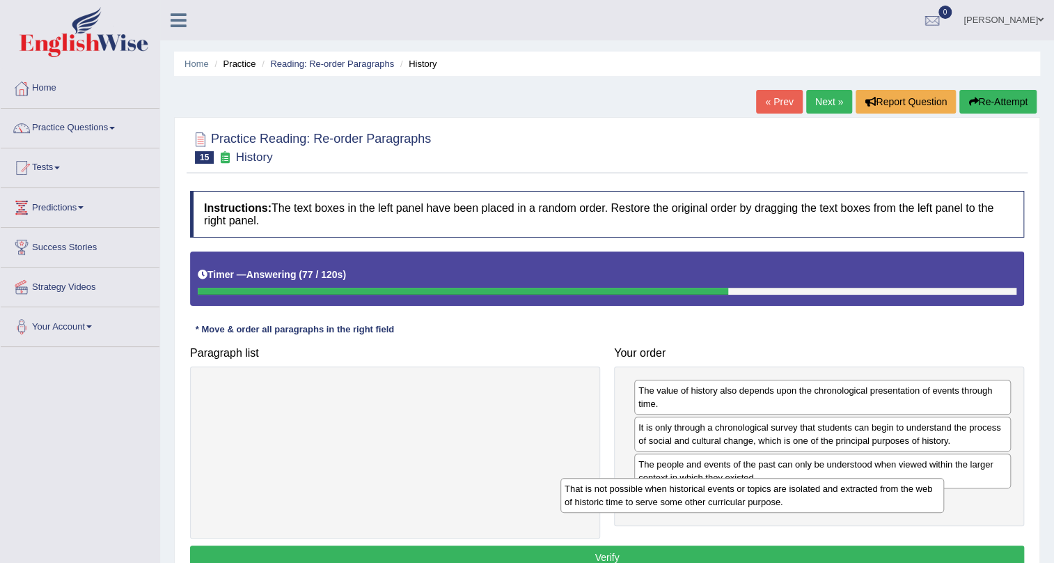
drag, startPoint x: 573, startPoint y: 404, endPoint x: 990, endPoint y: 497, distance: 427.3
click at [944, 497] on div "That is not possible when historical events or topics are isolated and extracte…" at bounding box center [753, 495] width 384 height 35
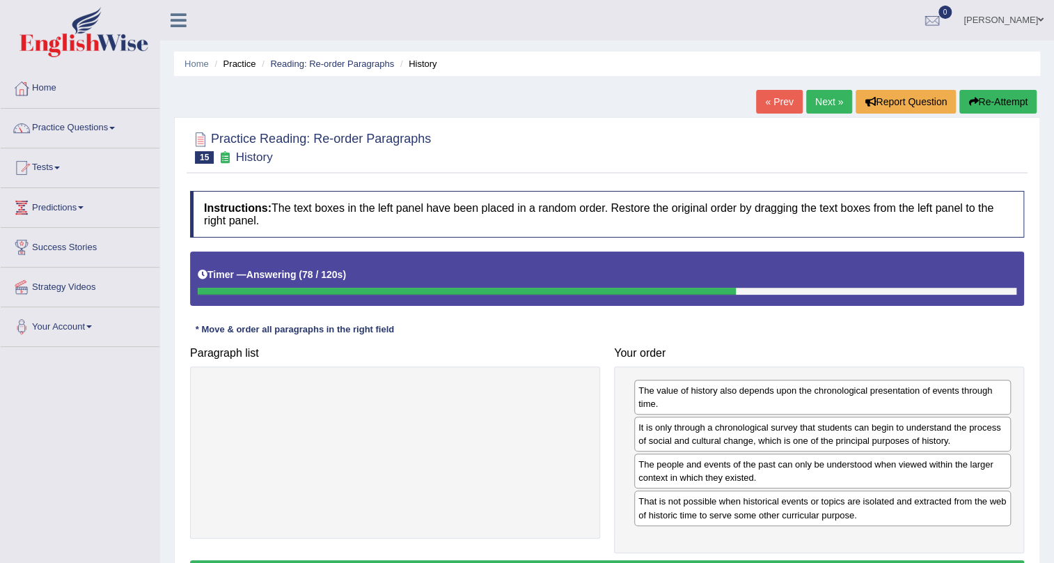
scroll to position [168, 0]
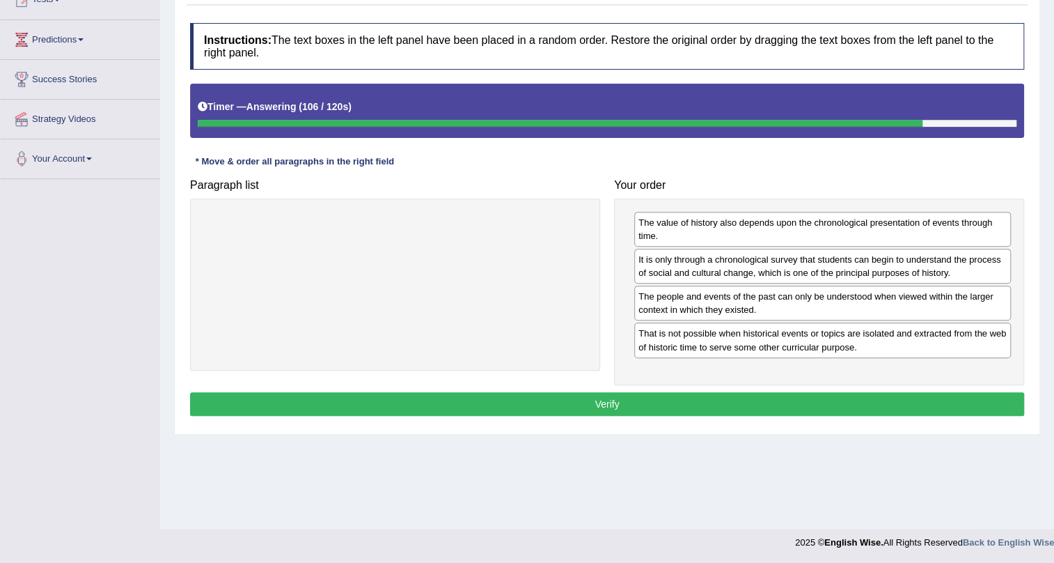
click at [799, 406] on button "Verify" at bounding box center [607, 404] width 834 height 24
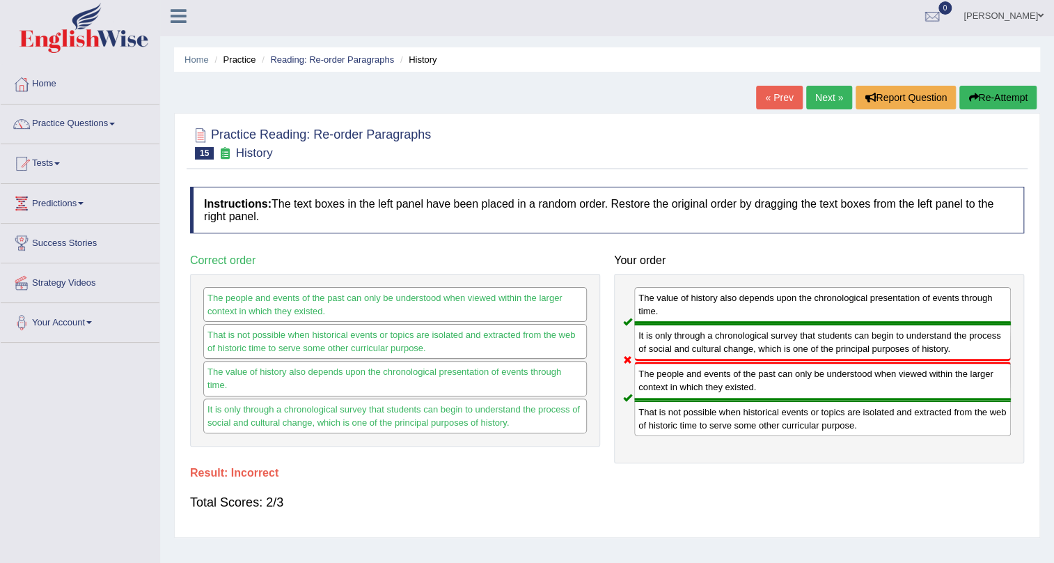
scroll to position [0, 0]
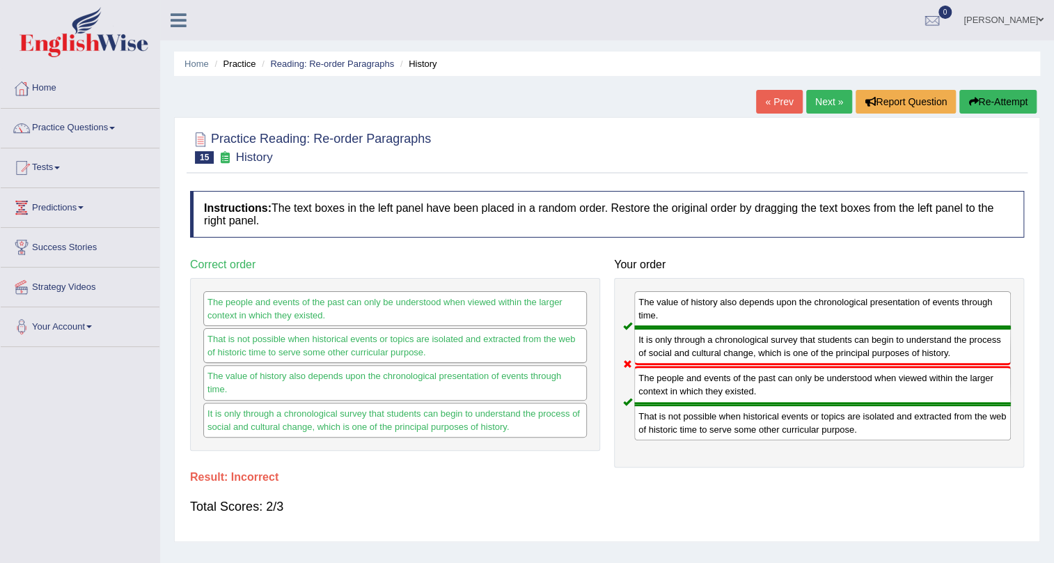
click at [985, 100] on button "Re-Attempt" at bounding box center [998, 102] width 77 height 24
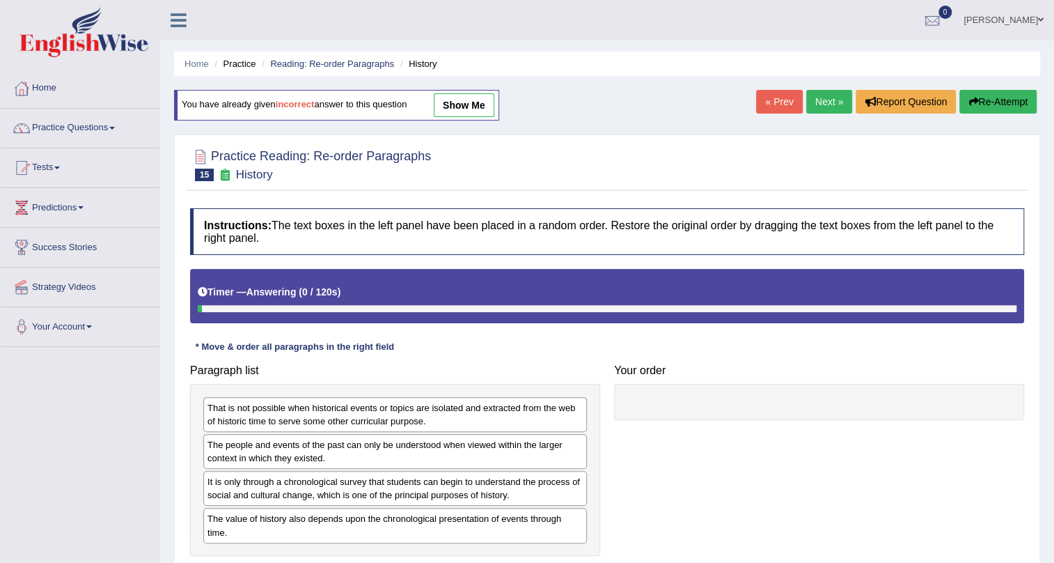
scroll to position [63, 0]
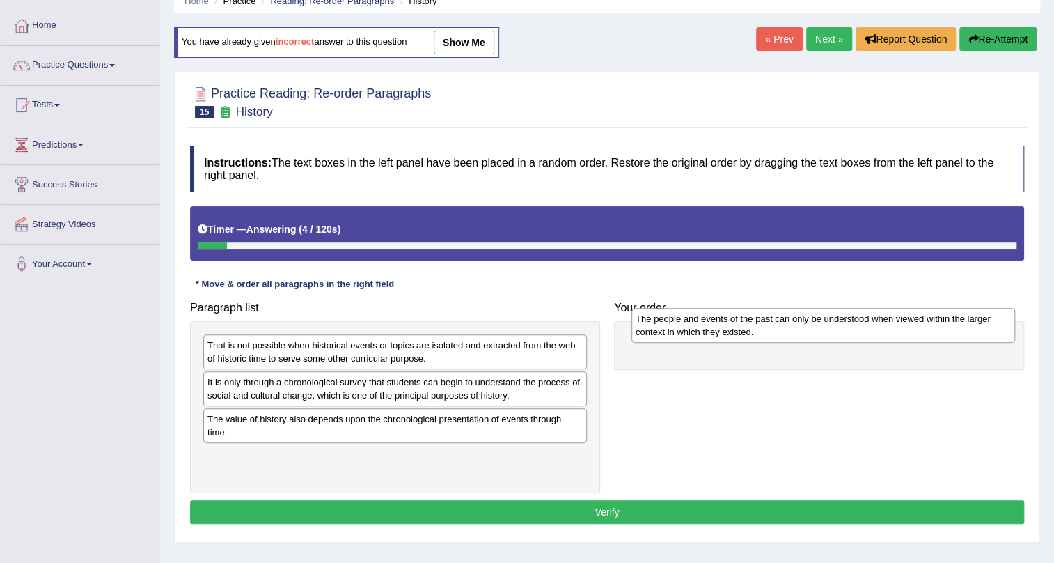
drag, startPoint x: 341, startPoint y: 388, endPoint x: 766, endPoint y: 325, distance: 430.2
click at [766, 325] on div "The people and events of the past can only be understood when viewed within the…" at bounding box center [824, 325] width 384 height 35
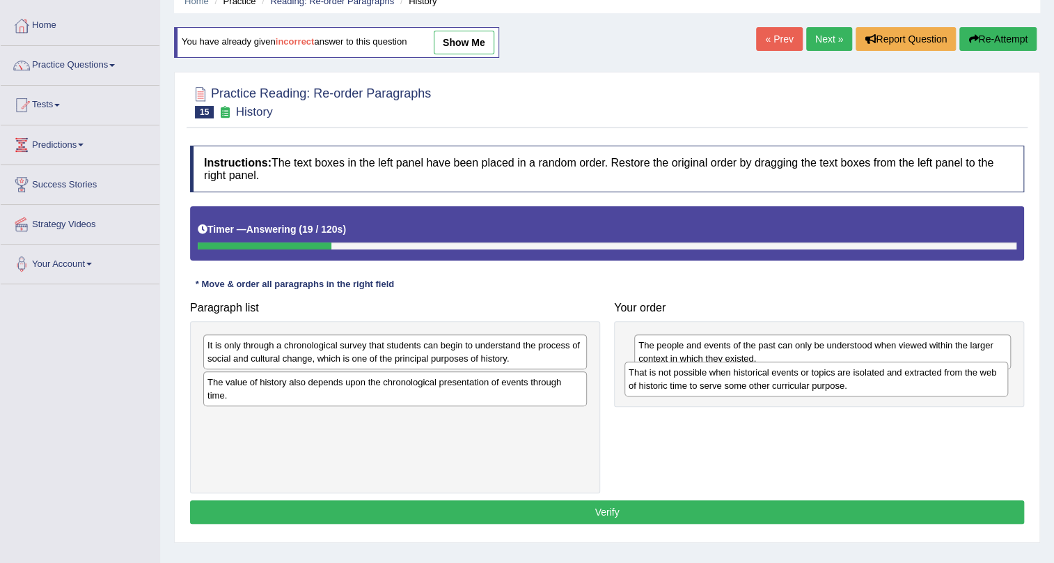
drag, startPoint x: 453, startPoint y: 354, endPoint x: 874, endPoint y: 382, distance: 422.2
click at [874, 382] on div "That is not possible when historical events or topics are isolated and extracte…" at bounding box center [817, 378] width 384 height 35
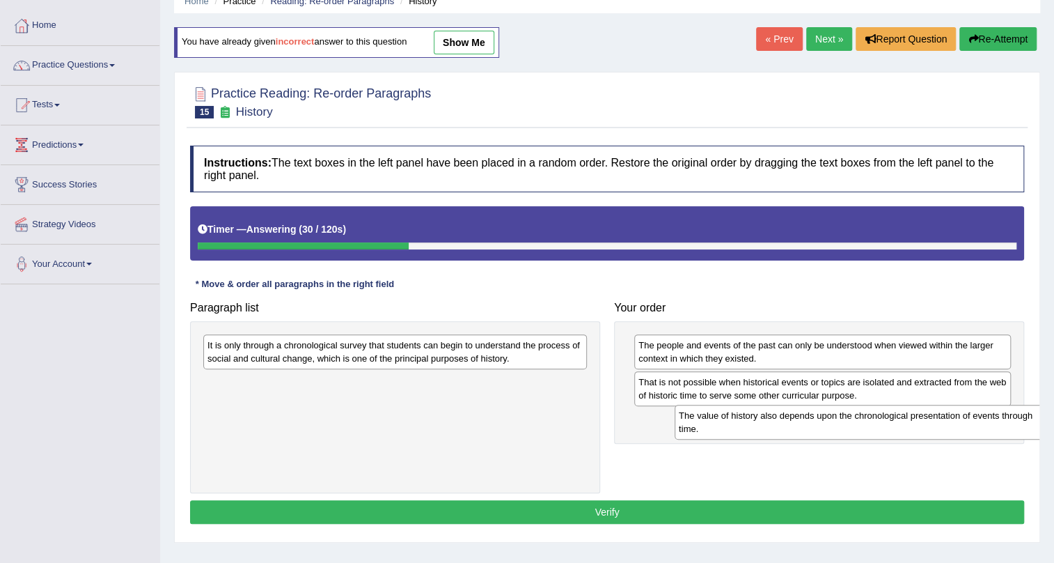
drag, startPoint x: 361, startPoint y: 390, endPoint x: 788, endPoint y: 420, distance: 427.9
click at [788, 420] on div "The value of history also depends upon the chronological presentation of events…" at bounding box center [867, 422] width 384 height 35
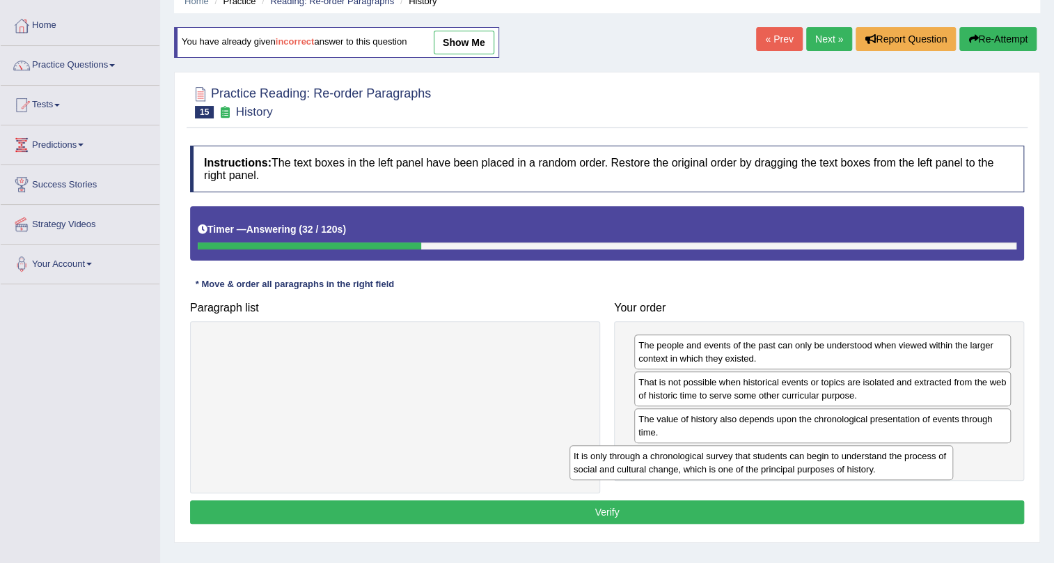
drag, startPoint x: 533, startPoint y: 350, endPoint x: 900, endPoint y: 461, distance: 382.7
click at [900, 461] on div "It is only through a chronological survey that students can begin to understand…" at bounding box center [762, 462] width 384 height 35
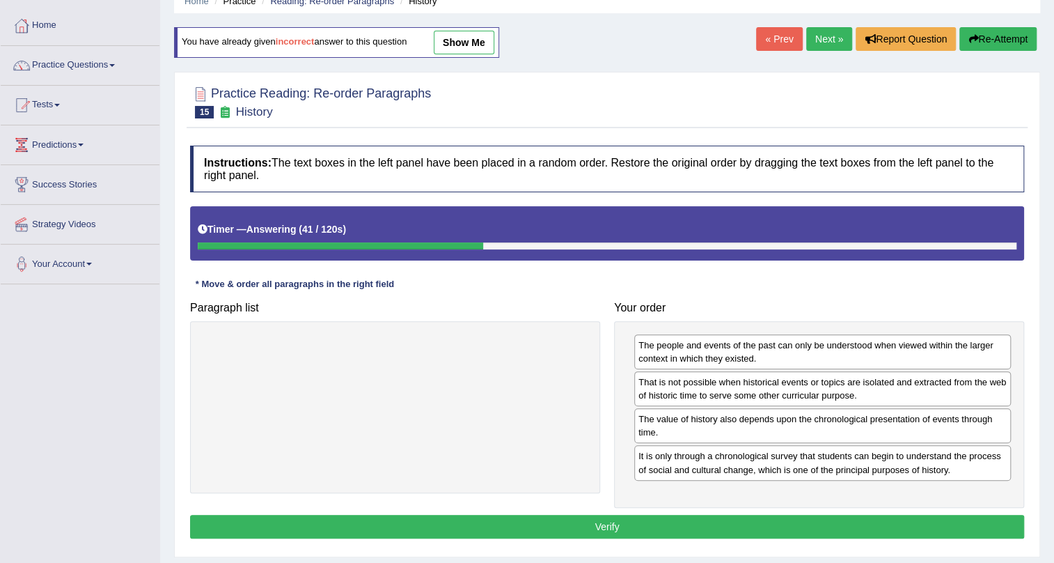
click at [806, 529] on button "Verify" at bounding box center [607, 527] width 834 height 24
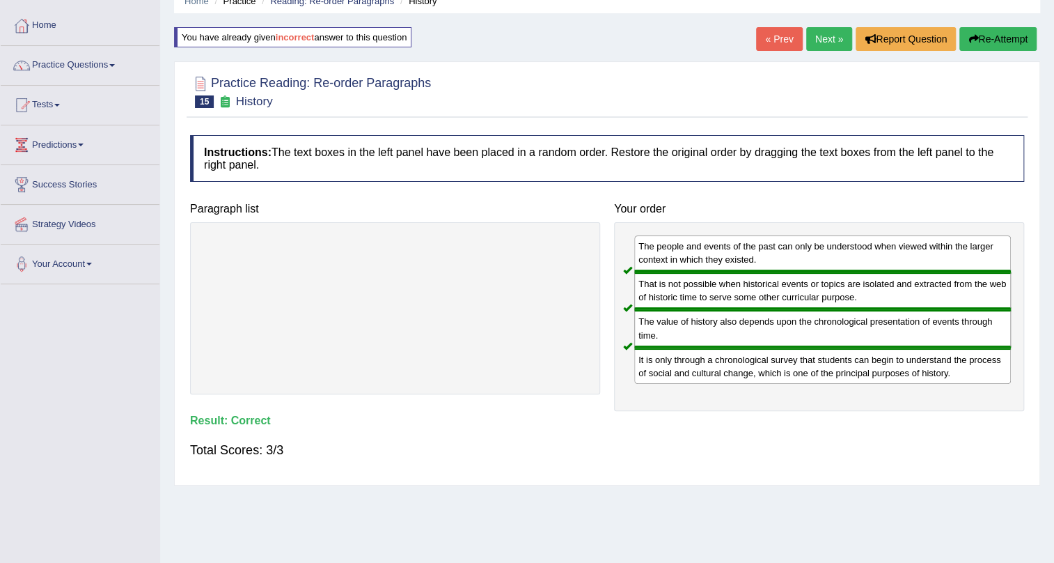
click at [815, 45] on link "Next »" at bounding box center [829, 39] width 46 height 24
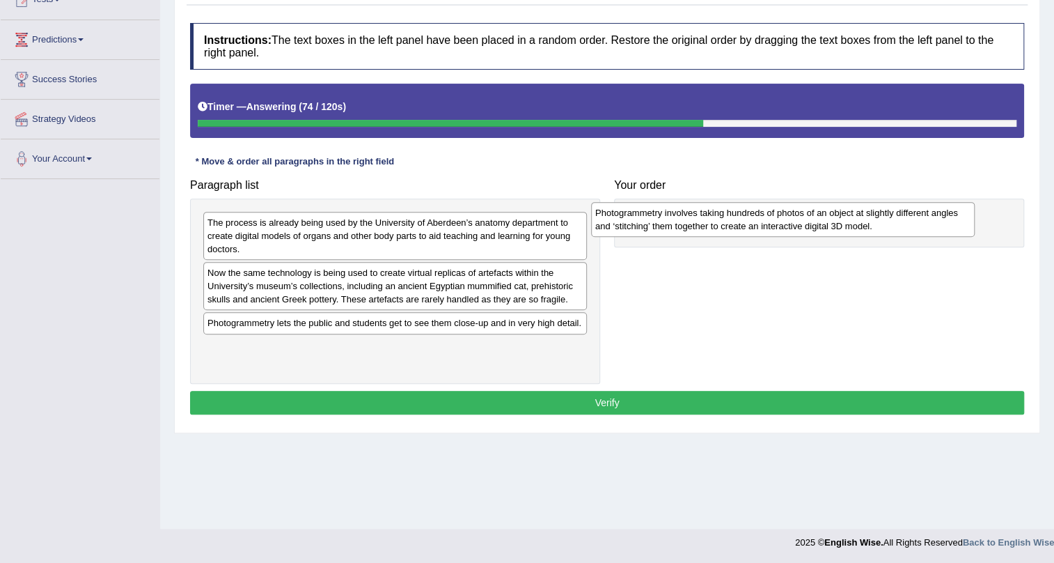
drag, startPoint x: 502, startPoint y: 277, endPoint x: 897, endPoint y: 217, distance: 399.5
click at [897, 217] on div "Photogrammetry involves taking hundreds of photos of an object at slightly diff…" at bounding box center [783, 219] width 384 height 35
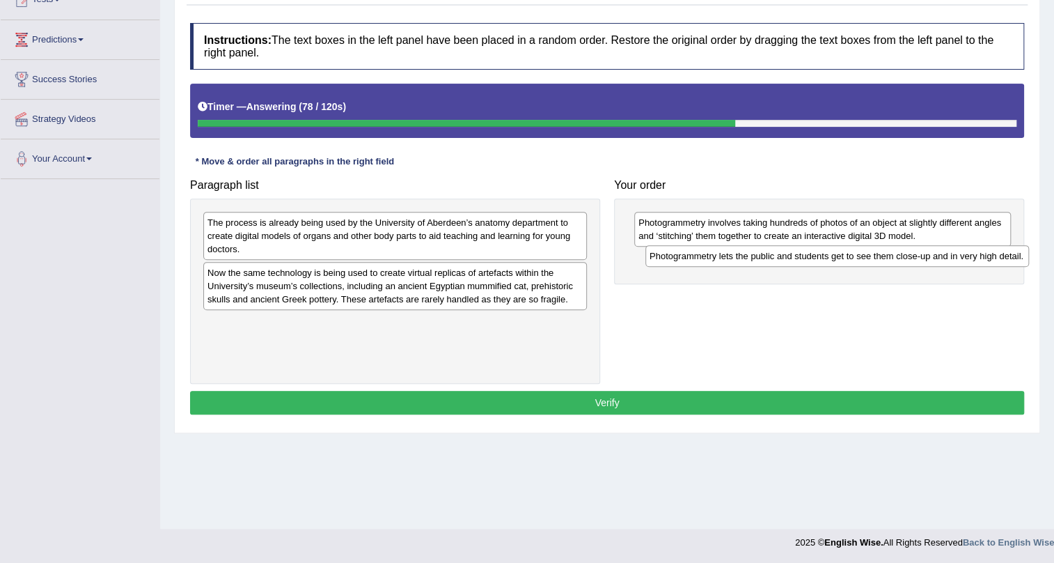
drag, startPoint x: 375, startPoint y: 330, endPoint x: 817, endPoint y: 264, distance: 447.1
click at [817, 264] on div "Photogrammetry lets the public and students get to see them close-up and in ver…" at bounding box center [838, 256] width 384 height 22
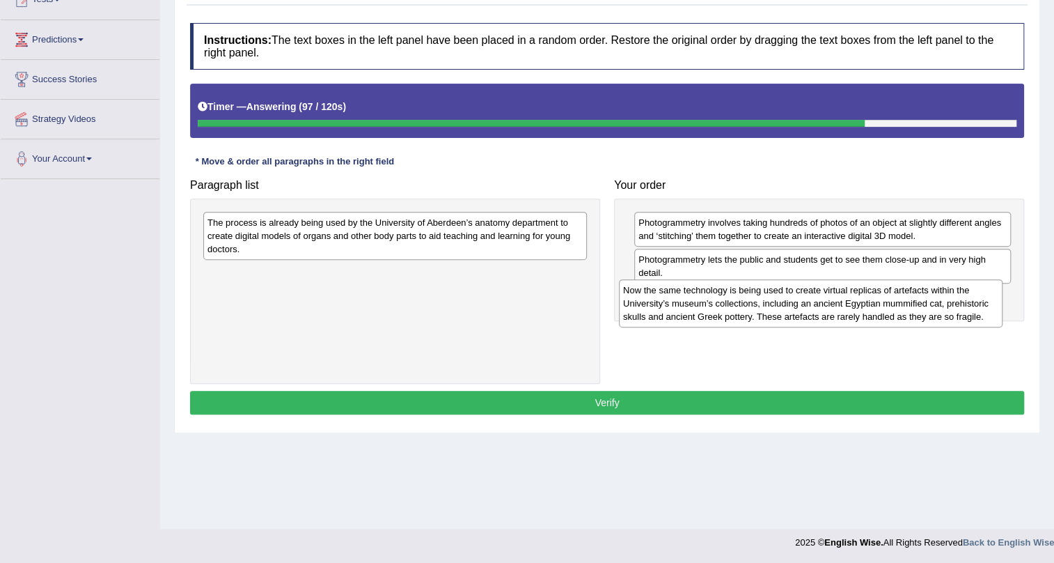
drag, startPoint x: 449, startPoint y: 281, endPoint x: 868, endPoint y: 302, distance: 419.7
click at [868, 302] on div "Now the same technology is being used to create virtual replicas of artefacts w…" at bounding box center [811, 303] width 384 height 48
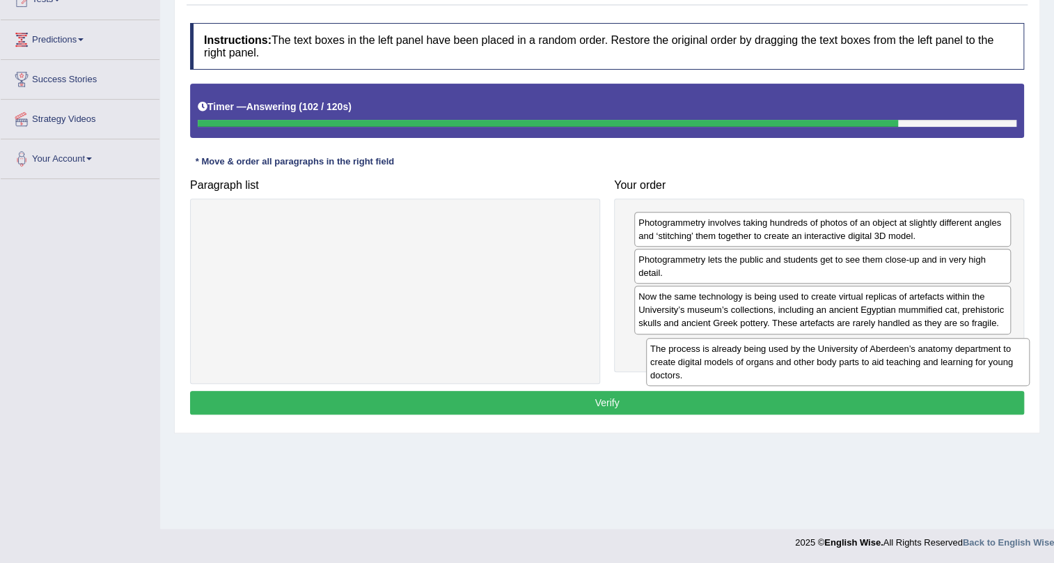
drag, startPoint x: 558, startPoint y: 237, endPoint x: 998, endPoint y: 361, distance: 457.3
click at [1001, 361] on div "The process is already being used by the University of Aberdeen’s anatomy depar…" at bounding box center [838, 362] width 384 height 48
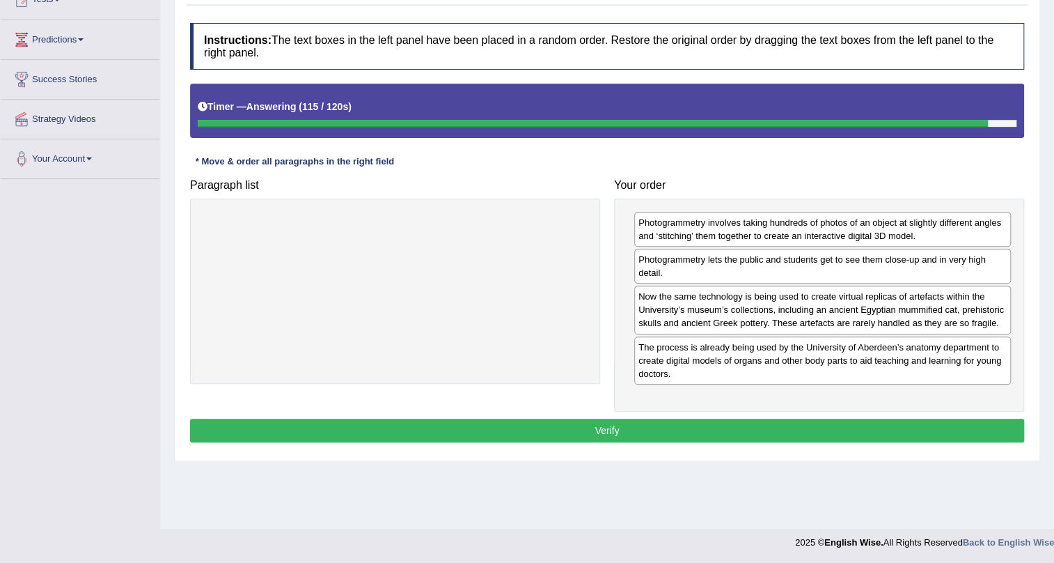
click at [1038, 442] on div "Practice Reading: Re-order Paragraphs 16 Photogrammetry Instructions: The text …" at bounding box center [607, 205] width 866 height 512
click at [996, 430] on button "Verify" at bounding box center [607, 431] width 834 height 24
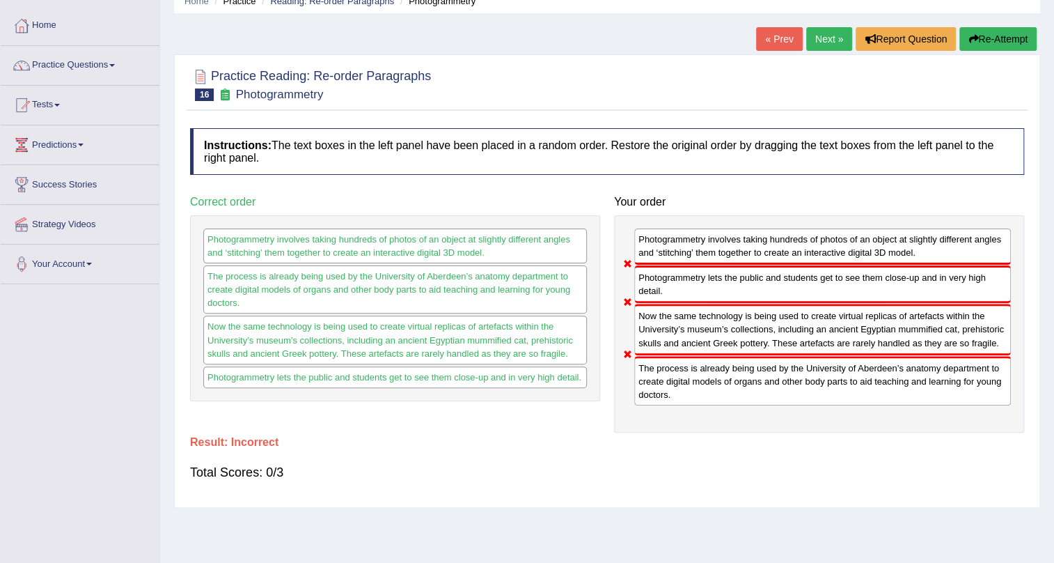
scroll to position [63, 0]
click at [986, 45] on button "Re-Attempt" at bounding box center [998, 39] width 77 height 24
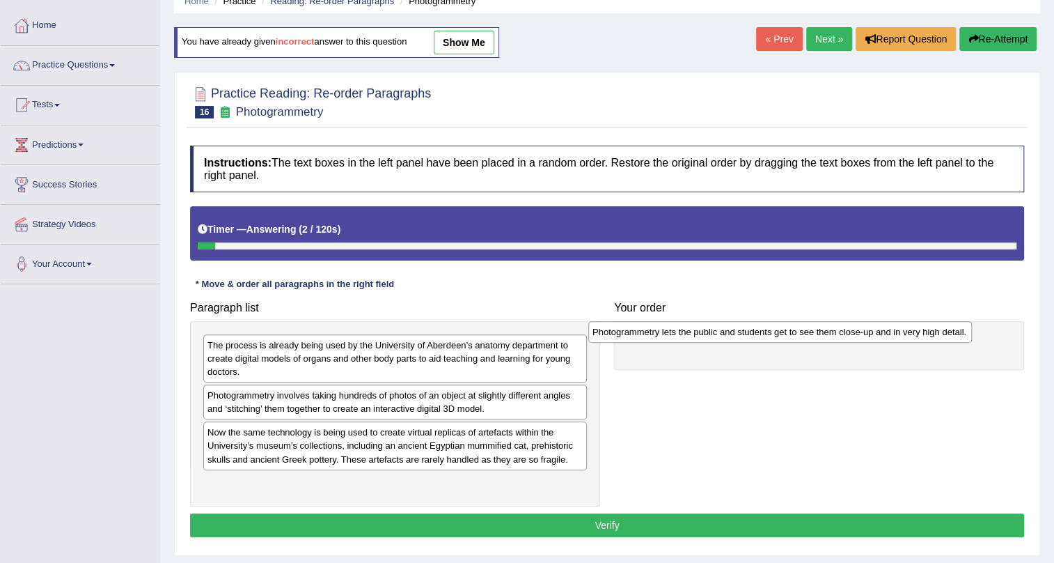
drag, startPoint x: 281, startPoint y: 484, endPoint x: 666, endPoint y: 334, distance: 413.4
click at [666, 334] on div "Photogrammetry lets the public and students get to see them close-up and in ver…" at bounding box center [780, 332] width 384 height 22
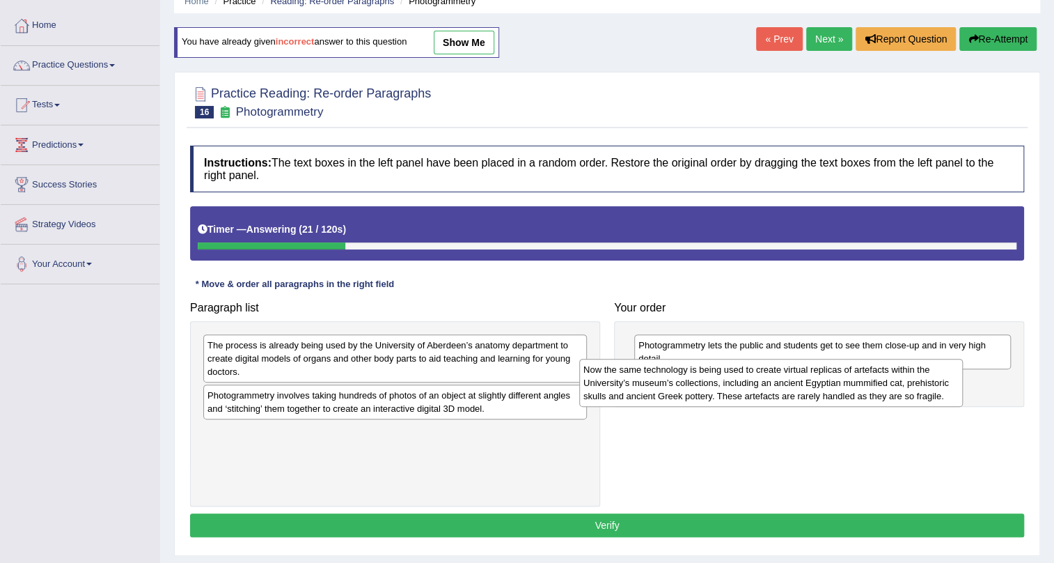
drag, startPoint x: 336, startPoint y: 448, endPoint x: 726, endPoint y: 399, distance: 393.0
click at [726, 399] on div "Now the same technology is being used to create virtual replicas of artefacts w…" at bounding box center [771, 383] width 384 height 48
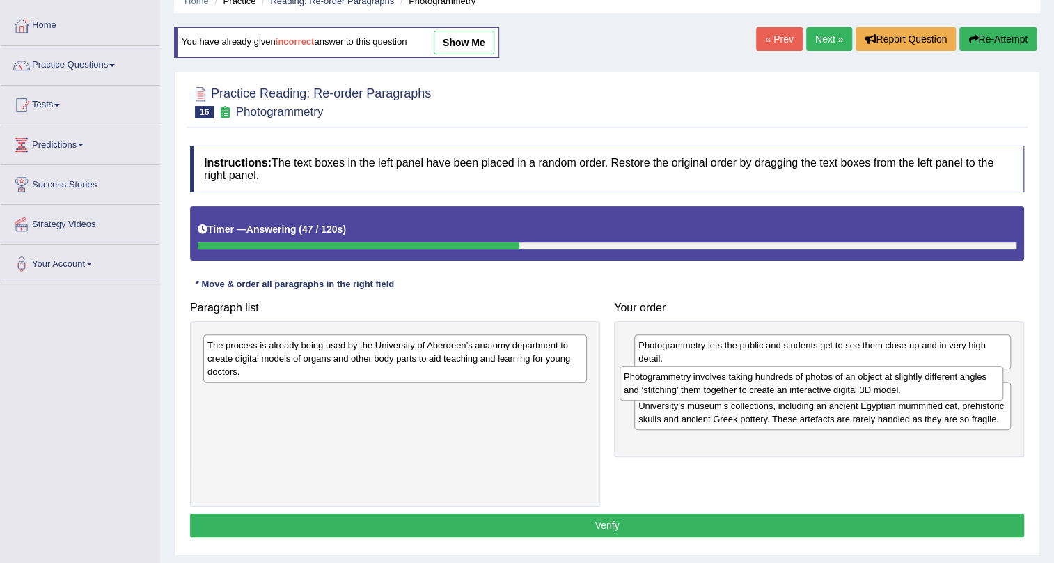
drag, startPoint x: 568, startPoint y: 391, endPoint x: 984, endPoint y: 372, distance: 416.9
click at [984, 372] on div "Photogrammetry involves taking hundreds of photos of an object at slightly diff…" at bounding box center [812, 383] width 384 height 35
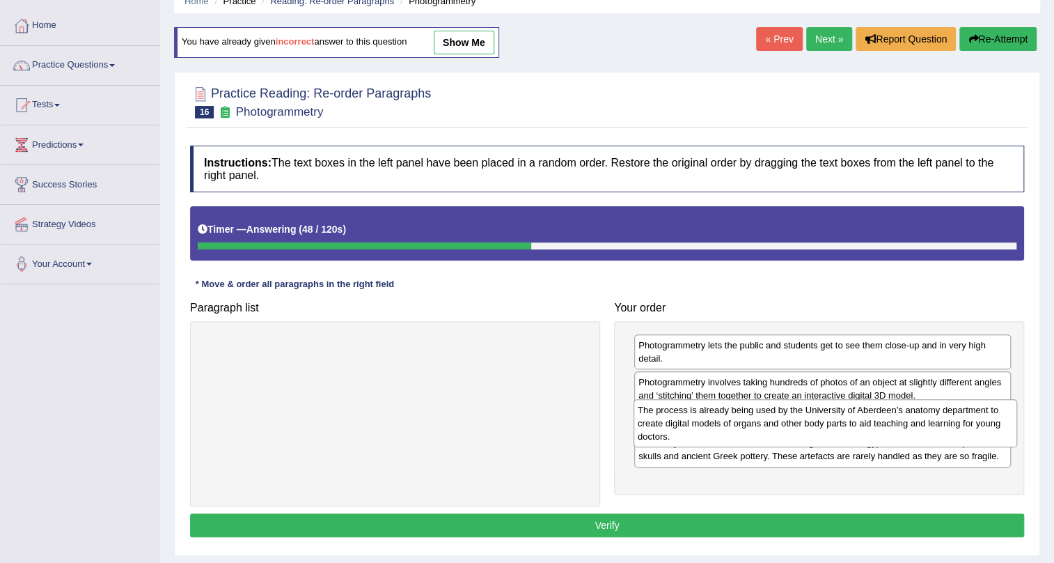
drag, startPoint x: 547, startPoint y: 360, endPoint x: 977, endPoint y: 425, distance: 435.2
click at [977, 425] on div "The process is already being used by the University of Aberdeen’s anatomy depar…" at bounding box center [826, 423] width 384 height 48
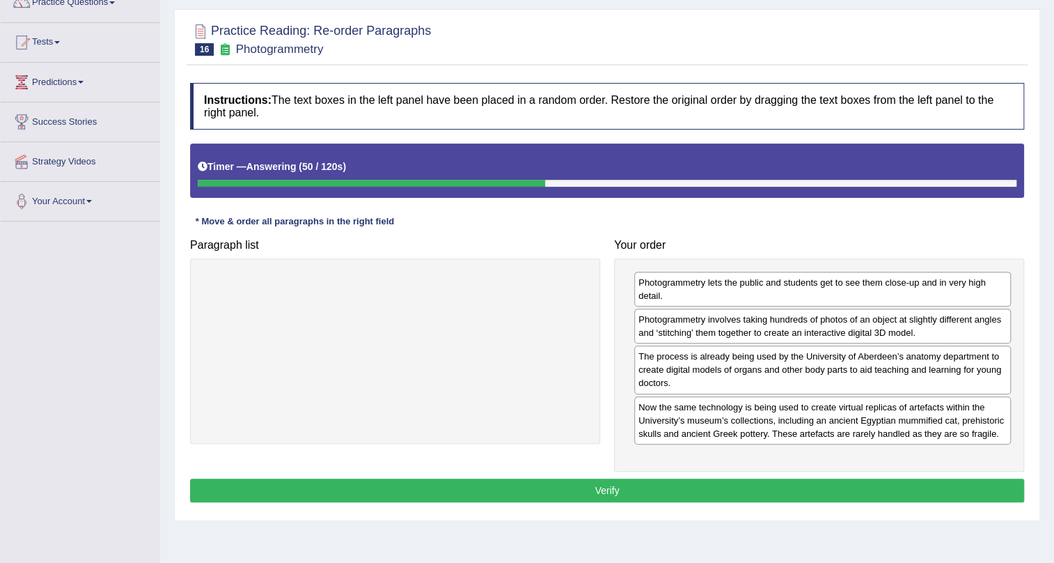
scroll to position [126, 0]
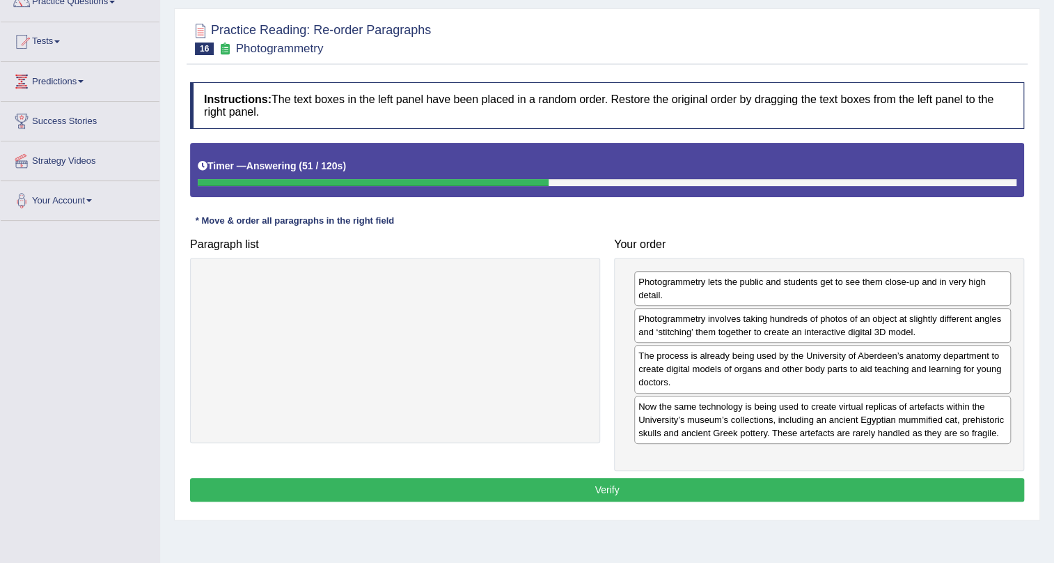
click at [761, 492] on button "Verify" at bounding box center [607, 490] width 834 height 24
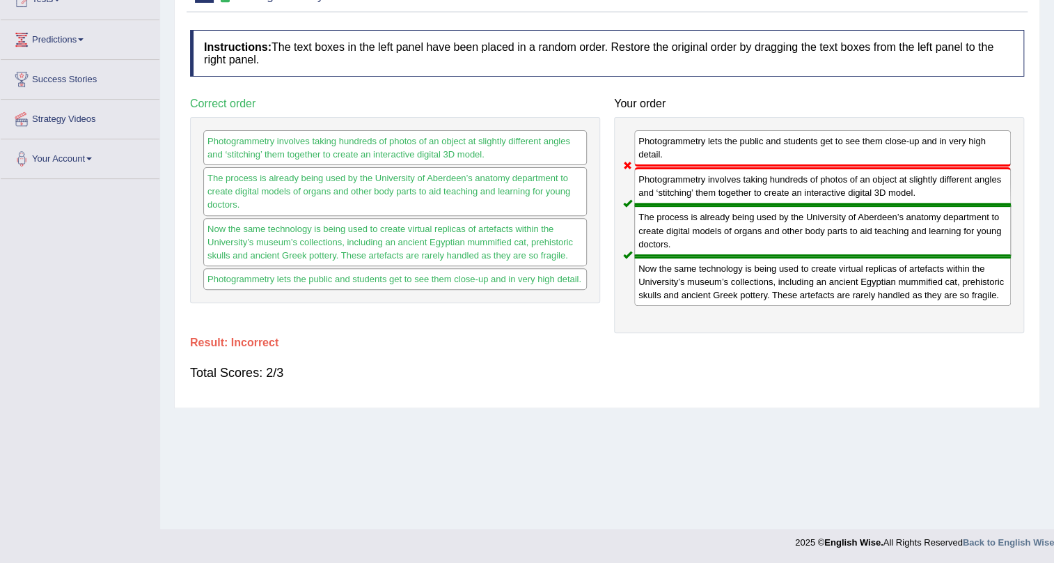
scroll to position [0, 0]
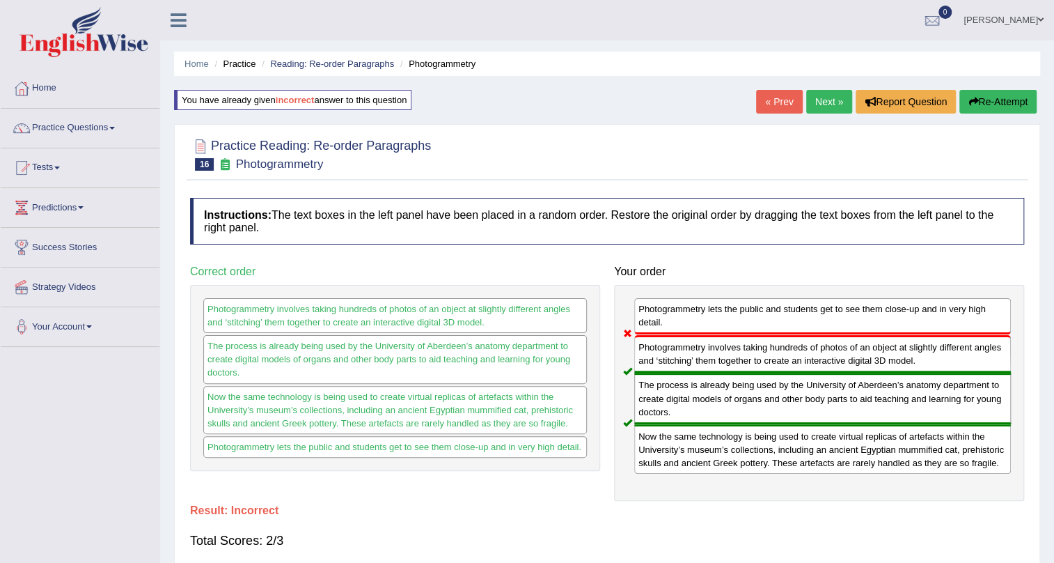
click at [999, 97] on button "Re-Attempt" at bounding box center [998, 102] width 77 height 24
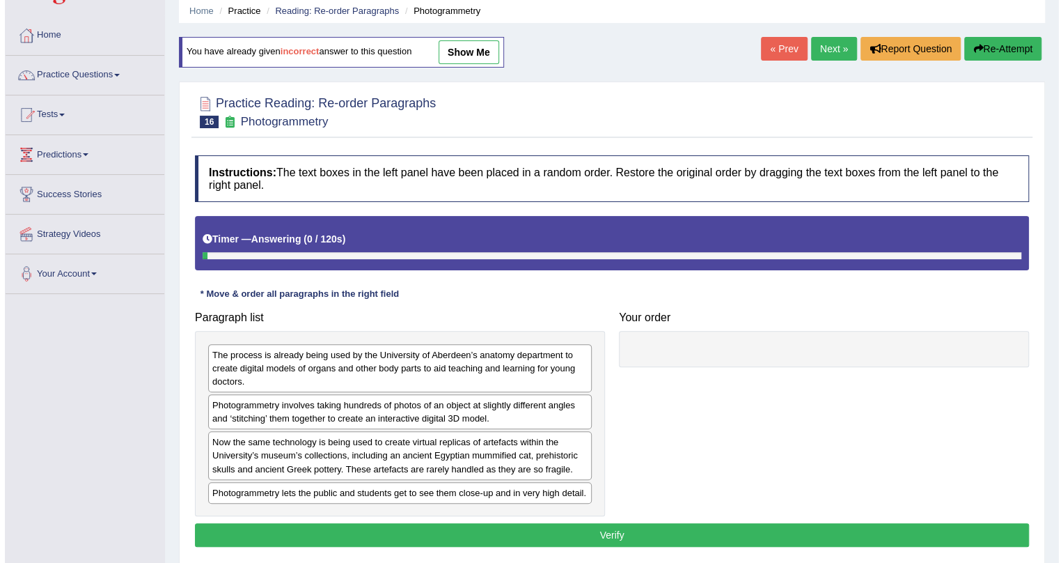
scroll to position [126, 0]
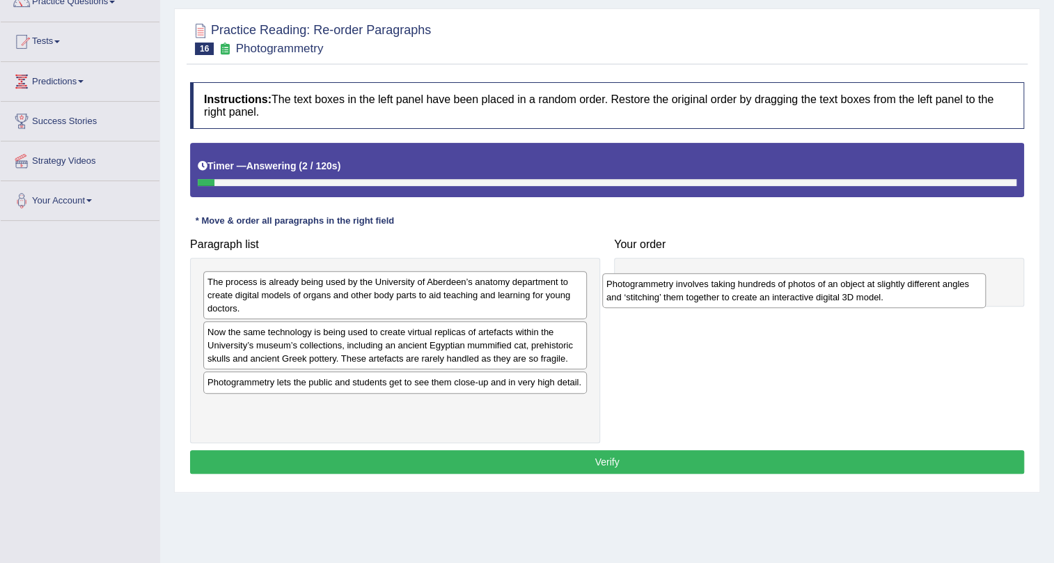
drag, startPoint x: 276, startPoint y: 334, endPoint x: 675, endPoint y: 286, distance: 401.9
click at [675, 286] on div "Photogrammetry involves taking hundreds of photos of an object at slightly diff…" at bounding box center [794, 290] width 384 height 35
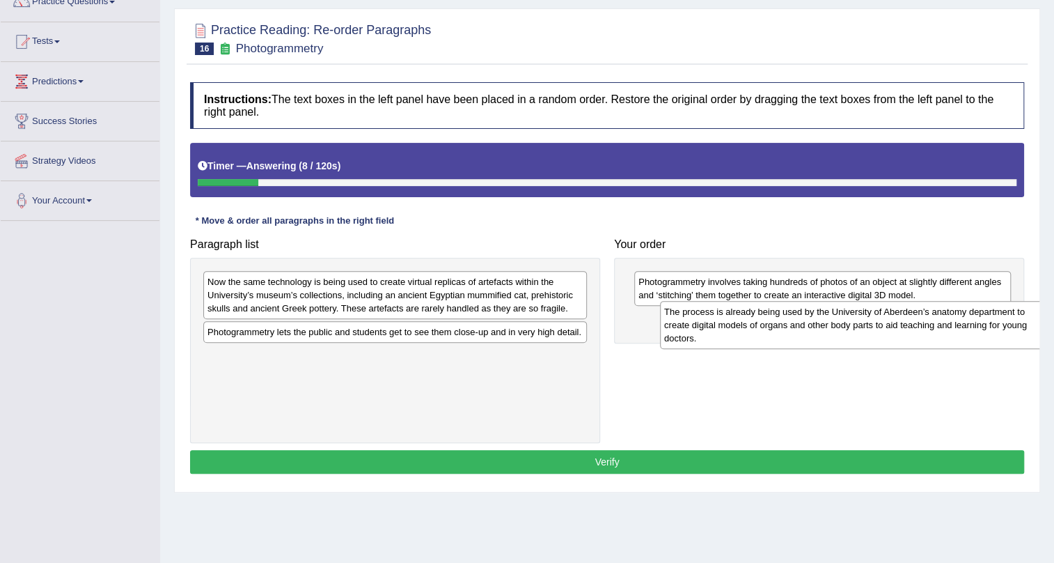
drag, startPoint x: 376, startPoint y: 299, endPoint x: 833, endPoint y: 328, distance: 457.8
click at [833, 328] on div "The process is already being used by the University of Aberdeen’s anatomy depar…" at bounding box center [852, 325] width 384 height 48
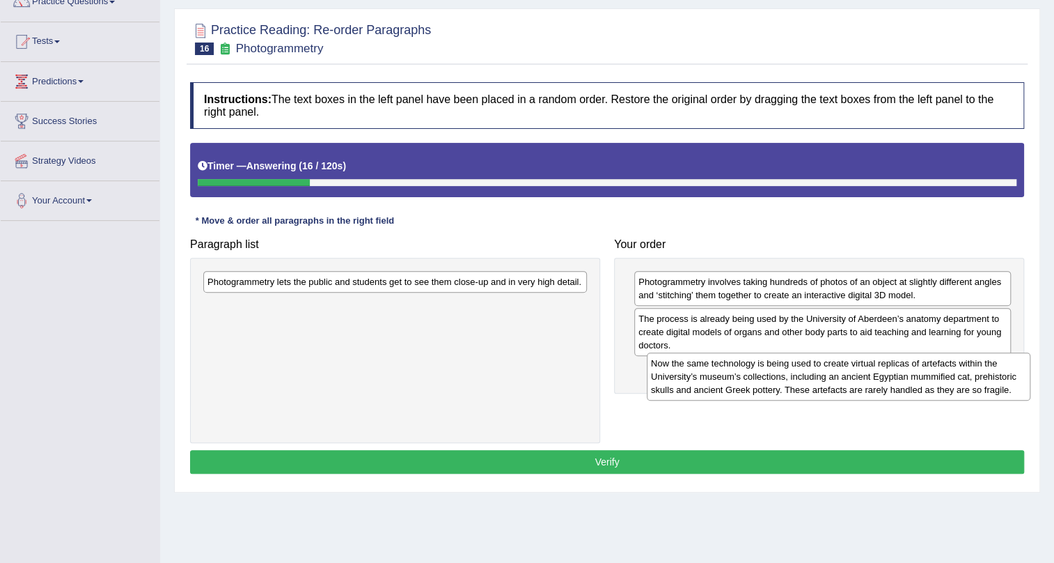
drag, startPoint x: 420, startPoint y: 302, endPoint x: 864, endPoint y: 383, distance: 451.0
click at [864, 383] on div "Now the same technology is being used to create virtual replicas of artefacts w…" at bounding box center [839, 376] width 384 height 48
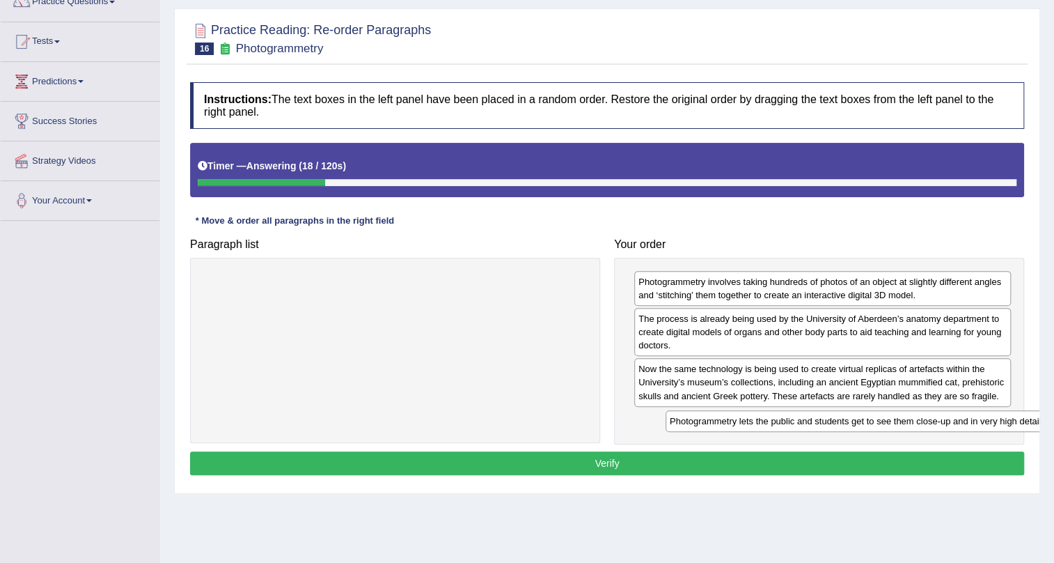
drag, startPoint x: 562, startPoint y: 278, endPoint x: 1024, endPoint y: 417, distance: 482.9
click at [1024, 417] on div "Photogrammetry lets the public and students get to see them close-up and in ver…" at bounding box center [858, 421] width 384 height 22
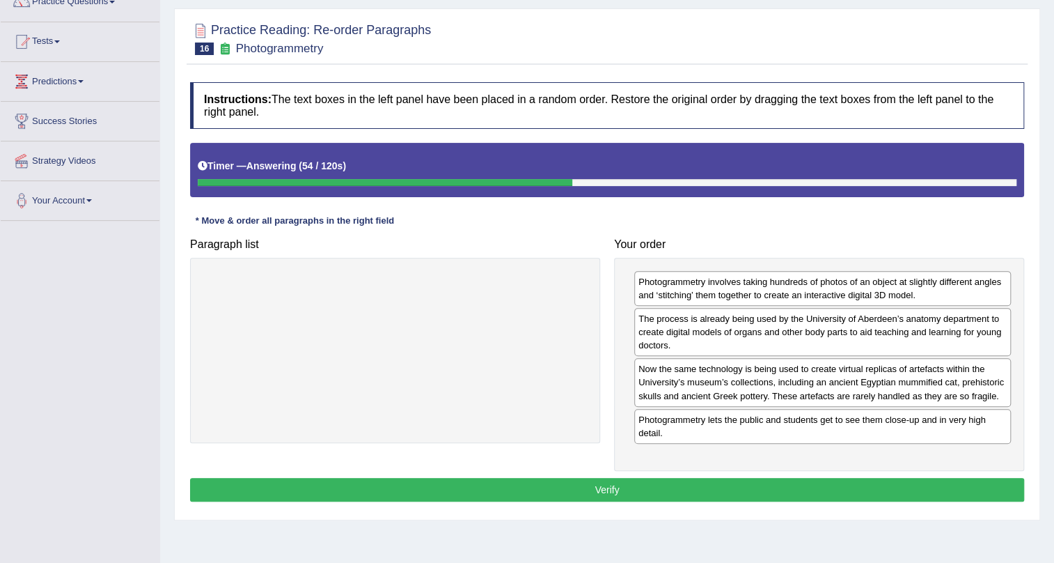
click at [732, 478] on button "Verify" at bounding box center [607, 490] width 834 height 24
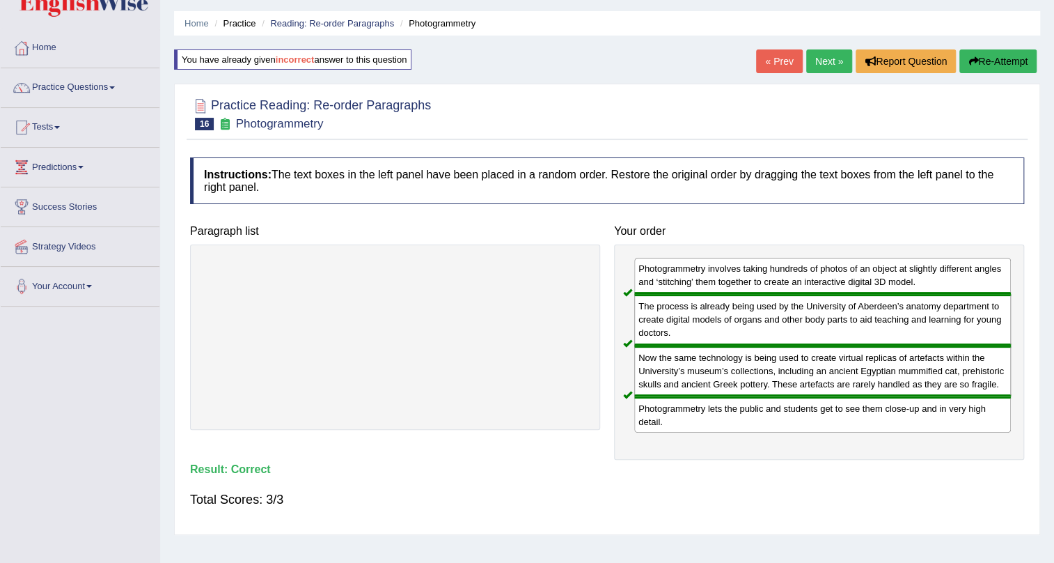
scroll to position [63, 0]
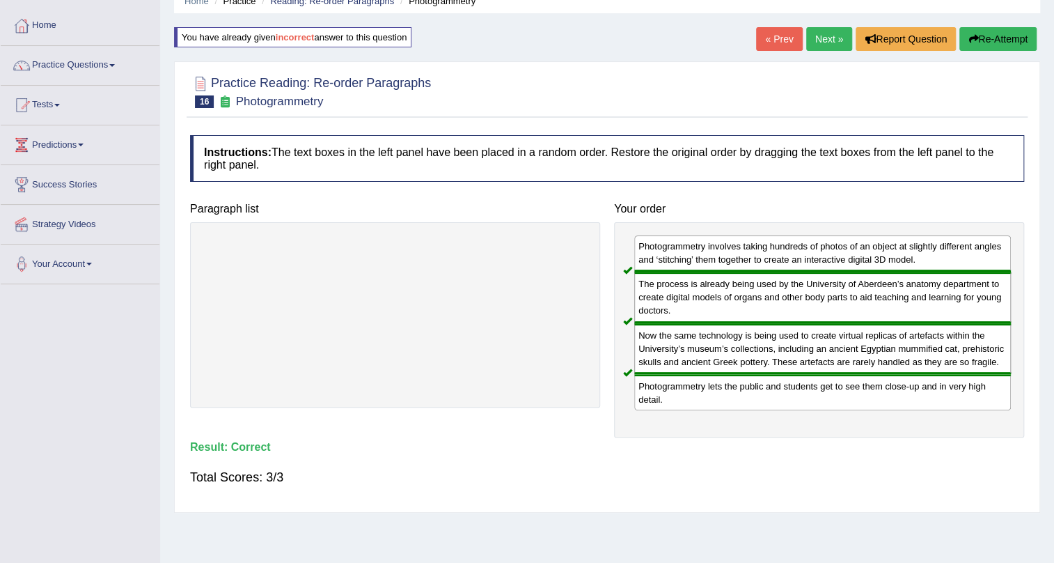
click at [822, 36] on link "Next »" at bounding box center [829, 39] width 46 height 24
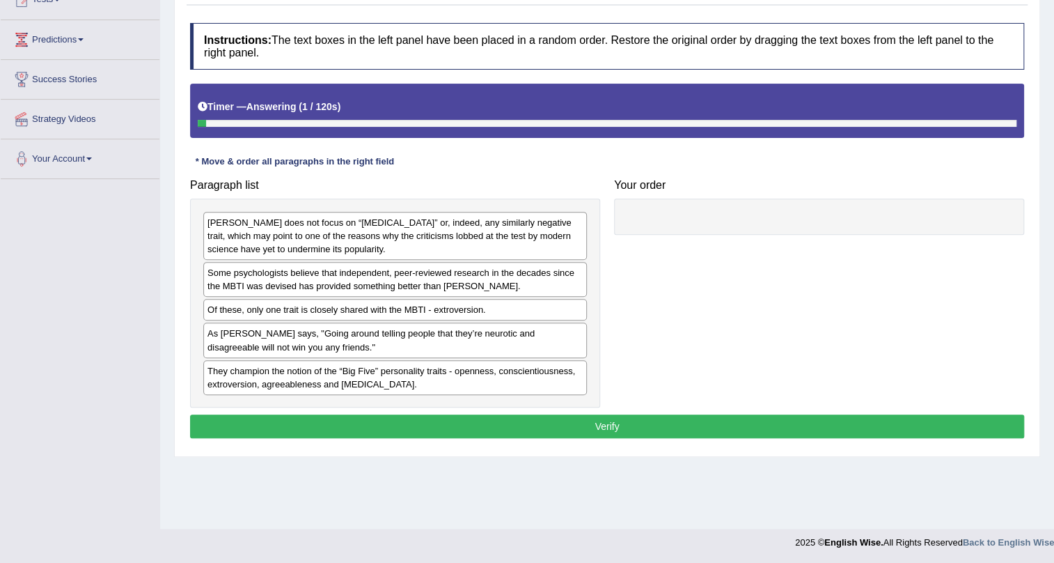
scroll to position [168, 0]
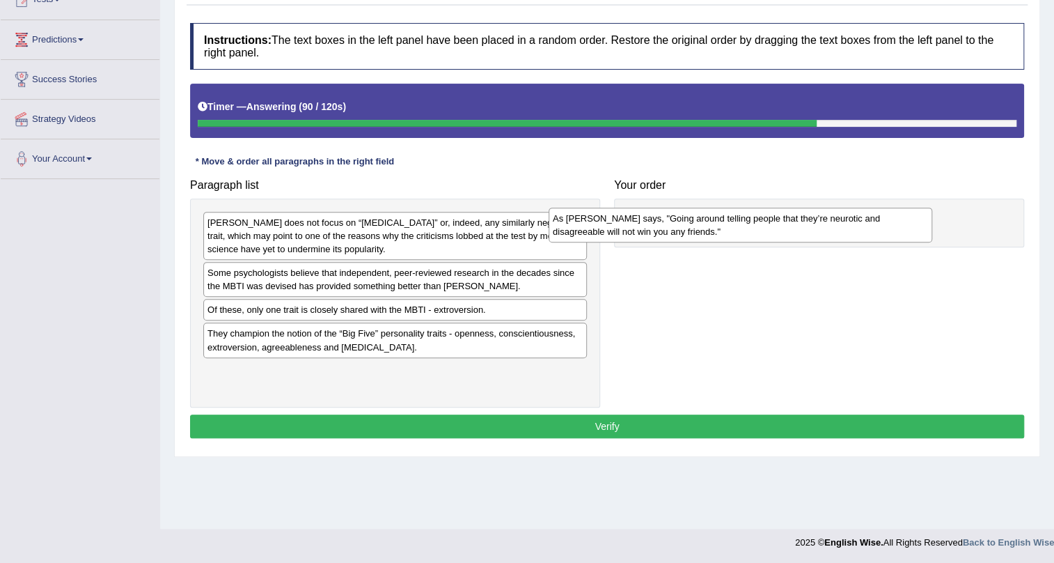
drag, startPoint x: 444, startPoint y: 343, endPoint x: 852, endPoint y: 227, distance: 424.2
click at [852, 227] on div "As [PERSON_NAME] says, "Going around telling people that they’re neurotic and d…" at bounding box center [741, 225] width 384 height 35
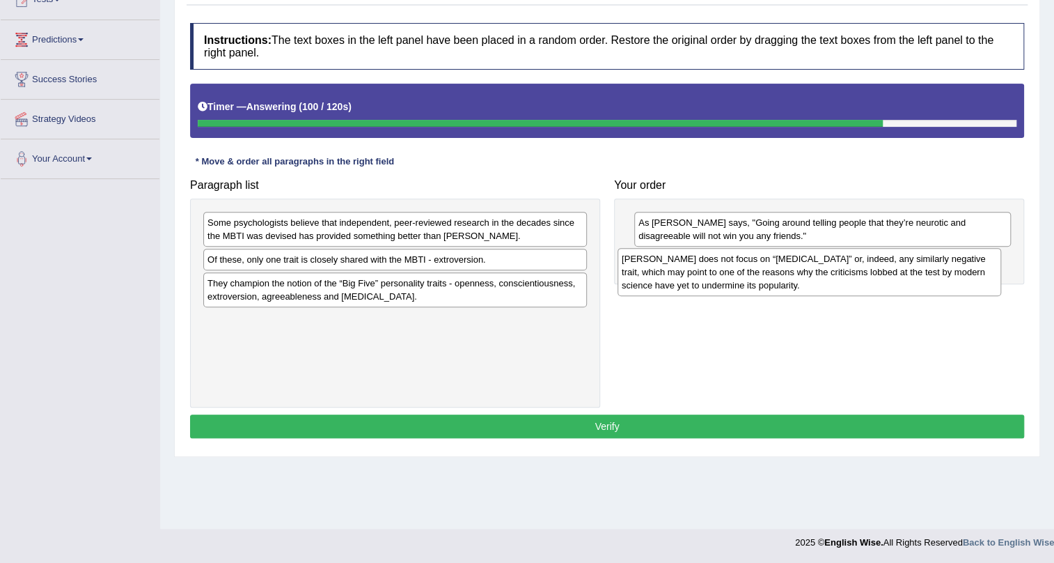
drag, startPoint x: 410, startPoint y: 235, endPoint x: 825, endPoint y: 272, distance: 415.9
click at [825, 272] on div "[PERSON_NAME] does not focus on “[MEDICAL_DATA]” or, indeed, any similarly nega…" at bounding box center [810, 272] width 384 height 48
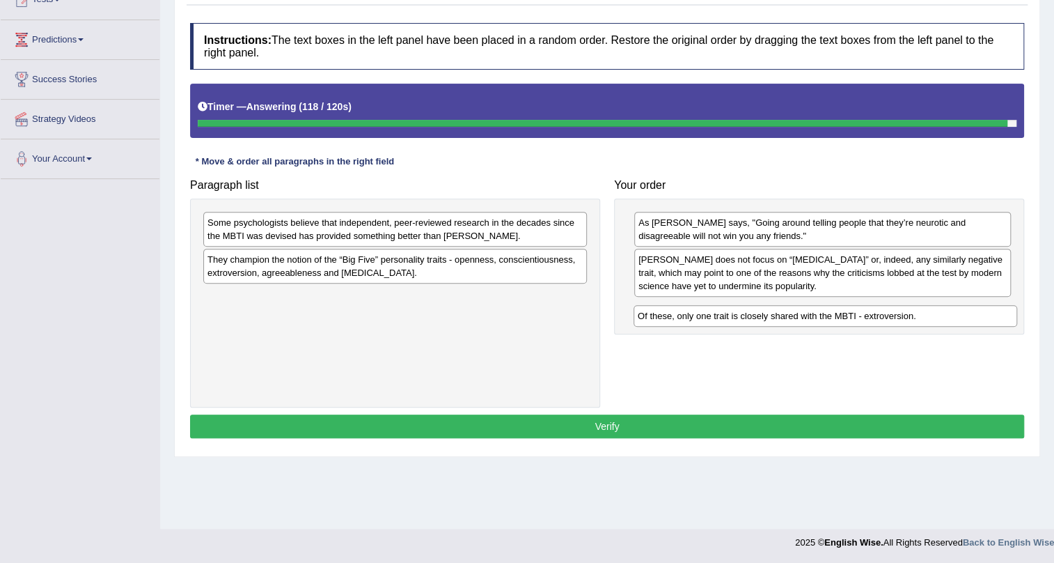
drag, startPoint x: 377, startPoint y: 260, endPoint x: 807, endPoint y: 317, distance: 434.1
click at [807, 317] on div "Of these, only one trait is closely shared with the MBTI - extroversion." at bounding box center [826, 316] width 384 height 22
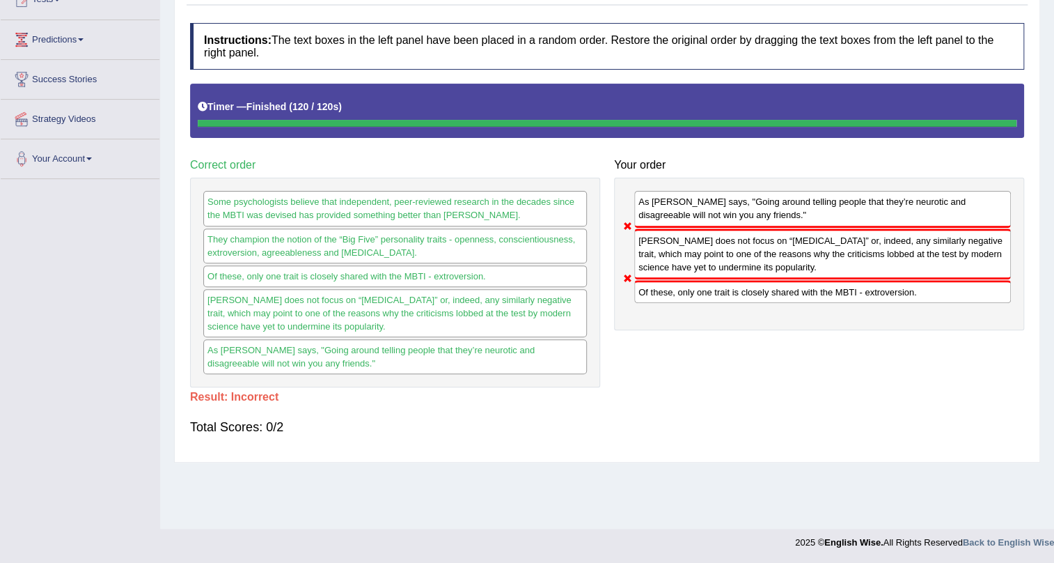
click at [389, 396] on h4 "Result:" at bounding box center [607, 397] width 834 height 13
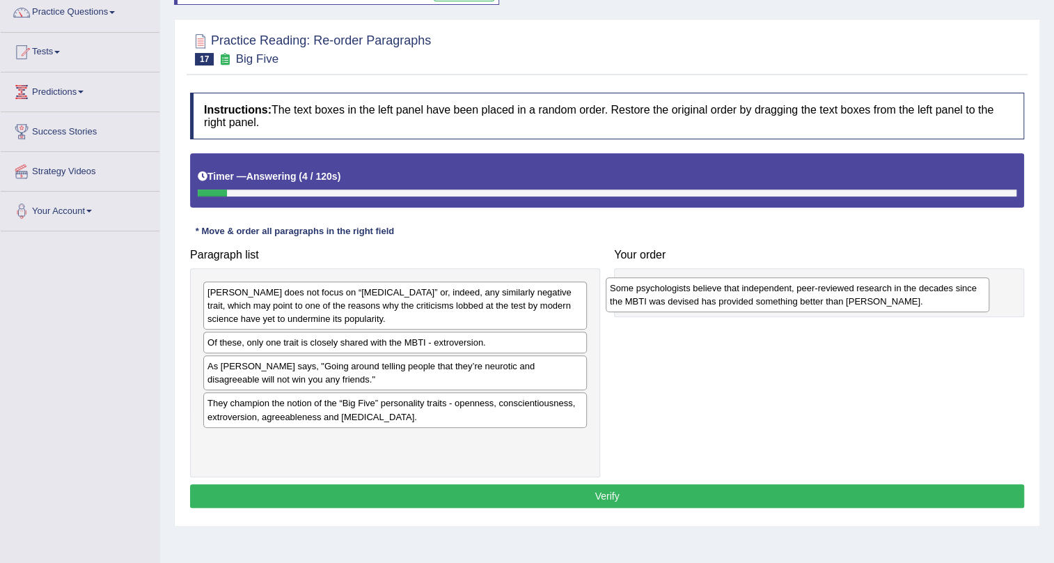
drag, startPoint x: 369, startPoint y: 343, endPoint x: 818, endPoint y: 281, distance: 452.7
click at [818, 281] on div "Some psychologists believe that independent, peer-reviewed research in the deca…" at bounding box center [798, 294] width 384 height 35
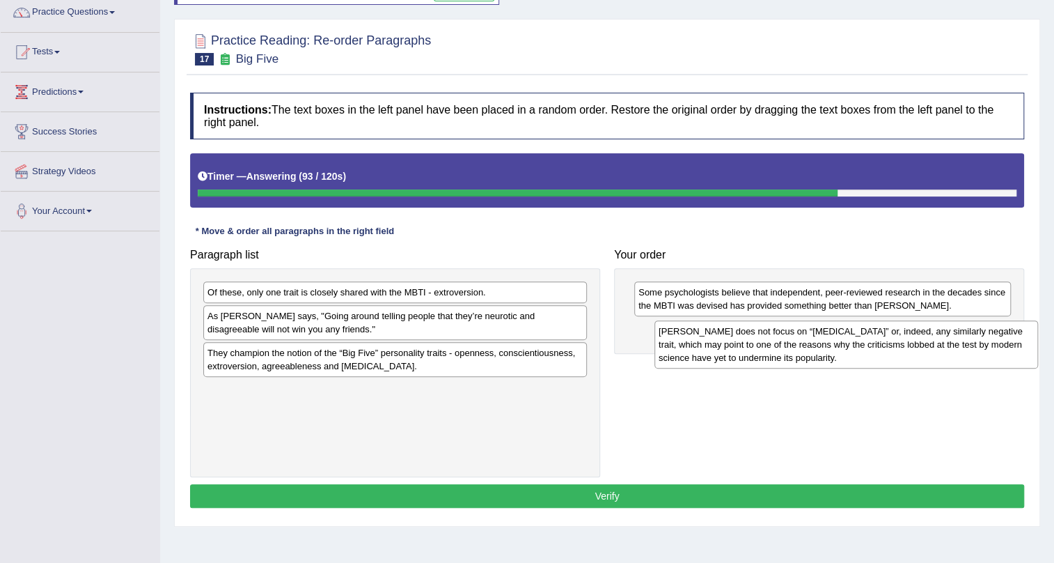
drag, startPoint x: 420, startPoint y: 302, endPoint x: 871, endPoint y: 341, distance: 453.0
click at [871, 341] on div "[PERSON_NAME] does not focus on “[MEDICAL_DATA]” or, indeed, any similarly nega…" at bounding box center [847, 344] width 384 height 48
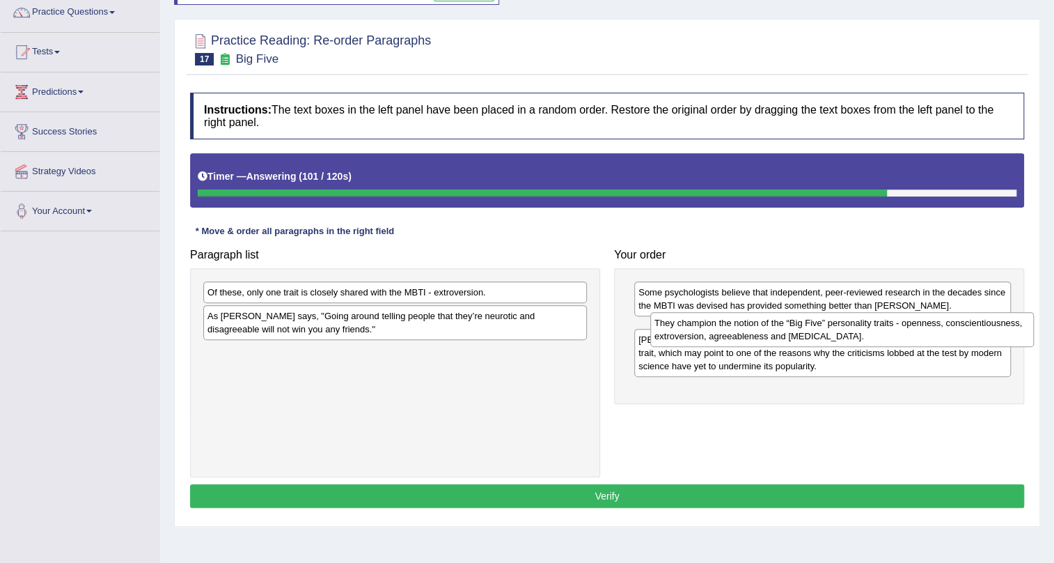
drag, startPoint x: 327, startPoint y: 366, endPoint x: 774, endPoint y: 336, distance: 448.1
click at [774, 336] on div "They champion the notion of the “Big Five” personality traits - openness, consc…" at bounding box center [842, 329] width 384 height 35
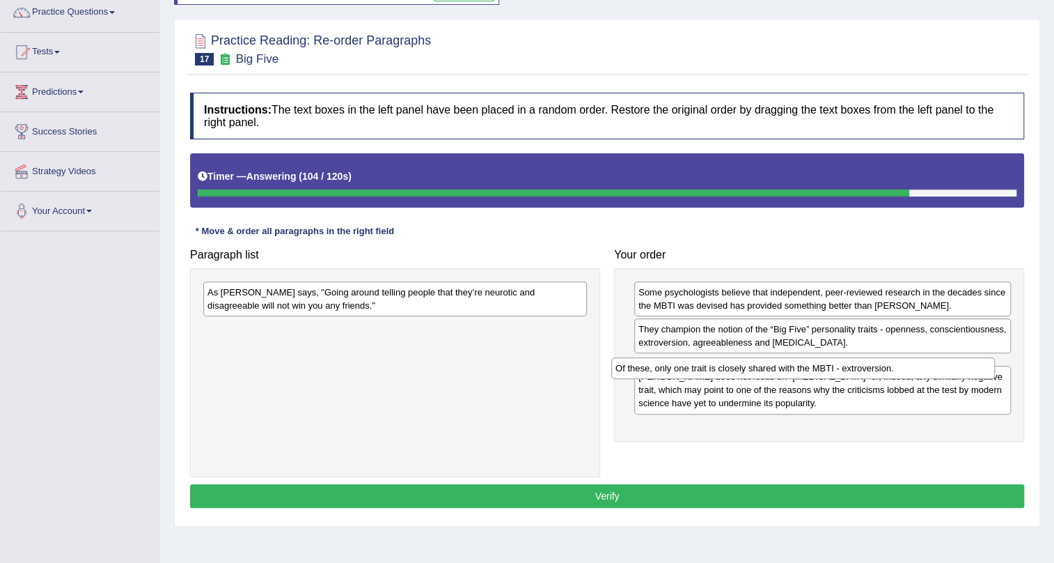
drag, startPoint x: 417, startPoint y: 292, endPoint x: 829, endPoint y: 364, distance: 417.8
click at [829, 364] on div "Of these, only one trait is closely shared with the MBTI - extroversion." at bounding box center [803, 368] width 384 height 22
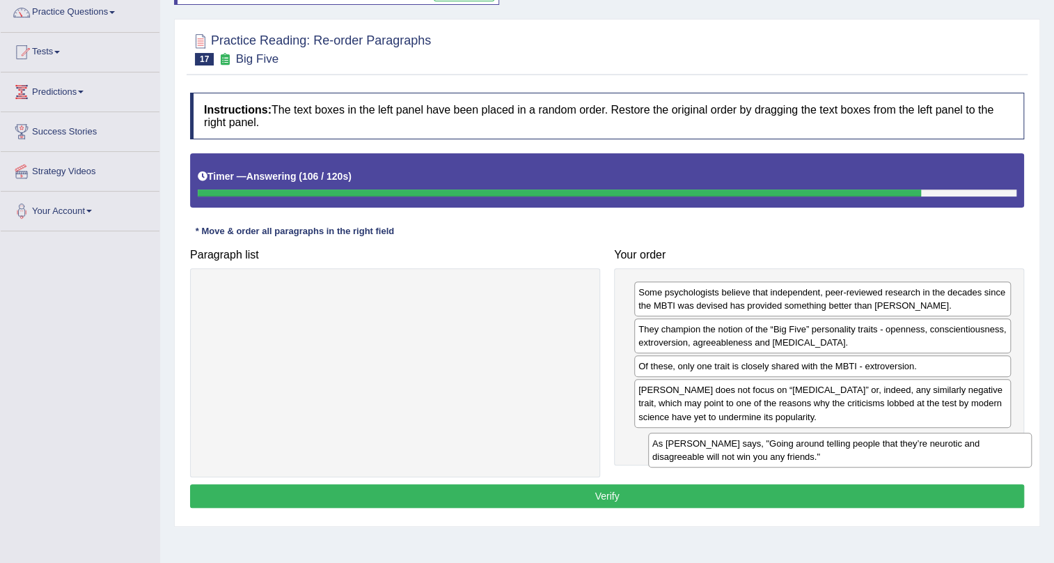
drag, startPoint x: 547, startPoint y: 303, endPoint x: 969, endPoint y: 453, distance: 447.8
click at [969, 453] on div "As [PERSON_NAME] says, "Going around telling people that they’re neurotic and d…" at bounding box center [840, 449] width 384 height 35
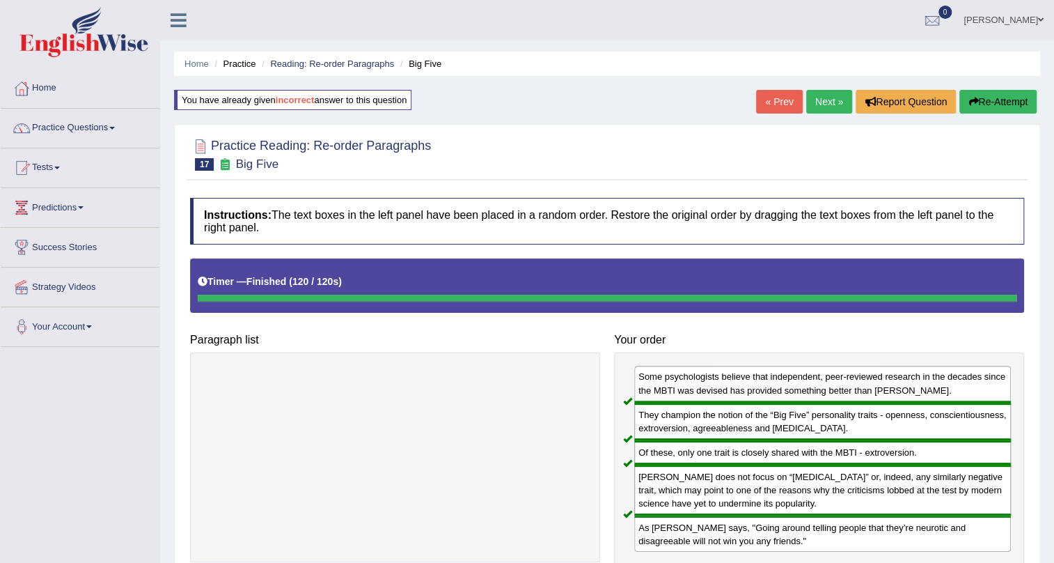
click at [976, 95] on button "Re-Attempt" at bounding box center [998, 102] width 77 height 24
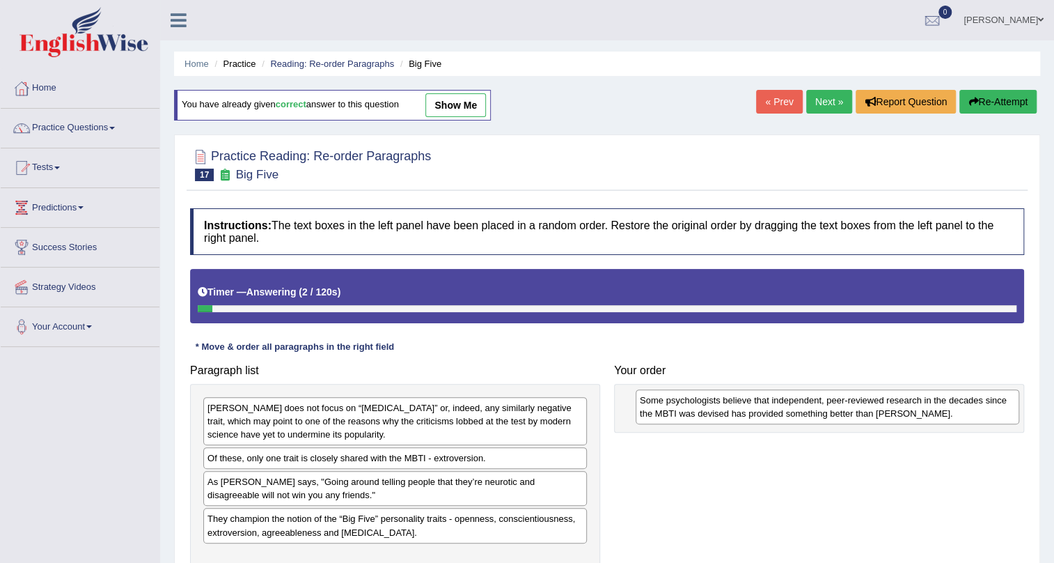
drag, startPoint x: 383, startPoint y: 459, endPoint x: 816, endPoint y: 399, distance: 437.3
click at [816, 399] on div "Some psychologists believe that independent, peer-reviewed research in the deca…" at bounding box center [828, 406] width 384 height 35
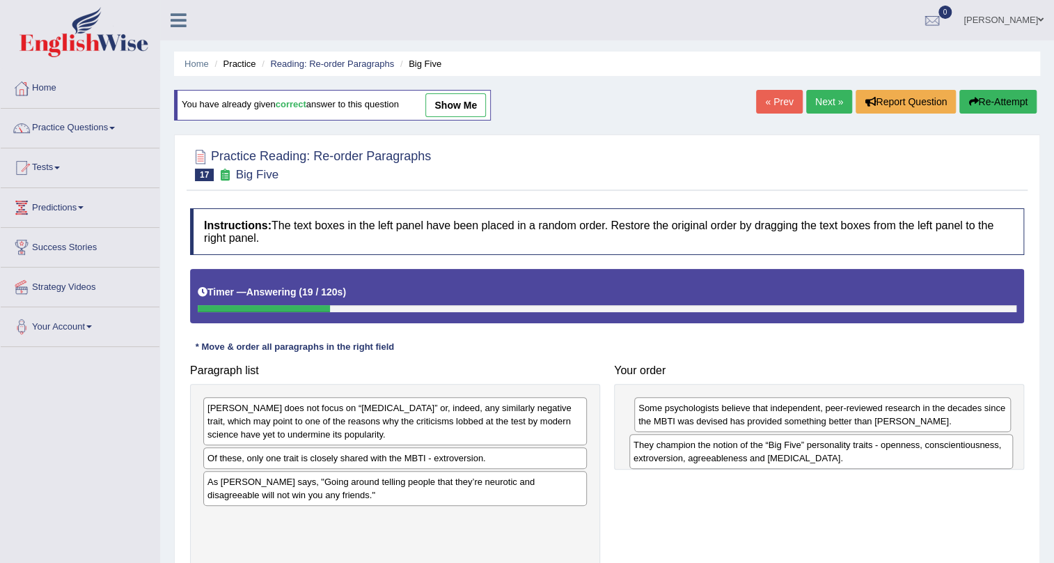
drag, startPoint x: 354, startPoint y: 529, endPoint x: 781, endPoint y: 455, distance: 432.5
click at [781, 455] on div "They champion the notion of the “Big Five” personality traits - openness, consc…" at bounding box center [822, 451] width 384 height 35
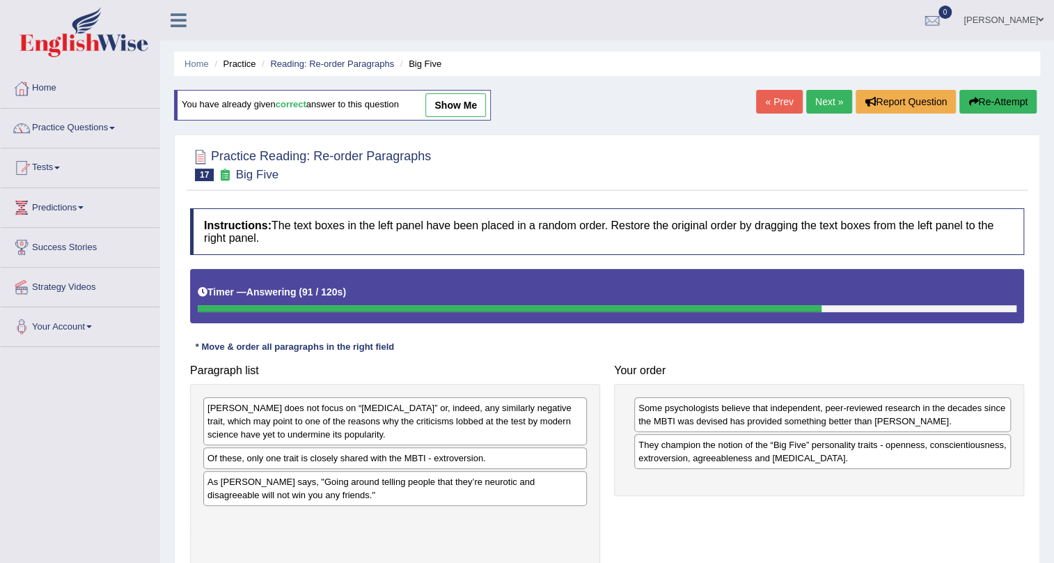
scroll to position [63, 0]
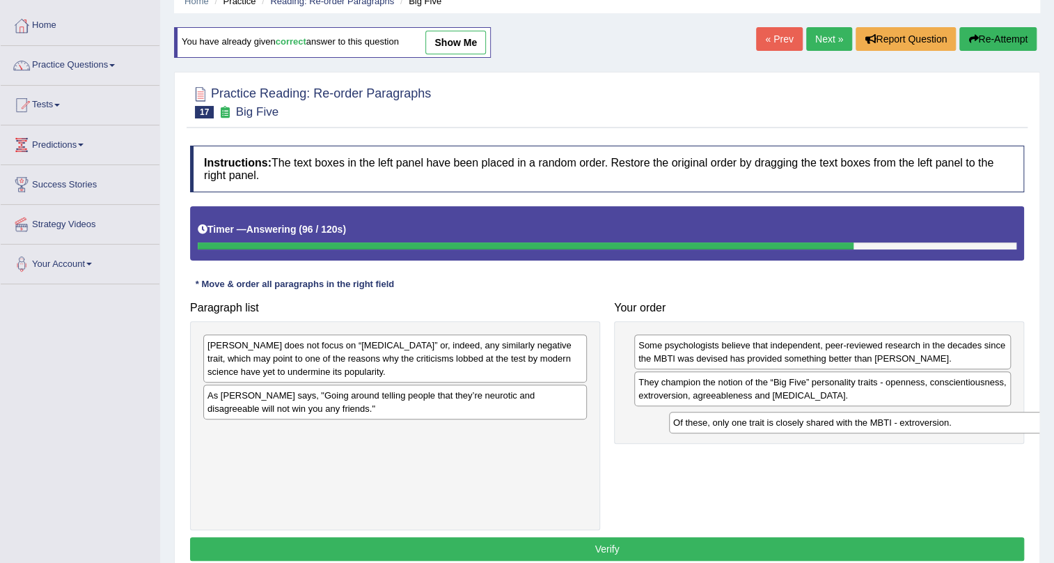
drag, startPoint x: 265, startPoint y: 392, endPoint x: 731, endPoint y: 419, distance: 466.7
click at [731, 419] on div "Of these, only one trait is closely shared with the MBTI - extroversion." at bounding box center [861, 423] width 384 height 22
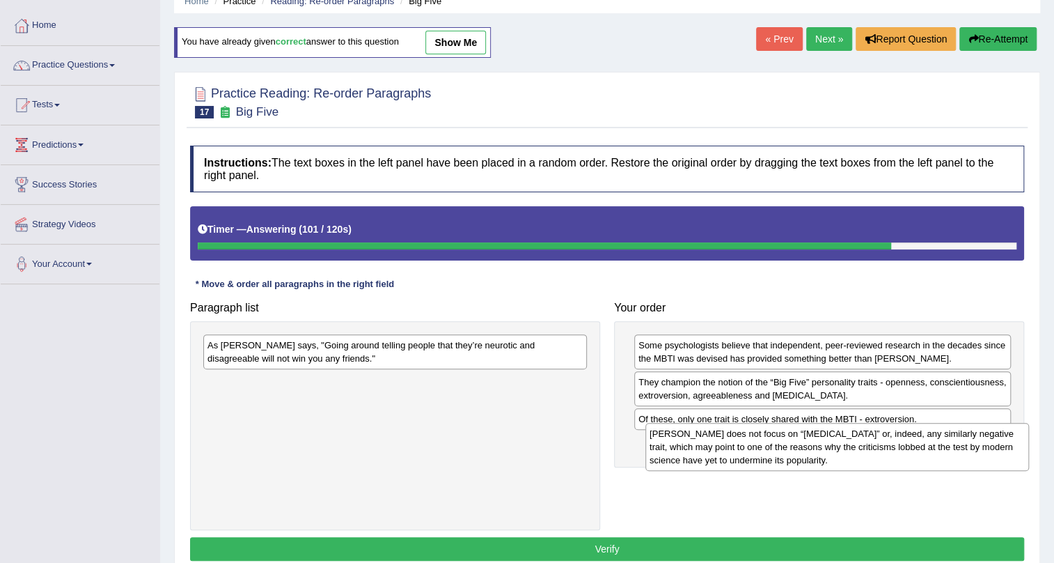
drag, startPoint x: 323, startPoint y: 361, endPoint x: 751, endPoint y: 455, distance: 438.0
click at [751, 455] on div "[PERSON_NAME] does not focus on “[MEDICAL_DATA]” or, indeed, any similarly nega…" at bounding box center [838, 447] width 384 height 48
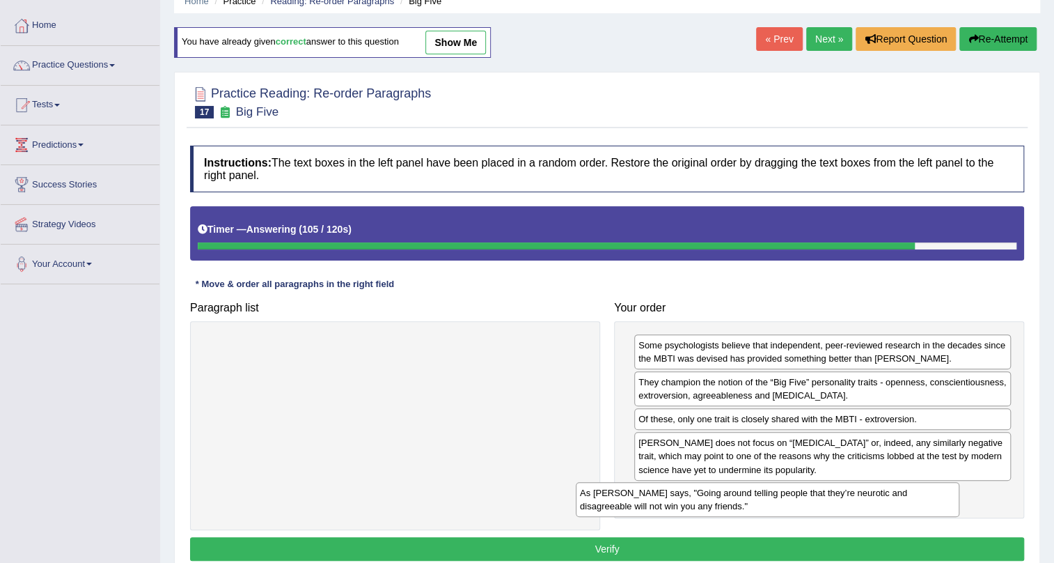
drag, startPoint x: 544, startPoint y: 354, endPoint x: 955, endPoint y: 495, distance: 435.0
click at [955, 495] on div "As [PERSON_NAME] says, "Going around telling people that they’re neurotic and d…" at bounding box center [768, 499] width 384 height 35
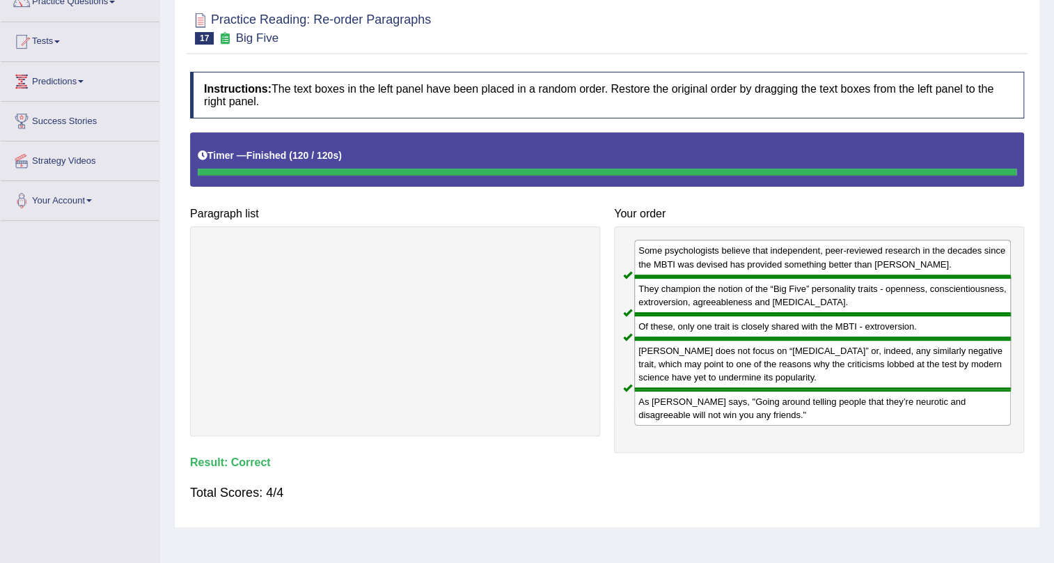
scroll to position [0, 0]
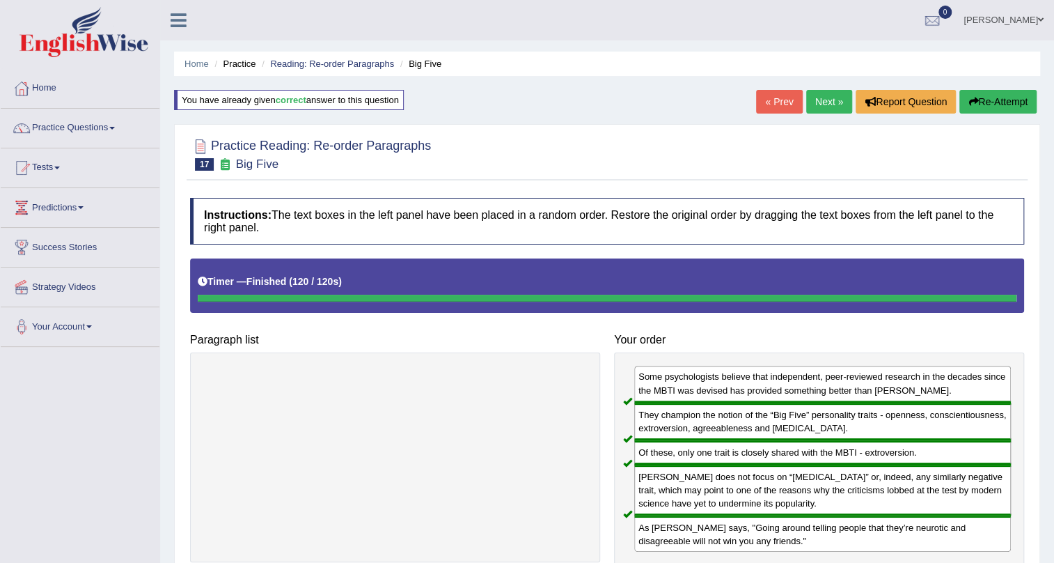
click at [834, 98] on link "Next »" at bounding box center [829, 102] width 46 height 24
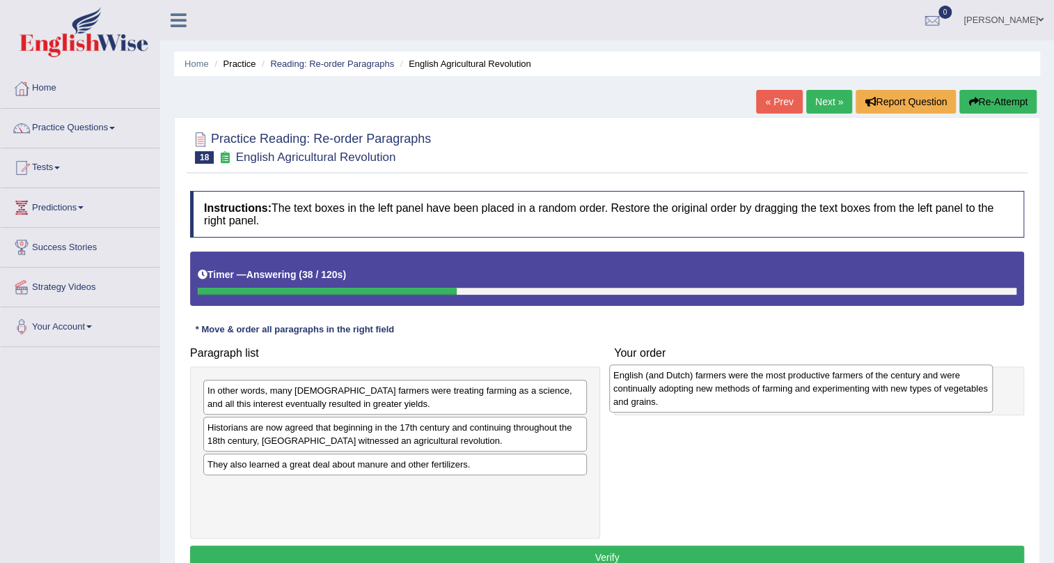
drag, startPoint x: 435, startPoint y: 498, endPoint x: 833, endPoint y: 384, distance: 414.2
click at [833, 384] on div "English (and Dutch) farmers were the most productive farmers of the century and…" at bounding box center [801, 388] width 384 height 48
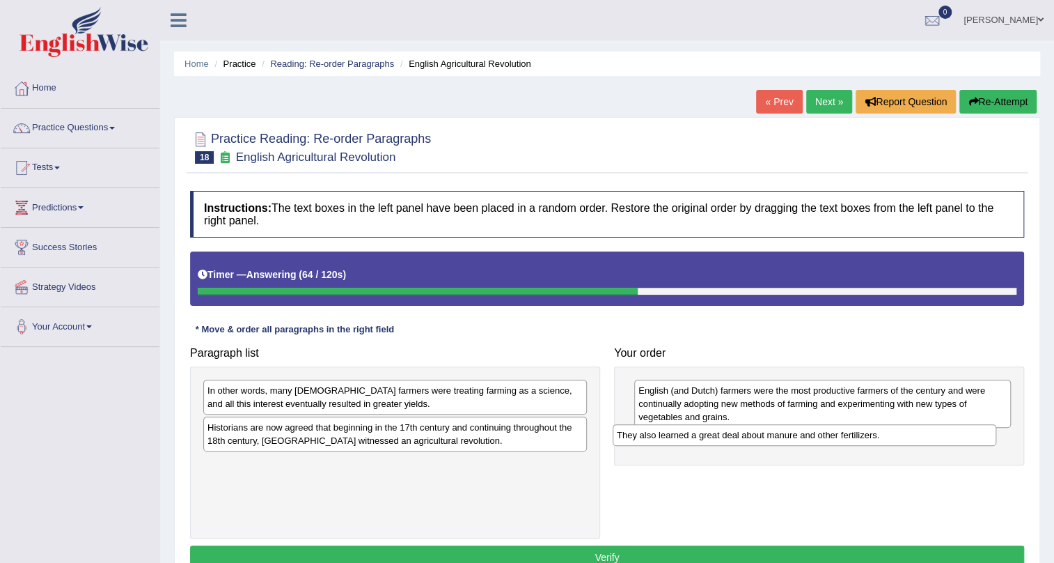
drag, startPoint x: 272, startPoint y: 468, endPoint x: 681, endPoint y: 439, distance: 410.5
click at [681, 439] on div "They also learned a great deal about manure and other fertilizers." at bounding box center [805, 435] width 384 height 22
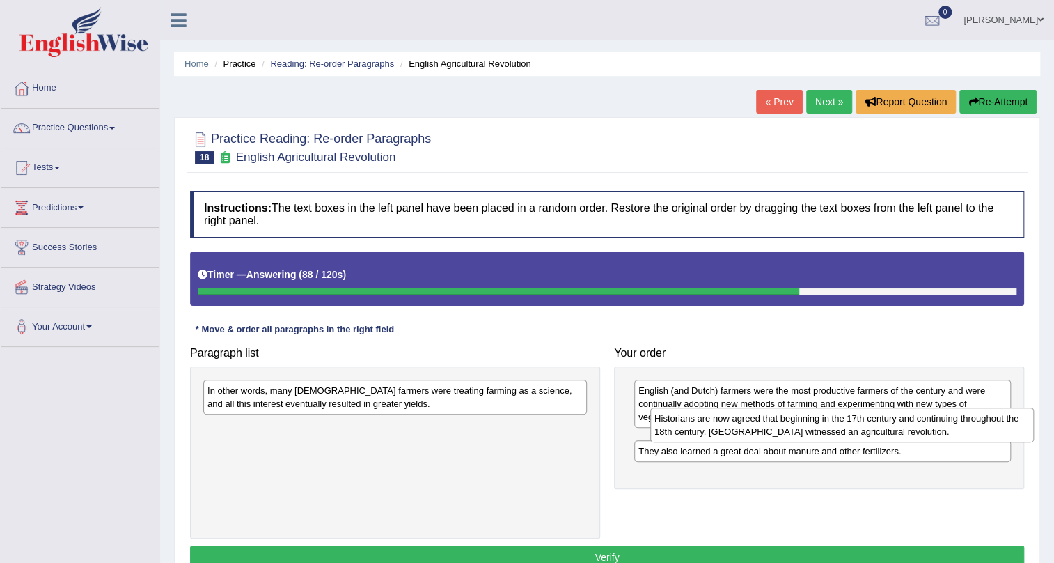
drag, startPoint x: 547, startPoint y: 439, endPoint x: 989, endPoint y: 431, distance: 442.3
click at [989, 431] on div "Historians are now agreed that beginning in the 17th century and continuing thr…" at bounding box center [842, 424] width 384 height 35
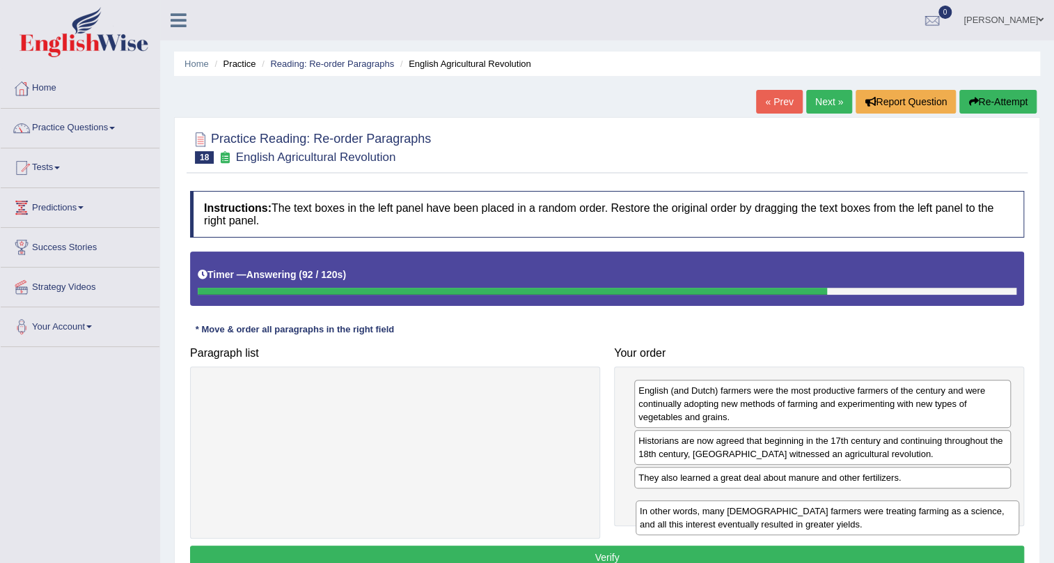
drag, startPoint x: 480, startPoint y: 397, endPoint x: 912, endPoint y: 517, distance: 448.9
click at [912, 517] on div "In other words, many [DEMOGRAPHIC_DATA] farmers were treating farming as a scie…" at bounding box center [828, 517] width 384 height 35
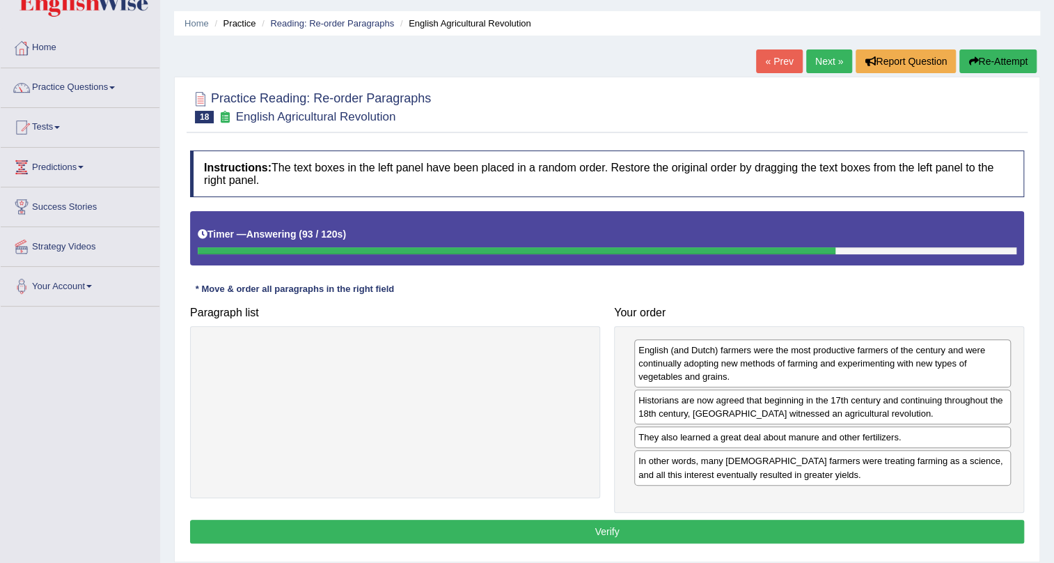
scroll to position [63, 0]
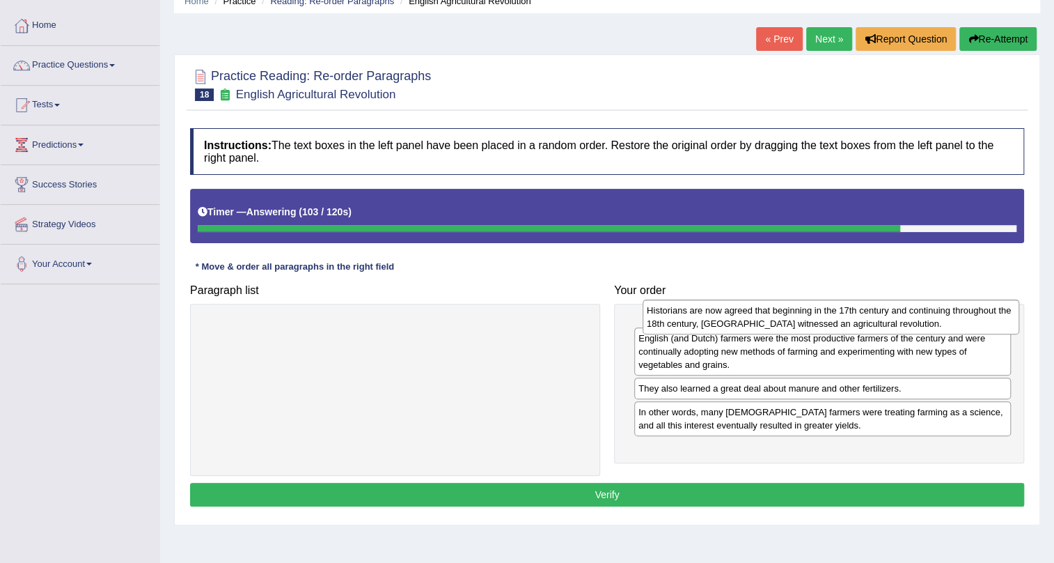
drag, startPoint x: 747, startPoint y: 383, endPoint x: 755, endPoint y: 315, distance: 68.8
click at [755, 315] on div "Historians are now agreed that beginning in the 17th century and continuing thr…" at bounding box center [831, 316] width 377 height 35
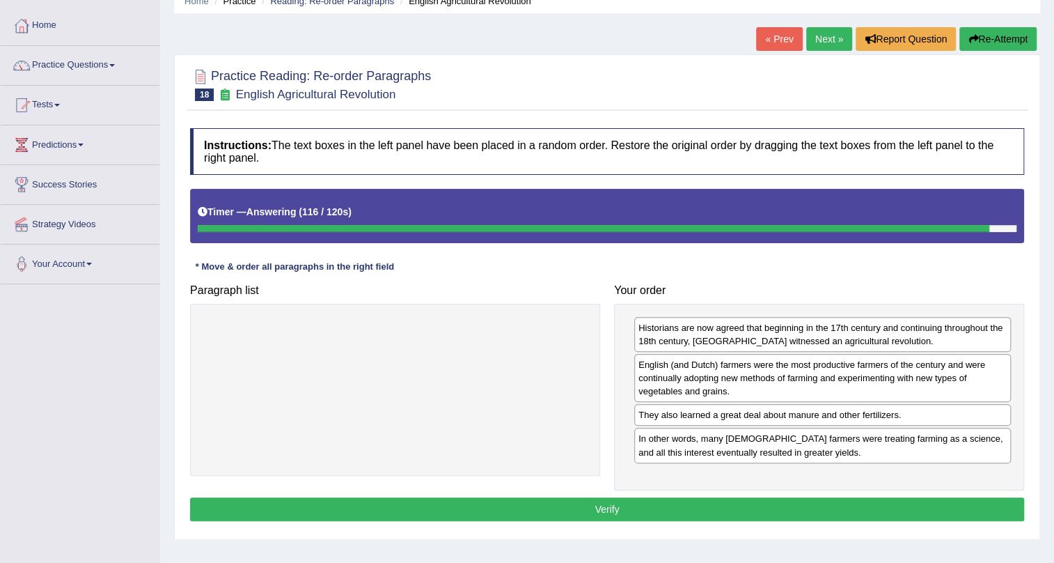
click at [570, 502] on button "Verify" at bounding box center [607, 509] width 834 height 24
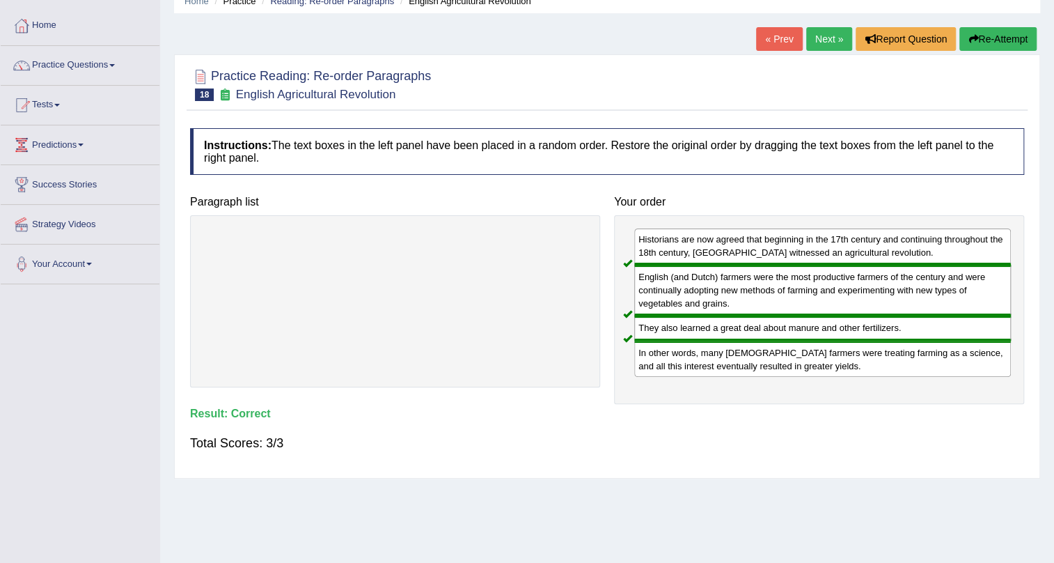
click at [819, 36] on link "Next »" at bounding box center [829, 39] width 46 height 24
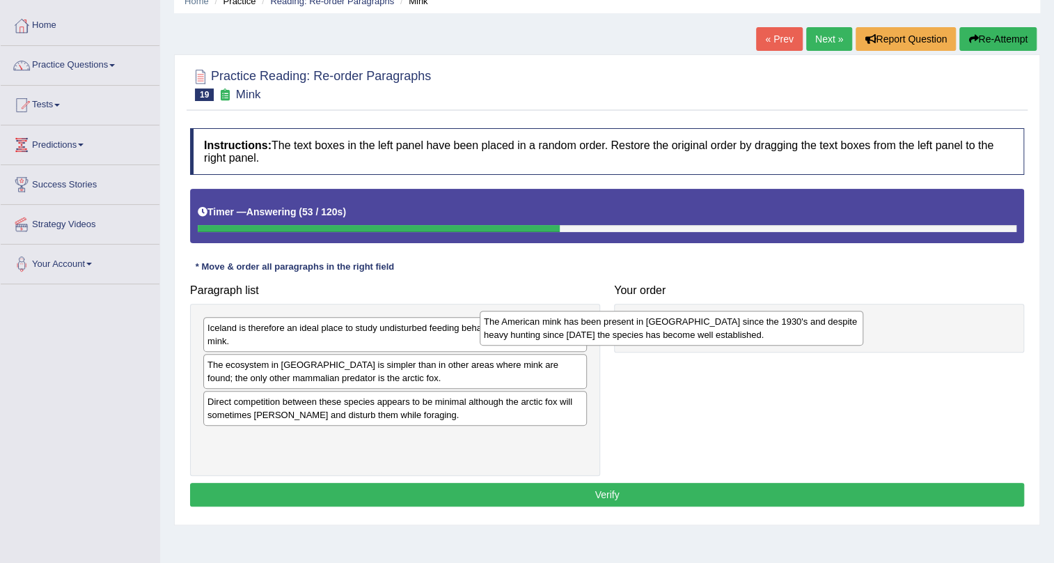
drag, startPoint x: 552, startPoint y: 334, endPoint x: 859, endPoint y: 327, distance: 307.9
click at [829, 327] on div "The American mink has been present in [GEOGRAPHIC_DATA] since the 1930's and de…" at bounding box center [672, 328] width 384 height 35
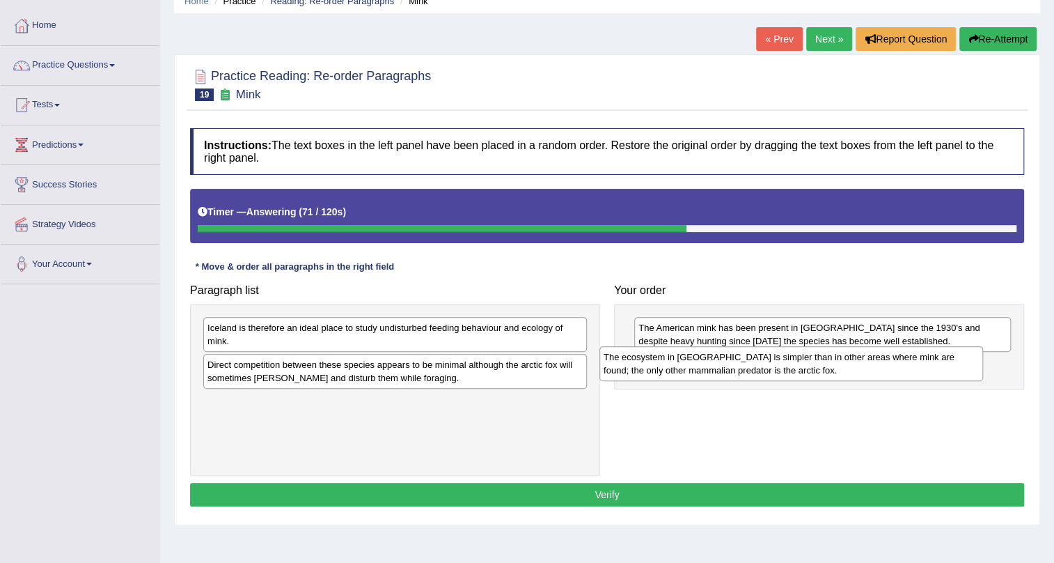
drag, startPoint x: 547, startPoint y: 370, endPoint x: 943, endPoint y: 363, distance: 396.3
click at [943, 363] on div "The ecosystem in [GEOGRAPHIC_DATA] is simpler than in other areas where mink ar…" at bounding box center [792, 363] width 384 height 35
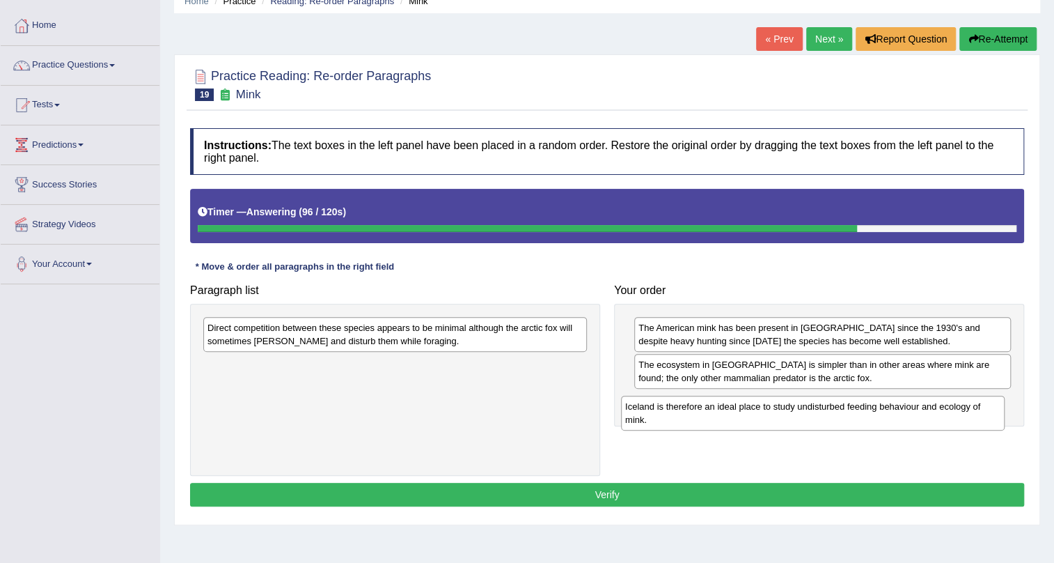
drag, startPoint x: 484, startPoint y: 341, endPoint x: 902, endPoint y: 419, distance: 425.1
click at [902, 419] on div "Iceland is therefore an ideal place to study undisturbed feeding behaviour and …" at bounding box center [813, 413] width 384 height 35
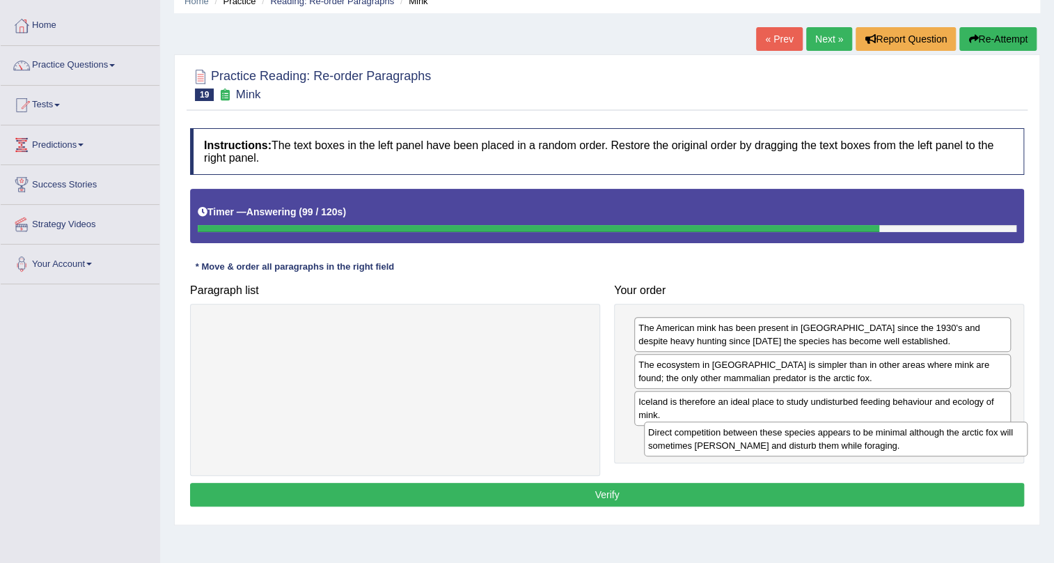
drag, startPoint x: 571, startPoint y: 347, endPoint x: 990, endPoint y: 437, distance: 428.9
click at [990, 437] on div "Direct competition between these species appears to be minimal although the arc…" at bounding box center [836, 438] width 384 height 35
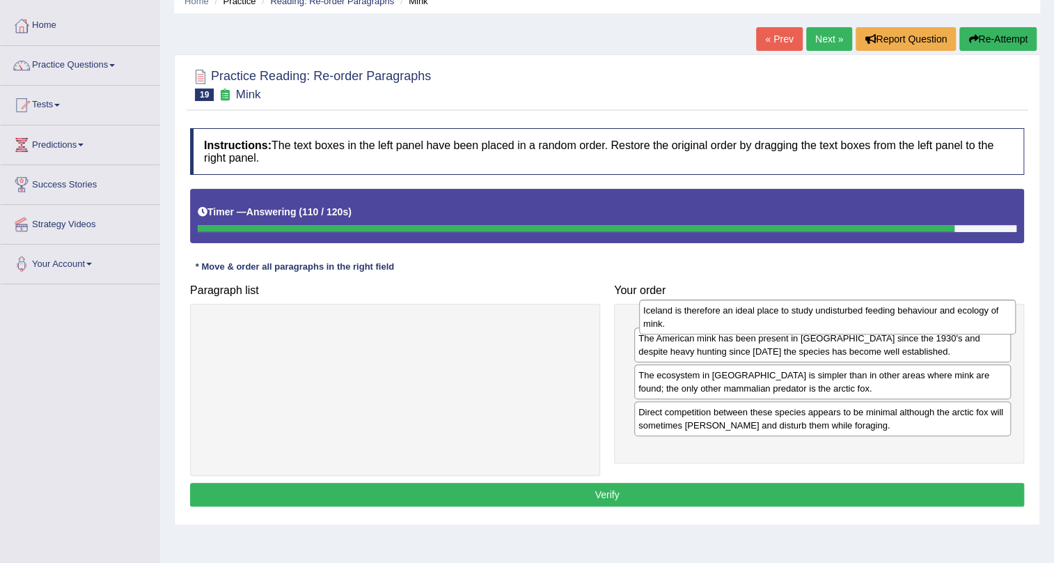
drag, startPoint x: 752, startPoint y: 411, endPoint x: 757, endPoint y: 319, distance: 92.1
click at [757, 319] on div "Iceland is therefore an ideal place to study undisturbed feeding behaviour and …" at bounding box center [827, 316] width 377 height 35
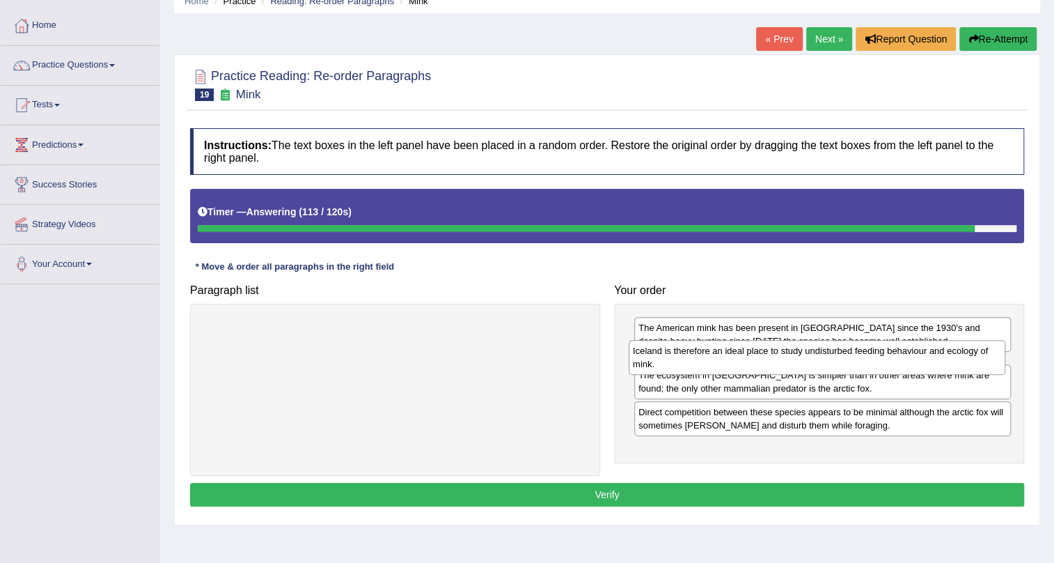
drag, startPoint x: 751, startPoint y: 326, endPoint x: 746, endPoint y: 349, distance: 23.6
click at [746, 349] on div "Iceland is therefore an ideal place to study undisturbed feeding behaviour and …" at bounding box center [817, 357] width 377 height 35
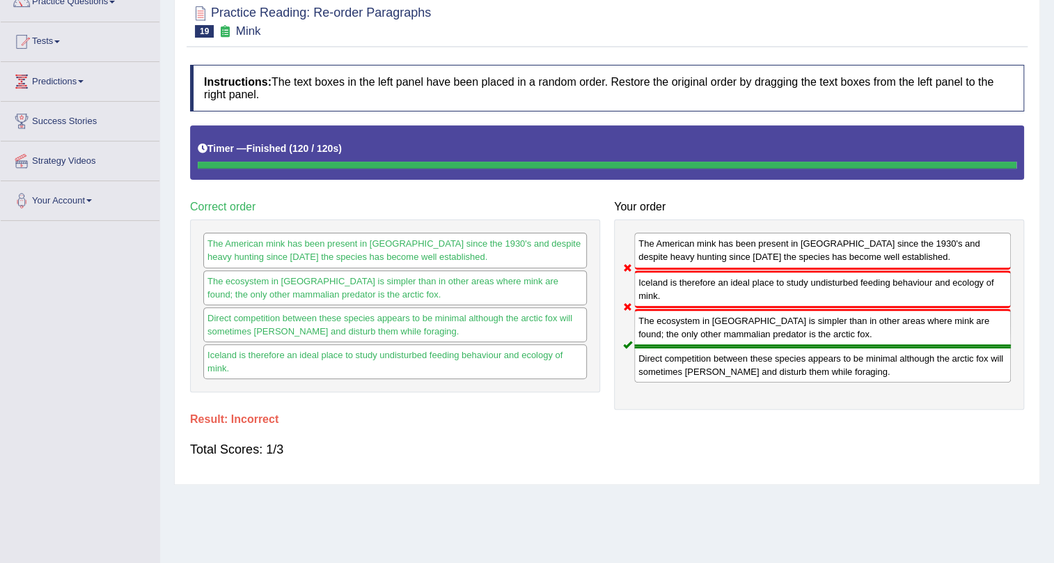
scroll to position [63, 0]
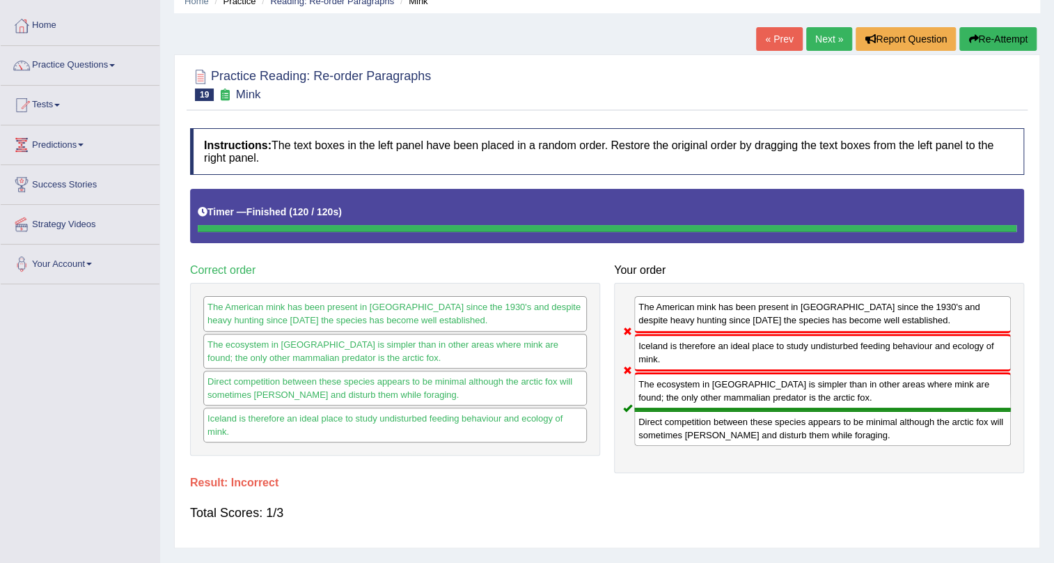
click at [1010, 42] on button "Re-Attempt" at bounding box center [998, 39] width 77 height 24
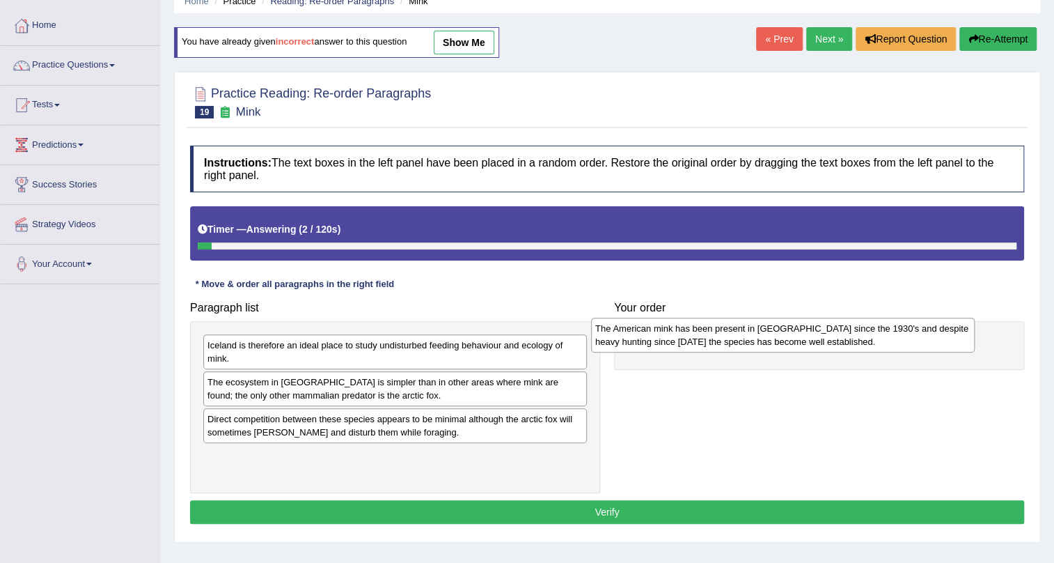
drag, startPoint x: 481, startPoint y: 359, endPoint x: 894, endPoint y: 338, distance: 413.5
click at [894, 338] on div "The American mink has been present in [GEOGRAPHIC_DATA] since the 1930's and de…" at bounding box center [783, 335] width 384 height 35
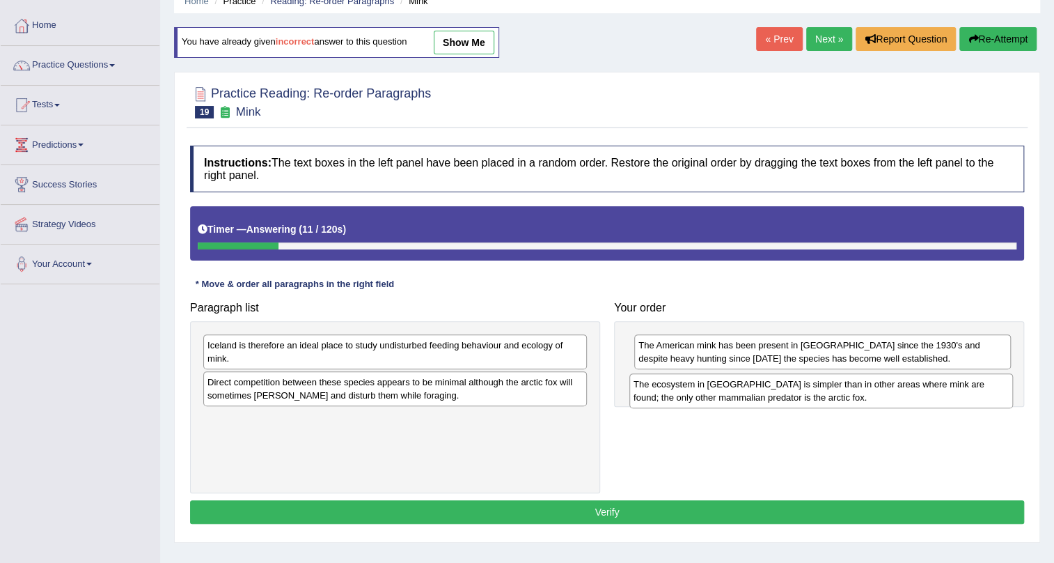
drag, startPoint x: 432, startPoint y: 391, endPoint x: 858, endPoint y: 393, distance: 426.2
click at [858, 393] on div "The ecosystem in [GEOGRAPHIC_DATA] is simpler than in other areas where mink ar…" at bounding box center [822, 390] width 384 height 35
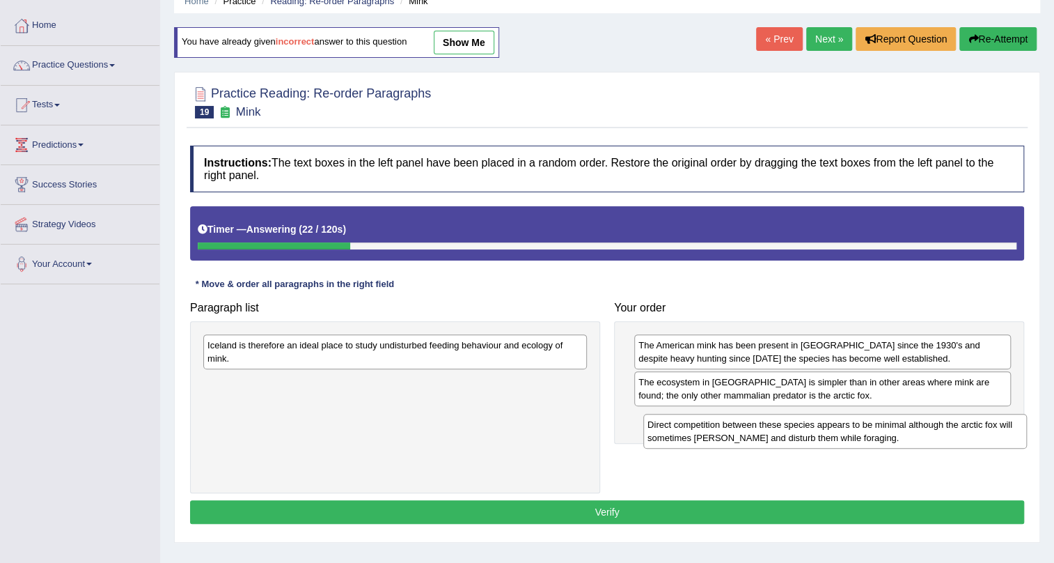
drag, startPoint x: 444, startPoint y: 382, endPoint x: 894, endPoint y: 423, distance: 452.4
click at [894, 423] on div "Direct competition between these species appears to be minimal although the arc…" at bounding box center [835, 431] width 384 height 35
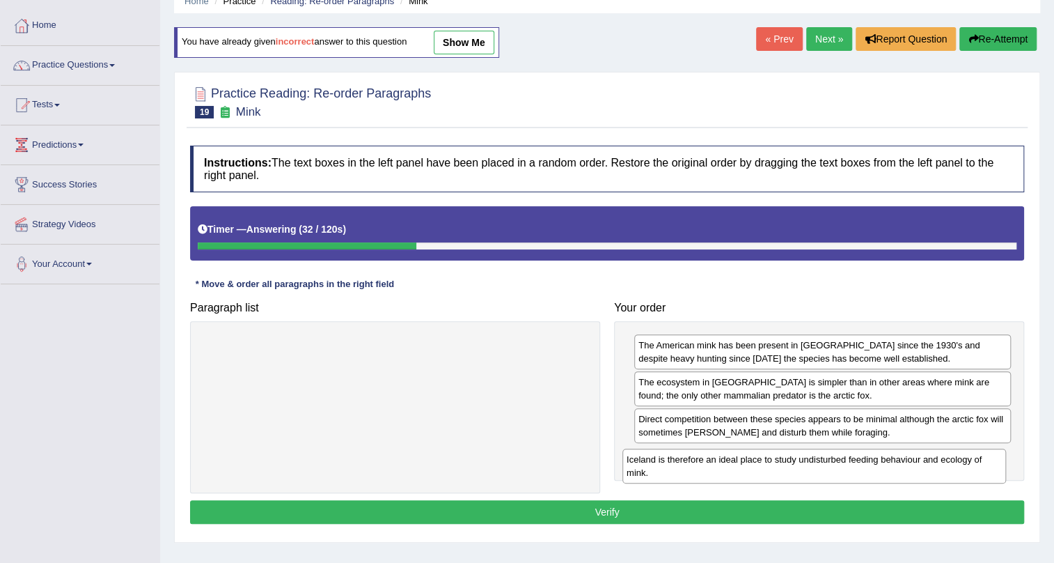
drag, startPoint x: 446, startPoint y: 348, endPoint x: 865, endPoint y: 461, distance: 434.3
click at [865, 461] on div "Iceland is therefore an ideal place to study undisturbed feeding behaviour and …" at bounding box center [815, 465] width 384 height 35
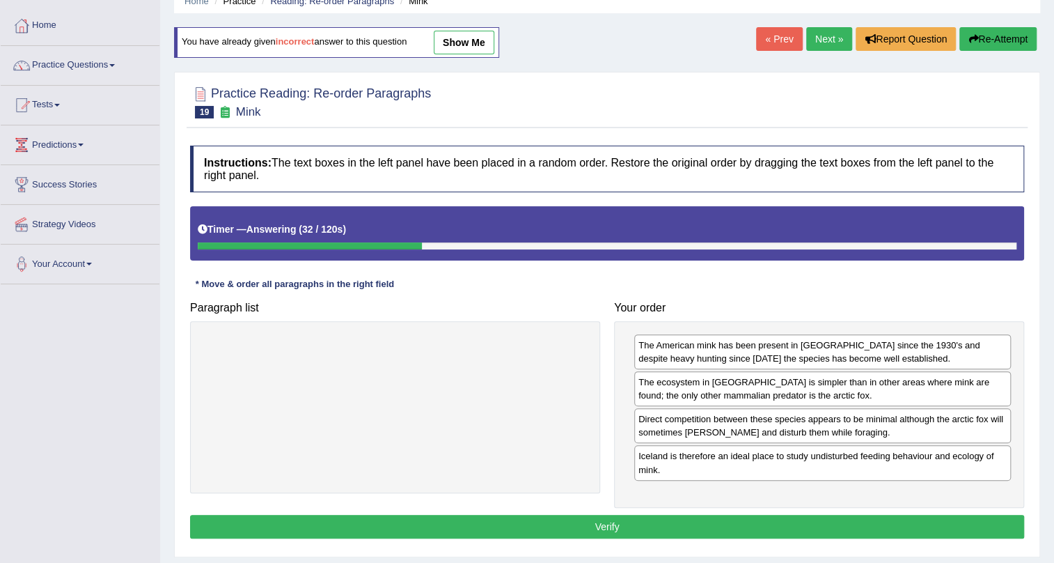
click at [824, 508] on div "Instructions: The text boxes in the left panel have been placed in a random ord…" at bounding box center [607, 344] width 841 height 411
click at [822, 515] on button "Verify" at bounding box center [607, 527] width 834 height 24
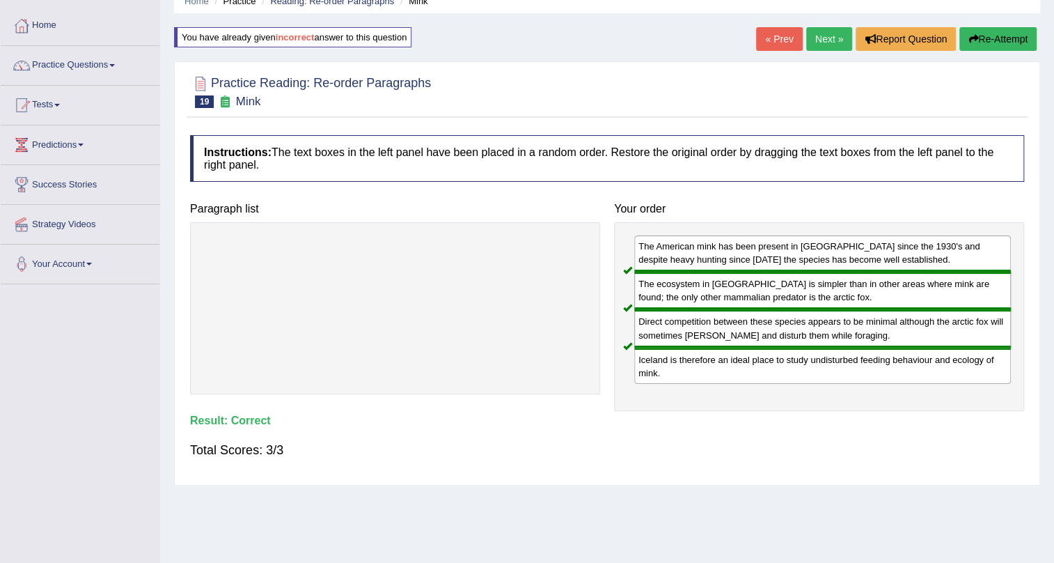
click at [768, 320] on div "Direct competition between these species appears to be minimal although the arc…" at bounding box center [822, 328] width 377 height 38
click at [837, 41] on link "Next »" at bounding box center [829, 39] width 46 height 24
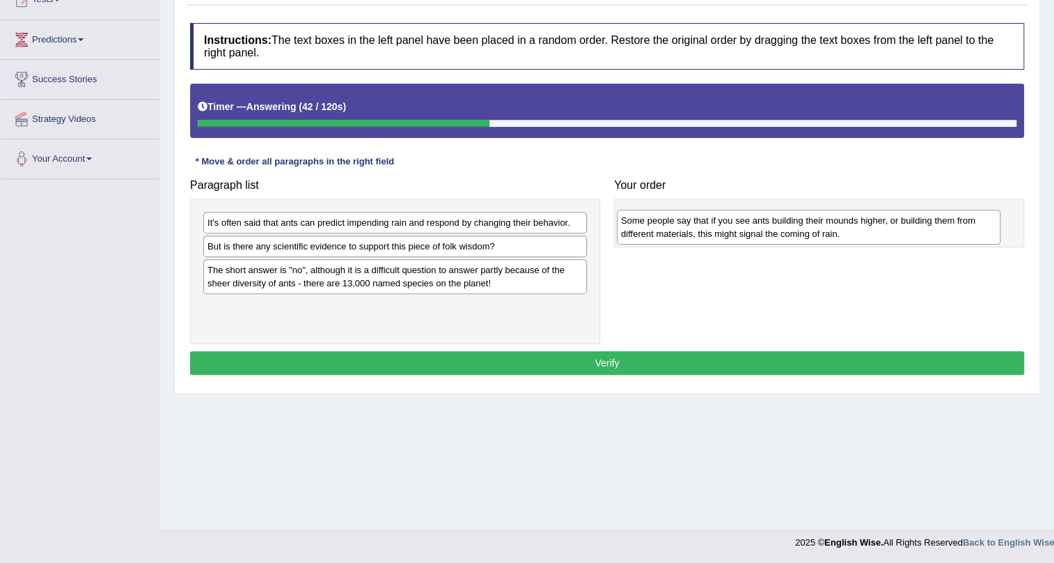
drag, startPoint x: 427, startPoint y: 277, endPoint x: 841, endPoint y: 227, distance: 416.7
click at [841, 227] on div "Some people say that if you see ants building their mounds higher, or building …" at bounding box center [809, 227] width 384 height 35
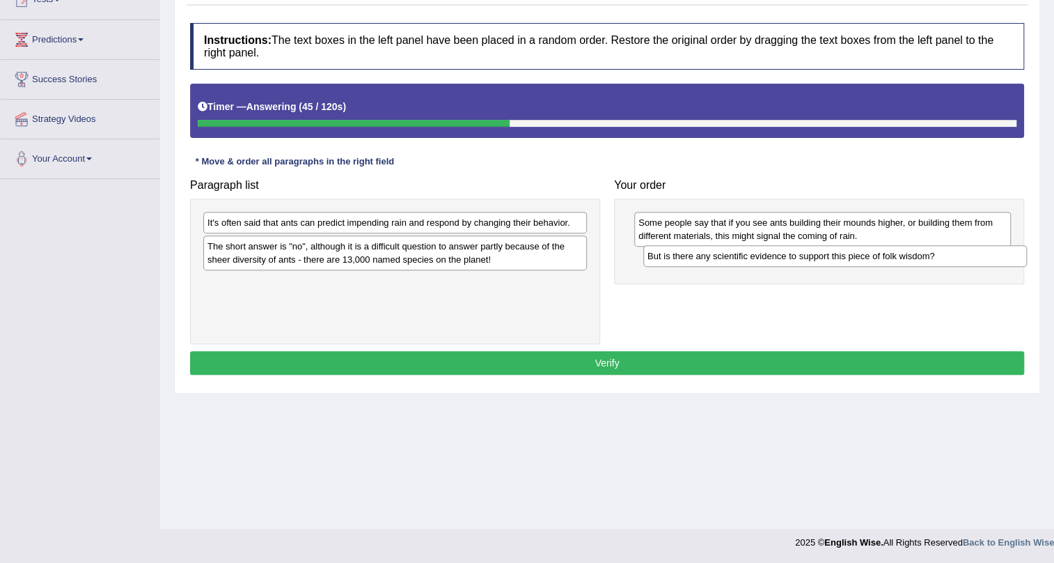
drag, startPoint x: 462, startPoint y: 244, endPoint x: 903, endPoint y: 253, distance: 440.2
click at [903, 253] on div "But is there any scientific evidence to support this piece of folk wisdom?" at bounding box center [835, 256] width 384 height 22
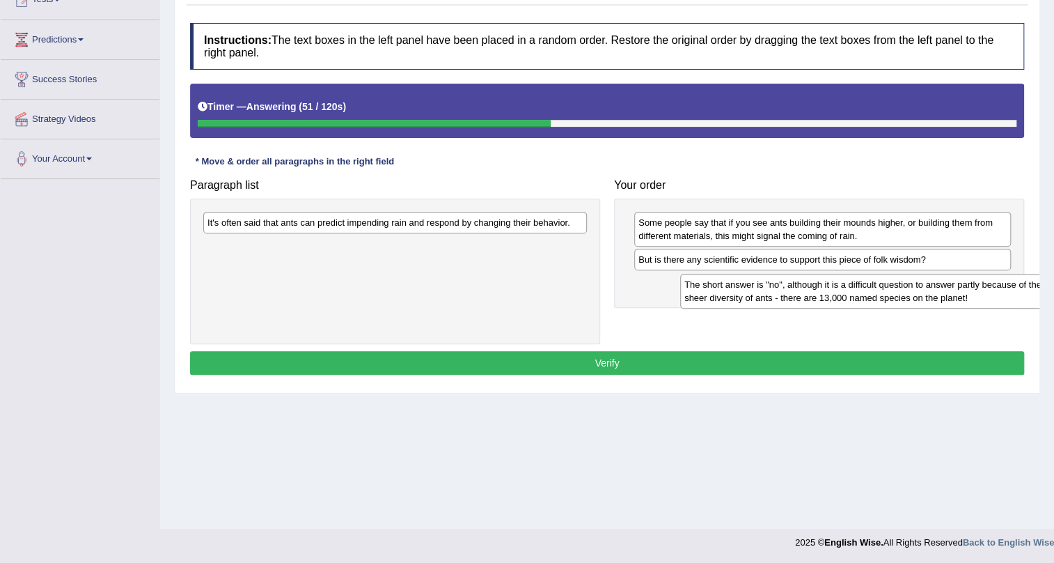
drag, startPoint x: 520, startPoint y: 252, endPoint x: 989, endPoint y: 292, distance: 470.4
click at [989, 292] on div "The short answer is "no", although it is a difficult question to answer partly …" at bounding box center [872, 291] width 384 height 35
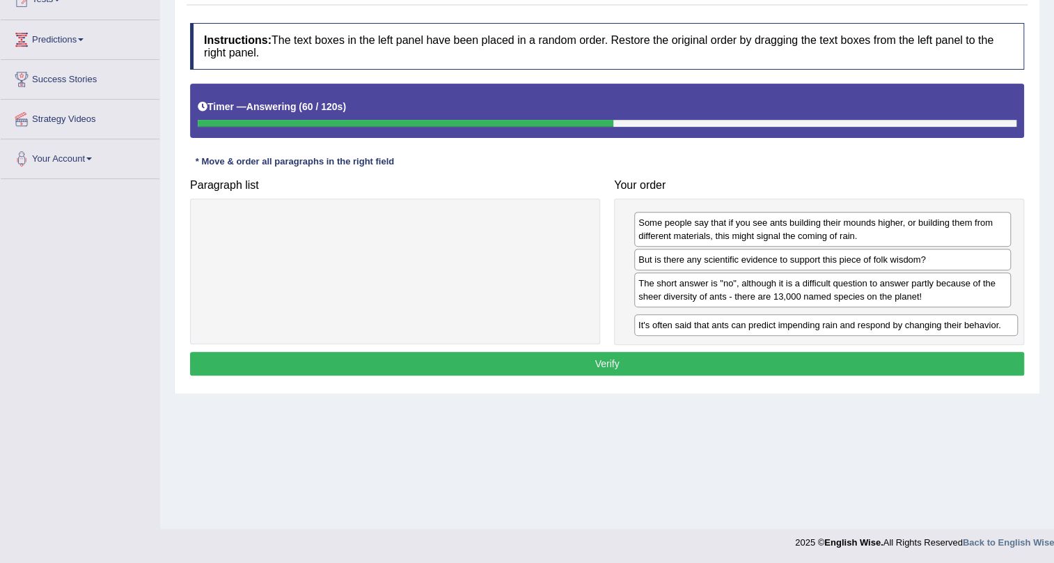
drag, startPoint x: 460, startPoint y: 228, endPoint x: 891, endPoint y: 330, distance: 443.1
click at [891, 330] on div "It's often said that ants can predict impending rain and respond by changing th…" at bounding box center [826, 325] width 384 height 22
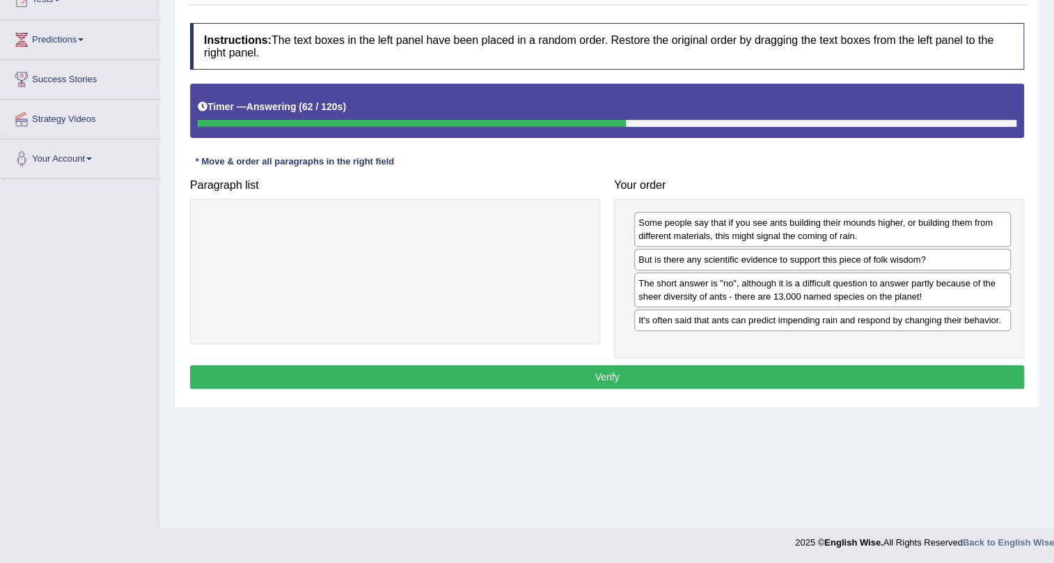
click at [742, 378] on button "Verify" at bounding box center [607, 377] width 834 height 24
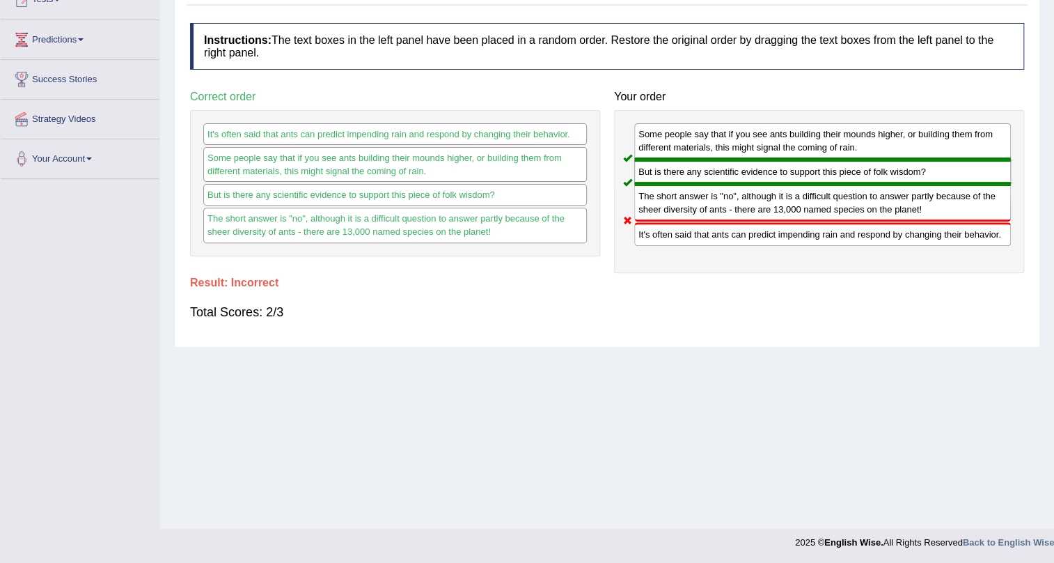
click at [747, 311] on div "Total Scores: 2/3" at bounding box center [607, 311] width 834 height 33
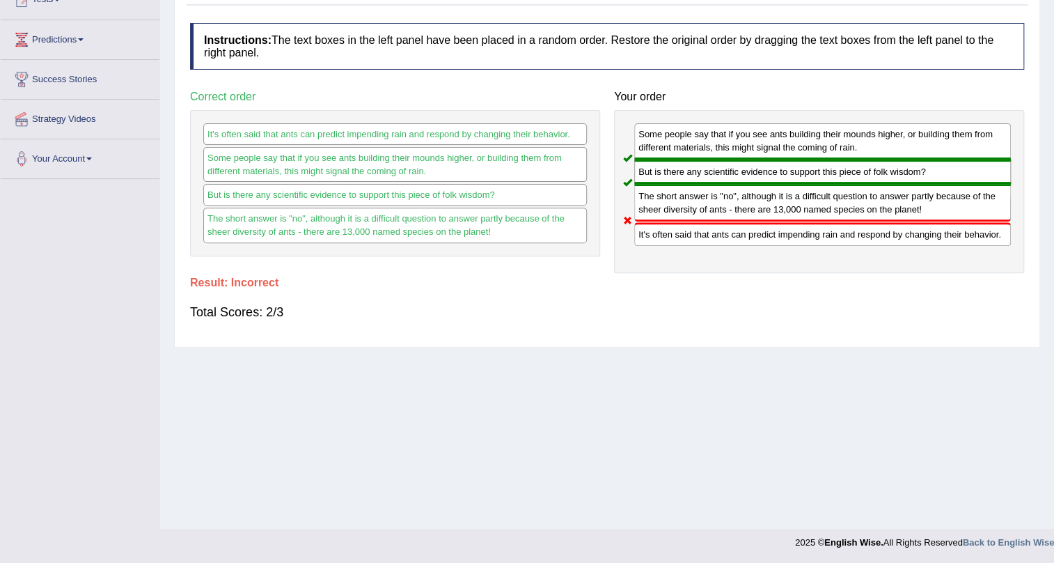
click at [747, 311] on div "Total Scores: 2/3" at bounding box center [607, 311] width 834 height 33
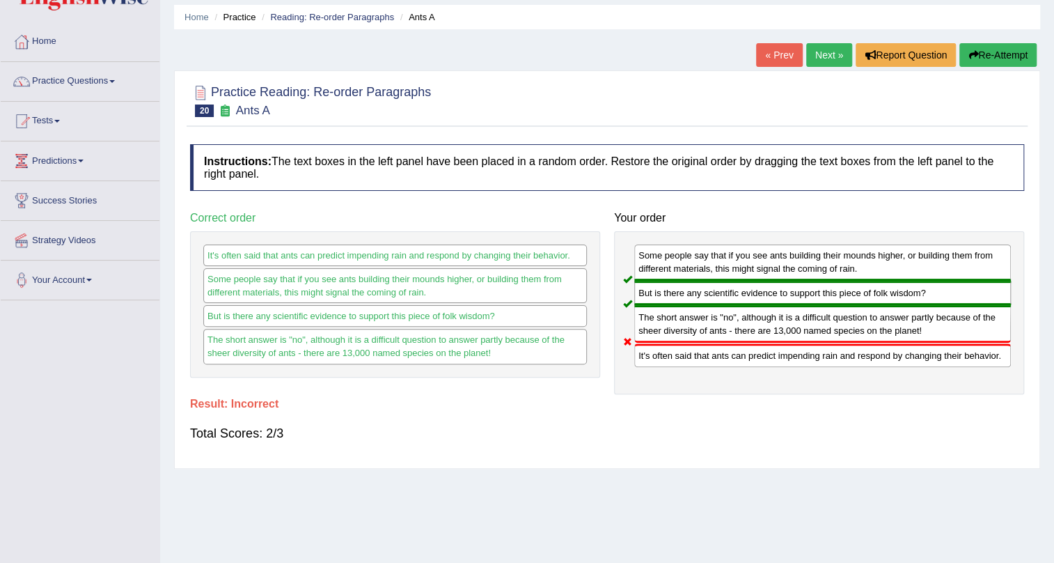
scroll to position [42, 0]
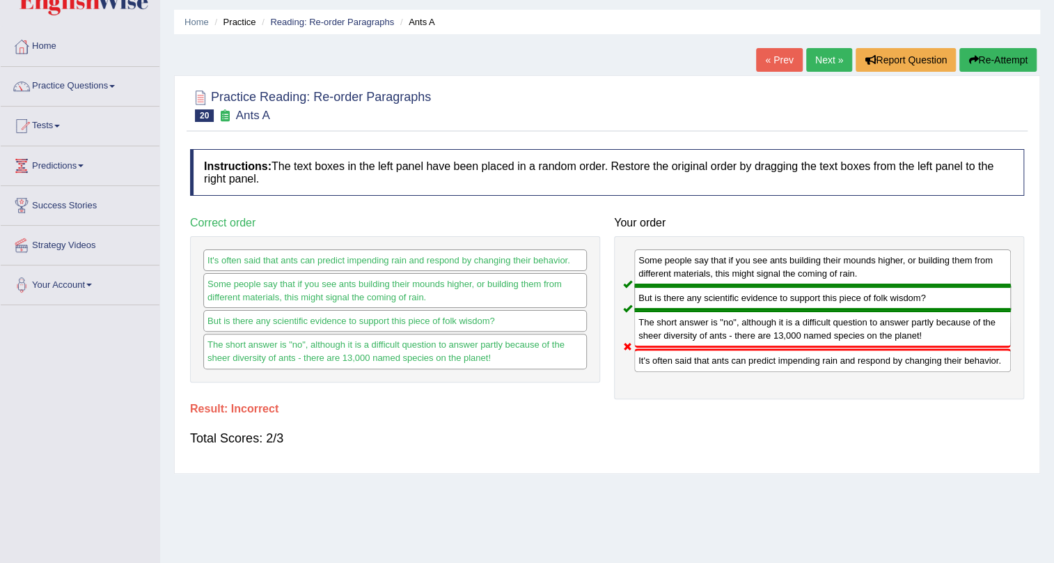
click at [1003, 61] on button "Re-Attempt" at bounding box center [998, 60] width 77 height 24
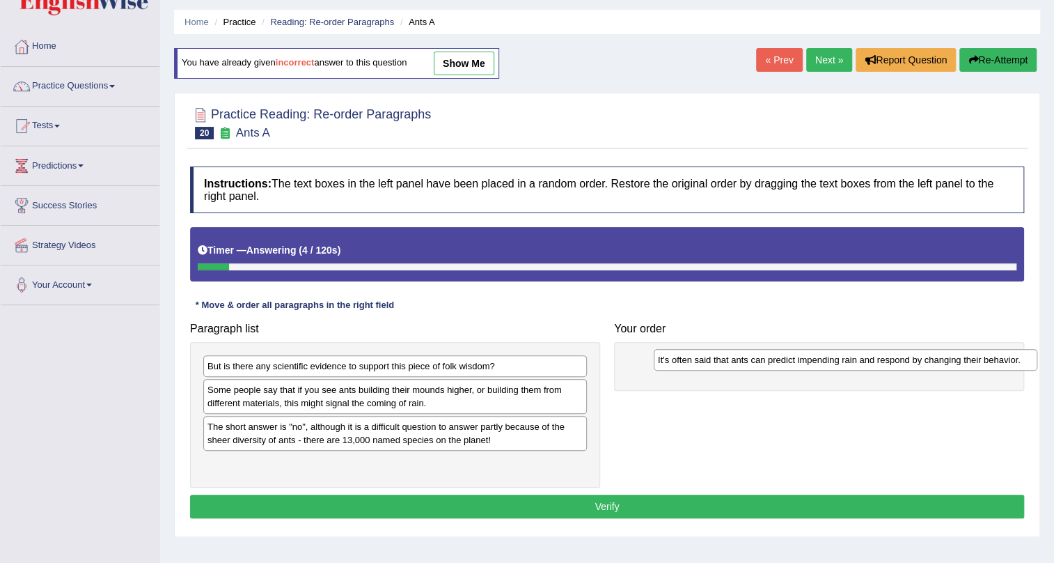
drag, startPoint x: 439, startPoint y: 368, endPoint x: 893, endPoint y: 362, distance: 454.8
click at [893, 362] on div "It's often said that ants can predict impending rain and respond by changing th…" at bounding box center [846, 360] width 384 height 22
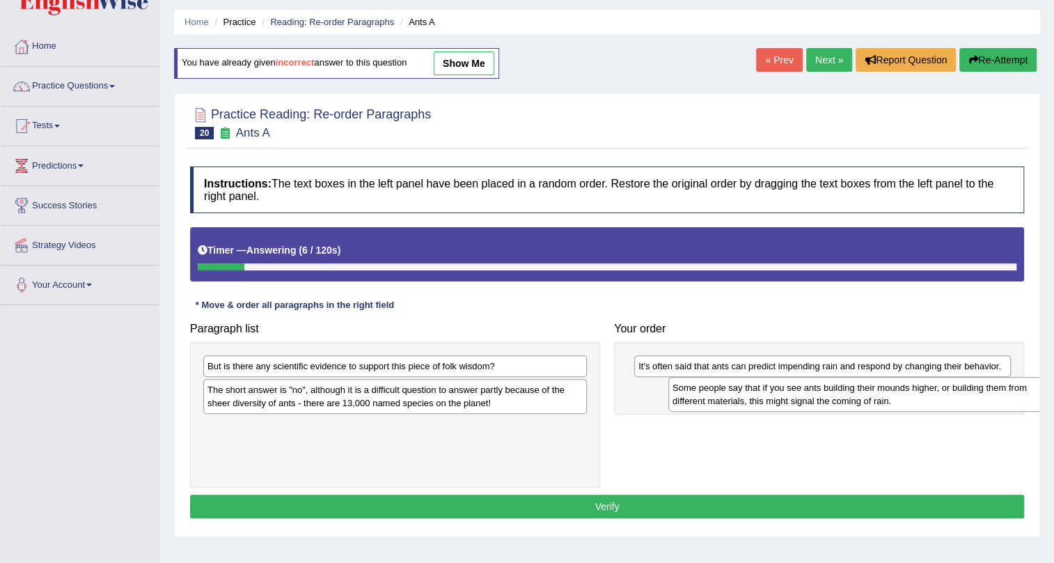
drag, startPoint x: 327, startPoint y: 395, endPoint x: 752, endPoint y: 397, distance: 425.5
click at [752, 397] on div "Some people say that if you see ants building their mounds higher, or building …" at bounding box center [861, 394] width 384 height 35
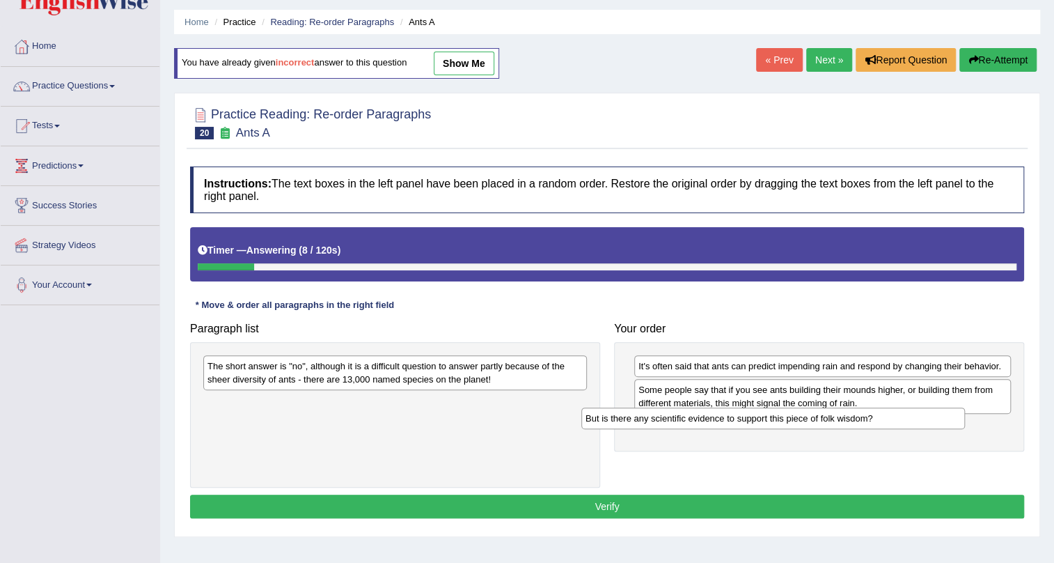
drag, startPoint x: 536, startPoint y: 366, endPoint x: 955, endPoint y: 425, distance: 424.1
click at [955, 425] on div "But is there any scientific evidence to support this piece of folk wisdom?" at bounding box center [773, 418] width 384 height 22
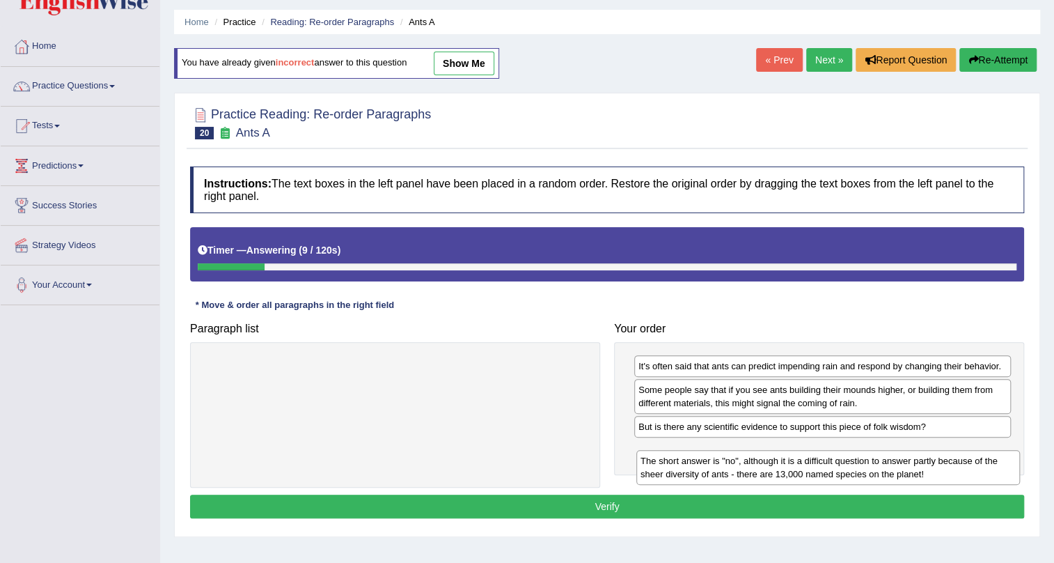
drag, startPoint x: 538, startPoint y: 374, endPoint x: 974, endPoint y: 458, distance: 443.9
click at [974, 458] on div "The short answer is "no", although it is a difficult question to answer partly …" at bounding box center [829, 467] width 384 height 35
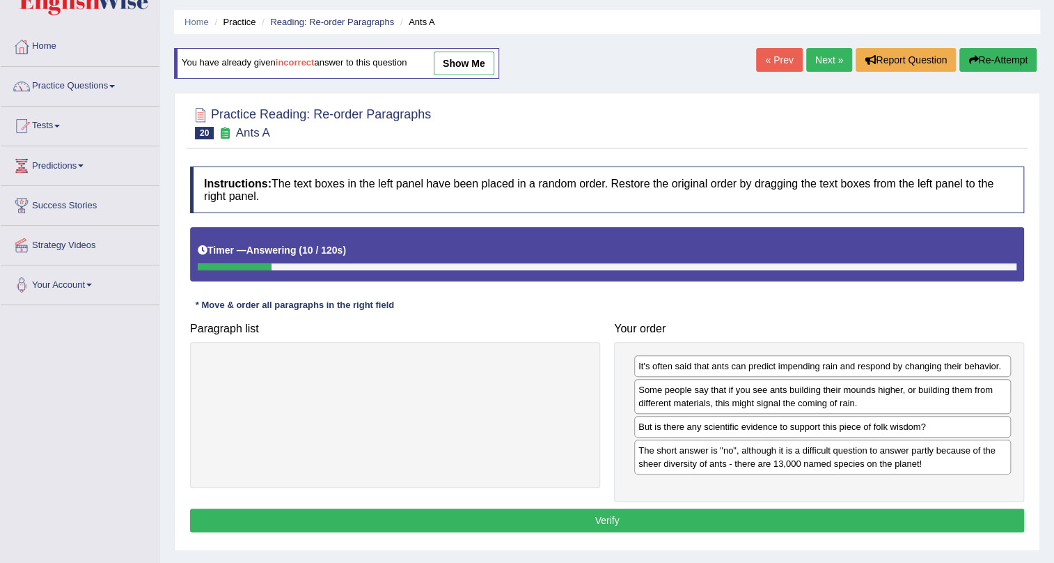
click at [934, 515] on button "Verify" at bounding box center [607, 520] width 834 height 24
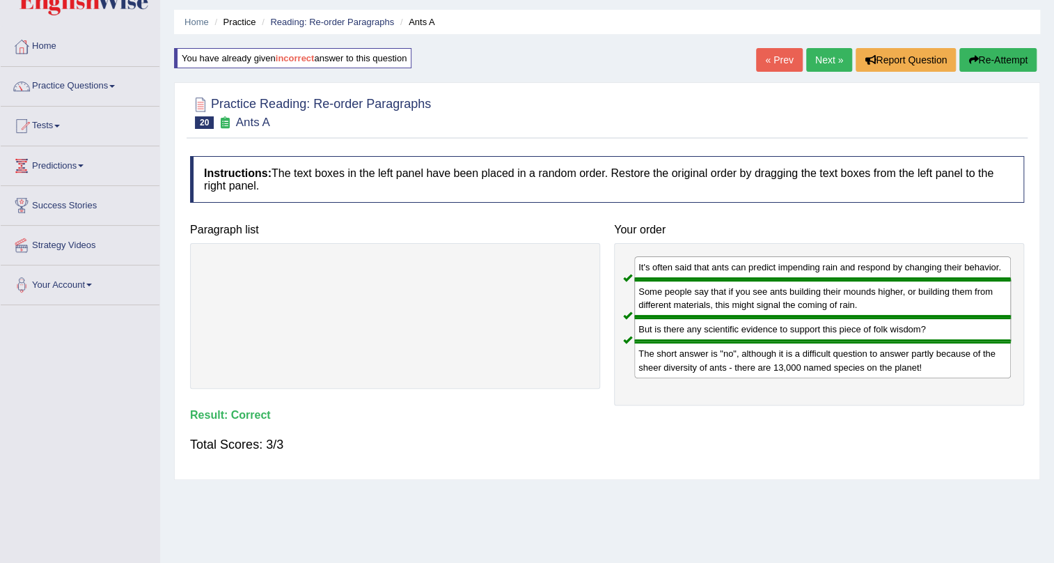
click at [825, 57] on link "Next »" at bounding box center [829, 60] width 46 height 24
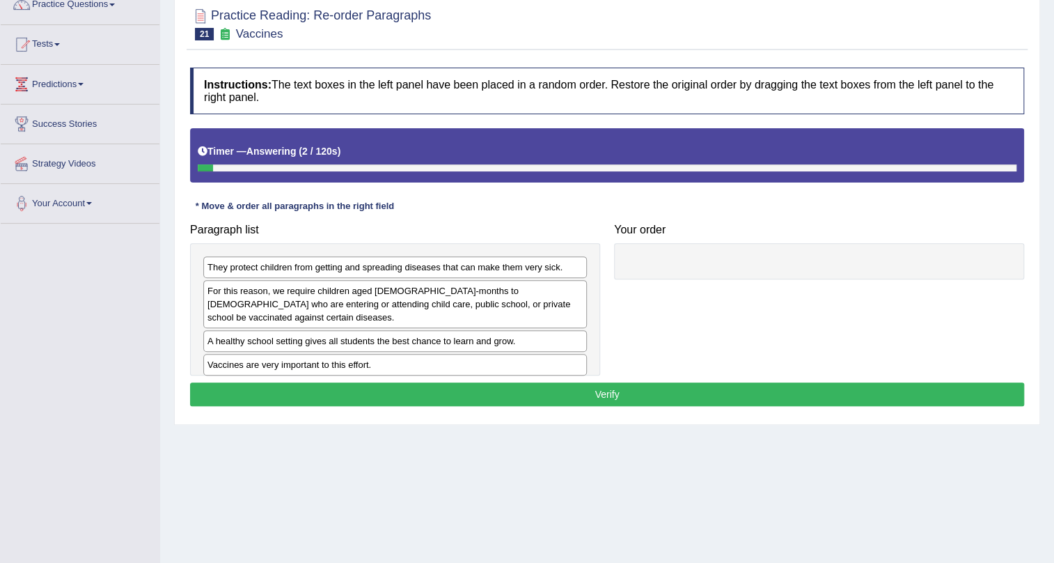
scroll to position [126, 0]
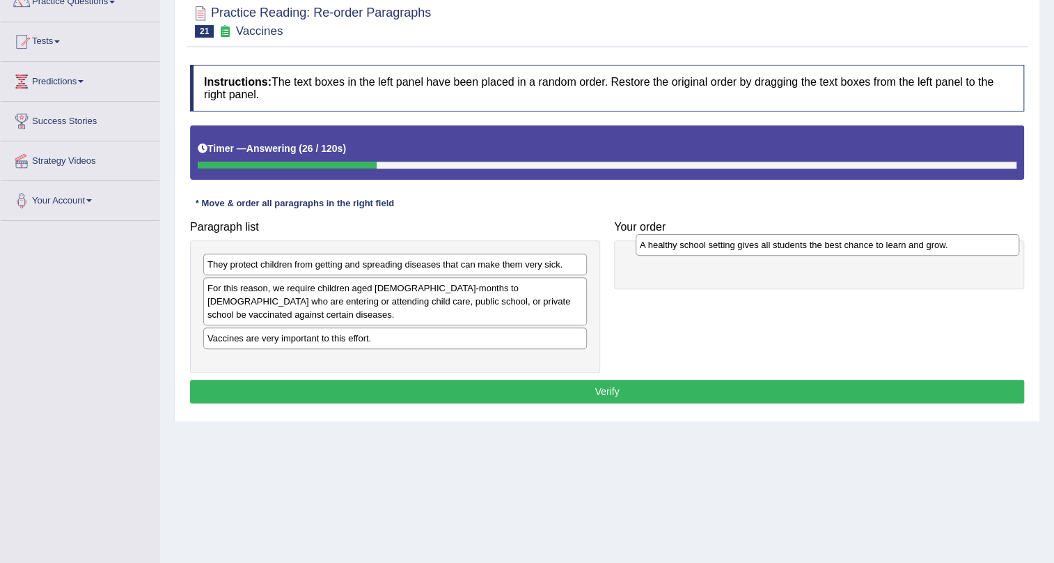
drag, startPoint x: 242, startPoint y: 327, endPoint x: 674, endPoint y: 247, distance: 439.8
click at [674, 247] on div "A healthy school setting gives all students the best chance to learn and grow." at bounding box center [828, 245] width 384 height 22
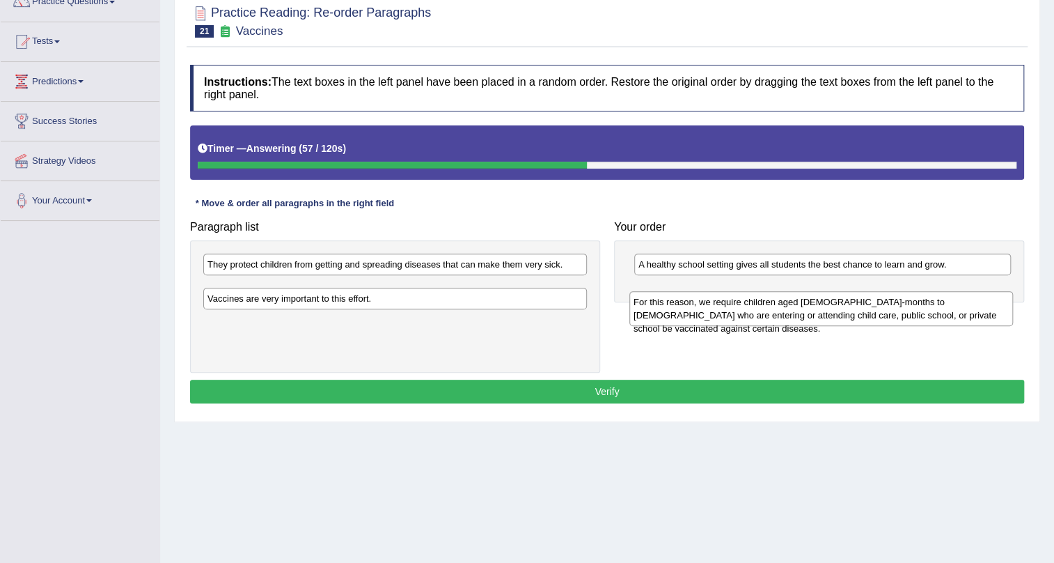
drag, startPoint x: 464, startPoint y: 299, endPoint x: 890, endPoint y: 313, distance: 426.4
click at [890, 313] on div "For this reason, we require children aged 2-months to 18-years old who are ente…" at bounding box center [822, 308] width 384 height 35
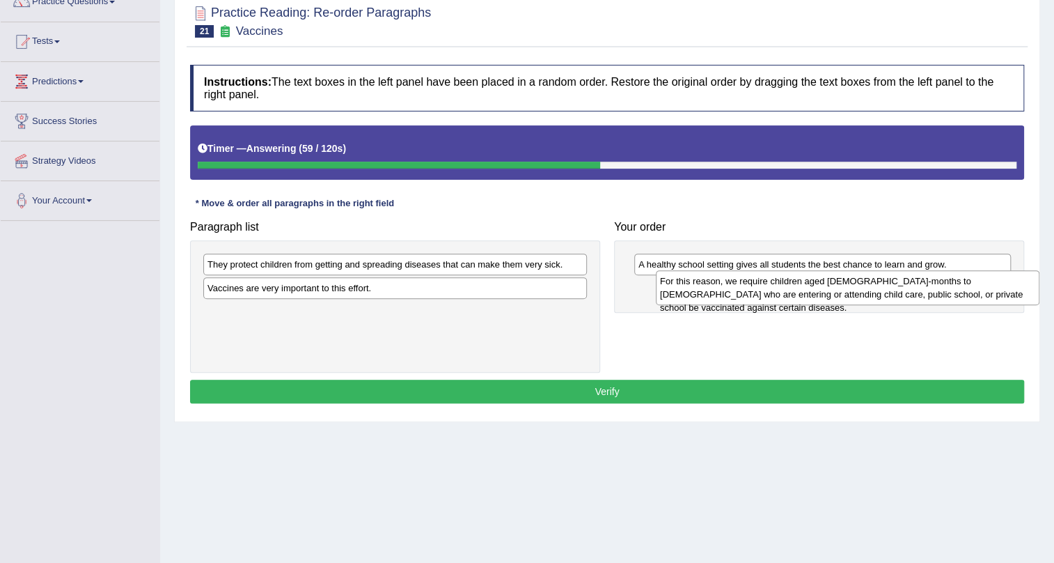
drag, startPoint x: 547, startPoint y: 298, endPoint x: 989, endPoint y: 291, distance: 441.6
click at [989, 291] on div "For this reason, we require children aged 2-months to 18-years old who are ente…" at bounding box center [848, 287] width 384 height 35
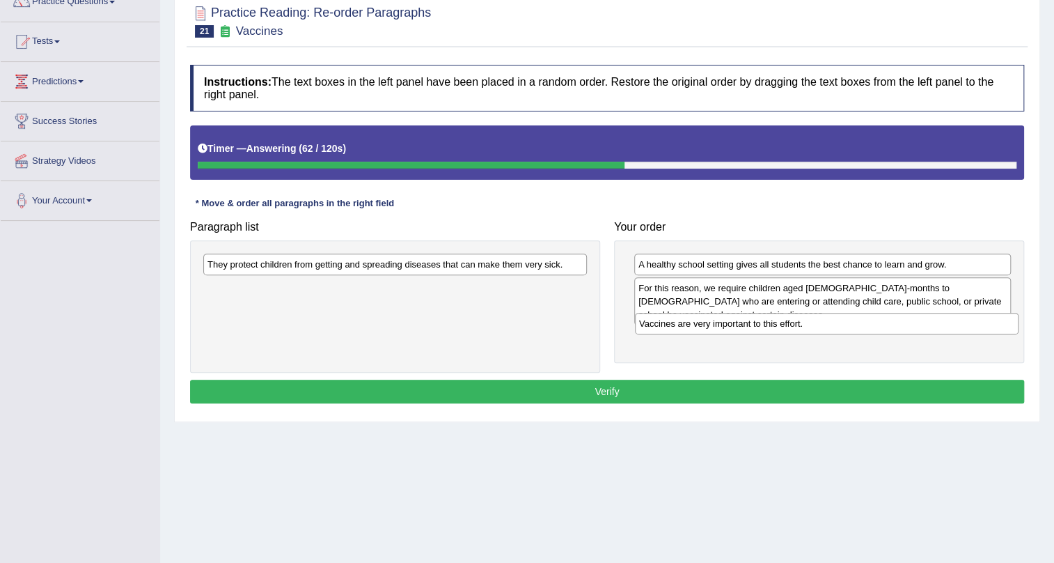
drag, startPoint x: 292, startPoint y: 295, endPoint x: 724, endPoint y: 330, distance: 433.2
click at [724, 330] on div "Vaccines are very important to this effort." at bounding box center [827, 324] width 384 height 22
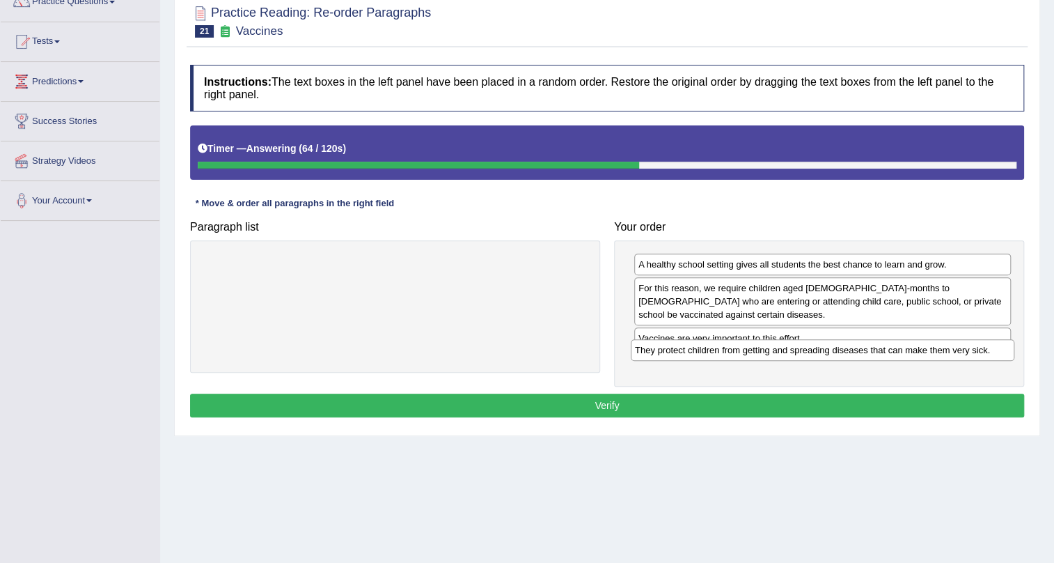
drag, startPoint x: 463, startPoint y: 263, endPoint x: 891, endPoint y: 348, distance: 436.1
click at [891, 348] on div "They protect children from getting and spreading diseases that can make them ve…" at bounding box center [823, 350] width 384 height 22
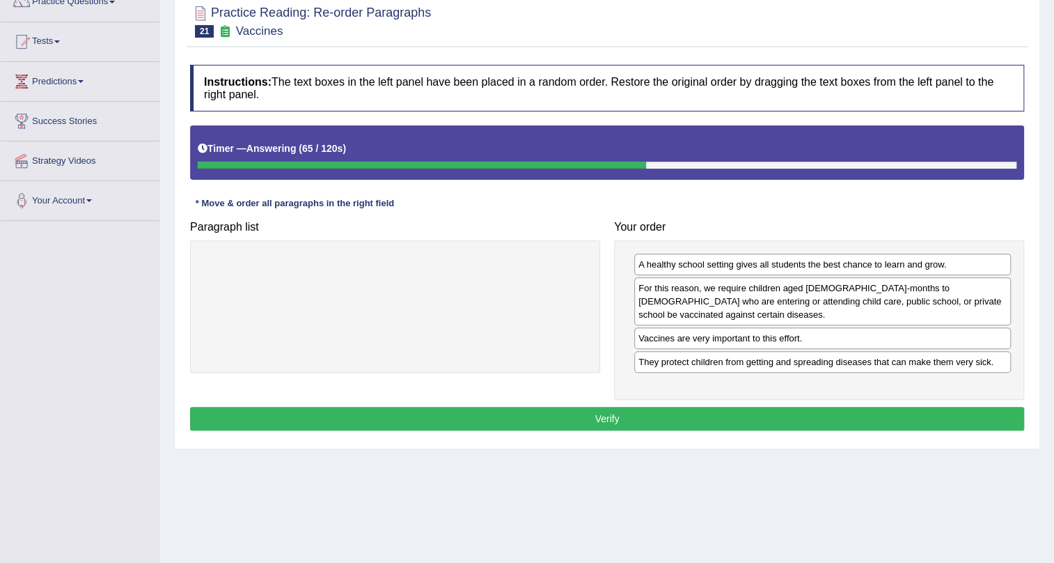
click at [867, 409] on button "Verify" at bounding box center [607, 419] width 834 height 24
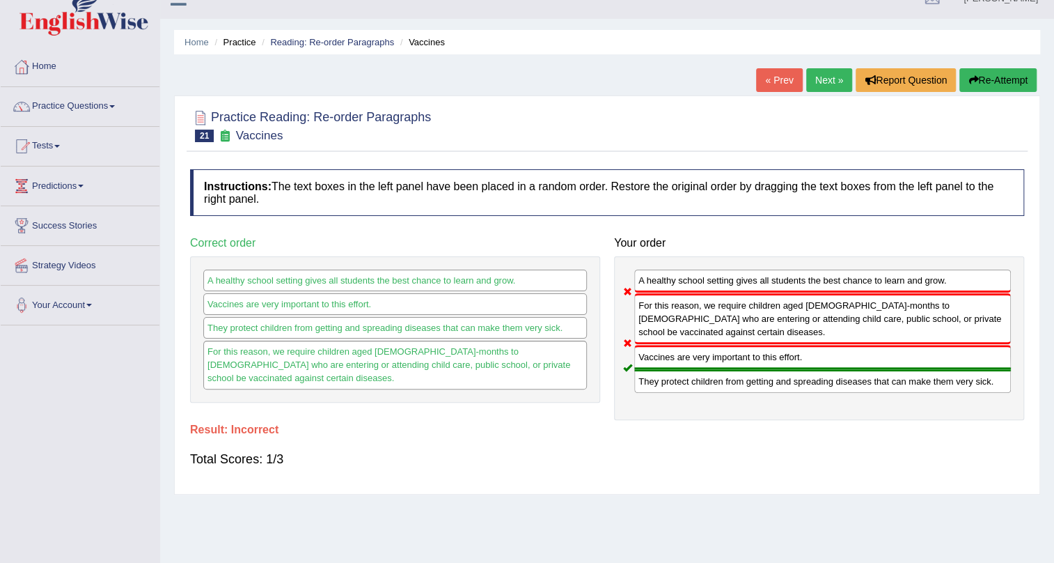
scroll to position [0, 0]
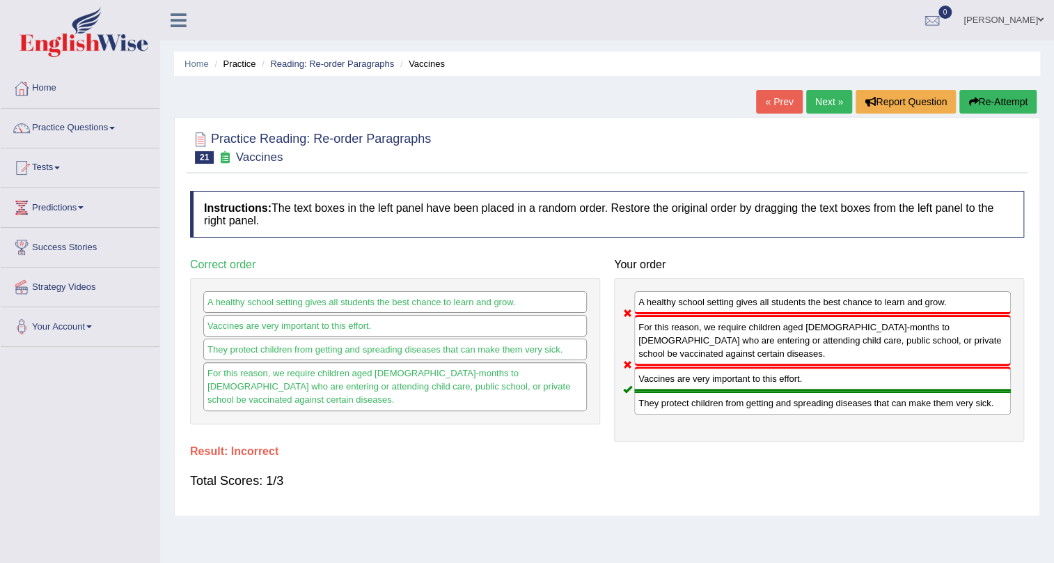
click at [974, 97] on icon "button" at bounding box center [974, 102] width 10 height 10
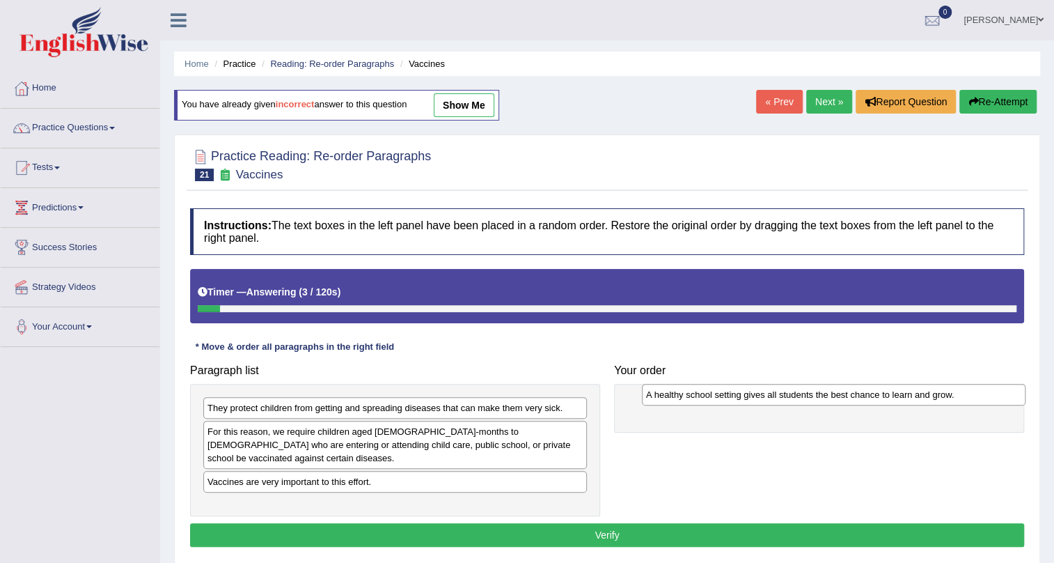
drag, startPoint x: 254, startPoint y: 476, endPoint x: 693, endPoint y: 402, distance: 444.9
click at [693, 402] on div "A healthy school setting gives all students the best chance to learn and grow." at bounding box center [834, 395] width 384 height 22
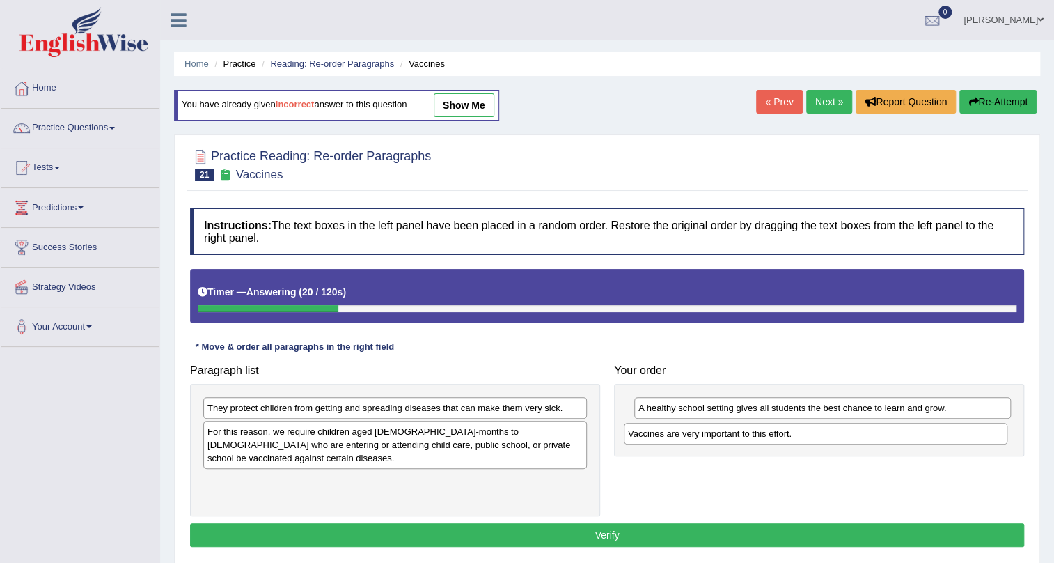
drag, startPoint x: 302, startPoint y: 477, endPoint x: 722, endPoint y: 442, distance: 422.1
click at [722, 442] on div "Vaccines are very important to this effort." at bounding box center [816, 434] width 384 height 22
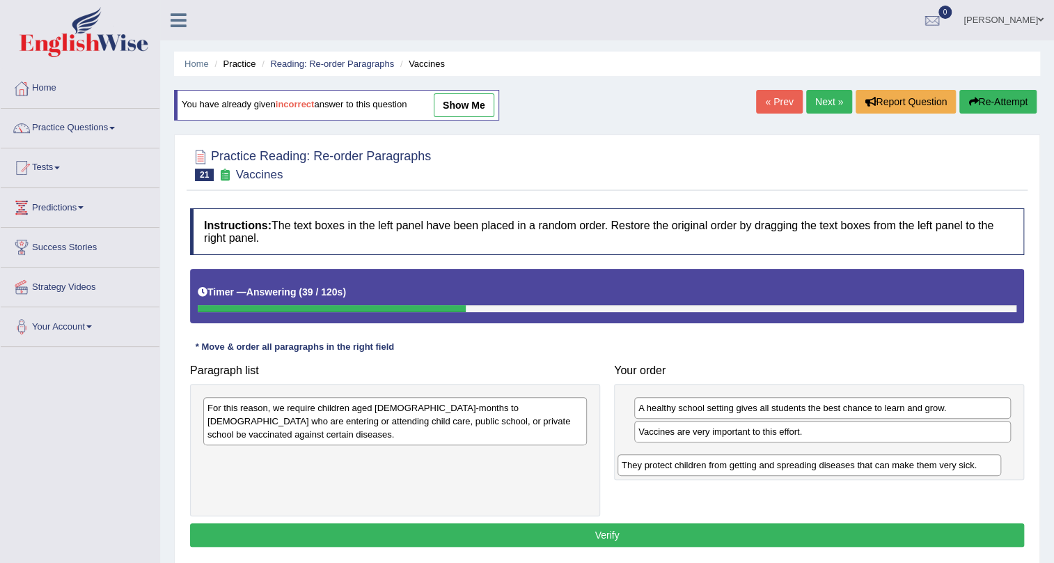
drag, startPoint x: 309, startPoint y: 410, endPoint x: 731, endPoint y: 464, distance: 426.1
click at [731, 464] on div "They protect children from getting and spreading diseases that can make them ve…" at bounding box center [810, 465] width 384 height 22
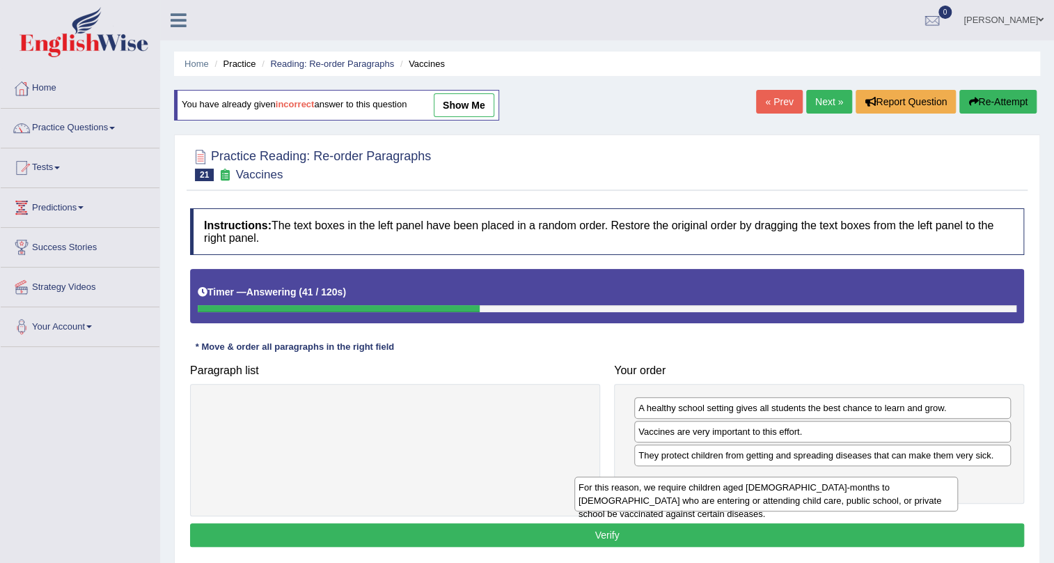
drag, startPoint x: 535, startPoint y: 414, endPoint x: 906, endPoint y: 493, distance: 379.6
click at [906, 493] on div "For this reason, we require children aged [DEMOGRAPHIC_DATA]-months to [DEMOGRA…" at bounding box center [767, 493] width 384 height 35
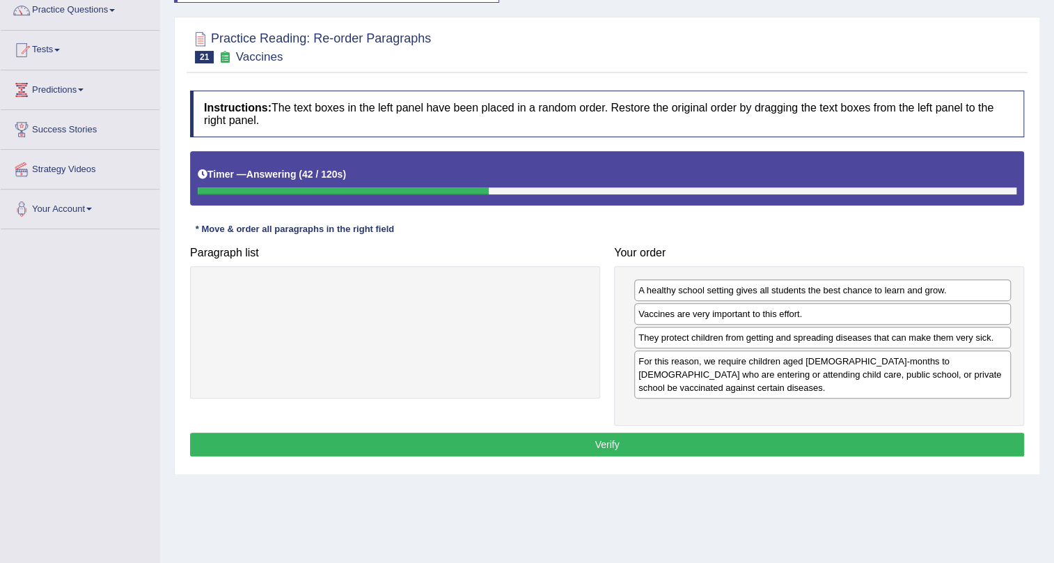
scroll to position [126, 0]
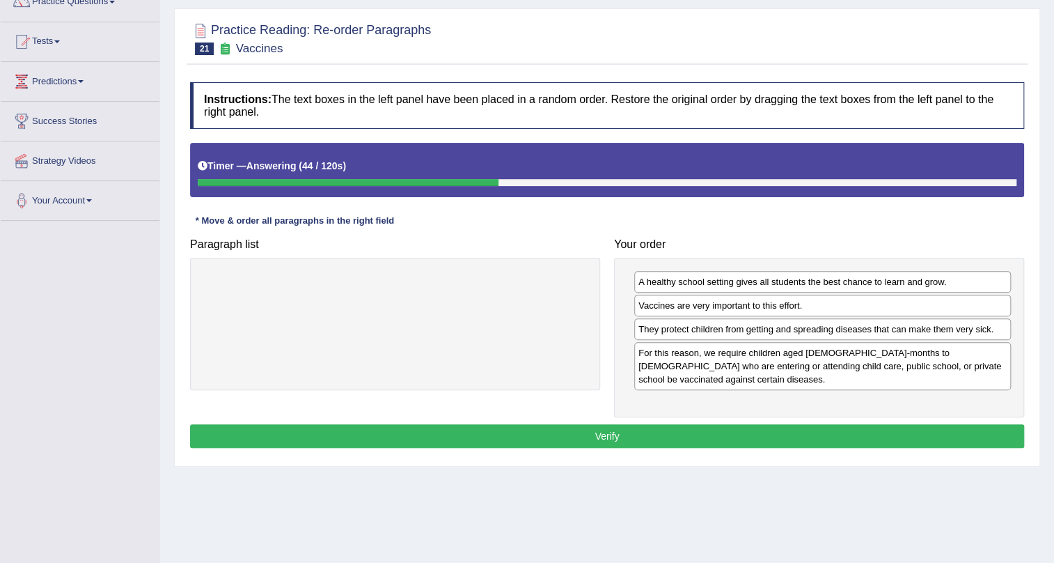
click at [742, 425] on button "Verify" at bounding box center [607, 436] width 834 height 24
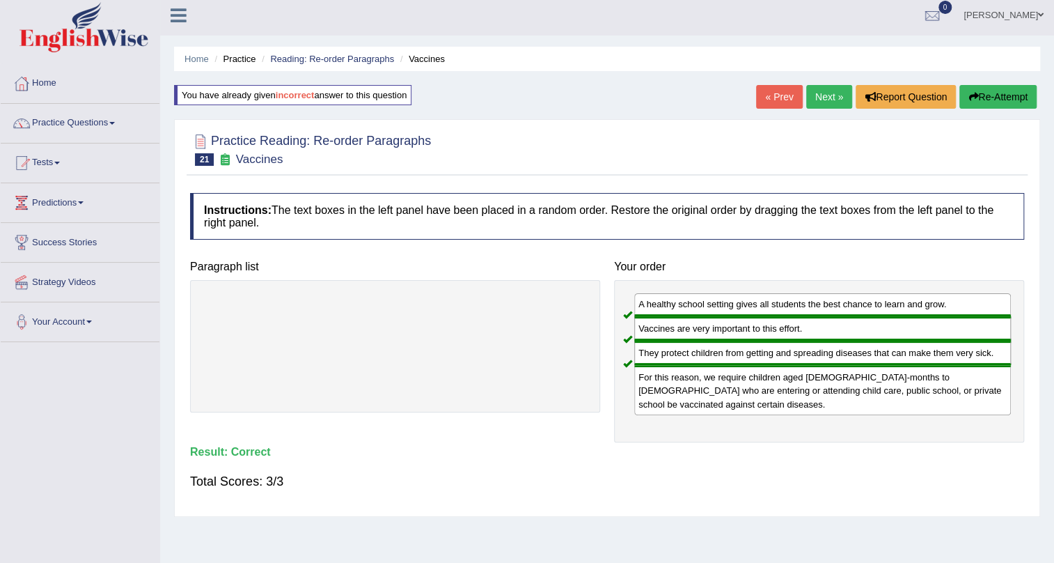
scroll to position [0, 0]
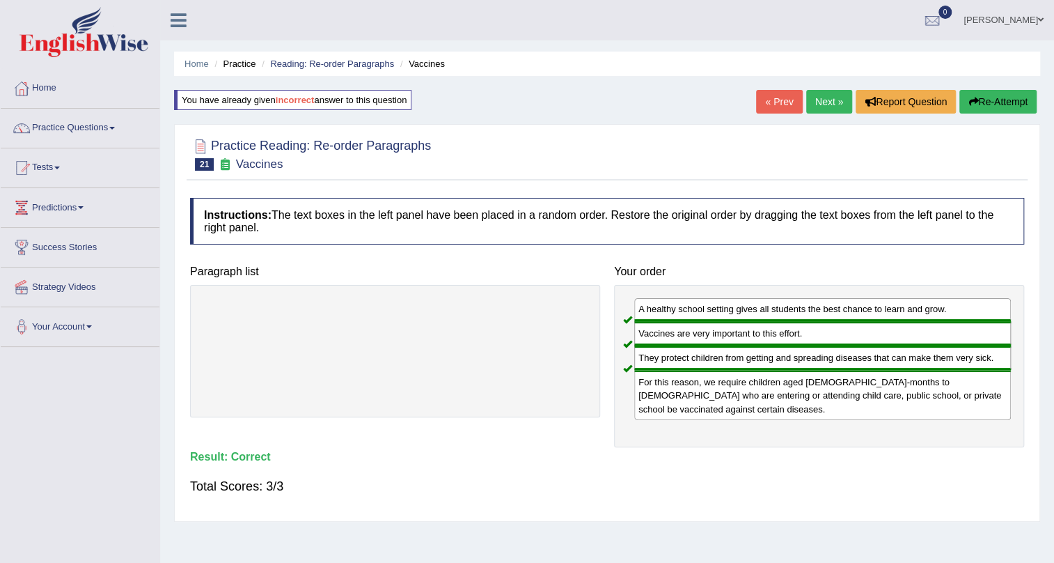
click at [840, 109] on link "Next »" at bounding box center [829, 102] width 46 height 24
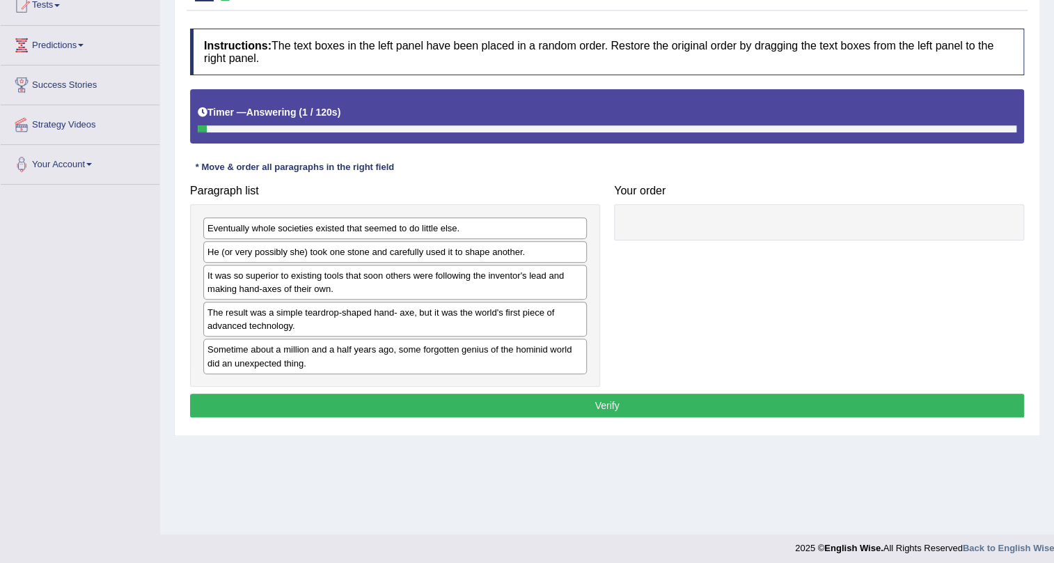
scroll to position [168, 0]
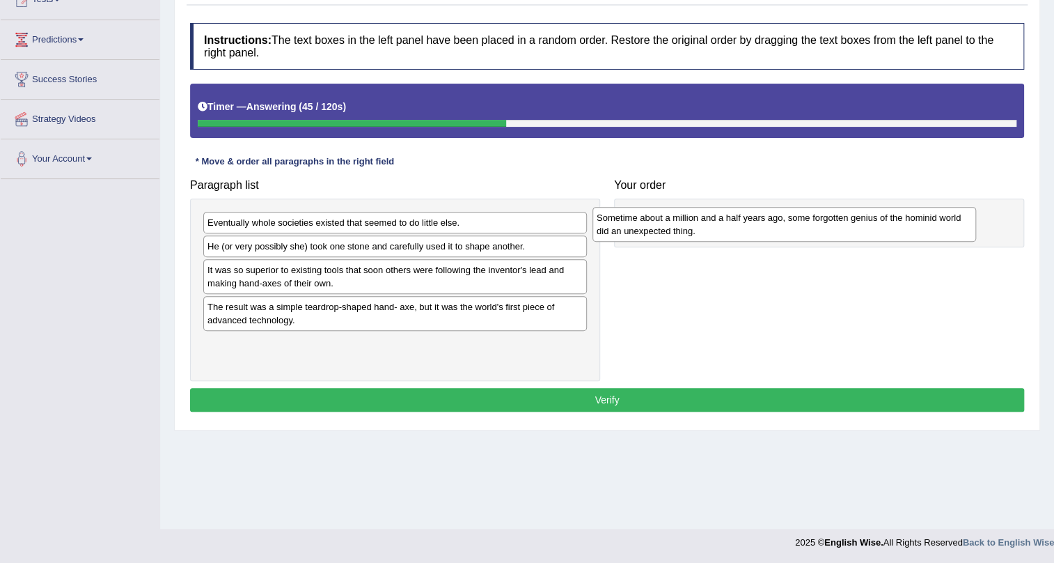
drag, startPoint x: 517, startPoint y: 354, endPoint x: 907, endPoint y: 228, distance: 409.4
click at [907, 228] on div "Sometime about a million and a half years ago, some forgotten genius of the hom…" at bounding box center [785, 224] width 384 height 35
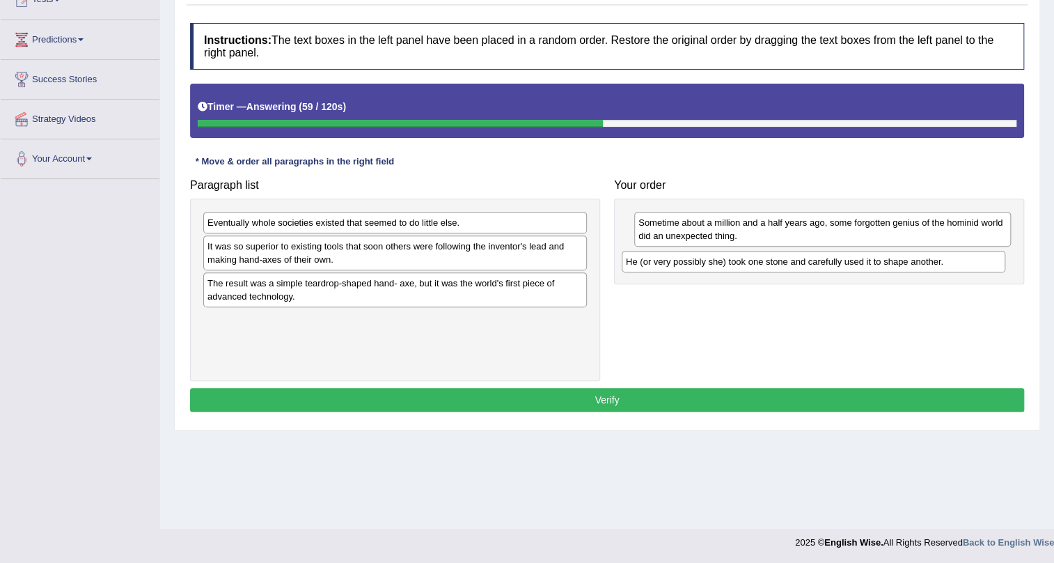
drag, startPoint x: 343, startPoint y: 251, endPoint x: 762, endPoint y: 267, distance: 418.8
click at [762, 267] on div "He (or very possibly she) took one stone and carefully used it to shape another." at bounding box center [814, 262] width 384 height 22
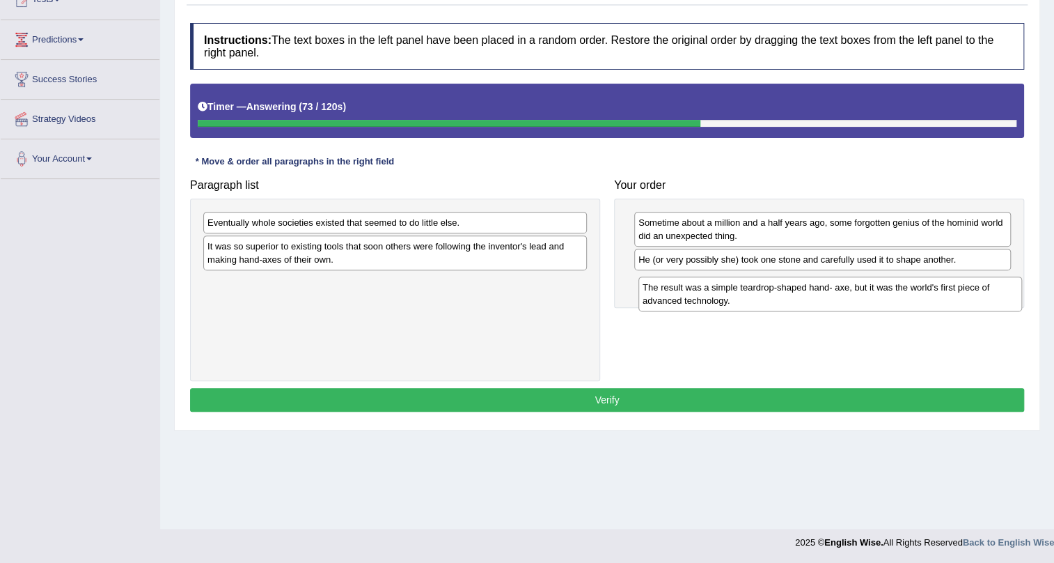
drag, startPoint x: 306, startPoint y: 294, endPoint x: 741, endPoint y: 299, distance: 435.3
click at [741, 299] on div "The result was a simple teardrop-shaped hand- axe, but it was the world's first…" at bounding box center [831, 293] width 384 height 35
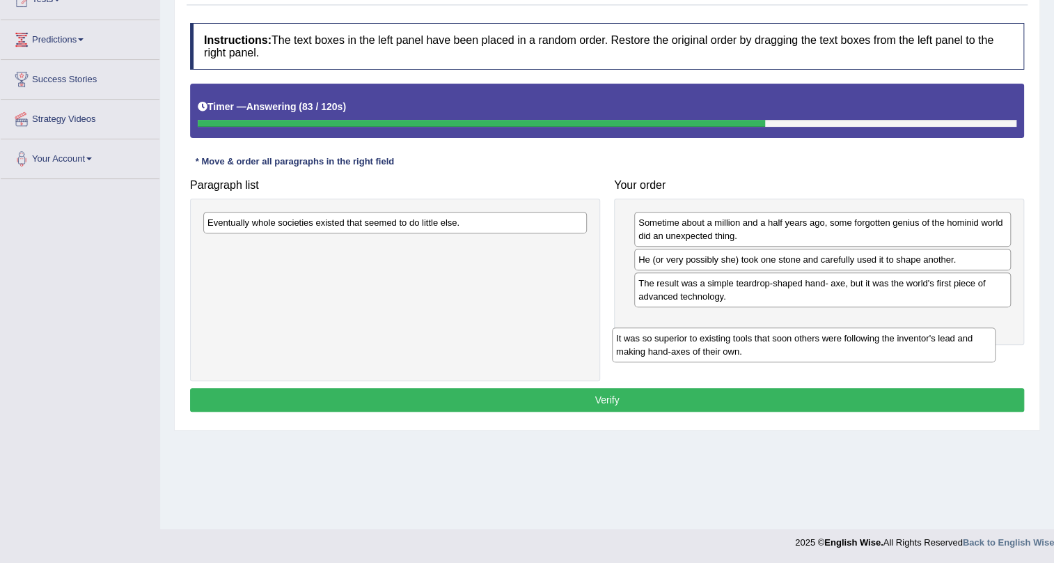
drag, startPoint x: 492, startPoint y: 262, endPoint x: 901, endPoint y: 354, distance: 419.2
click at [901, 354] on div "It was so superior to existing tools that soon others were following the invent…" at bounding box center [804, 344] width 384 height 35
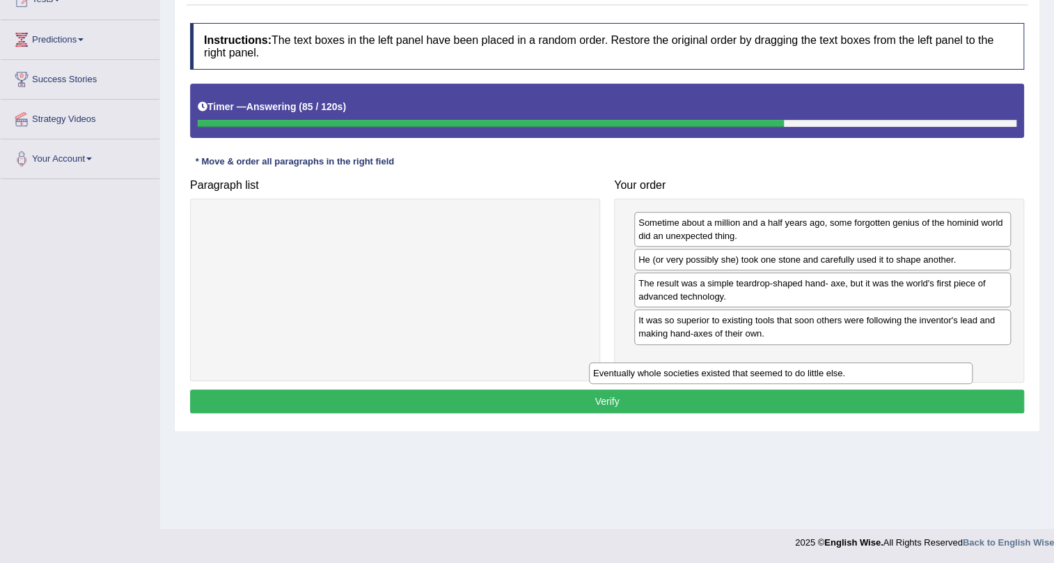
drag, startPoint x: 426, startPoint y: 224, endPoint x: 834, endPoint y: 373, distance: 434.7
click at [834, 373] on div "Eventually whole societies existed that seemed to do little else." at bounding box center [781, 373] width 384 height 22
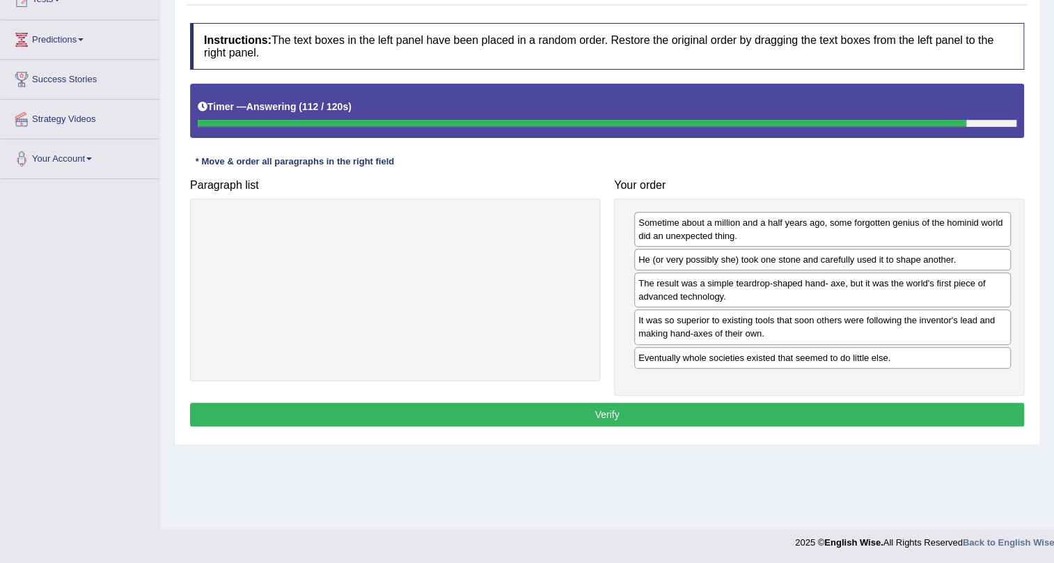
drag, startPoint x: 901, startPoint y: 391, endPoint x: 905, endPoint y: 398, distance: 8.4
click at [905, 398] on div "Instructions: The text boxes in the left panel have been placed in a random ord…" at bounding box center [607, 226] width 841 height 421
click at [909, 410] on button "Verify" at bounding box center [607, 415] width 834 height 24
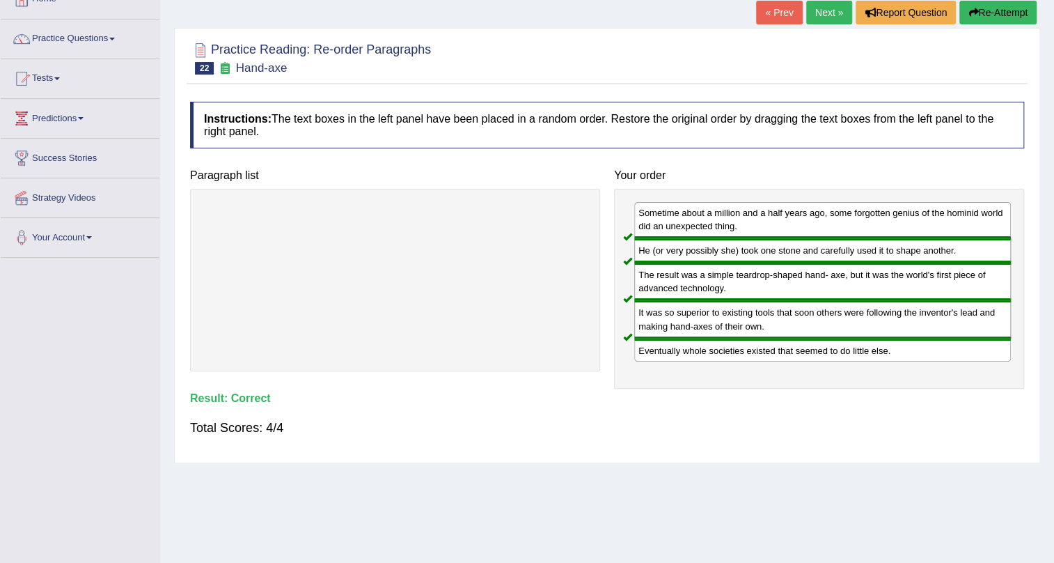
scroll to position [0, 0]
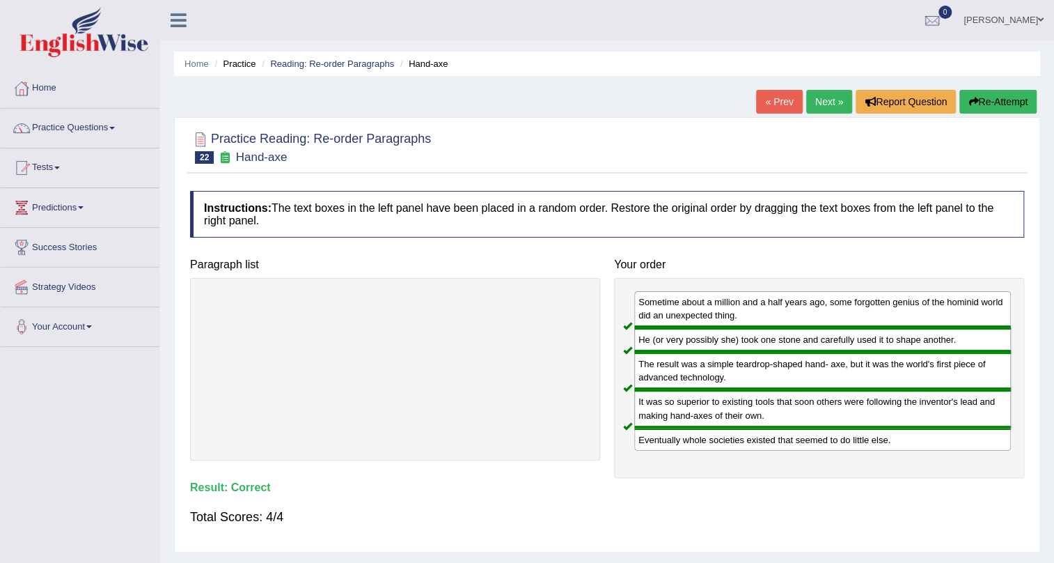
click at [817, 104] on link "Next »" at bounding box center [829, 102] width 46 height 24
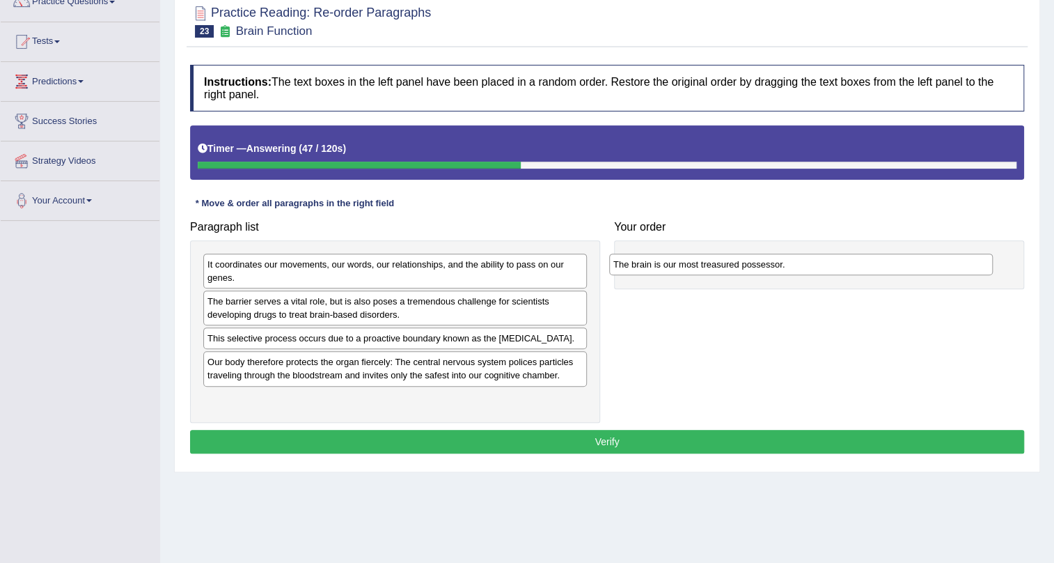
drag, startPoint x: 471, startPoint y: 261, endPoint x: 877, endPoint y: 260, distance: 406.0
click at [877, 260] on div "The brain is our most treasured possessor." at bounding box center [801, 264] width 384 height 22
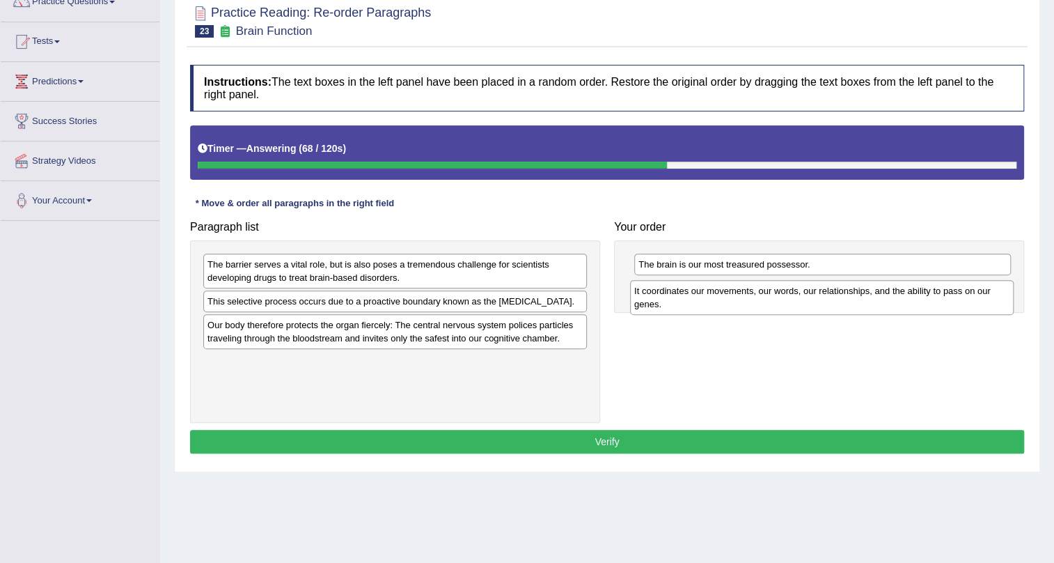
drag, startPoint x: 304, startPoint y: 266, endPoint x: 734, endPoint y: 294, distance: 431.3
click at [734, 294] on div "It coordinates our movements, our words, our relationships, and the ability to …" at bounding box center [822, 297] width 384 height 35
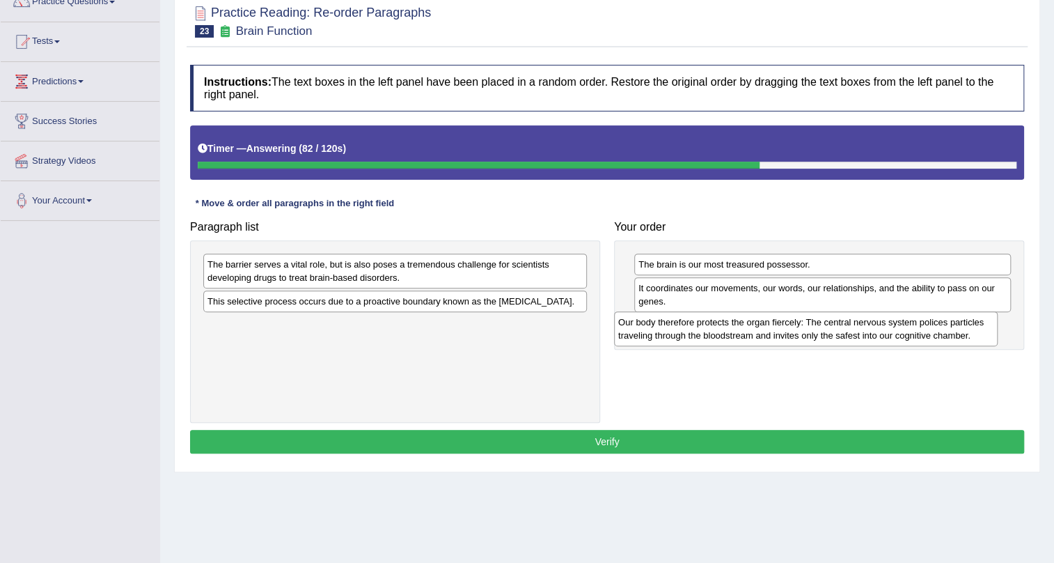
drag, startPoint x: 515, startPoint y: 338, endPoint x: 931, endPoint y: 336, distance: 415.8
click at [931, 336] on div "Our body therefore protects the organ fiercely: The central nervous system poli…" at bounding box center [806, 328] width 384 height 35
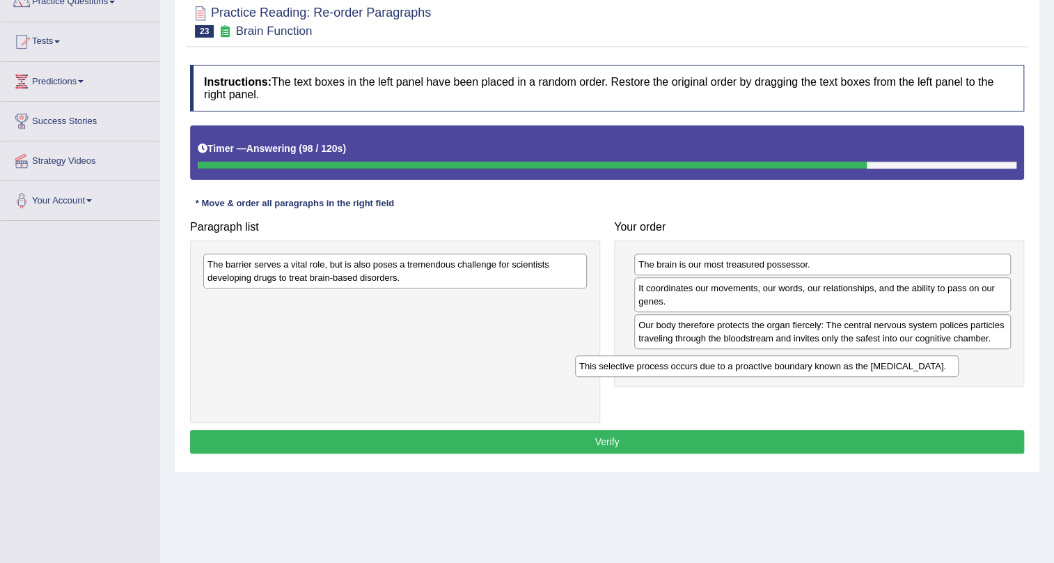
drag, startPoint x: 574, startPoint y: 302, endPoint x: 946, endPoint y: 366, distance: 377.5
click at [946, 366] on div "This selective process occurs due to a proactive boundary known as the blood-br…" at bounding box center [767, 366] width 384 height 22
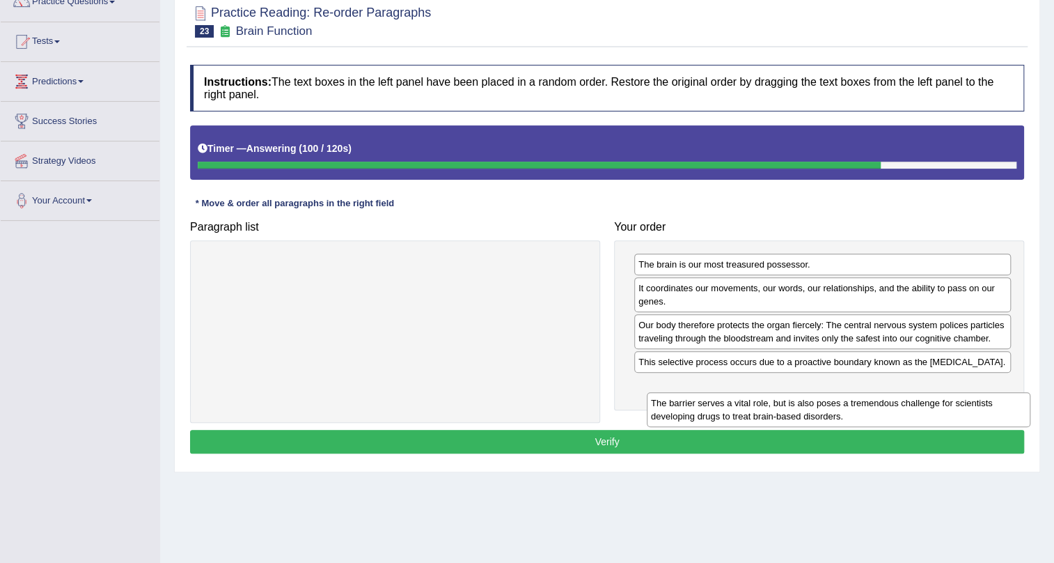
drag, startPoint x: 406, startPoint y: 267, endPoint x: 833, endPoint y: 387, distance: 443.6
click at [833, 392] on div "The barrier serves a vital role, but is also poses a tremendous challenge for s…" at bounding box center [839, 409] width 384 height 35
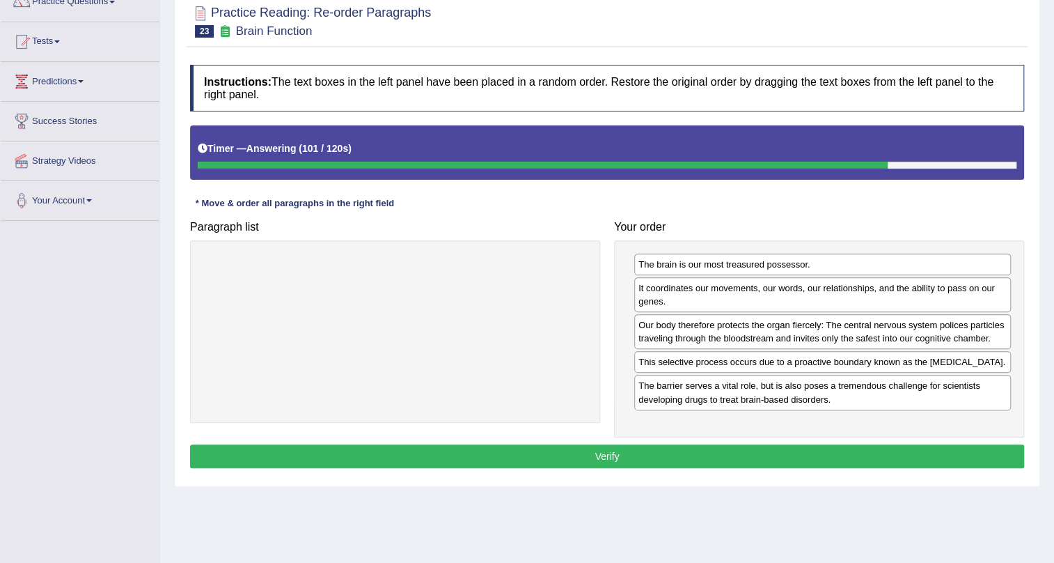
click at [779, 453] on button "Verify" at bounding box center [607, 456] width 834 height 24
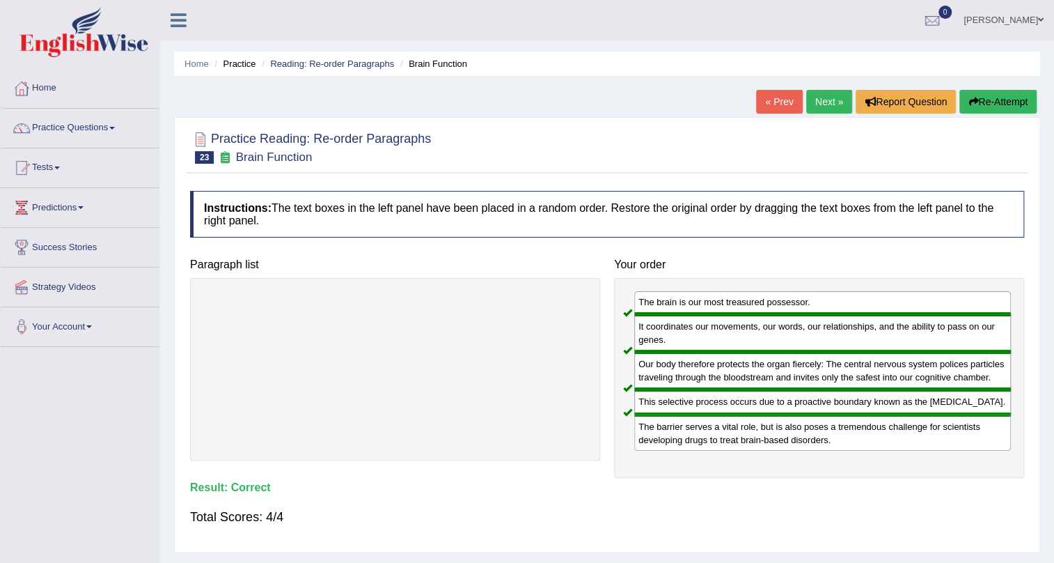
click at [827, 107] on link "Next »" at bounding box center [829, 102] width 46 height 24
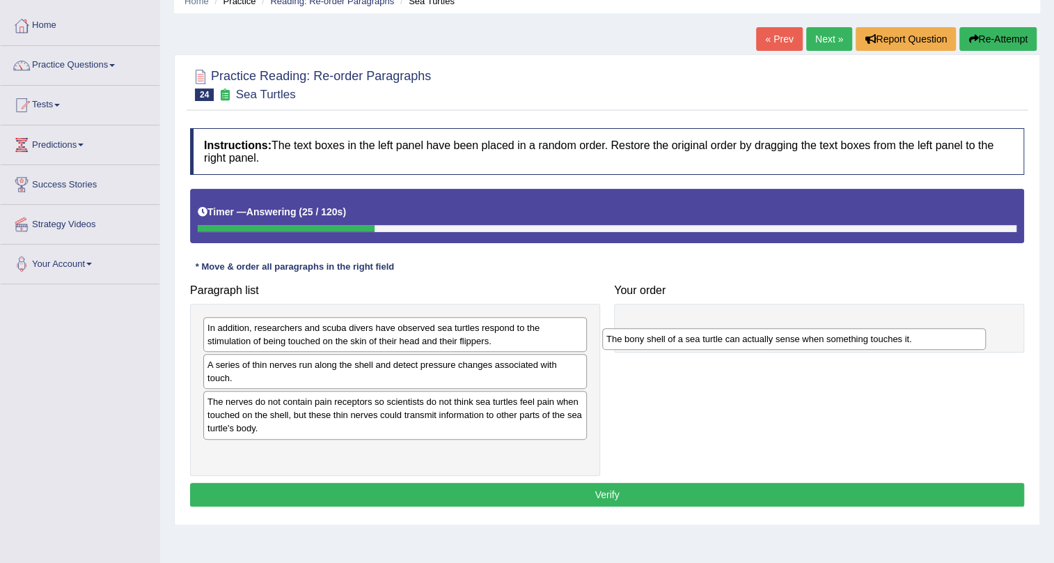
drag, startPoint x: 419, startPoint y: 403, endPoint x: 818, endPoint y: 341, distance: 403.9
click at [818, 341] on div "The bony shell of a sea turtle can actually sense when something touches it." at bounding box center [794, 339] width 384 height 22
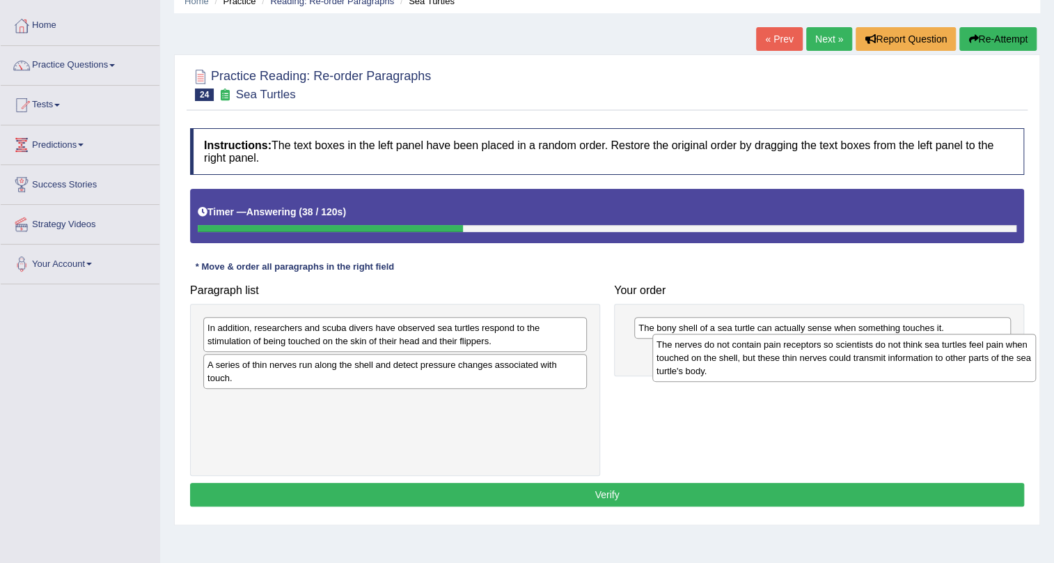
drag, startPoint x: 403, startPoint y: 421, endPoint x: 852, endPoint y: 364, distance: 452.8
click at [852, 364] on div "The nerves do not contain pain receptors so scientists do not think sea turtles…" at bounding box center [845, 358] width 384 height 48
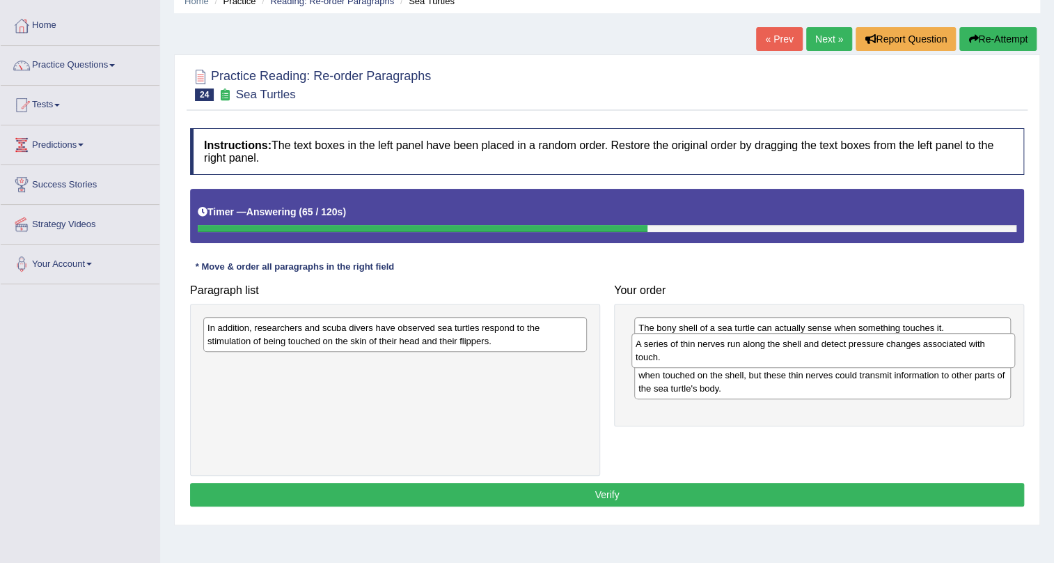
drag, startPoint x: 547, startPoint y: 373, endPoint x: 975, endPoint y: 352, distance: 428.8
click at [975, 352] on div "A series of thin nerves run along the shell and detect pressure changes associa…" at bounding box center [824, 350] width 384 height 35
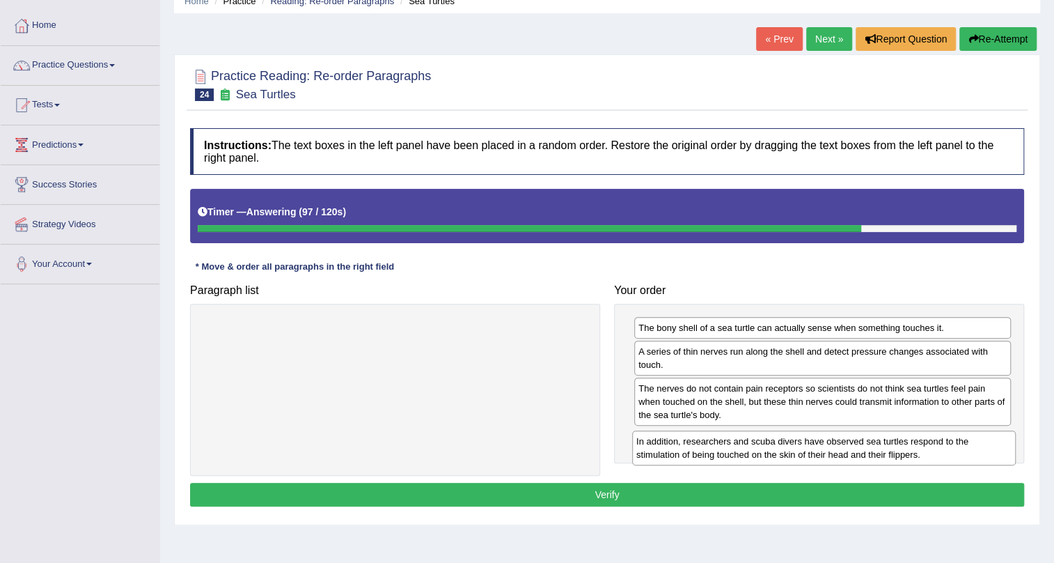
drag, startPoint x: 431, startPoint y: 339, endPoint x: 860, endPoint y: 453, distance: 443.7
click at [860, 453] on div "In addition, researchers and scuba divers have observed sea turtles respond to …" at bounding box center [824, 447] width 384 height 35
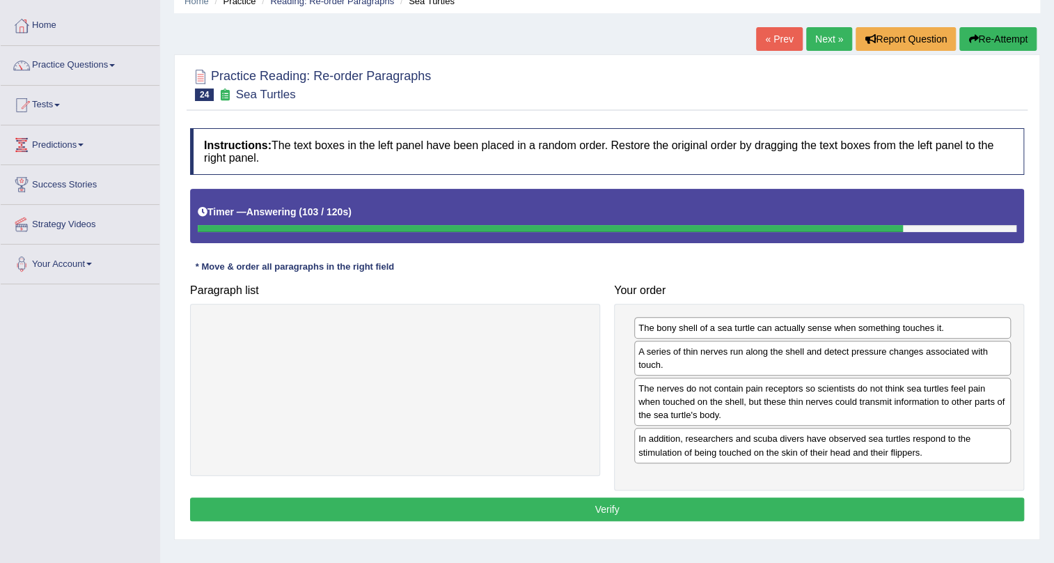
click at [639, 507] on button "Verify" at bounding box center [607, 509] width 834 height 24
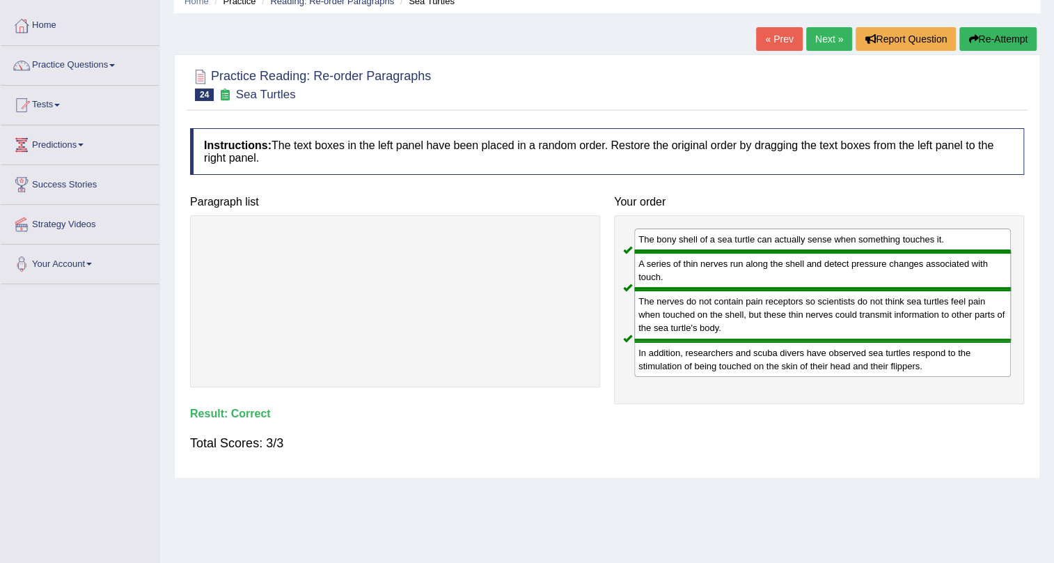
click at [829, 39] on link "Next »" at bounding box center [829, 39] width 46 height 24
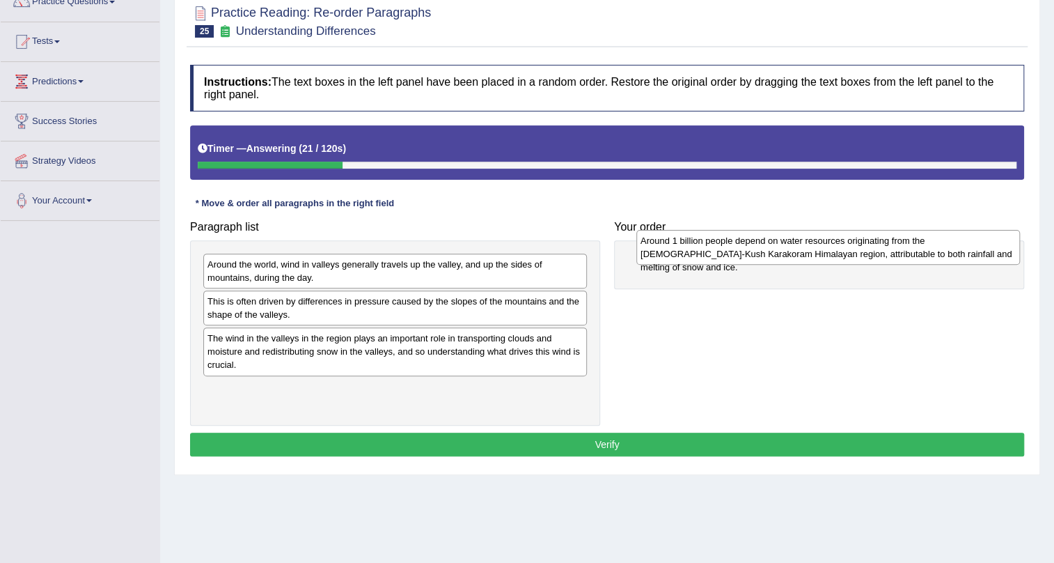
drag, startPoint x: 284, startPoint y: 349, endPoint x: 717, endPoint y: 251, distance: 444.0
click at [717, 251] on div "Around 1 billion people depend on water resources originating from the [DEMOGRA…" at bounding box center [829, 247] width 384 height 35
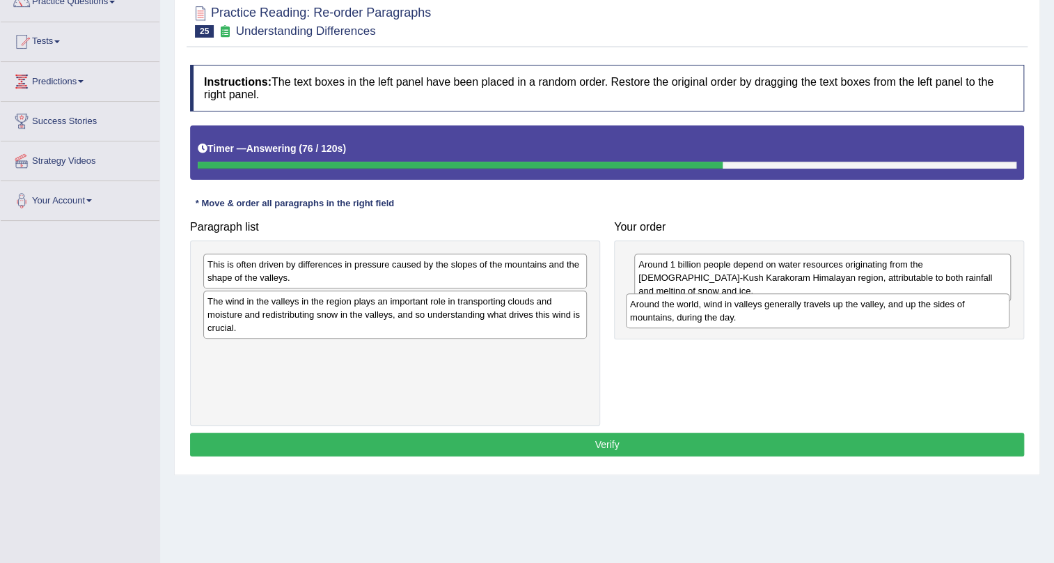
drag, startPoint x: 474, startPoint y: 270, endPoint x: 896, endPoint y: 309, distance: 424.6
click at [896, 309] on div "Around the world, wind in valleys generally travels up the valley, and up the s…" at bounding box center [818, 310] width 384 height 35
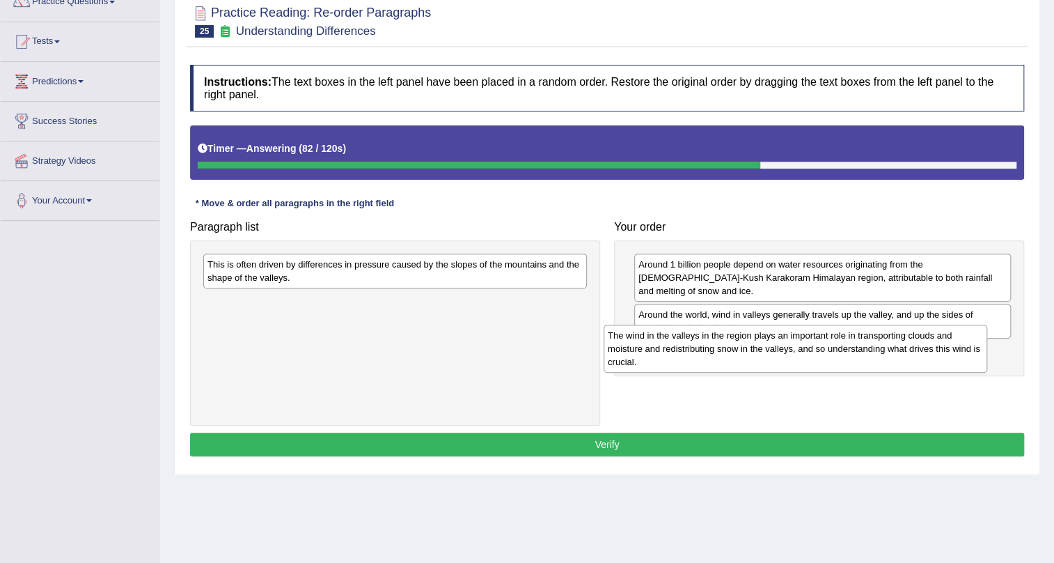
drag, startPoint x: 419, startPoint y: 313, endPoint x: 820, endPoint y: 348, distance: 401.9
click at [820, 348] on div "The wind in the valleys in the region plays an important role in transporting c…" at bounding box center [796, 349] width 384 height 48
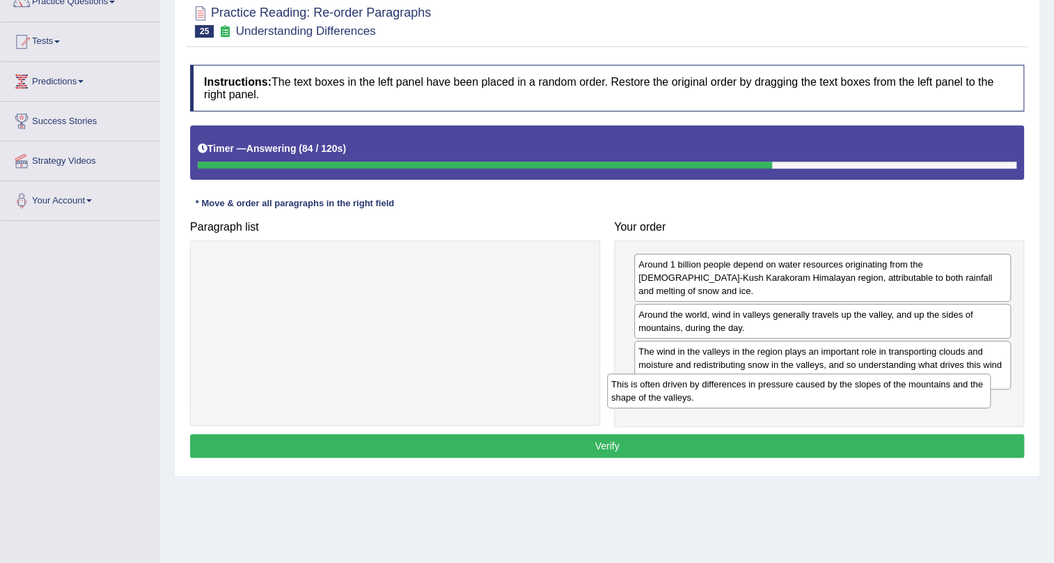
drag, startPoint x: 491, startPoint y: 272, endPoint x: 889, endPoint y: 389, distance: 415.2
click at [889, 389] on div "This is often driven by differences in pressure caused by the slopes of the mou…" at bounding box center [799, 390] width 384 height 35
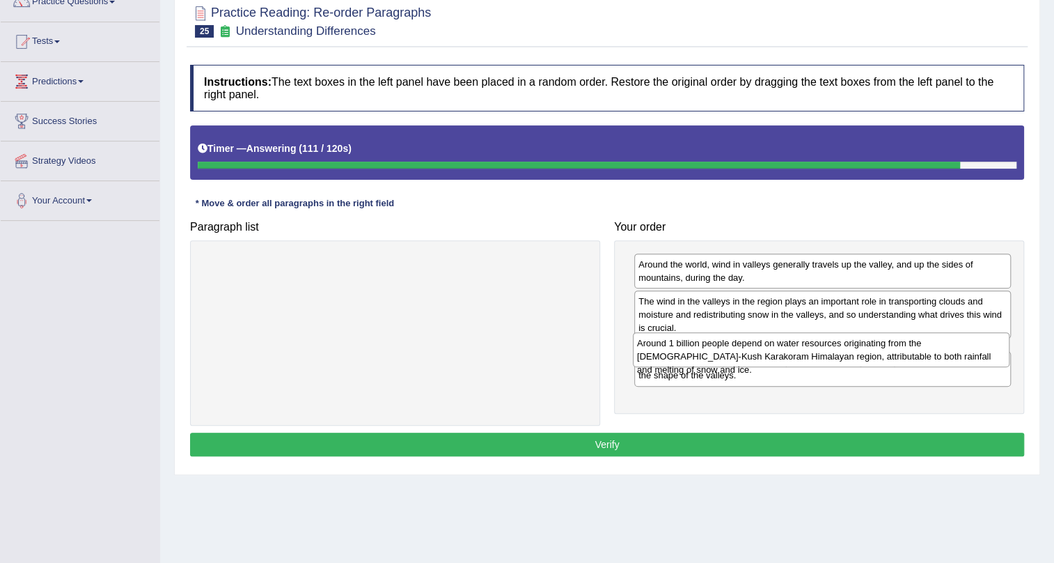
drag, startPoint x: 861, startPoint y: 273, endPoint x: 860, endPoint y: 352, distance: 78.7
click at [860, 352] on div "Around 1 billion people depend on water resources originating from the [DEMOGRA…" at bounding box center [821, 349] width 377 height 35
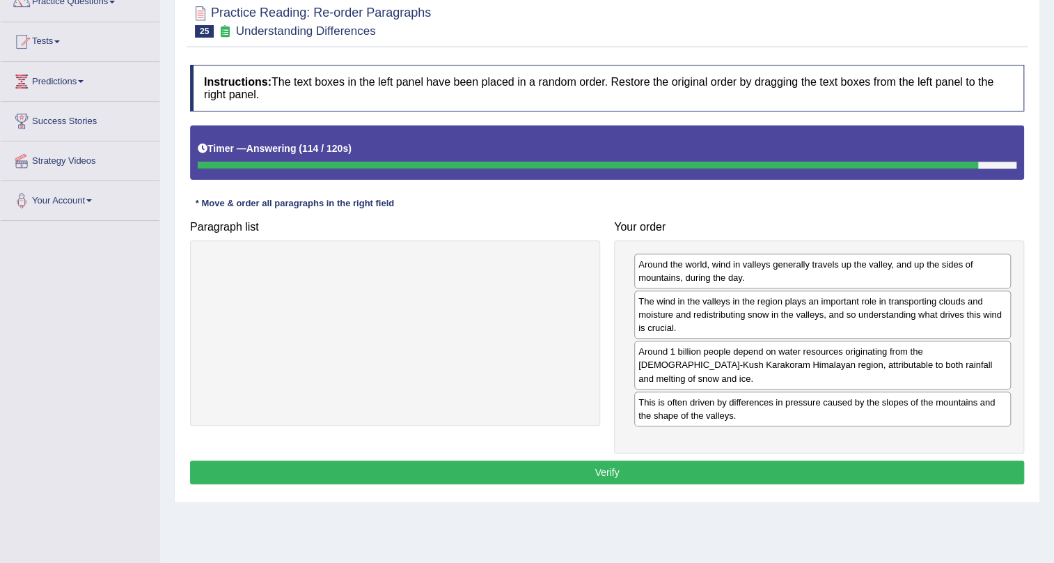
click at [678, 461] on button "Verify" at bounding box center [607, 472] width 834 height 24
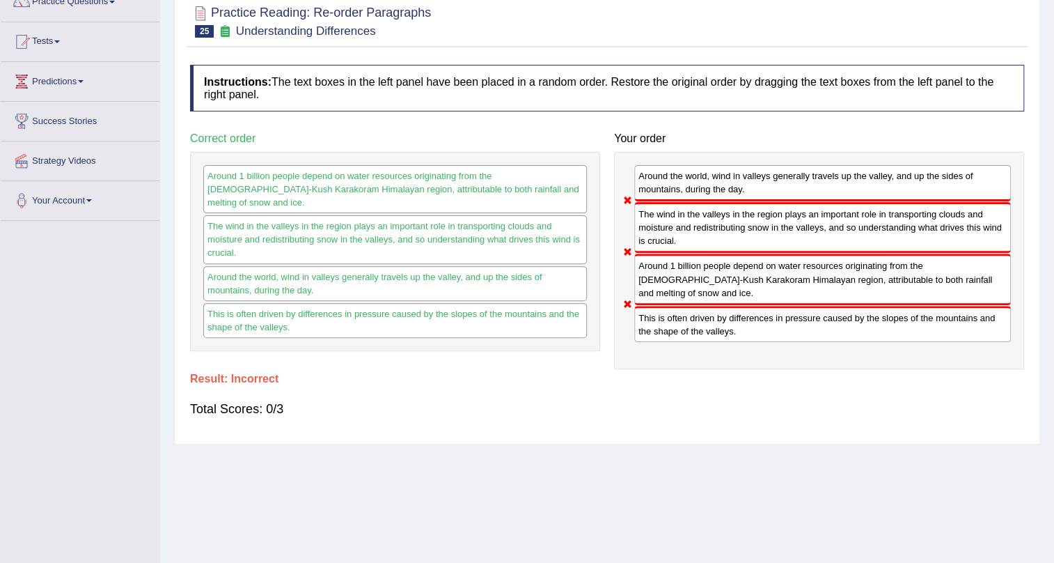
click at [810, 281] on div "Around 1 billion people depend on water resources originating from the [DEMOGRA…" at bounding box center [822, 278] width 377 height 51
click at [822, 251] on div "The wind in the valleys in the region plays an important role in transporting c…" at bounding box center [822, 227] width 377 height 51
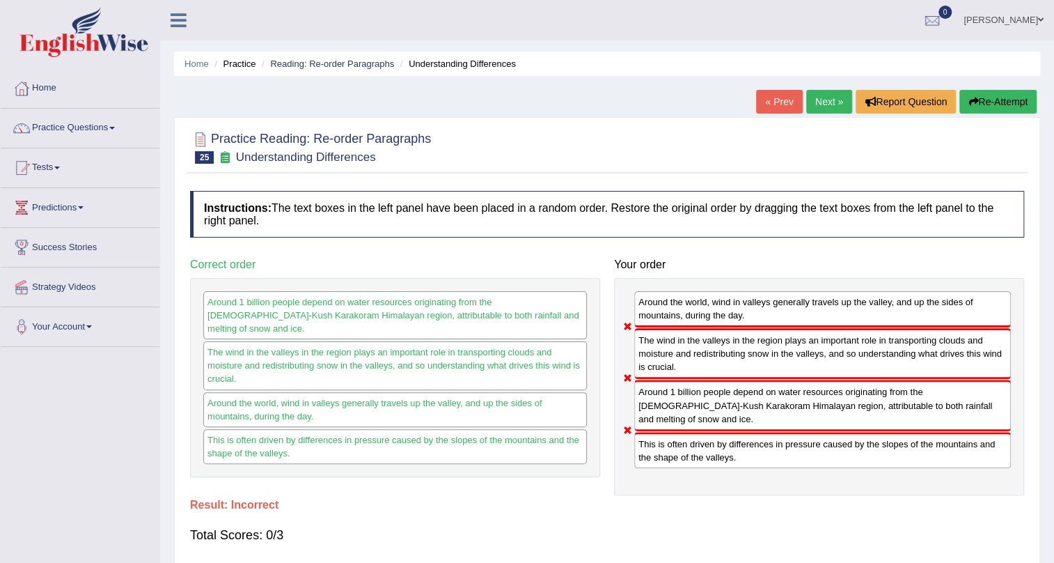
click at [1007, 104] on button "Re-Attempt" at bounding box center [998, 102] width 77 height 24
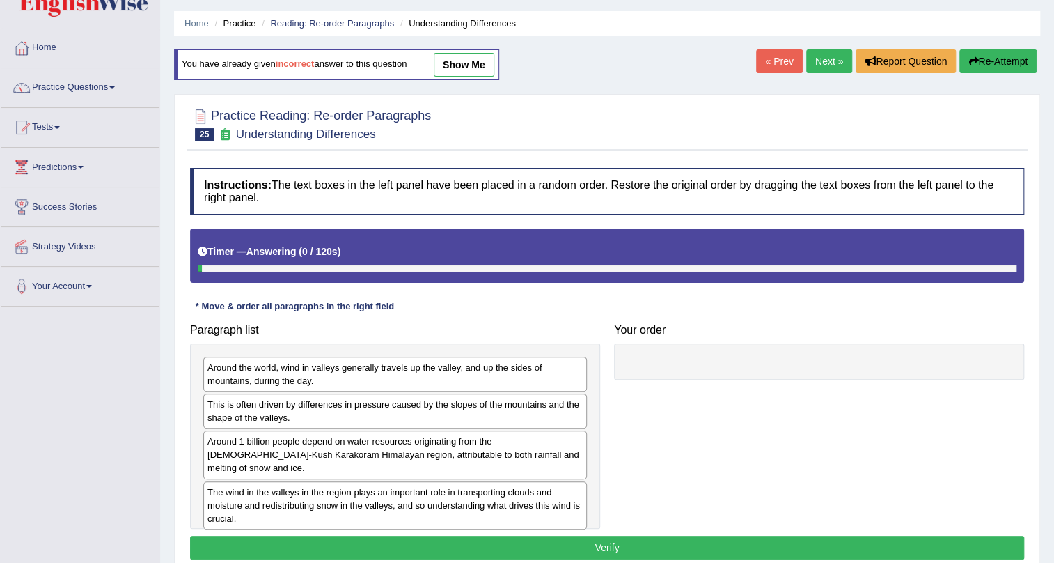
scroll to position [63, 0]
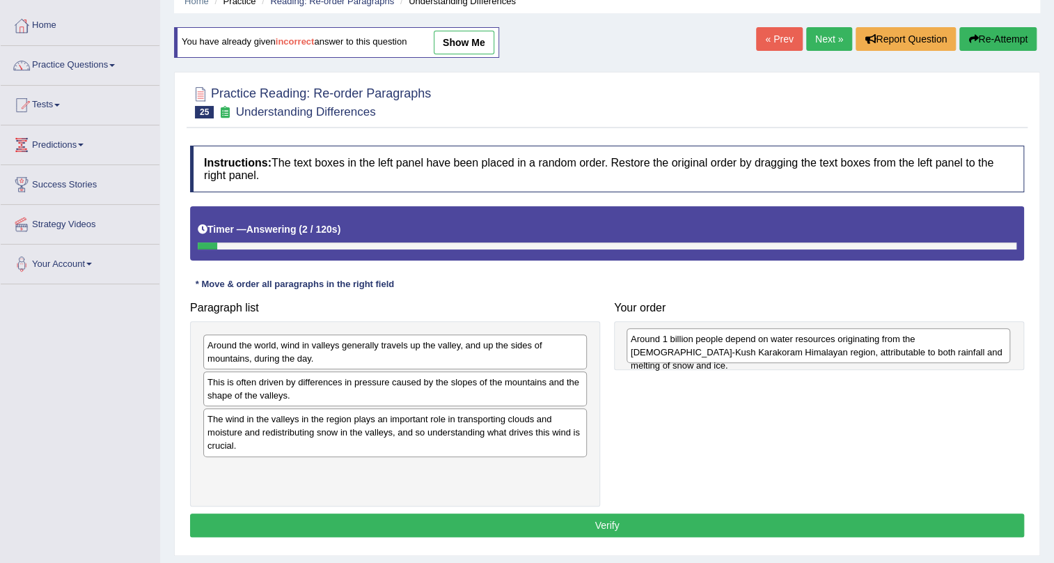
drag, startPoint x: 263, startPoint y: 431, endPoint x: 687, endPoint y: 350, distance: 431.1
click at [687, 350] on div "Around 1 billion people depend on water resources originating from the [DEMOGRA…" at bounding box center [819, 345] width 384 height 35
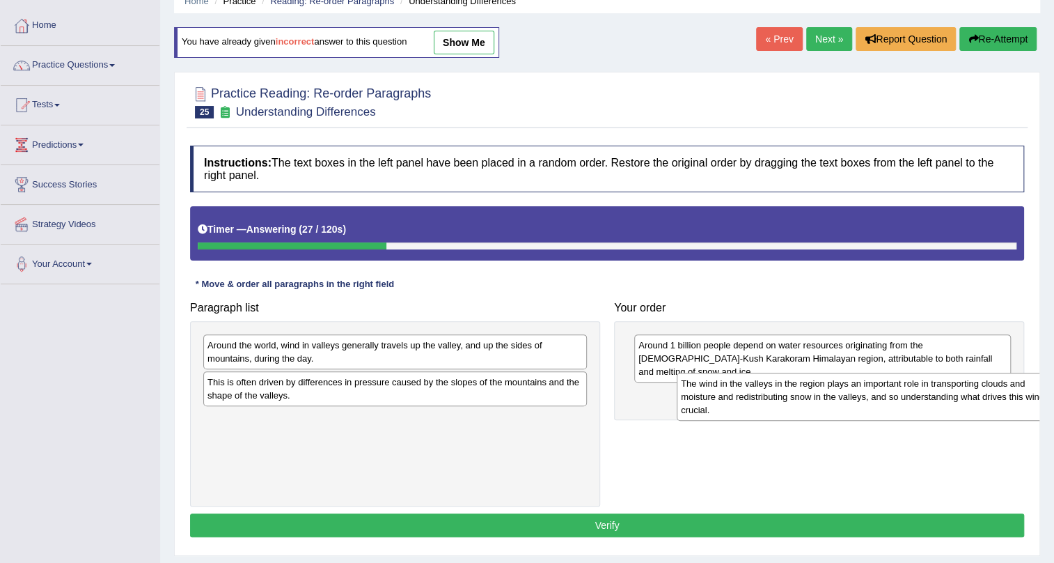
drag, startPoint x: 305, startPoint y: 438, endPoint x: 740, endPoint y: 403, distance: 436.6
click at [740, 403] on div "The wind in the valleys in the region plays an important role in transporting c…" at bounding box center [869, 397] width 384 height 48
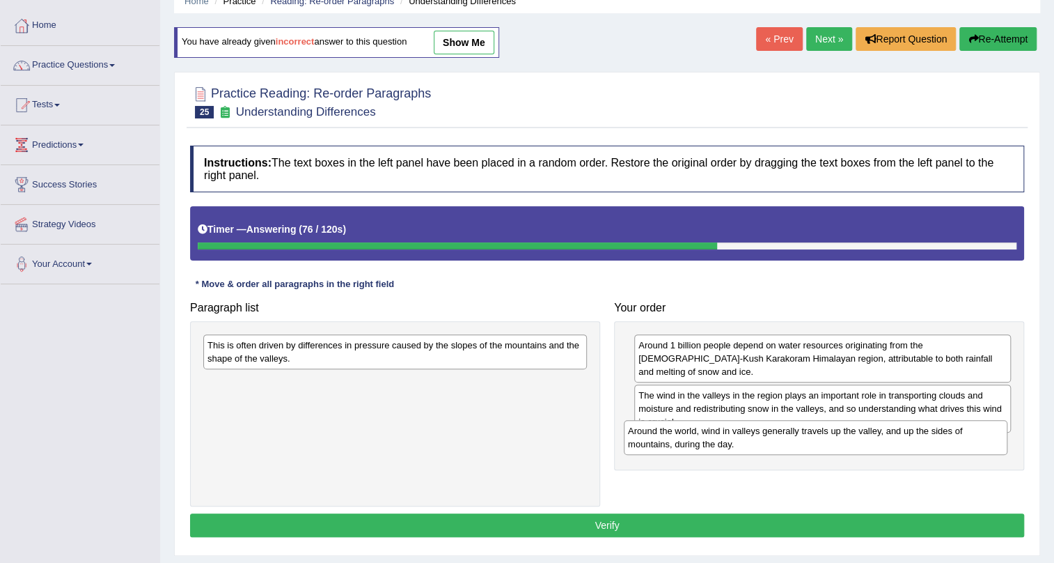
drag, startPoint x: 382, startPoint y: 355, endPoint x: 803, endPoint y: 441, distance: 429.3
click at [803, 441] on div "Around the world, wind in valleys generally travels up the valley, and up the s…" at bounding box center [816, 437] width 384 height 35
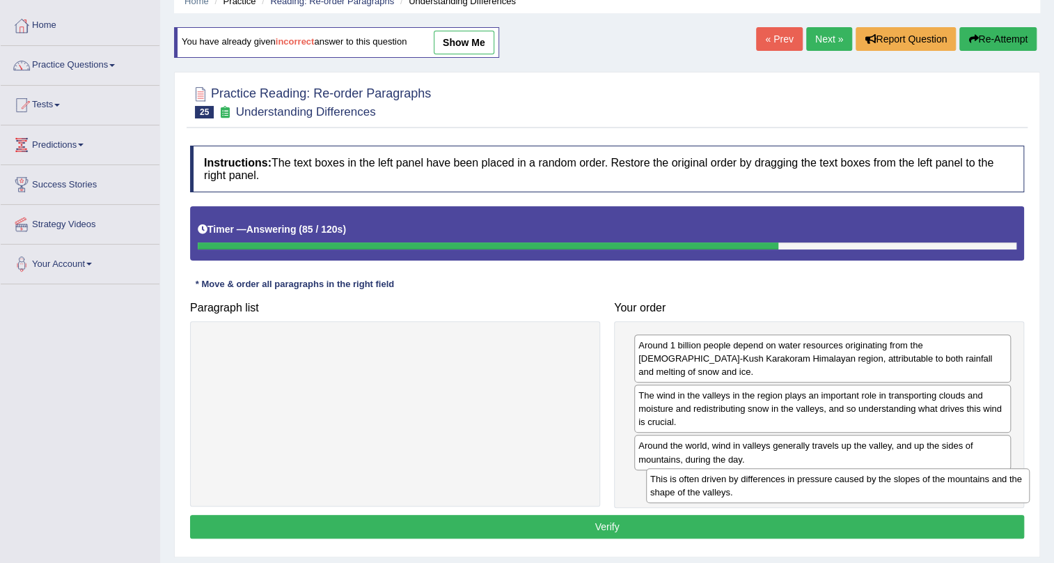
drag, startPoint x: 313, startPoint y: 353, endPoint x: 756, endPoint y: 486, distance: 461.8
click at [756, 486] on div "This is often driven by differences in pressure caused by the slopes of the mou…" at bounding box center [838, 485] width 384 height 35
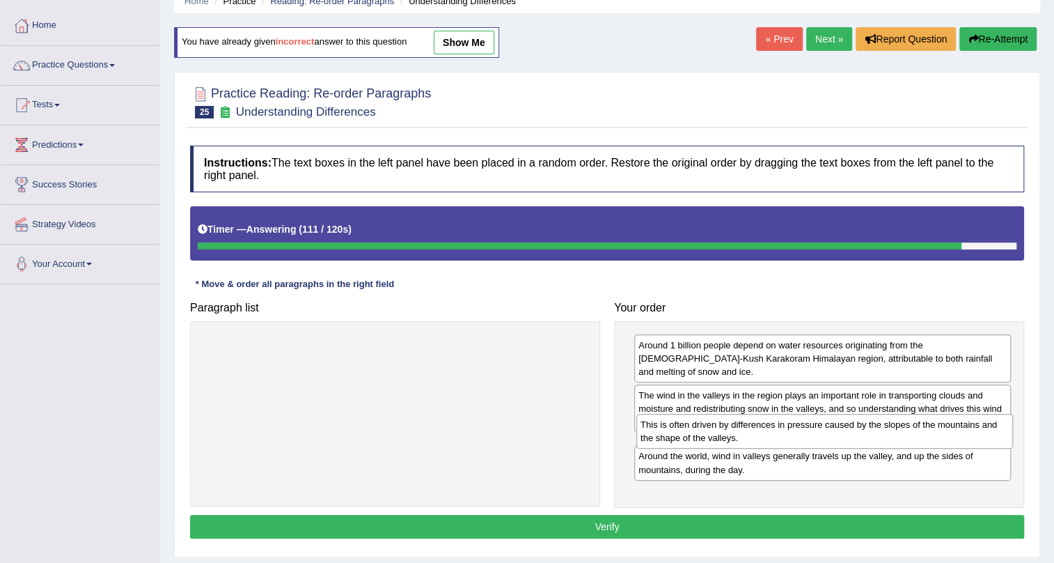
drag, startPoint x: 717, startPoint y: 476, endPoint x: 719, endPoint y: 432, distance: 43.9
click at [719, 432] on div "This is often driven by differences in pressure caused by the slopes of the mou…" at bounding box center [825, 431] width 377 height 35
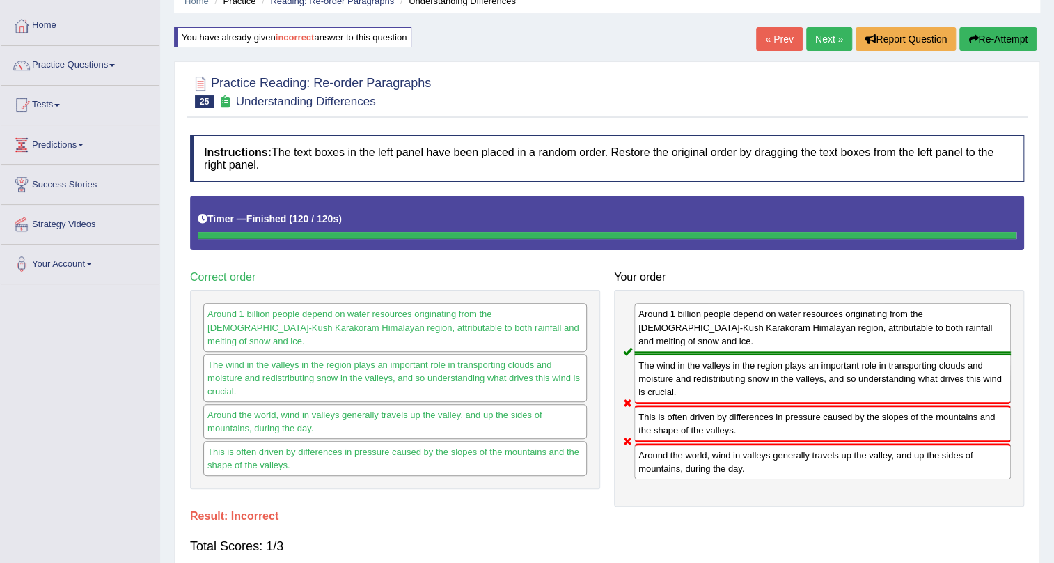
click at [1010, 36] on button "Re-Attempt" at bounding box center [998, 39] width 77 height 24
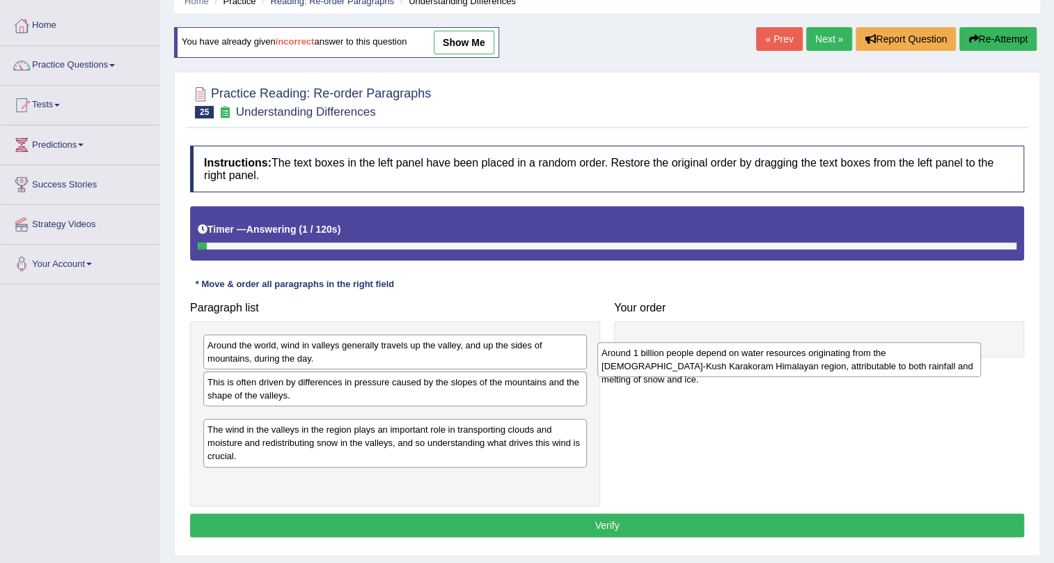
drag, startPoint x: 267, startPoint y: 420, endPoint x: 663, endPoint y: 352, distance: 402.0
click at [663, 352] on div "Around 1 billion people depend on water resources originating from the Hindu-Ku…" at bounding box center [790, 359] width 384 height 35
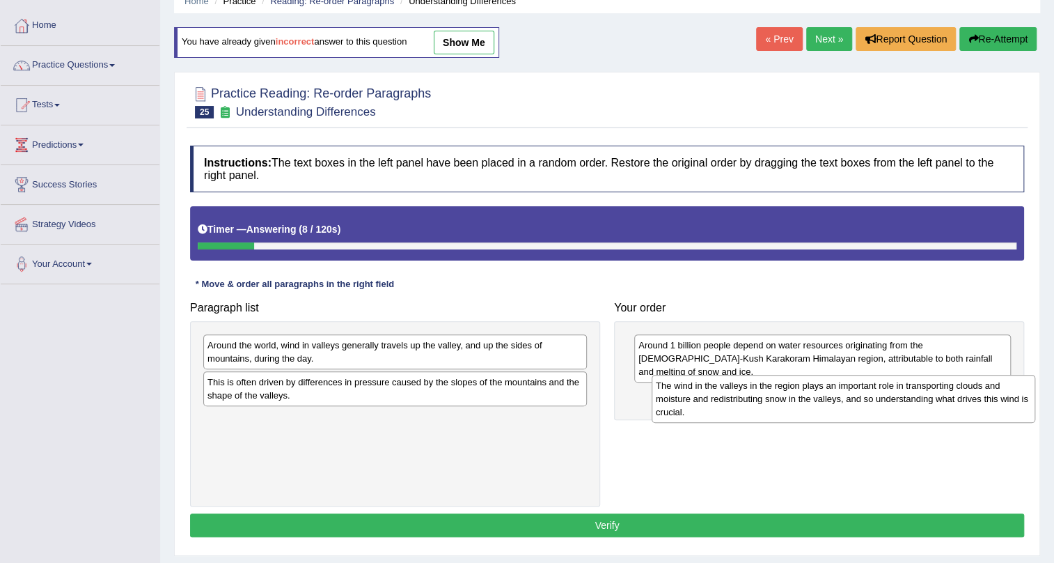
drag, startPoint x: 292, startPoint y: 431, endPoint x: 740, endPoint y: 397, distance: 449.8
click at [740, 397] on div "The wind in the valleys in the region plays an important role in transporting c…" at bounding box center [844, 399] width 384 height 48
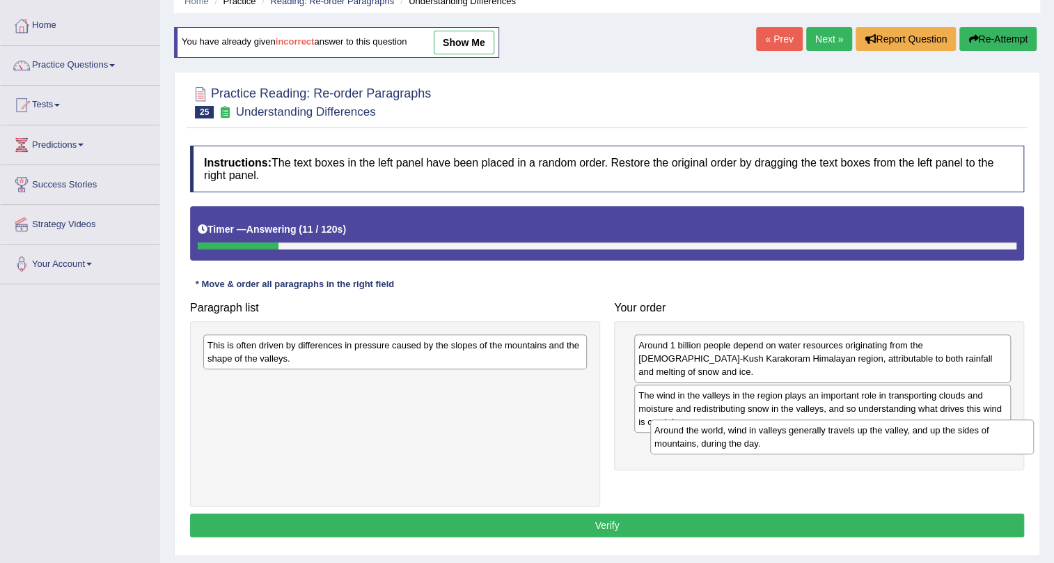
drag, startPoint x: 325, startPoint y: 355, endPoint x: 772, endPoint y: 440, distance: 455.1
click at [772, 440] on div "Around the world, wind in valleys generally travels up the valley, and up the s…" at bounding box center [842, 436] width 384 height 35
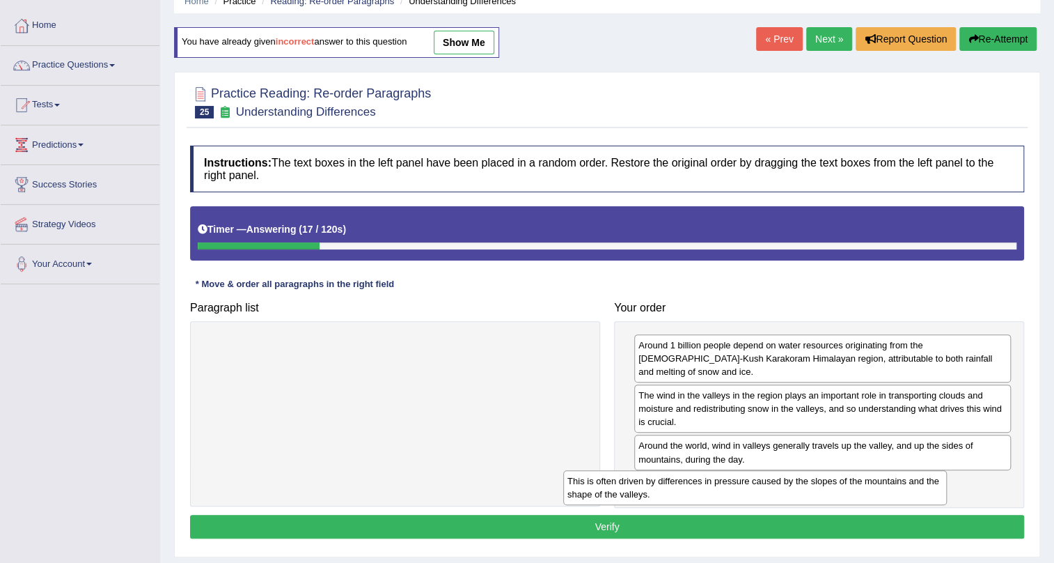
drag, startPoint x: 483, startPoint y: 352, endPoint x: 843, endPoint y: 487, distance: 384.6
click at [843, 487] on div "This is often driven by differences in pressure caused by the slopes of the mou…" at bounding box center [755, 487] width 384 height 35
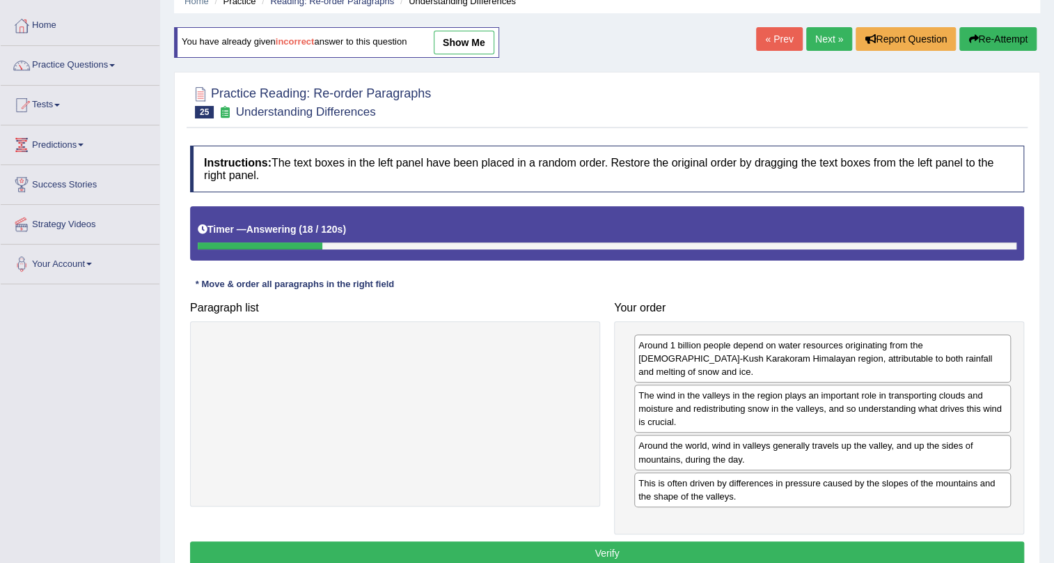
click at [850, 521] on div "Instructions: The text boxes in the left panel have been placed in a random ord…" at bounding box center [607, 357] width 841 height 437
click at [851, 541] on button "Verify" at bounding box center [607, 553] width 834 height 24
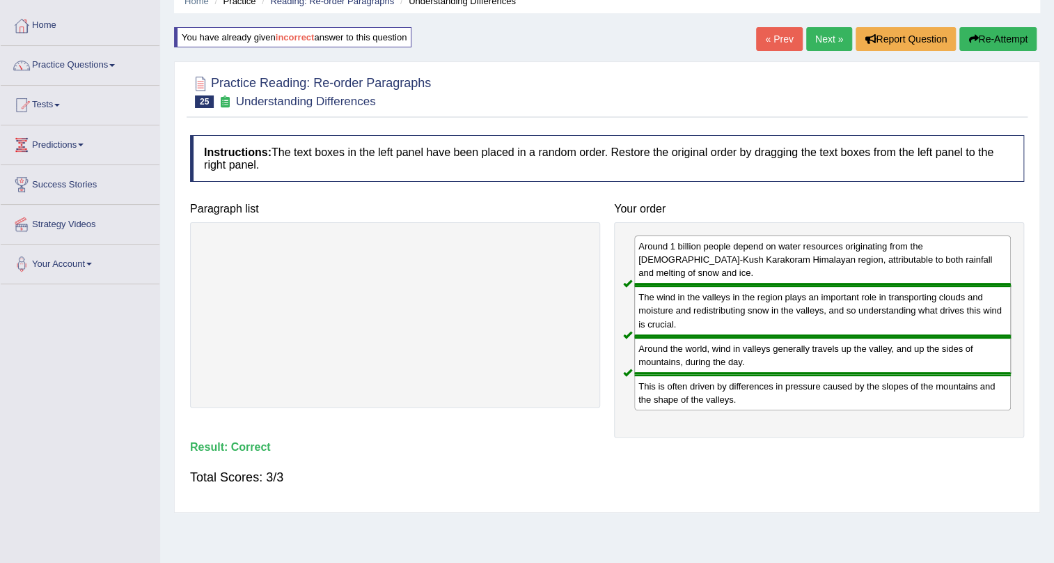
click at [831, 42] on link "Next »" at bounding box center [829, 39] width 46 height 24
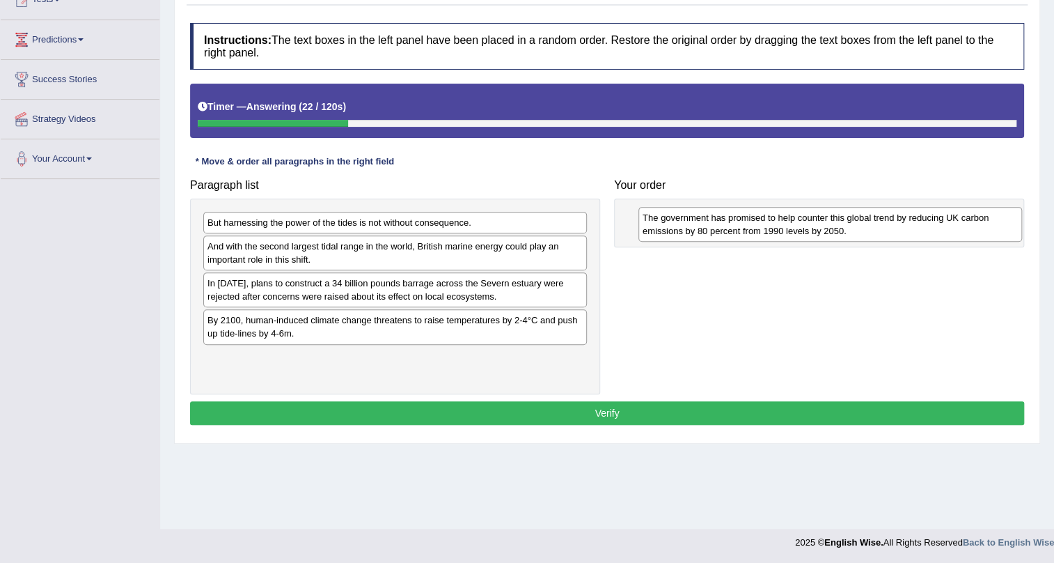
drag, startPoint x: 449, startPoint y: 289, endPoint x: 895, endPoint y: 221, distance: 450.8
click at [895, 221] on div "The government has promised to help counter this global trend by reducing UK ca…" at bounding box center [831, 224] width 384 height 35
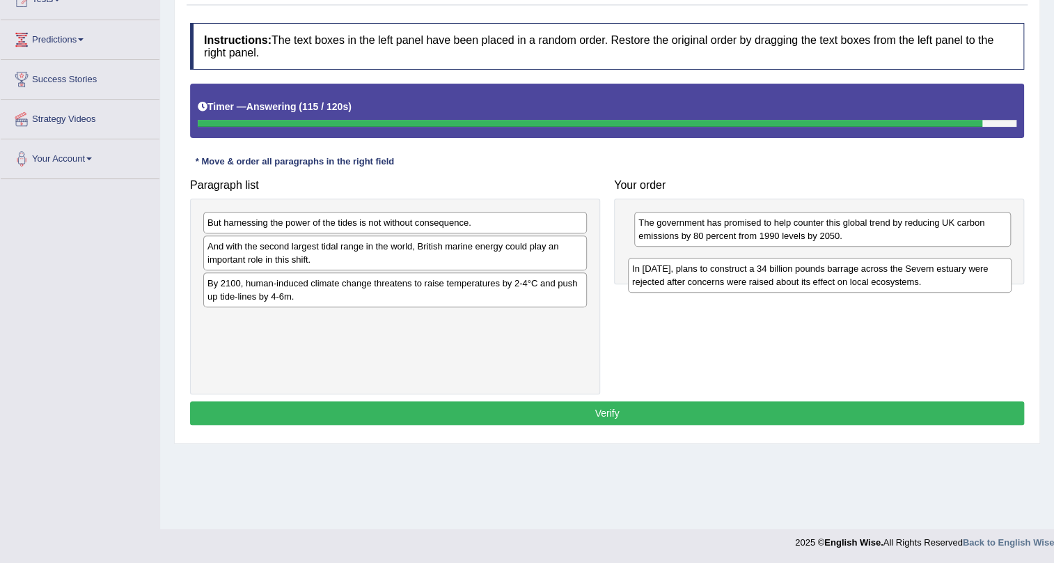
drag, startPoint x: 322, startPoint y: 295, endPoint x: 747, endPoint y: 280, distance: 425.1
click at [747, 280] on div "In [DATE], plans to construct a 34 billion pounds barrage across the Severn est…" at bounding box center [820, 275] width 384 height 35
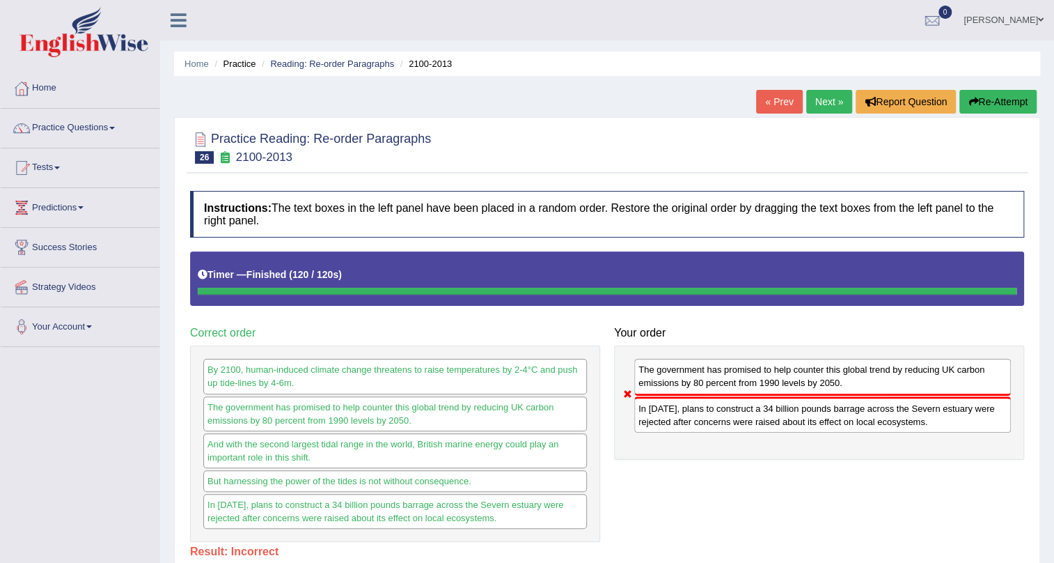
click at [995, 97] on button "Re-Attempt" at bounding box center [998, 102] width 77 height 24
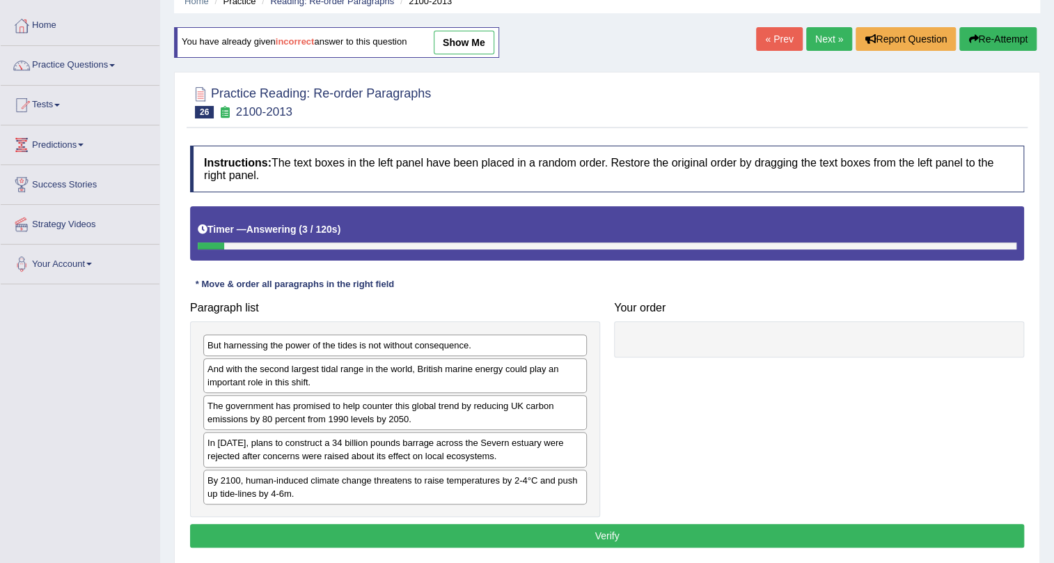
scroll to position [126, 0]
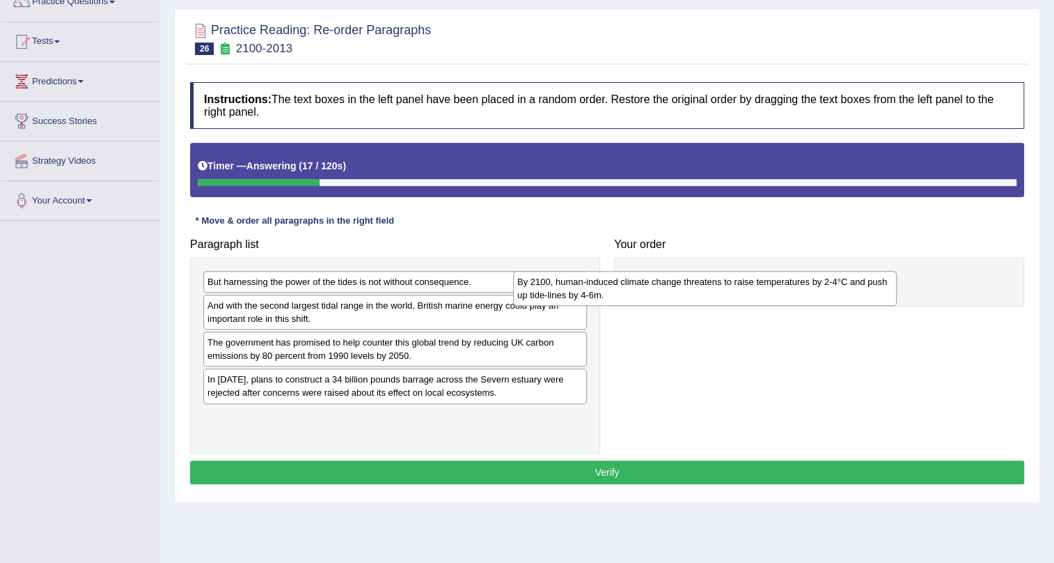
drag, startPoint x: 539, startPoint y: 424, endPoint x: 919, endPoint y: 281, distance: 406.2
click at [897, 283] on div "By 2100, human-induced climate change threatens to raise temperatures by 2-4°C …" at bounding box center [705, 288] width 384 height 35
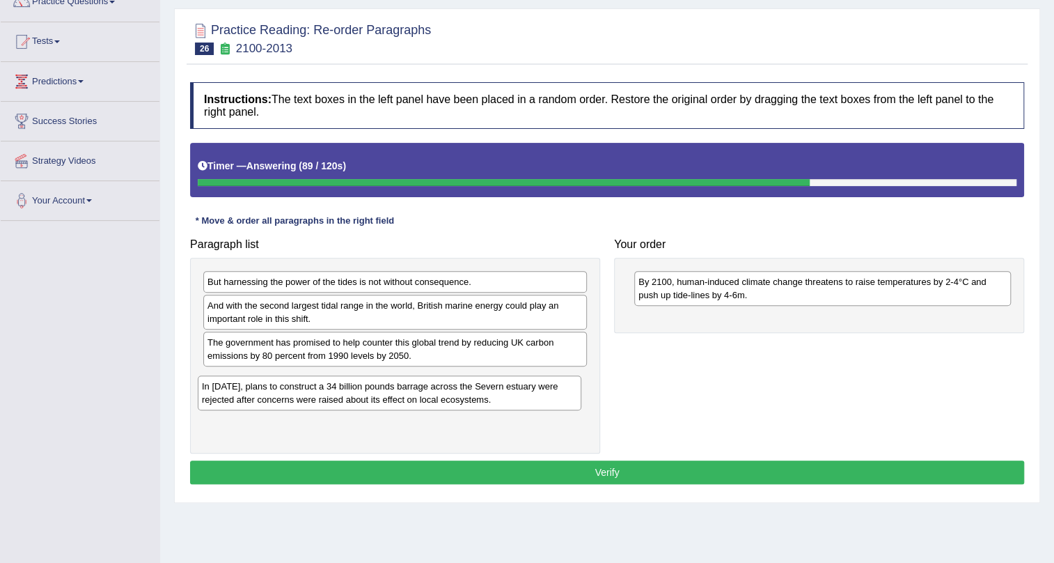
drag, startPoint x: 286, startPoint y: 386, endPoint x: 280, endPoint y: 393, distance: 8.9
click at [280, 393] on div "In 2013, plans to construct a 34 billion pounds barrage across the Severn estua…" at bounding box center [390, 392] width 384 height 35
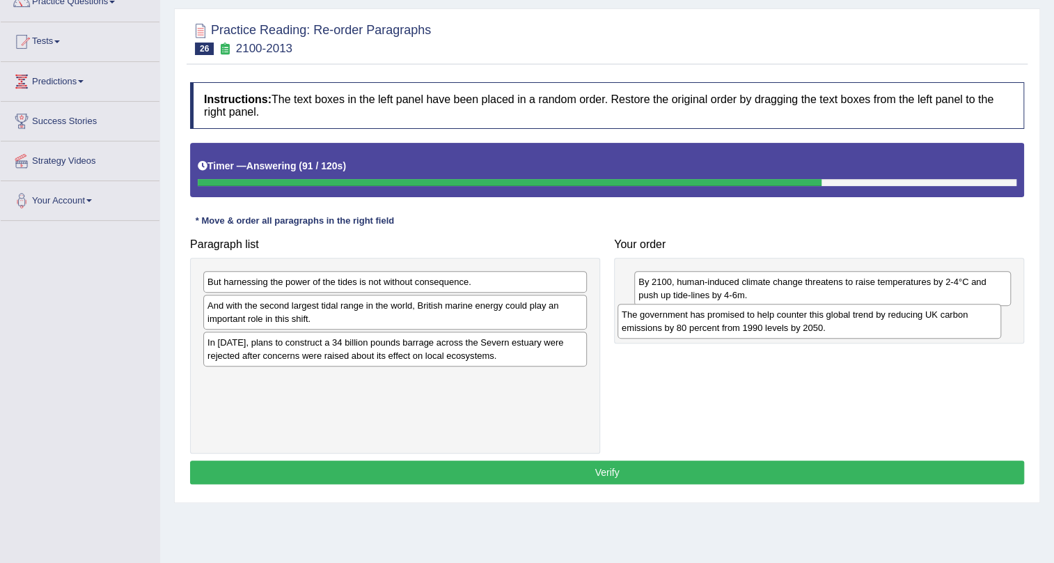
drag, startPoint x: 294, startPoint y: 354, endPoint x: 708, endPoint y: 326, distance: 415.3
click at [708, 326] on div "The government has promised to help counter this global trend by reducing UK ca…" at bounding box center [810, 321] width 384 height 35
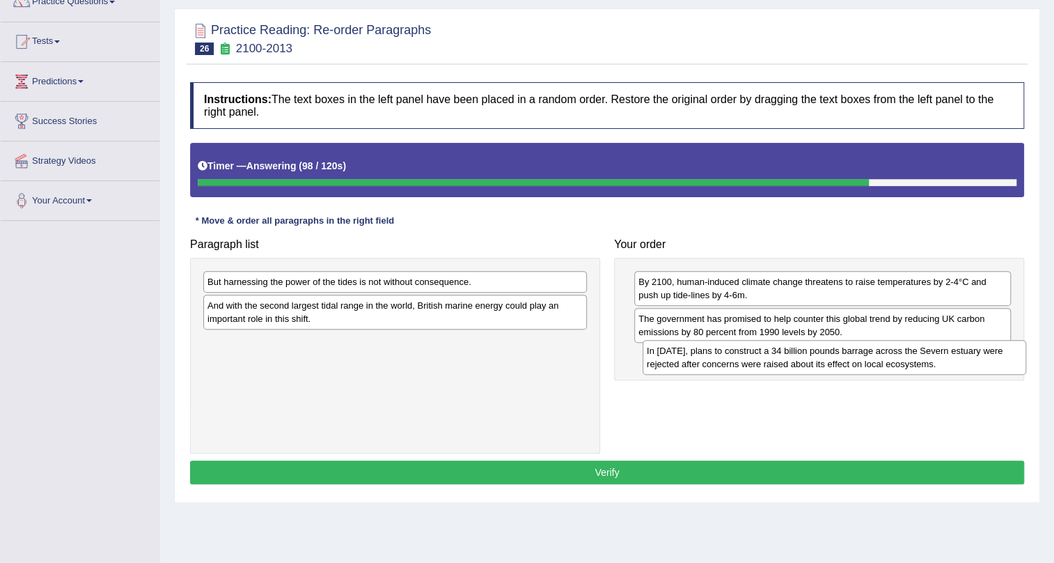
drag, startPoint x: 299, startPoint y: 350, endPoint x: 738, endPoint y: 359, distance: 439.5
click at [738, 359] on div "In 2013, plans to construct a 34 billion pounds barrage across the Severn estua…" at bounding box center [835, 357] width 384 height 35
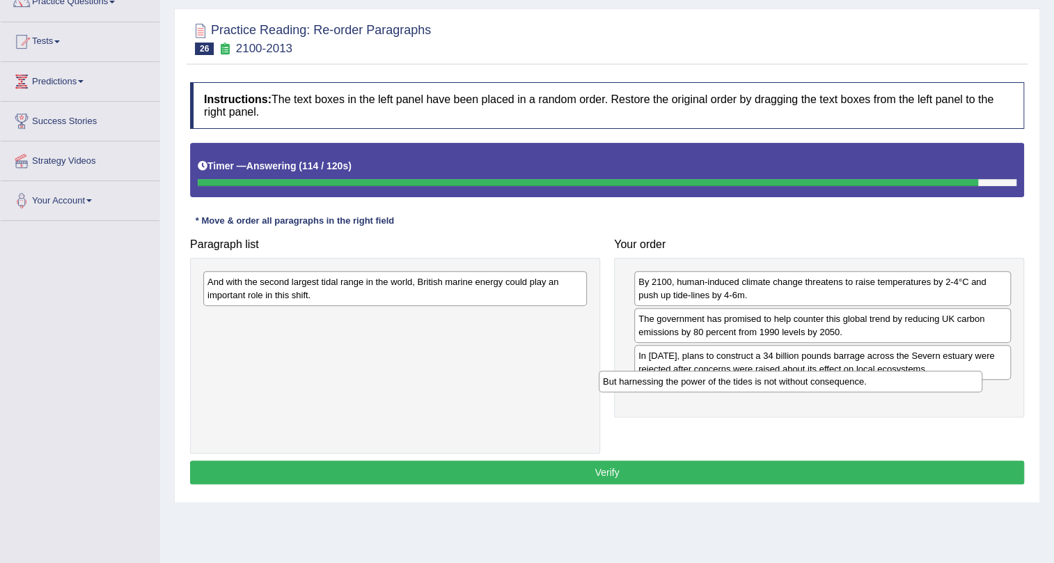
drag, startPoint x: 357, startPoint y: 282, endPoint x: 752, endPoint y: 382, distance: 408.1
click at [752, 382] on div "But harnessing the power of the tides is not without consequence." at bounding box center [791, 381] width 384 height 22
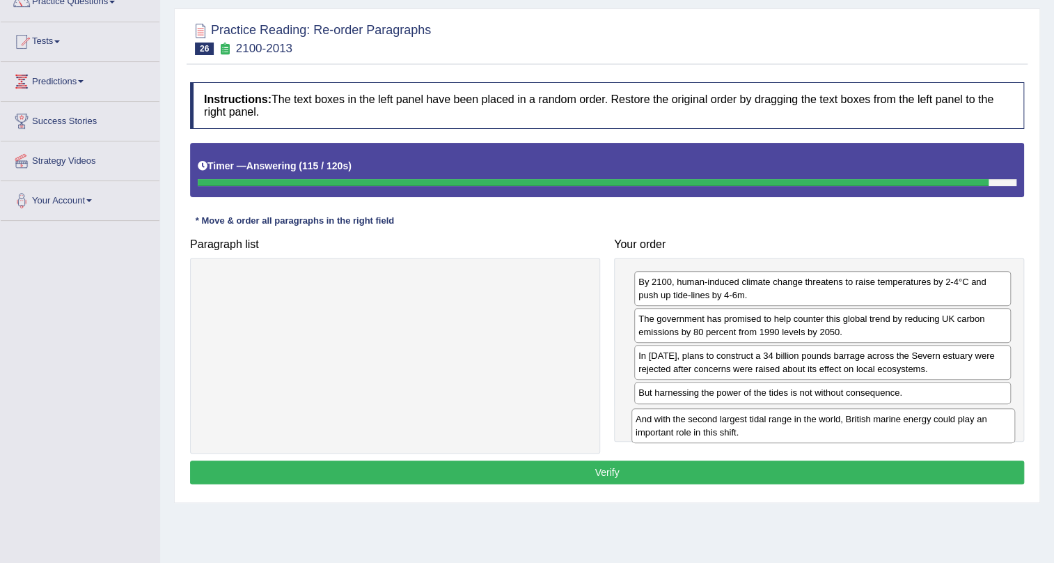
drag, startPoint x: 456, startPoint y: 305, endPoint x: 864, endPoint y: 424, distance: 424.4
click at [864, 424] on div "And with the second largest tidal range in the world, British marine energy cou…" at bounding box center [824, 425] width 384 height 35
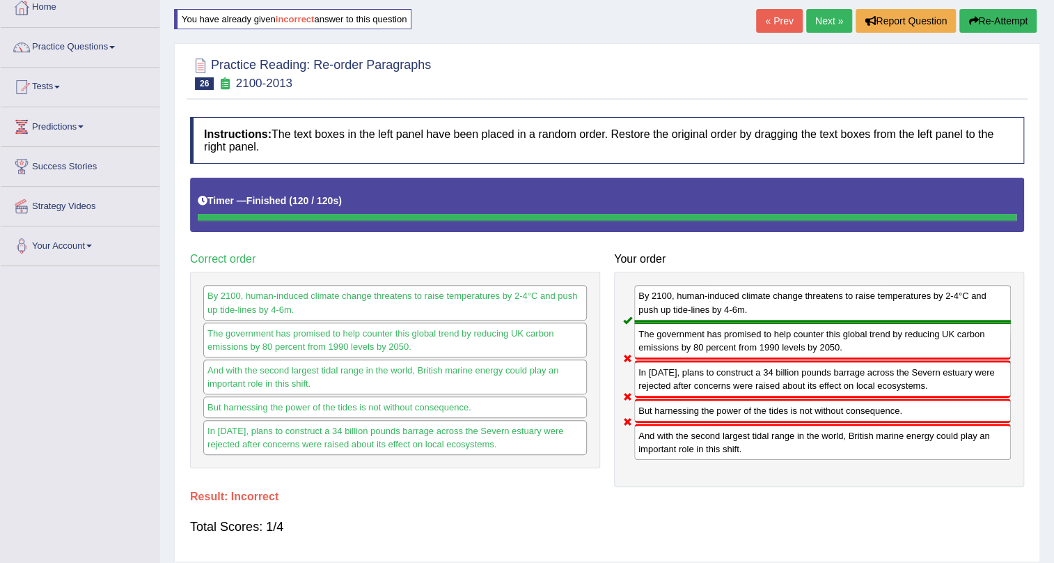
scroll to position [63, 0]
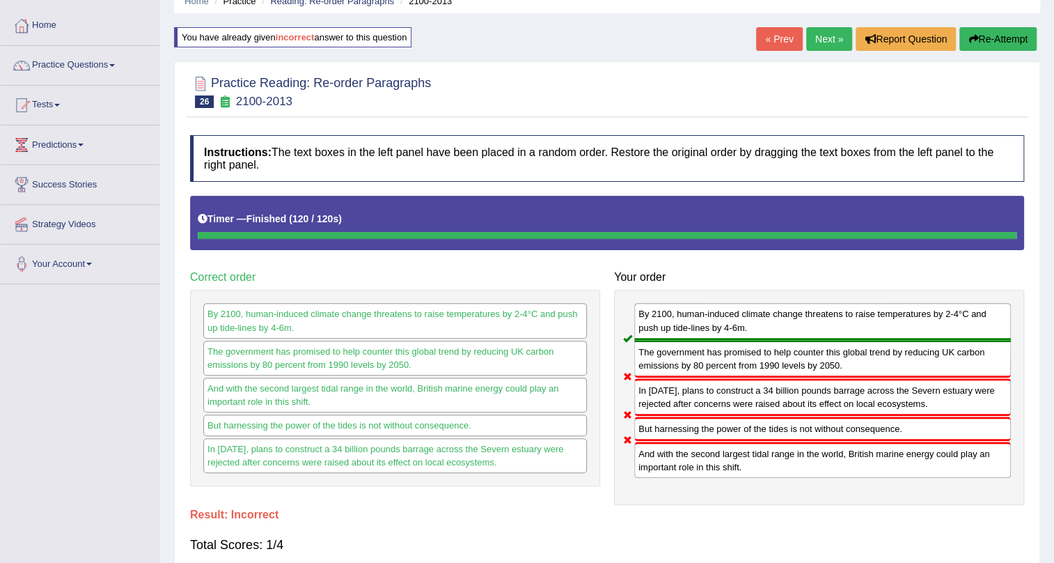
click at [994, 28] on button "Re-Attempt" at bounding box center [998, 39] width 77 height 24
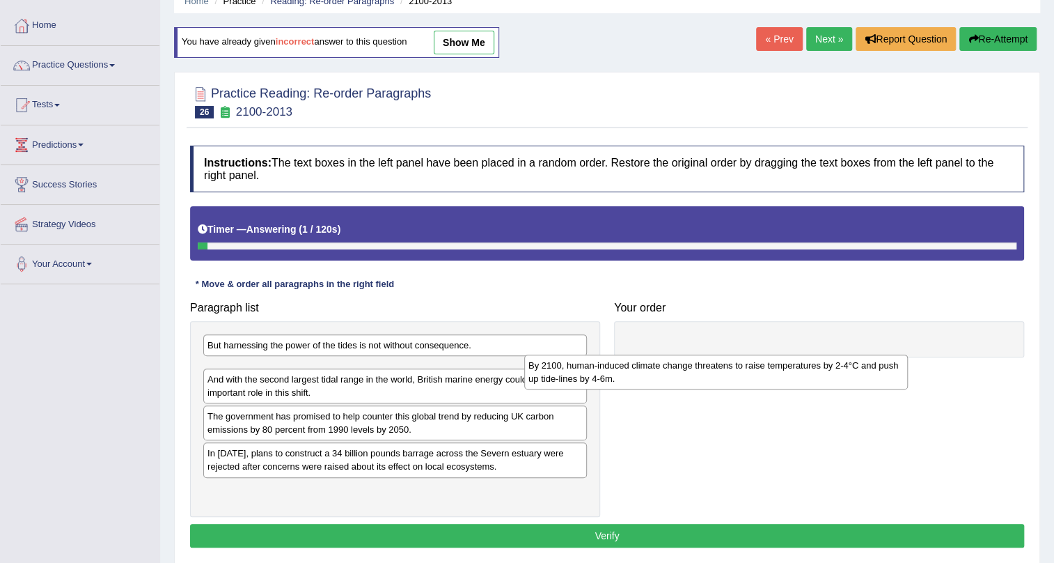
drag, startPoint x: 325, startPoint y: 481, endPoint x: 656, endPoint y: 328, distance: 364.3
click at [656, 354] on div "By 2100, human-induced climate change threatens to raise temperatures by 2-4°C …" at bounding box center [716, 371] width 384 height 35
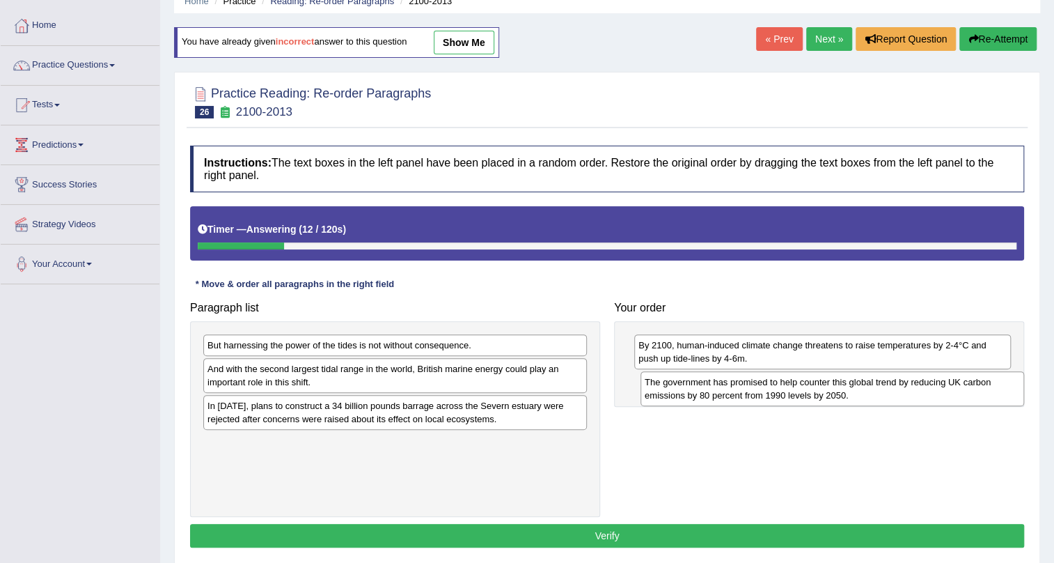
drag, startPoint x: 283, startPoint y: 416, endPoint x: 721, endPoint y: 392, distance: 438.0
click at [721, 392] on div "The government has promised to help counter this global trend by reducing UK ca…" at bounding box center [833, 388] width 384 height 35
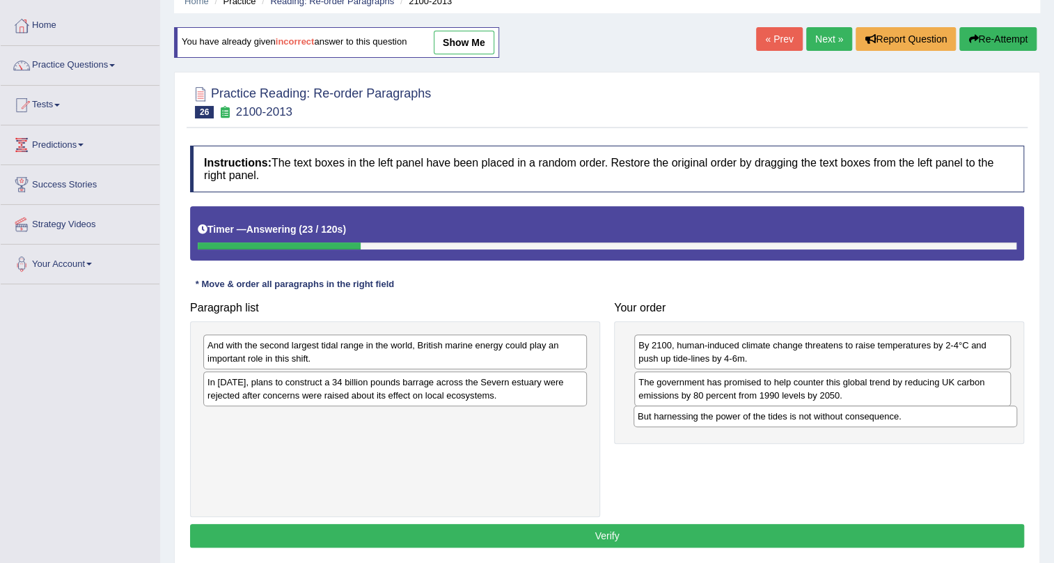
drag, startPoint x: 441, startPoint y: 345, endPoint x: 876, endPoint y: 416, distance: 441.0
click at [876, 416] on div "But harnessing the power of the tides is not without consequence." at bounding box center [826, 416] width 384 height 22
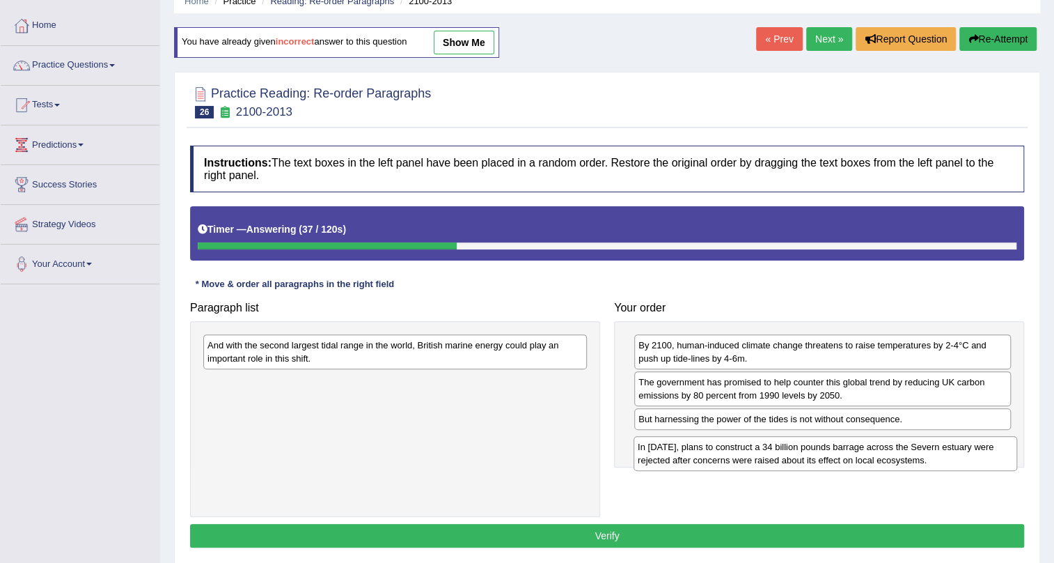
drag, startPoint x: 473, startPoint y: 396, endPoint x: 903, endPoint y: 460, distance: 435.2
click at [903, 460] on div "In [DATE], plans to construct a 34 billion pounds barrage across the Severn est…" at bounding box center [826, 453] width 384 height 35
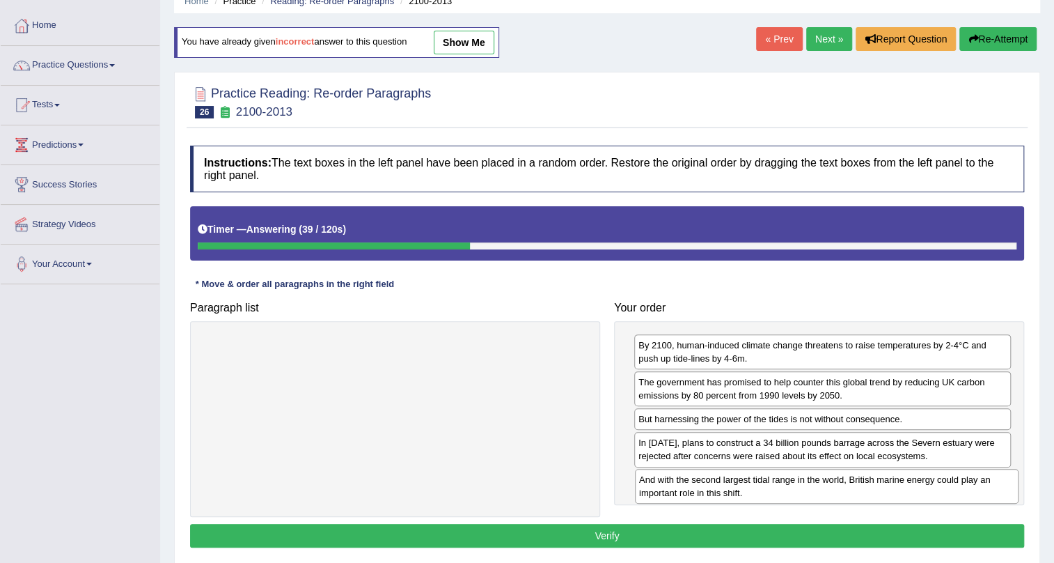
drag, startPoint x: 481, startPoint y: 354, endPoint x: 916, endPoint y: 488, distance: 454.7
click at [916, 488] on div "And with the second largest tidal range in the world, British marine energy cou…" at bounding box center [827, 486] width 384 height 35
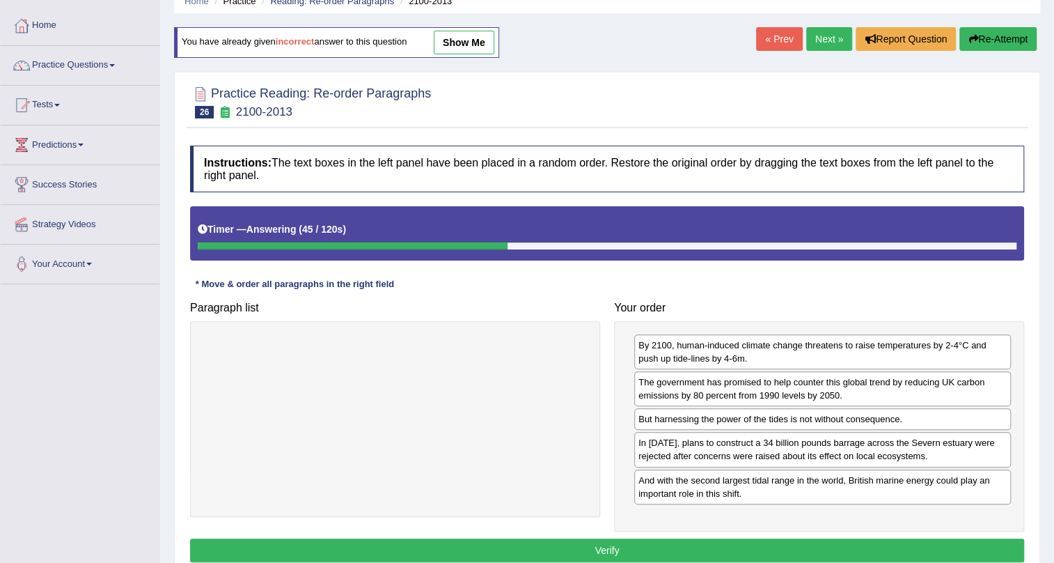
click at [636, 543] on button "Verify" at bounding box center [607, 550] width 834 height 24
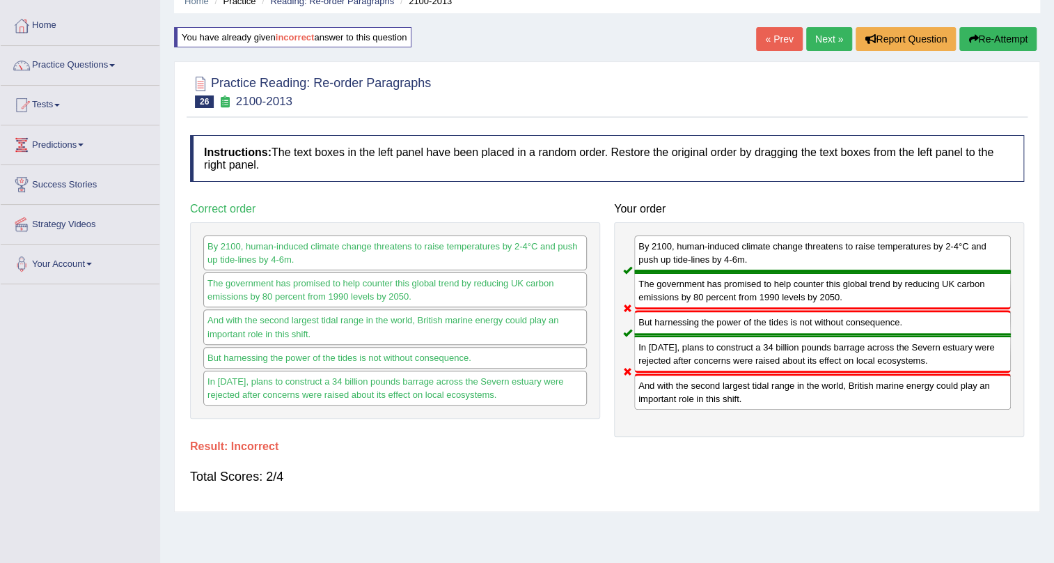
click at [997, 37] on button "Re-Attempt" at bounding box center [998, 39] width 77 height 24
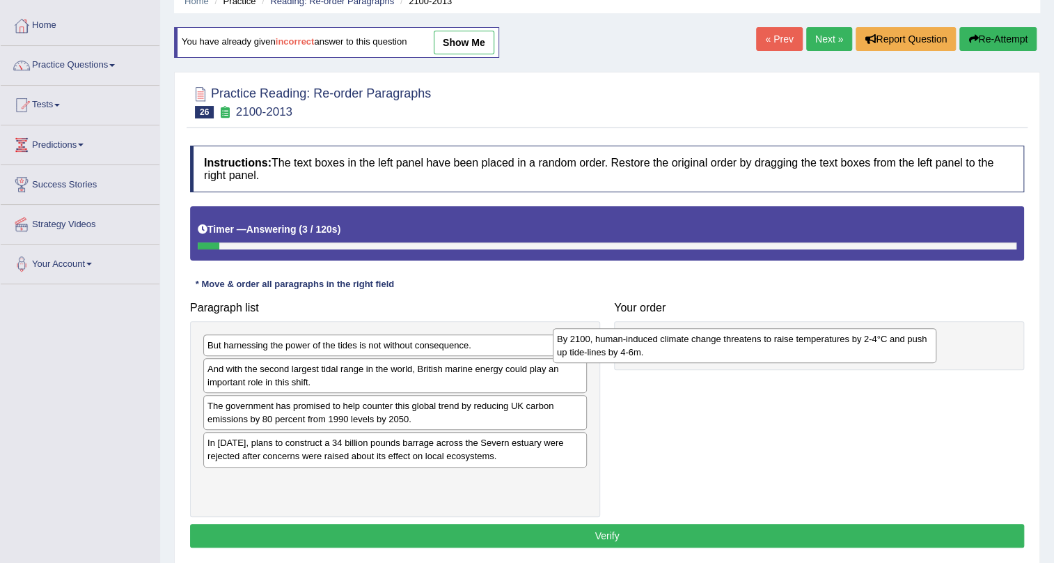
drag, startPoint x: 508, startPoint y: 485, endPoint x: 859, endPoint y: 344, distance: 378.8
click at [859, 344] on div "By 2100, human-induced climate change threatens to raise temperatures by 2-4°C …" at bounding box center [745, 345] width 384 height 35
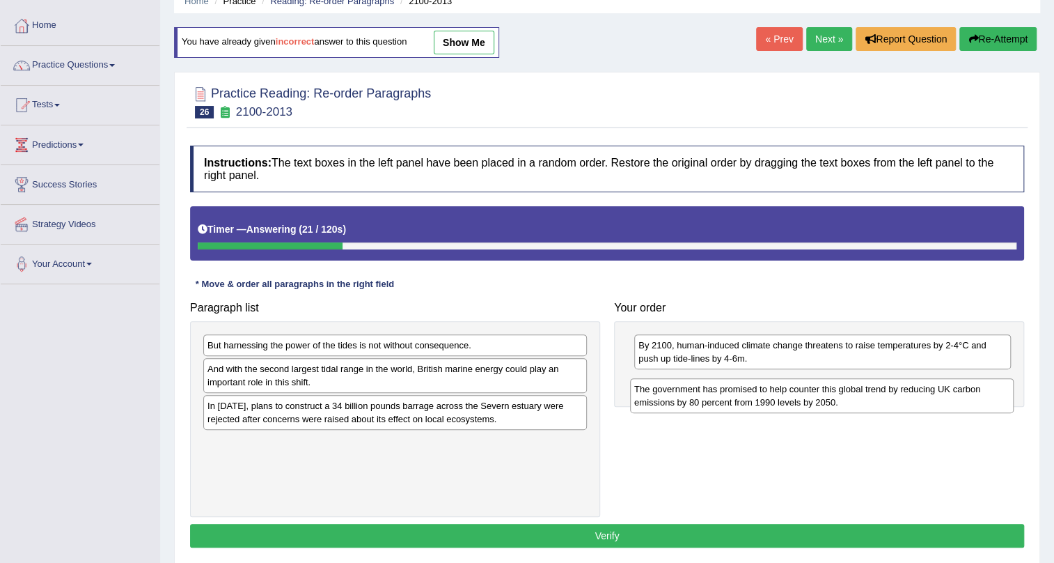
drag, startPoint x: 238, startPoint y: 415, endPoint x: 668, endPoint y: 386, distance: 430.7
click at [668, 386] on div "The government has promised to help counter this global trend by reducing UK ca…" at bounding box center [822, 395] width 384 height 35
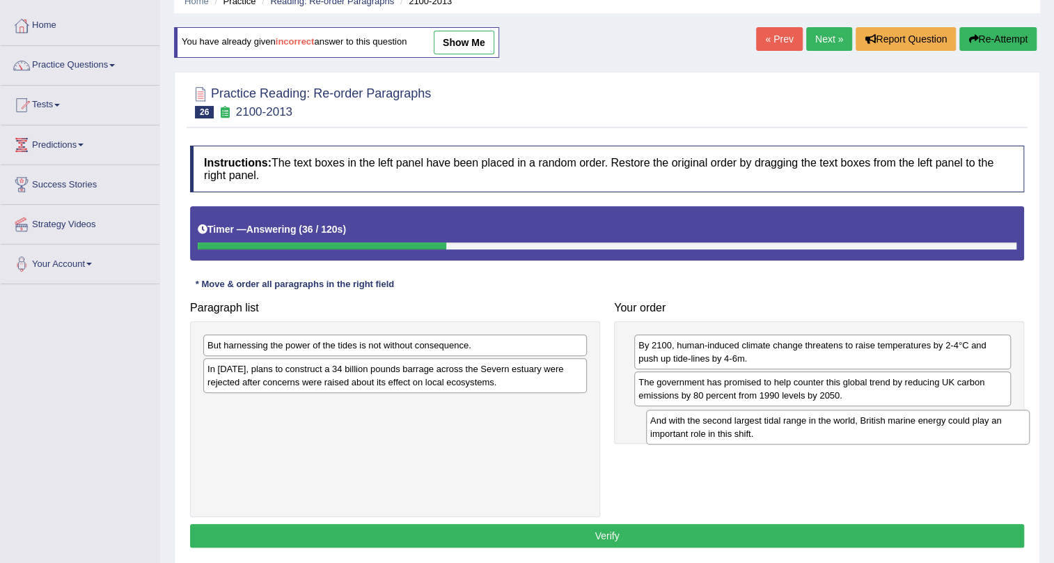
drag, startPoint x: 453, startPoint y: 379, endPoint x: 896, endPoint y: 430, distance: 445.9
click at [896, 430] on div "And with the second largest tidal range in the world, British marine energy cou…" at bounding box center [838, 426] width 384 height 35
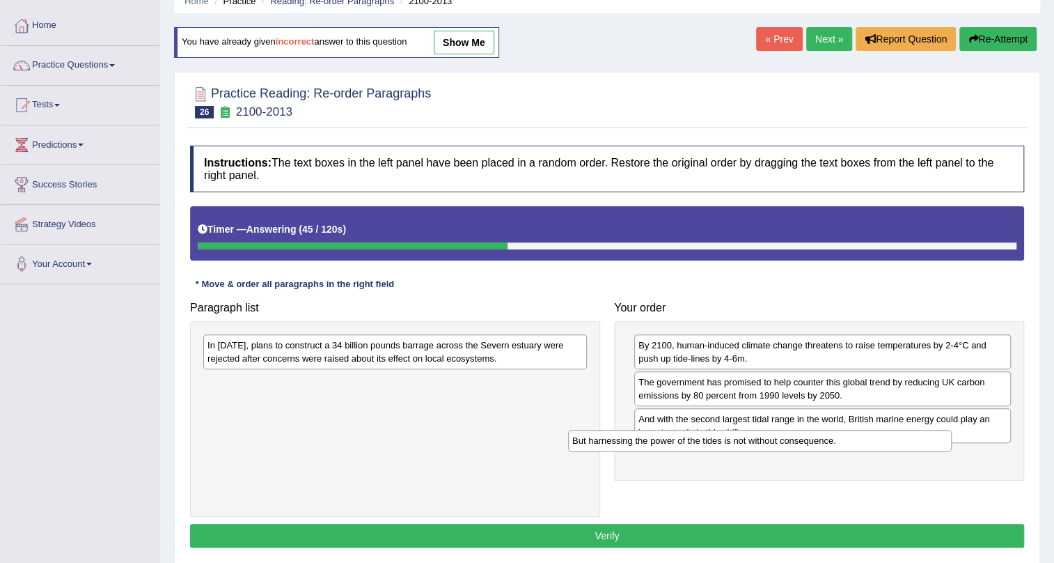
drag, startPoint x: 549, startPoint y: 349, endPoint x: 915, endPoint y: 445, distance: 378.0
click at [915, 445] on div "But harnessing the power of the tides is not without consequence." at bounding box center [760, 441] width 384 height 22
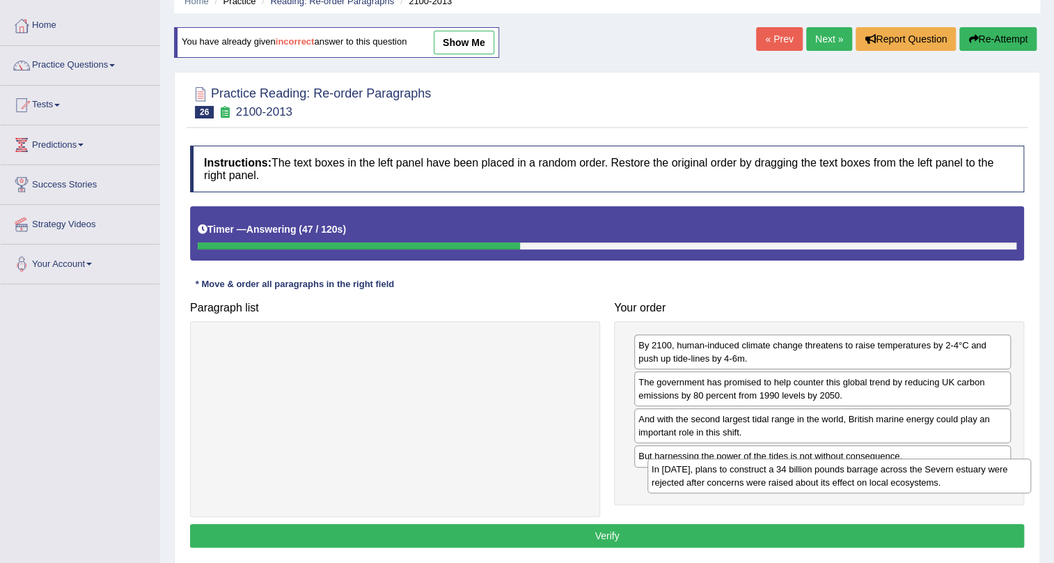
drag, startPoint x: 412, startPoint y: 349, endPoint x: 884, endPoint y: 478, distance: 490.1
click at [884, 478] on div "In [DATE], plans to construct a 34 billion pounds barrage across the Severn est…" at bounding box center [840, 475] width 384 height 35
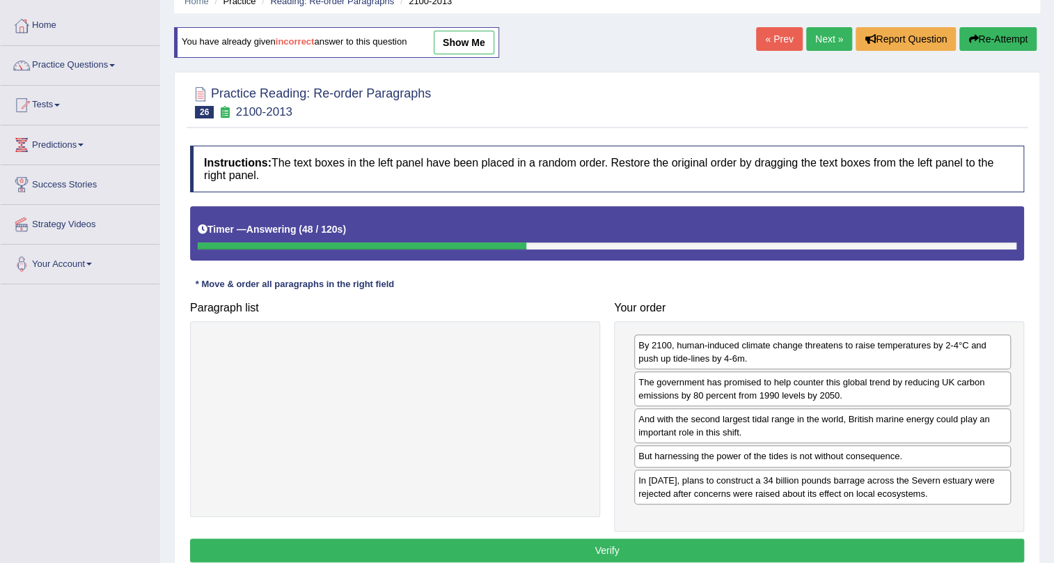
click at [766, 543] on button "Verify" at bounding box center [607, 550] width 834 height 24
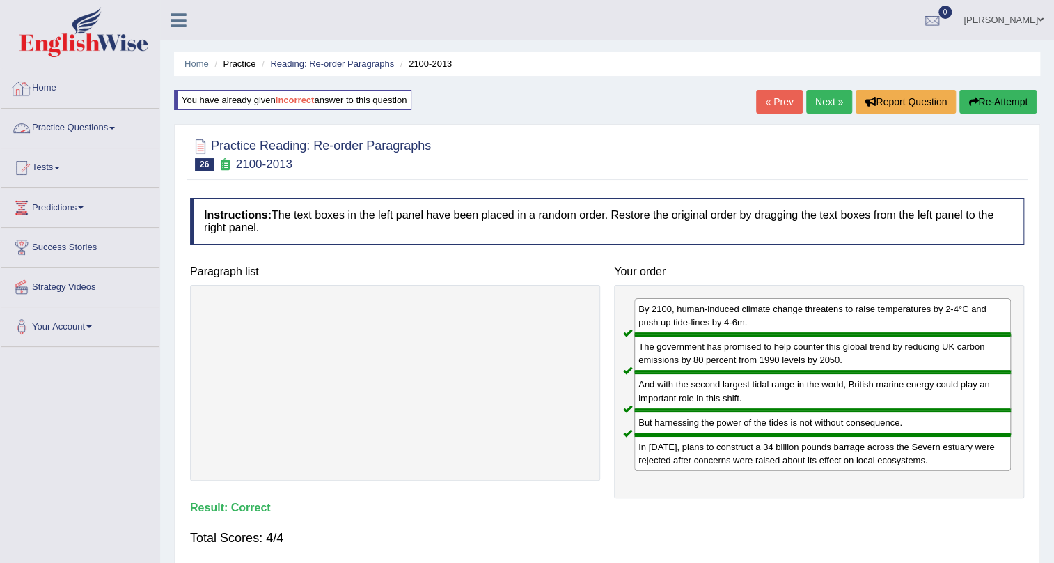
click at [68, 134] on link "Practice Questions" at bounding box center [80, 126] width 159 height 35
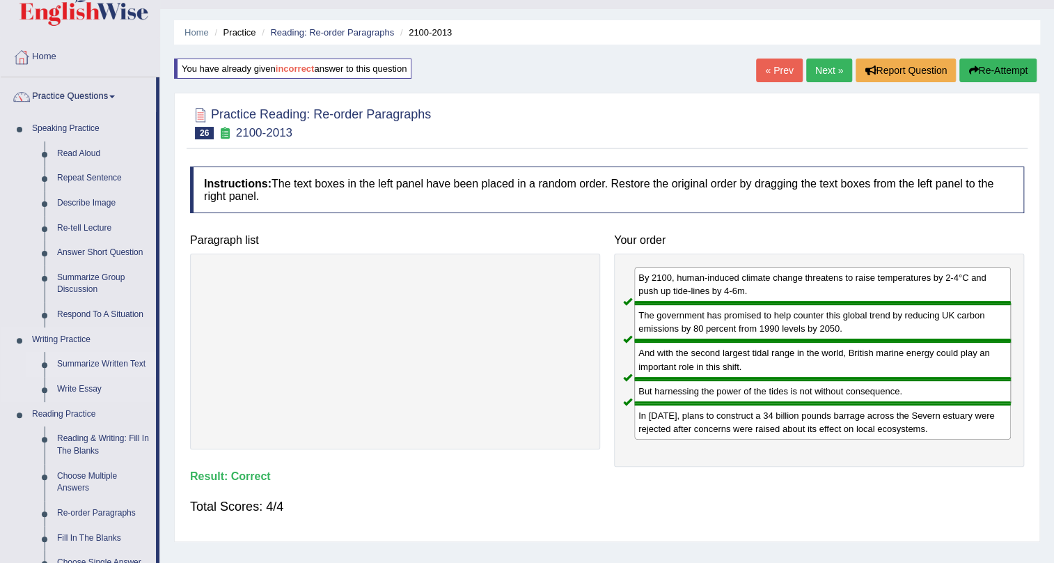
scroll to position [126, 0]
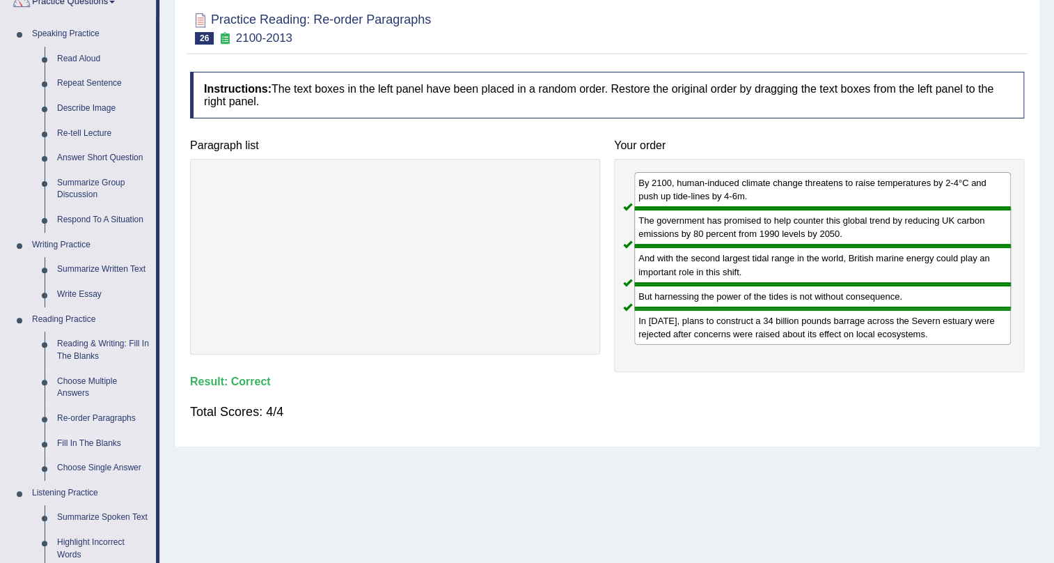
click at [117, 445] on link "Fill In The Blanks" at bounding box center [103, 443] width 105 height 25
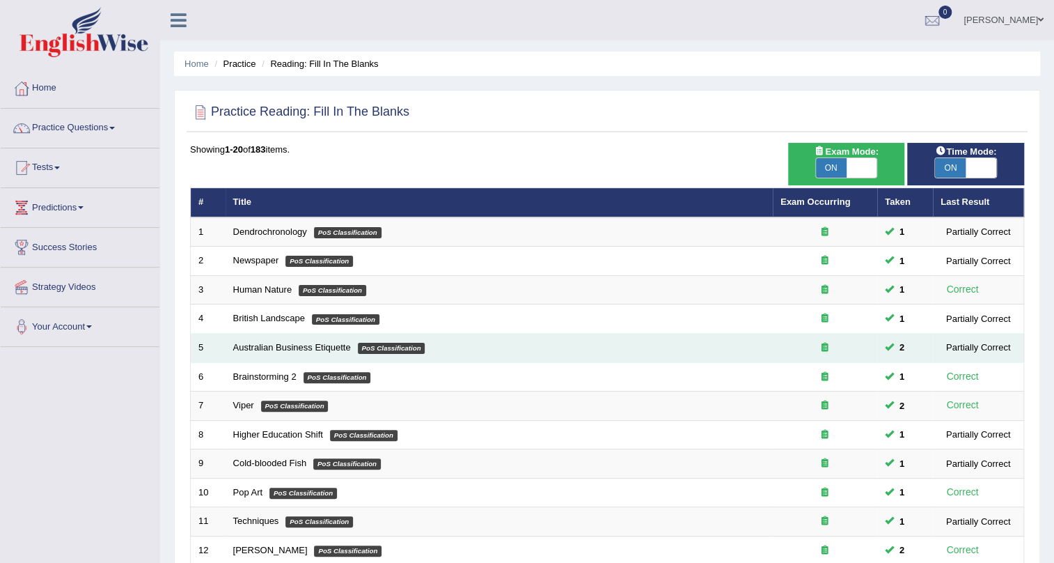
scroll to position [357, 0]
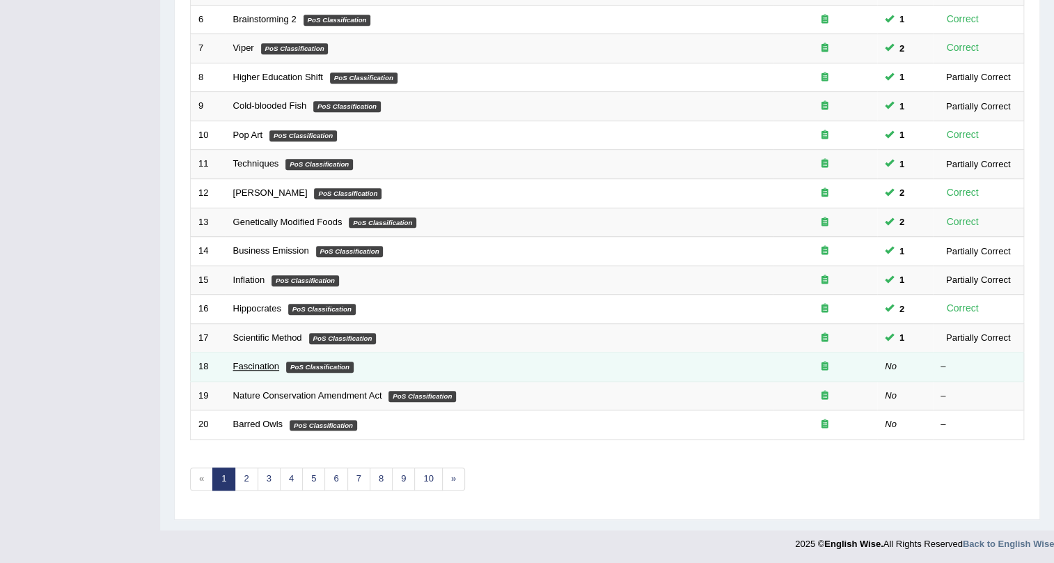
click at [267, 366] on link "Fascination" at bounding box center [256, 366] width 46 height 10
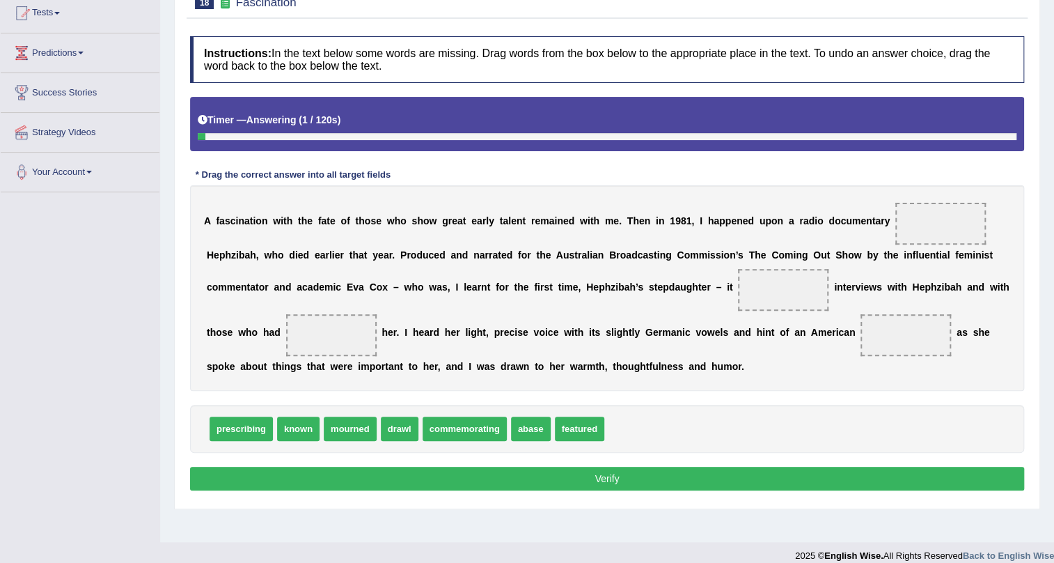
scroll to position [168, 0]
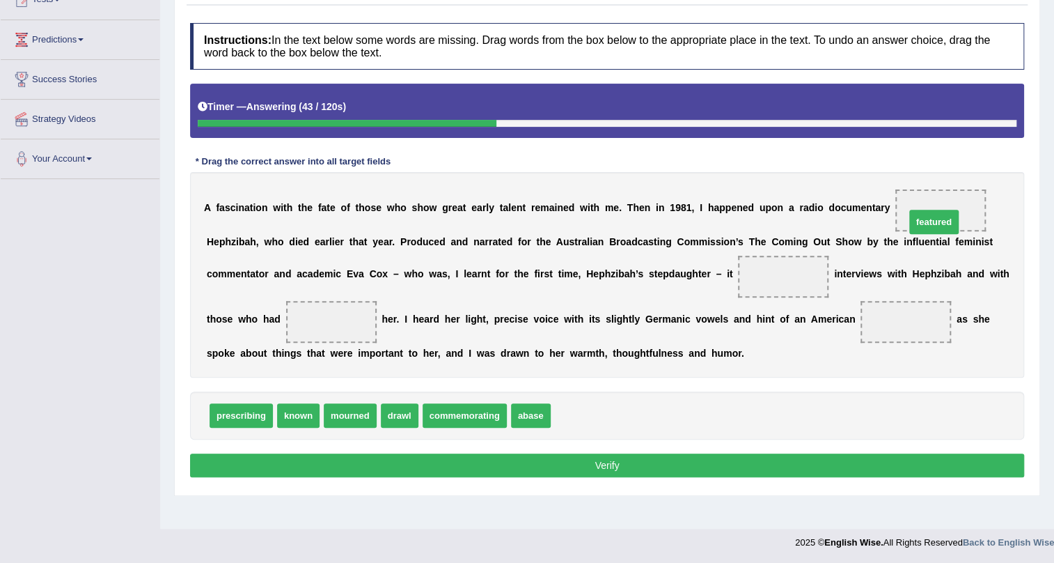
drag, startPoint x: 571, startPoint y: 414, endPoint x: 926, endPoint y: 221, distance: 403.9
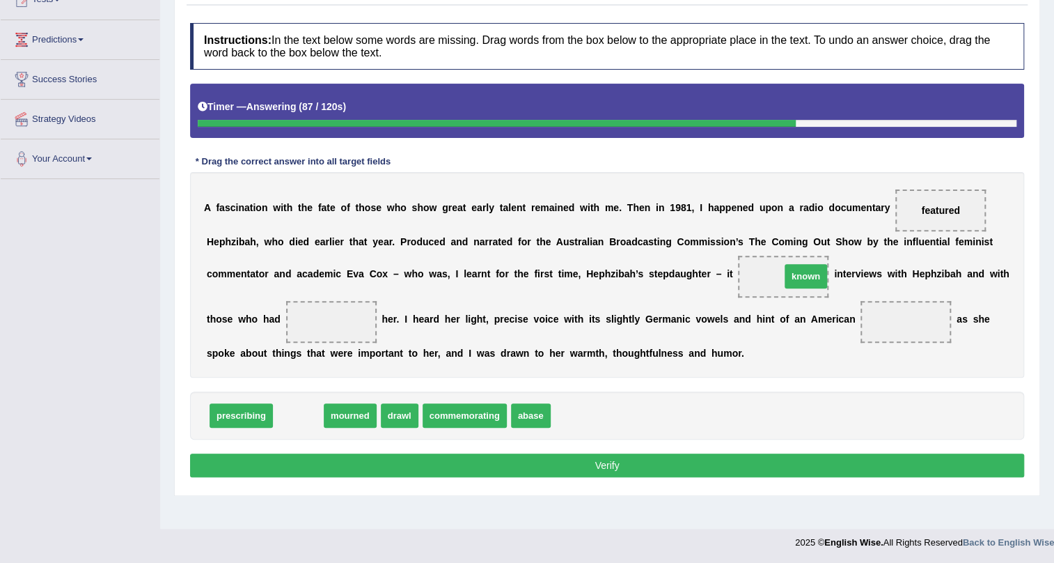
drag, startPoint x: 297, startPoint y: 417, endPoint x: 794, endPoint y: 276, distance: 516.3
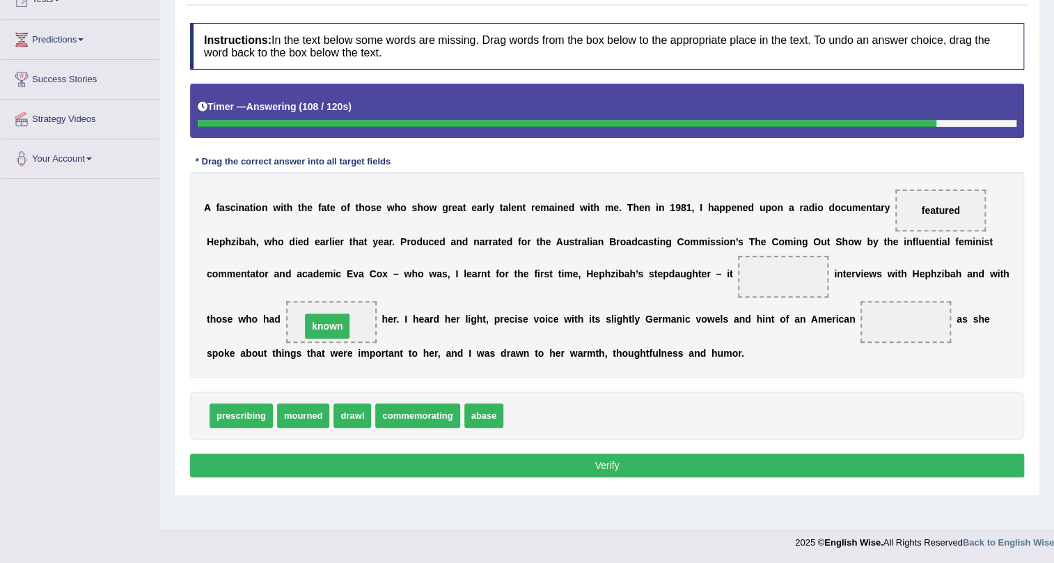
drag, startPoint x: 787, startPoint y: 270, endPoint x: 331, endPoint y: 320, distance: 458.8
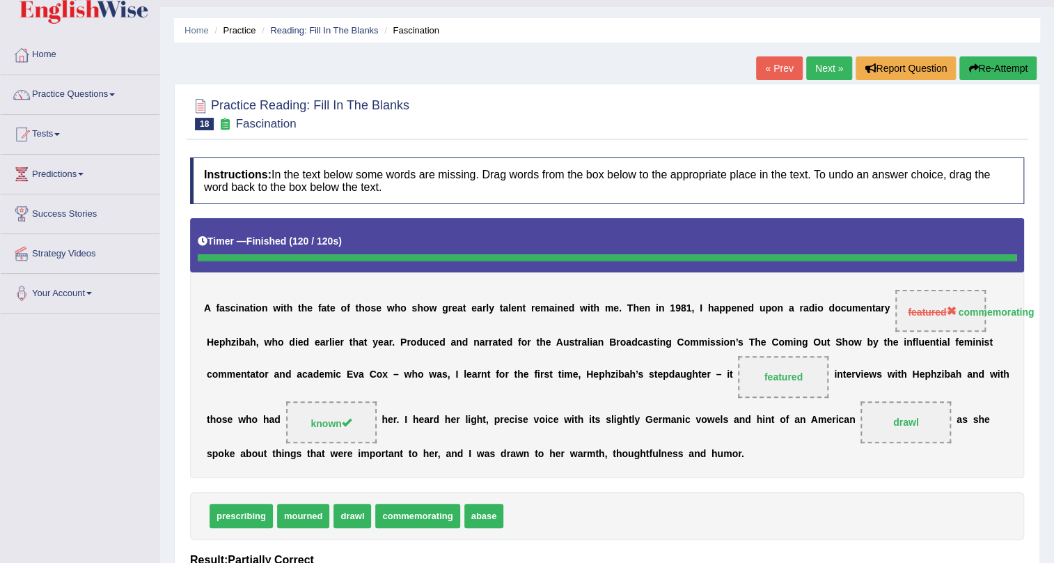
scroll to position [0, 0]
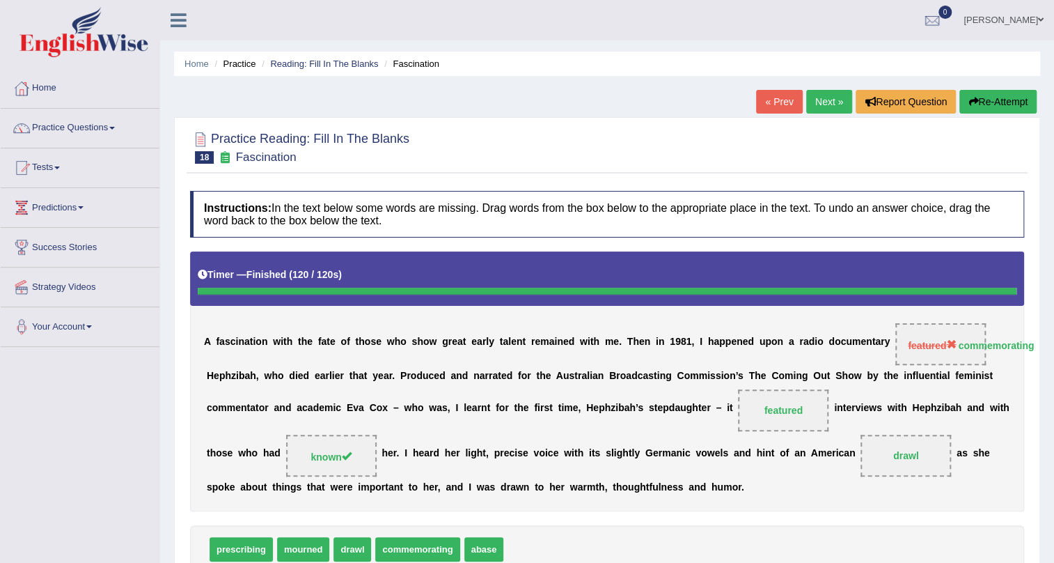
click at [994, 99] on button "Re-Attempt" at bounding box center [998, 102] width 77 height 24
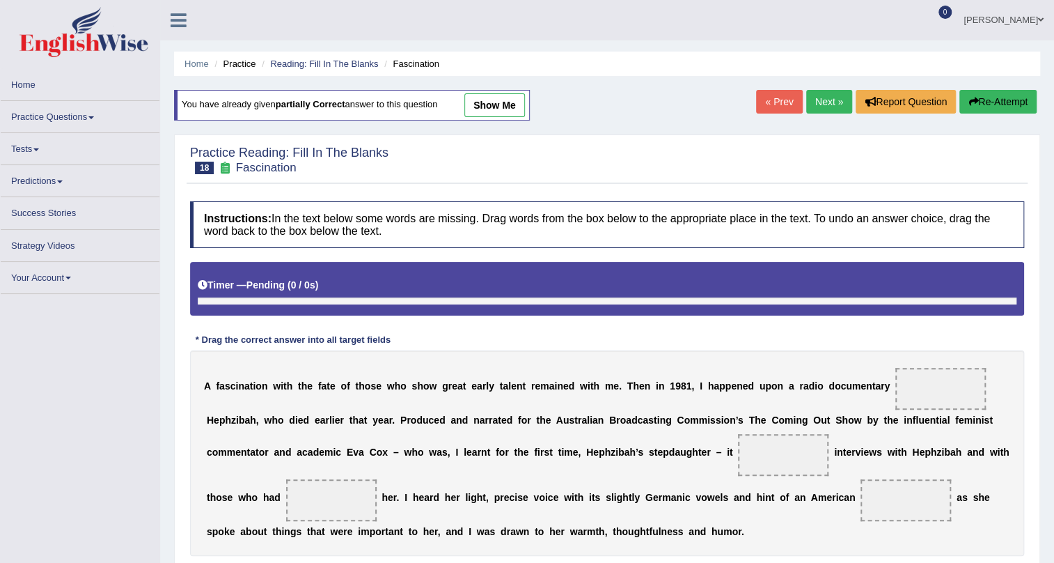
scroll to position [63, 0]
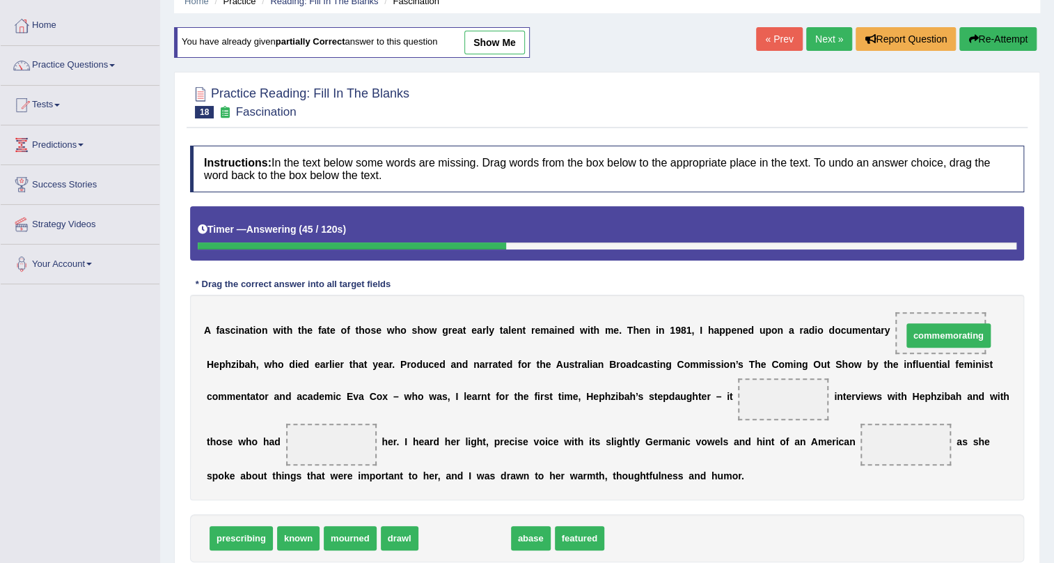
drag, startPoint x: 449, startPoint y: 538, endPoint x: 933, endPoint y: 335, distance: 524.7
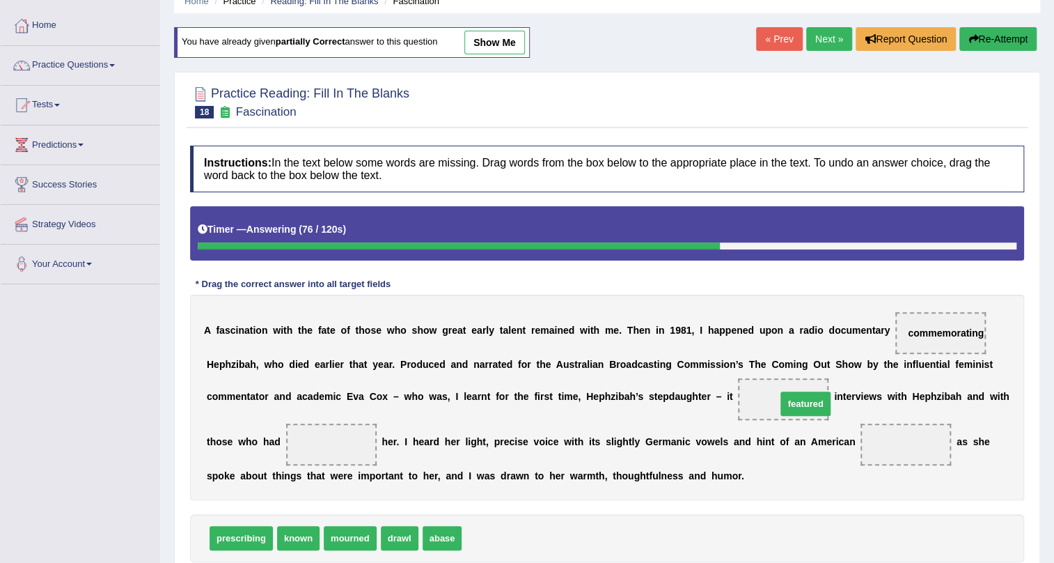
drag, startPoint x: 478, startPoint y: 533, endPoint x: 793, endPoint y: 398, distance: 342.3
drag, startPoint x: 290, startPoint y: 532, endPoint x: 329, endPoint y: 448, distance: 92.6
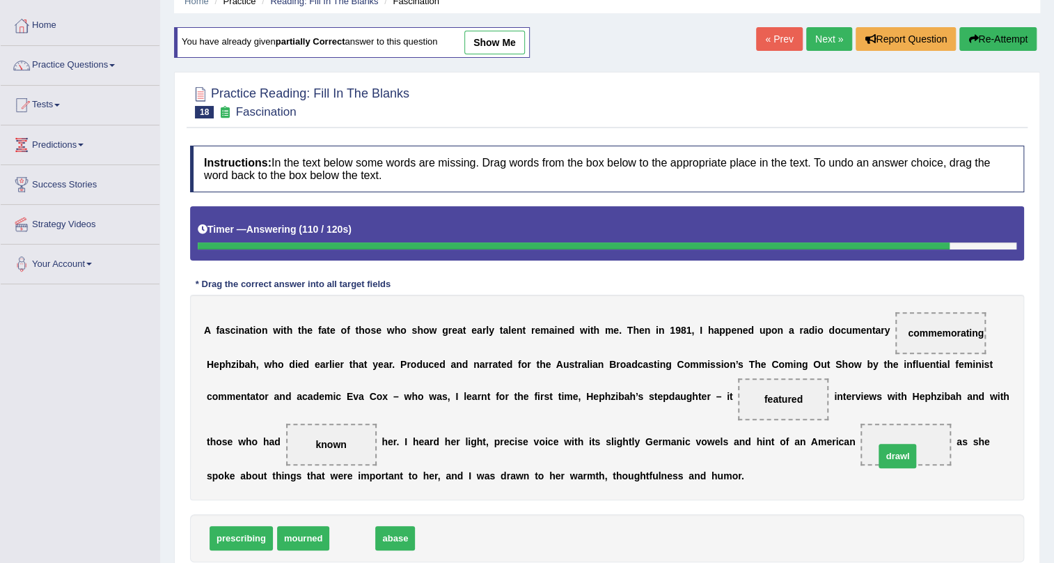
drag, startPoint x: 346, startPoint y: 533, endPoint x: 928, endPoint y: 430, distance: 591.1
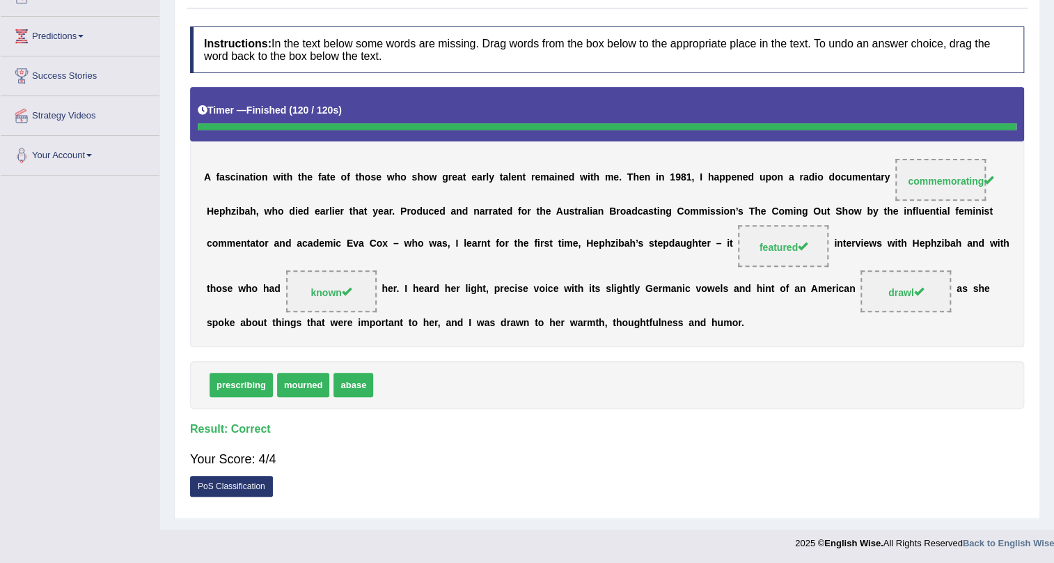
scroll to position [0, 0]
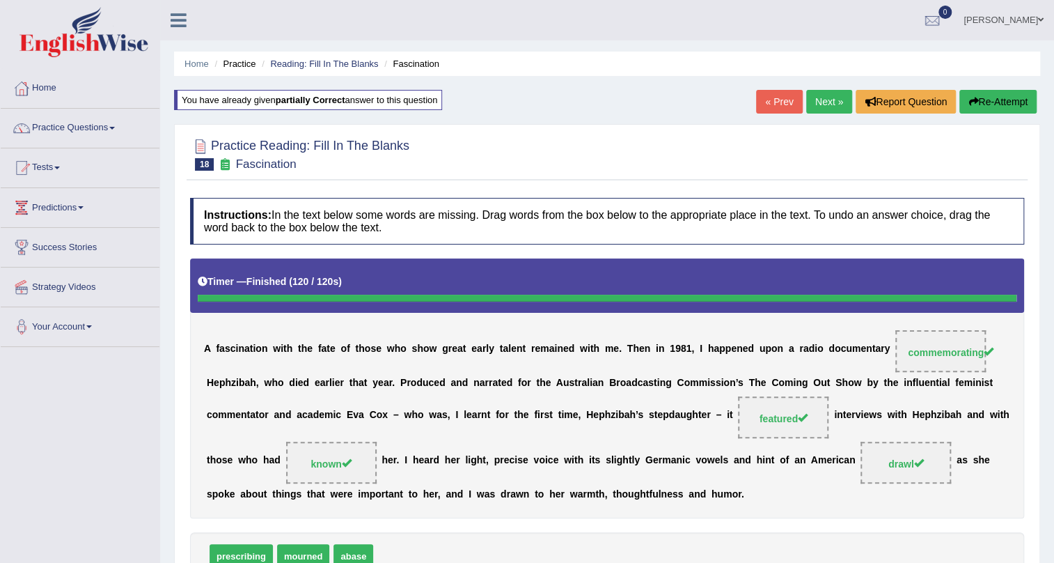
click at [826, 100] on link "Next »" at bounding box center [829, 102] width 46 height 24
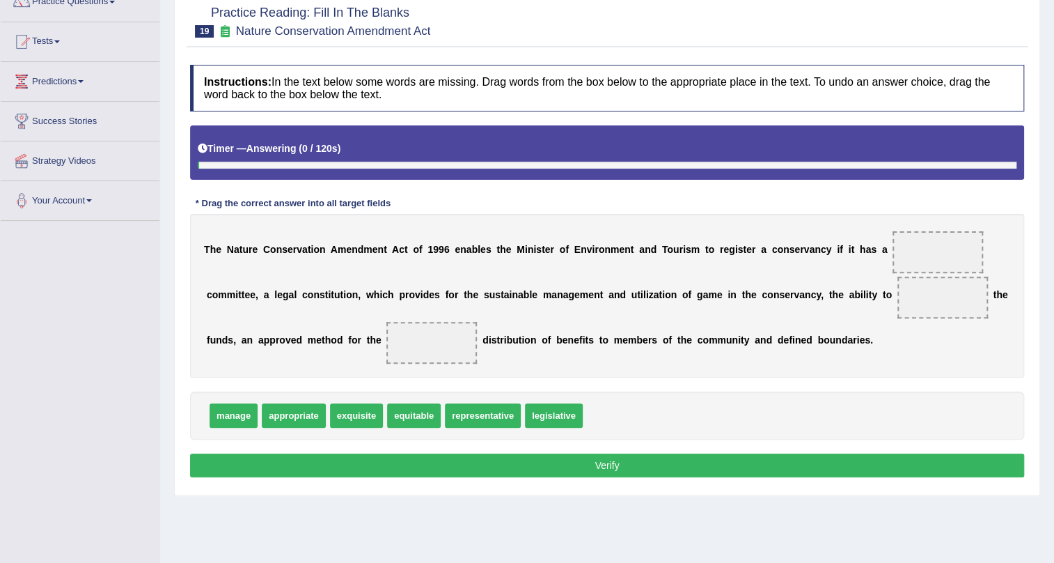
scroll to position [126, 0]
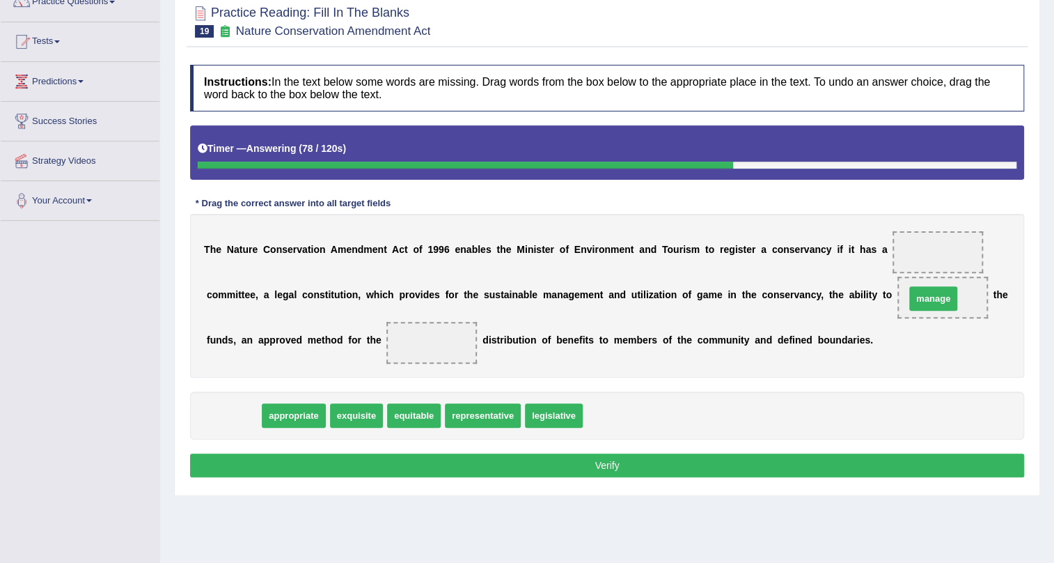
drag, startPoint x: 276, startPoint y: 417, endPoint x: 934, endPoint y: 300, distance: 668.4
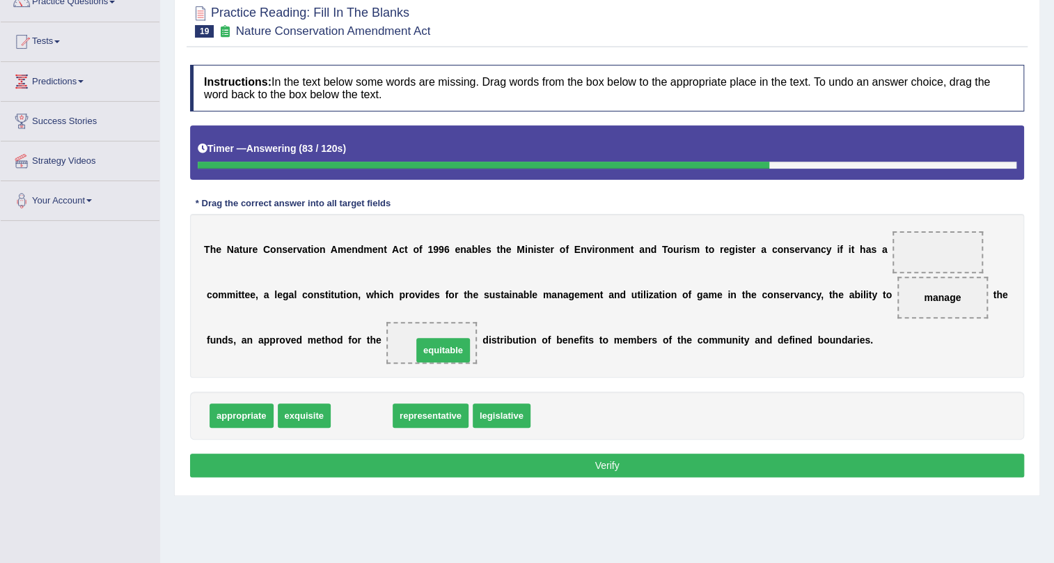
drag, startPoint x: 351, startPoint y: 418, endPoint x: 432, endPoint y: 352, distance: 104.5
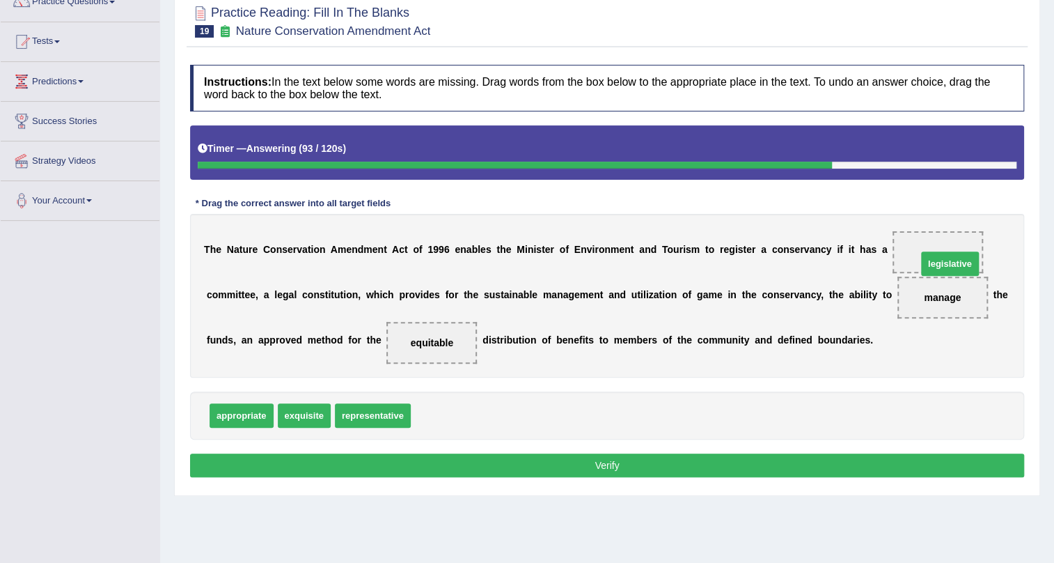
drag, startPoint x: 439, startPoint y: 412, endPoint x: 946, endPoint y: 260, distance: 528.6
click at [853, 470] on button "Verify" at bounding box center [607, 465] width 834 height 24
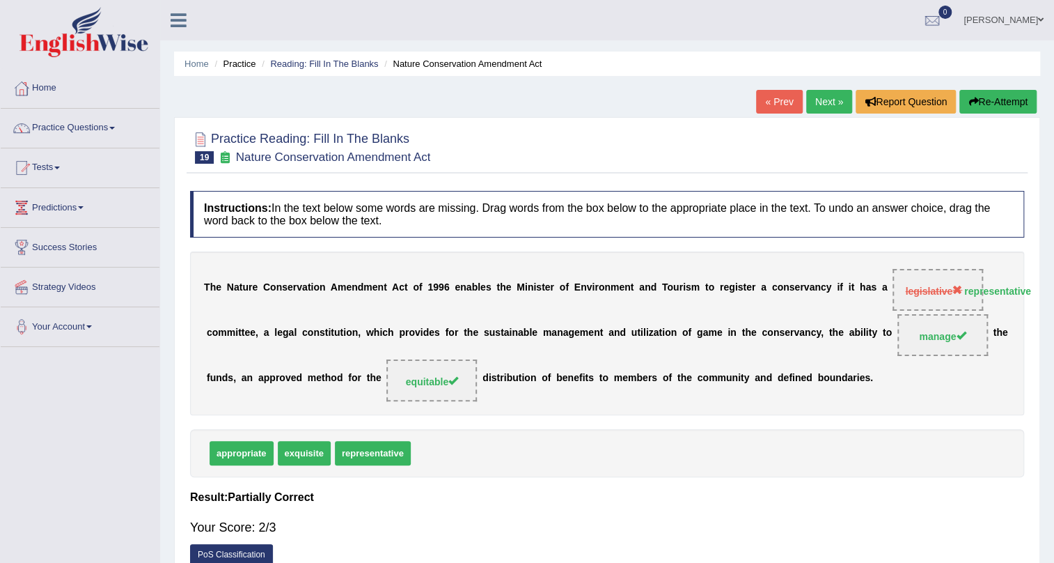
scroll to position [0, 0]
click at [822, 100] on link "Next »" at bounding box center [829, 102] width 46 height 24
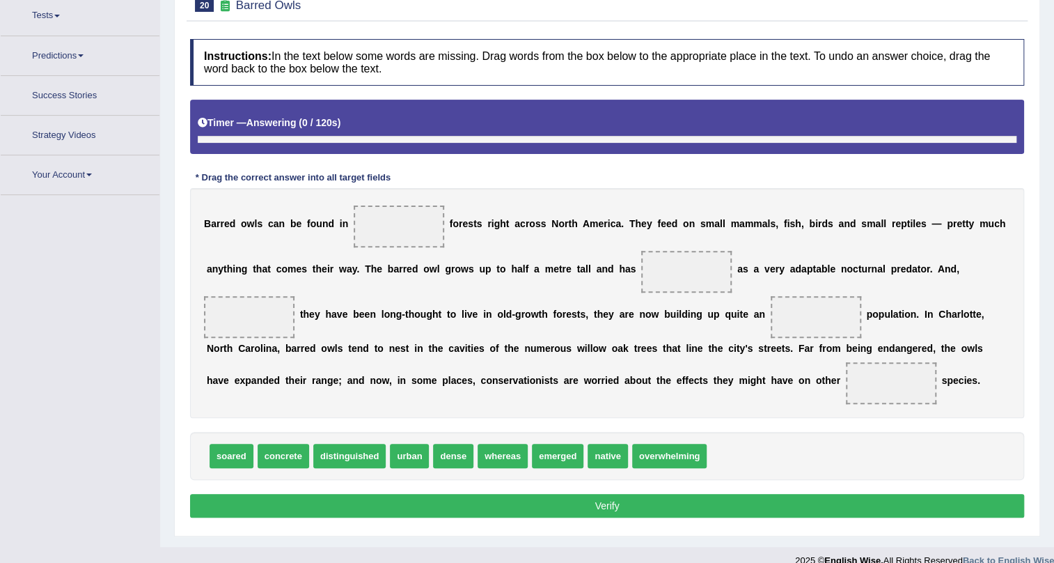
scroll to position [170, 0]
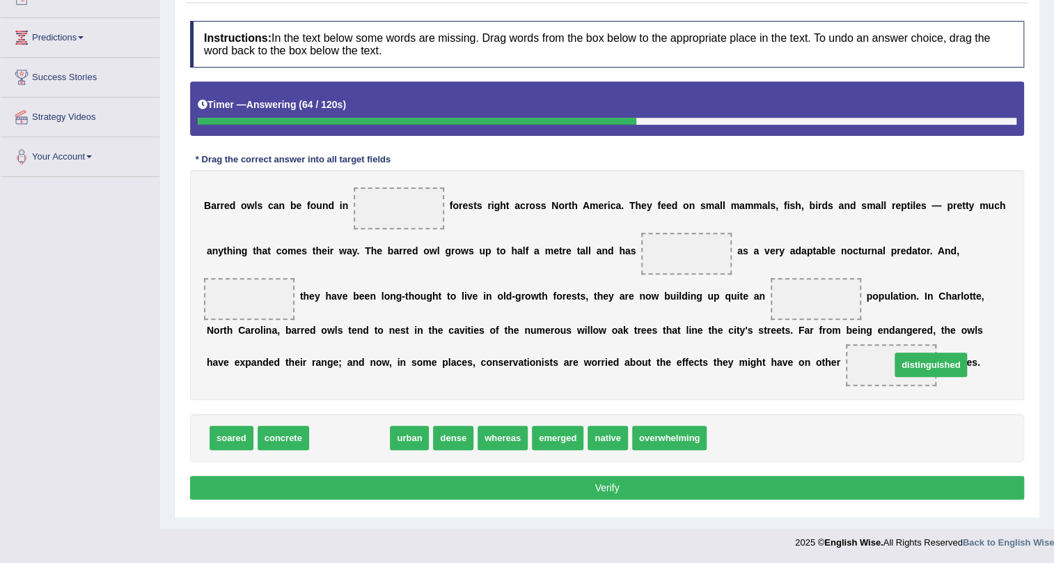
drag, startPoint x: 375, startPoint y: 437, endPoint x: 958, endPoint y: 364, distance: 587.5
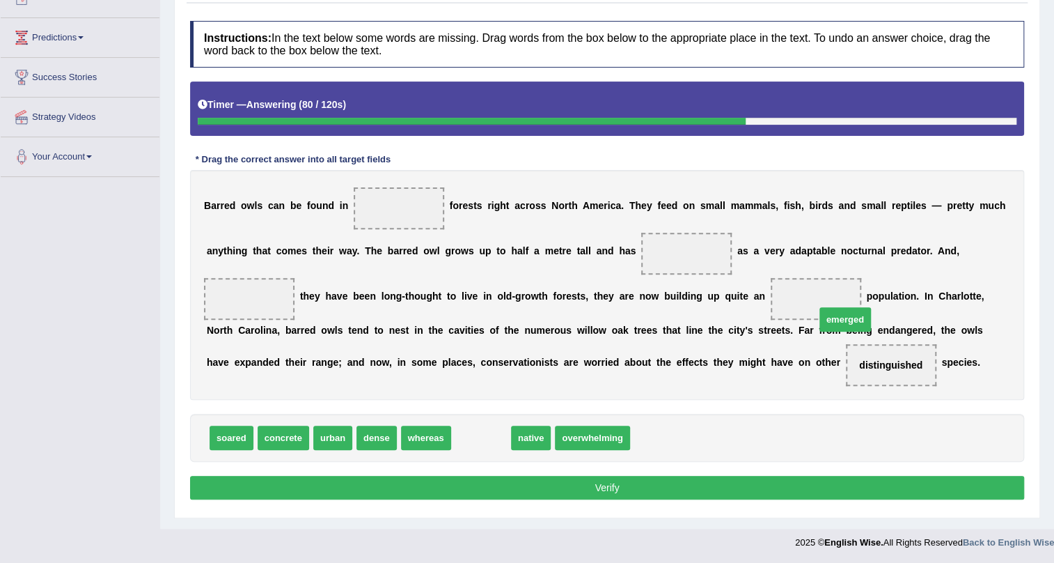
drag, startPoint x: 485, startPoint y: 439, endPoint x: 834, endPoint y: 301, distance: 374.5
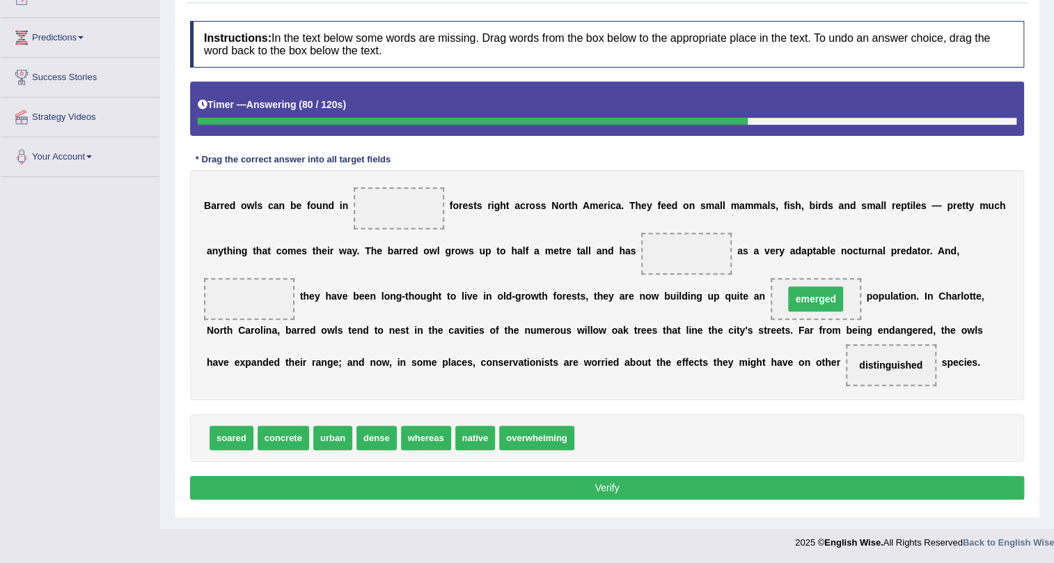
click at [829, 301] on span "emerged" at bounding box center [815, 298] width 54 height 25
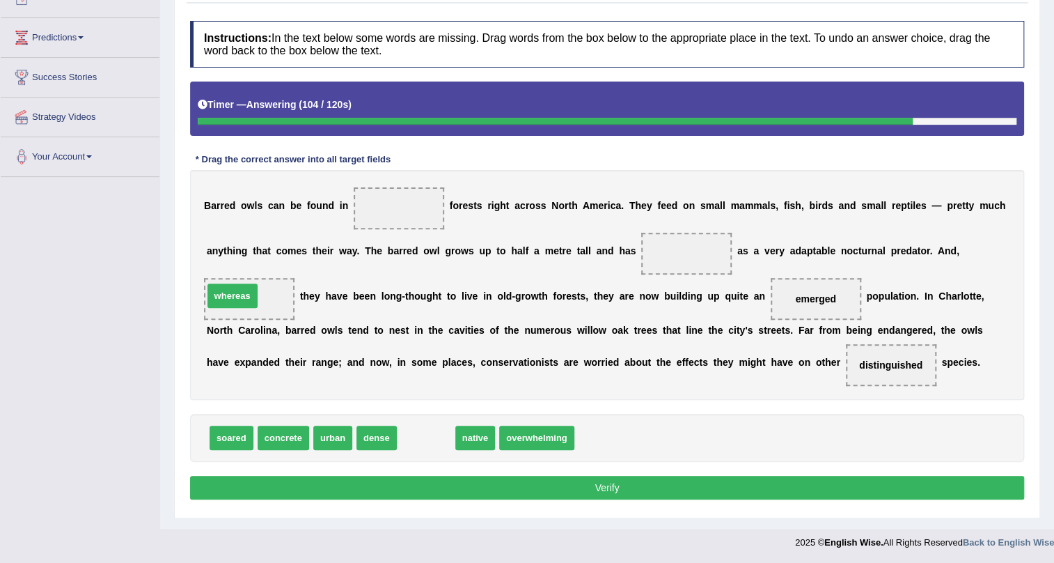
drag, startPoint x: 432, startPoint y: 437, endPoint x: 238, endPoint y: 294, distance: 240.5
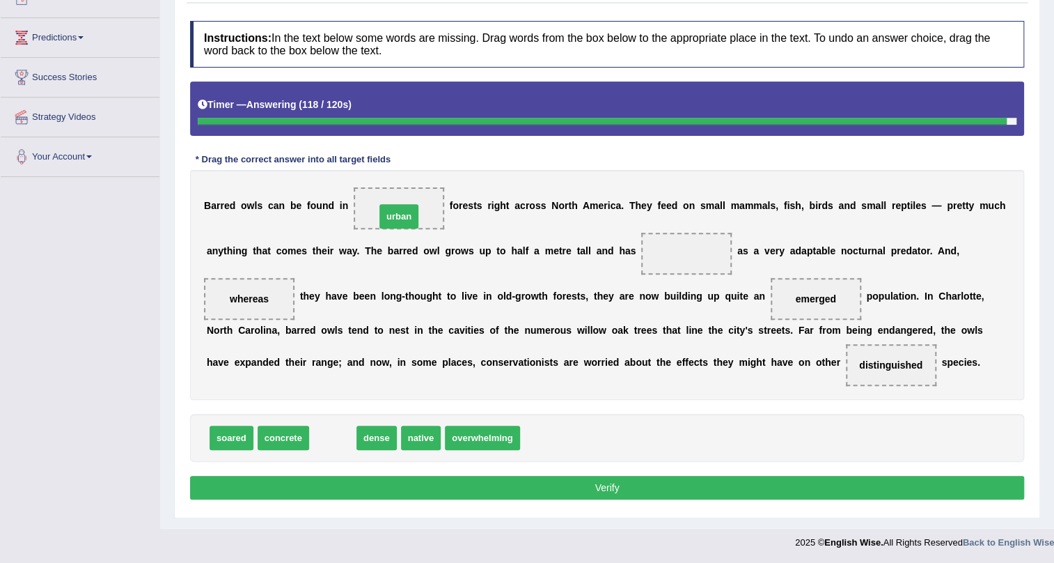
drag, startPoint x: 330, startPoint y: 435, endPoint x: 396, endPoint y: 214, distance: 231.1
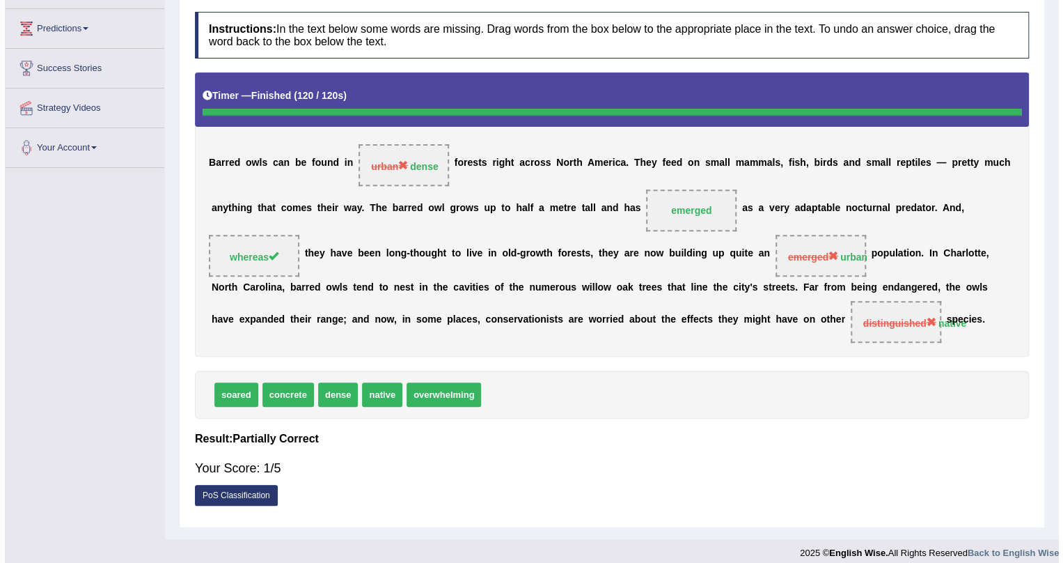
scroll to position [189, 0]
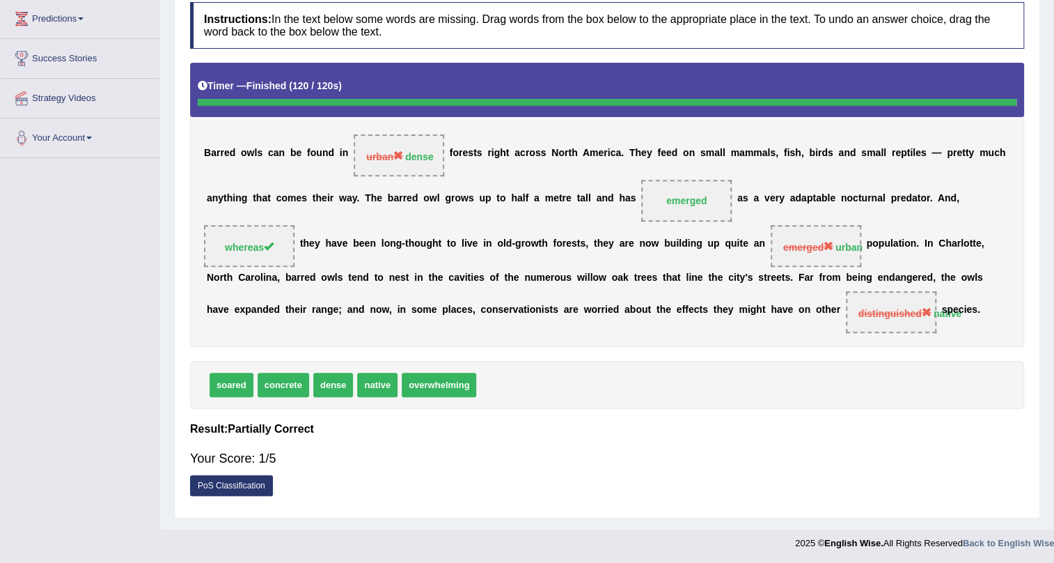
click at [230, 486] on link "PoS Classification" at bounding box center [231, 485] width 83 height 21
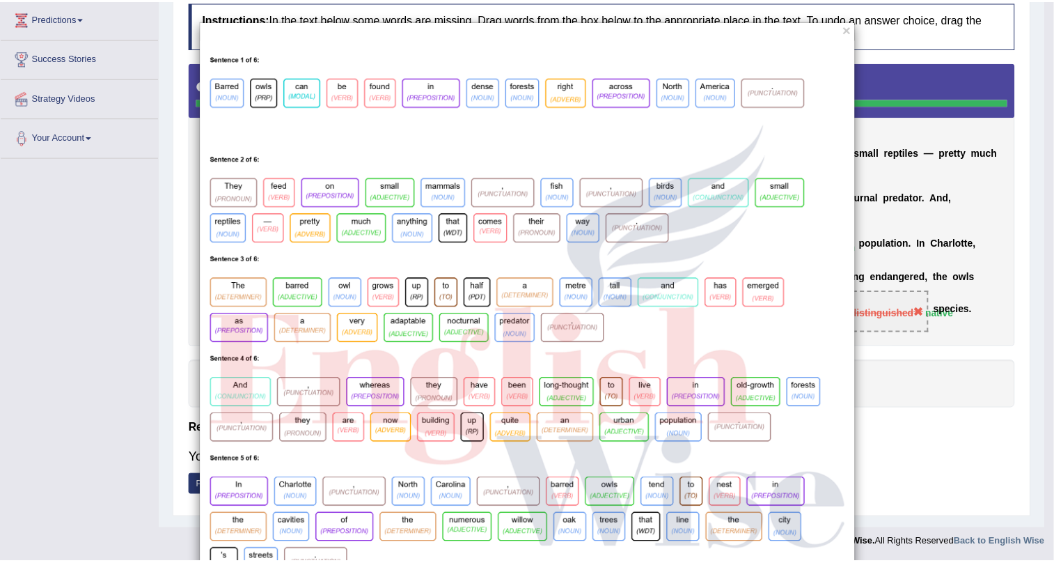
scroll to position [0, 0]
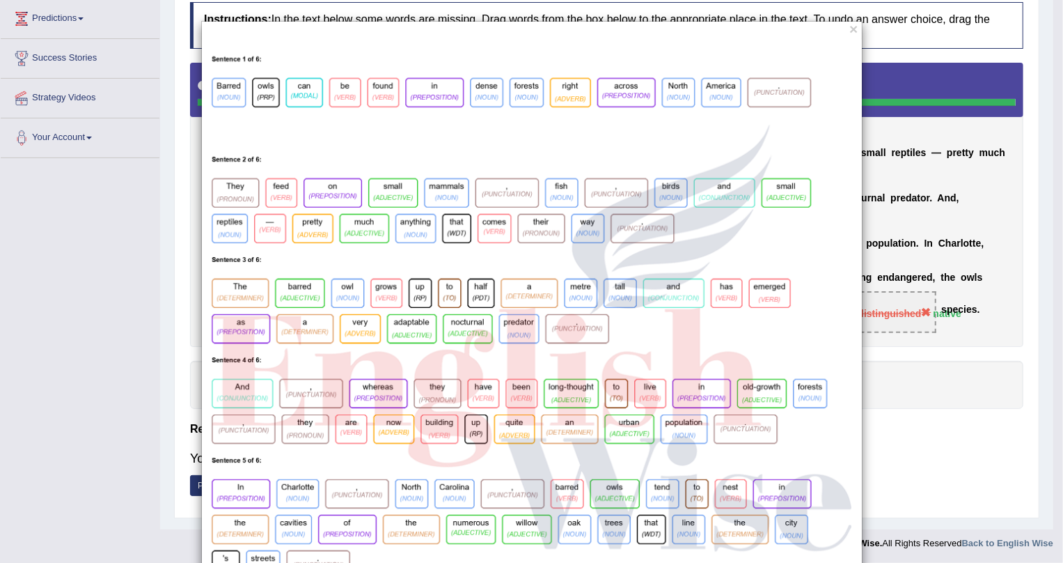
click at [935, 458] on div "×" at bounding box center [531, 384] width 1063 height 726
click at [854, 26] on div "×" at bounding box center [532, 384] width 662 height 726
click at [850, 27] on button "×" at bounding box center [854, 29] width 8 height 15
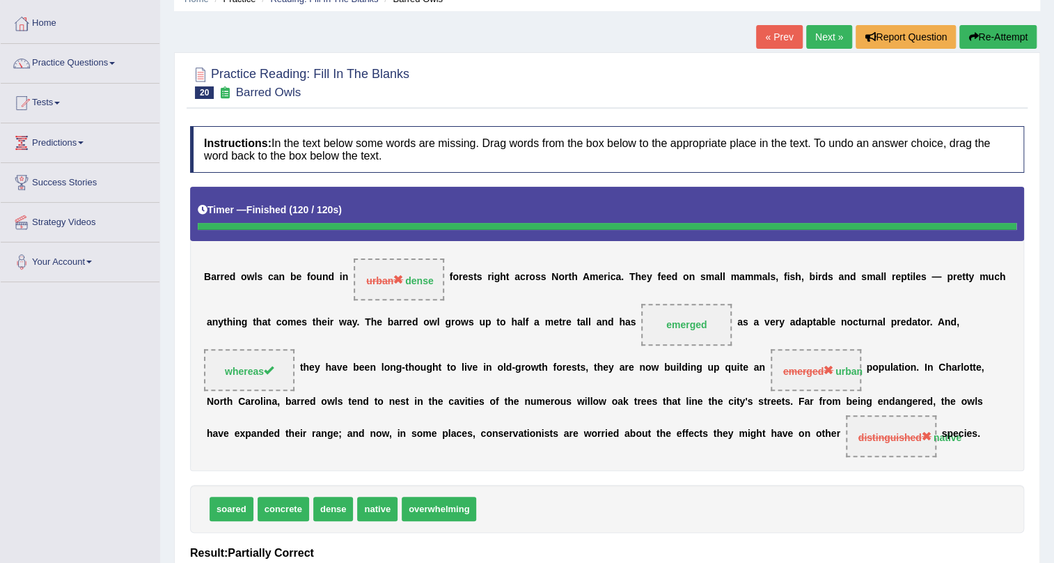
scroll to position [63, 0]
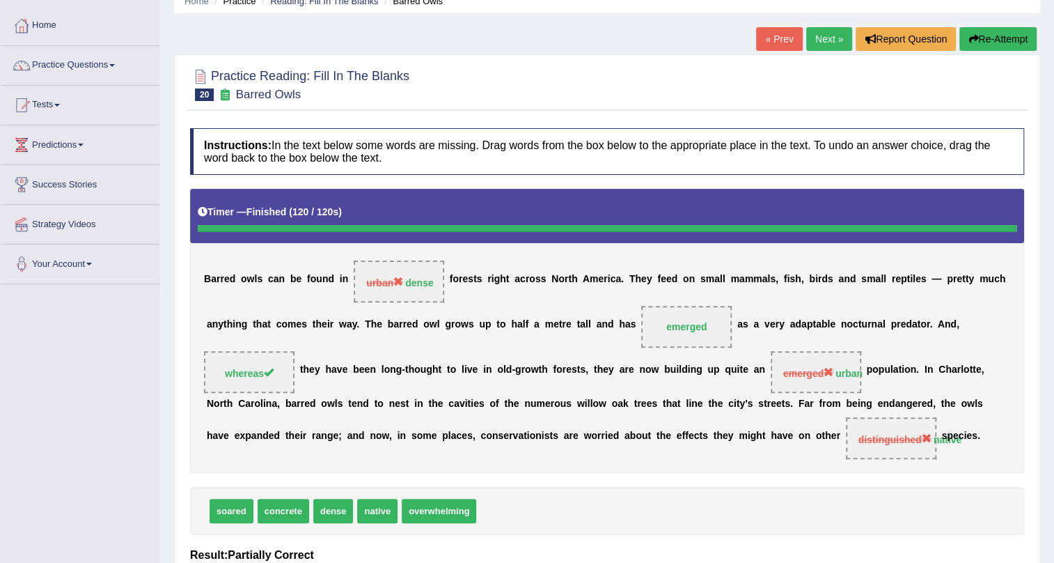
click at [984, 41] on button "Re-Attempt" at bounding box center [998, 39] width 77 height 24
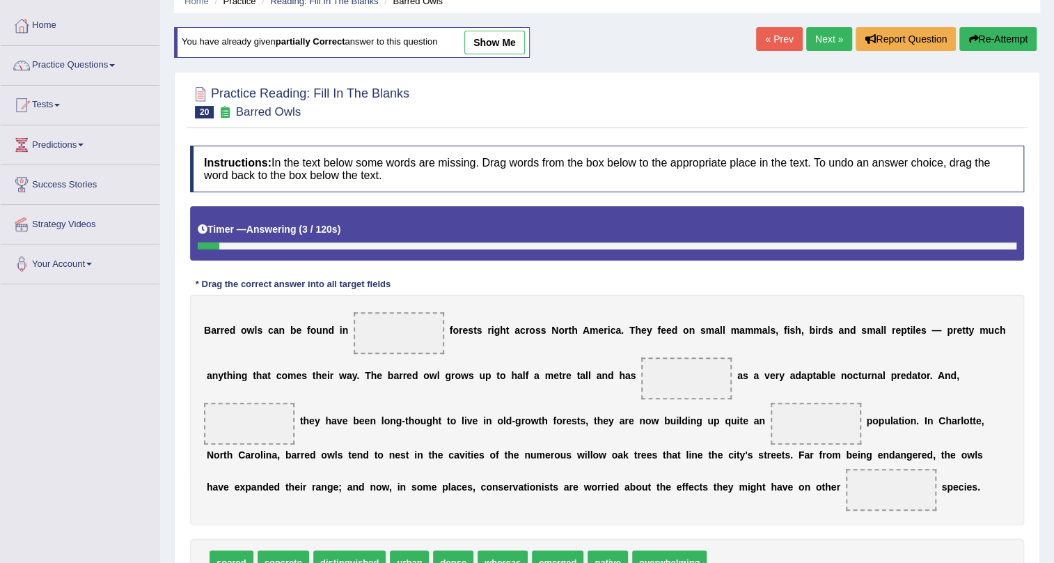
scroll to position [125, 0]
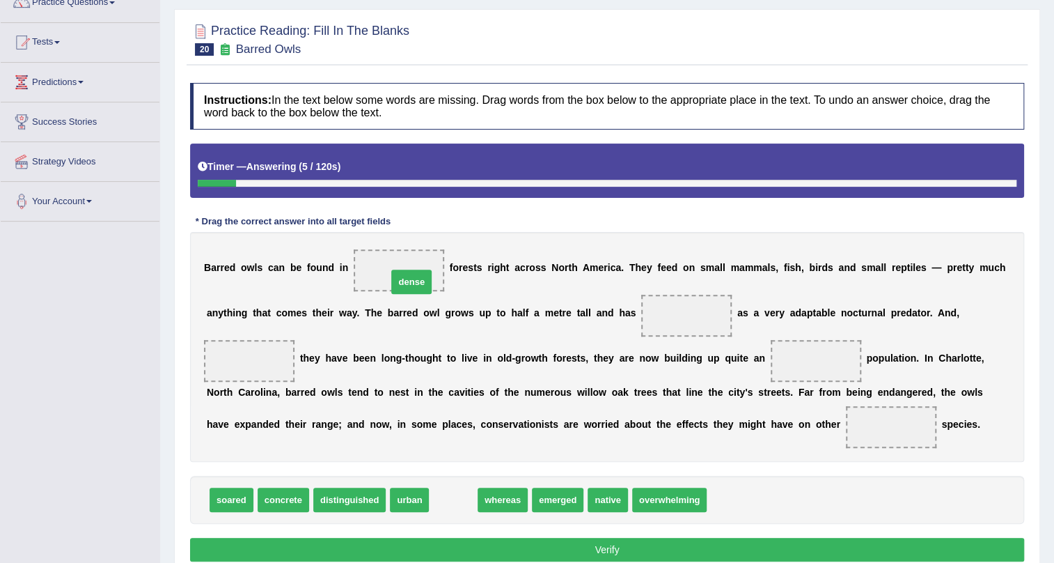
drag, startPoint x: 455, startPoint y: 497, endPoint x: 414, endPoint y: 279, distance: 221.9
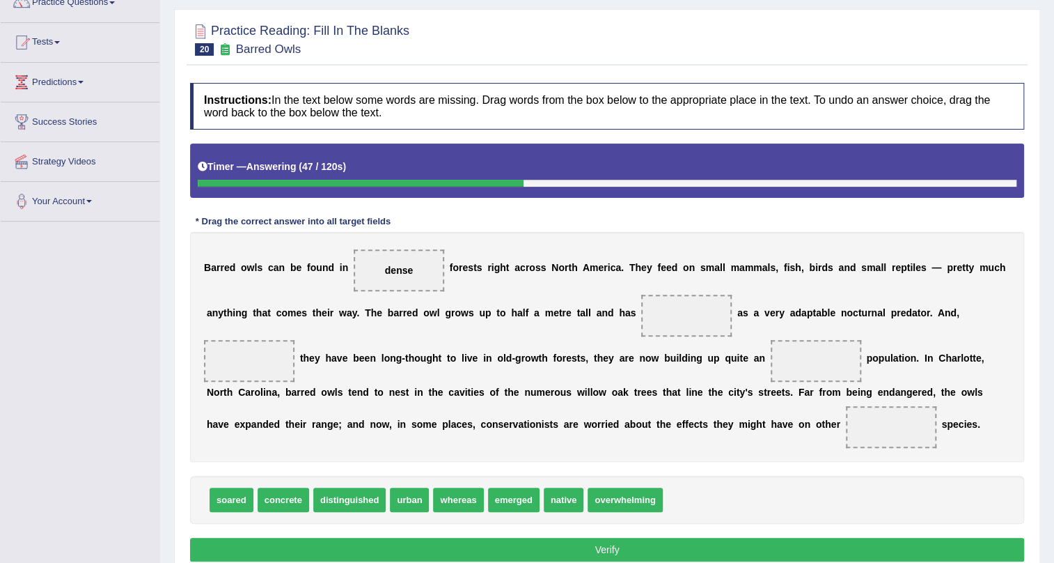
drag, startPoint x: 372, startPoint y: 396, endPoint x: 282, endPoint y: 448, distance: 103.9
drag, startPoint x: 329, startPoint y: 497, endPoint x: 643, endPoint y: 313, distance: 363.6
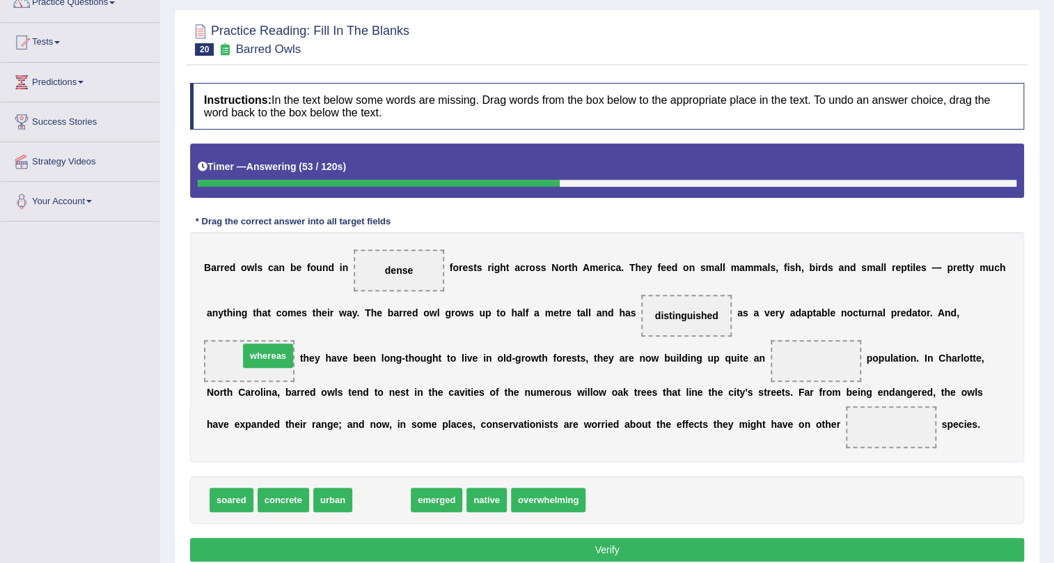
drag, startPoint x: 390, startPoint y: 499, endPoint x: 276, endPoint y: 355, distance: 183.5
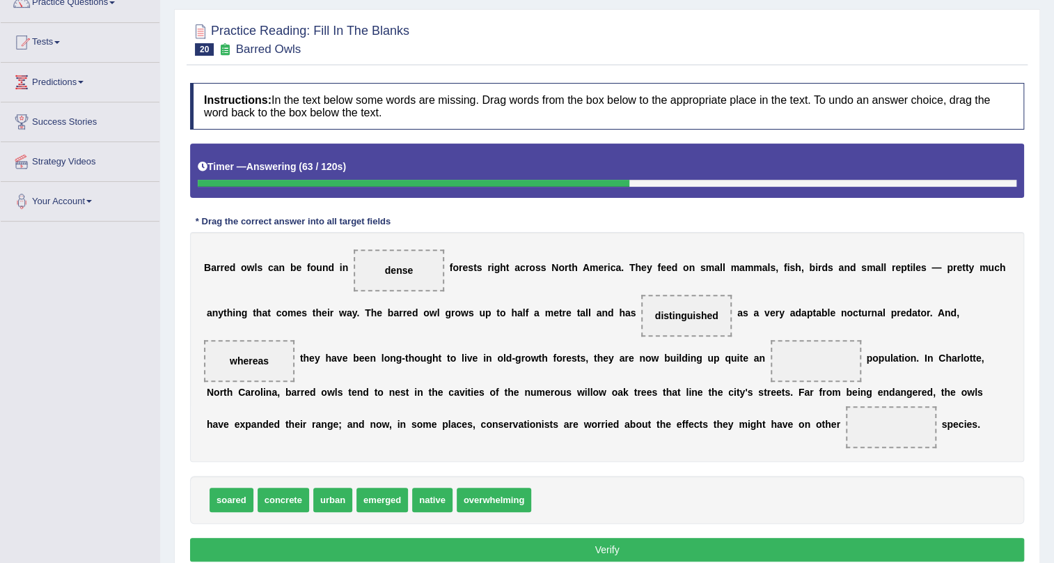
click at [427, 361] on b "g" at bounding box center [429, 357] width 6 height 11
drag, startPoint x: 320, startPoint y: 497, endPoint x: 818, endPoint y: 357, distance: 517.9
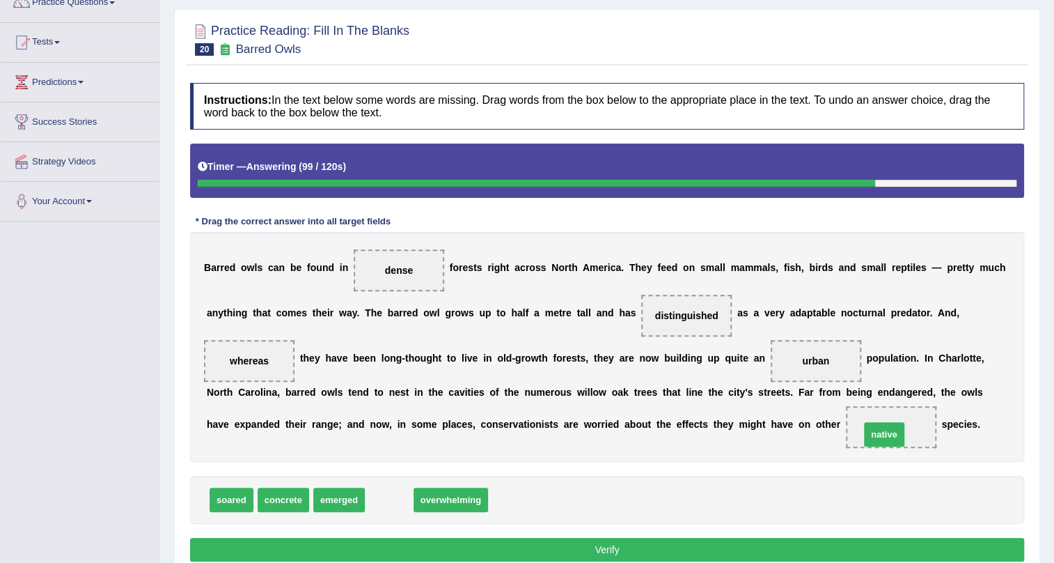
drag, startPoint x: 393, startPoint y: 495, endPoint x: 889, endPoint y: 429, distance: 500.2
